Goal: Transaction & Acquisition: Book appointment/travel/reservation

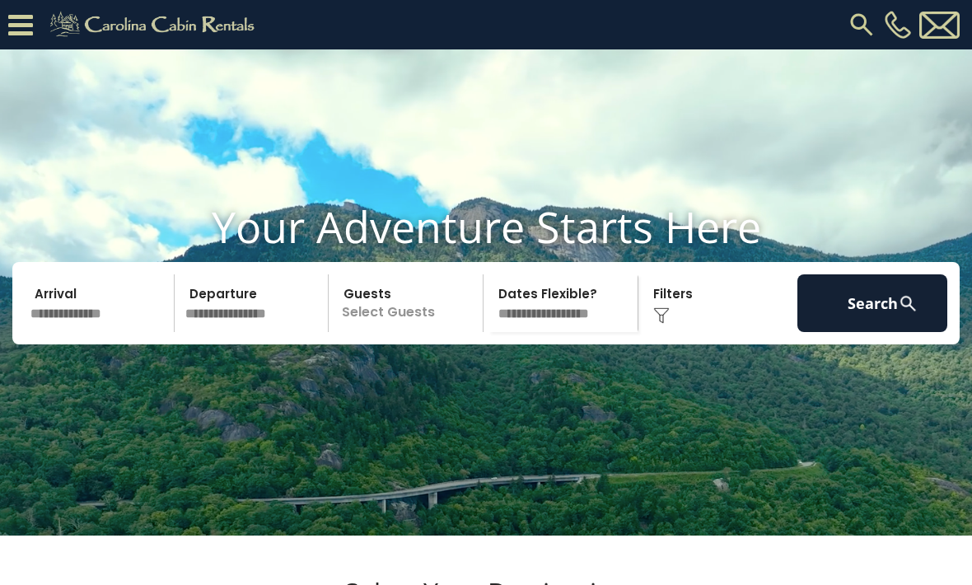
click at [685, 332] on div "Click to Choose" at bounding box center [718, 303] width 150 height 58
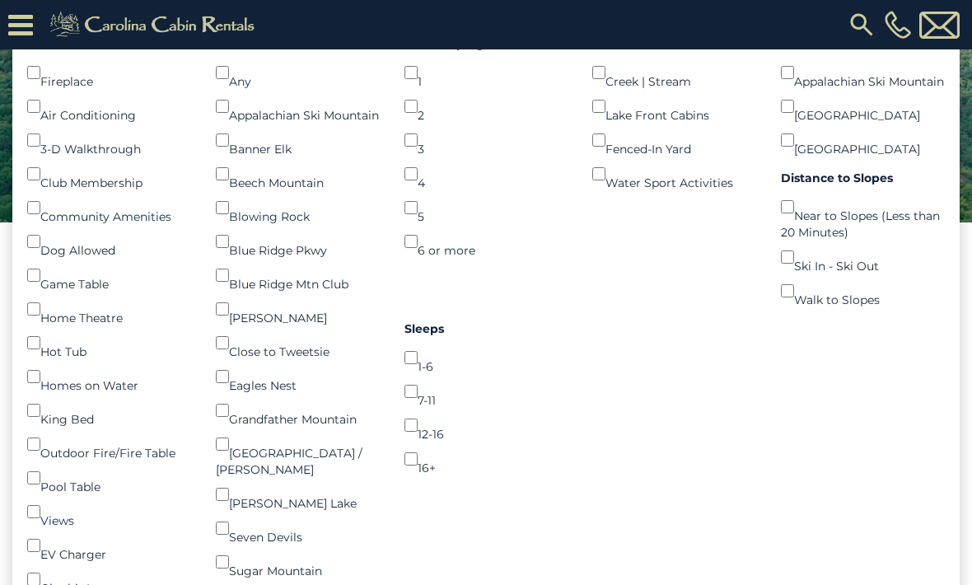
scroll to position [264, 0]
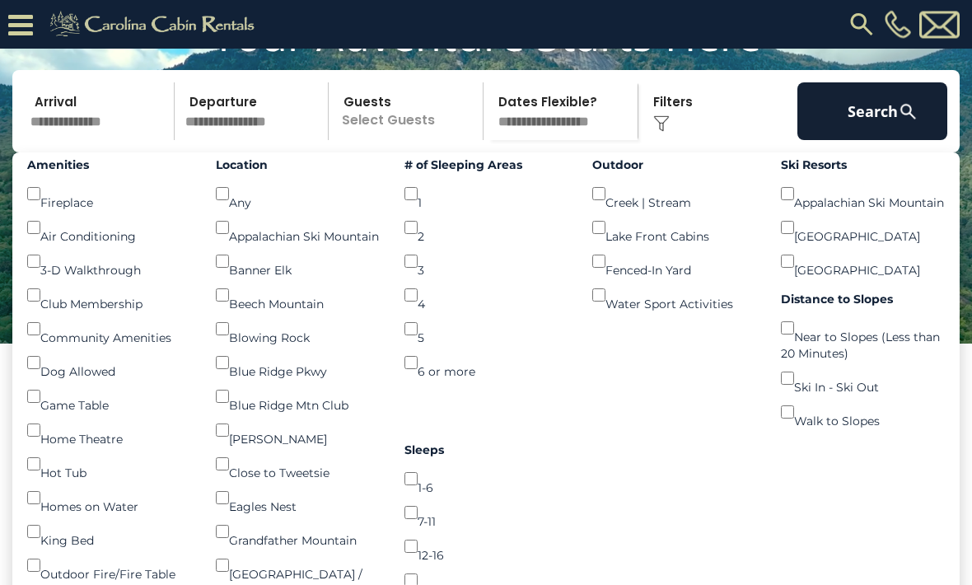
click at [867, 141] on button "Search" at bounding box center [872, 112] width 150 height 58
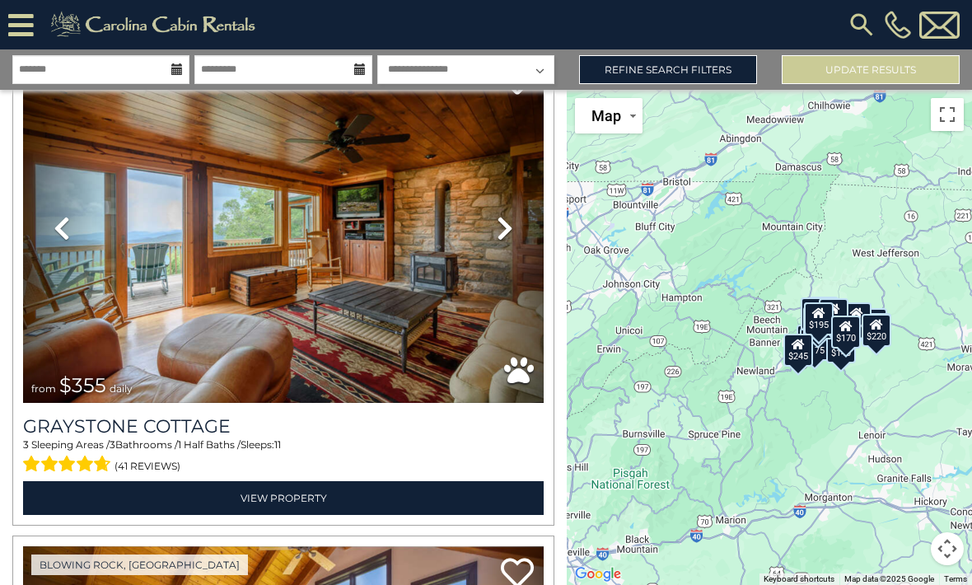
scroll to position [1090, 0]
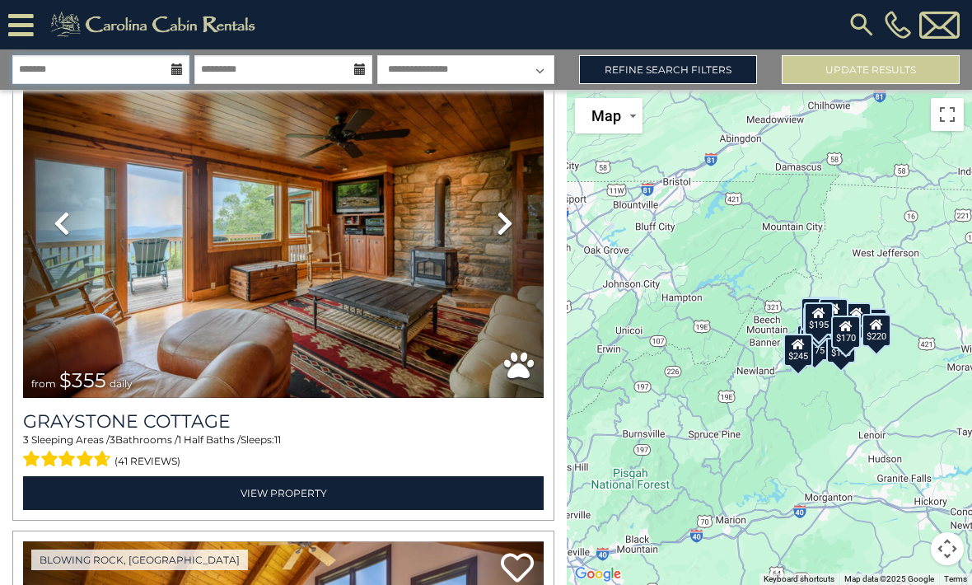
click at [75, 64] on input "text" at bounding box center [100, 69] width 177 height 29
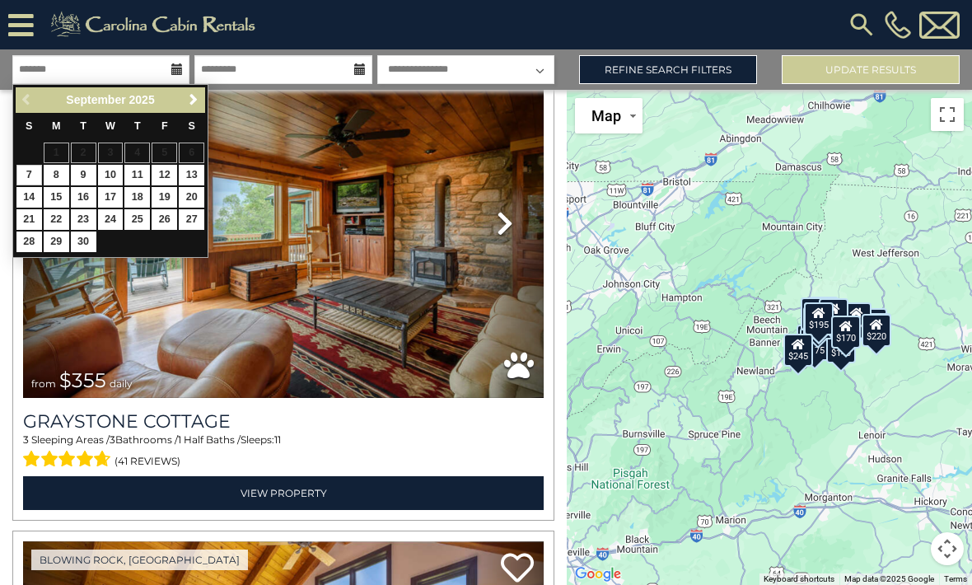
click at [193, 97] on span "Next" at bounding box center [193, 99] width 13 height 13
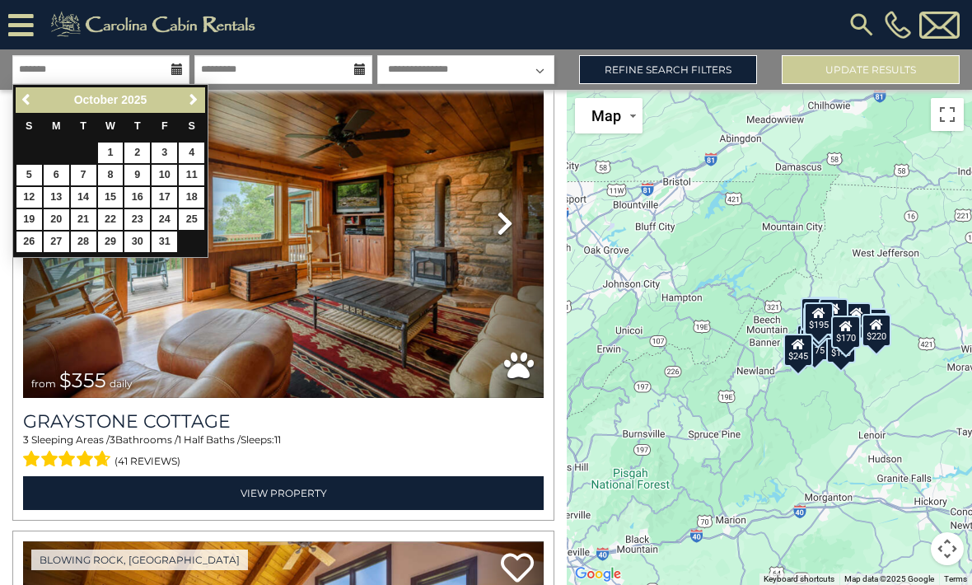
click at [184, 108] on link "Next" at bounding box center [193, 100] width 21 height 21
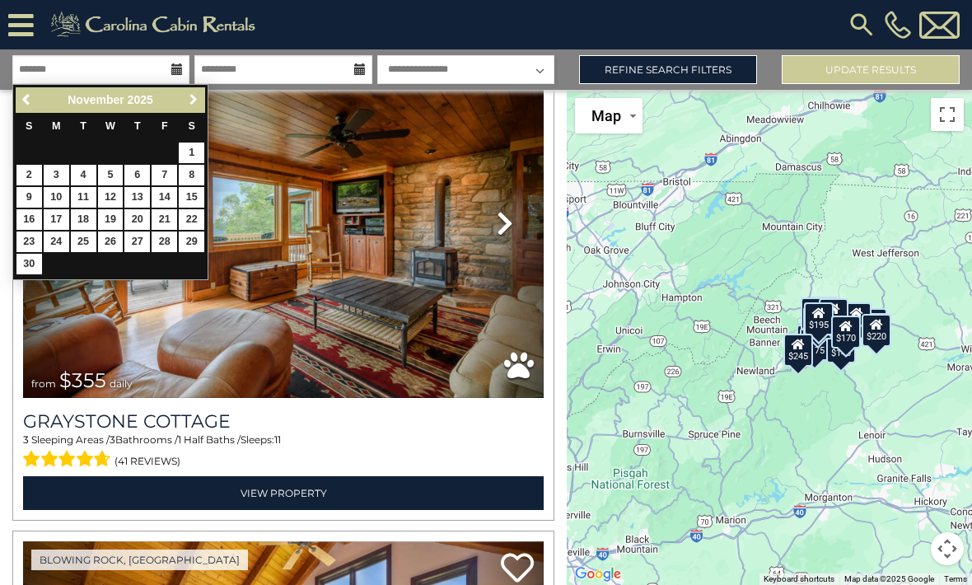
click at [187, 109] on link "Next" at bounding box center [193, 100] width 21 height 21
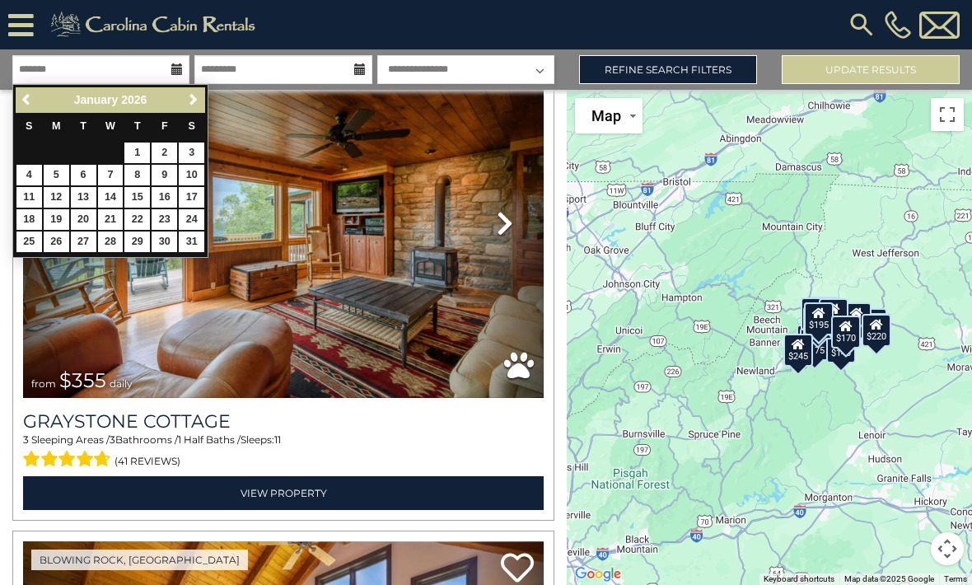
click at [188, 114] on th "S" at bounding box center [191, 128] width 27 height 30
click at [189, 109] on link "Next" at bounding box center [193, 100] width 21 height 21
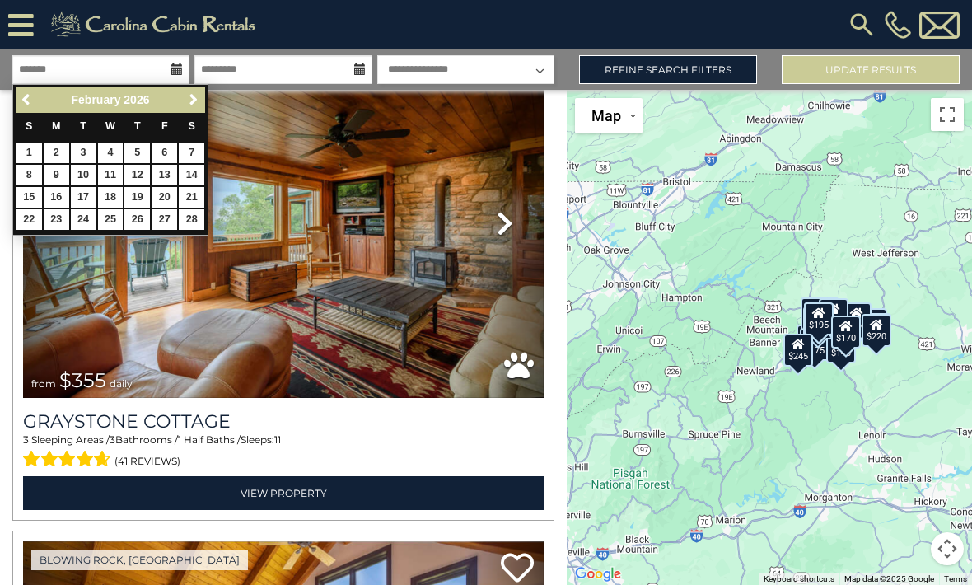
click at [189, 102] on span "Next" at bounding box center [193, 99] width 13 height 13
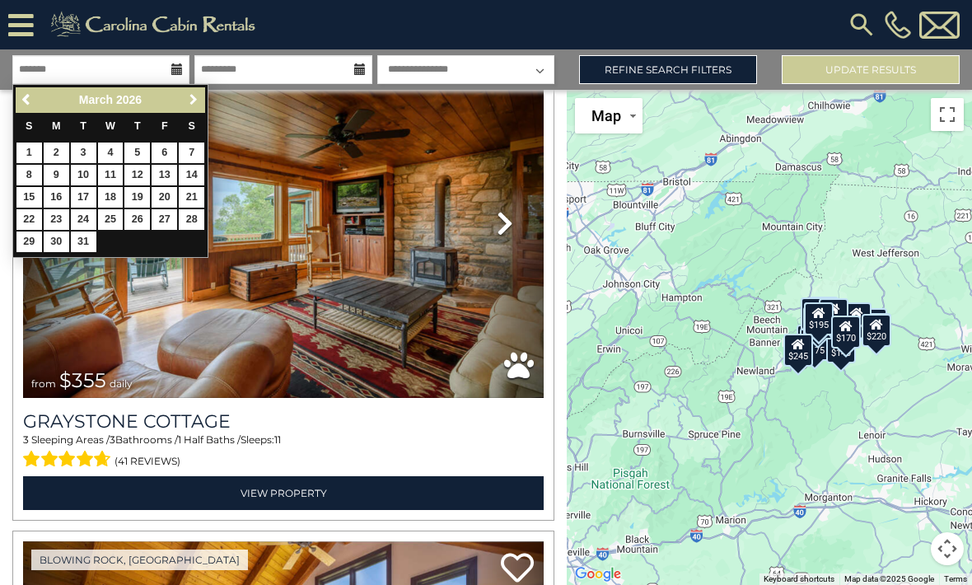
click at [191, 100] on span "Next" at bounding box center [193, 99] width 13 height 13
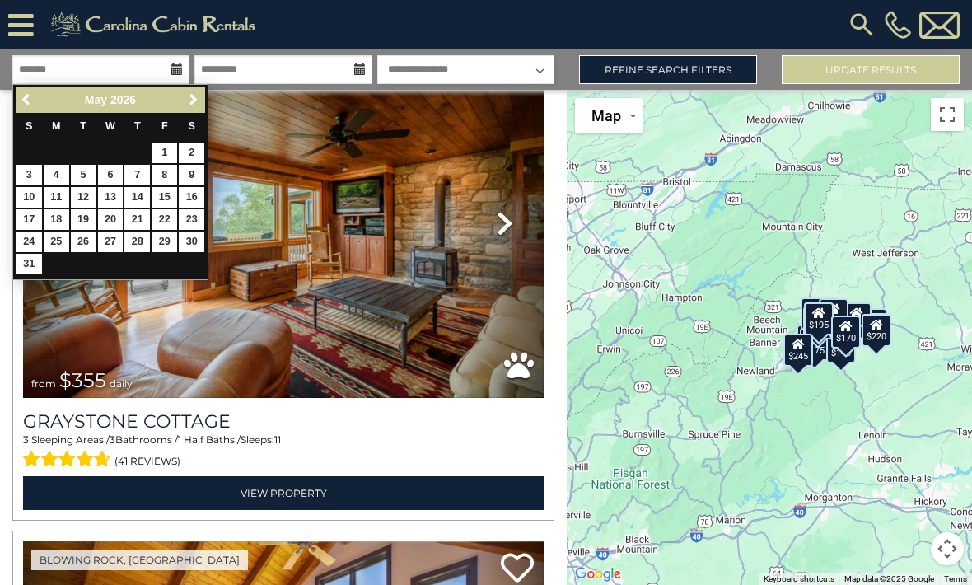
click at [187, 103] on span "Next" at bounding box center [193, 99] width 13 height 13
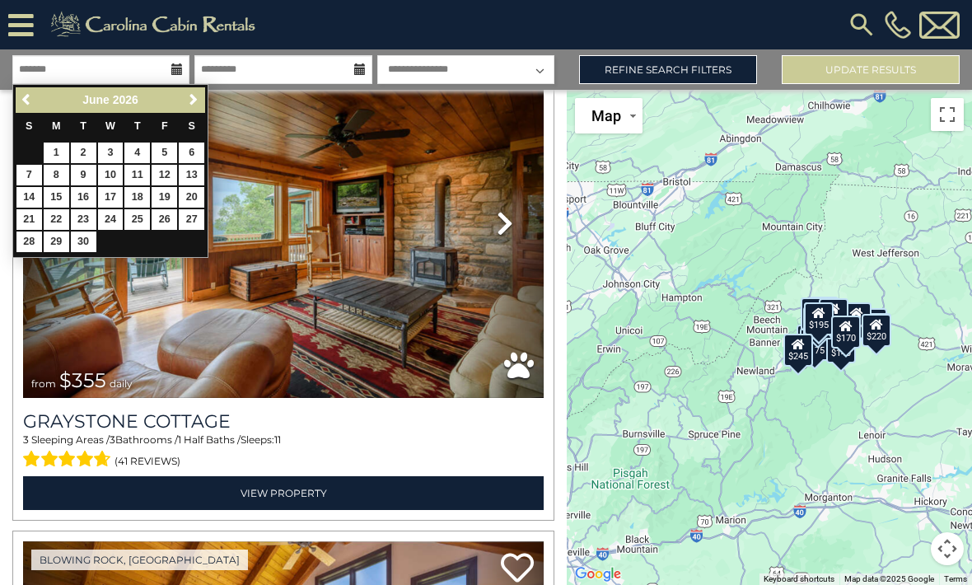
click at [189, 105] on span "Next" at bounding box center [193, 99] width 13 height 13
click at [49, 214] on link "20" at bounding box center [57, 219] width 26 height 21
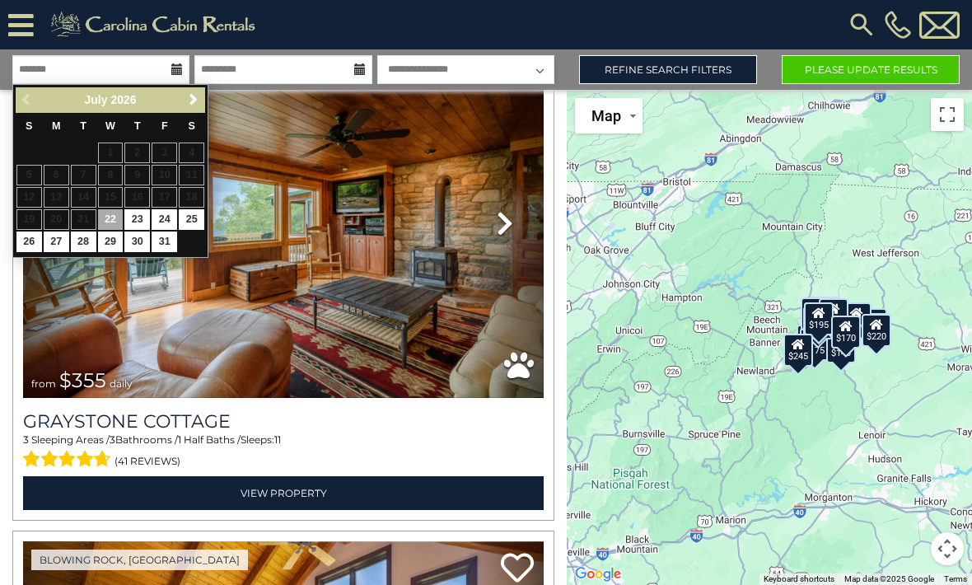
type input "*******"
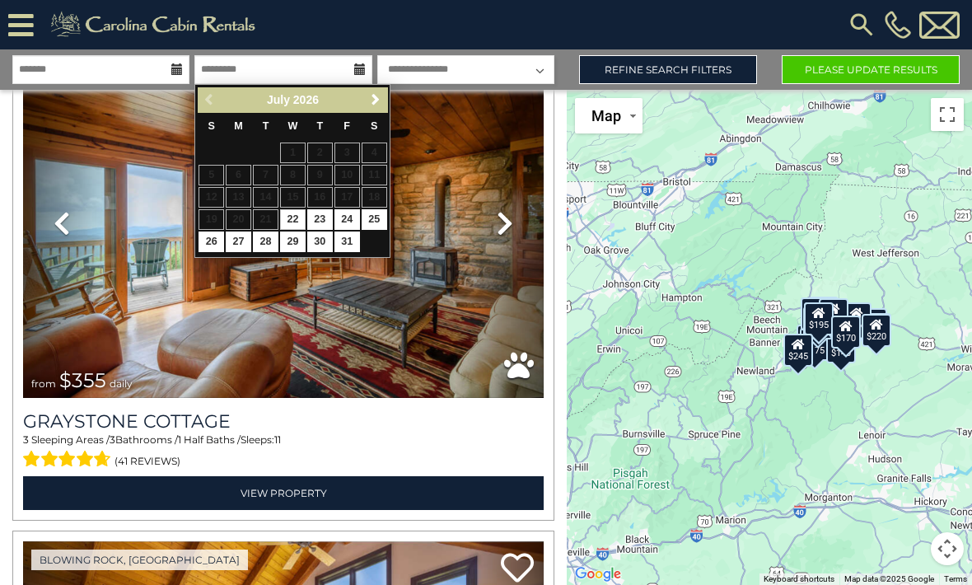
click at [370, 99] on span "Next" at bounding box center [375, 99] width 13 height 13
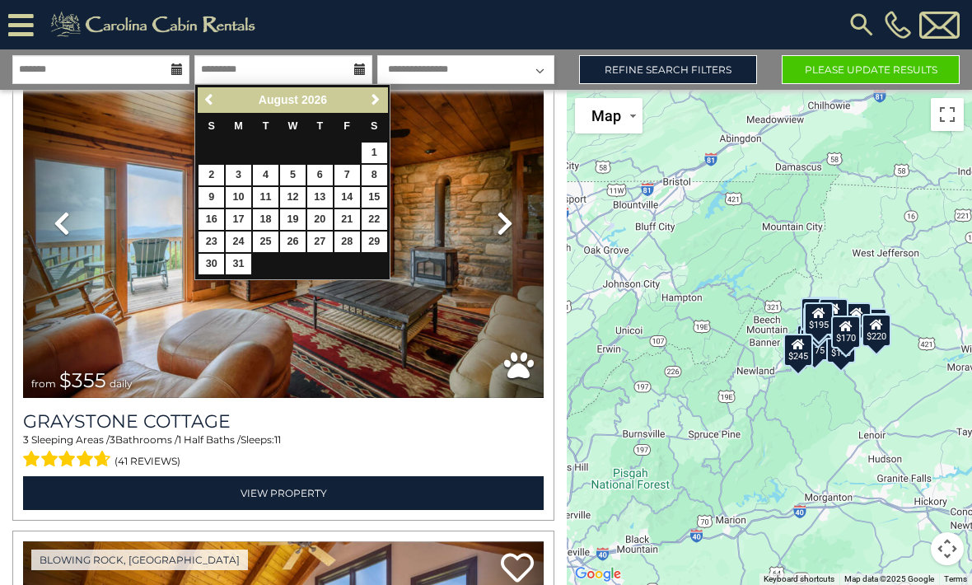
click at [312, 219] on link "20" at bounding box center [320, 219] width 26 height 21
type input "*******"
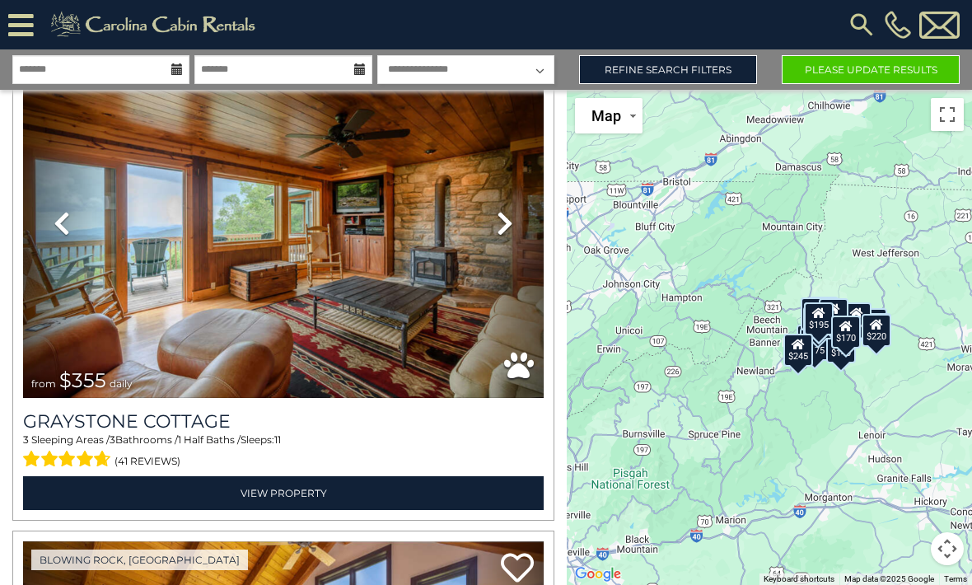
click at [448, 71] on select "**********" at bounding box center [465, 69] width 177 height 29
select select "*"
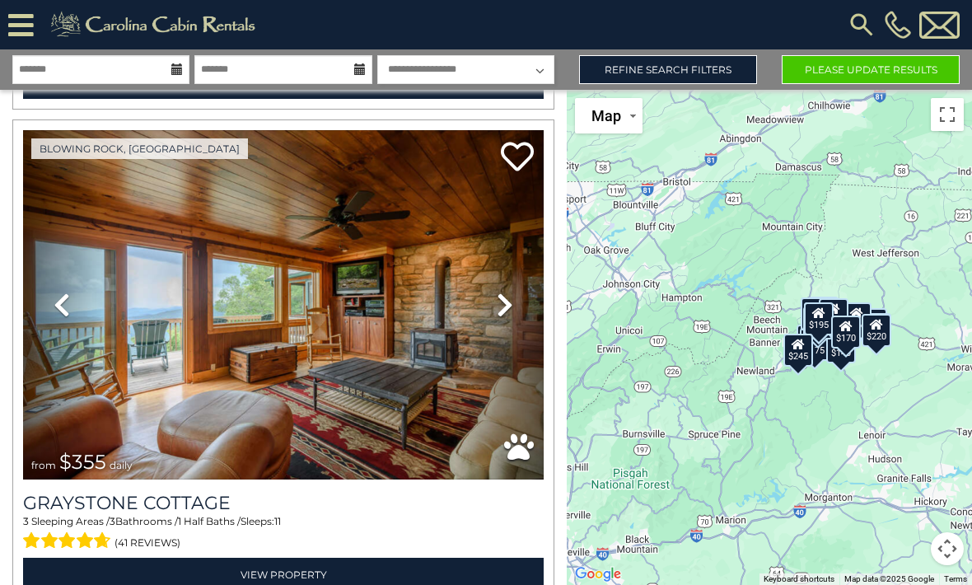
scroll to position [996, 0]
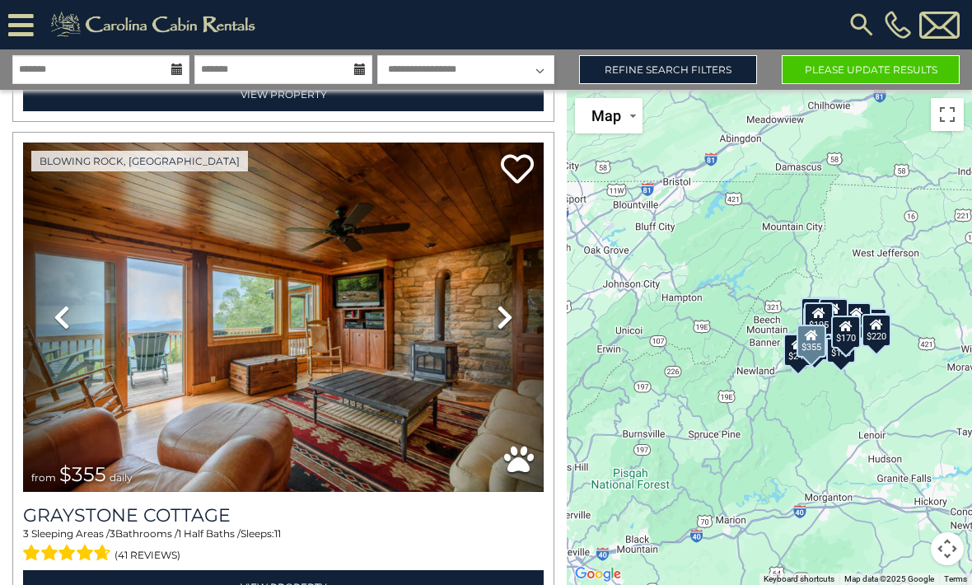
click at [119, 367] on img at bounding box center [283, 316] width 520 height 349
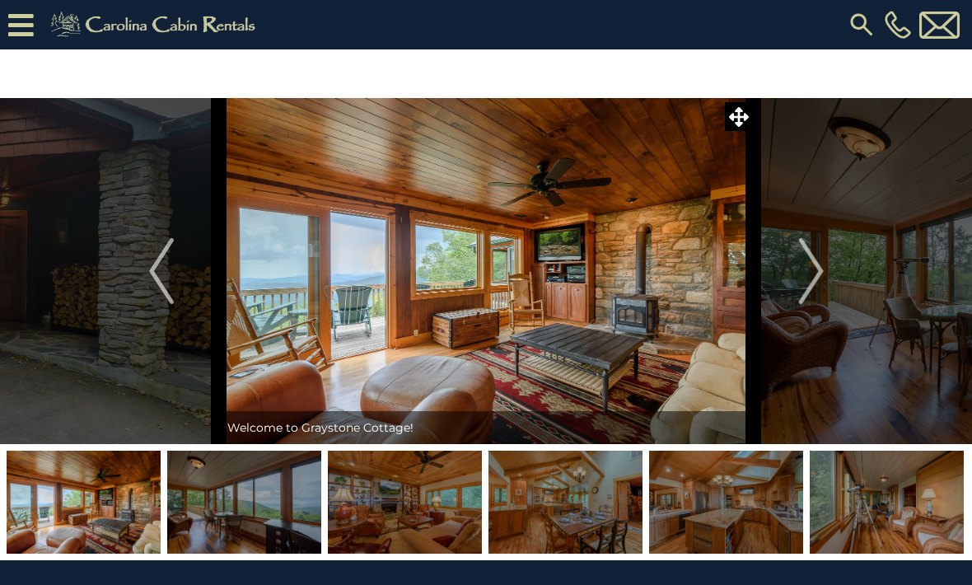
click at [814, 269] on img "Next" at bounding box center [810, 271] width 25 height 66
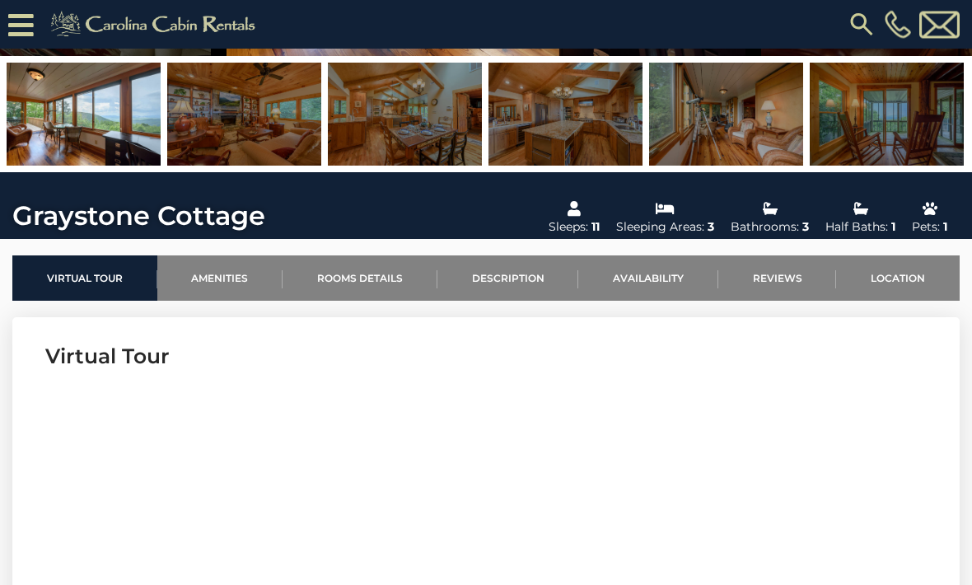
scroll to position [338, 0]
click at [907, 275] on link "Location" at bounding box center [898, 277] width 124 height 45
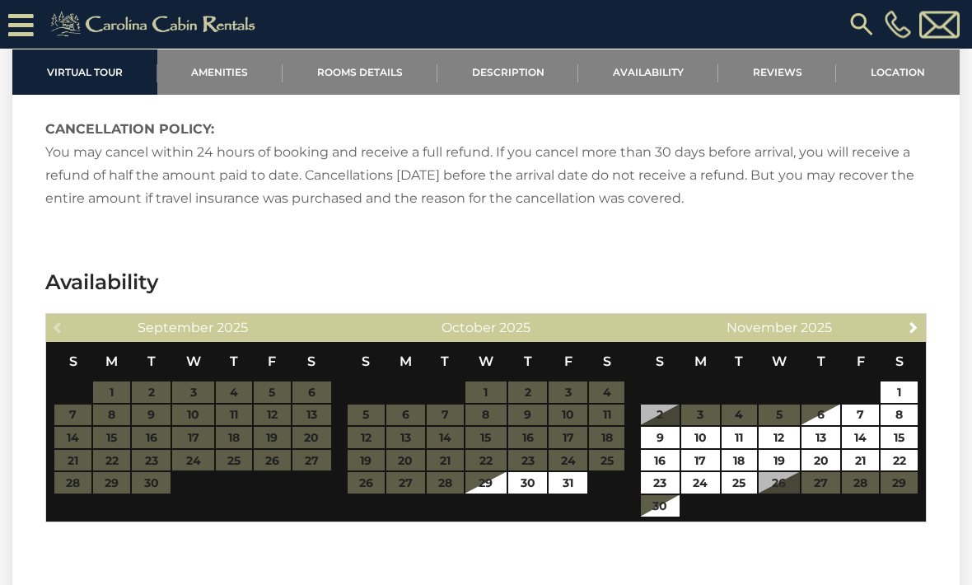
scroll to position [2764, 0]
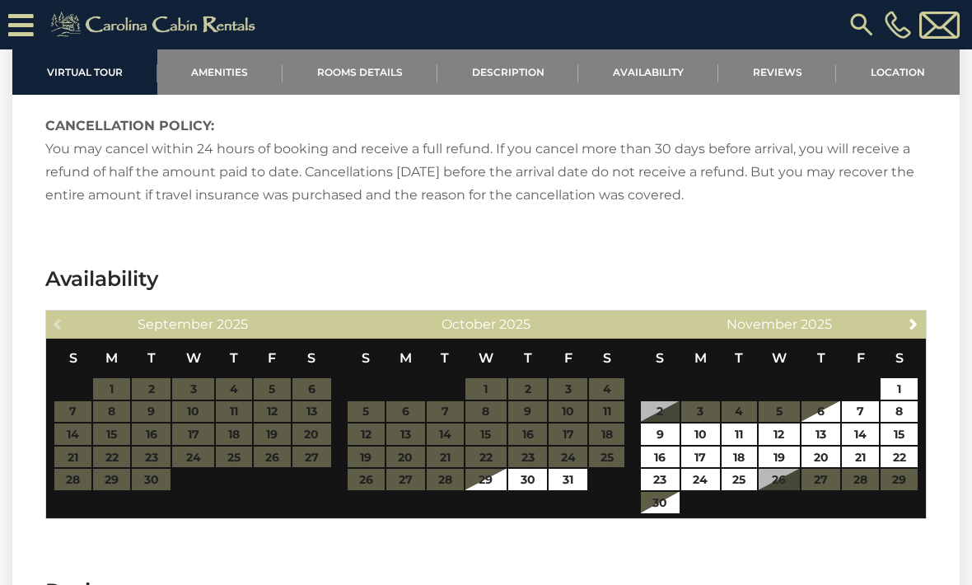
click at [156, 465] on table "S M T W T F S 1 2 3 4 5 6 7 8 9 10 11 12 13 14 15 16 17 18 19 20 21 22 23 24 25…" at bounding box center [193, 414] width 278 height 152
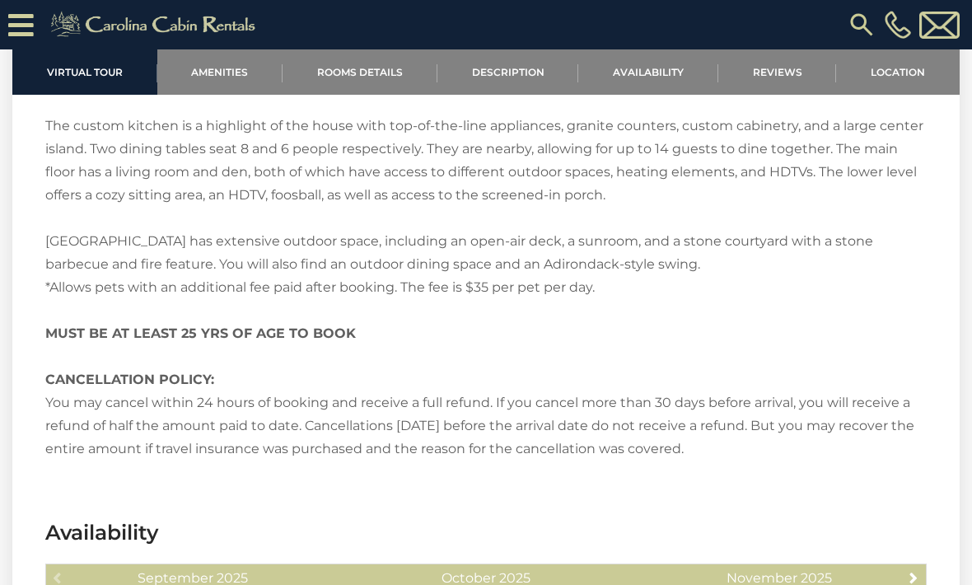
click at [638, 68] on link "Availability" at bounding box center [648, 71] width 140 height 45
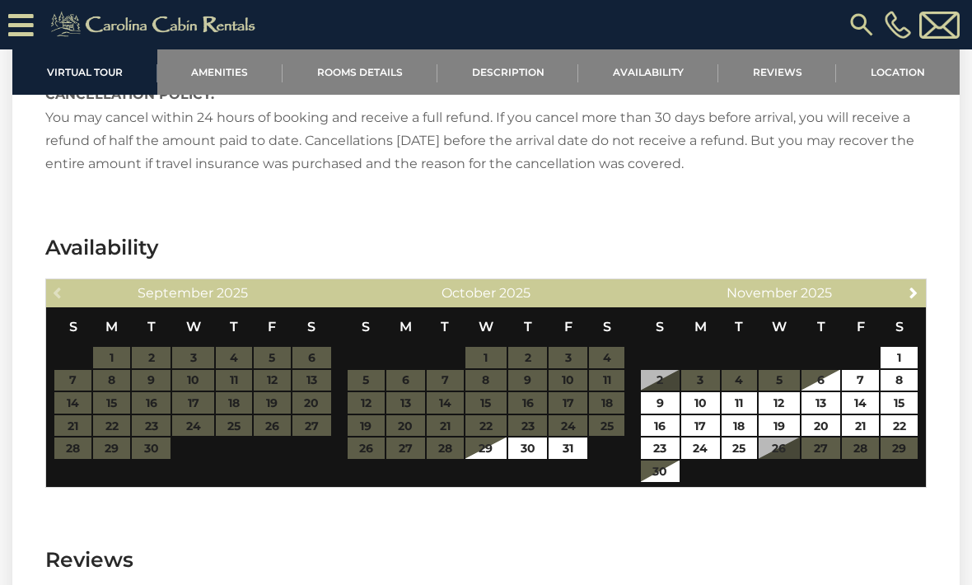
scroll to position [2794, 0]
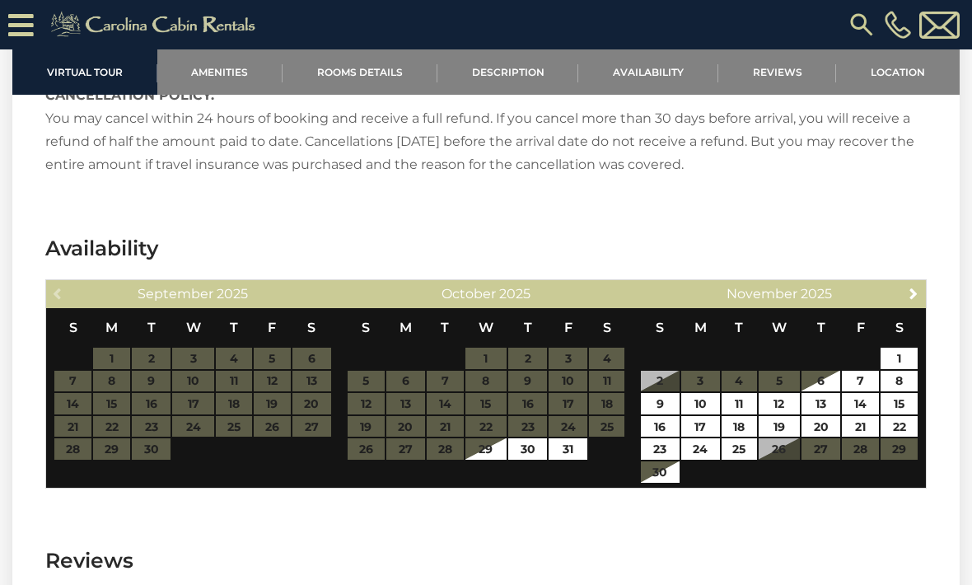
click at [904, 292] on link "Next" at bounding box center [913, 292] width 21 height 21
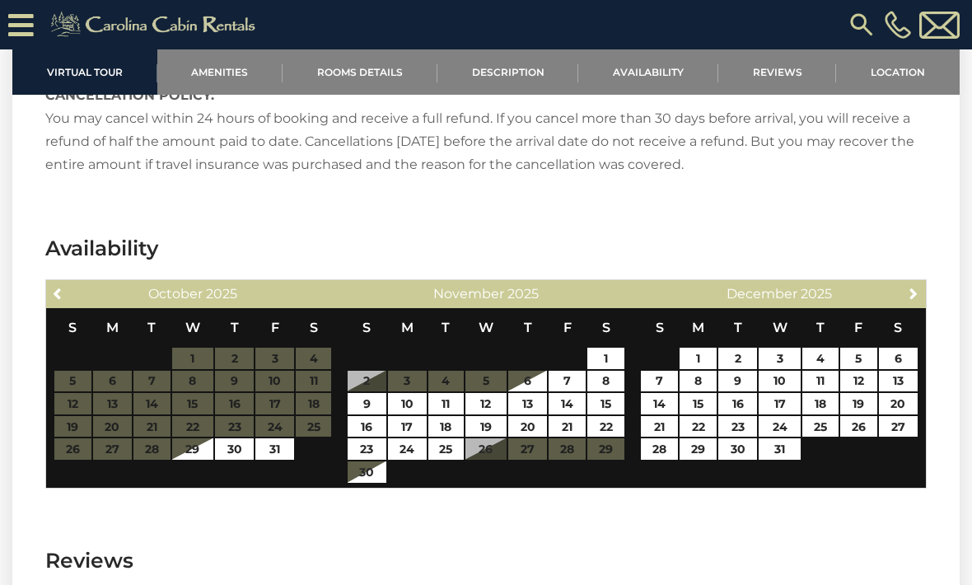
click at [903, 293] on link "Next" at bounding box center [913, 292] width 21 height 21
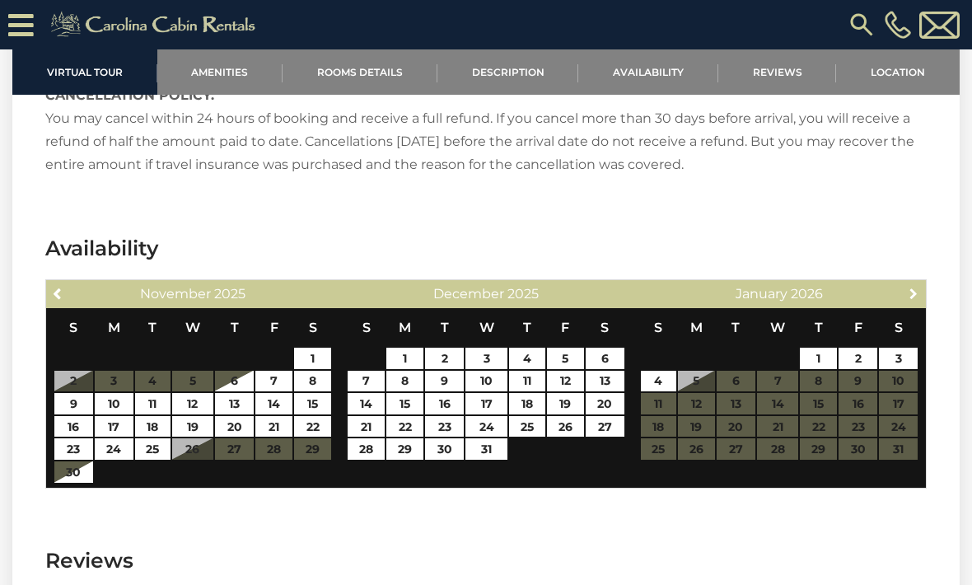
click at [921, 299] on link "Next" at bounding box center [913, 292] width 21 height 21
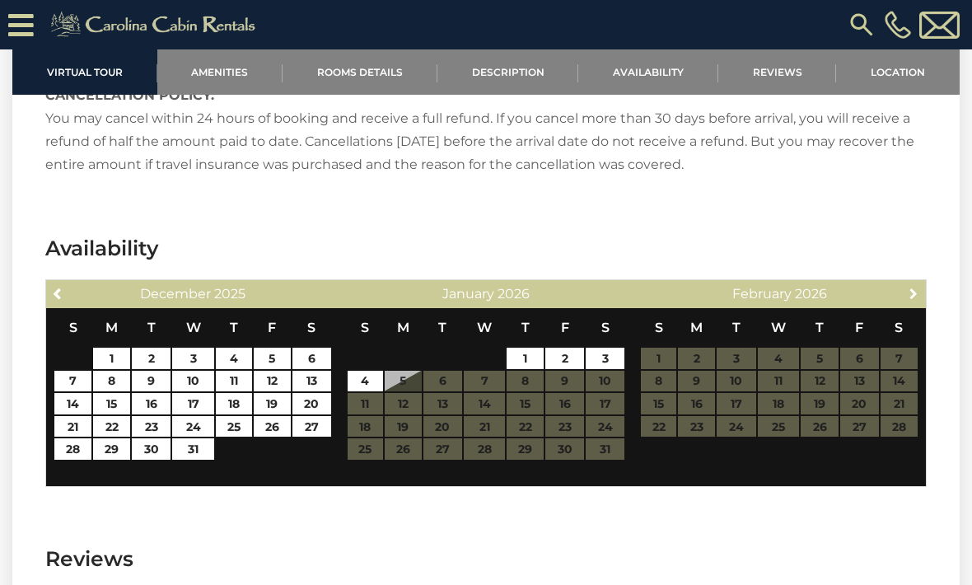
click at [915, 297] on span "Next" at bounding box center [913, 293] width 13 height 13
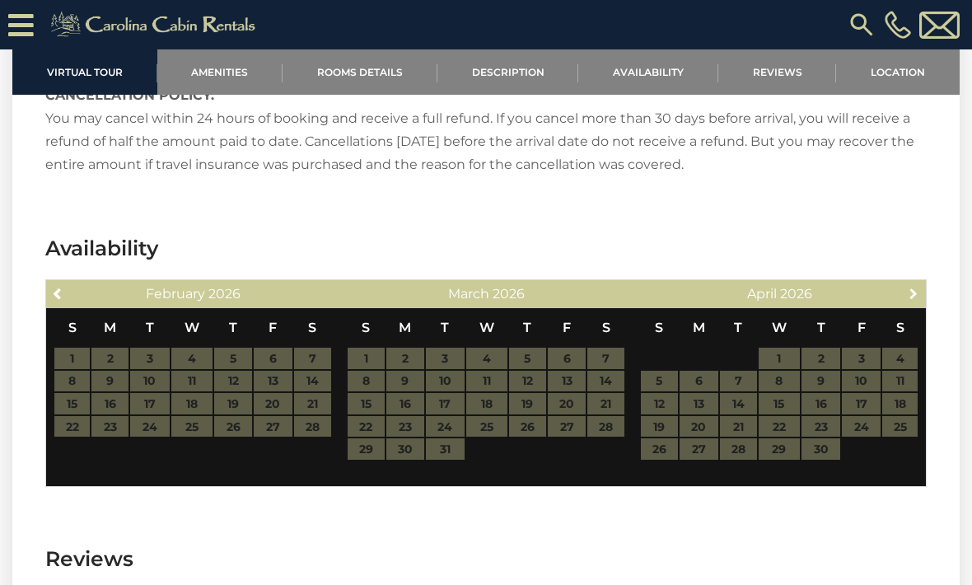
click at [918, 292] on span "Next" at bounding box center [913, 293] width 13 height 13
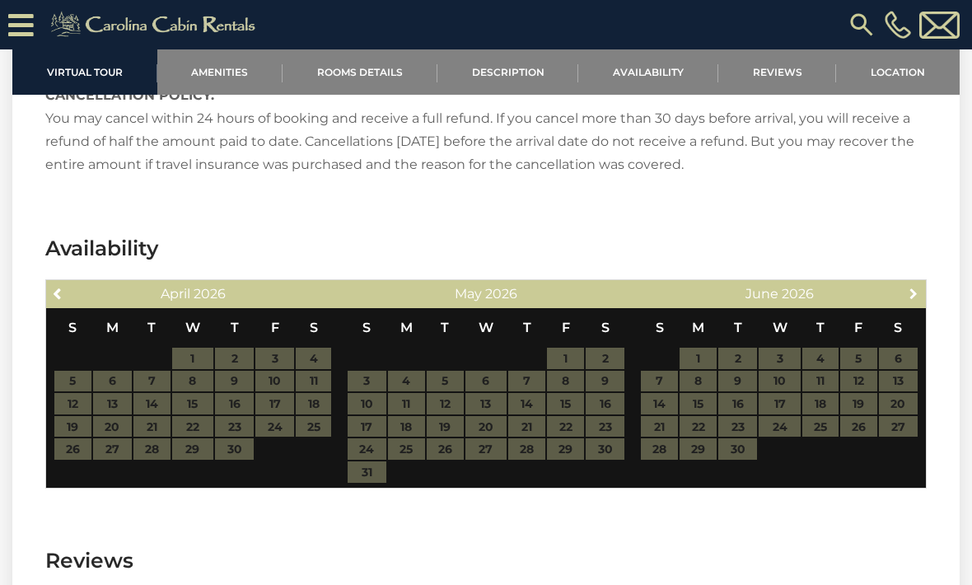
click at [920, 292] on span "Next" at bounding box center [913, 293] width 13 height 13
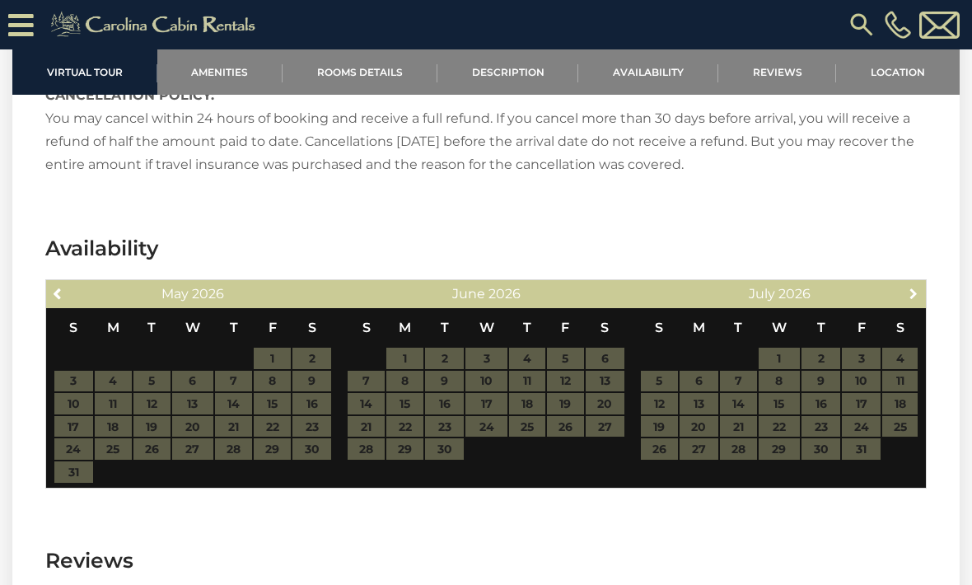
click at [918, 299] on span "Next" at bounding box center [913, 293] width 13 height 13
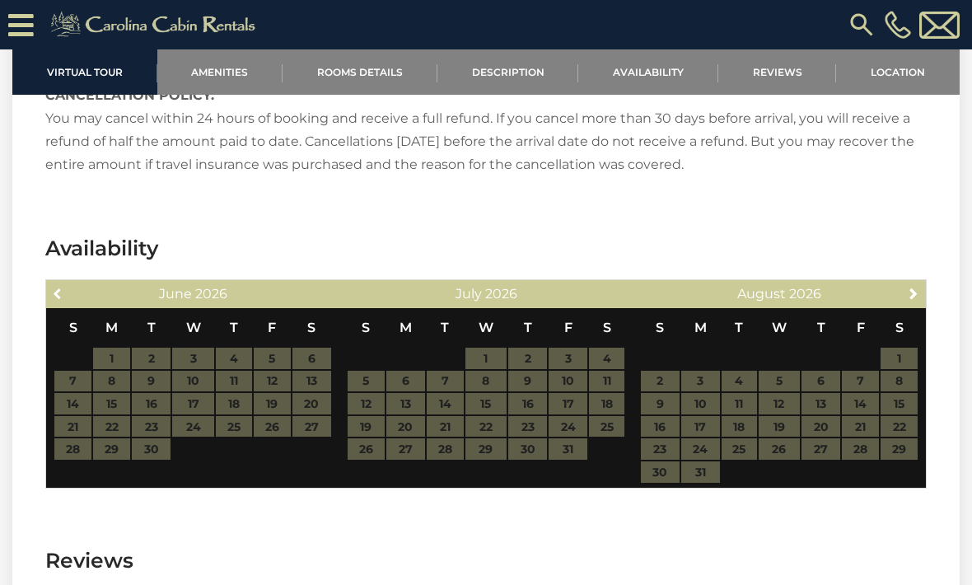
click at [55, 283] on link "Previous" at bounding box center [58, 292] width 21 height 21
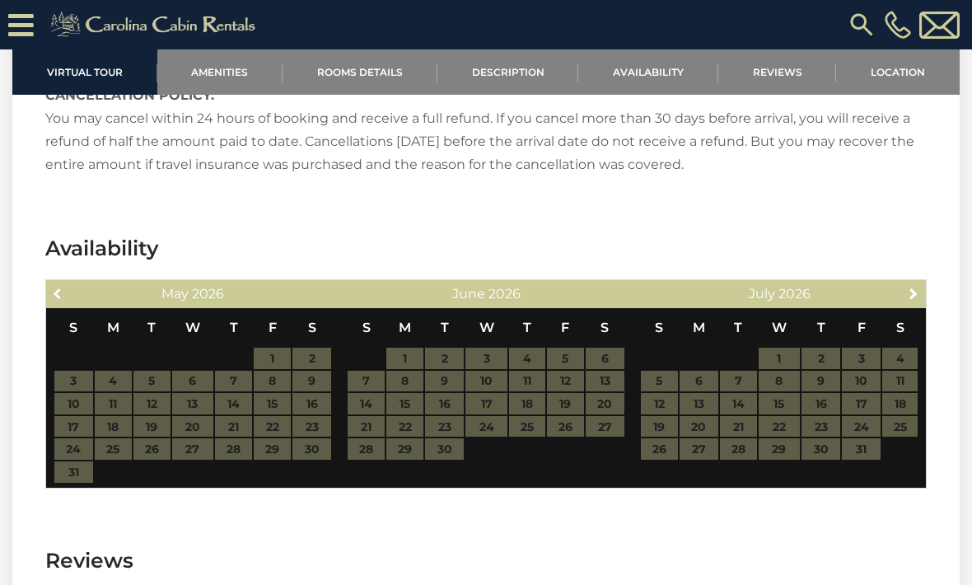
click at [60, 282] on link "Previous" at bounding box center [58, 292] width 21 height 21
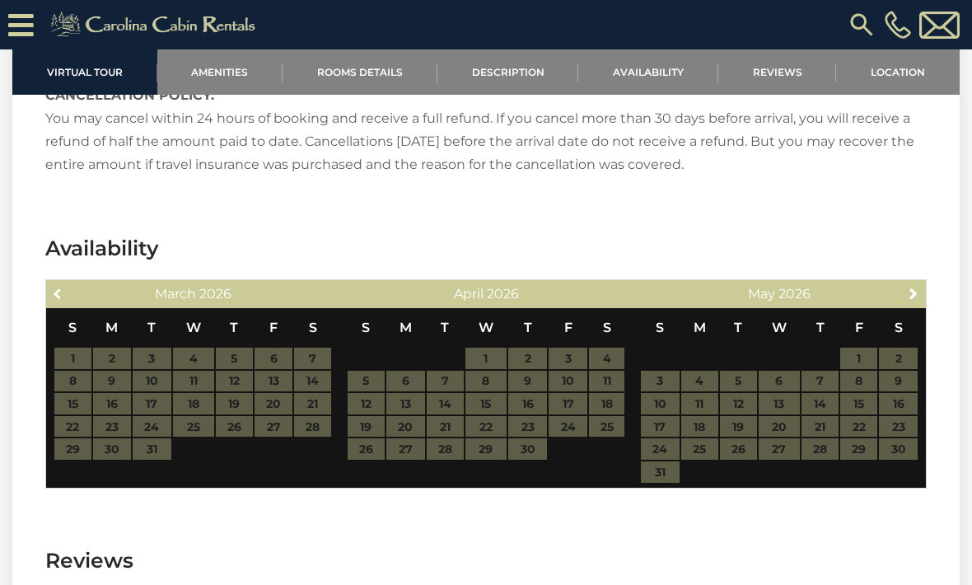
click at [50, 279] on div "Previous March 2026 S M T W T F S 1 2 3 4 5 6 7 8 9 10 11 12 13 14 15 16 17 18 …" at bounding box center [485, 383] width 881 height 209
click at [68, 289] on link "Previous" at bounding box center [58, 292] width 21 height 21
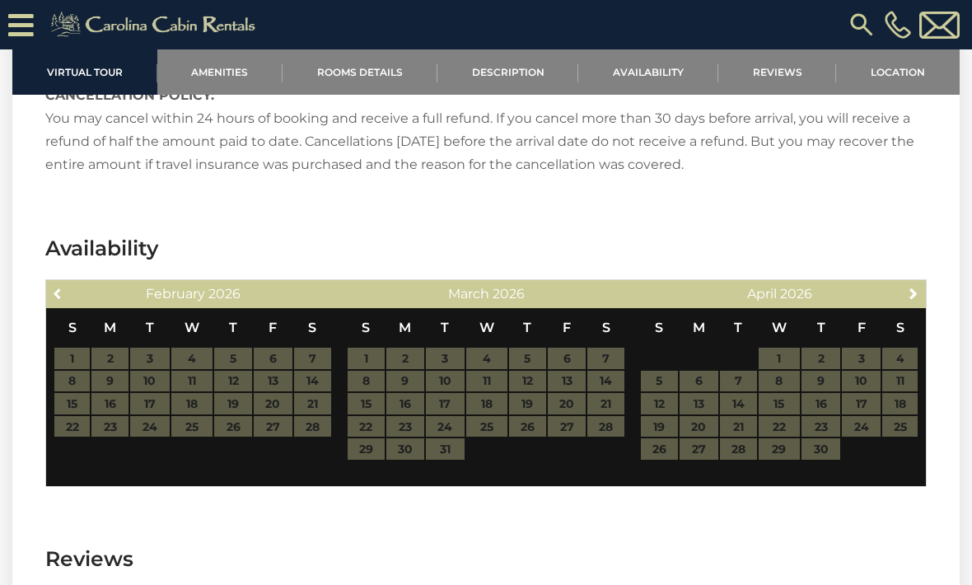
click at [68, 291] on link "Previous" at bounding box center [58, 292] width 21 height 21
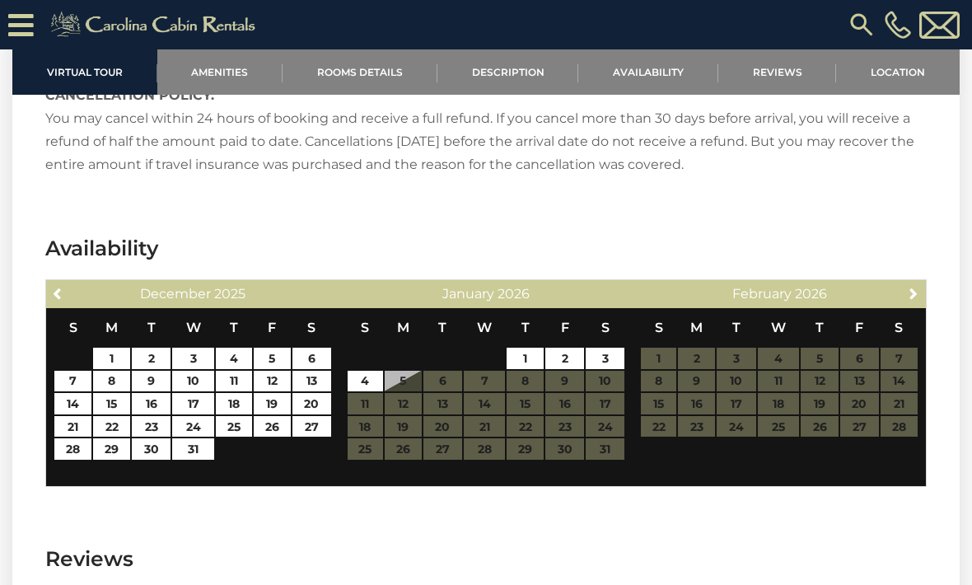
click at [58, 283] on link "Previous" at bounding box center [58, 292] width 21 height 21
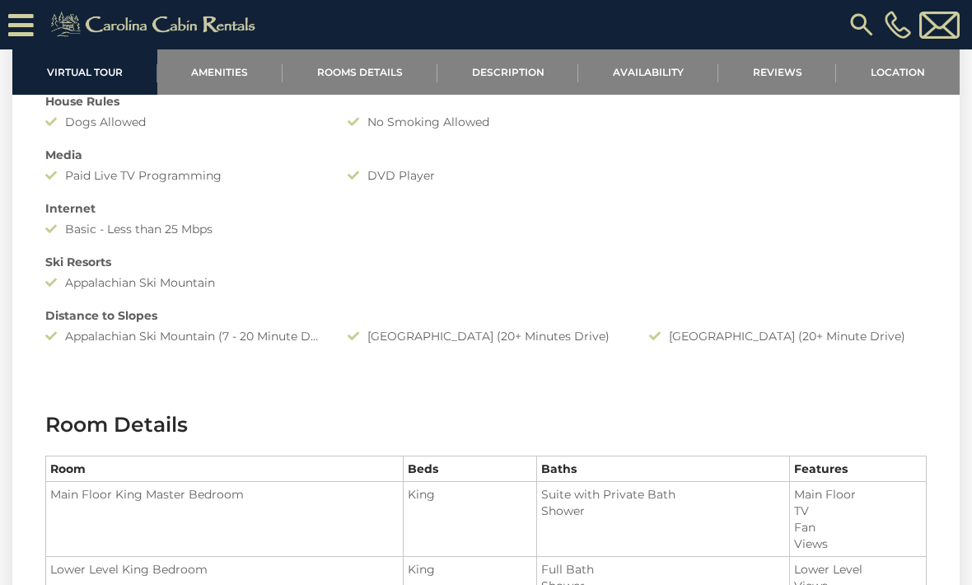
scroll to position [1455, 0]
click at [373, 71] on link "Rooms Details" at bounding box center [359, 71] width 155 height 45
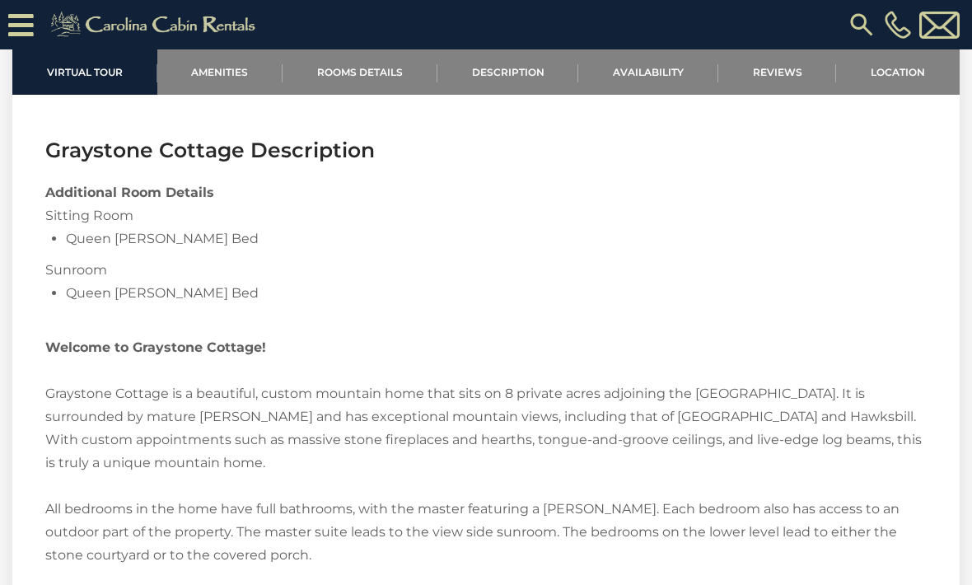
scroll to position [2034, 0]
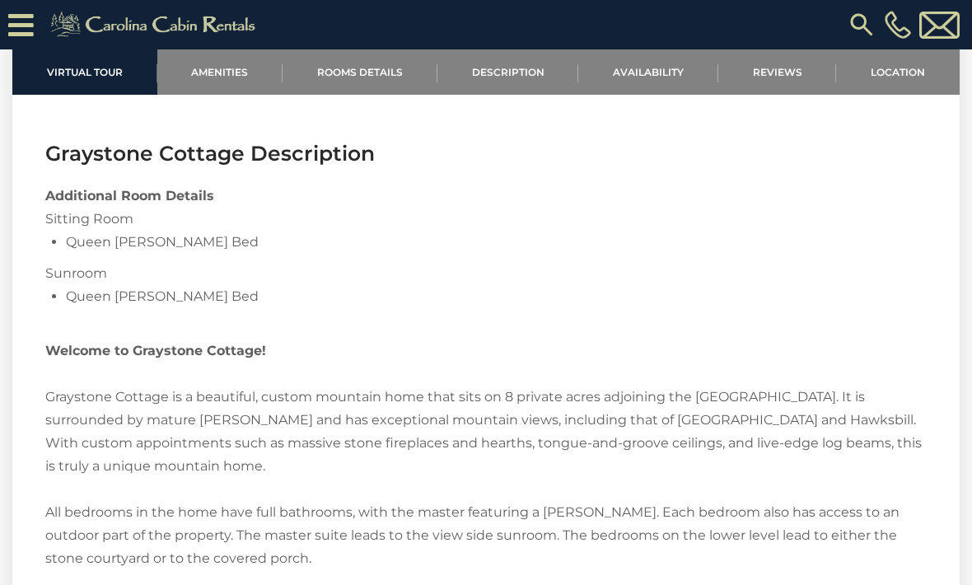
click at [221, 70] on link "Amenities" at bounding box center [220, 71] width 126 height 45
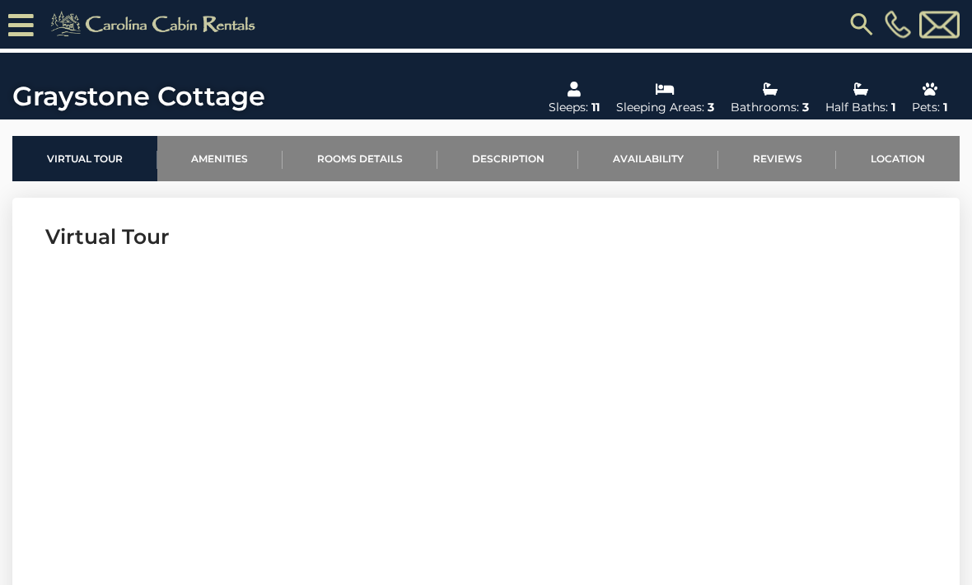
scroll to position [462, 0]
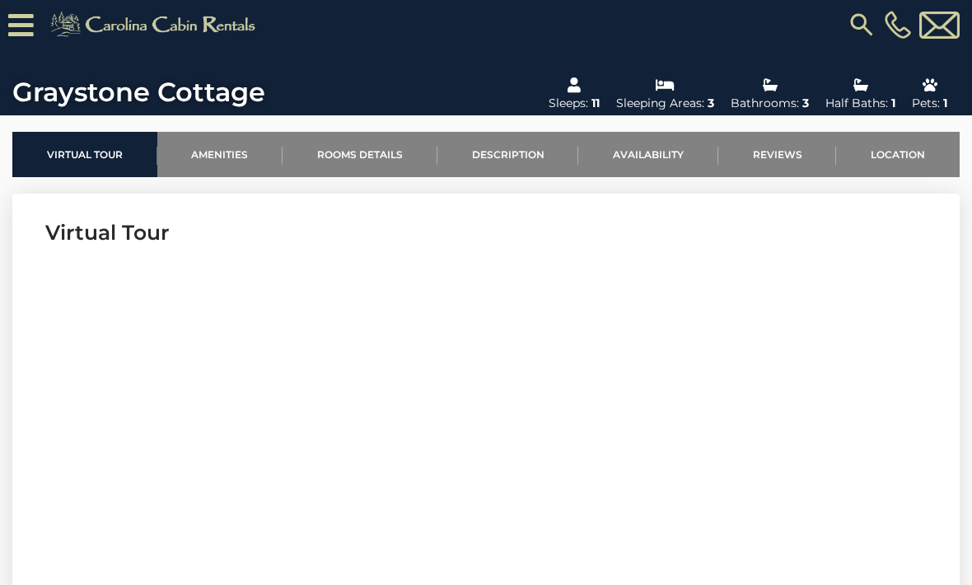
click at [16, 283] on section "Virtual Tour" at bounding box center [485, 445] width 947 height 502
click at [506, 152] on link "Description" at bounding box center [508, 154] width 142 height 45
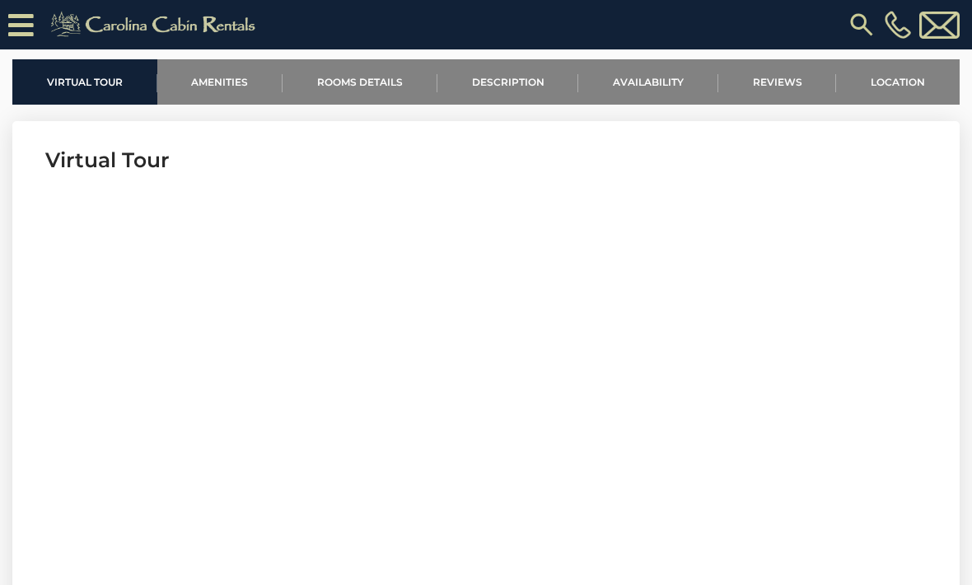
scroll to position [536, 0]
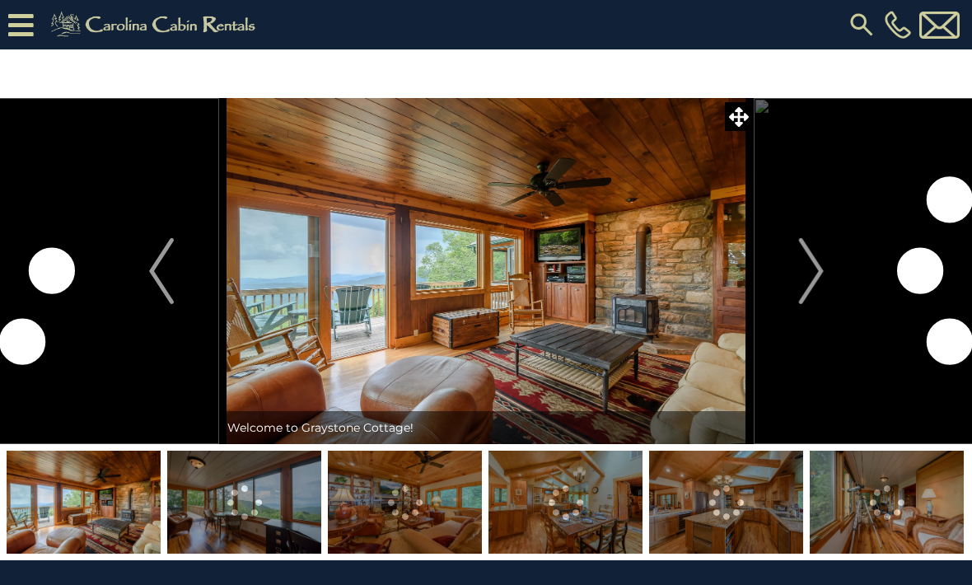
click at [814, 257] on img "Next" at bounding box center [810, 271] width 25 height 66
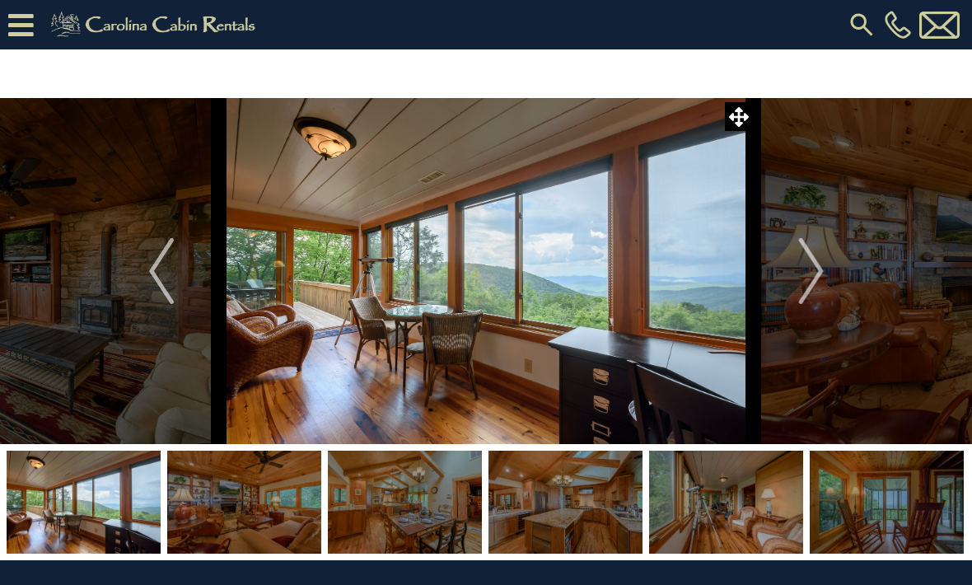
click at [814, 280] on img "Next" at bounding box center [810, 271] width 25 height 66
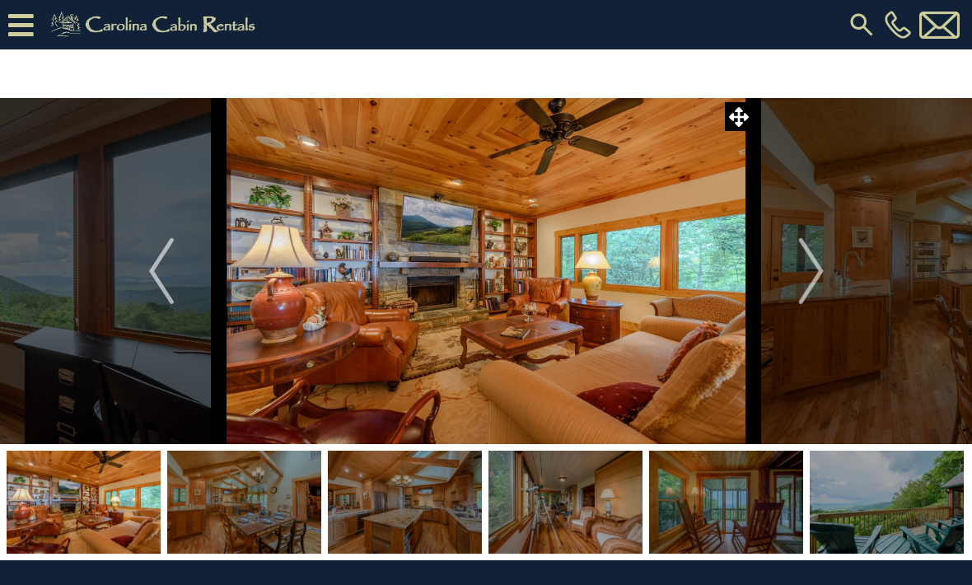
click at [818, 269] on img "Next" at bounding box center [810, 271] width 25 height 66
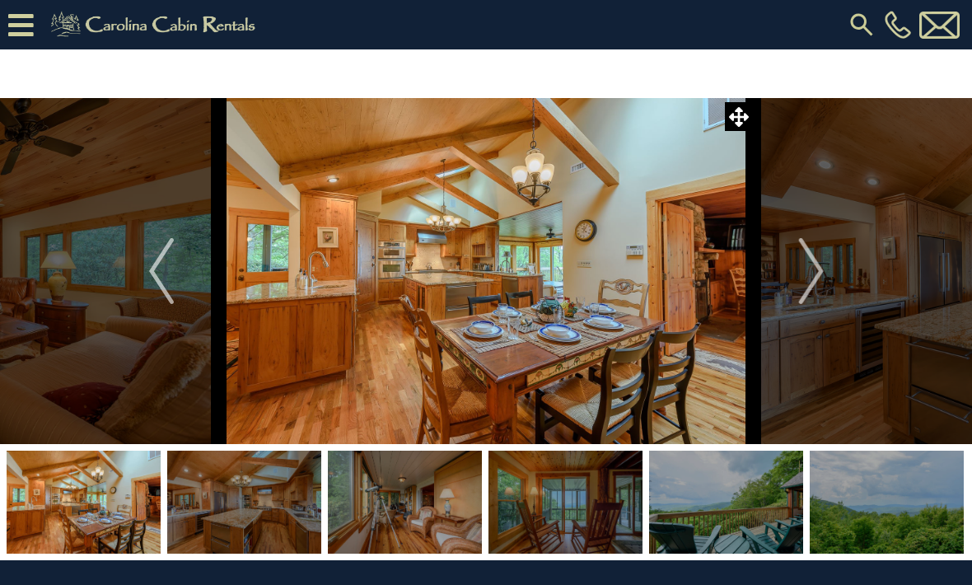
click at [821, 276] on img "Next" at bounding box center [810, 271] width 25 height 66
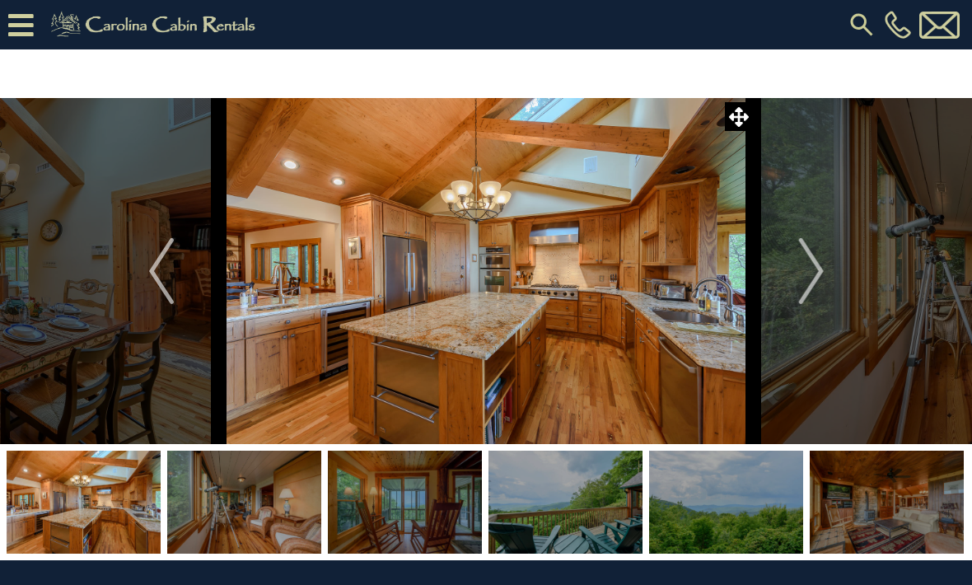
click at [809, 273] on img "Next" at bounding box center [810, 271] width 25 height 66
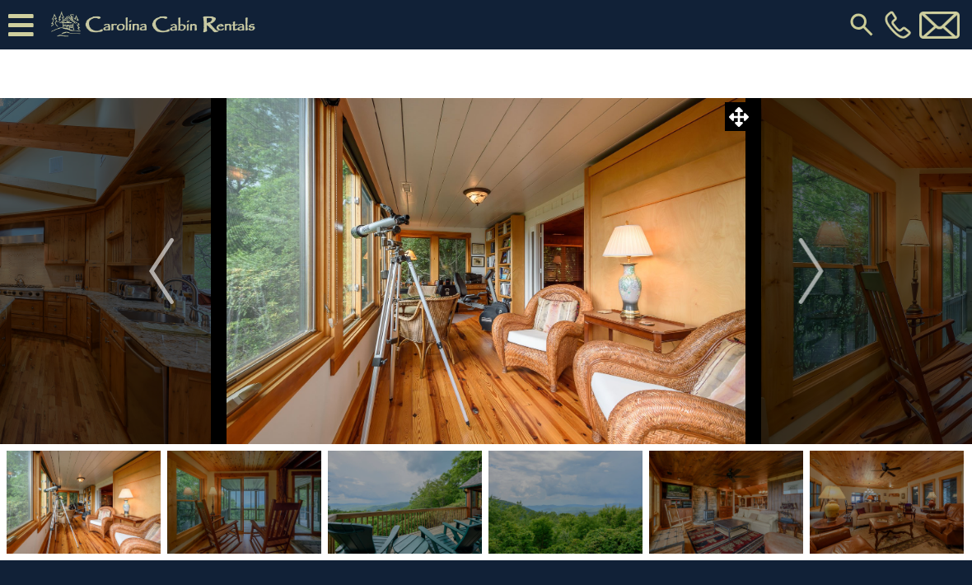
click at [814, 273] on img "Next" at bounding box center [810, 271] width 25 height 66
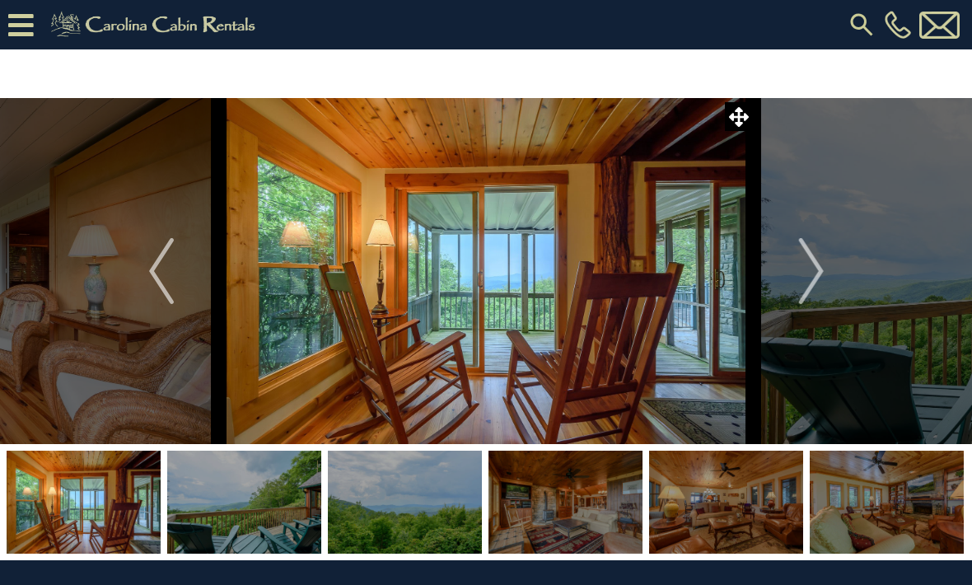
click at [824, 260] on button "Next" at bounding box center [810, 271] width 115 height 346
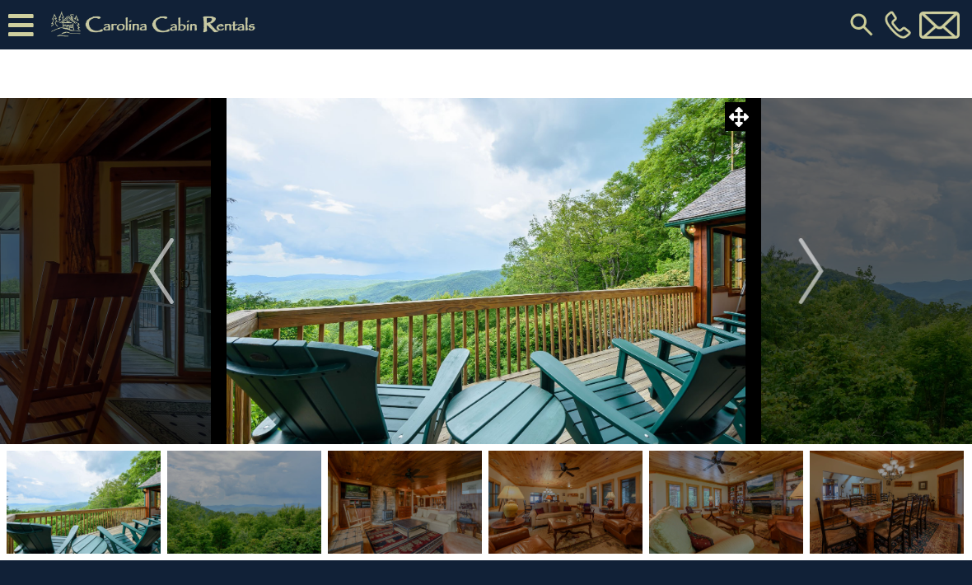
click at [811, 278] on img "Next" at bounding box center [810, 271] width 25 height 66
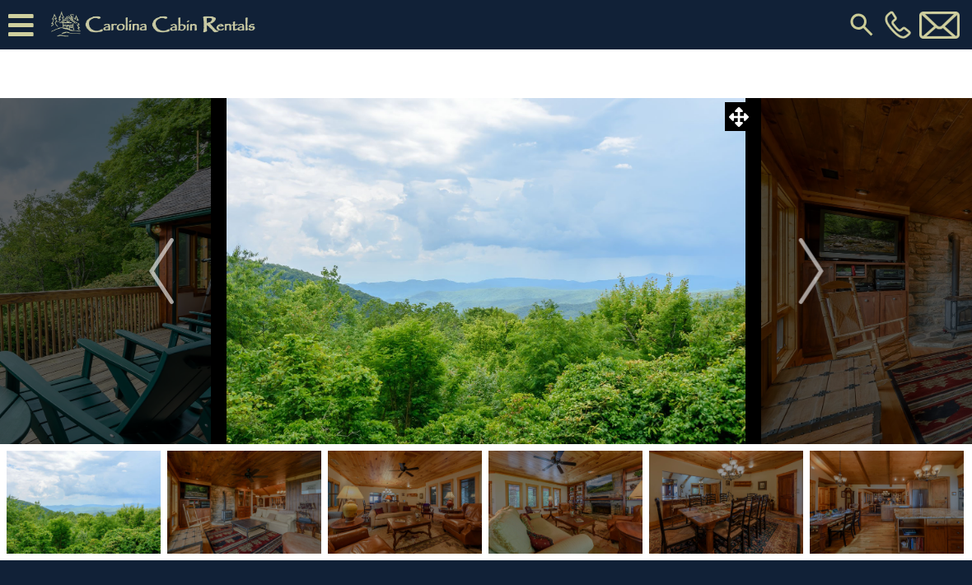
click at [811, 275] on img "Next" at bounding box center [810, 271] width 25 height 66
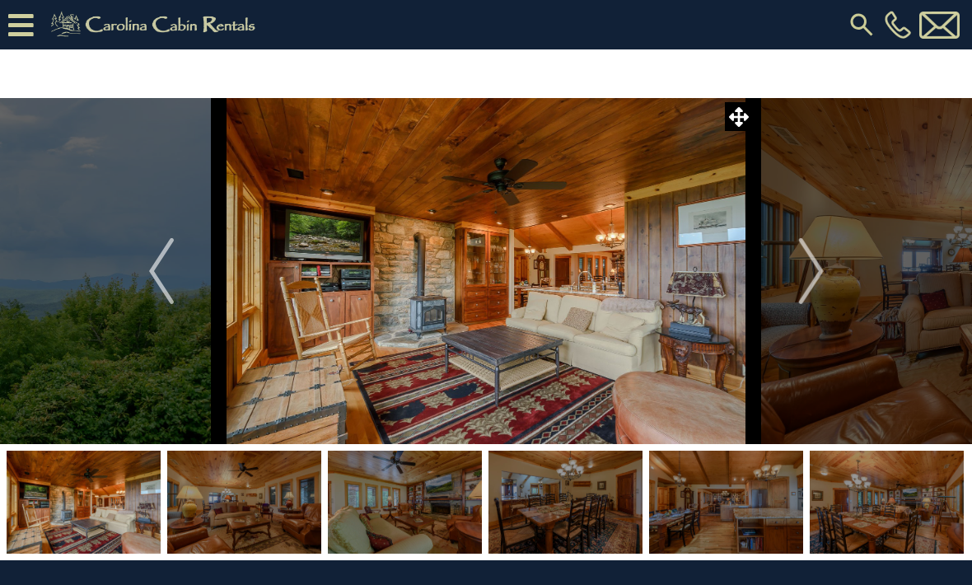
click at [818, 273] on img "Next" at bounding box center [810, 271] width 25 height 66
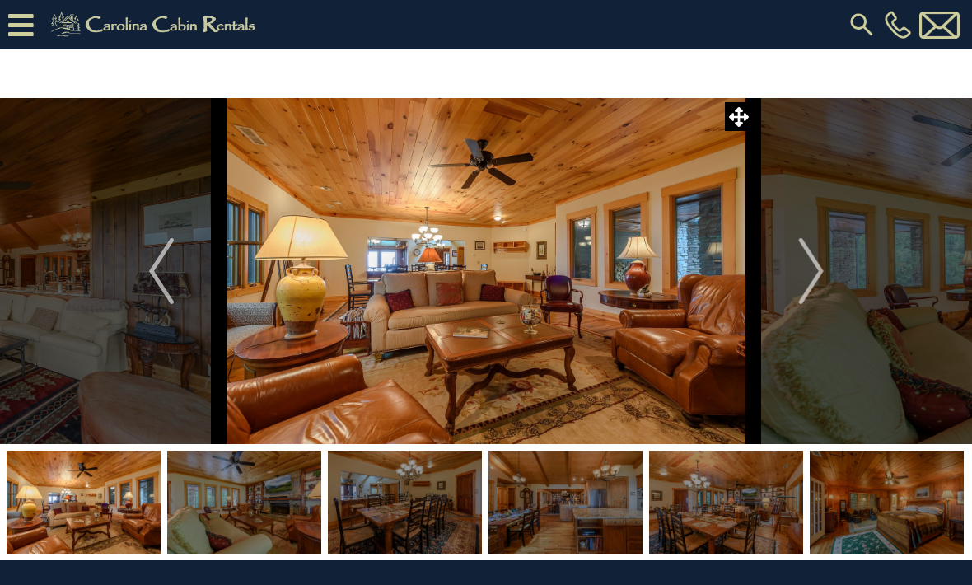
click at [816, 276] on img "Next" at bounding box center [810, 271] width 25 height 66
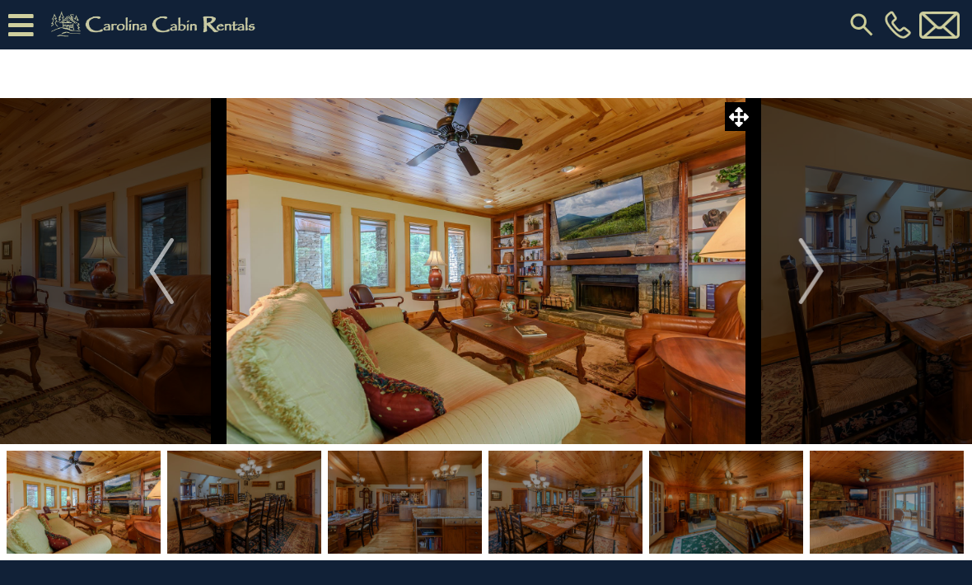
click at [818, 280] on img "Next" at bounding box center [810, 271] width 25 height 66
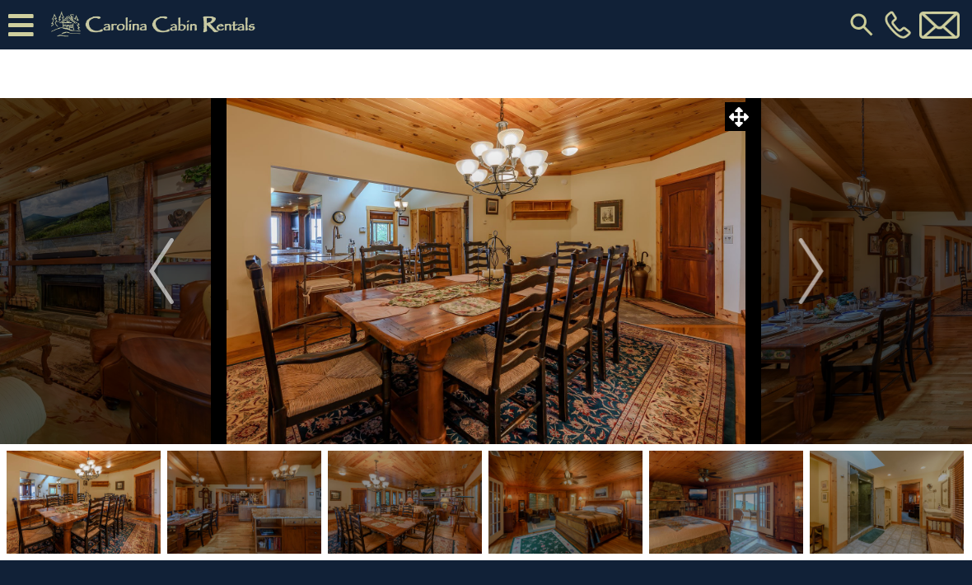
click at [819, 278] on img "Next" at bounding box center [810, 271] width 25 height 66
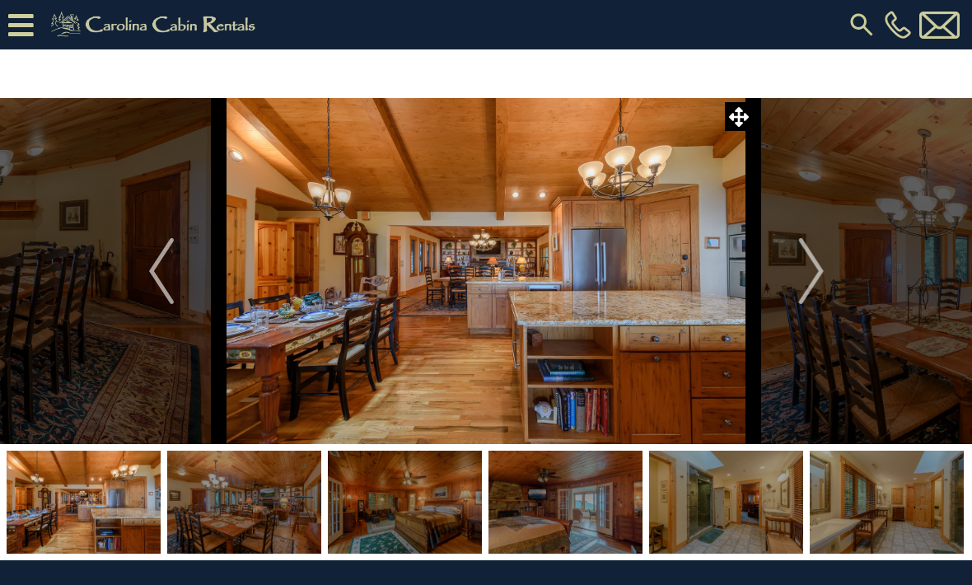
click at [815, 281] on img "Next" at bounding box center [810, 271] width 25 height 66
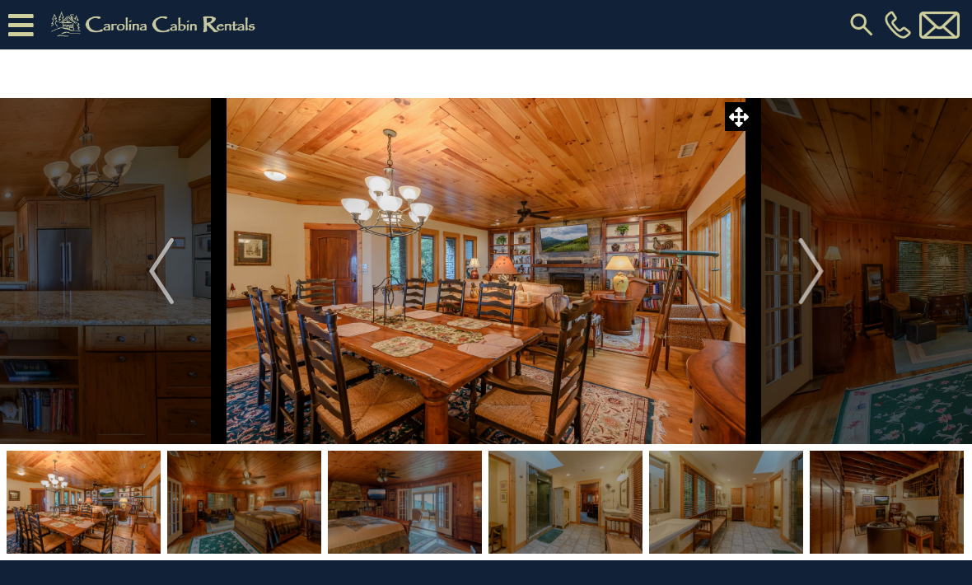
click at [822, 276] on img "Next" at bounding box center [810, 271] width 25 height 66
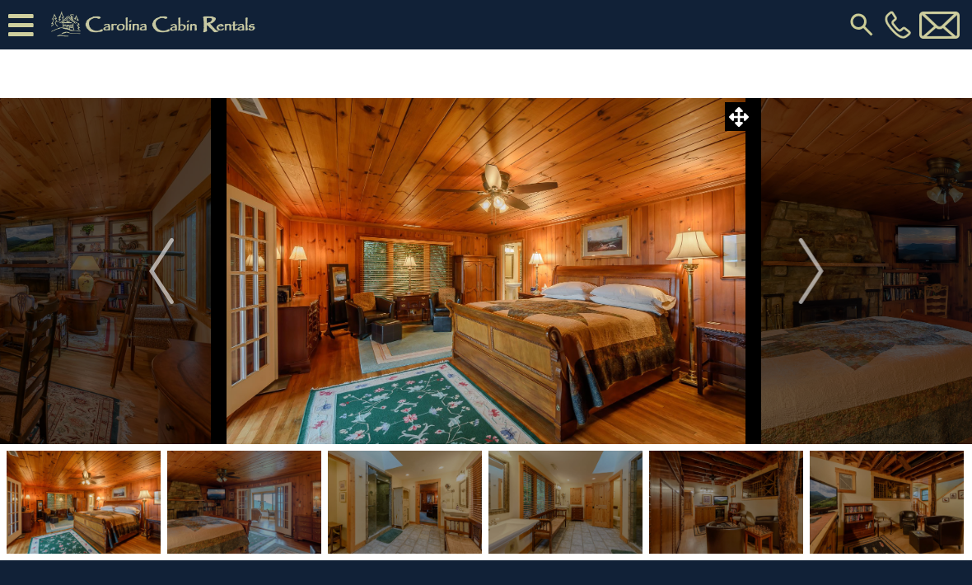
click at [819, 278] on img "Next" at bounding box center [810, 271] width 25 height 66
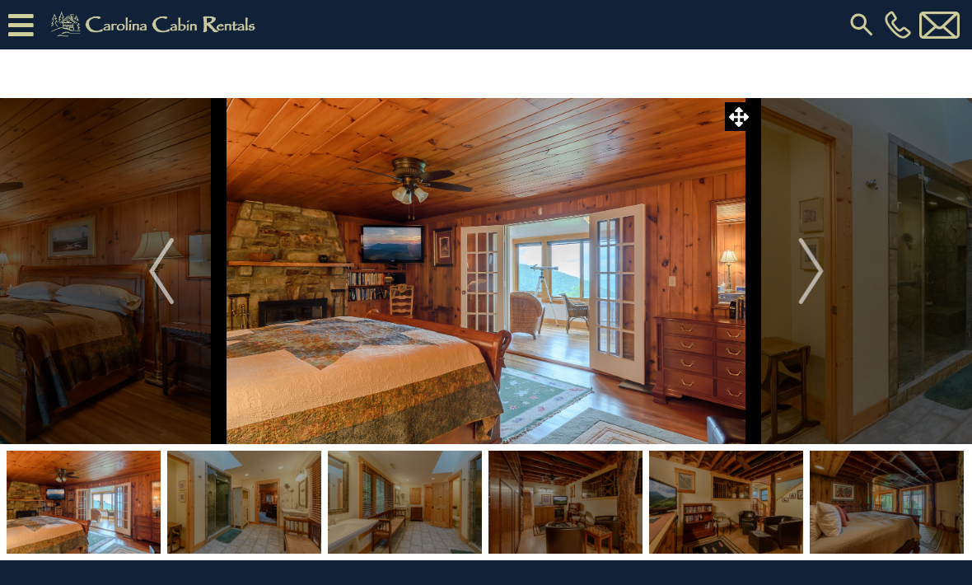
click at [819, 277] on img "Next" at bounding box center [810, 271] width 25 height 66
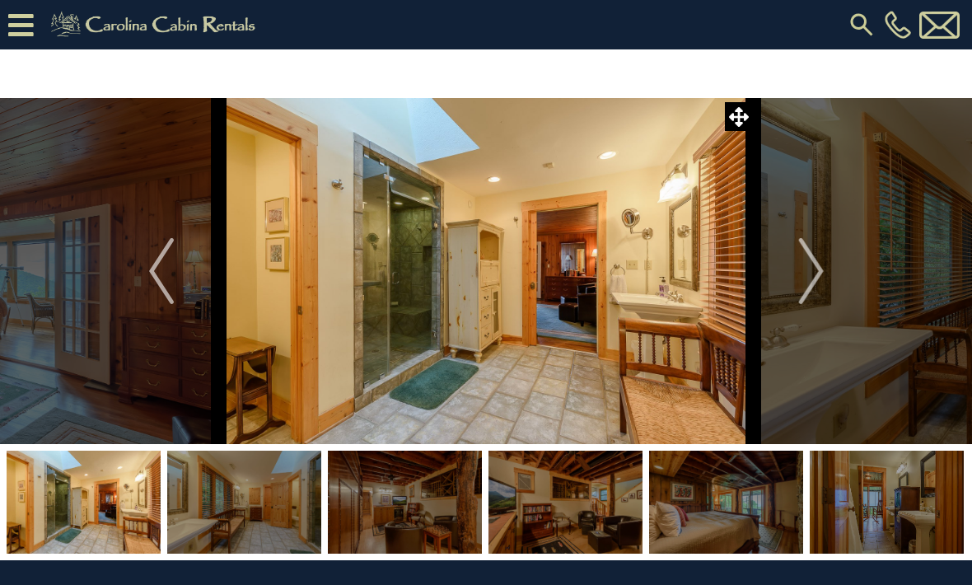
click at [813, 285] on img "Next" at bounding box center [810, 271] width 25 height 66
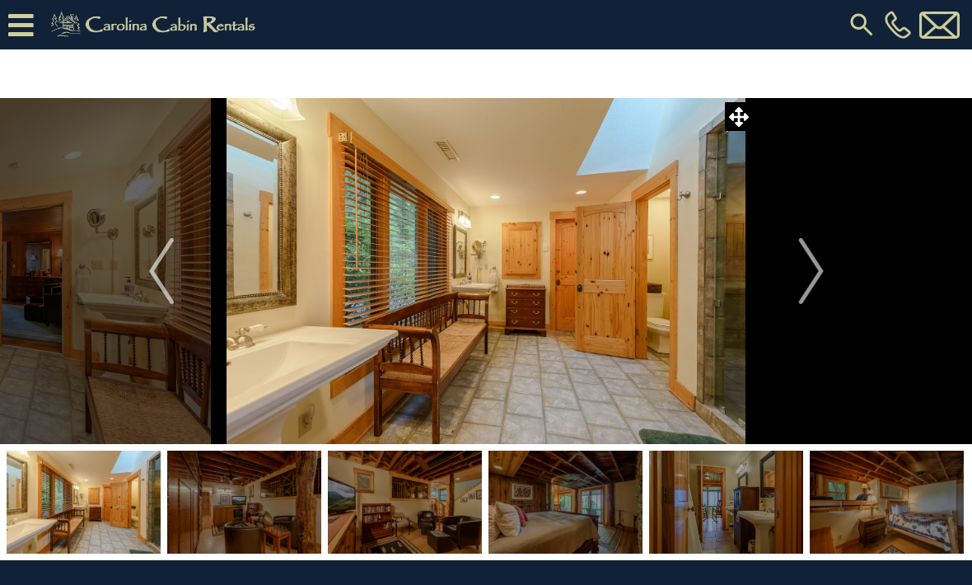
click at [814, 279] on img "Next" at bounding box center [810, 271] width 25 height 66
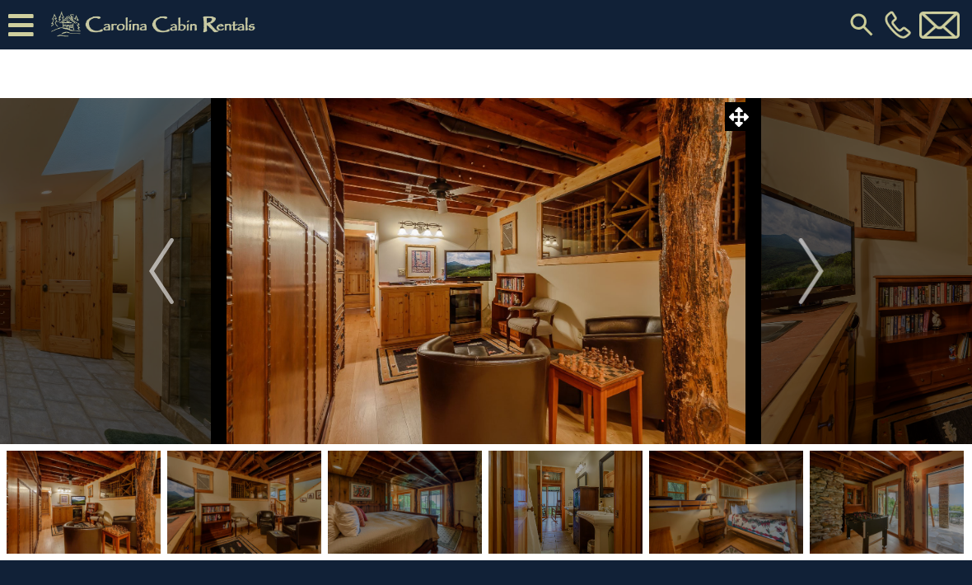
click at [819, 271] on img "Next" at bounding box center [810, 271] width 25 height 66
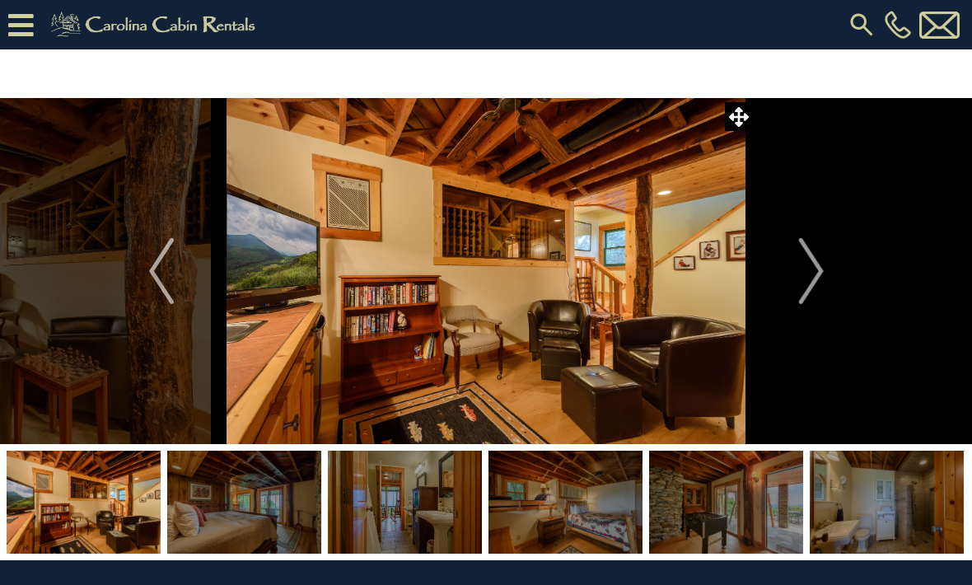
click at [820, 271] on img "Next" at bounding box center [810, 271] width 25 height 66
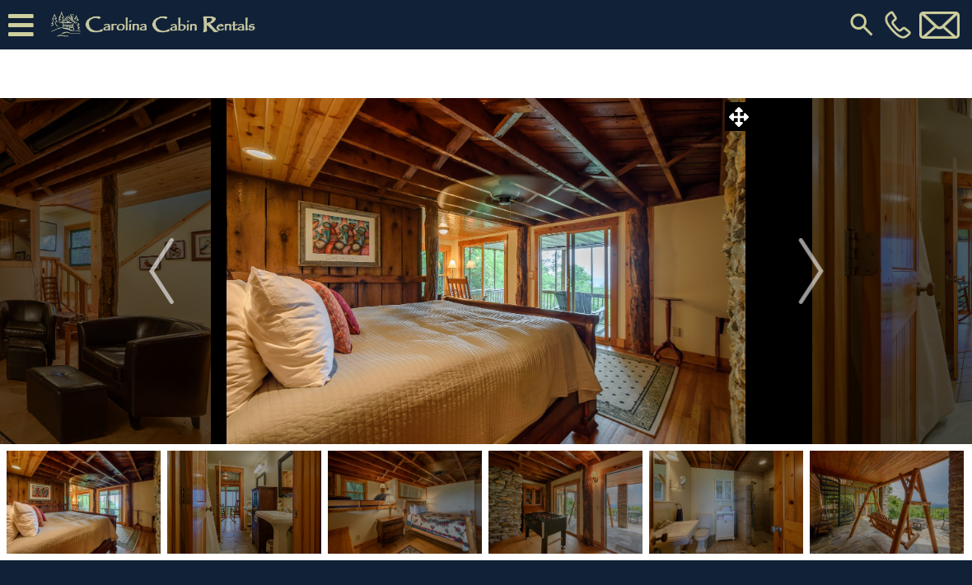
click at [814, 276] on img "Next" at bounding box center [810, 271] width 25 height 66
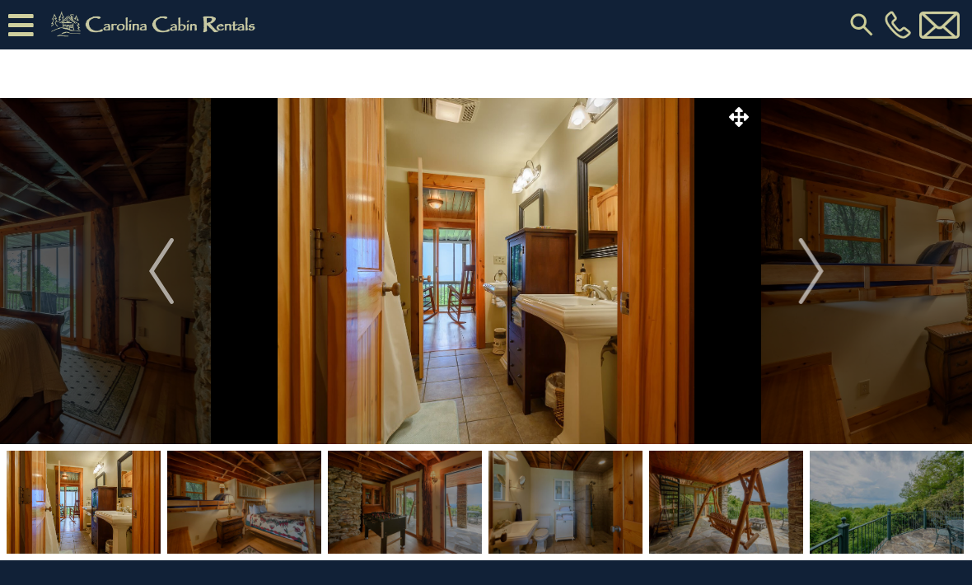
click at [813, 277] on img "Next" at bounding box center [810, 271] width 25 height 66
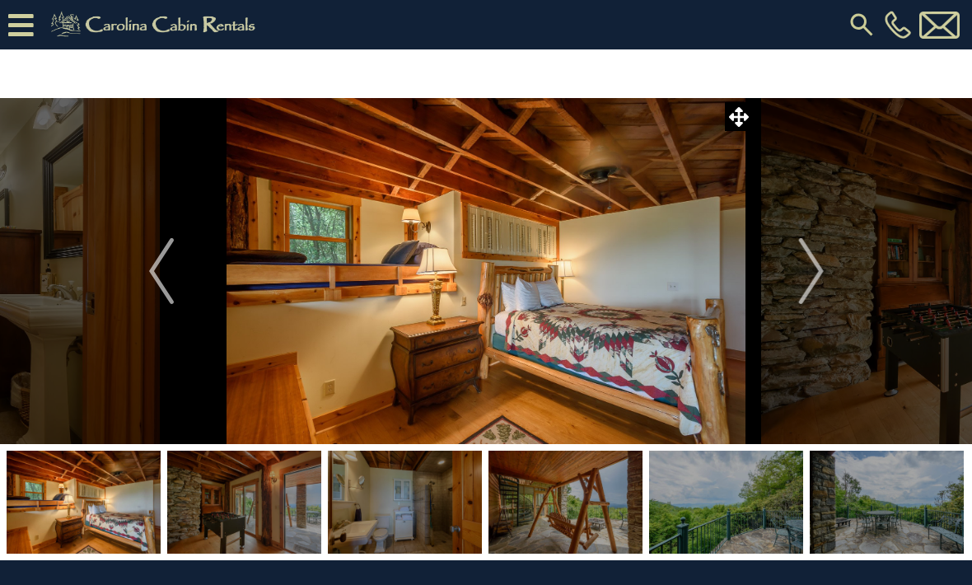
click at [809, 275] on img "Next" at bounding box center [810, 271] width 25 height 66
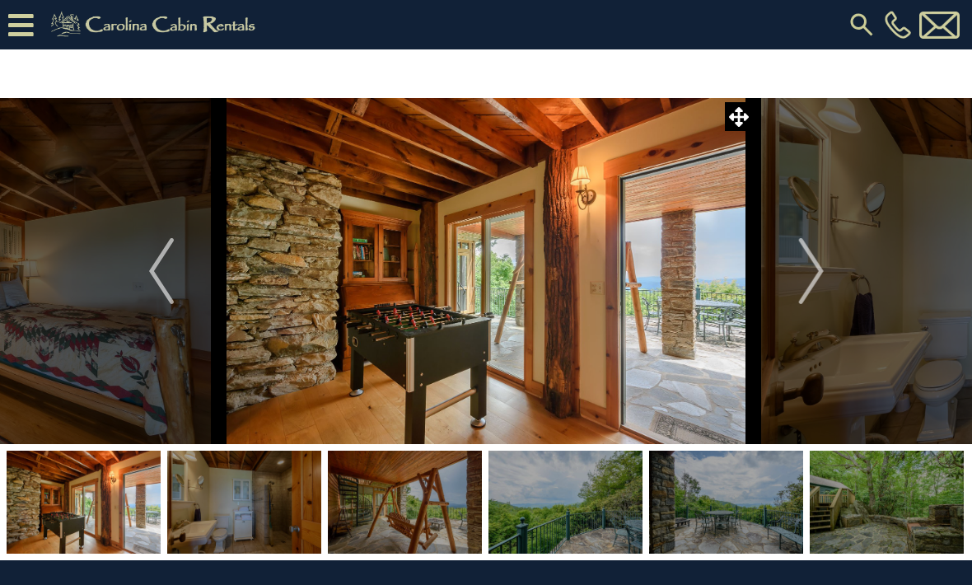
click at [808, 273] on img "Next" at bounding box center [810, 271] width 25 height 66
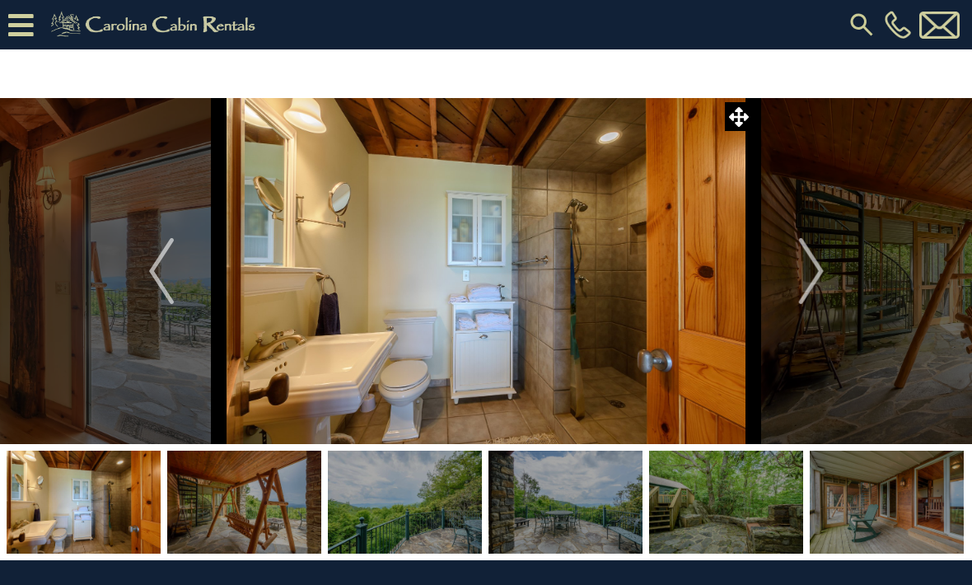
click at [812, 269] on img "Next" at bounding box center [810, 271] width 25 height 66
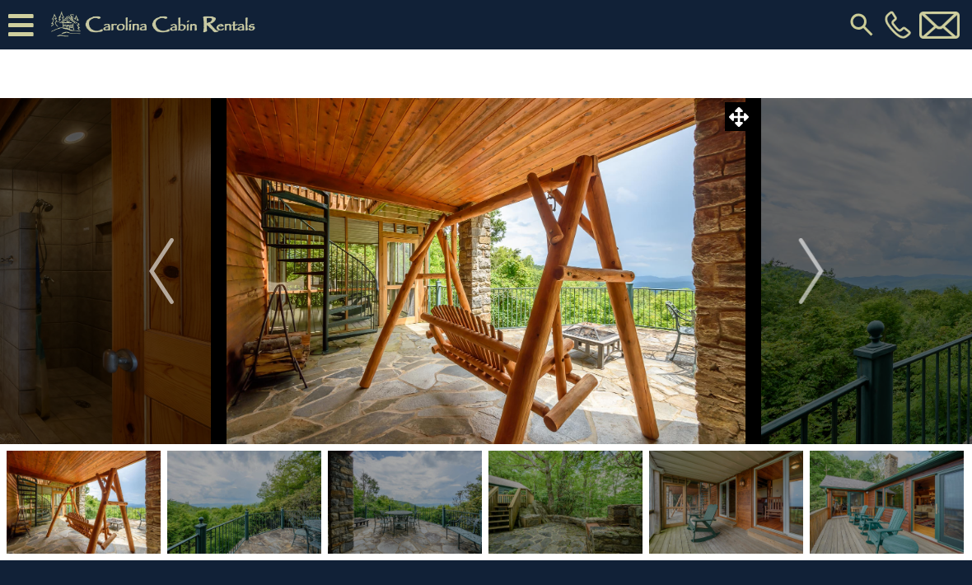
click at [805, 278] on img "Next" at bounding box center [810, 271] width 25 height 66
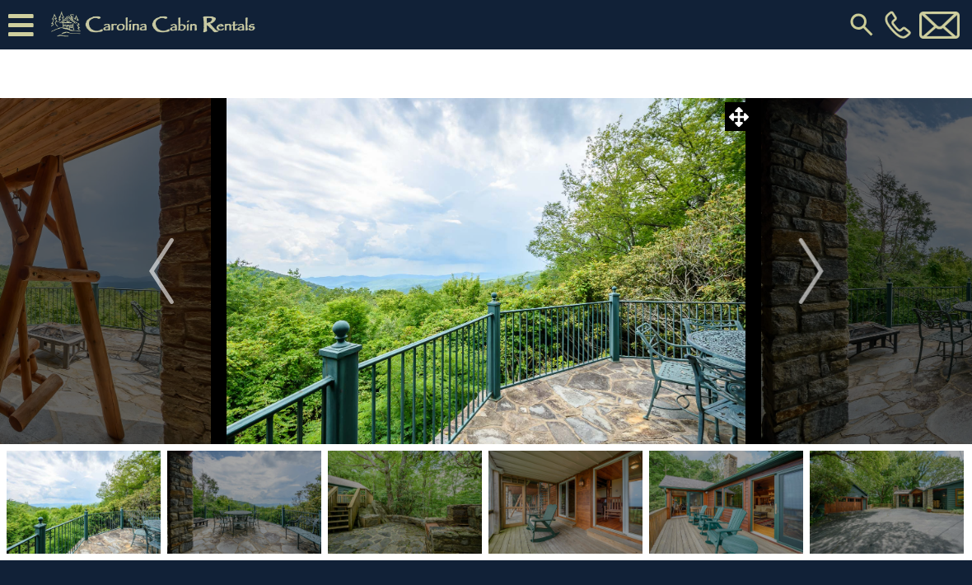
click at [808, 275] on img "Next" at bounding box center [810, 271] width 25 height 66
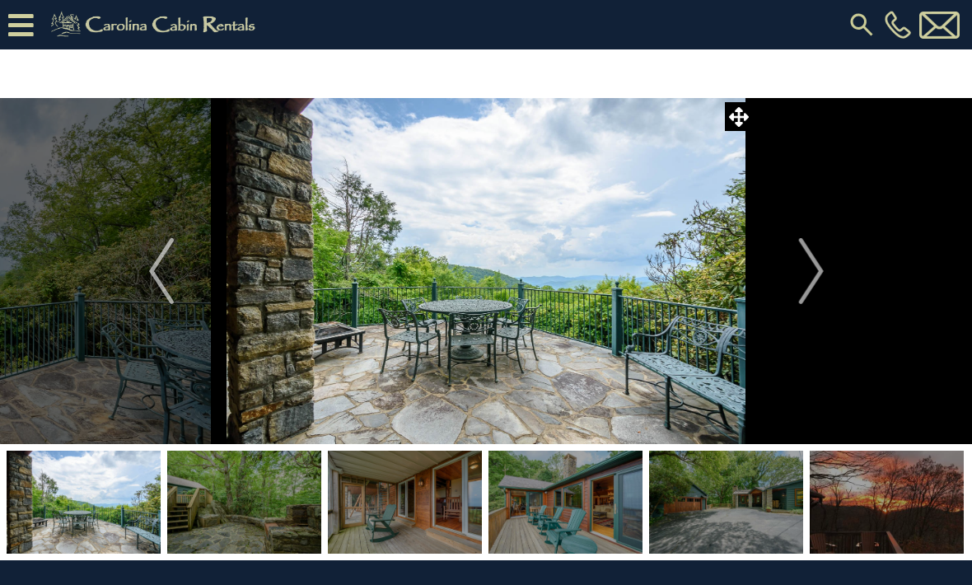
click at [819, 271] on img "Next" at bounding box center [810, 271] width 25 height 66
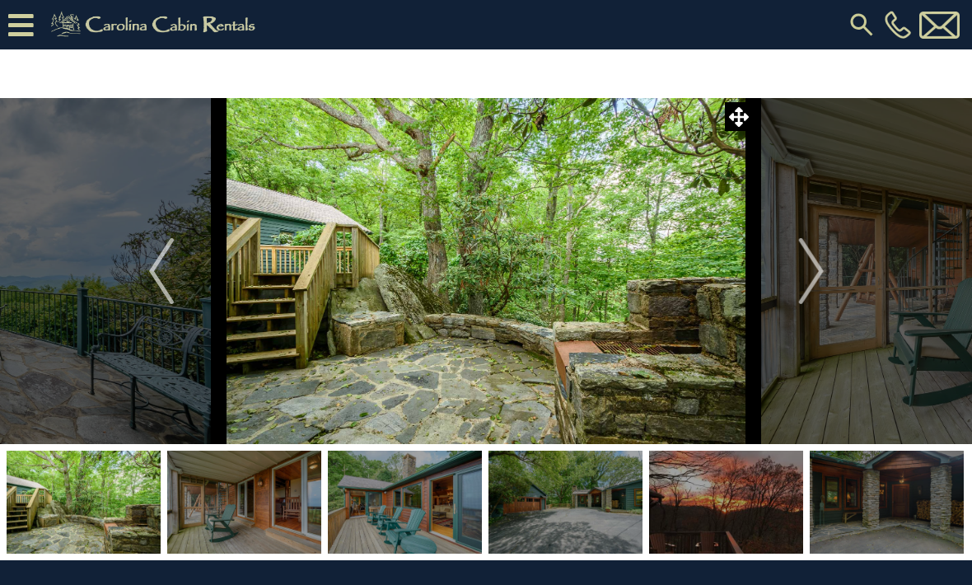
click at [811, 276] on img "Next" at bounding box center [810, 271] width 25 height 66
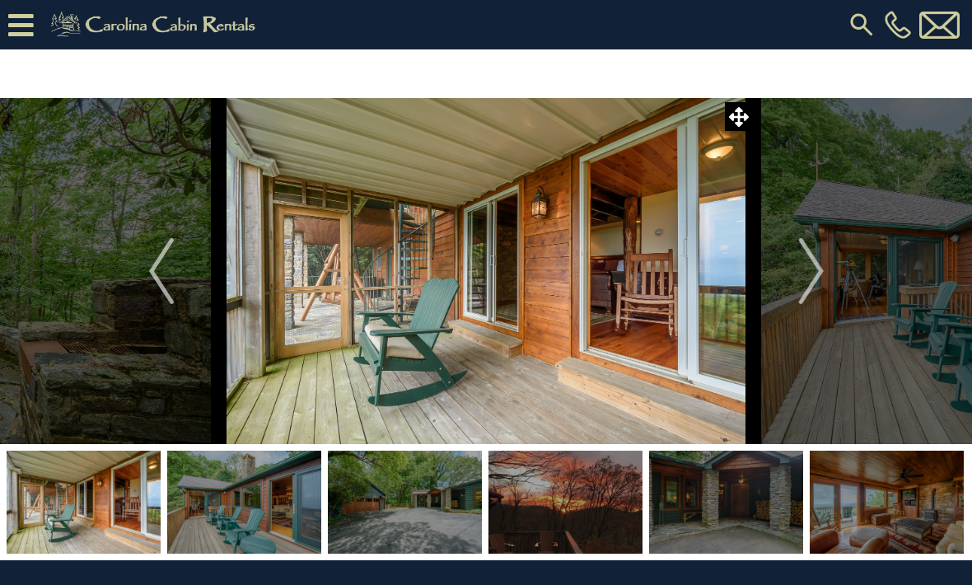
click at [805, 279] on img "Next" at bounding box center [810, 271] width 25 height 66
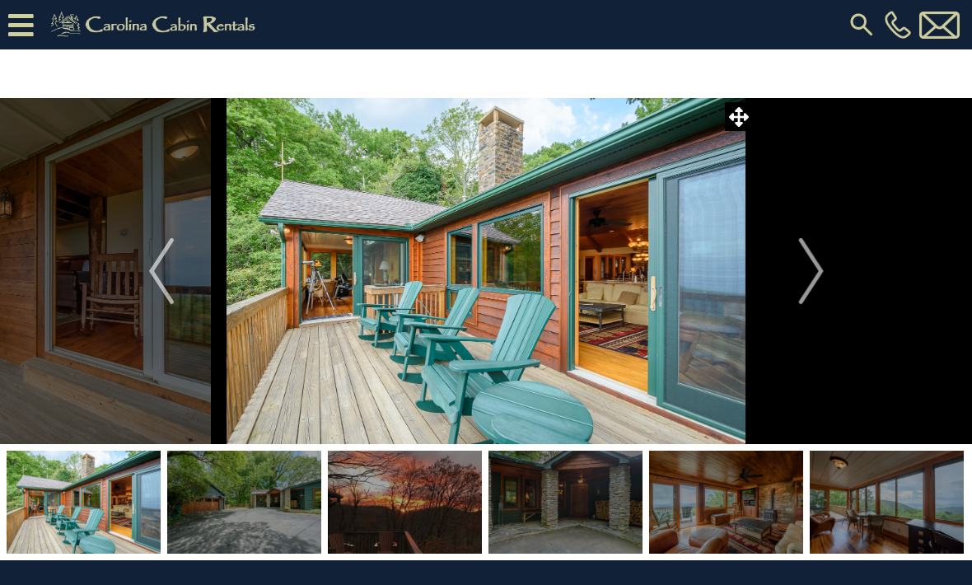
click at [814, 275] on img "Next" at bounding box center [810, 271] width 25 height 66
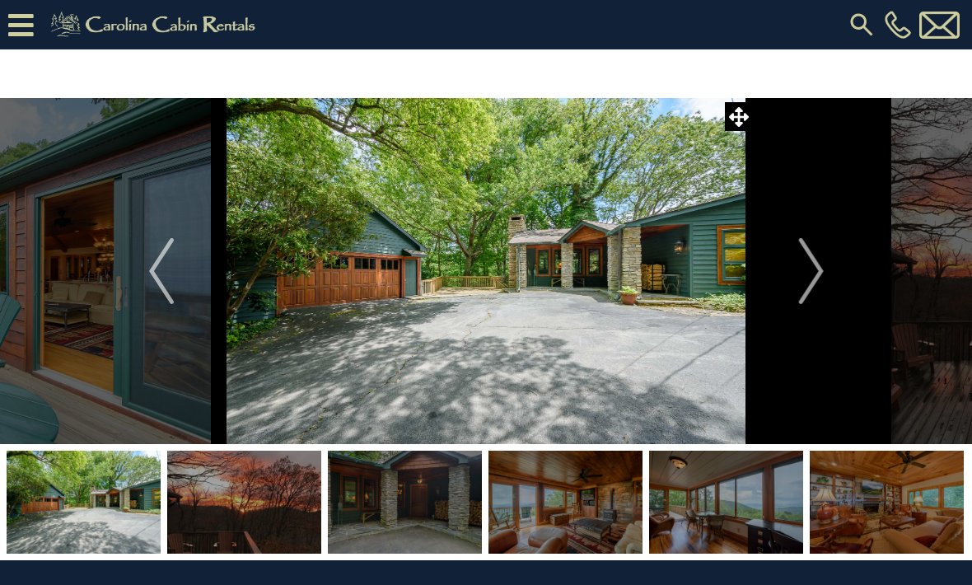
click at [813, 276] on img "Next" at bounding box center [810, 271] width 25 height 66
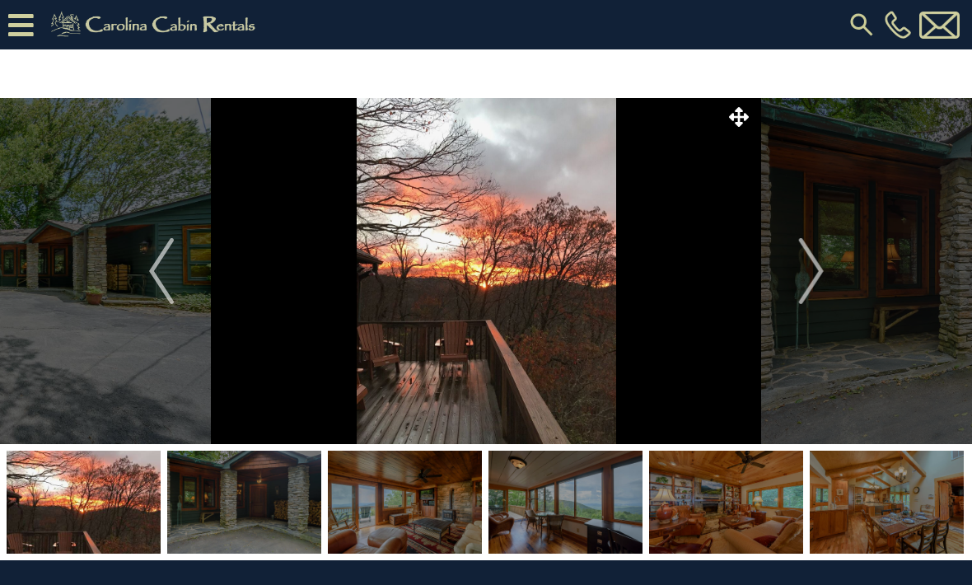
click at [809, 278] on img "Next" at bounding box center [810, 271] width 25 height 66
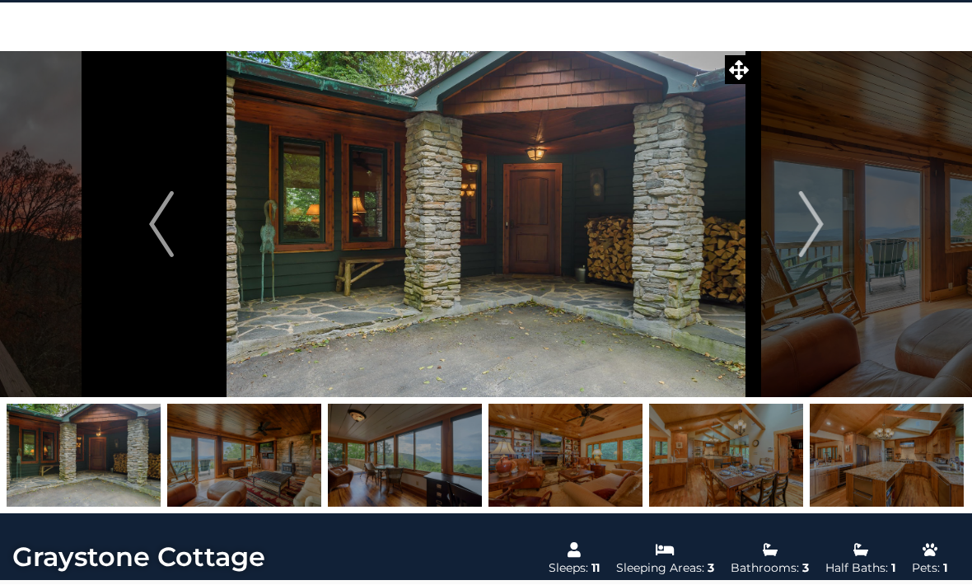
click at [813, 233] on img "Next" at bounding box center [810, 225] width 25 height 66
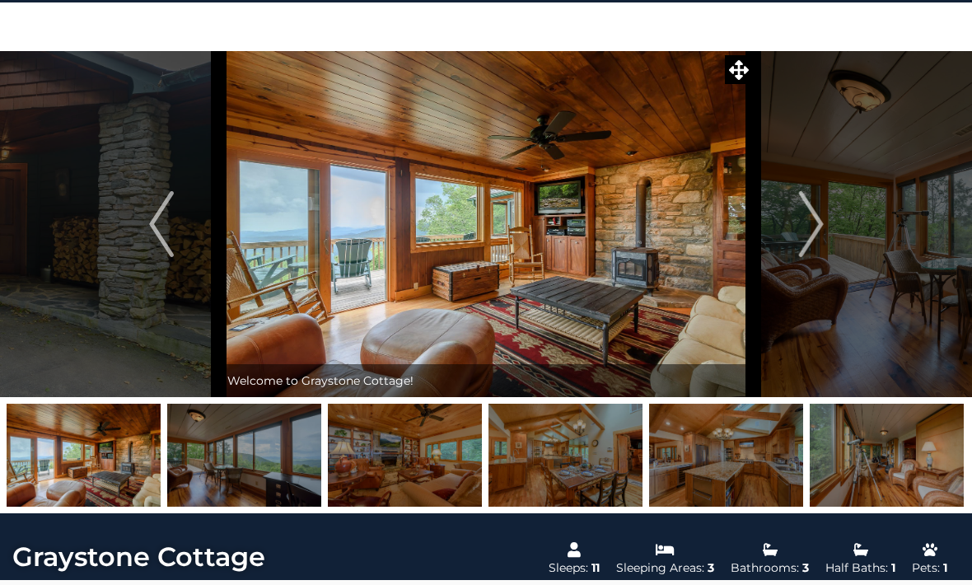
click at [807, 227] on img "Next" at bounding box center [810, 224] width 25 height 66
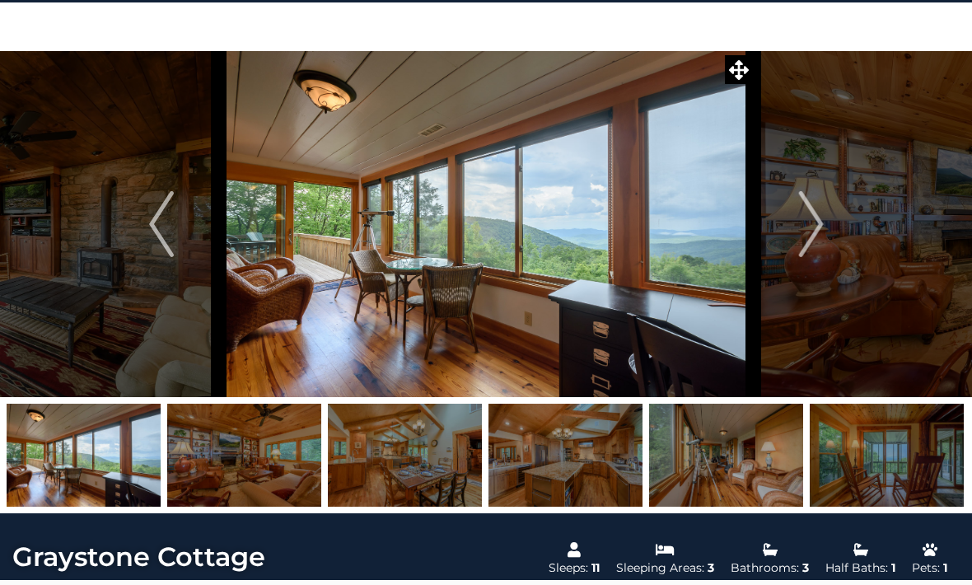
click at [814, 231] on img "Next" at bounding box center [810, 224] width 25 height 66
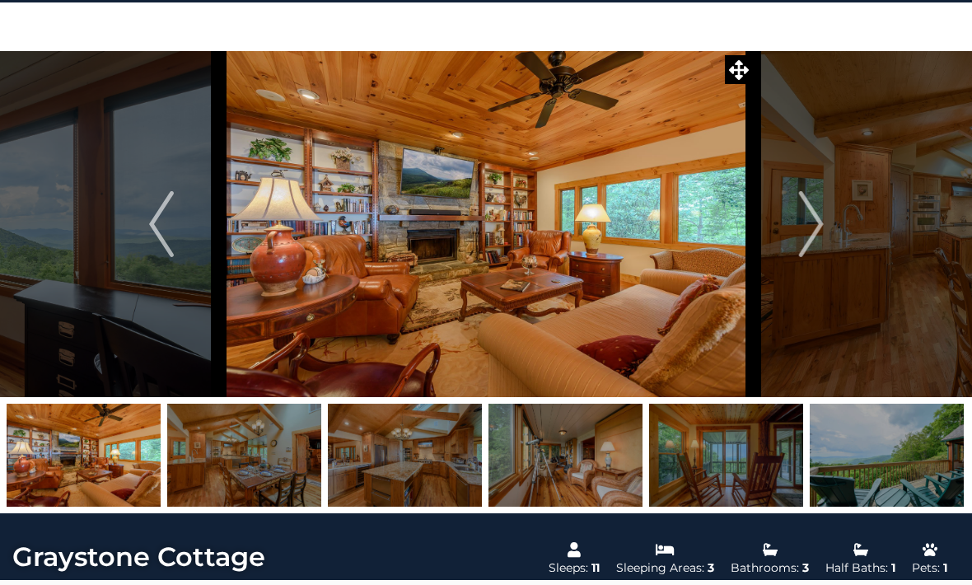
click at [187, 238] on button "Previous" at bounding box center [161, 224] width 115 height 346
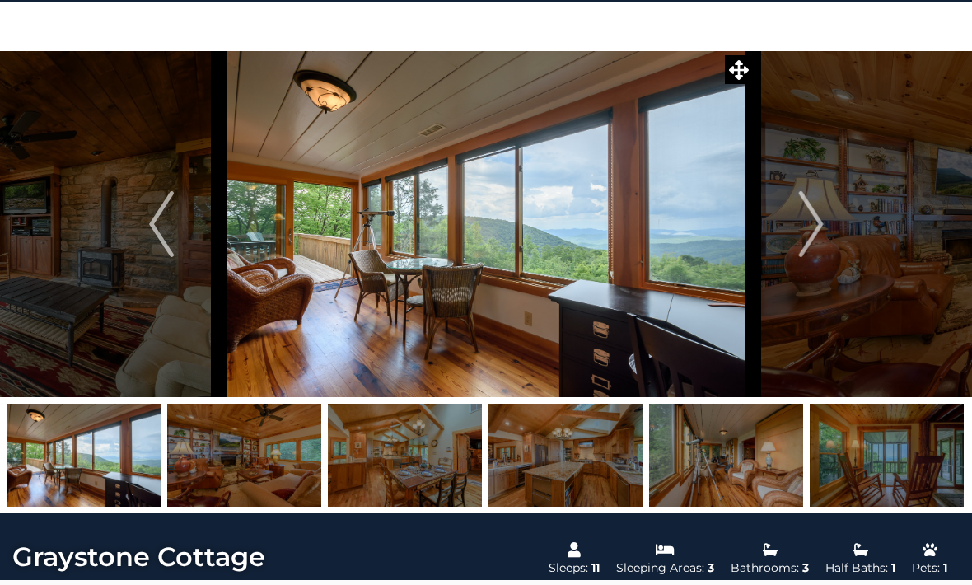
click at [155, 227] on img "Previous" at bounding box center [161, 224] width 25 height 66
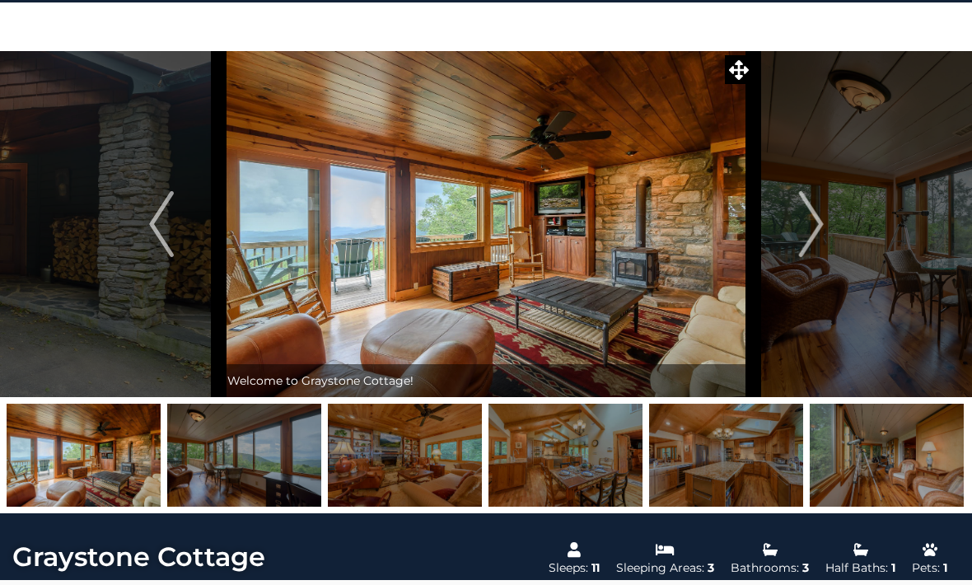
click at [819, 224] on img "Next" at bounding box center [810, 224] width 25 height 66
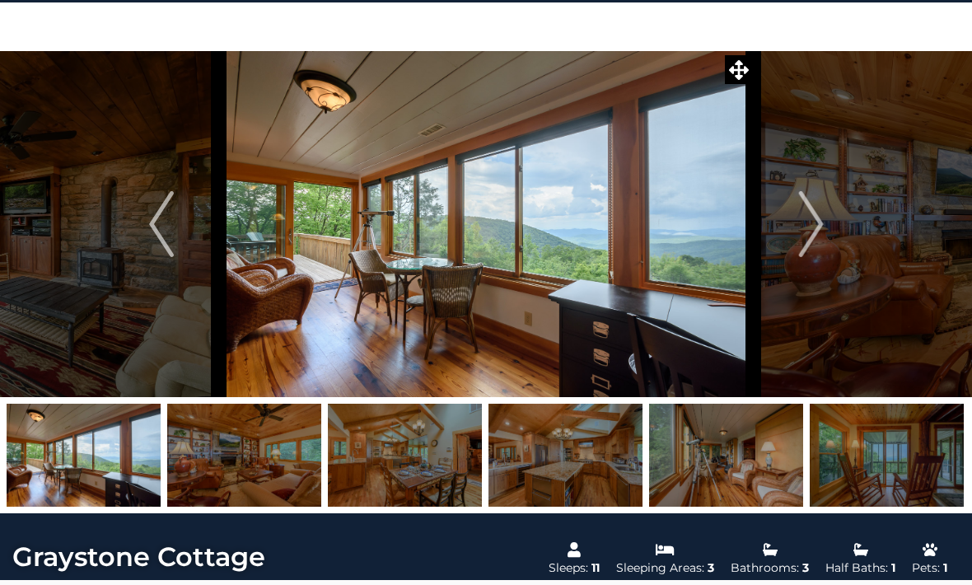
click at [820, 225] on img "Next" at bounding box center [810, 224] width 25 height 66
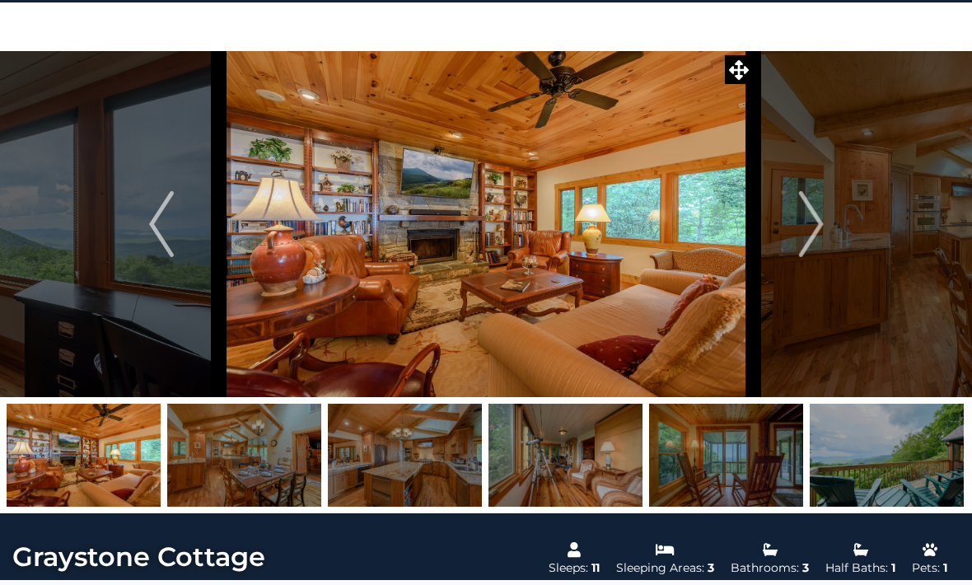
click at [817, 223] on img "Next" at bounding box center [810, 224] width 25 height 66
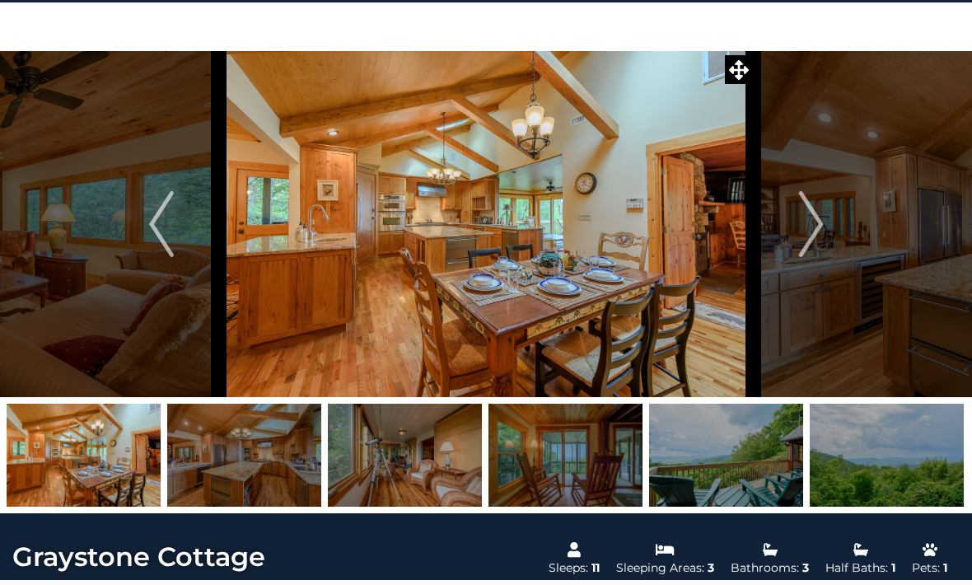
click at [821, 224] on img "Next" at bounding box center [810, 224] width 25 height 66
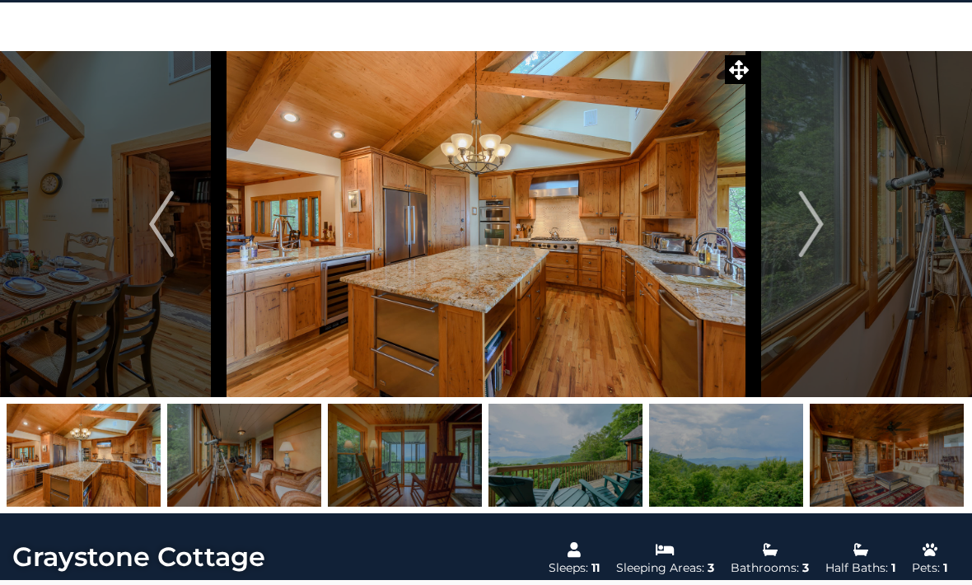
click at [818, 225] on img "Next" at bounding box center [810, 224] width 25 height 66
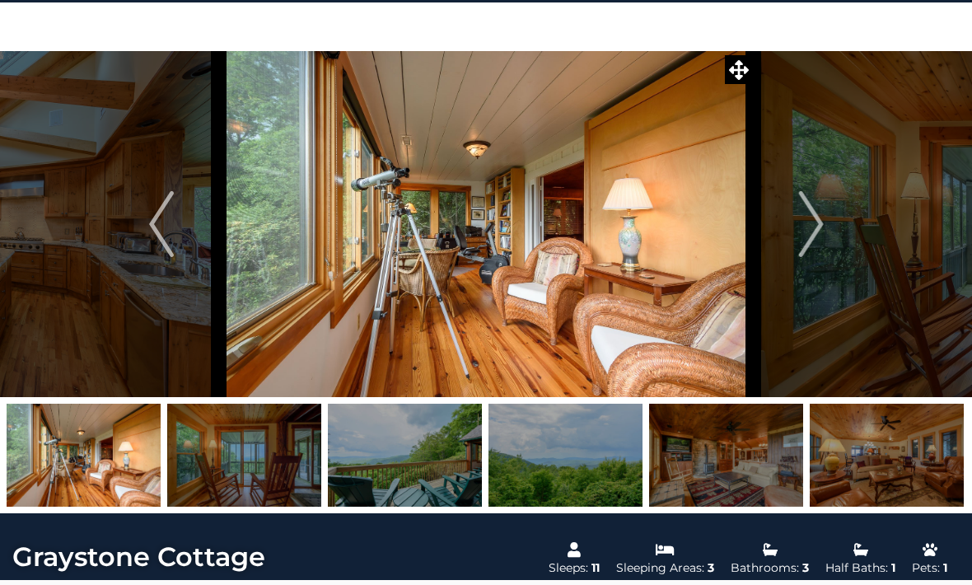
click at [816, 226] on img "Next" at bounding box center [810, 224] width 25 height 66
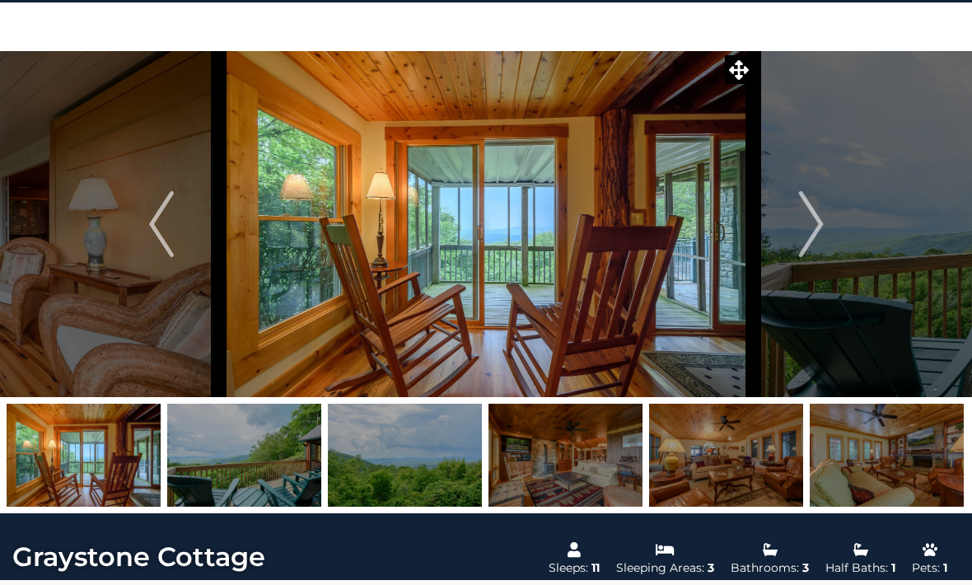
click at [806, 228] on img "Next" at bounding box center [810, 224] width 25 height 66
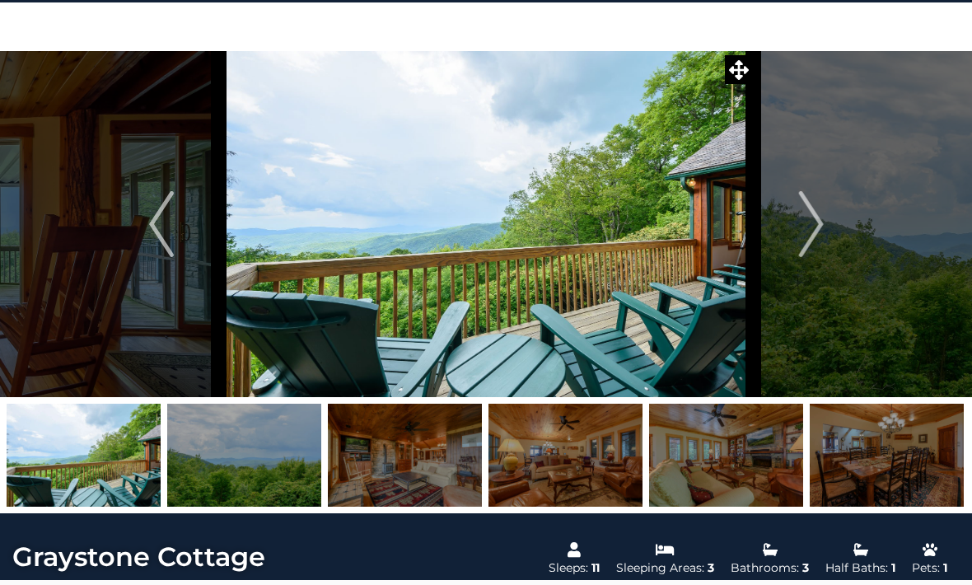
click at [810, 231] on img "Next" at bounding box center [810, 224] width 25 height 66
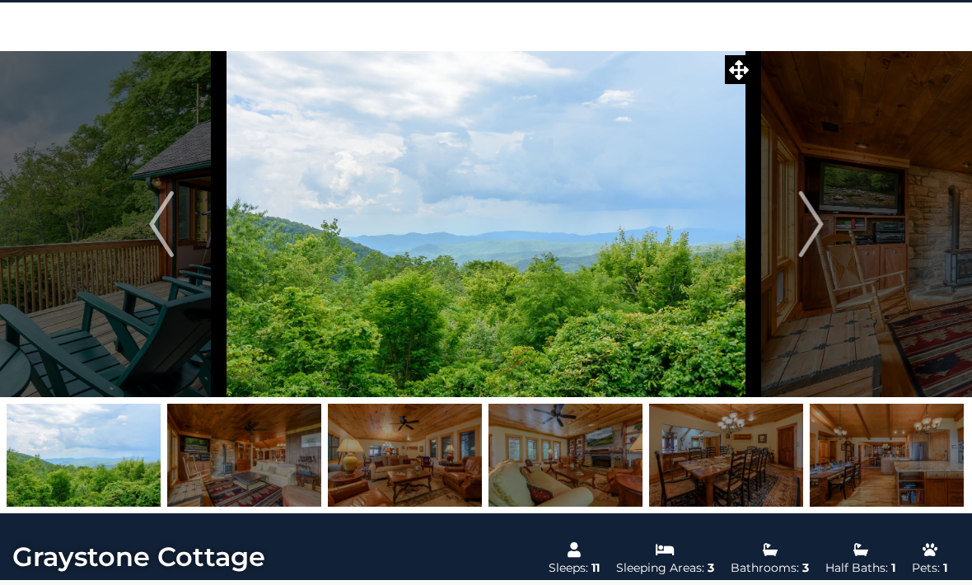
click at [809, 231] on img "Next" at bounding box center [810, 224] width 25 height 66
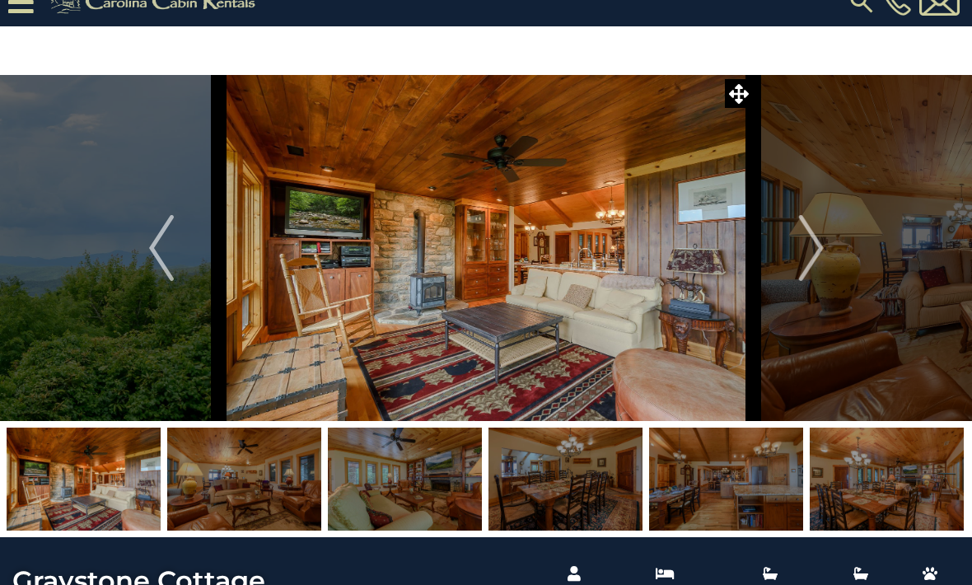
scroll to position [0, 0]
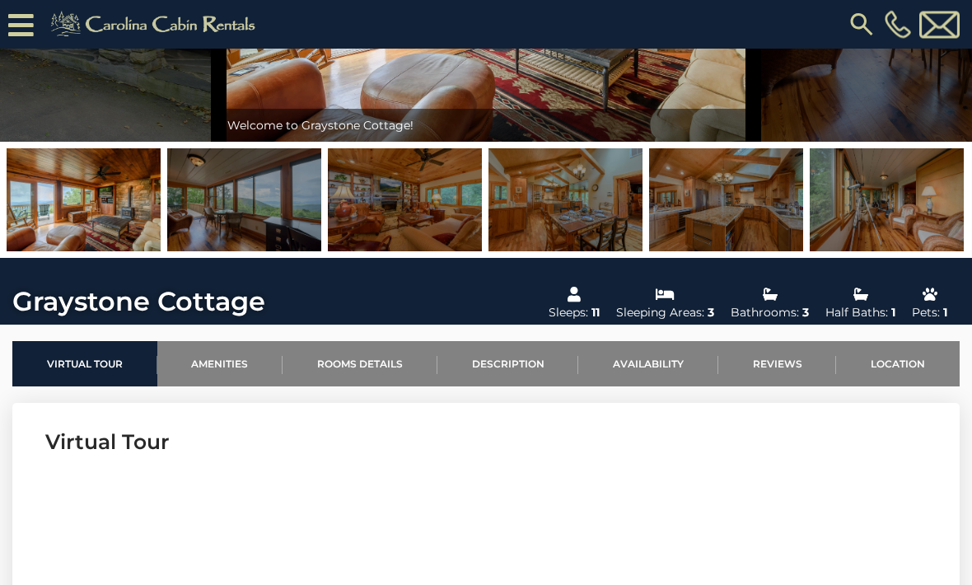
scroll to position [253, 0]
click at [495, 360] on link "Description" at bounding box center [508, 363] width 142 height 45
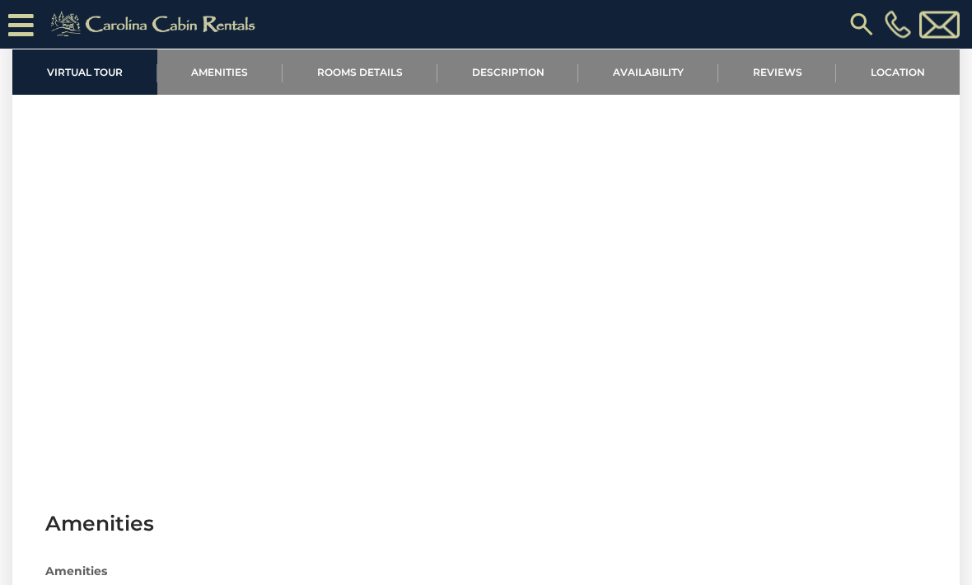
scroll to position [674, 0]
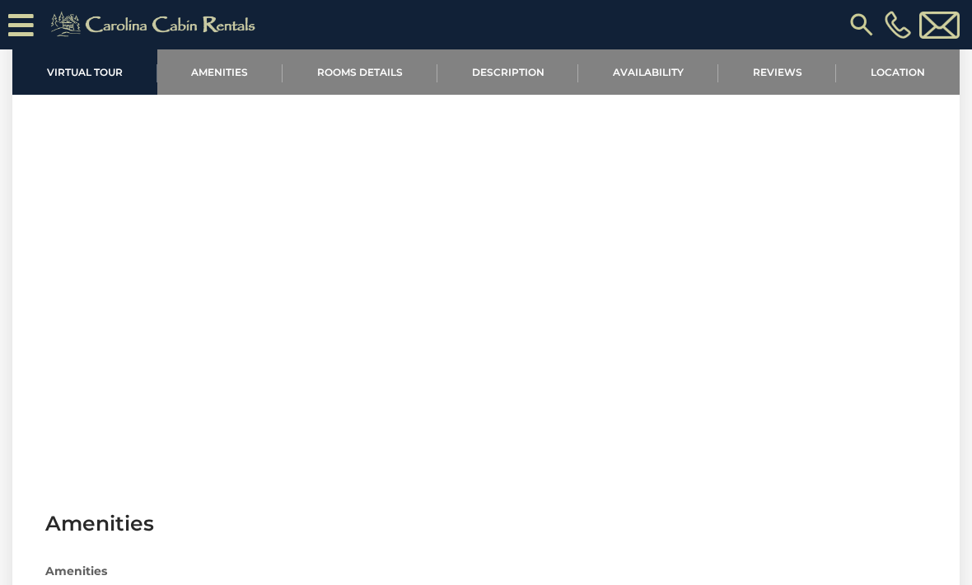
click at [511, 66] on link "Description" at bounding box center [508, 71] width 142 height 45
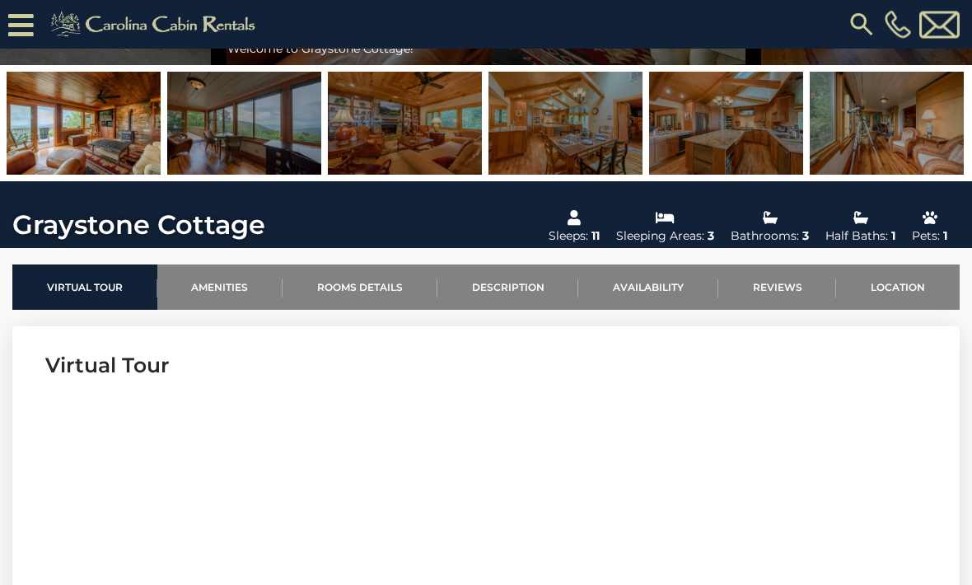
scroll to position [329, 0]
click at [645, 285] on link "Availability" at bounding box center [648, 286] width 140 height 45
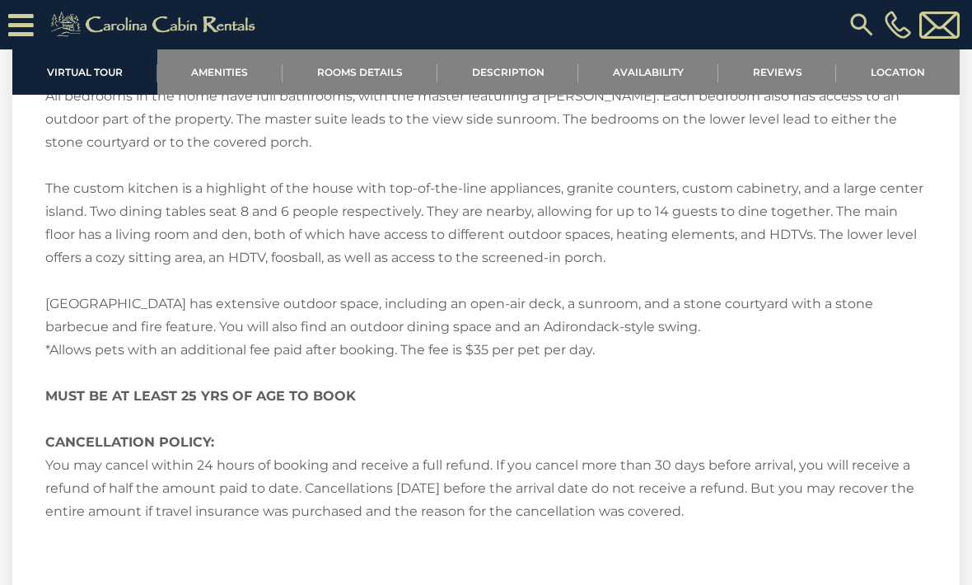
scroll to position [2880, 0]
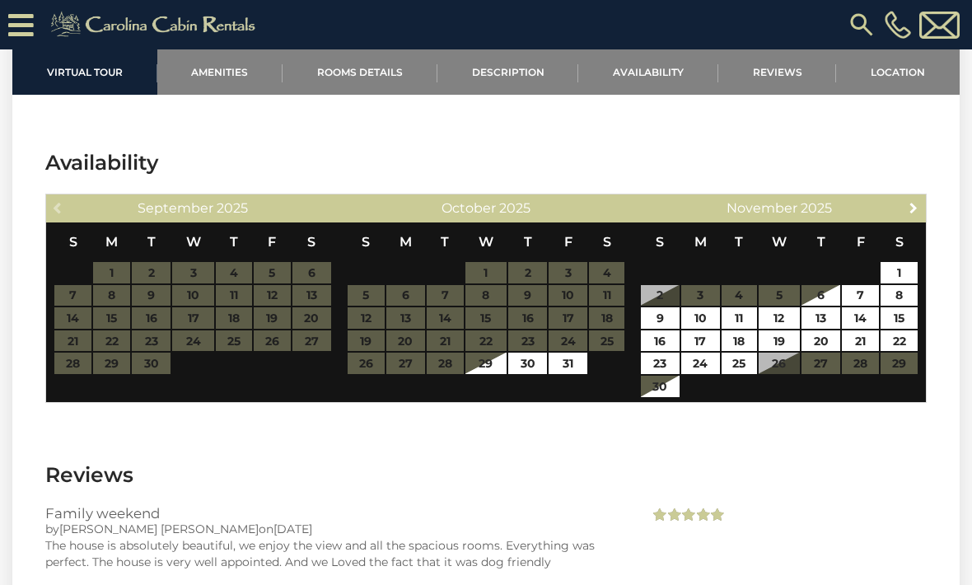
click at [907, 216] on link "Next" at bounding box center [913, 207] width 21 height 21
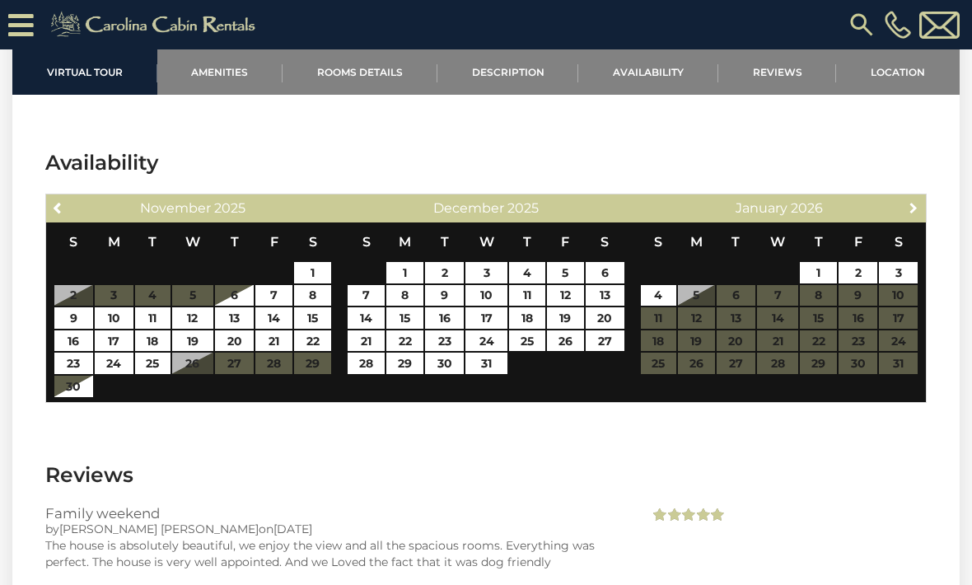
click at [915, 206] on span "Next" at bounding box center [913, 207] width 13 height 13
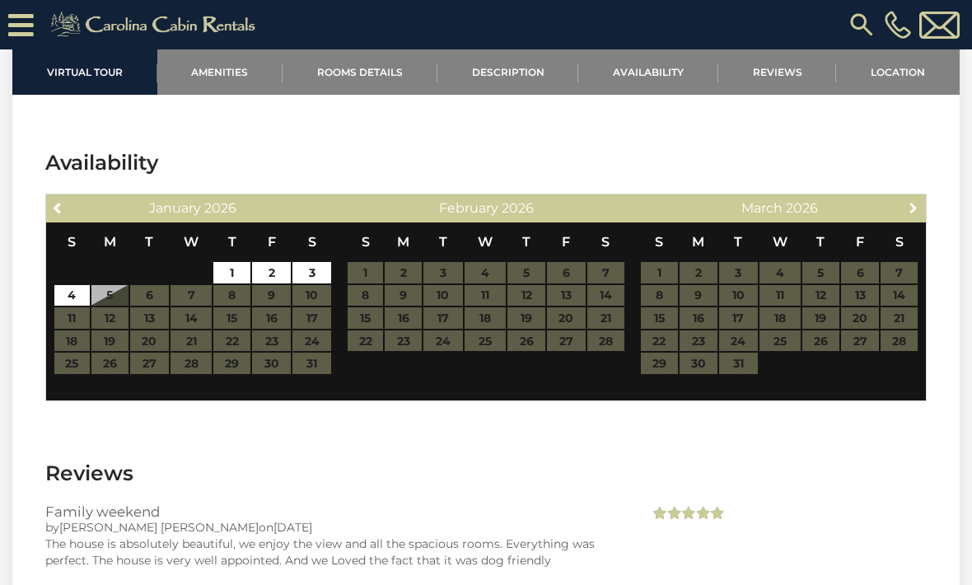
click at [907, 224] on th "S" at bounding box center [898, 241] width 39 height 39
click at [912, 208] on span "Next" at bounding box center [913, 207] width 13 height 13
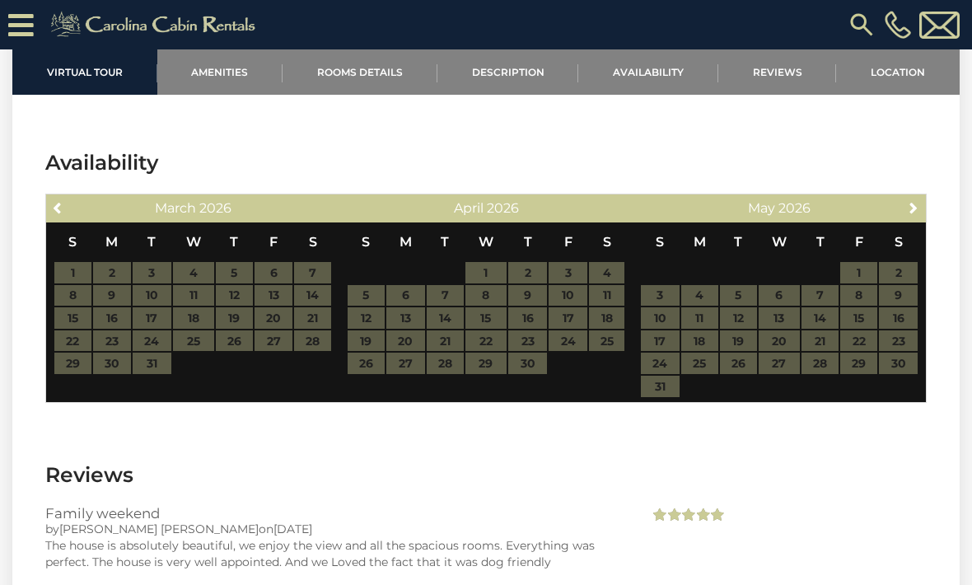
click at [900, 219] on div "Next May 2026" at bounding box center [778, 208] width 293 height 28
click at [910, 210] on span "Next" at bounding box center [913, 207] width 13 height 13
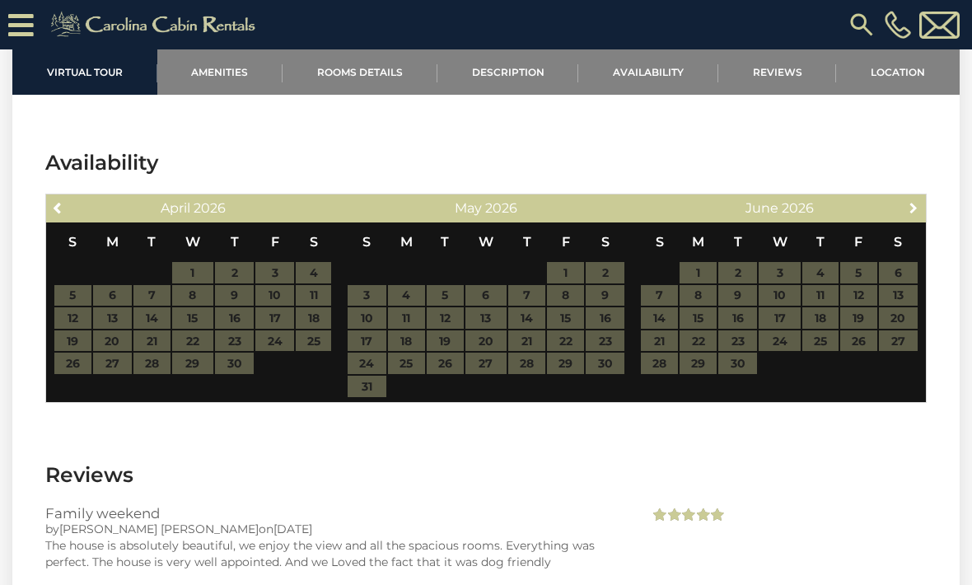
click at [907, 211] on span "Next" at bounding box center [913, 207] width 13 height 13
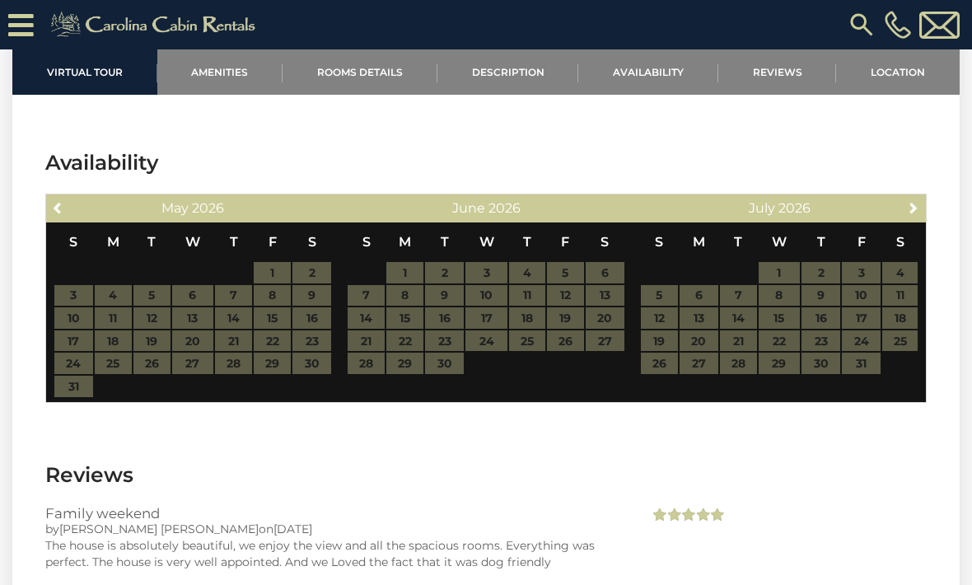
click at [693, 340] on table "S M T W T F S 1 2 3 4 5 6 7 8 9 10 11 12 13 14 15 16 17 18 19 20 21 22 23 24 25…" at bounding box center [779, 306] width 278 height 169
click at [693, 348] on table "S M T W T F S 1 2 3 4 5 6 7 8 9 10 11 12 13 14 15 16 17 18 19 20 21 22 23 24 25…" at bounding box center [779, 306] width 278 height 169
click at [914, 209] on span "Next" at bounding box center [913, 207] width 13 height 13
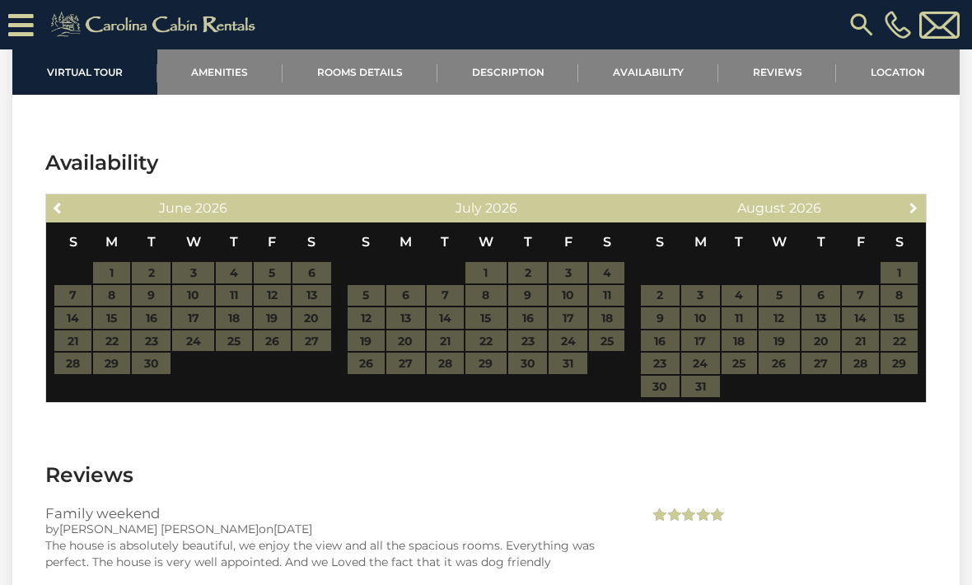
click at [914, 208] on span "Next" at bounding box center [913, 207] width 13 height 13
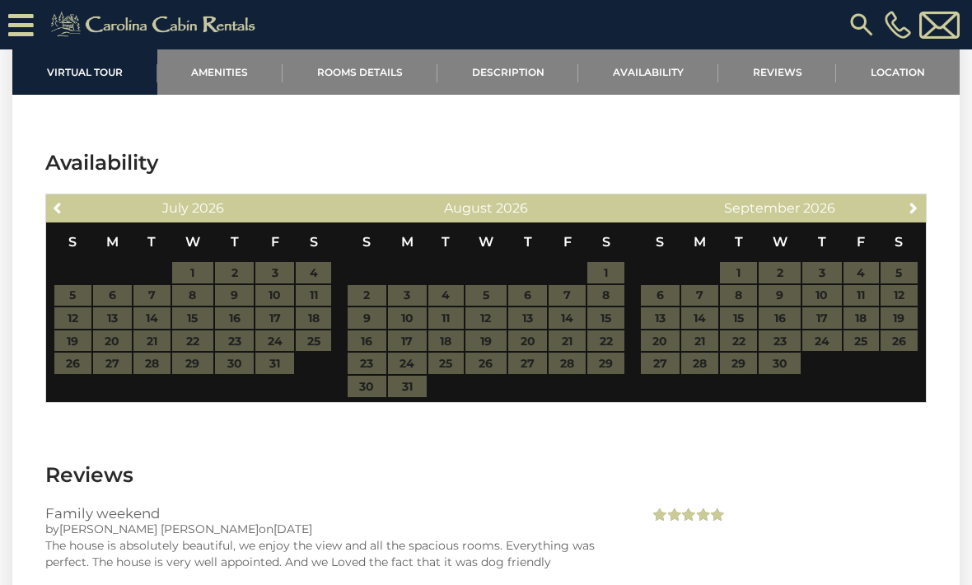
click at [912, 210] on span "Next" at bounding box center [913, 207] width 13 height 13
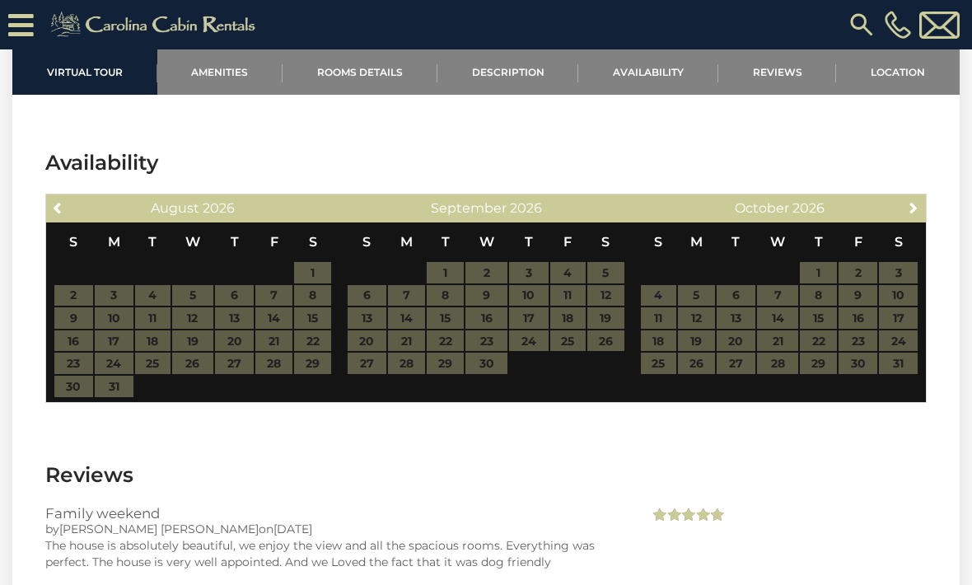
click at [903, 218] on div "Next October 2026" at bounding box center [778, 208] width 293 height 28
click at [917, 208] on span "Next" at bounding box center [913, 207] width 13 height 13
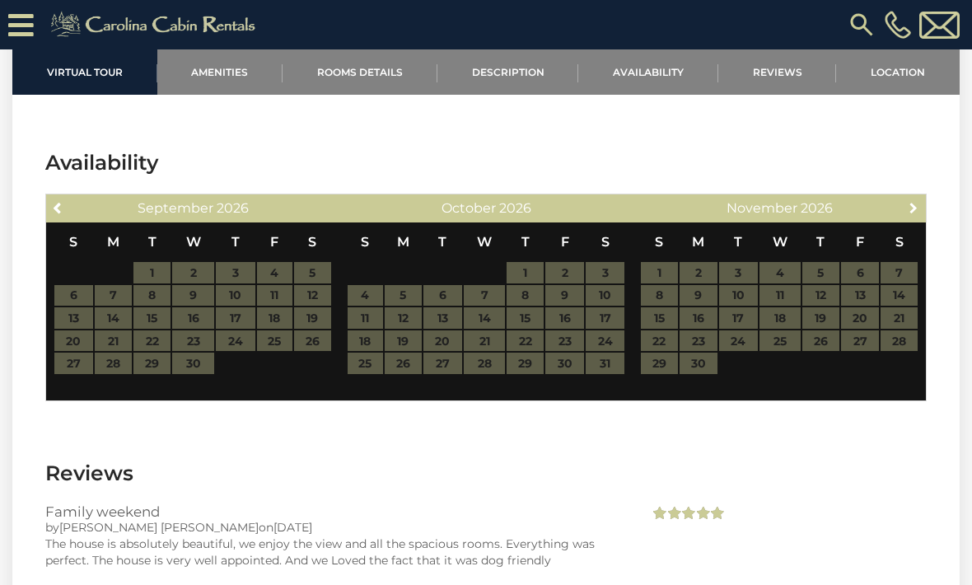
click at [915, 217] on link "Next" at bounding box center [913, 207] width 21 height 21
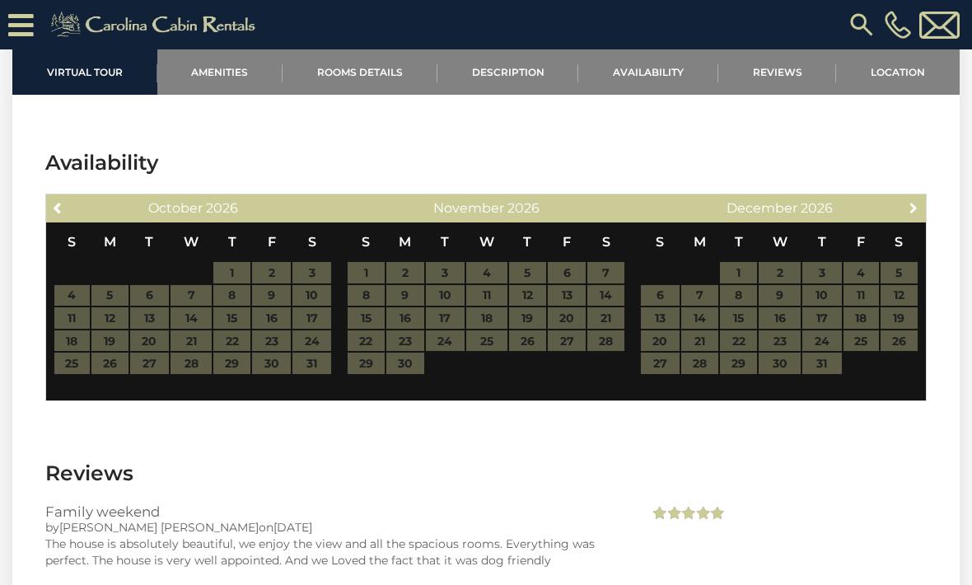
click at [911, 215] on link "Next" at bounding box center [913, 207] width 21 height 21
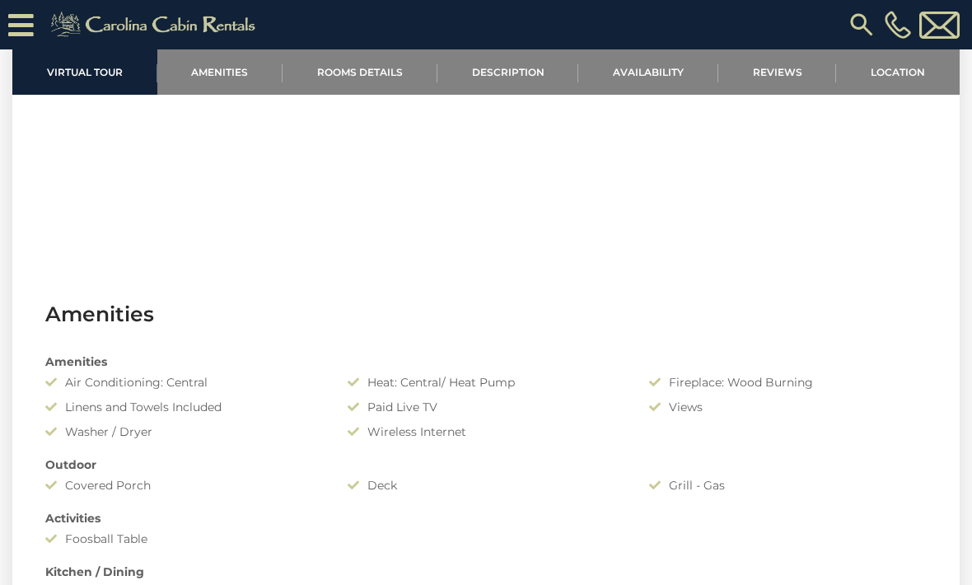
scroll to position [881, 0]
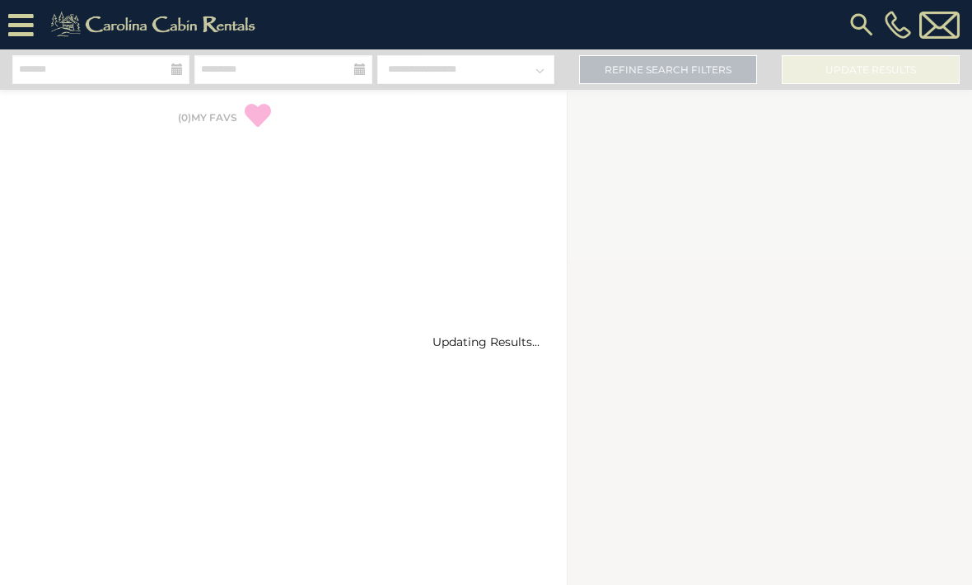
select select "*"
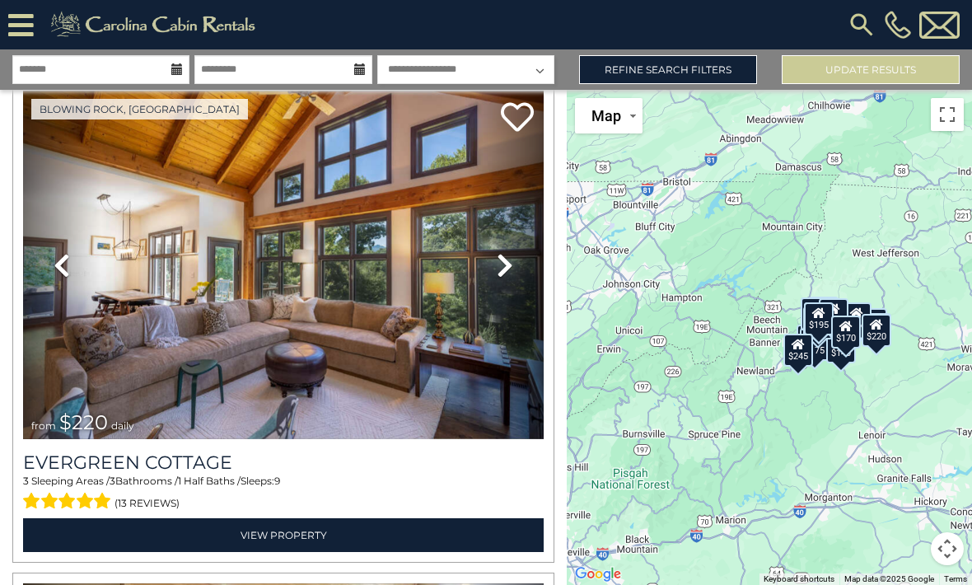
scroll to position [1546, 0]
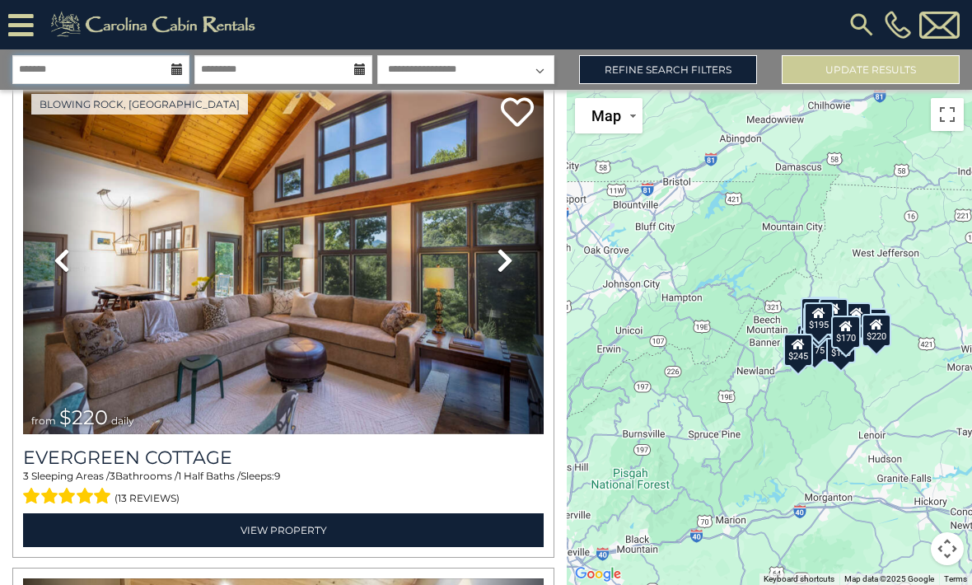
click at [105, 66] on input "text" at bounding box center [100, 69] width 177 height 29
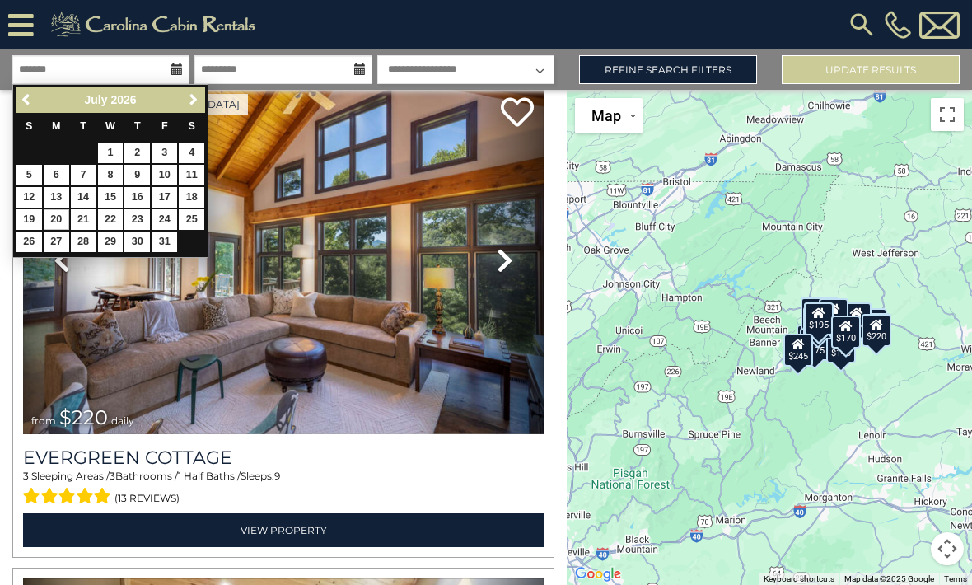
click at [57, 215] on link "20" at bounding box center [57, 219] width 26 height 21
type input "*******"
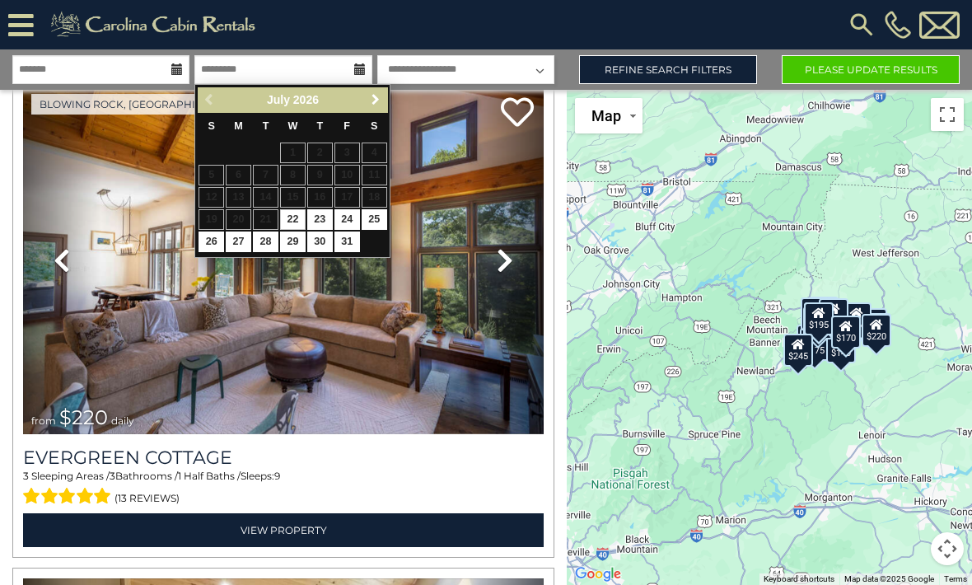
click at [376, 95] on span "Next" at bounding box center [375, 99] width 13 height 13
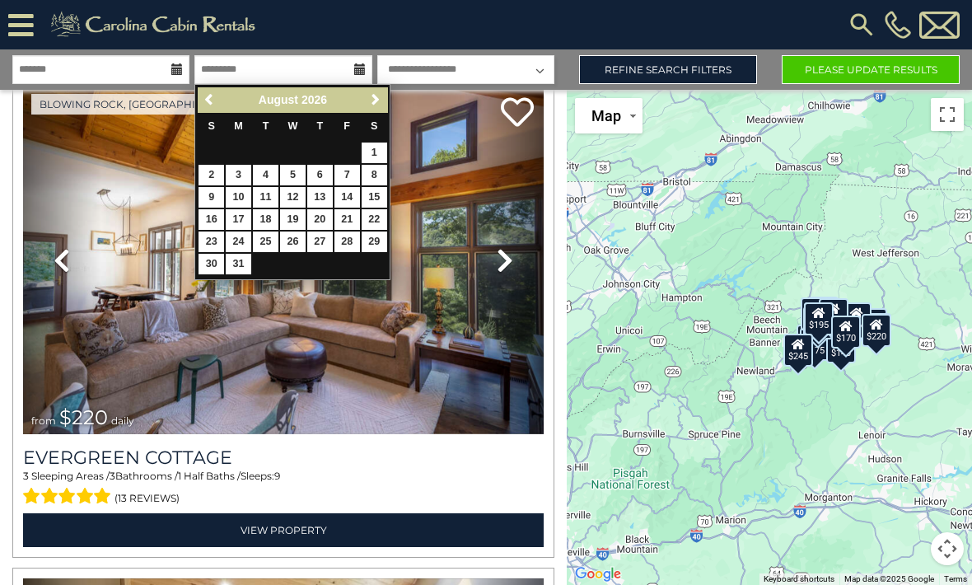
click at [323, 214] on link "20" at bounding box center [320, 219] width 26 height 21
type input "*******"
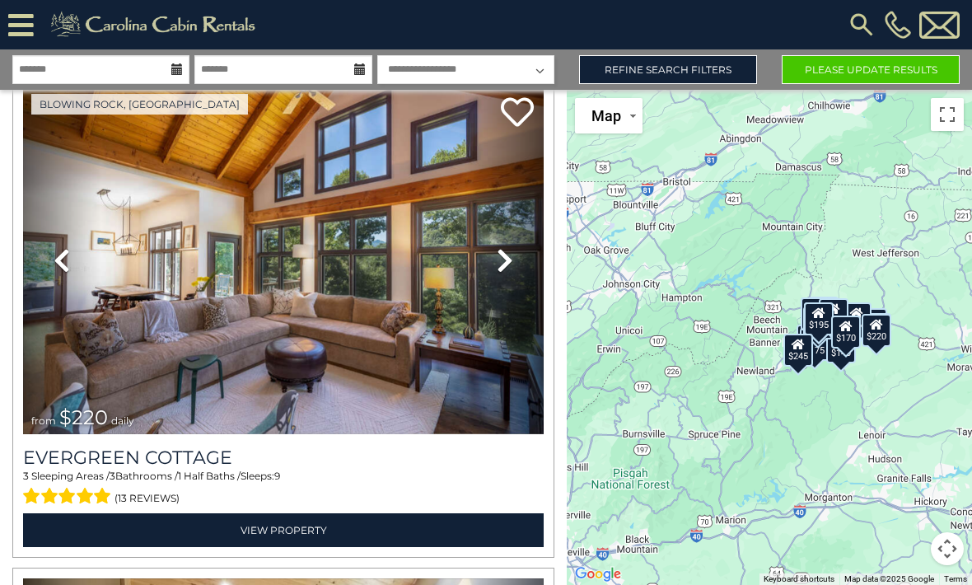
click at [432, 95] on img at bounding box center [283, 260] width 520 height 349
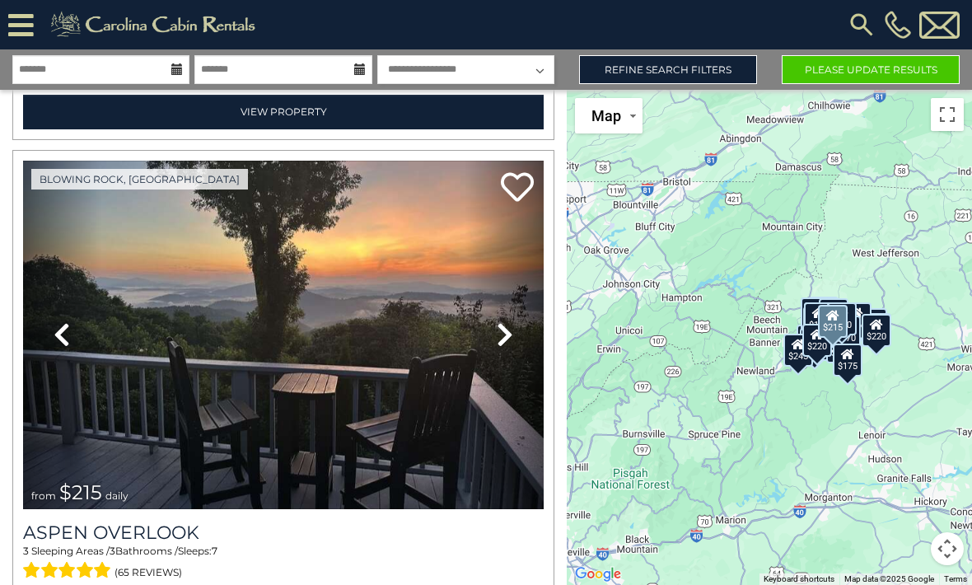
scroll to position [3914, 0]
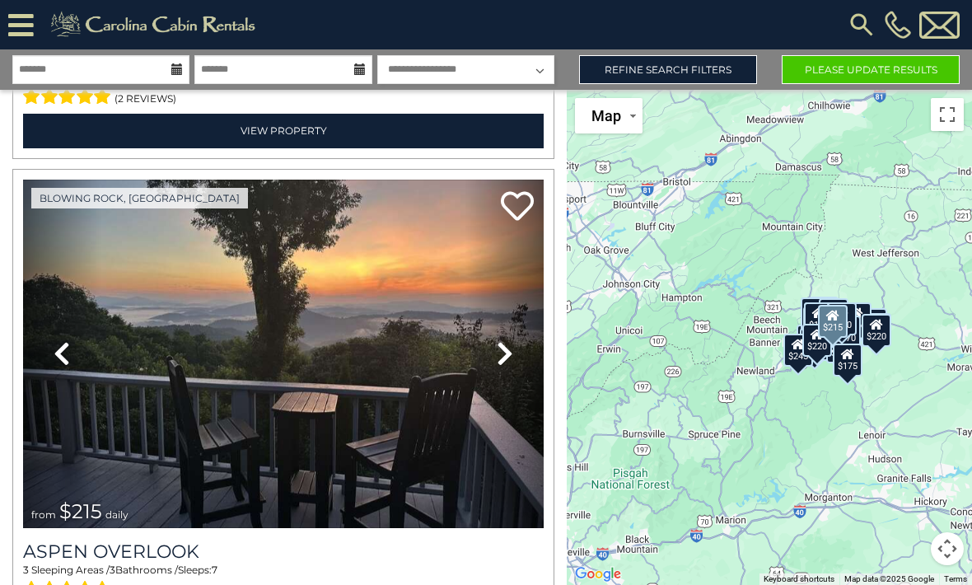
click at [131, 374] on img at bounding box center [283, 354] width 520 height 349
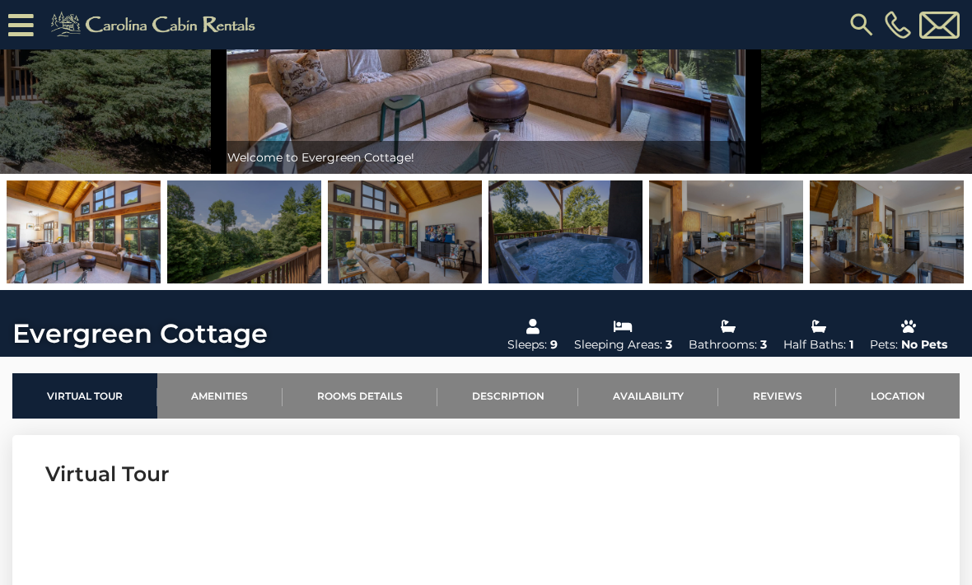
click at [357, 397] on link "Rooms Details" at bounding box center [359, 395] width 155 height 45
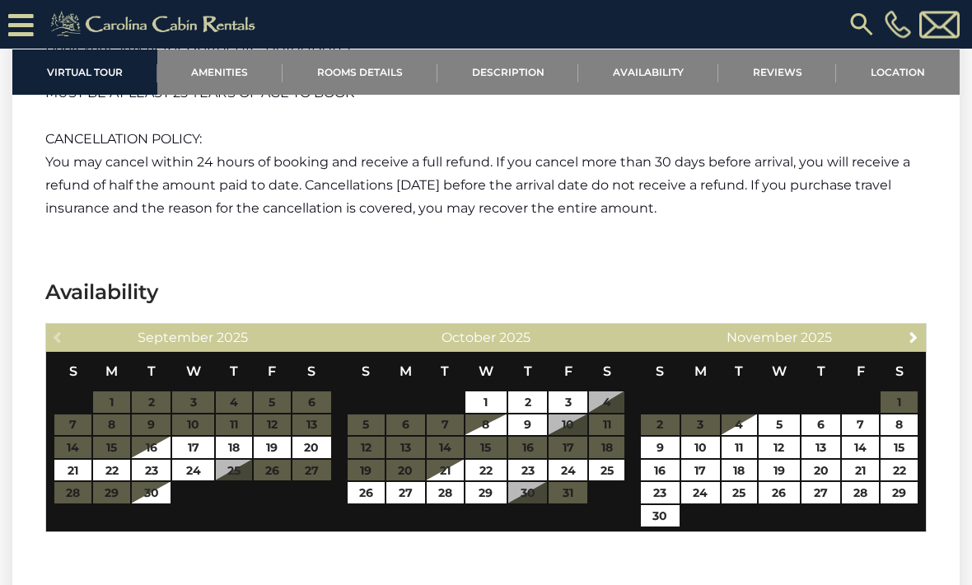
scroll to position [2601, 0]
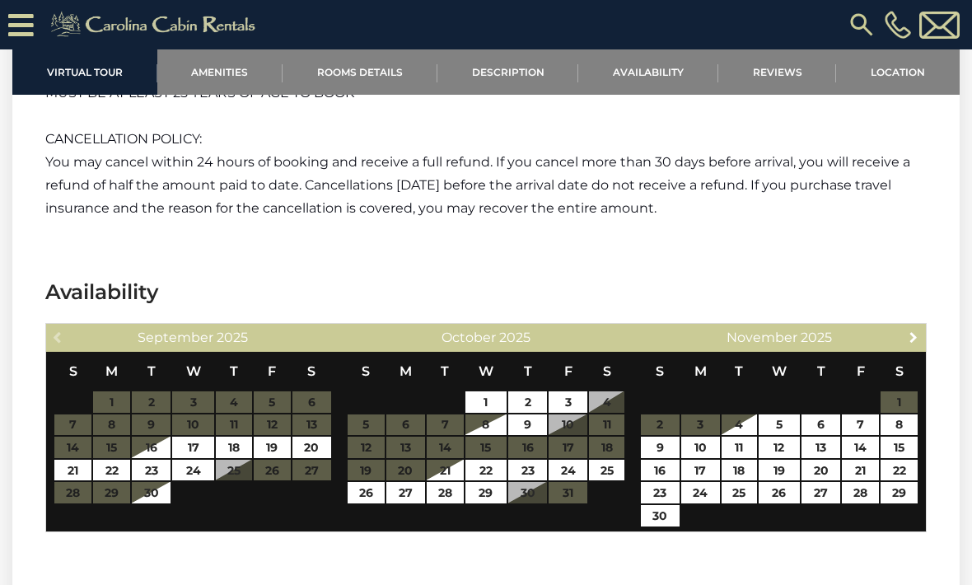
click at [912, 331] on span "Next" at bounding box center [913, 336] width 13 height 13
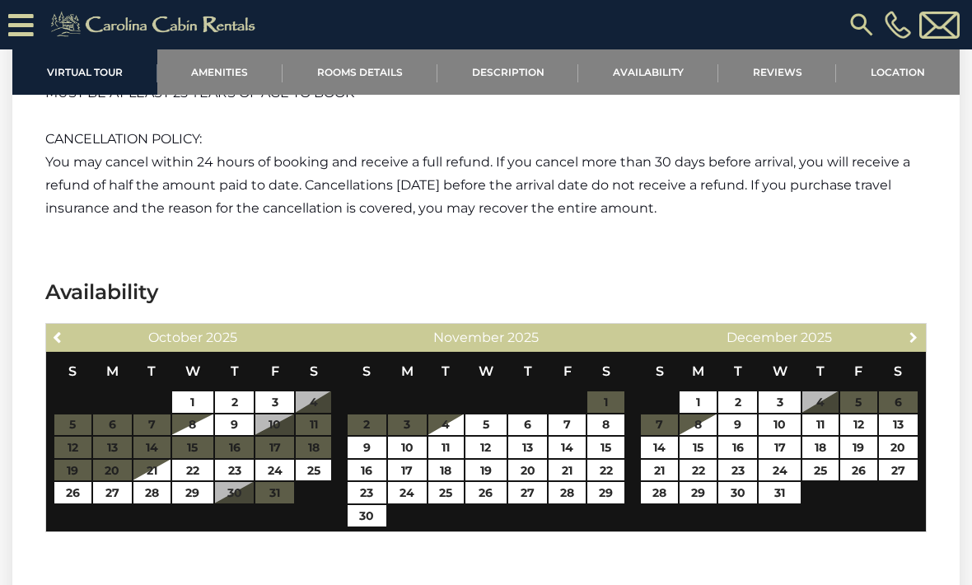
click at [908, 335] on span "Next" at bounding box center [913, 336] width 13 height 13
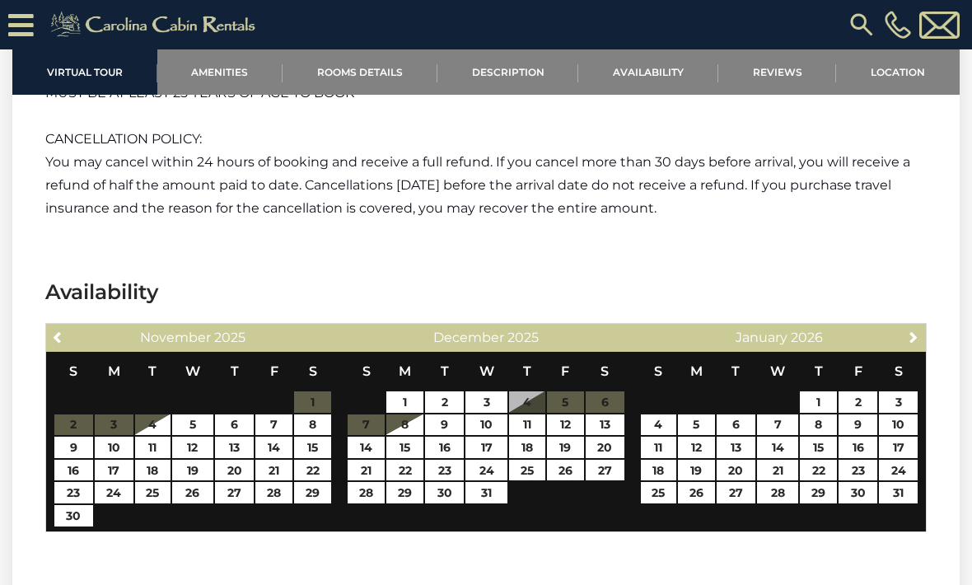
click at [913, 347] on link "Next" at bounding box center [913, 336] width 21 height 21
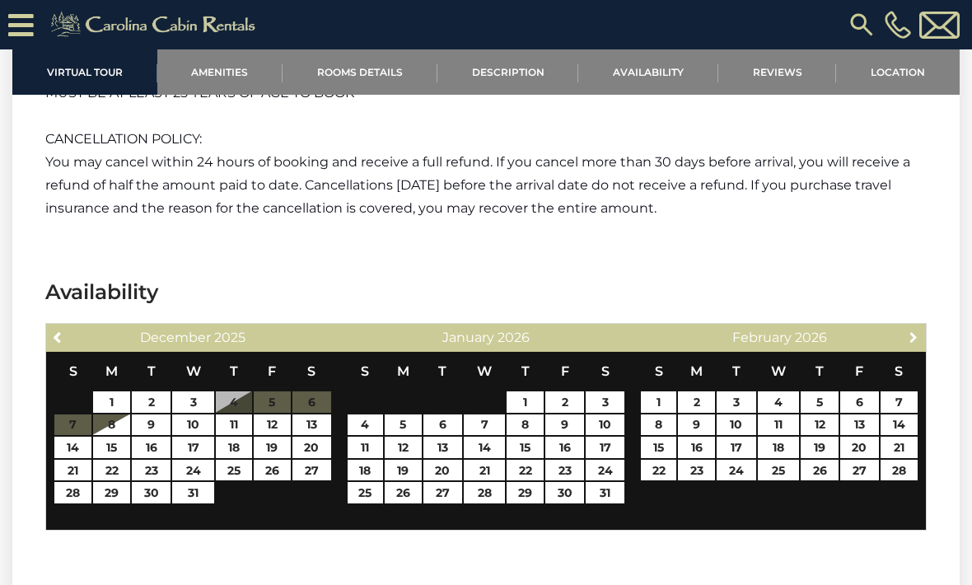
click at [909, 344] on link "Next" at bounding box center [913, 336] width 21 height 21
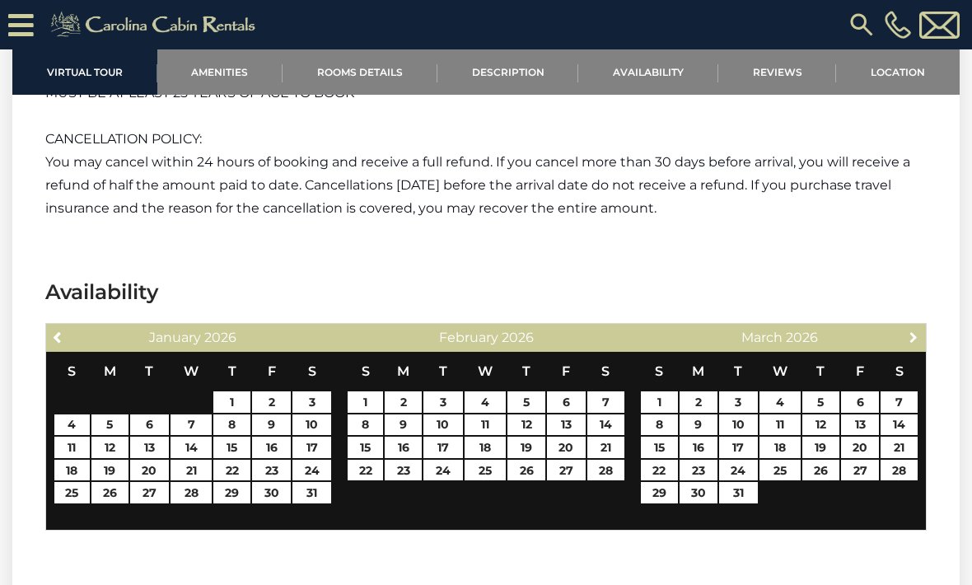
click at [913, 337] on span "Next" at bounding box center [913, 336] width 13 height 13
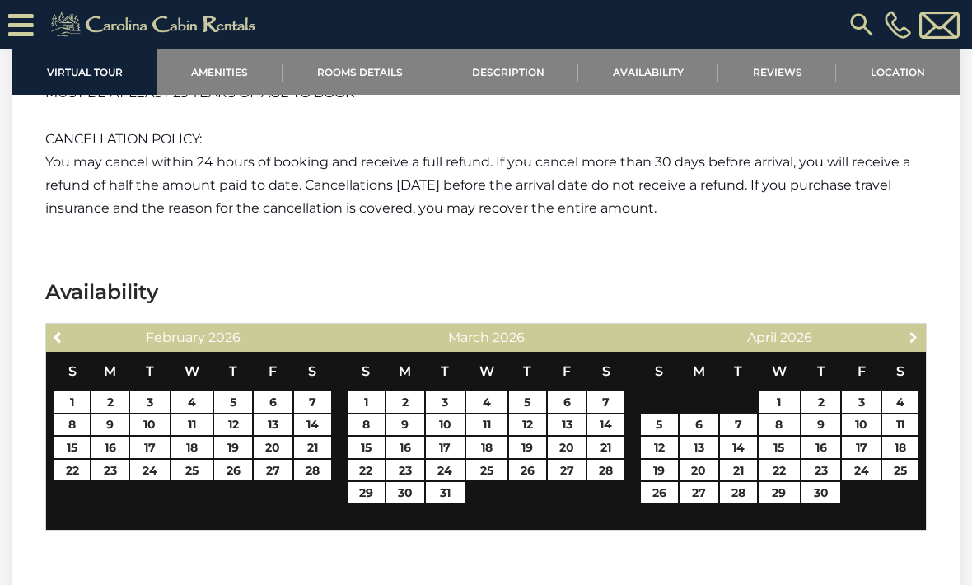
click at [906, 336] on link "Next" at bounding box center [913, 336] width 21 height 21
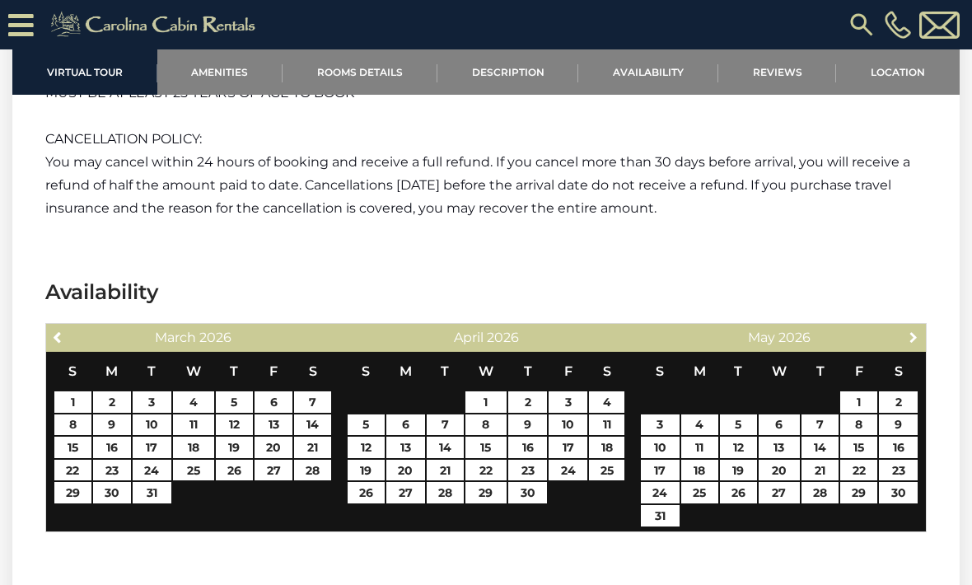
click at [912, 338] on span "Next" at bounding box center [913, 336] width 13 height 13
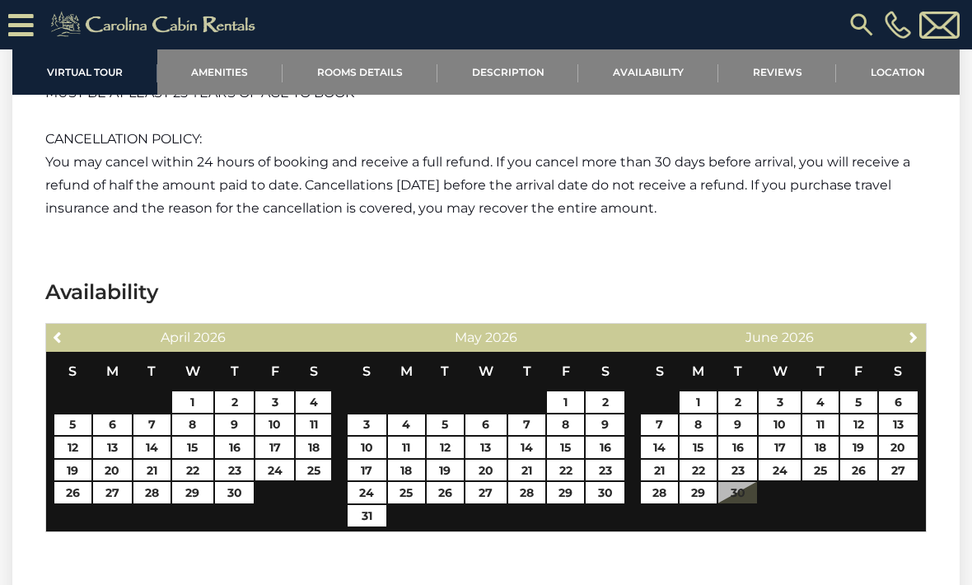
click at [912, 332] on span "Next" at bounding box center [913, 336] width 13 height 13
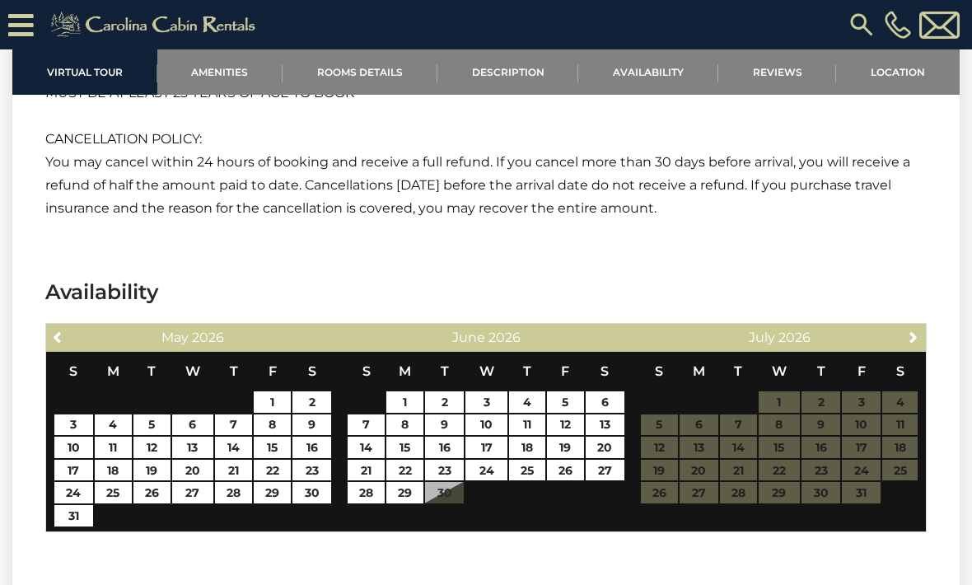
click at [696, 473] on table "S M T W T F S 1 2 3 4 5 6 7 8 9 10 11 12 13 14 15 16 17 18 19 20 21 22 23 24 25…" at bounding box center [779, 436] width 278 height 169
click at [146, 466] on link "19" at bounding box center [151, 469] width 37 height 21
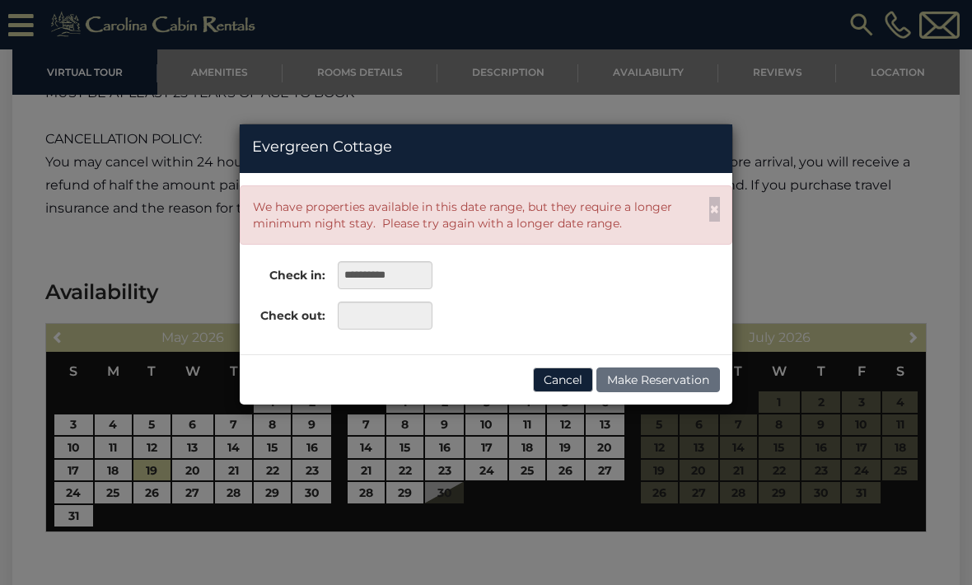
click at [73, 248] on div "**********" at bounding box center [486, 292] width 972 height 585
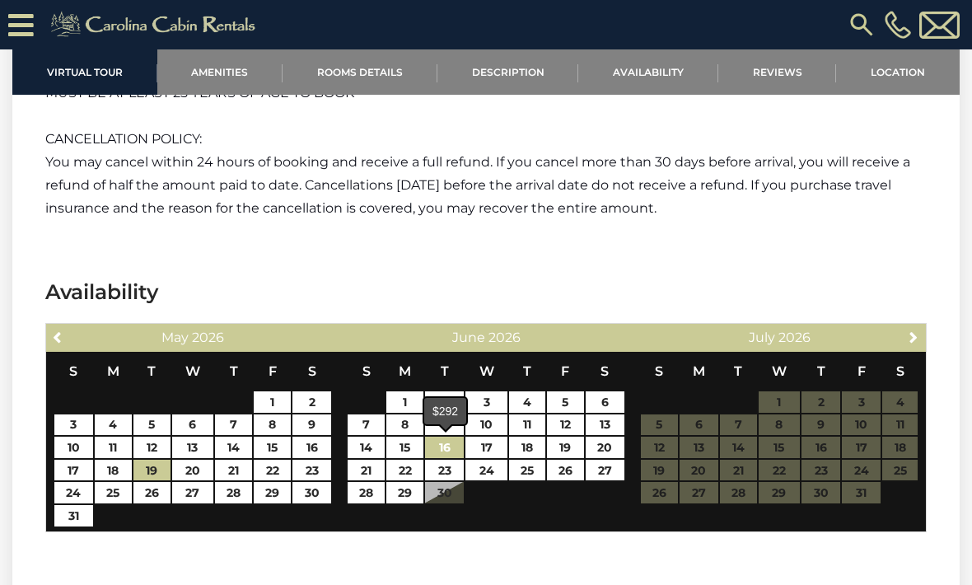
click at [442, 444] on link "16" at bounding box center [444, 446] width 39 height 21
type input "**********"
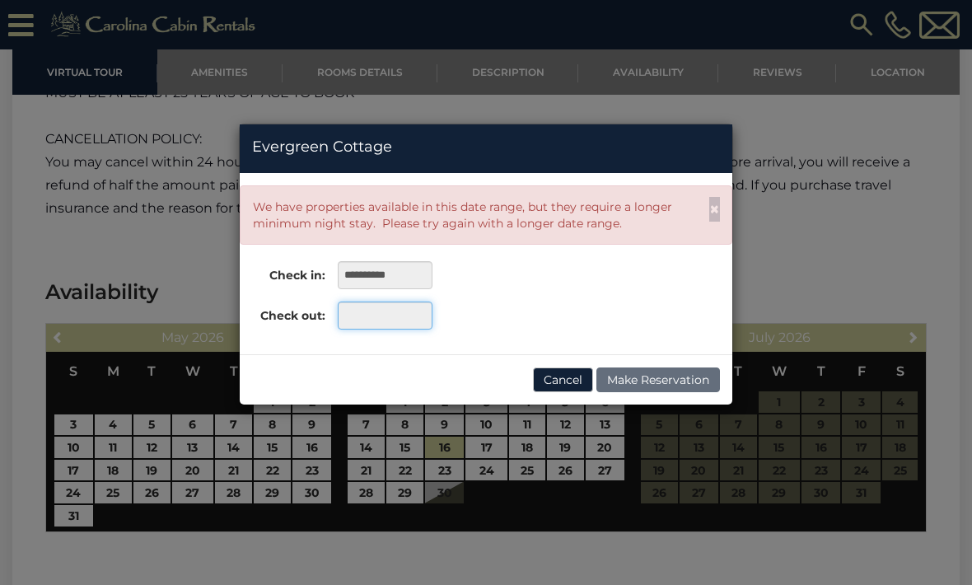
click at [364, 307] on input "text" at bounding box center [385, 315] width 95 height 28
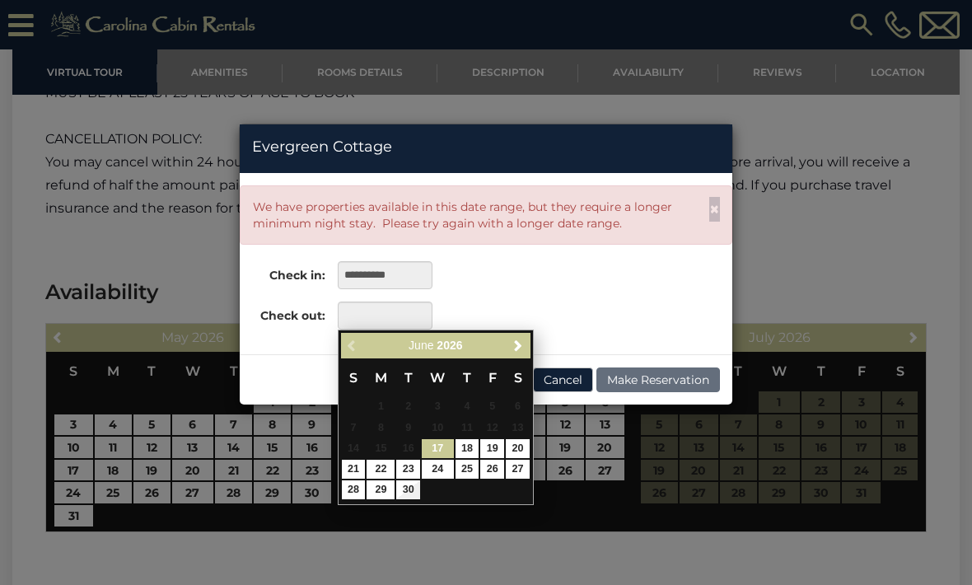
click at [408, 486] on link "30" at bounding box center [408, 489] width 24 height 19
type input "**********"
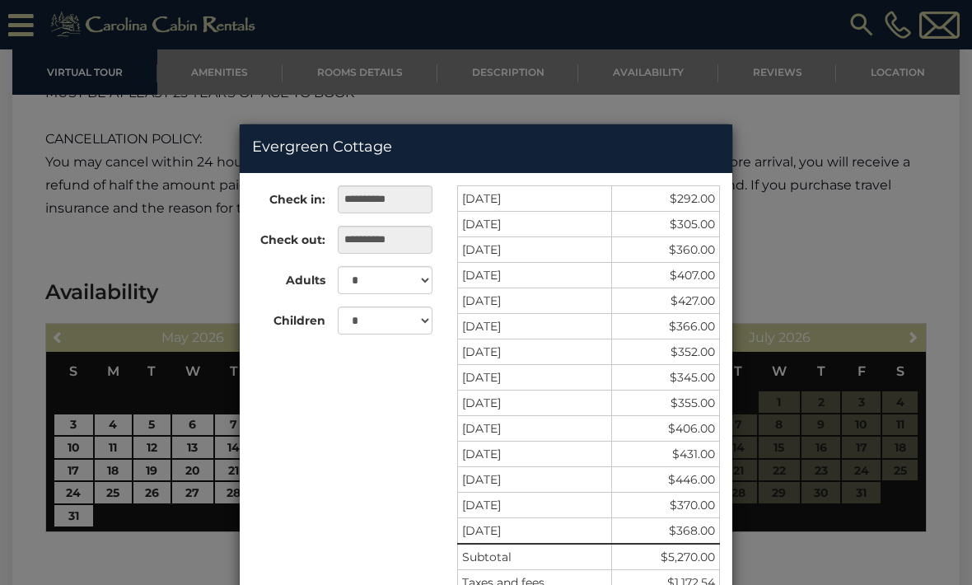
click at [140, 247] on div "**********" at bounding box center [486, 292] width 972 height 585
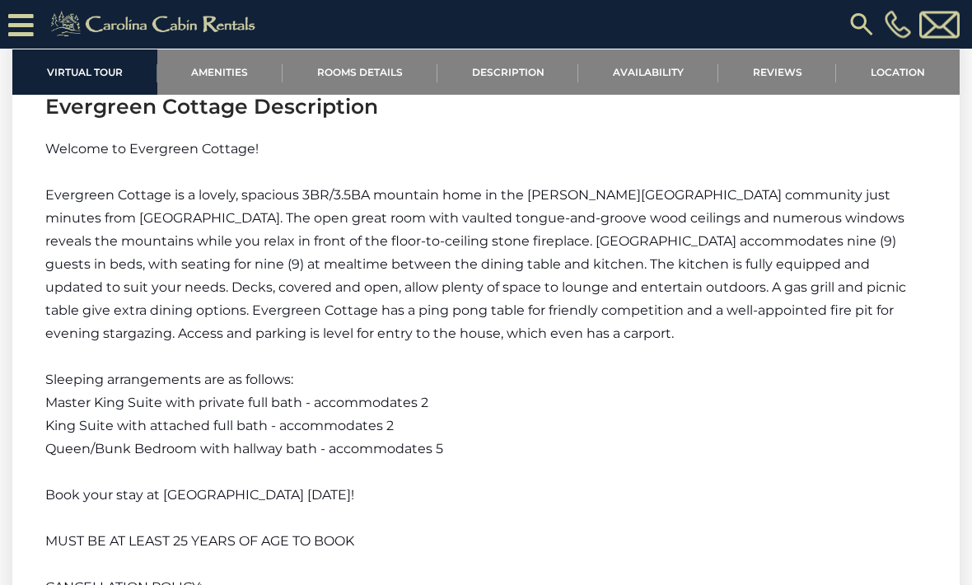
scroll to position [2137, 0]
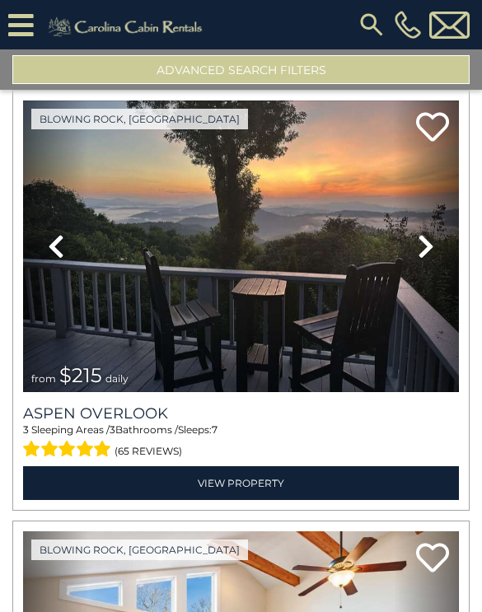
scroll to position [3535, 0]
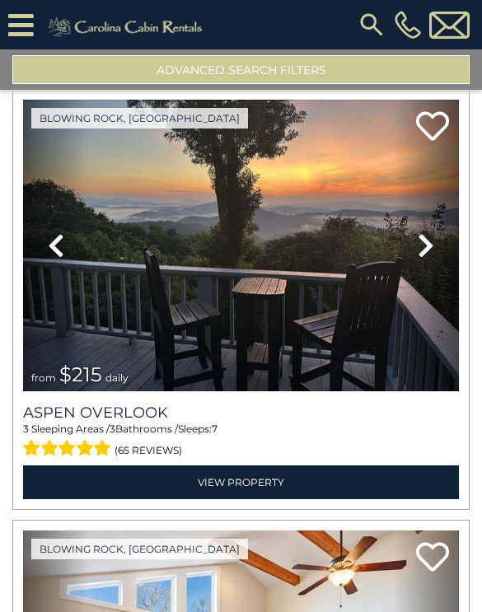
click at [136, 286] on img at bounding box center [241, 246] width 436 height 292
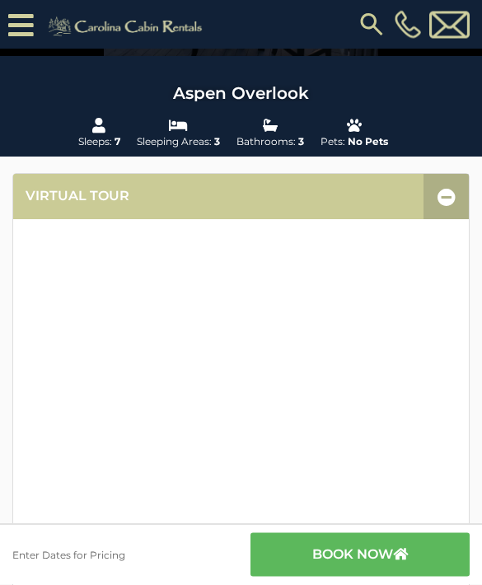
scroll to position [232, 0]
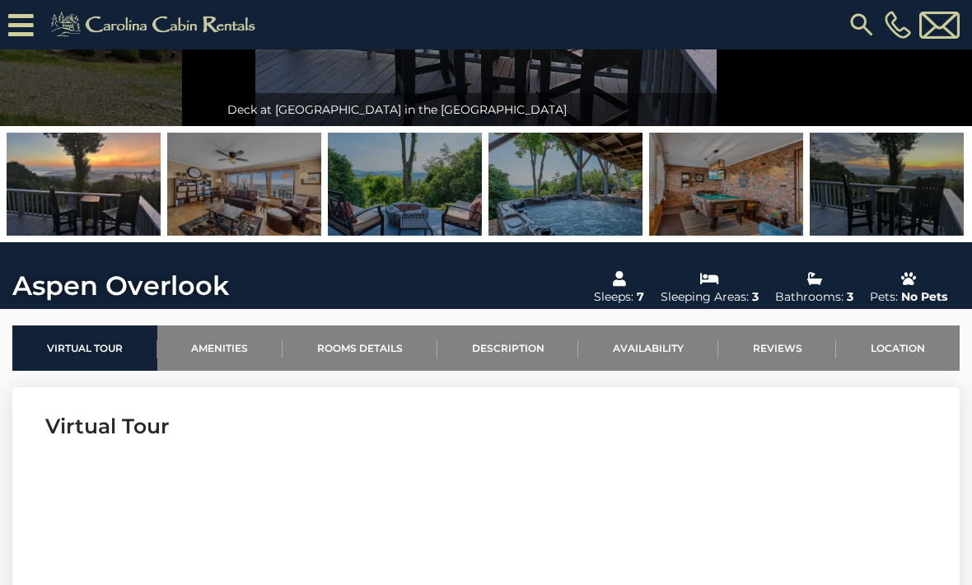
scroll to position [297, 0]
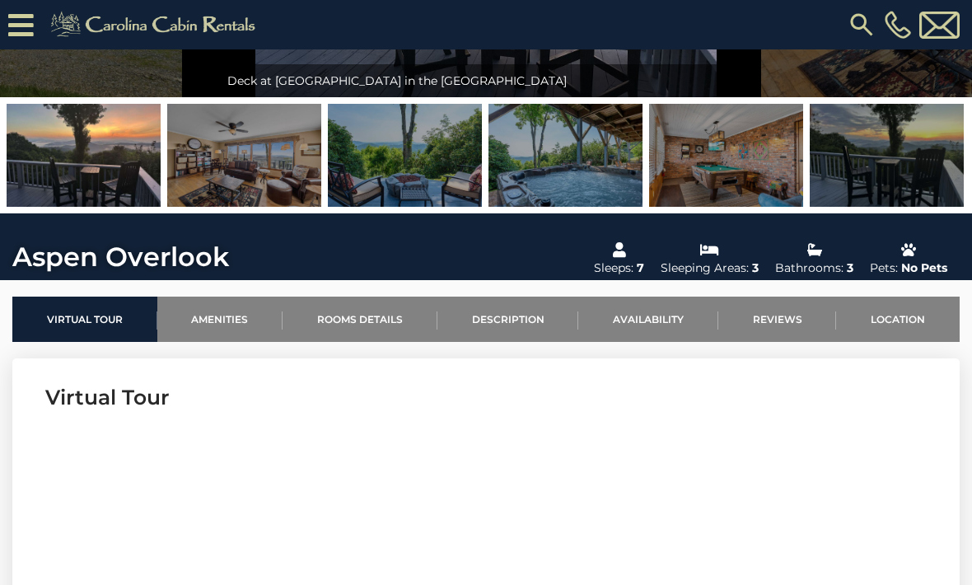
click at [655, 312] on link "Availability" at bounding box center [648, 318] width 140 height 45
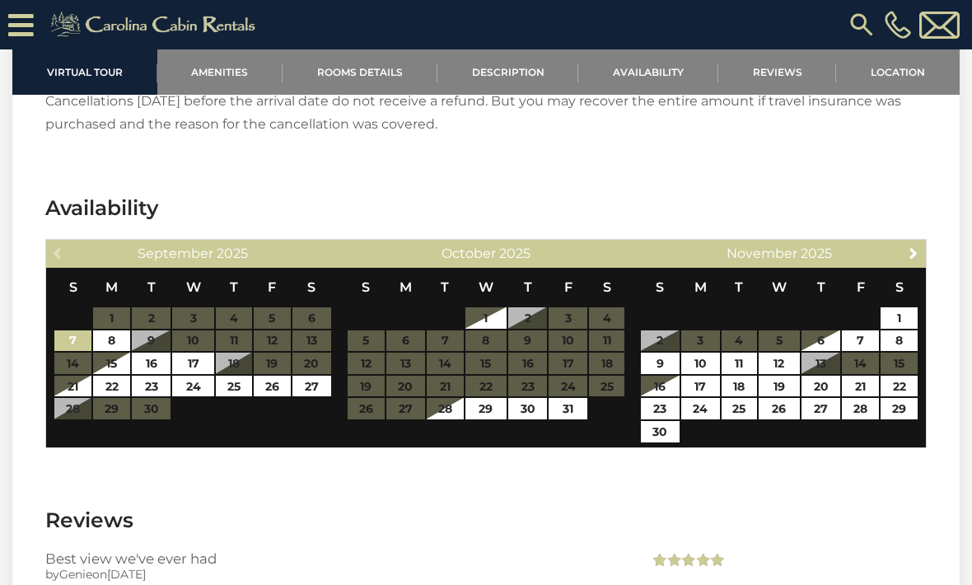
scroll to position [2825, 0]
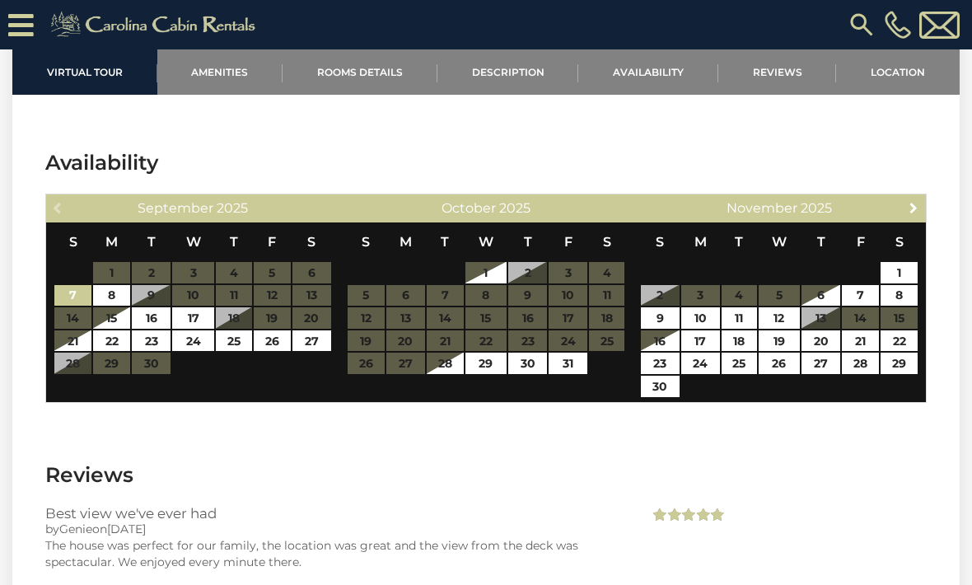
click at [913, 208] on span "Next" at bounding box center [913, 207] width 13 height 13
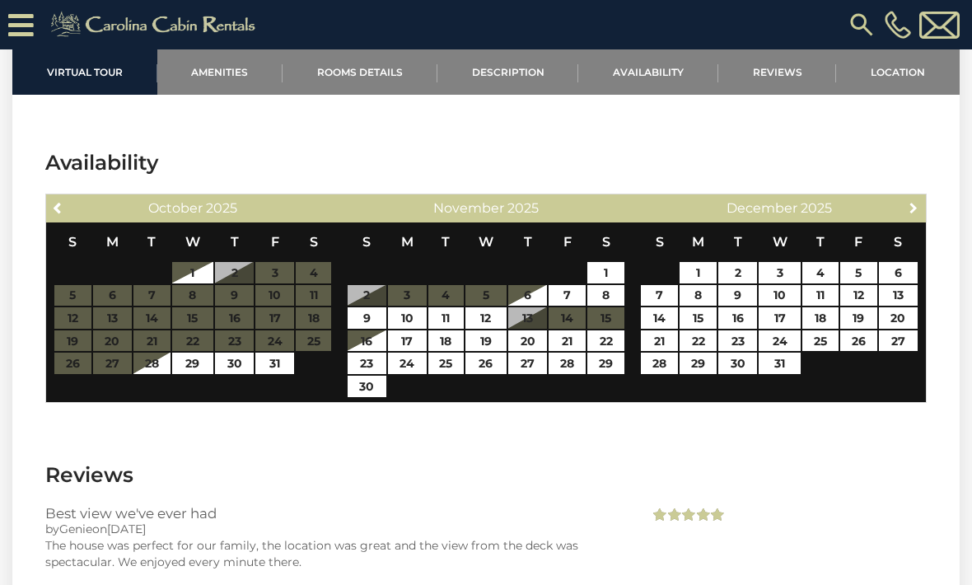
click at [914, 208] on span "Next" at bounding box center [913, 207] width 13 height 13
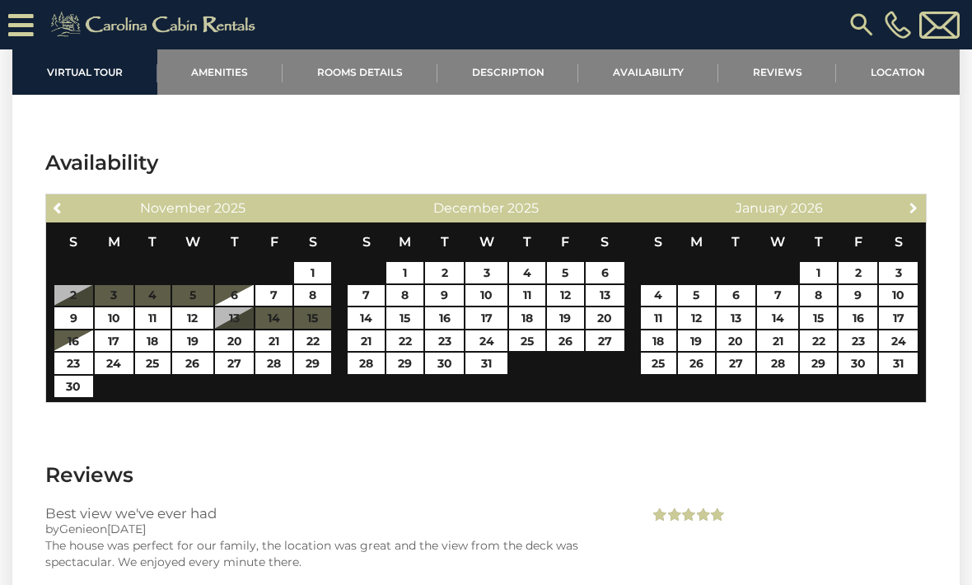
click at [923, 217] on link "Next" at bounding box center [913, 207] width 21 height 21
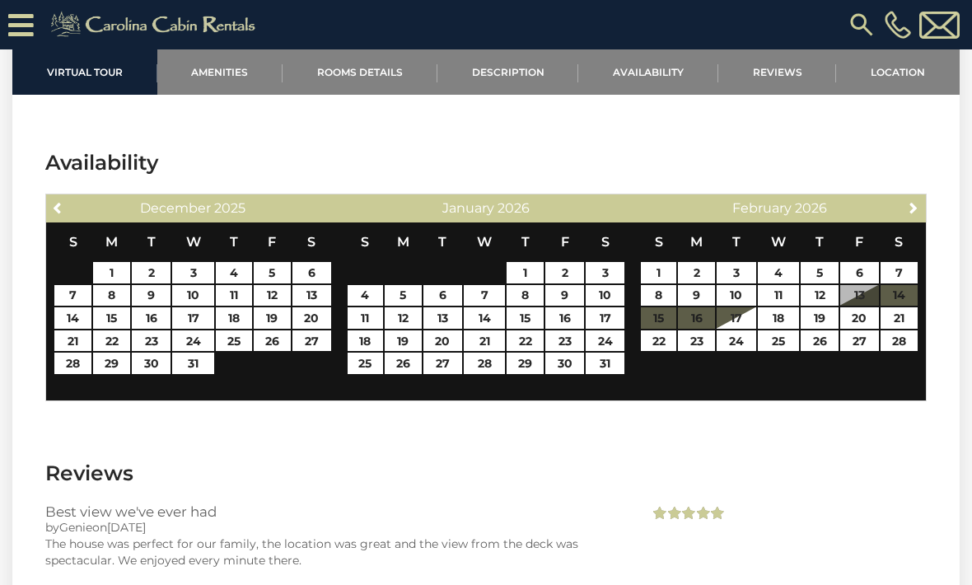
click at [915, 205] on span "Next" at bounding box center [913, 207] width 13 height 13
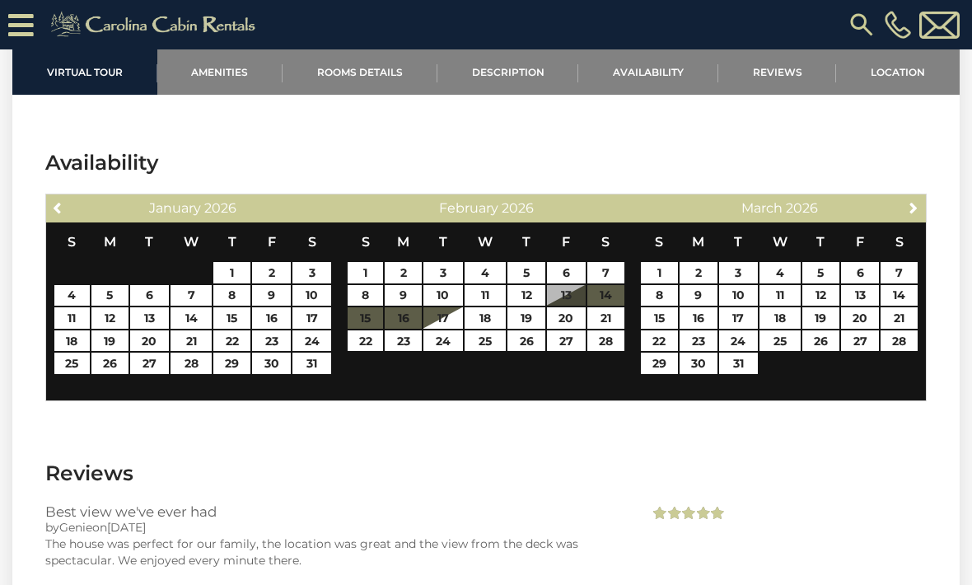
click at [912, 213] on span "Next" at bounding box center [913, 207] width 13 height 13
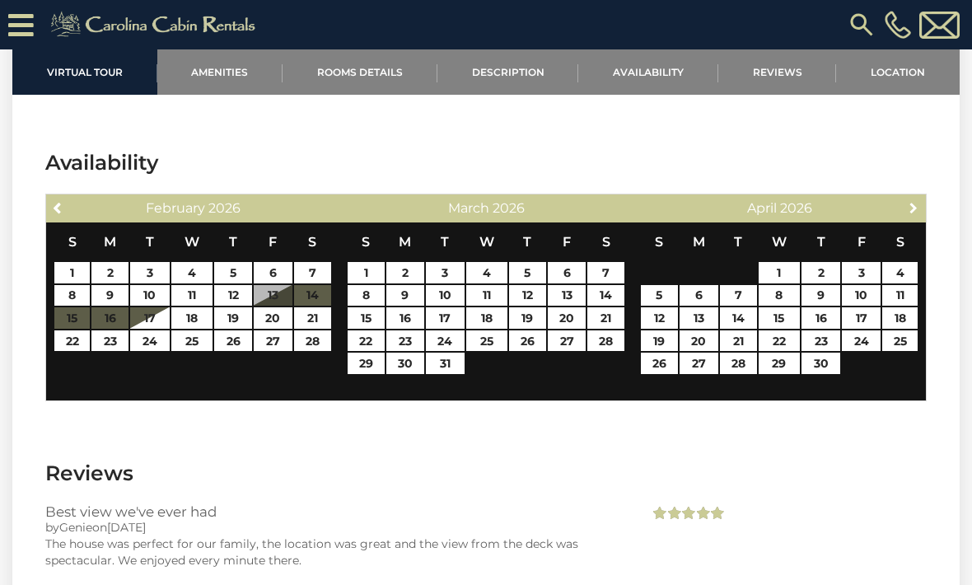
click at [921, 217] on link "Next" at bounding box center [913, 207] width 21 height 21
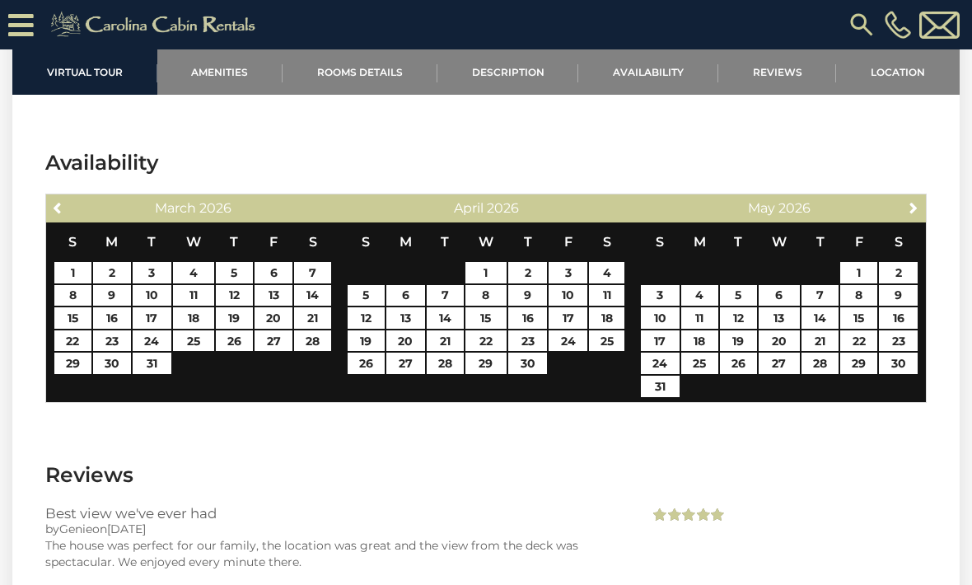
click at [914, 203] on span "Next" at bounding box center [913, 207] width 13 height 13
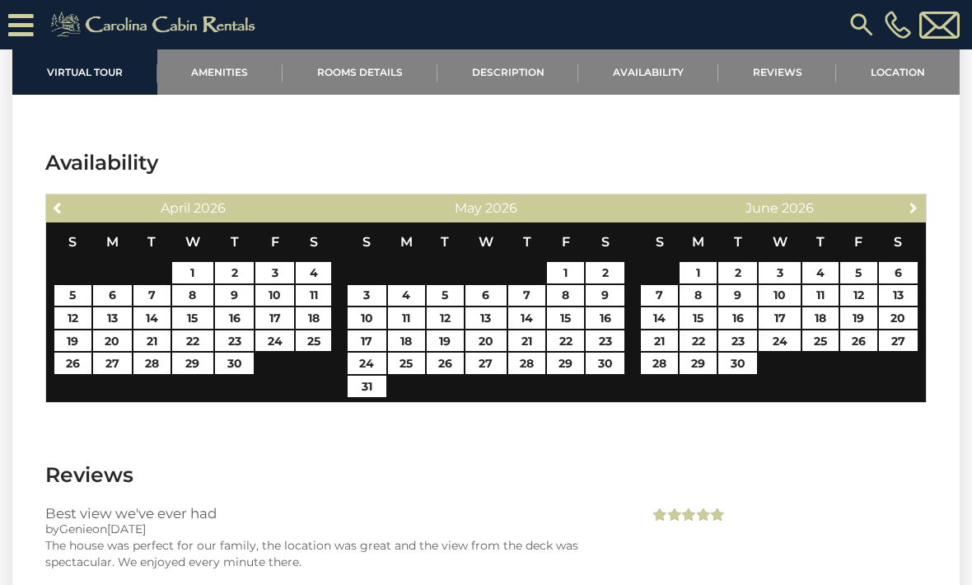
click at [913, 209] on span "Next" at bounding box center [913, 207] width 13 height 13
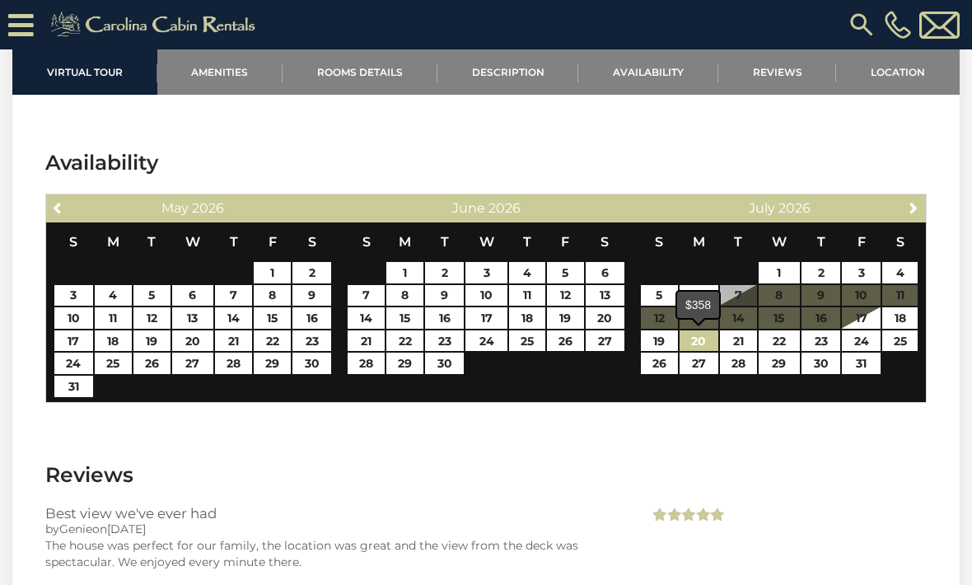
click at [694, 338] on link "20" at bounding box center [698, 340] width 39 height 21
type input "**********"
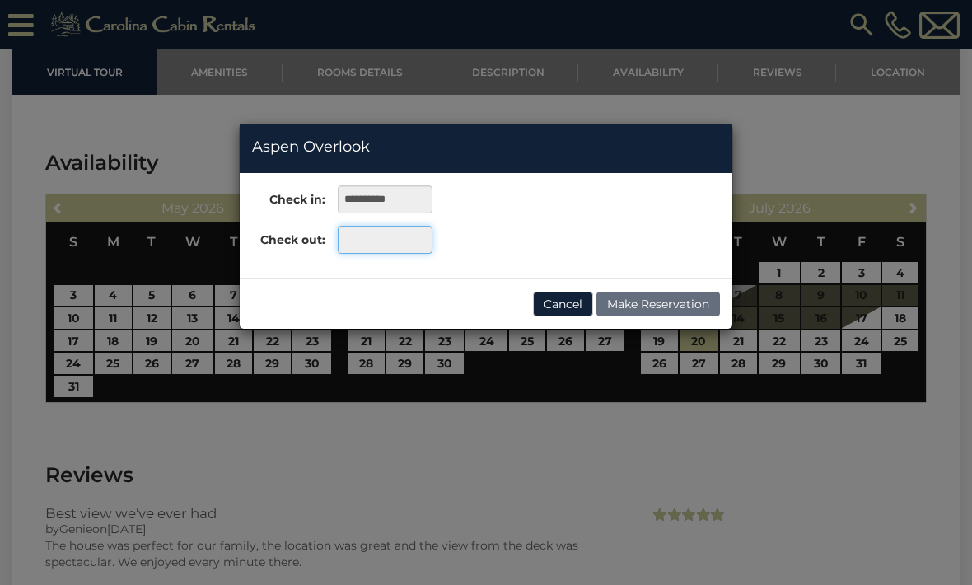
click at [358, 238] on input "text" at bounding box center [385, 240] width 95 height 28
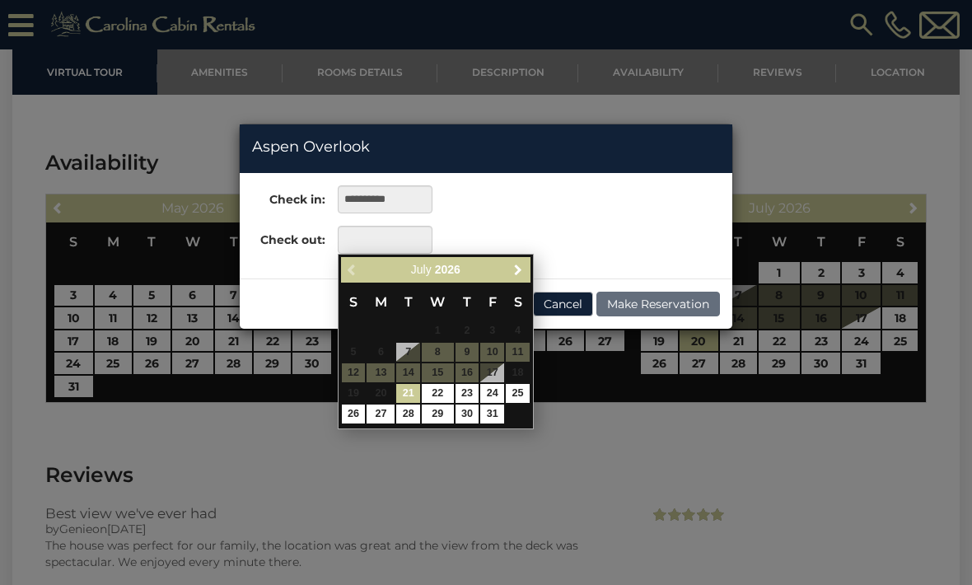
click at [515, 275] on span "Next" at bounding box center [517, 269] width 13 height 13
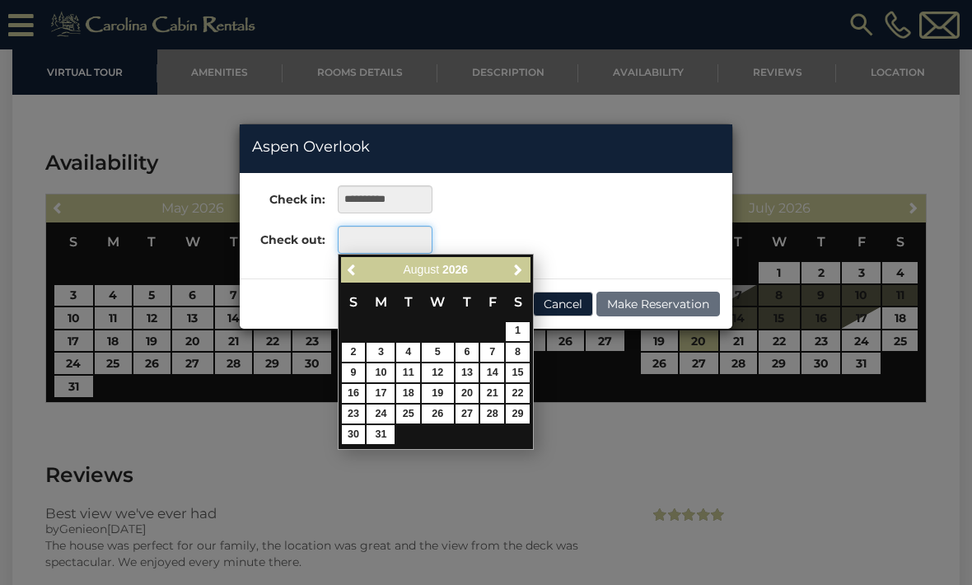
click at [364, 241] on input "text" at bounding box center [385, 240] width 95 height 28
click at [380, 392] on link "17" at bounding box center [380, 393] width 28 height 19
type input "**********"
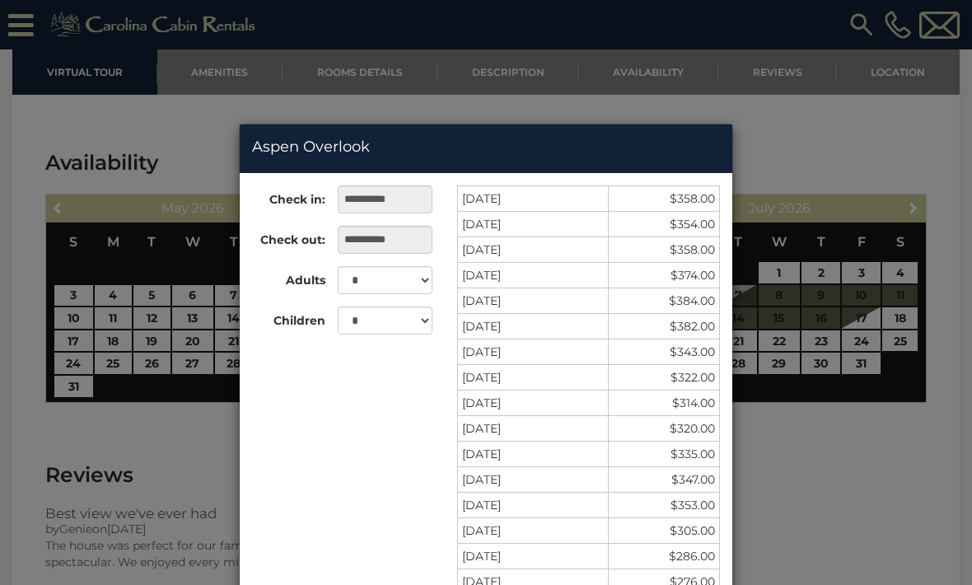
scroll to position [0, 0]
click at [879, 65] on div "**********" at bounding box center [486, 292] width 972 height 585
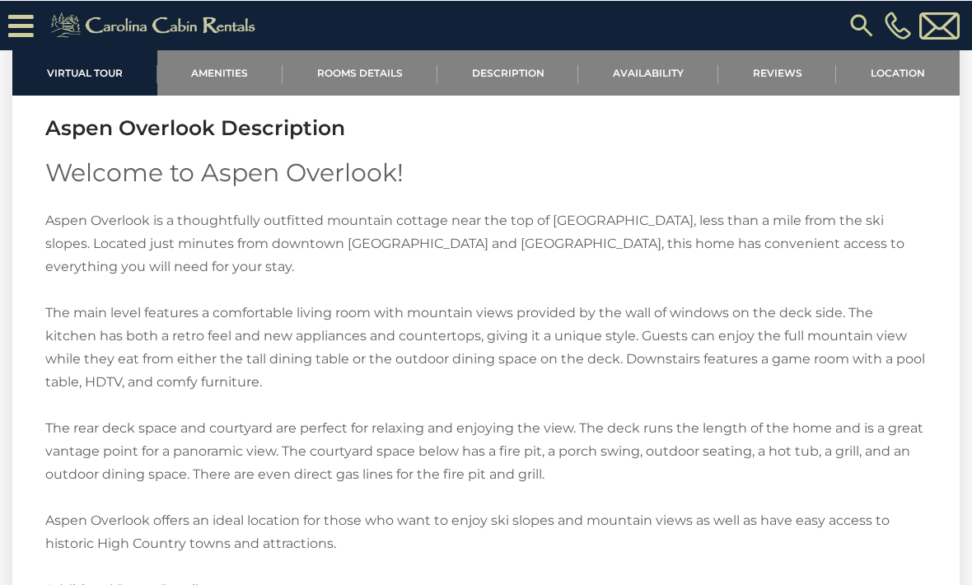
scroll to position [2061, 0]
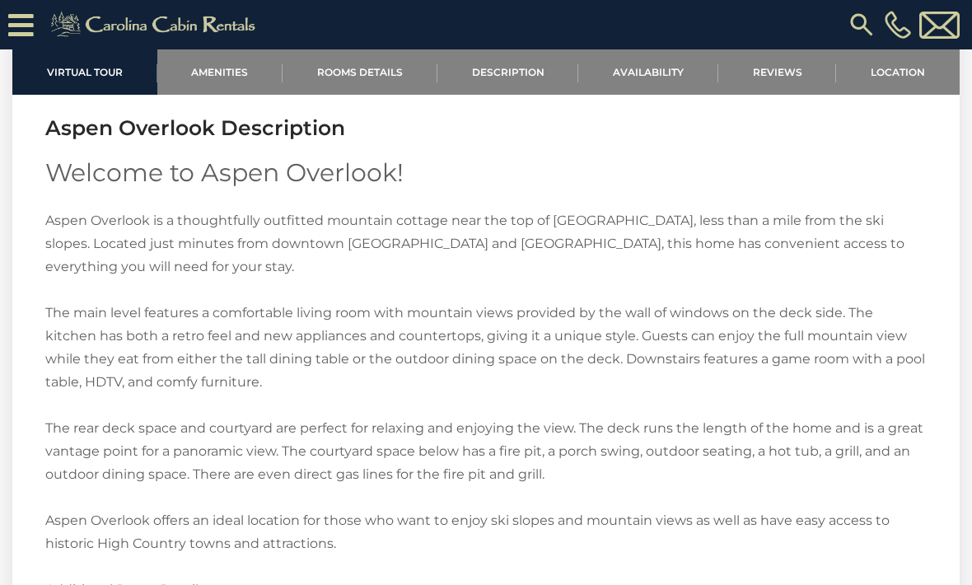
click at [880, 74] on link "Location" at bounding box center [898, 71] width 124 height 45
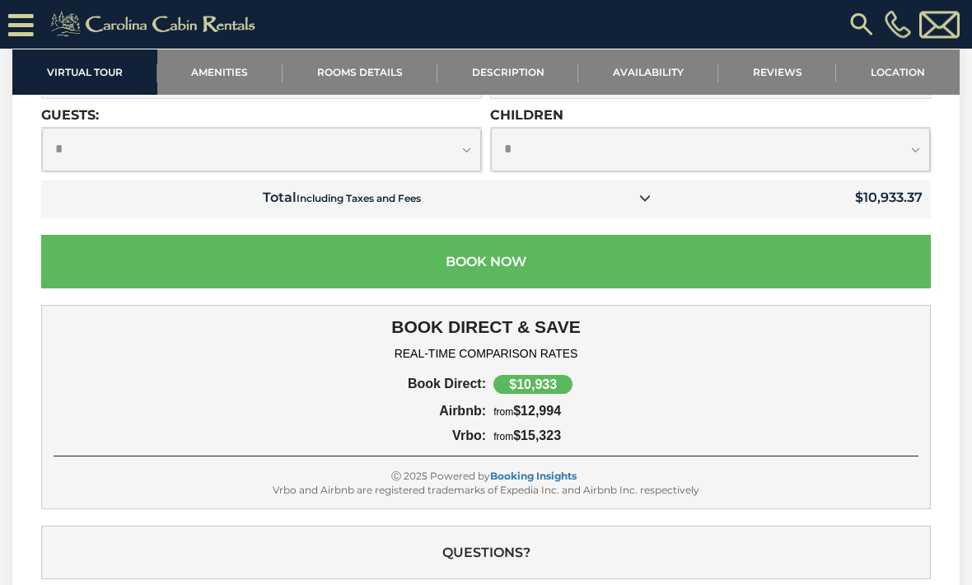
scroll to position [4327, 0]
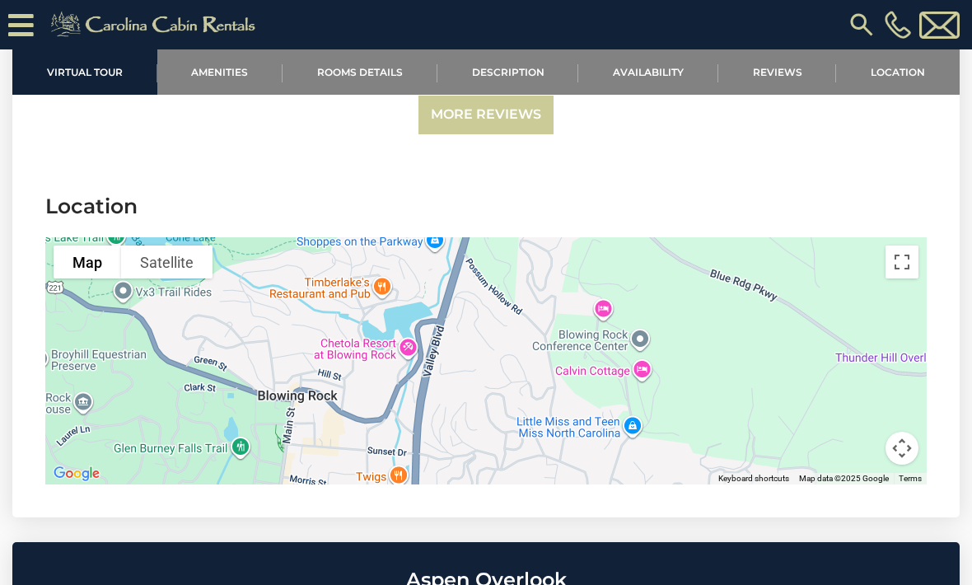
click at [907, 62] on link "Location" at bounding box center [898, 71] width 124 height 45
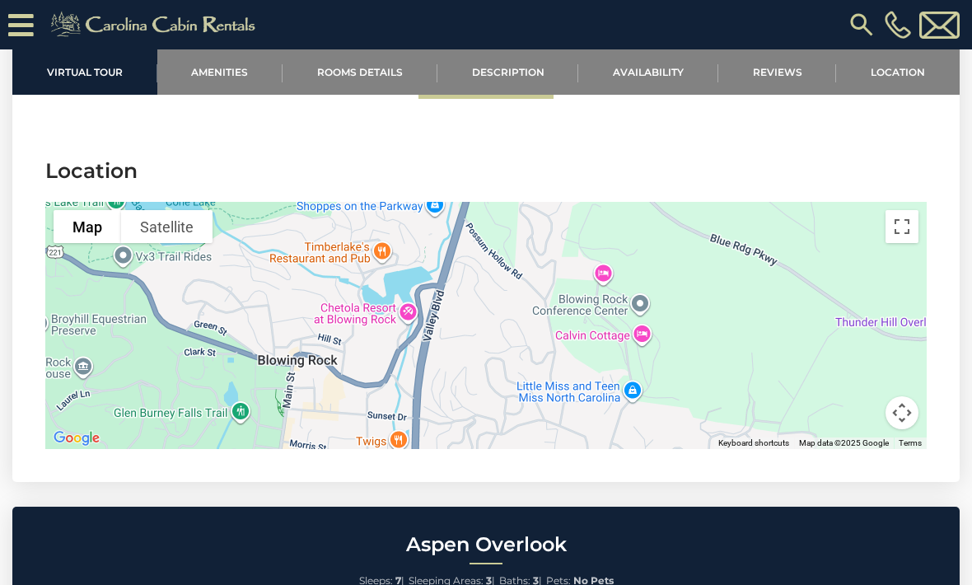
scroll to position [3724, 0]
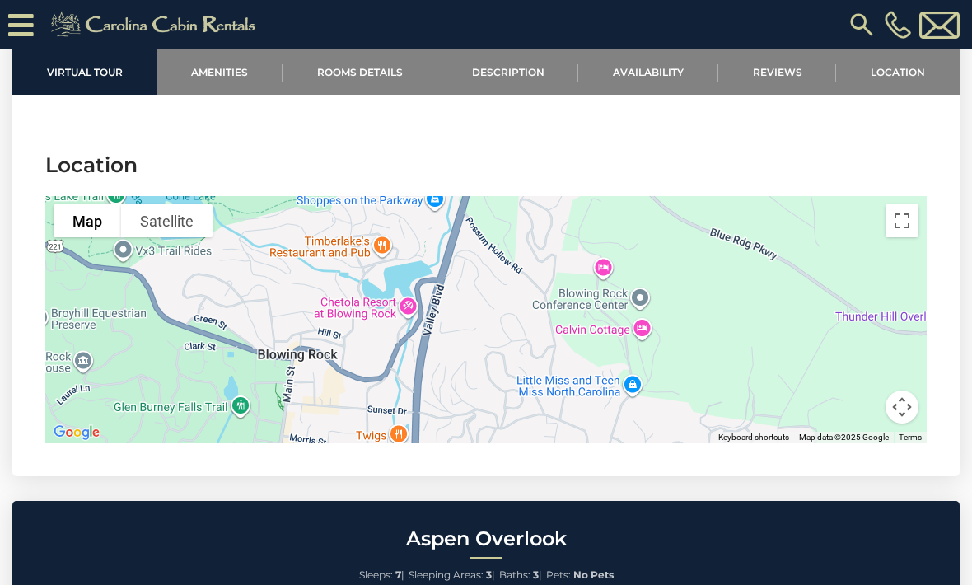
click at [898, 72] on link "Location" at bounding box center [898, 71] width 124 height 45
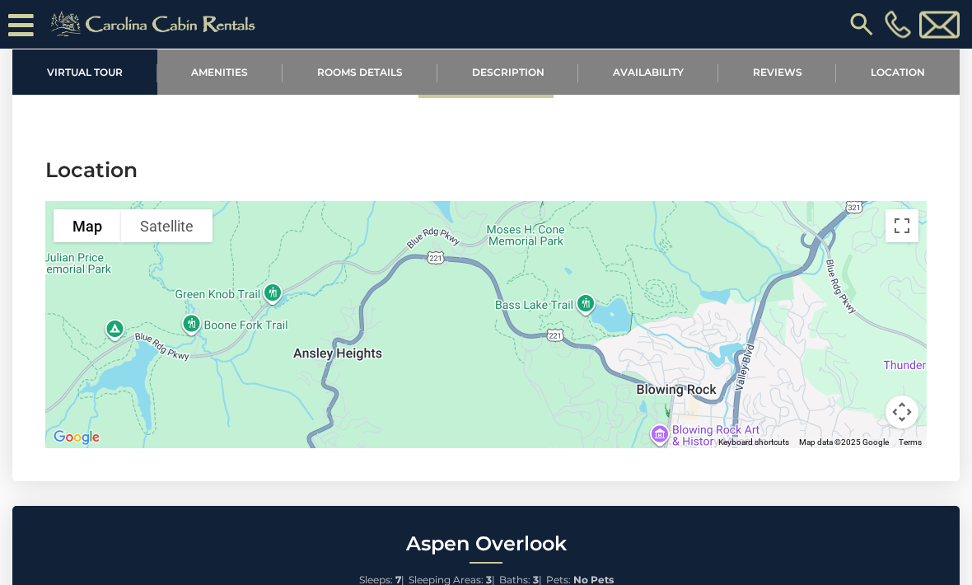
scroll to position [3760, 0]
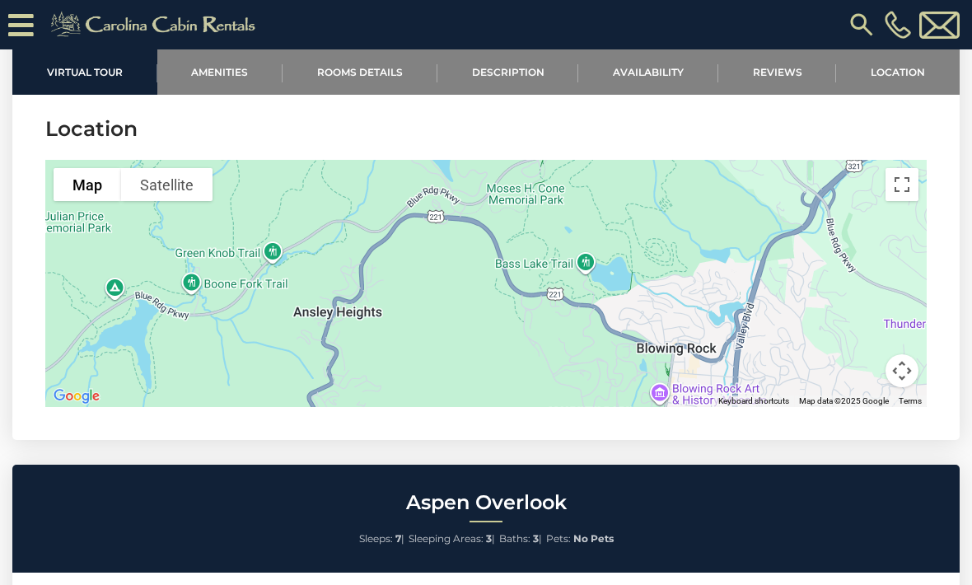
click at [783, 68] on link "Reviews" at bounding box center [777, 71] width 119 height 45
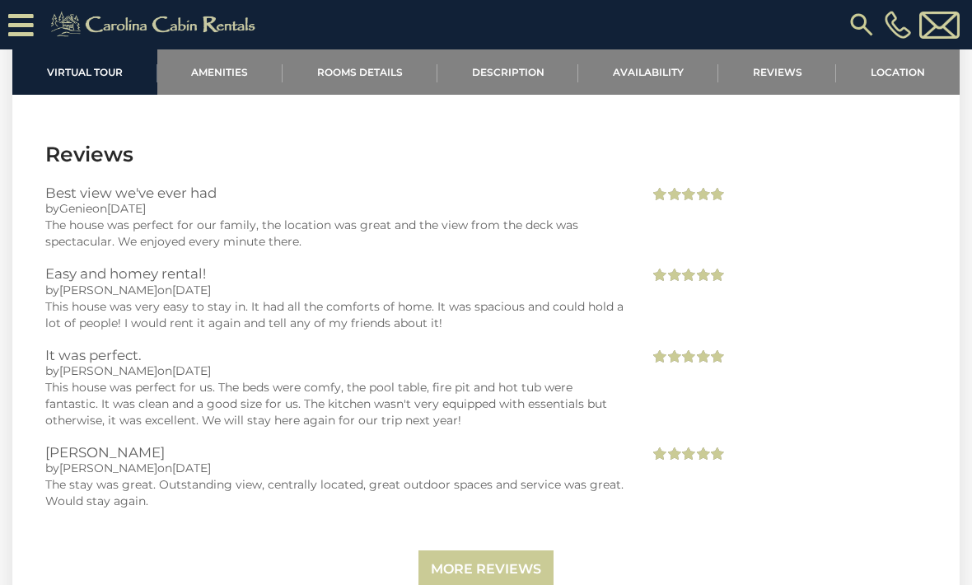
scroll to position [3219, 0]
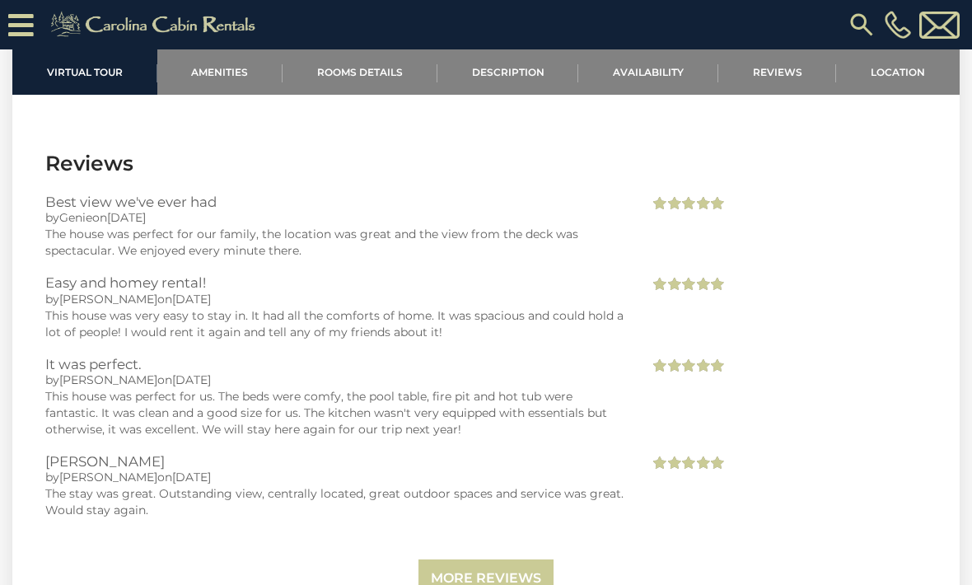
click at [343, 63] on link "Rooms Details" at bounding box center [359, 71] width 155 height 45
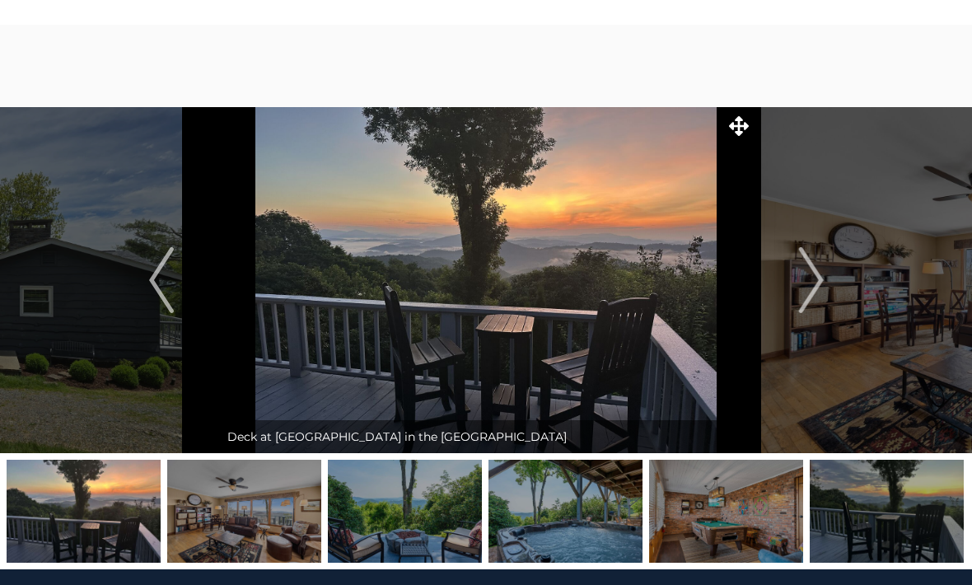
scroll to position [72, 0]
click at [819, 280] on img "Next" at bounding box center [810, 281] width 25 height 66
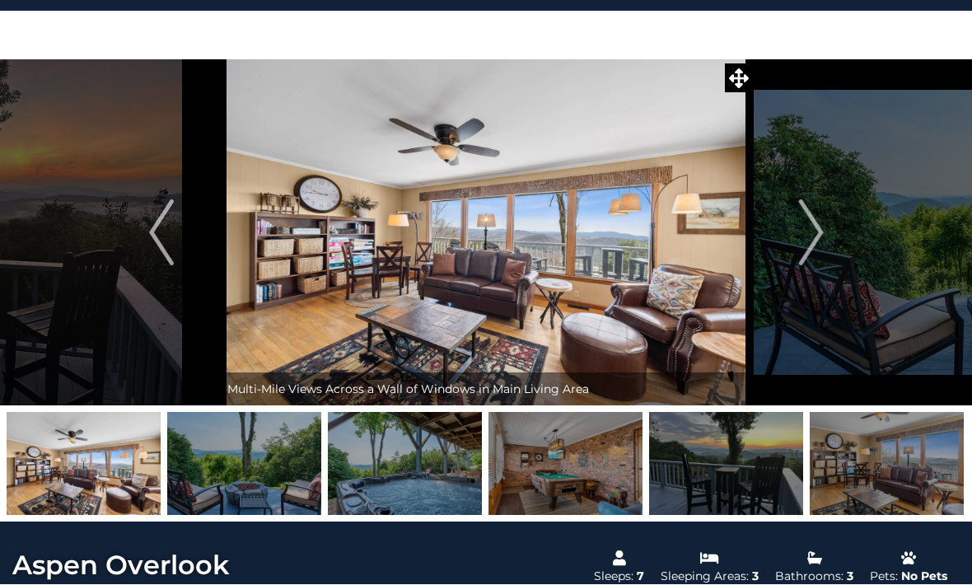
scroll to position [39, 0]
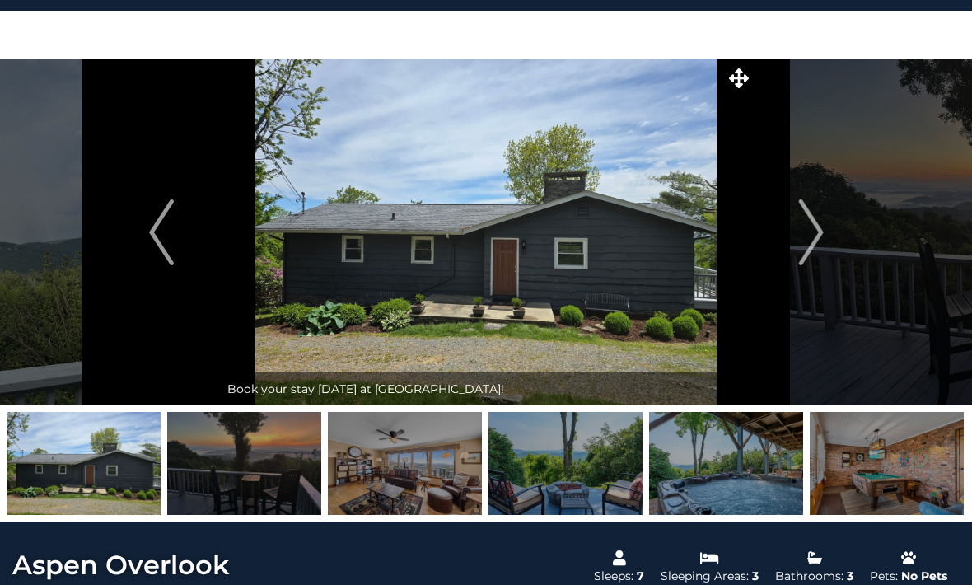
click at [813, 232] on img "Next" at bounding box center [810, 232] width 25 height 66
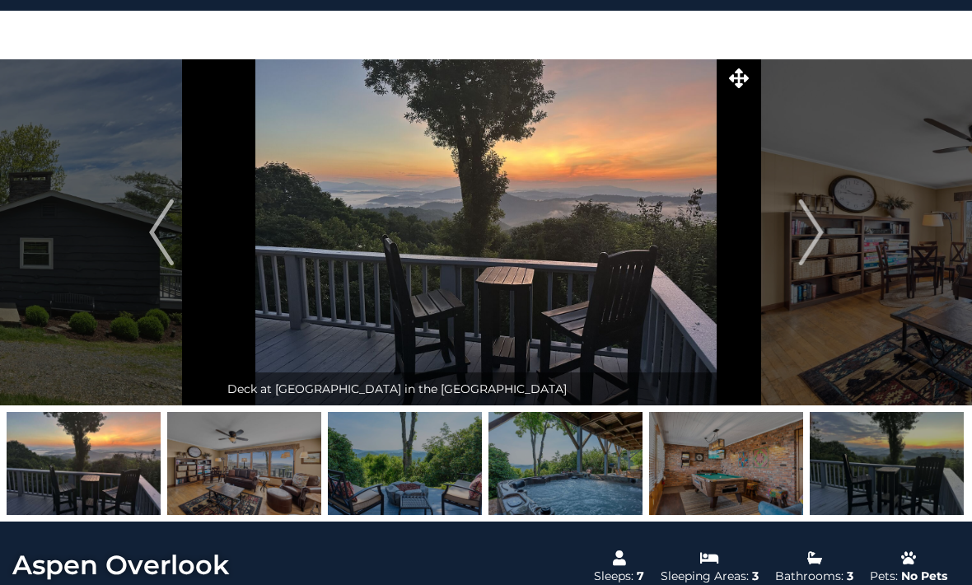
click at [825, 236] on button "Next" at bounding box center [810, 232] width 115 height 346
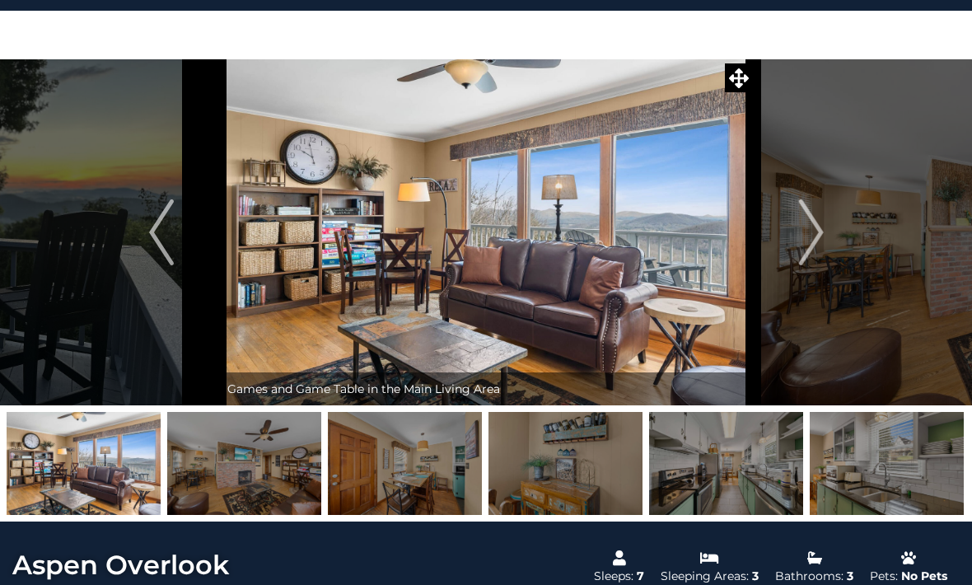
click at [820, 235] on img "Next" at bounding box center [810, 232] width 25 height 66
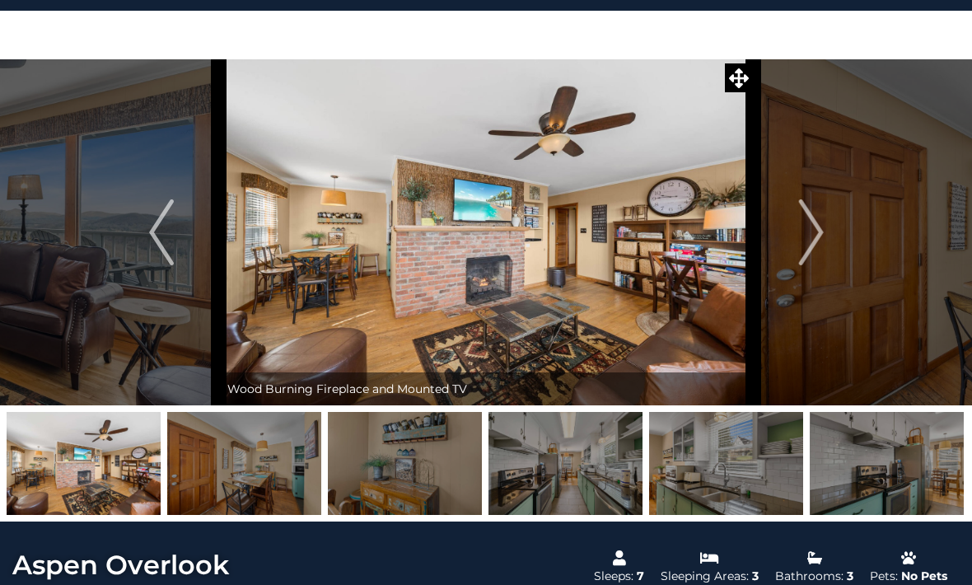
click at [809, 240] on img "Next" at bounding box center [810, 232] width 25 height 66
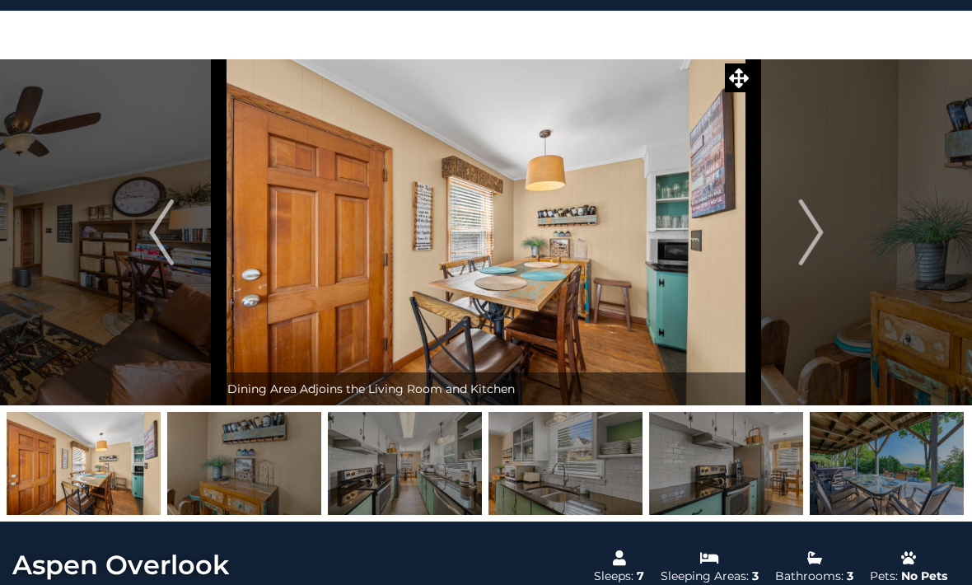
click at [818, 242] on img "Next" at bounding box center [810, 232] width 25 height 66
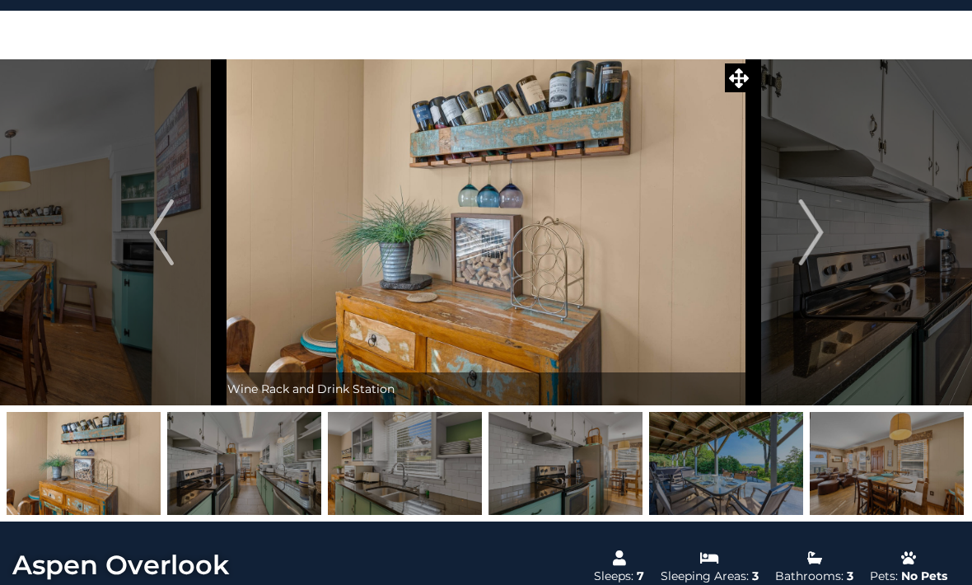
click at [806, 239] on img "Next" at bounding box center [810, 232] width 25 height 66
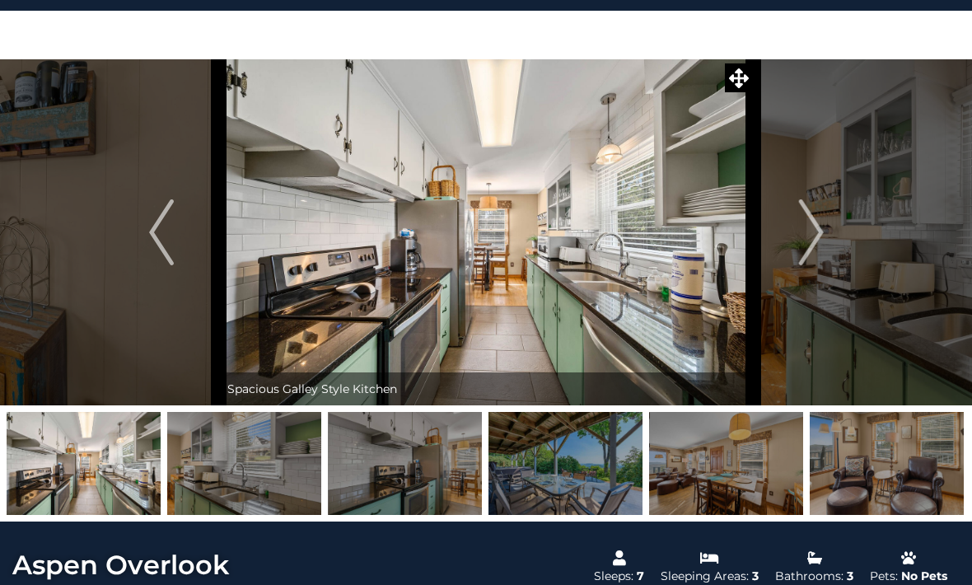
click at [819, 236] on img "Next" at bounding box center [810, 232] width 25 height 66
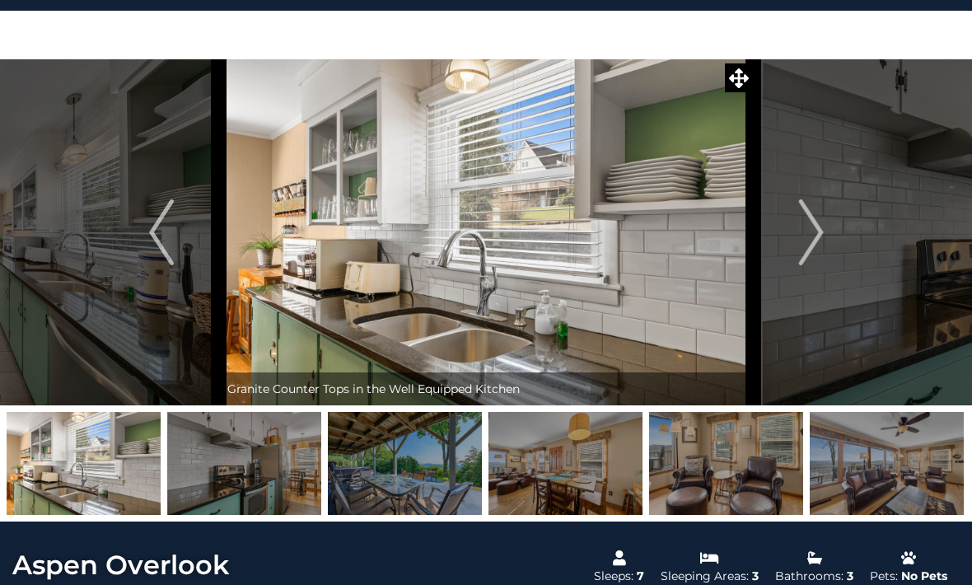
click at [817, 236] on img "Next" at bounding box center [810, 232] width 25 height 66
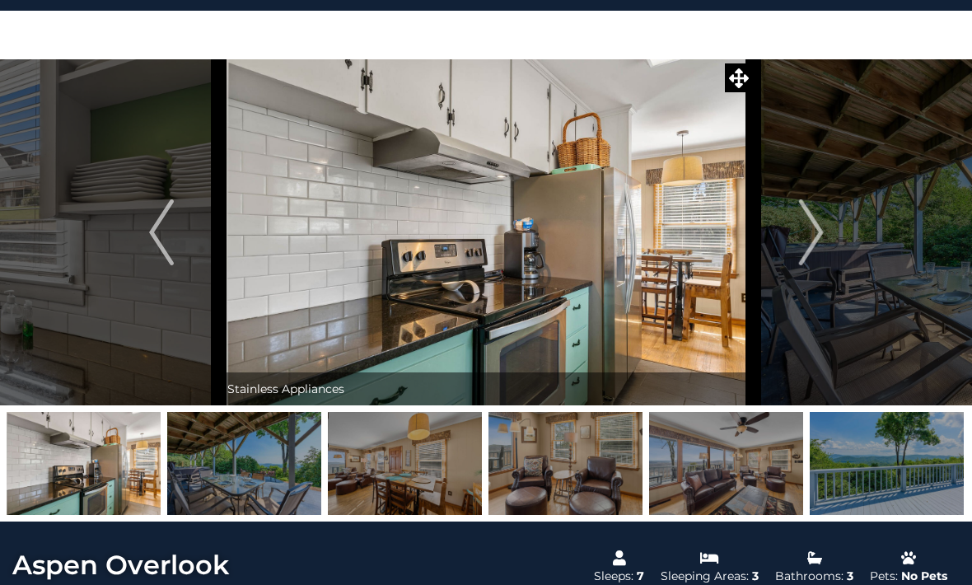
click at [815, 235] on img "Next" at bounding box center [810, 232] width 25 height 66
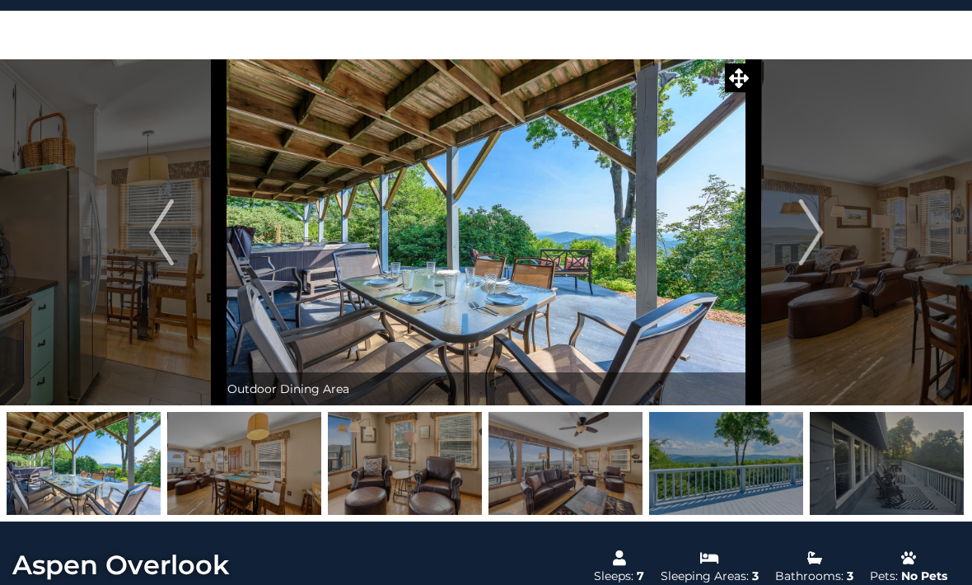
click at [816, 236] on img "Next" at bounding box center [810, 232] width 25 height 66
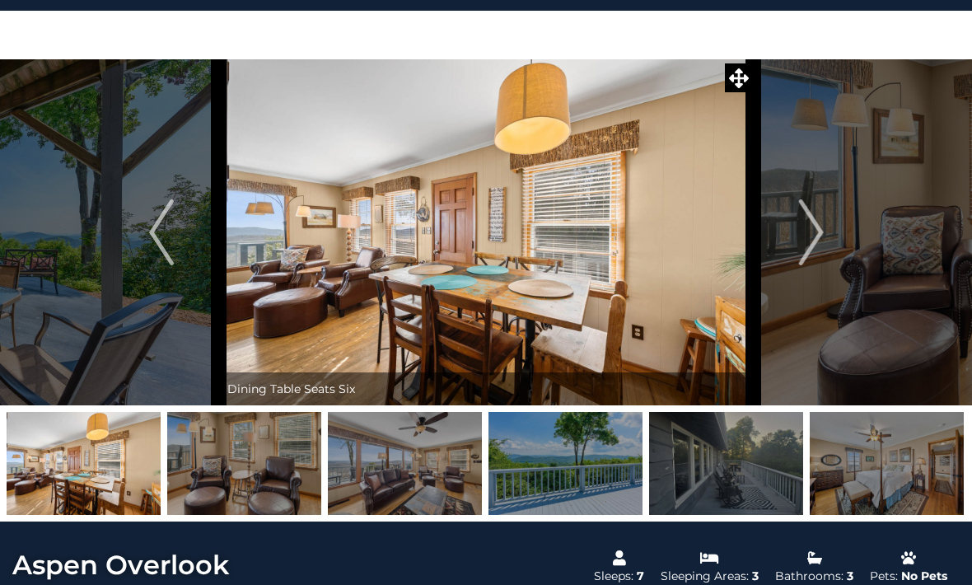
click at [814, 236] on img "Next" at bounding box center [810, 232] width 25 height 66
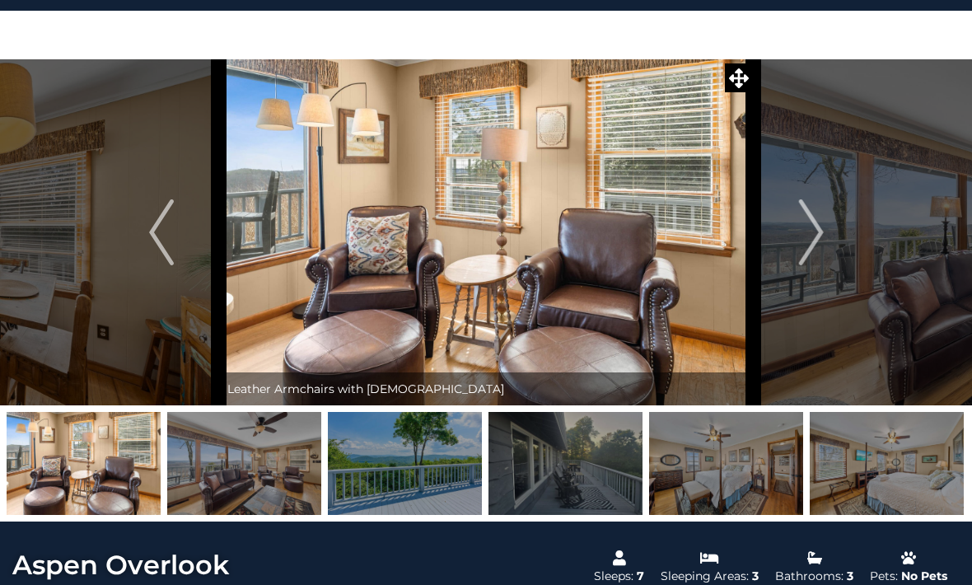
click at [820, 237] on img "Next" at bounding box center [810, 232] width 25 height 66
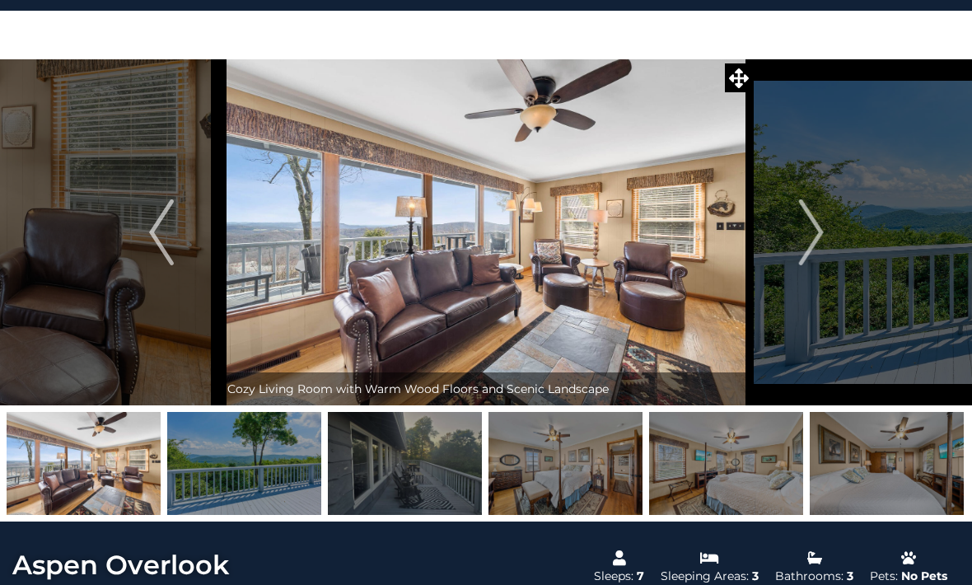
click at [816, 231] on img "Next" at bounding box center [810, 232] width 25 height 66
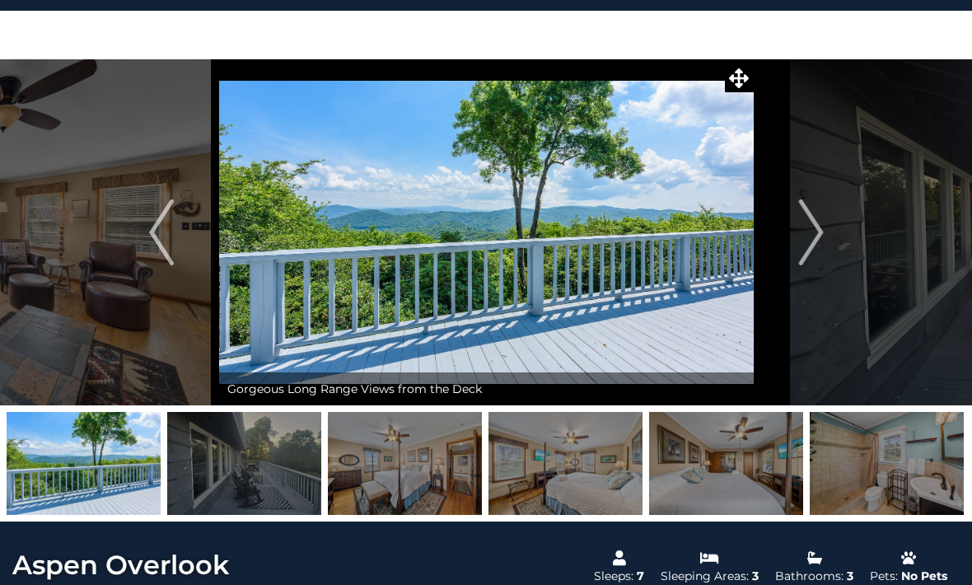
click at [815, 236] on img "Next" at bounding box center [810, 232] width 25 height 66
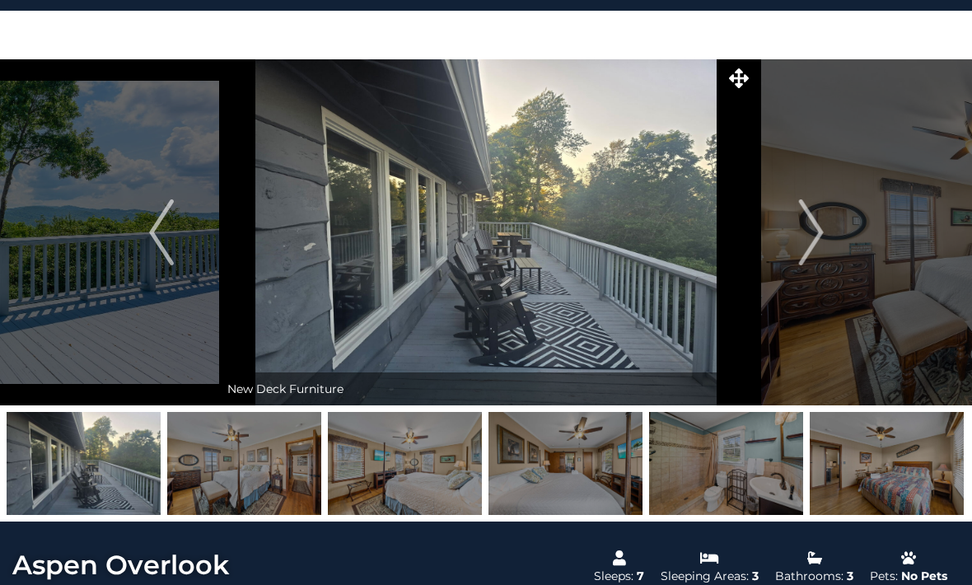
click at [820, 234] on img "Next" at bounding box center [810, 232] width 25 height 66
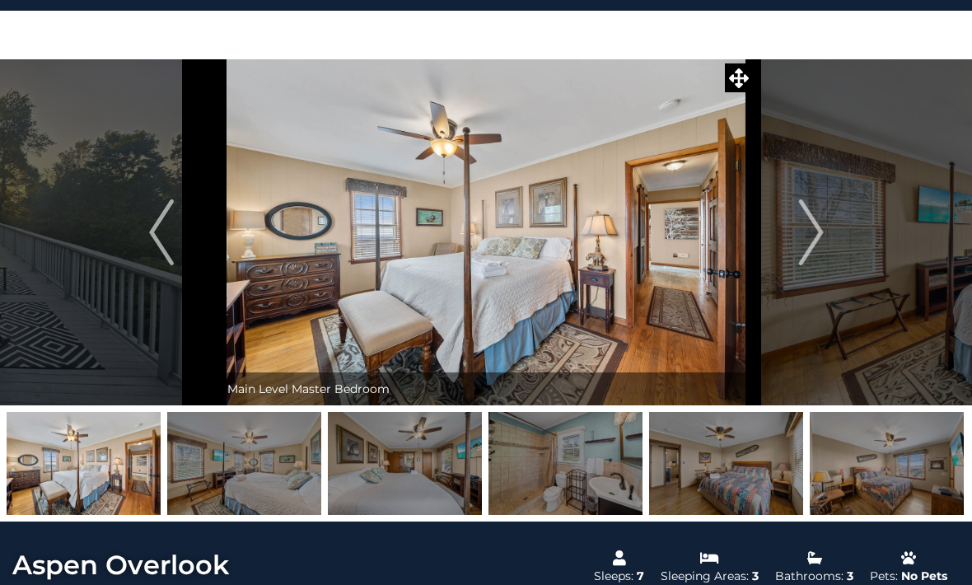
click at [828, 234] on button "Next" at bounding box center [810, 232] width 115 height 346
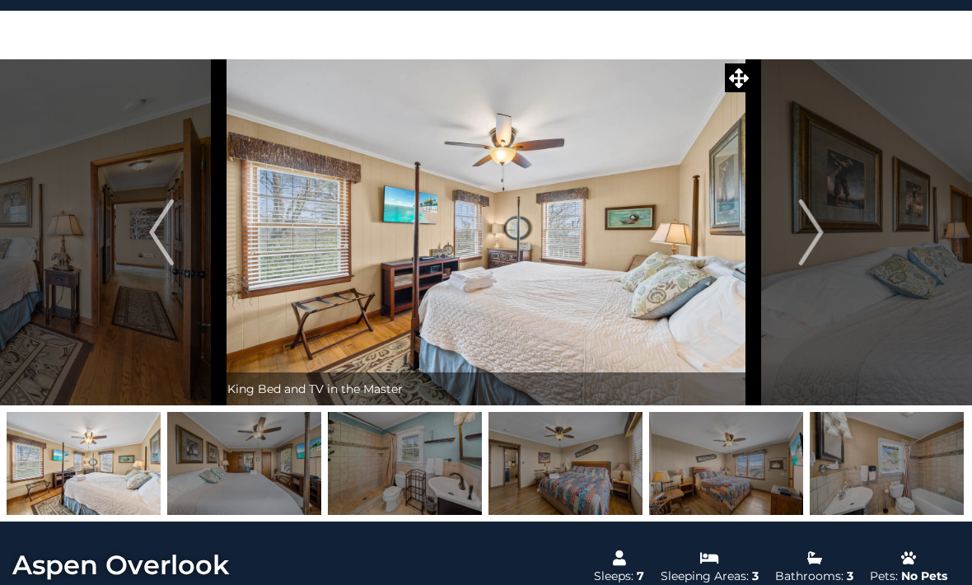
click at [824, 238] on button "Next" at bounding box center [810, 232] width 115 height 346
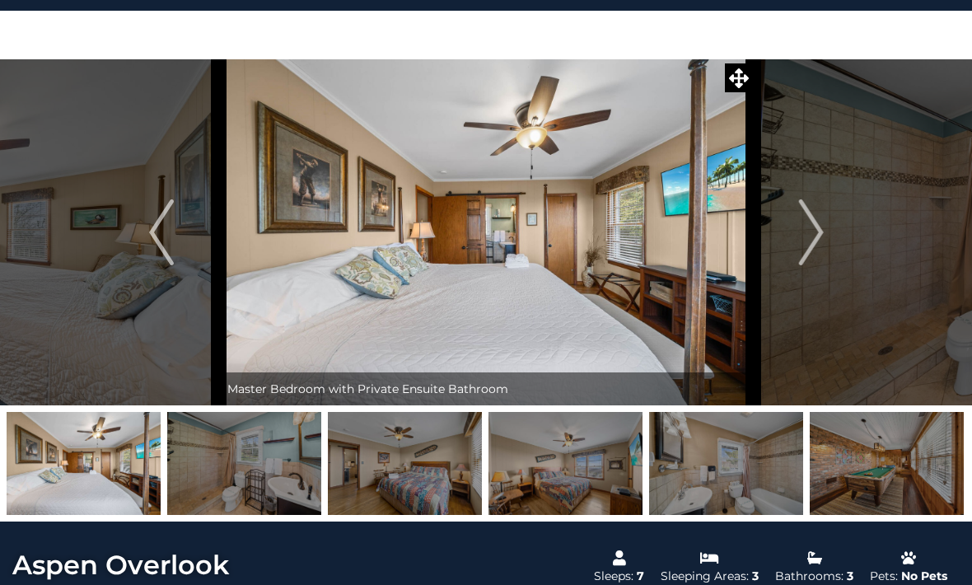
click at [825, 240] on button "Next" at bounding box center [810, 232] width 115 height 346
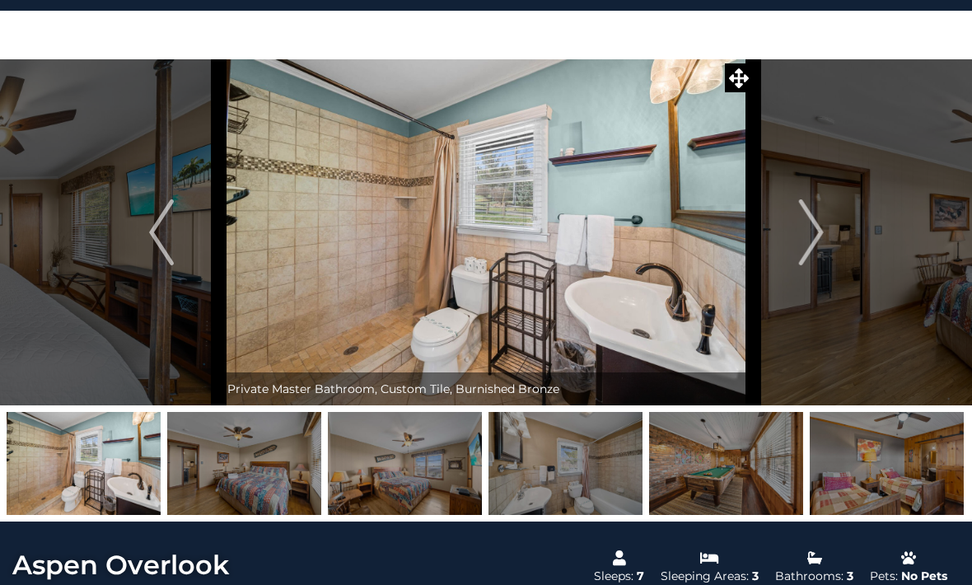
click at [823, 240] on img "Next" at bounding box center [810, 232] width 25 height 66
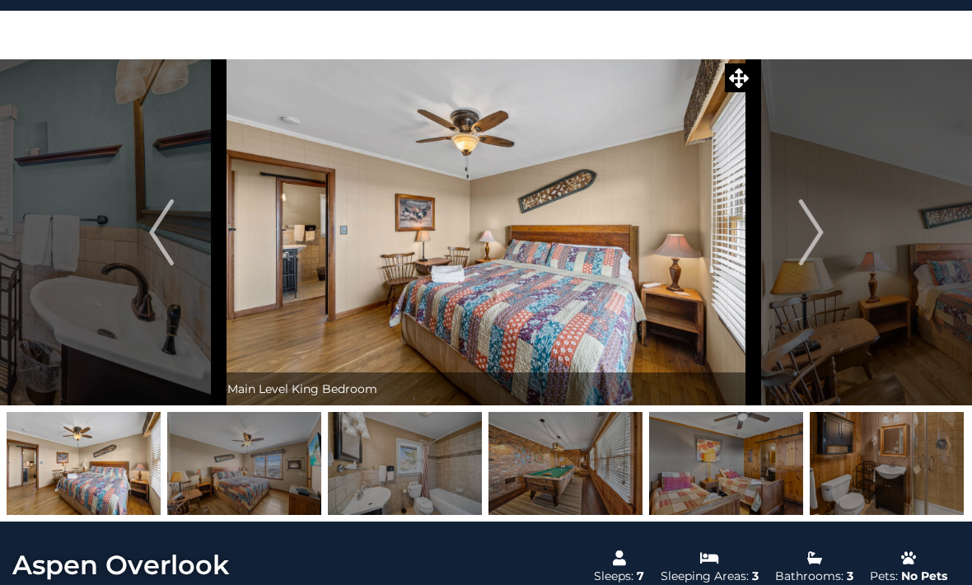
click at [819, 240] on img "Next" at bounding box center [810, 232] width 25 height 66
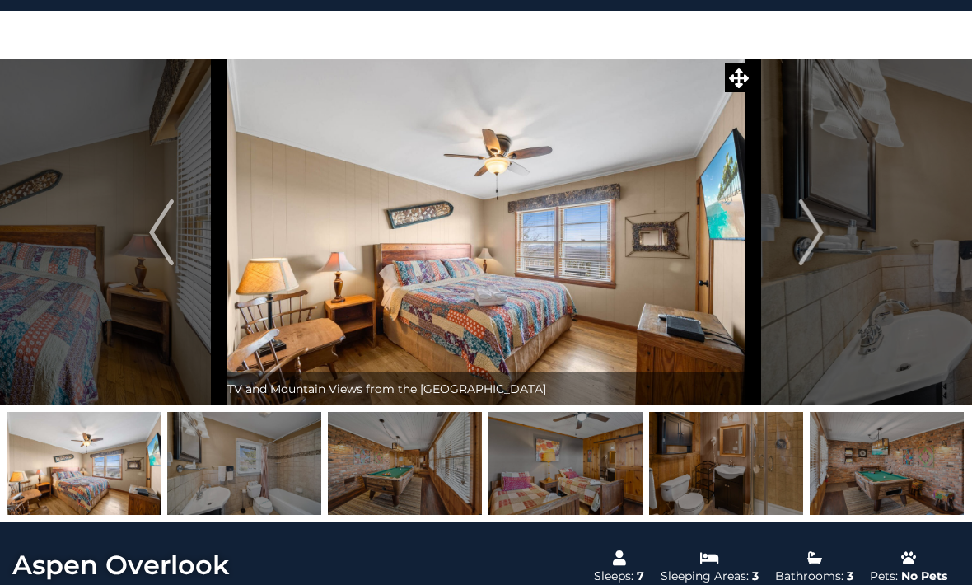
click at [817, 228] on img "Next" at bounding box center [810, 232] width 25 height 66
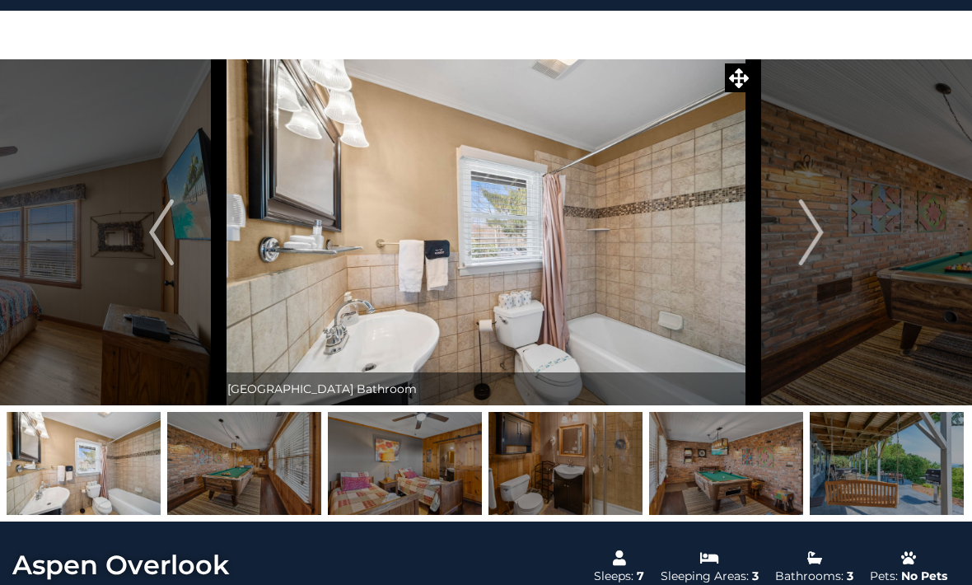
click at [820, 235] on img "Next" at bounding box center [810, 232] width 25 height 66
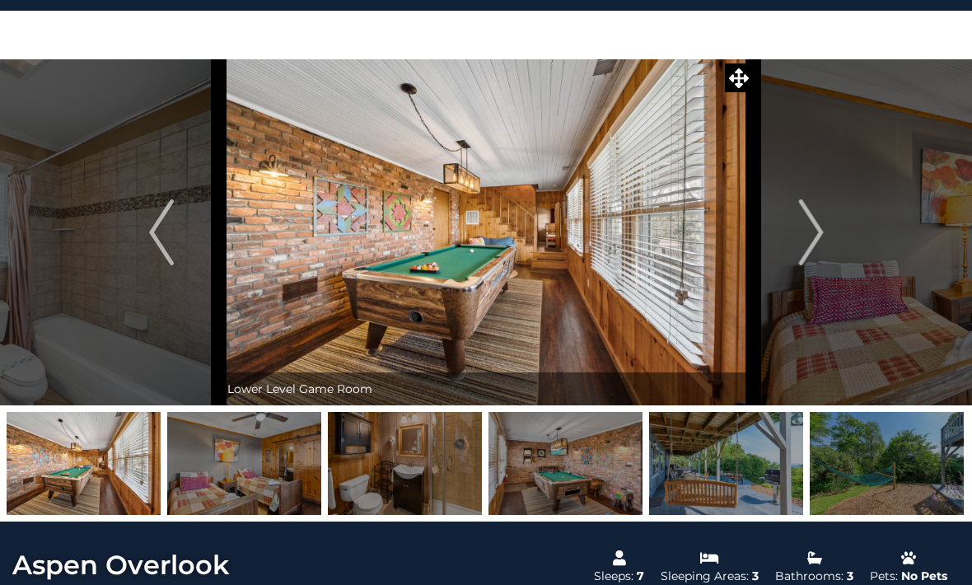
click at [820, 238] on img "Next" at bounding box center [810, 232] width 25 height 66
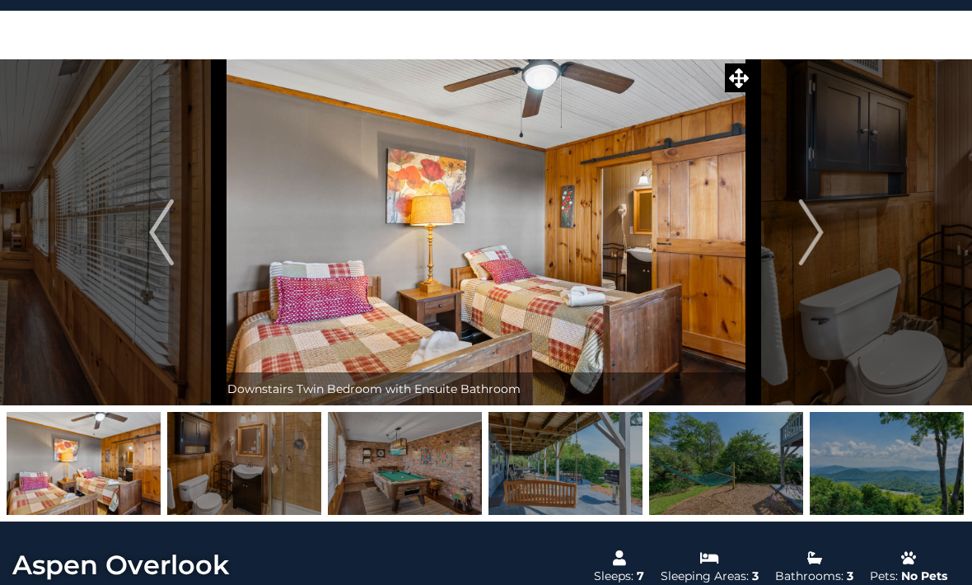
click at [814, 231] on img "Next" at bounding box center [810, 232] width 25 height 66
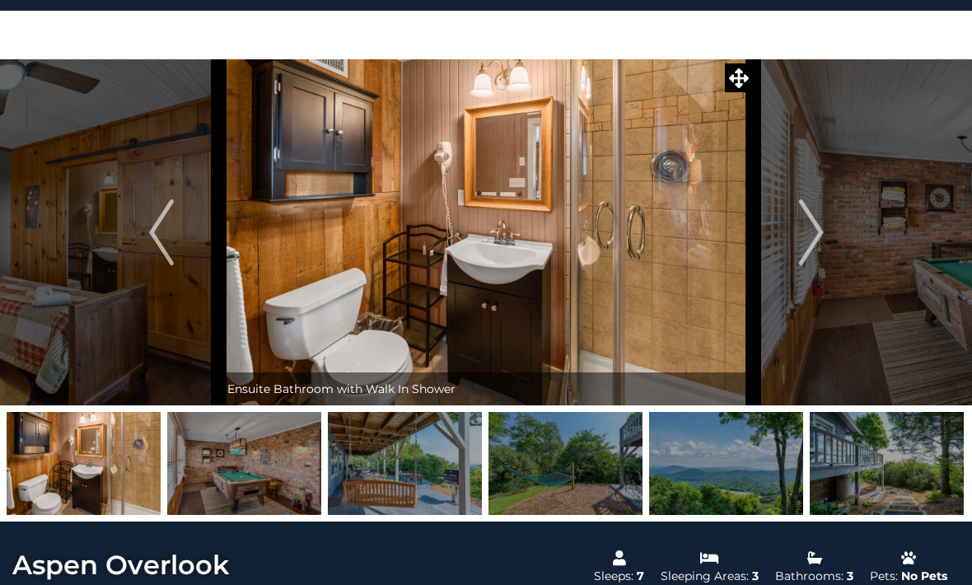
click at [814, 236] on img "Next" at bounding box center [810, 232] width 25 height 66
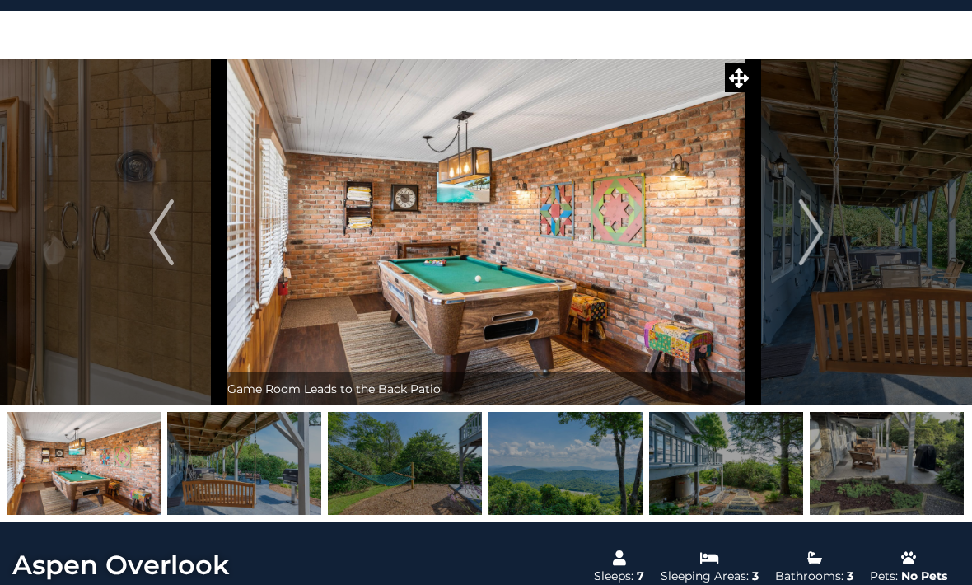
click at [814, 234] on img "Next" at bounding box center [810, 232] width 25 height 66
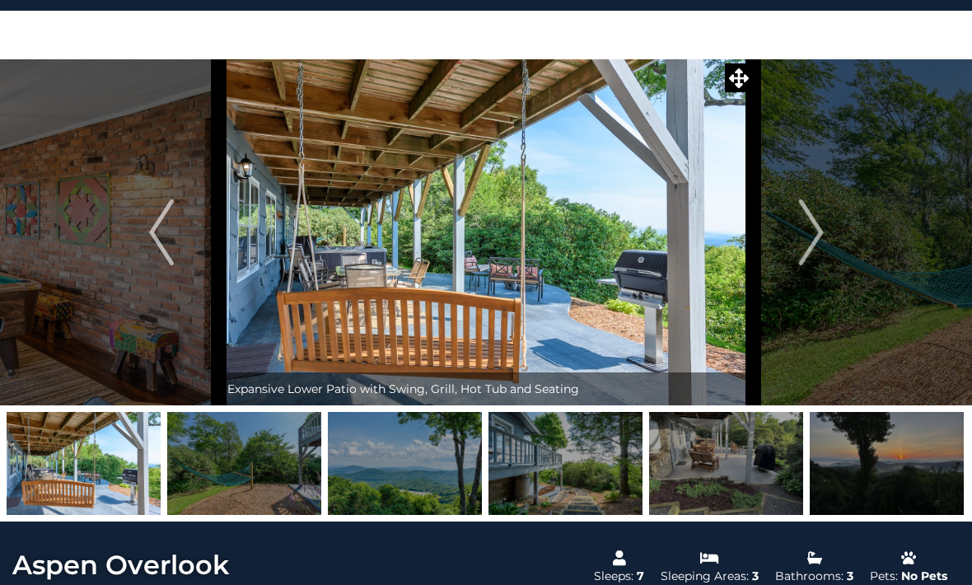
click at [825, 237] on button "Next" at bounding box center [810, 232] width 115 height 346
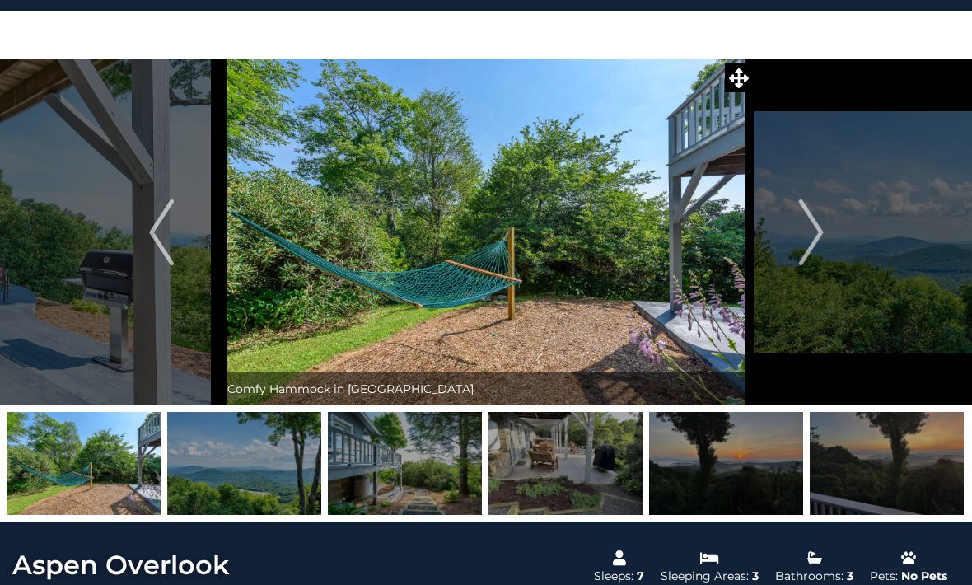
click at [823, 232] on img "Next" at bounding box center [810, 232] width 25 height 66
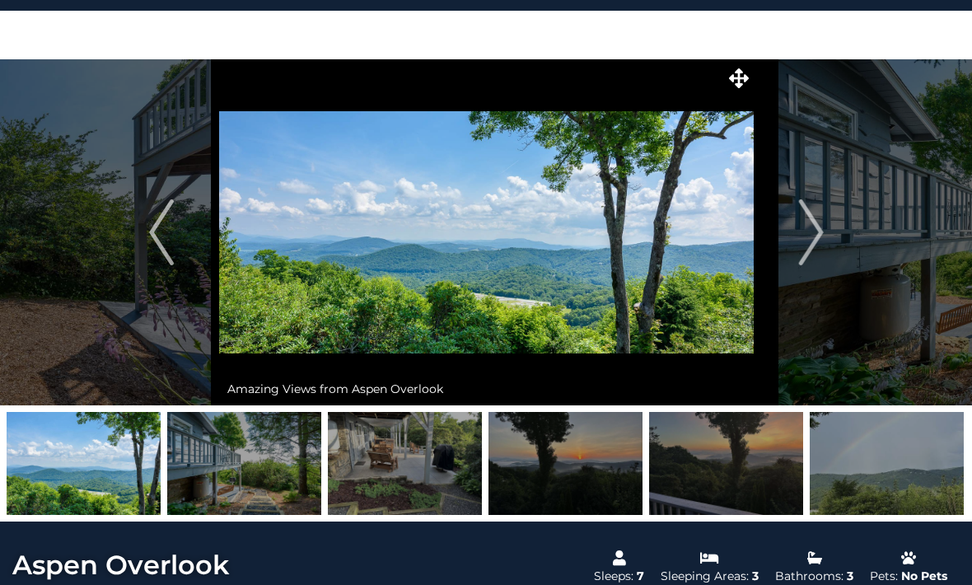
click at [822, 232] on img "Next" at bounding box center [810, 232] width 25 height 66
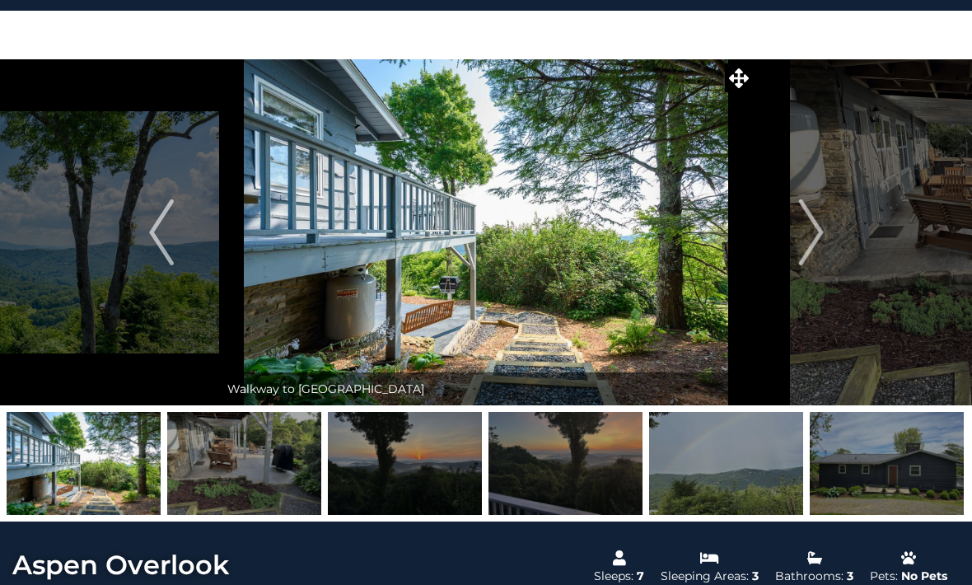
click at [820, 237] on img "Next" at bounding box center [810, 232] width 25 height 66
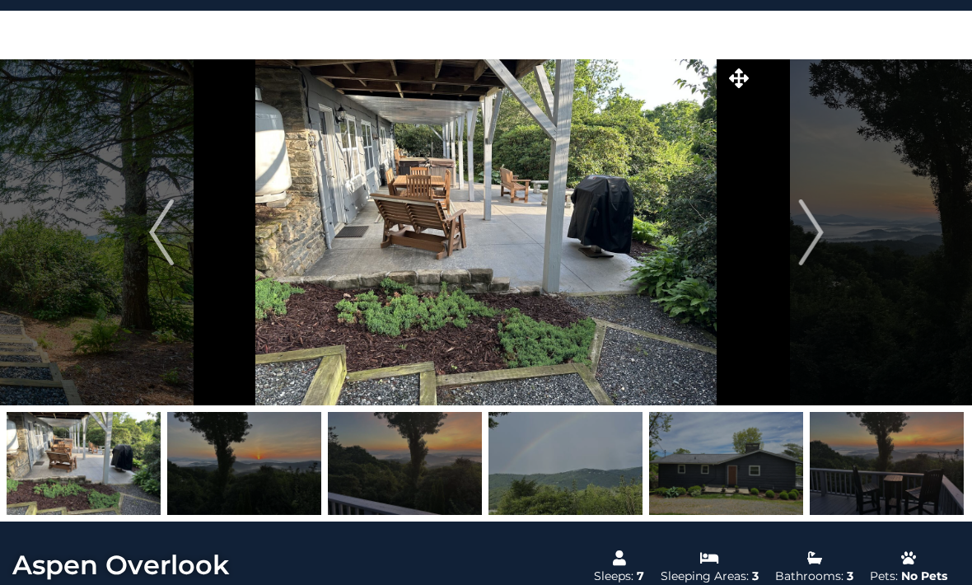
click at [822, 236] on img "Next" at bounding box center [810, 232] width 25 height 66
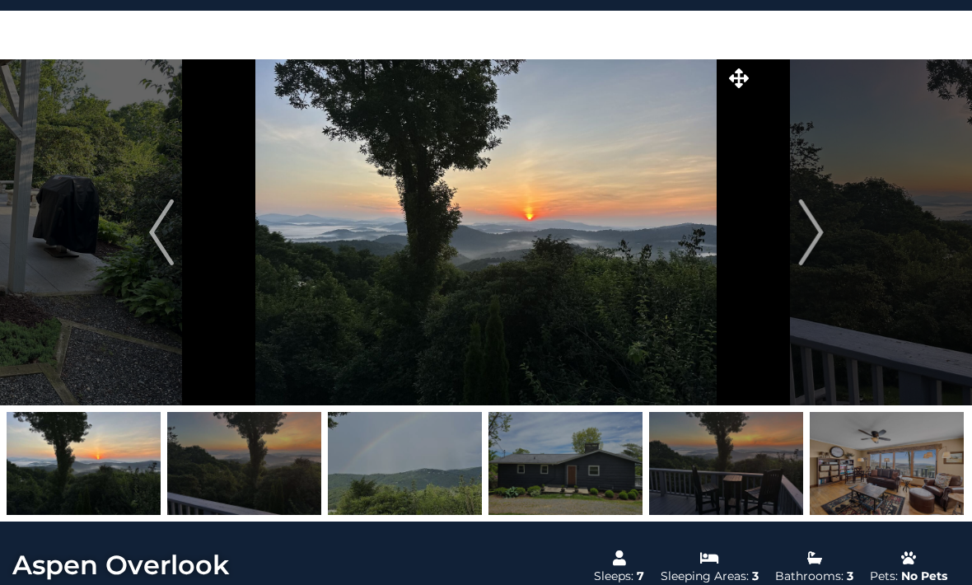
click at [823, 236] on img "Next" at bounding box center [810, 232] width 25 height 66
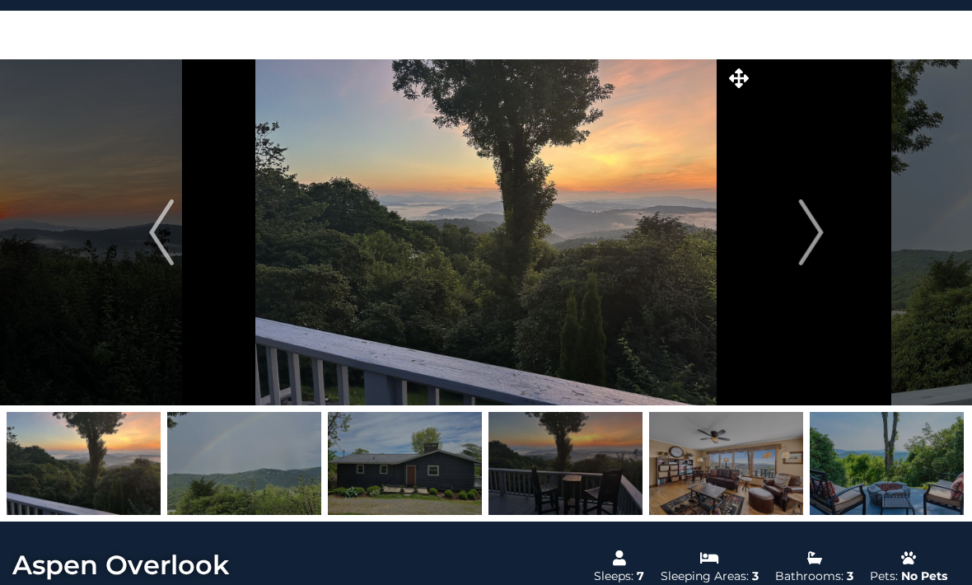
click at [823, 240] on img "Next" at bounding box center [810, 232] width 25 height 66
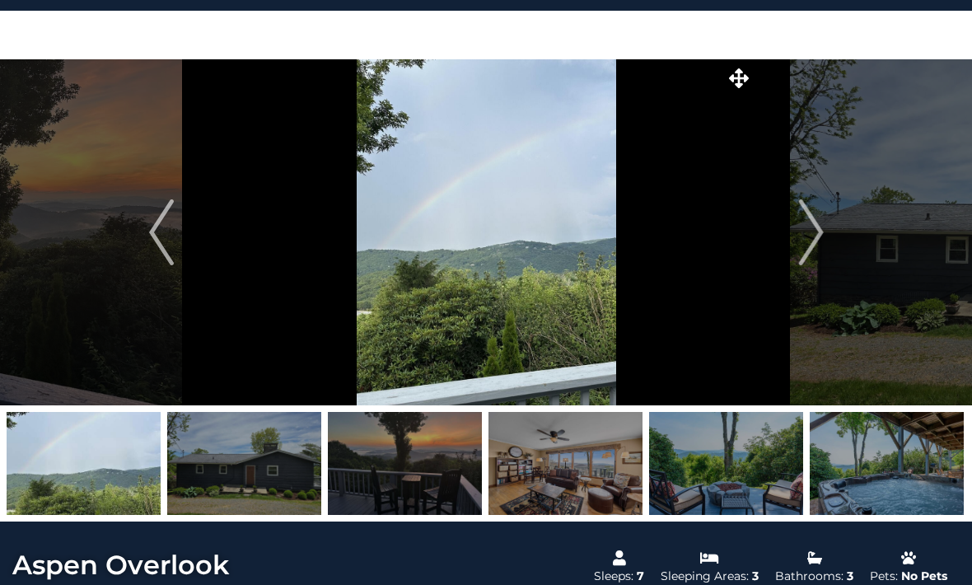
click at [810, 240] on img "Next" at bounding box center [810, 232] width 25 height 66
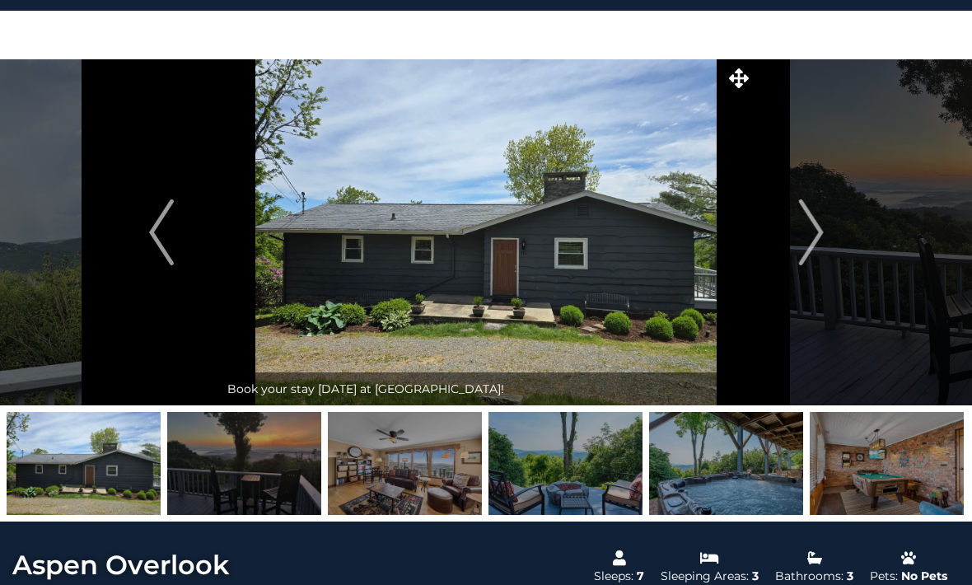
click at [824, 240] on button "Next" at bounding box center [810, 232] width 115 height 346
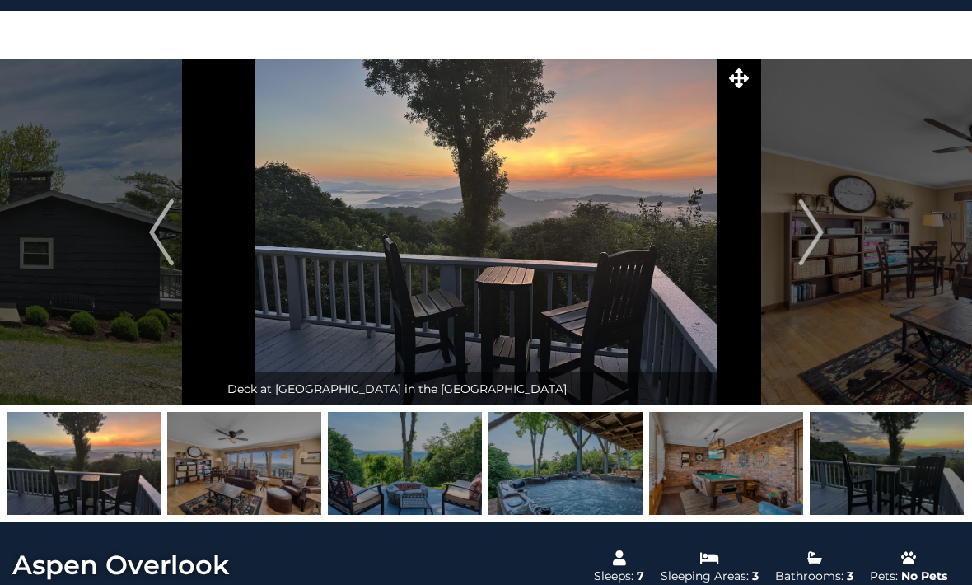
click at [168, 226] on img "Previous" at bounding box center [161, 232] width 25 height 66
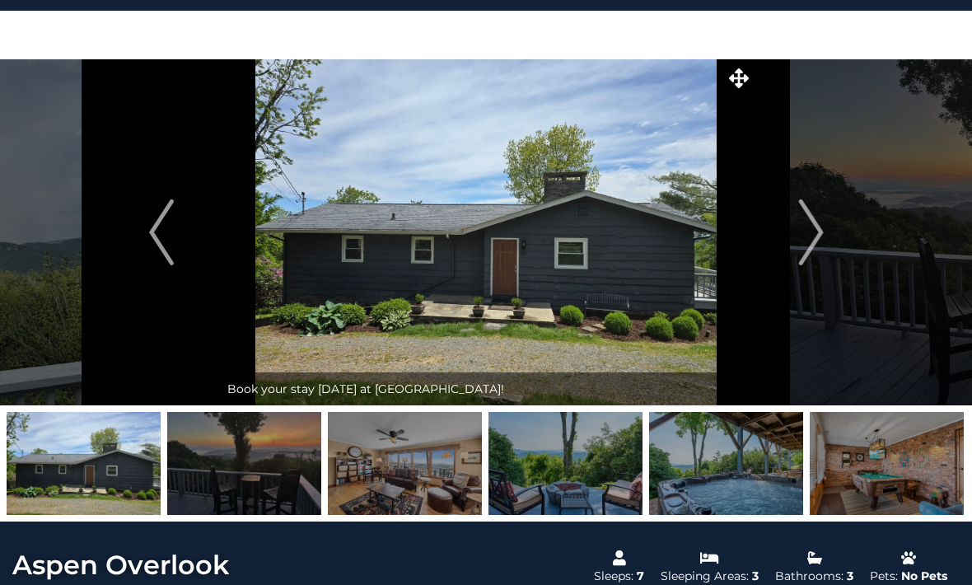
click at [794, 243] on button "Next" at bounding box center [810, 232] width 115 height 346
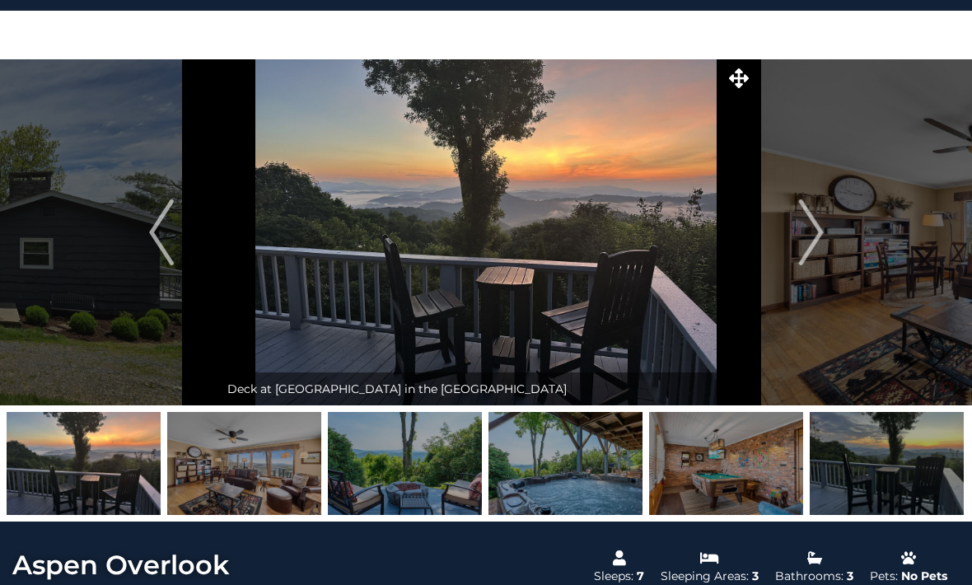
click at [801, 236] on img "Next" at bounding box center [810, 232] width 25 height 66
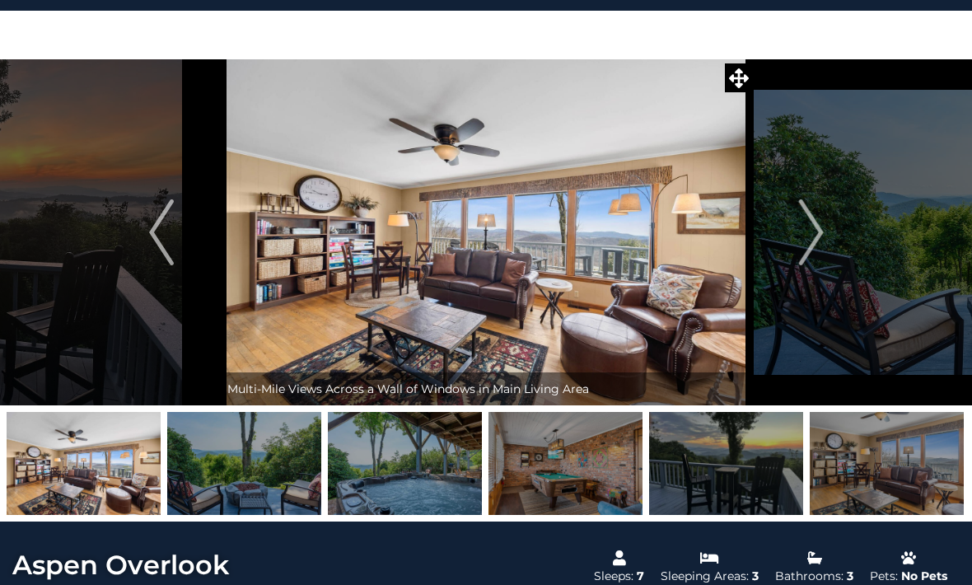
click at [799, 240] on img "Next" at bounding box center [810, 232] width 25 height 66
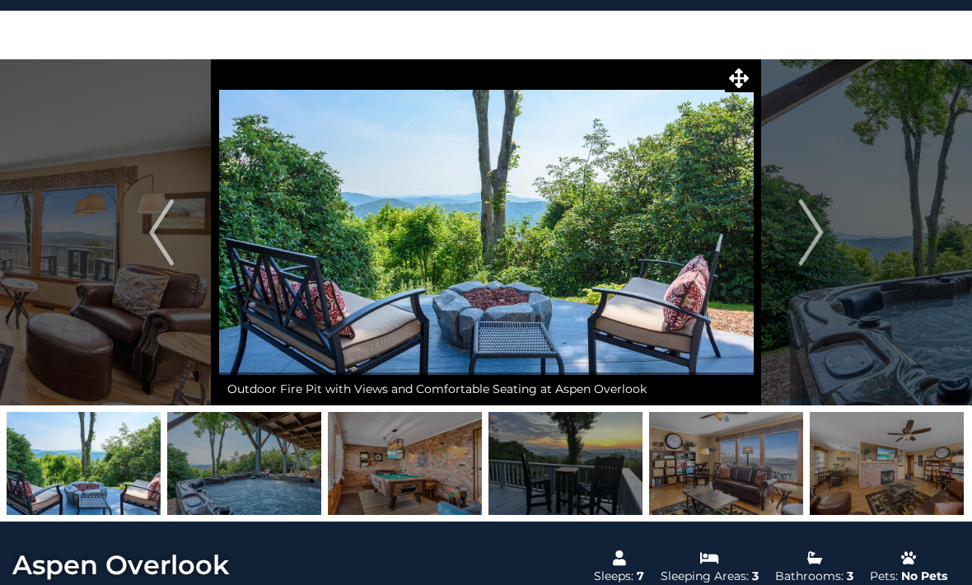
click at [811, 224] on img "Next" at bounding box center [810, 232] width 25 height 66
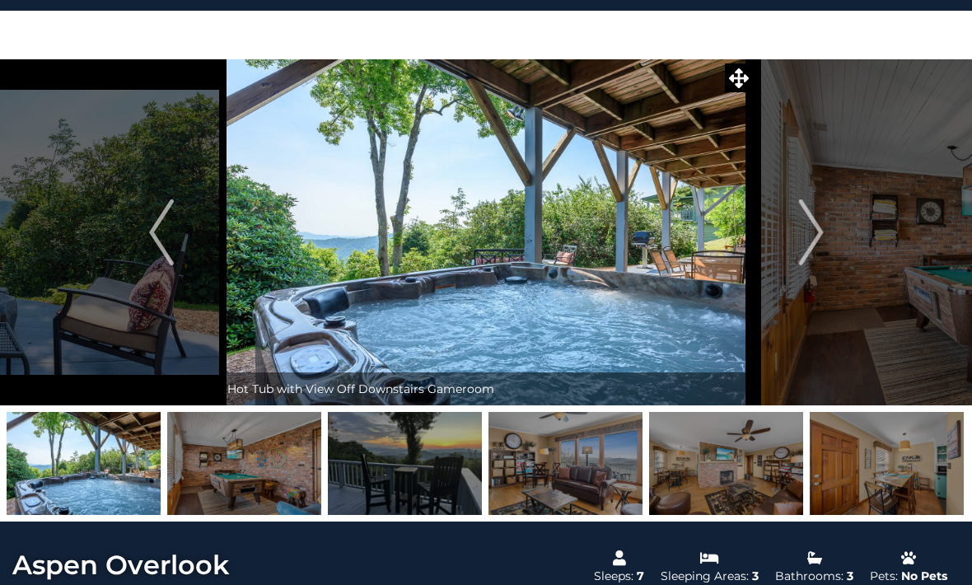
click at [803, 259] on img "Next" at bounding box center [810, 232] width 25 height 66
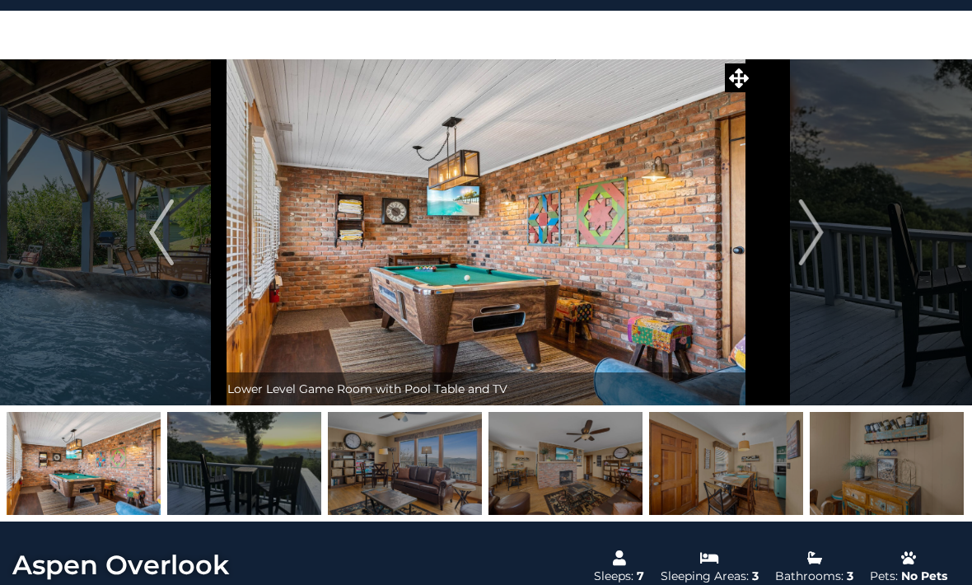
click at [823, 249] on img "Next" at bounding box center [810, 232] width 25 height 66
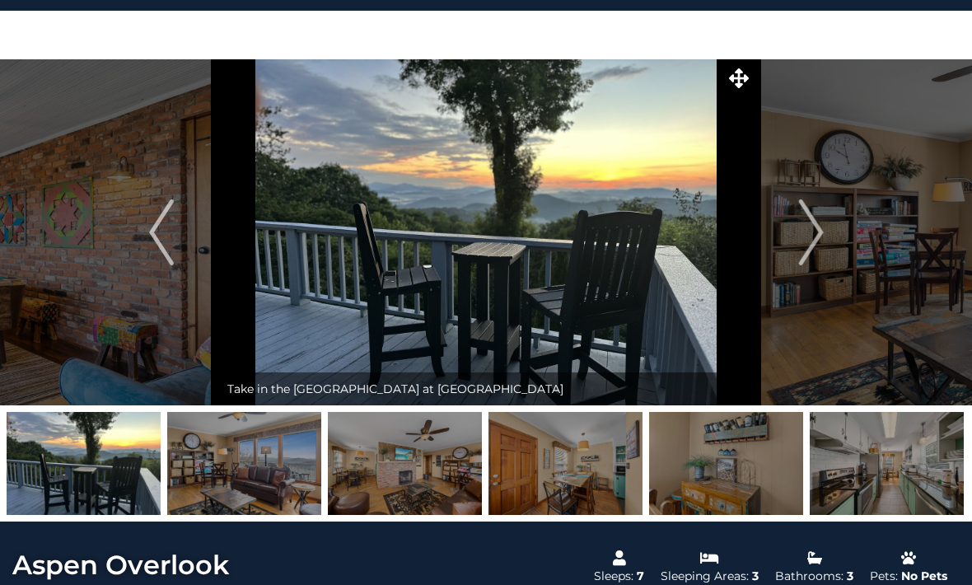
click at [837, 242] on button "Next" at bounding box center [810, 232] width 115 height 346
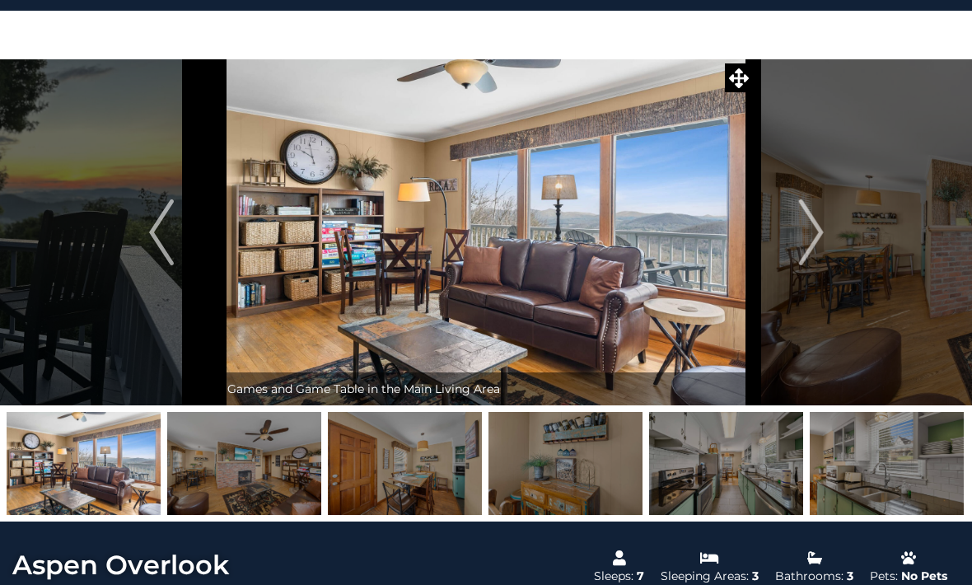
click at [822, 250] on img "Next" at bounding box center [810, 232] width 25 height 66
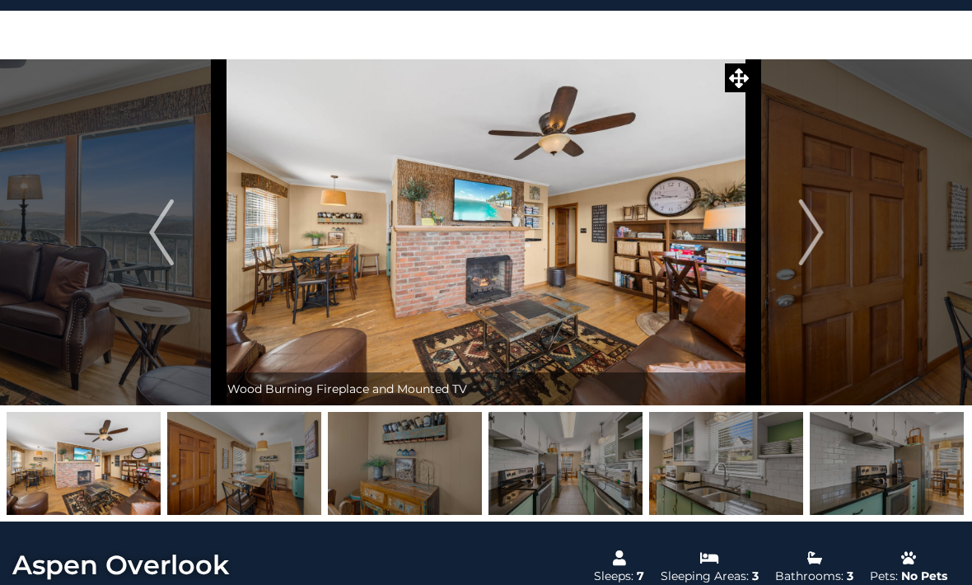
click at [822, 250] on img "Next" at bounding box center [810, 232] width 25 height 66
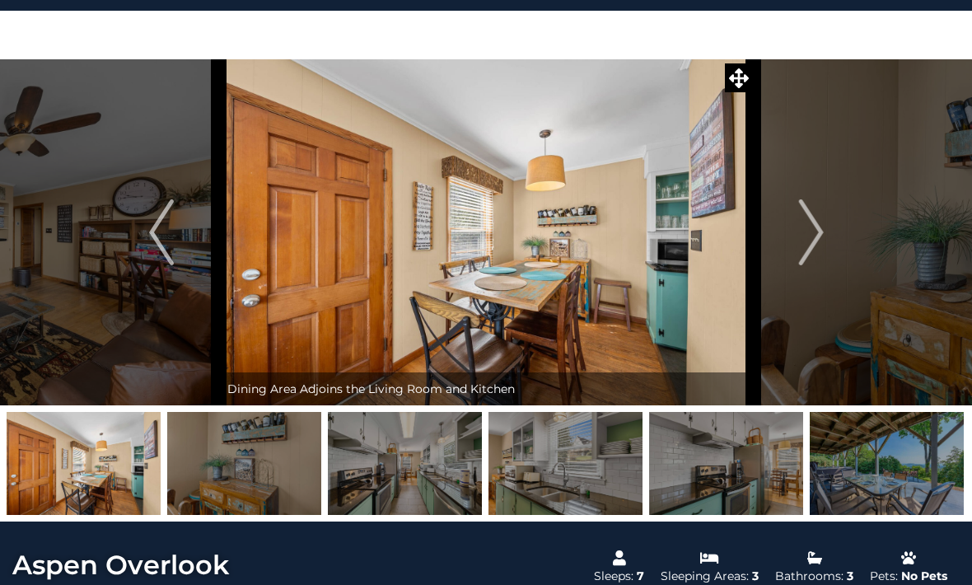
click at [824, 246] on button "Next" at bounding box center [810, 232] width 115 height 346
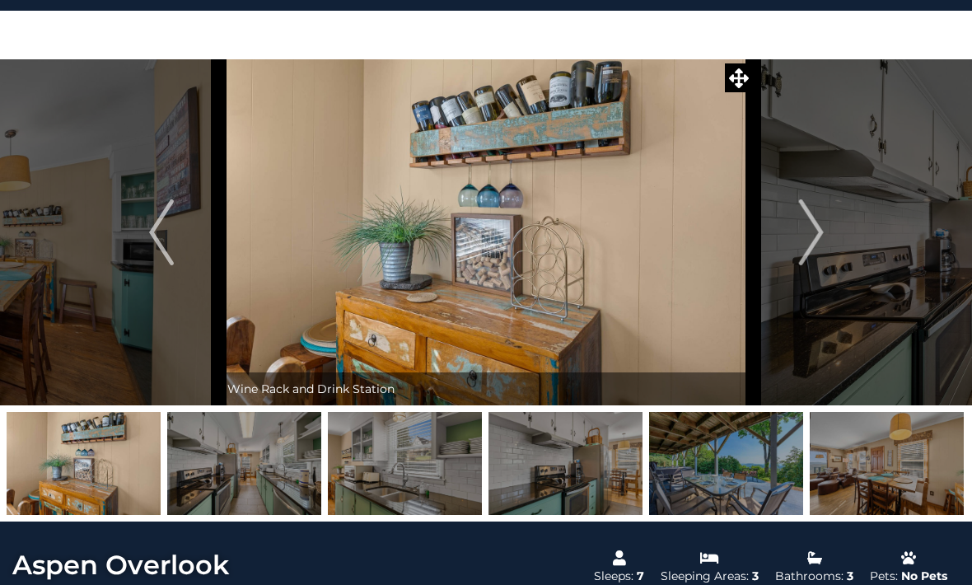
click at [842, 238] on button "Next" at bounding box center [810, 232] width 115 height 346
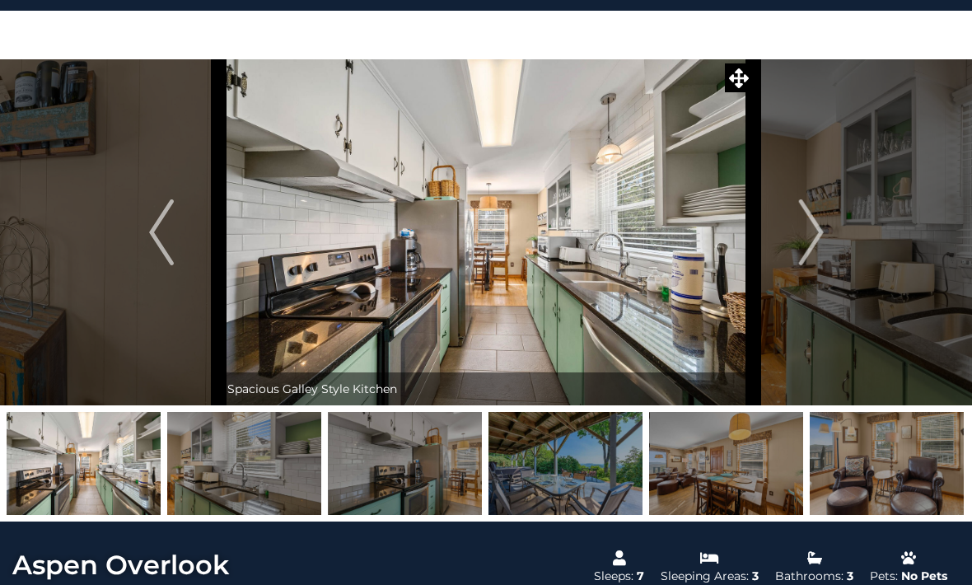
click at [814, 244] on img "Next" at bounding box center [810, 232] width 25 height 66
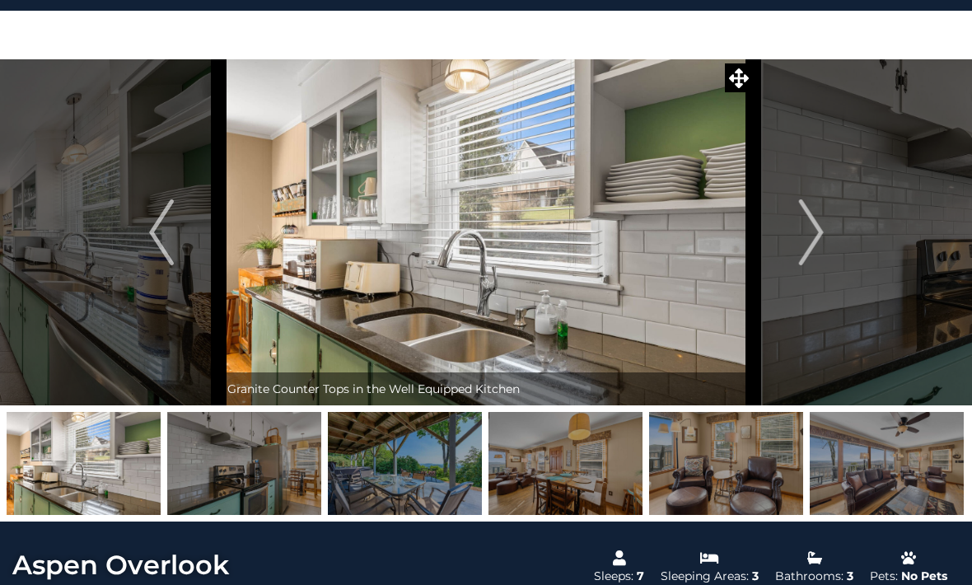
click at [825, 240] on button "Next" at bounding box center [810, 232] width 115 height 346
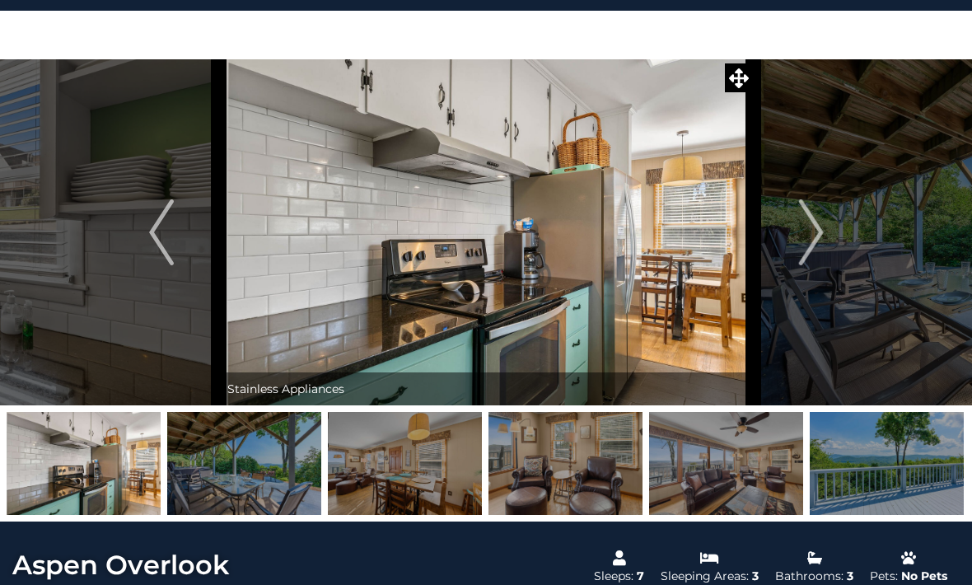
click at [834, 236] on button "Next" at bounding box center [810, 232] width 115 height 346
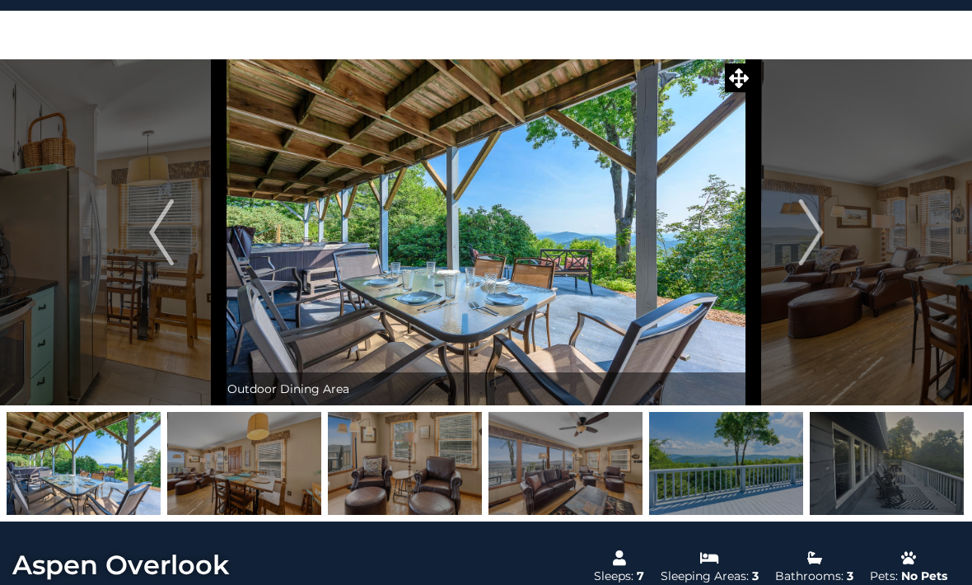
click at [837, 230] on button "Next" at bounding box center [810, 232] width 115 height 346
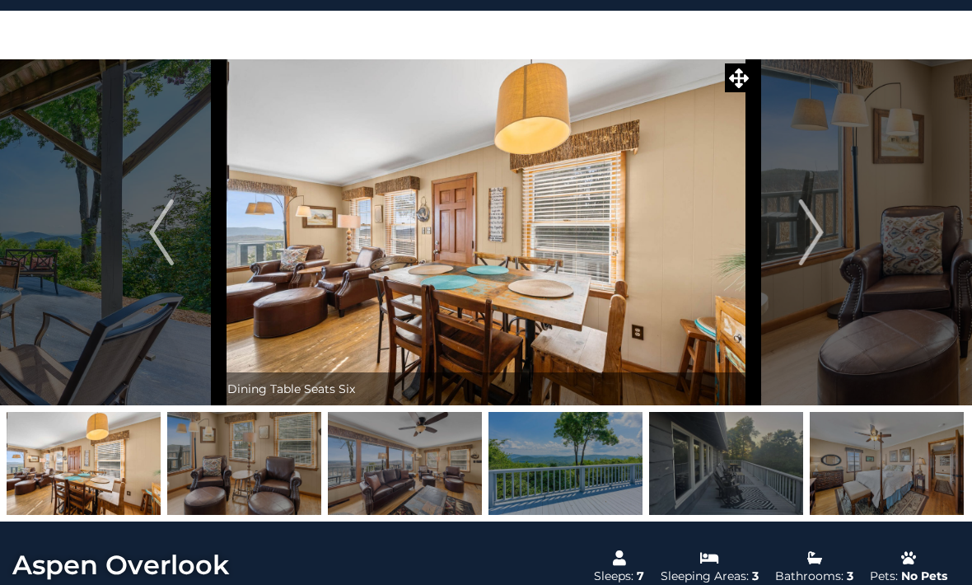
click at [824, 245] on button "Next" at bounding box center [810, 232] width 115 height 346
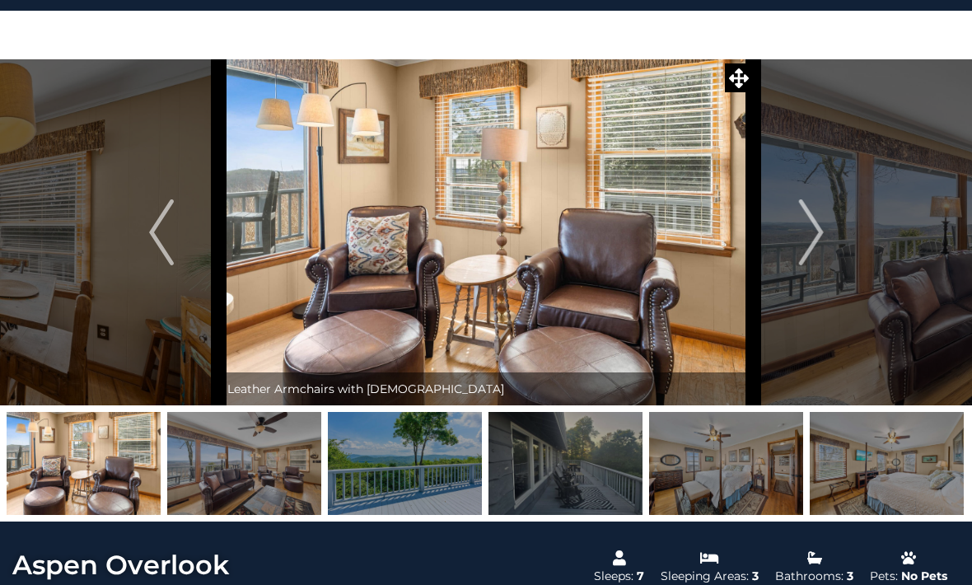
click at [822, 247] on img "Next" at bounding box center [810, 232] width 25 height 66
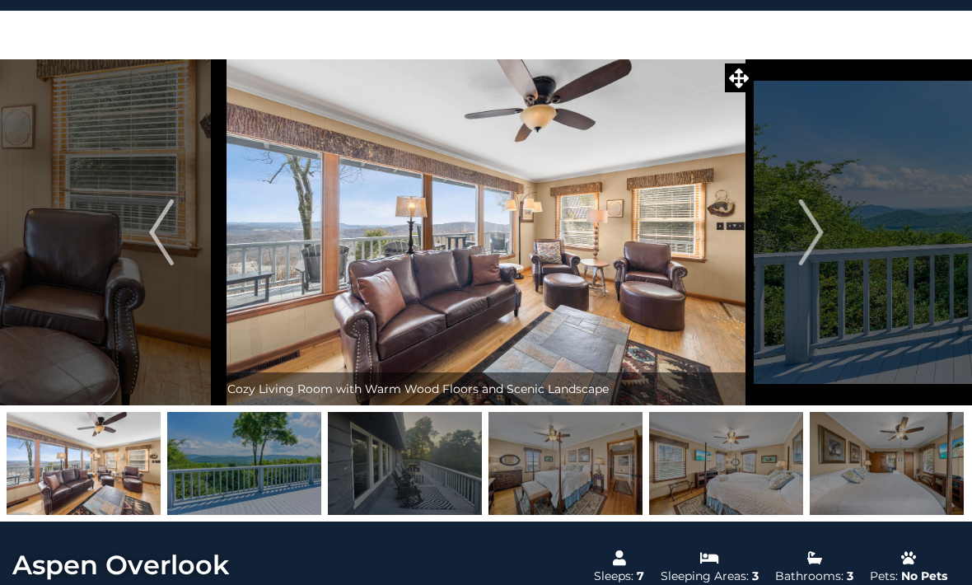
click at [820, 246] on img "Next" at bounding box center [810, 232] width 25 height 66
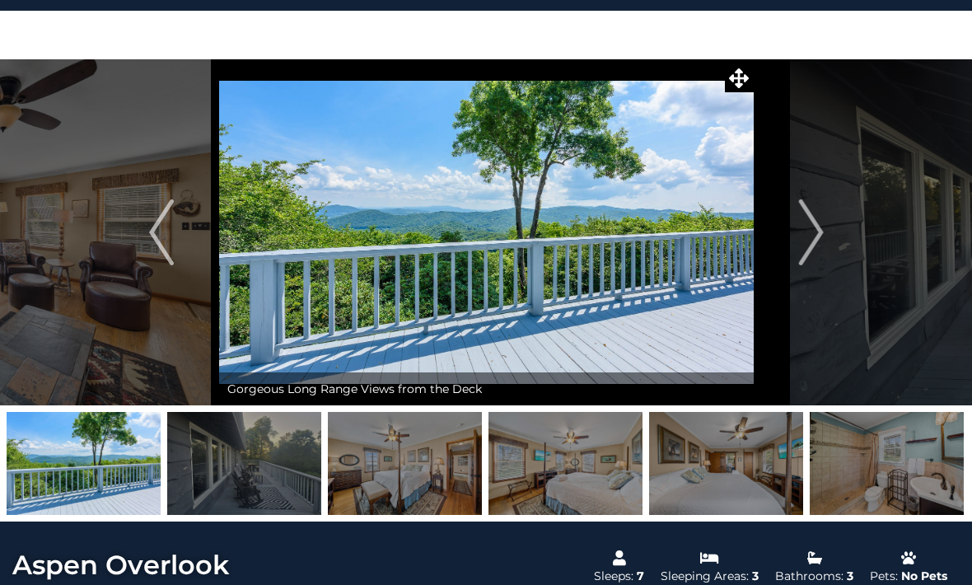
click at [828, 238] on button "Next" at bounding box center [810, 232] width 115 height 346
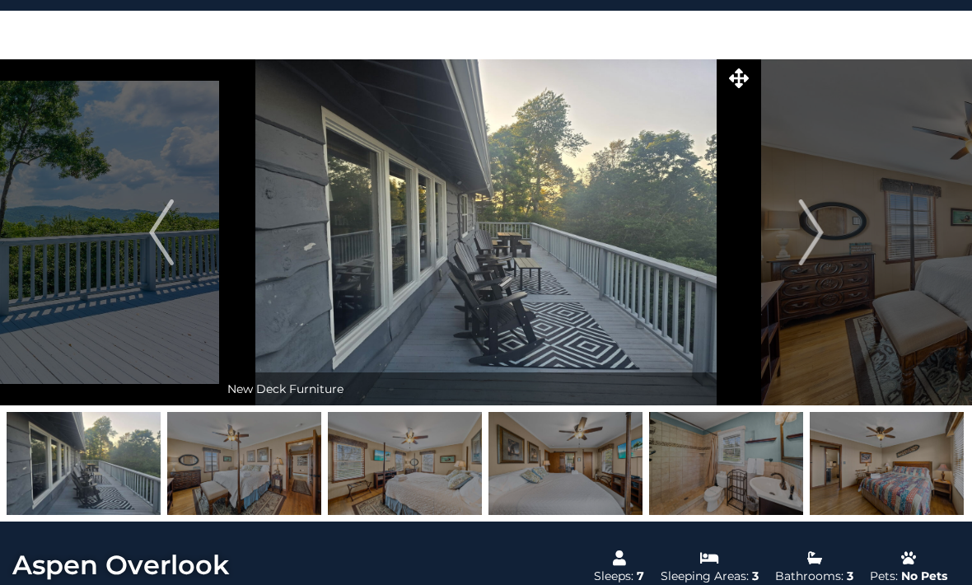
click at [822, 242] on img "Next" at bounding box center [810, 232] width 25 height 66
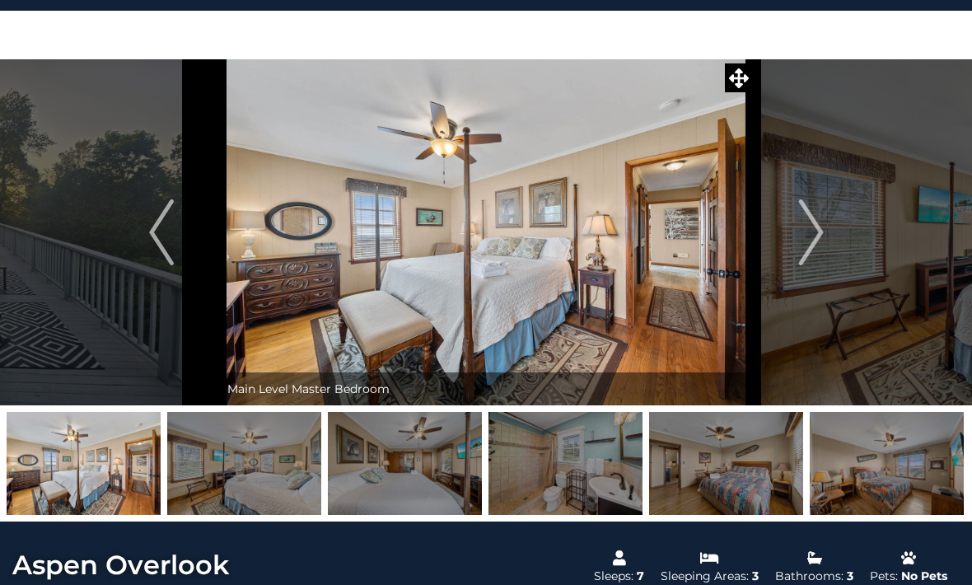
click at [837, 231] on button "Next" at bounding box center [810, 232] width 115 height 346
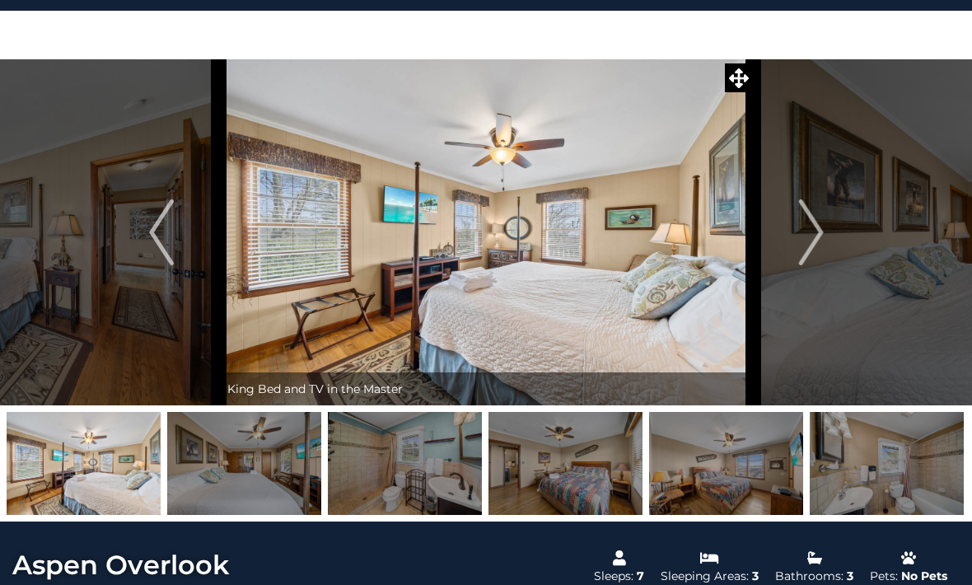
click at [821, 242] on img "Next" at bounding box center [810, 232] width 25 height 66
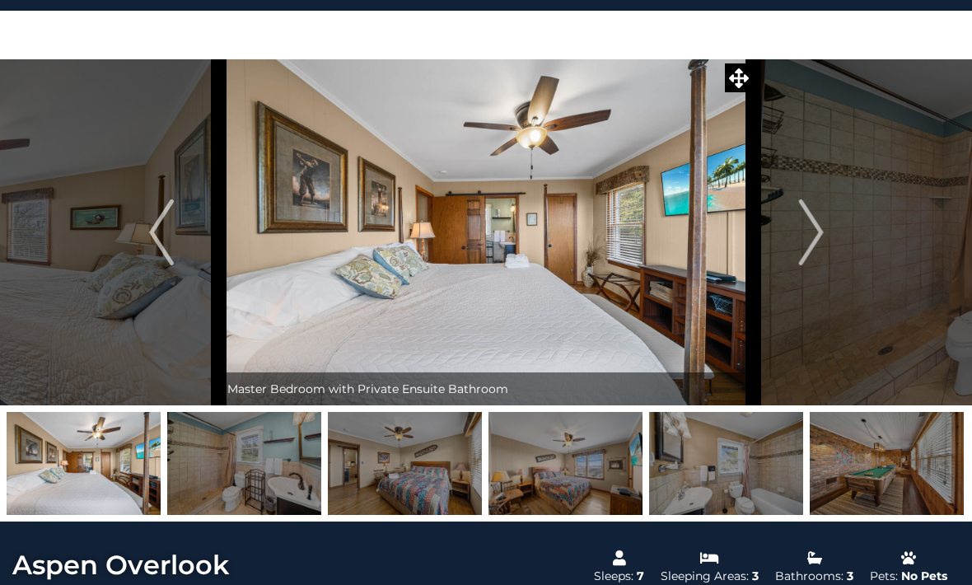
click at [826, 244] on button "Next" at bounding box center [810, 232] width 115 height 346
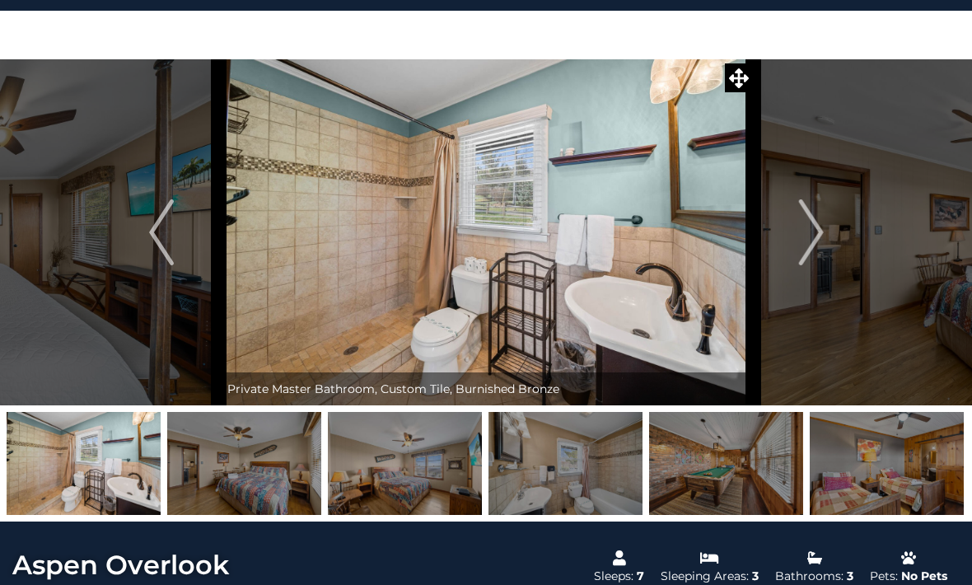
click at [833, 236] on button "Next" at bounding box center [810, 232] width 115 height 346
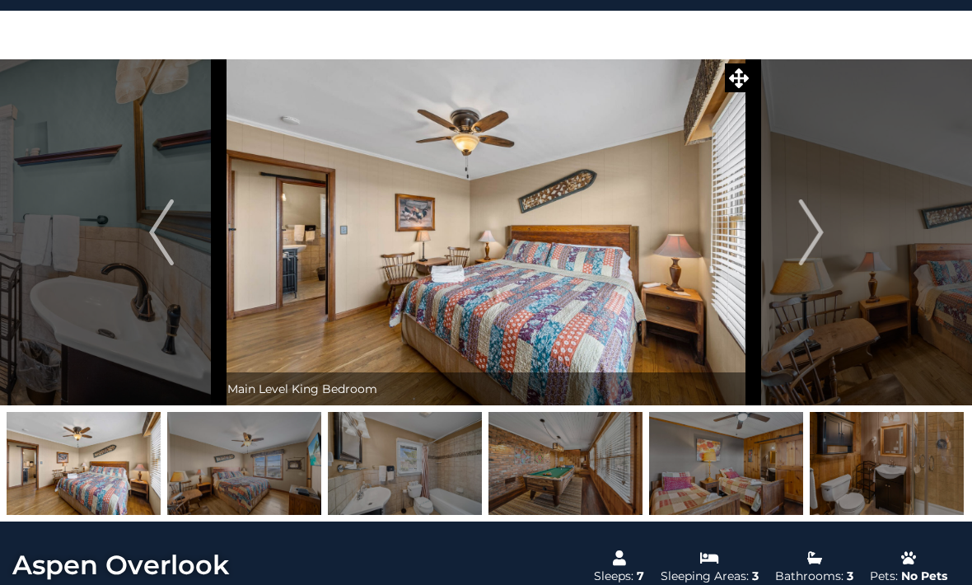
click at [835, 240] on button "Next" at bounding box center [810, 232] width 115 height 346
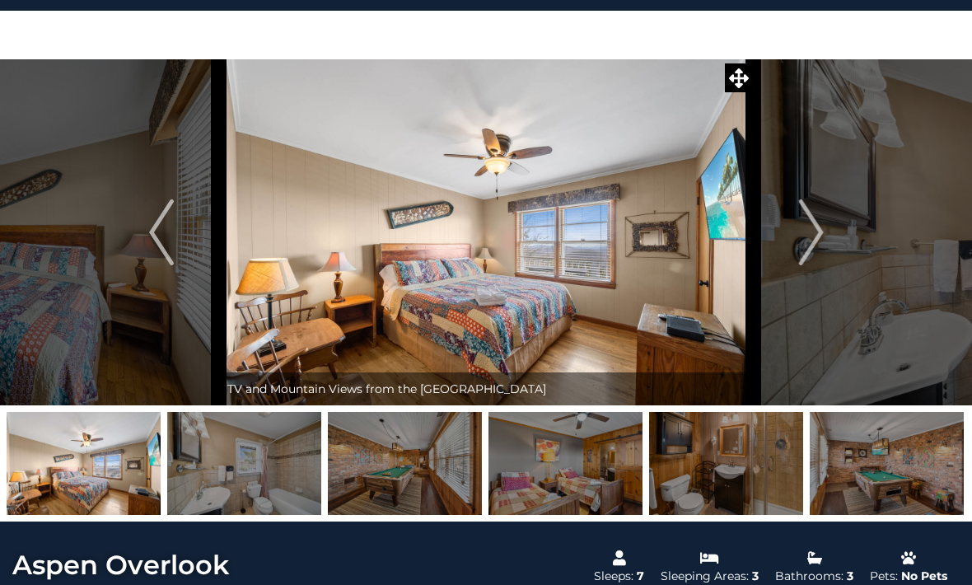
click at [833, 236] on button "Next" at bounding box center [810, 232] width 115 height 346
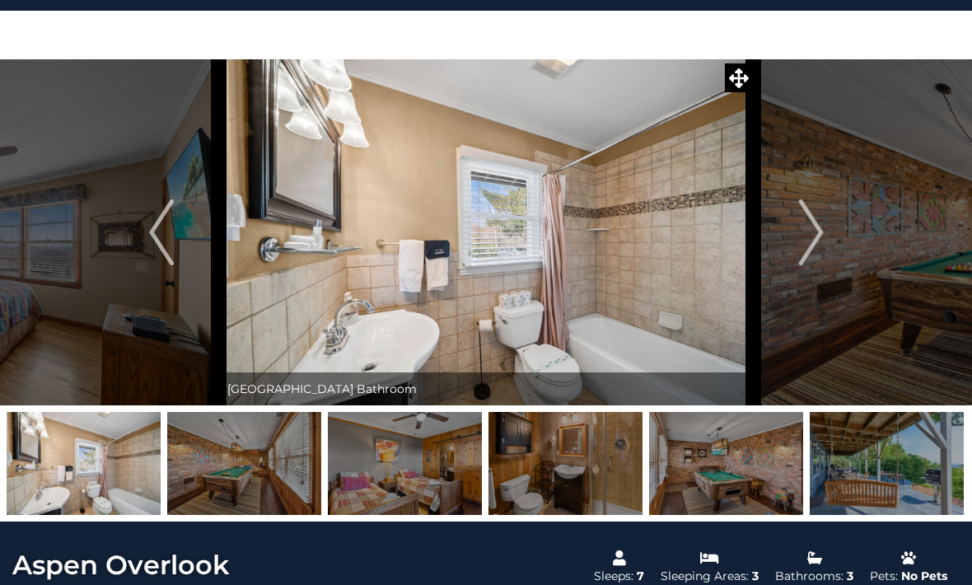
click at [822, 245] on img "Next" at bounding box center [810, 232] width 25 height 66
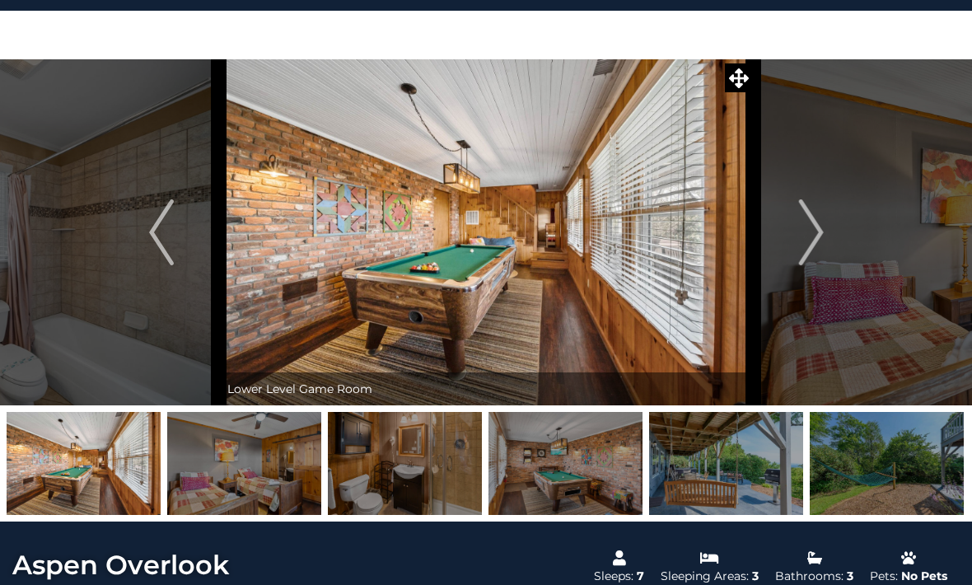
click at [821, 243] on img "Next" at bounding box center [810, 232] width 25 height 66
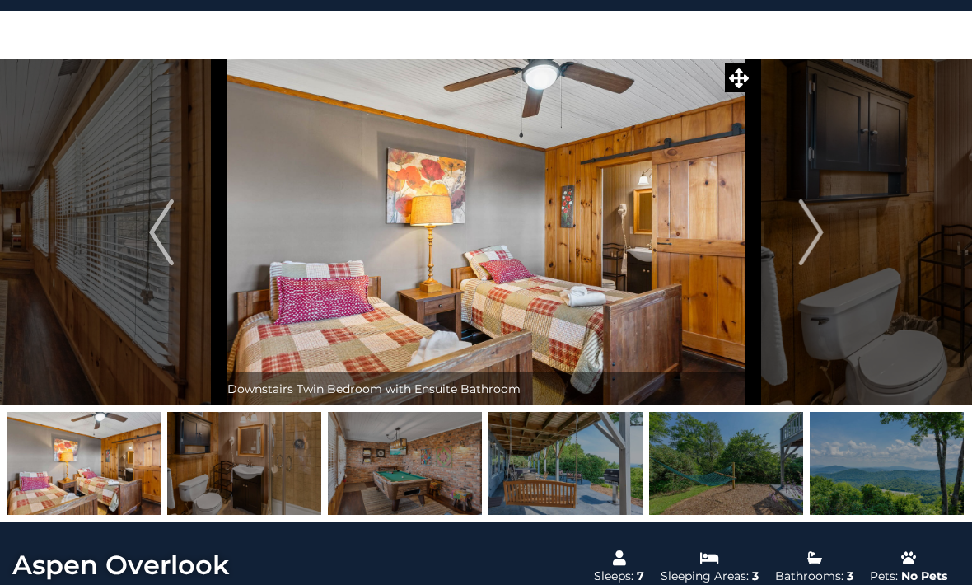
click at [832, 244] on button "Next" at bounding box center [810, 232] width 115 height 346
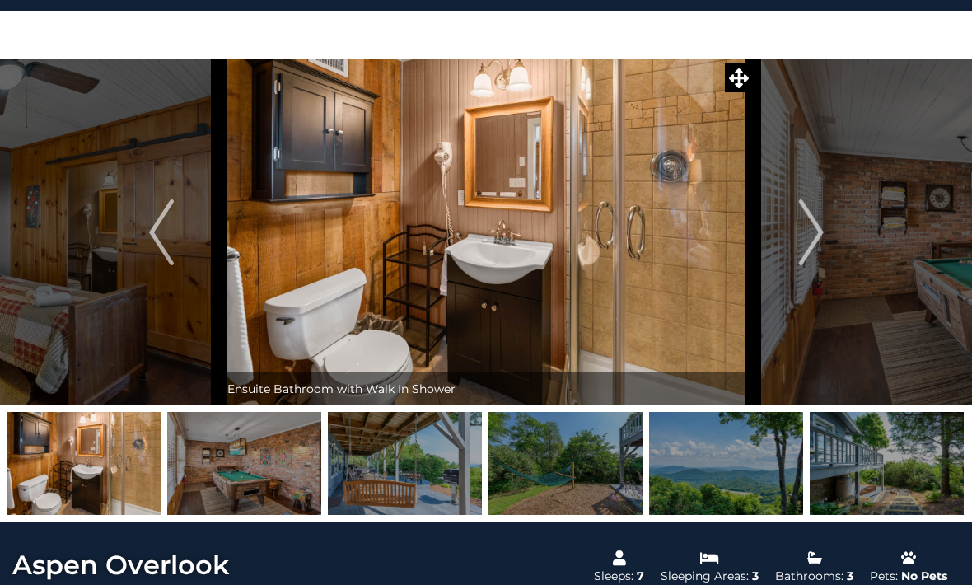
click at [823, 246] on img "Next" at bounding box center [810, 232] width 25 height 66
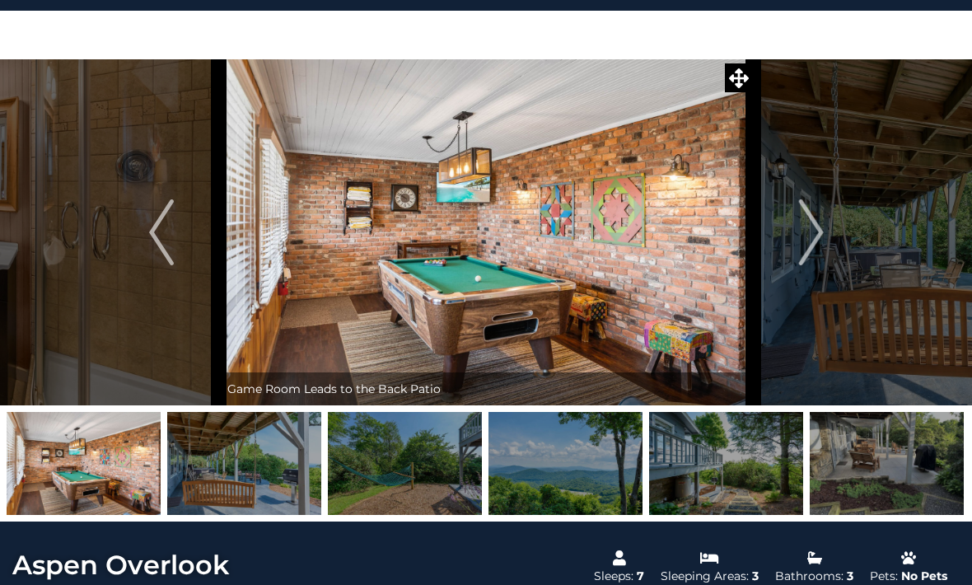
click at [822, 244] on img "Next" at bounding box center [810, 232] width 25 height 66
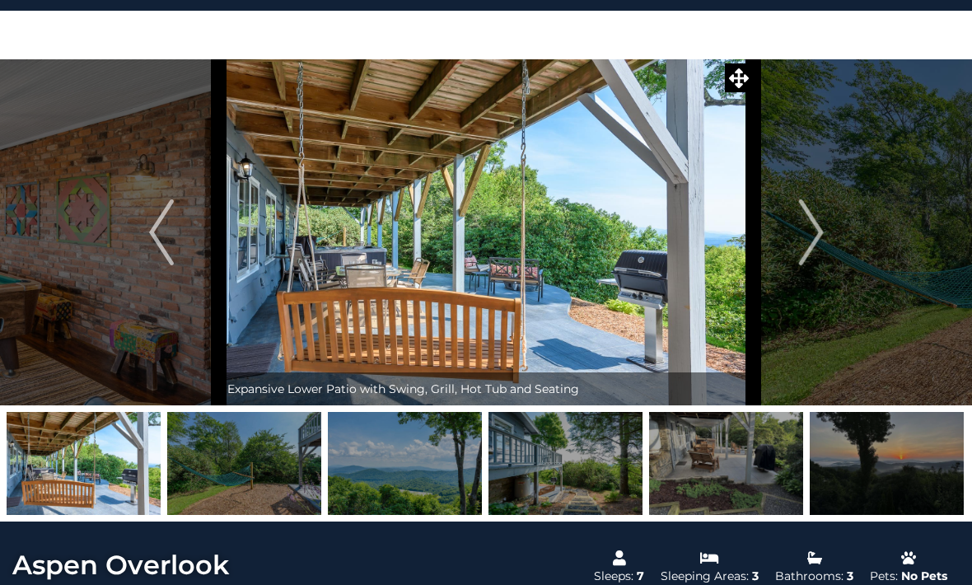
click at [827, 241] on button "Next" at bounding box center [810, 232] width 115 height 346
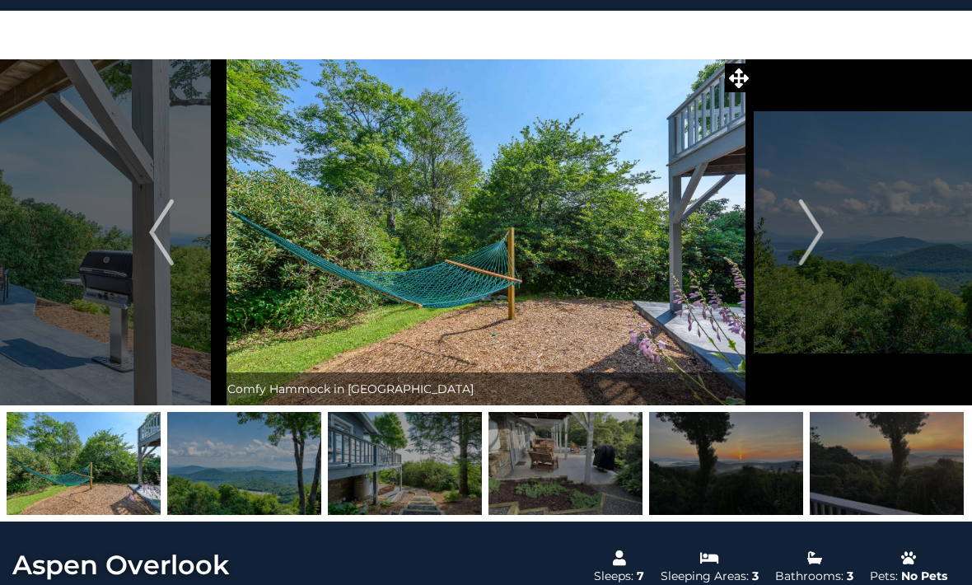
click at [818, 236] on img "Next" at bounding box center [810, 232] width 25 height 66
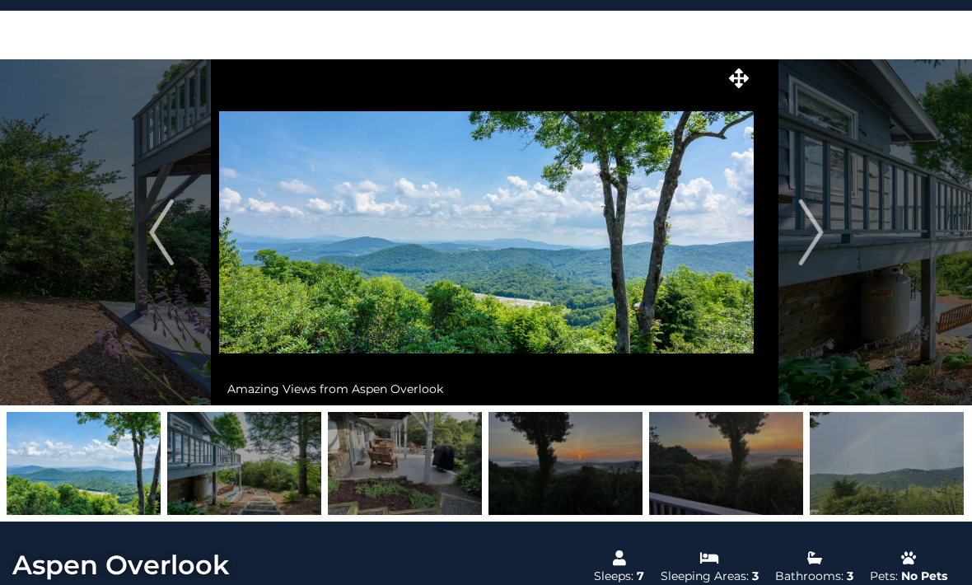
click at [829, 240] on button "Next" at bounding box center [810, 232] width 115 height 346
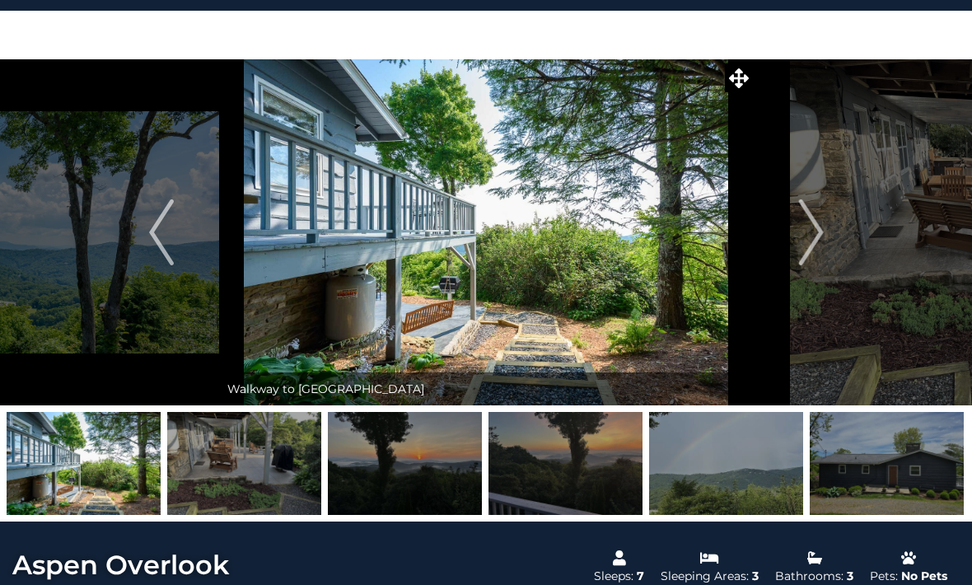
click at [828, 240] on button "Next" at bounding box center [810, 232] width 115 height 346
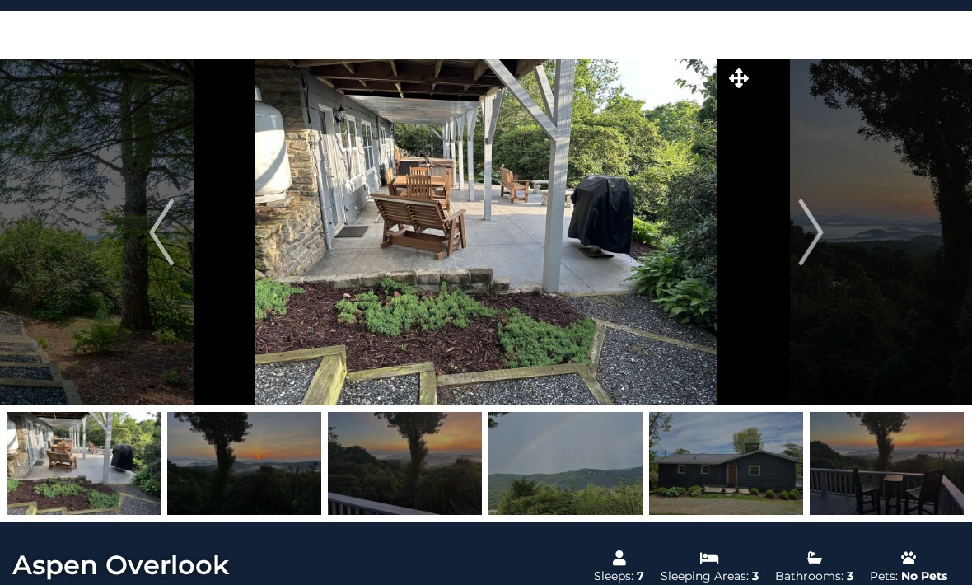
click at [814, 245] on img "Next" at bounding box center [810, 232] width 25 height 66
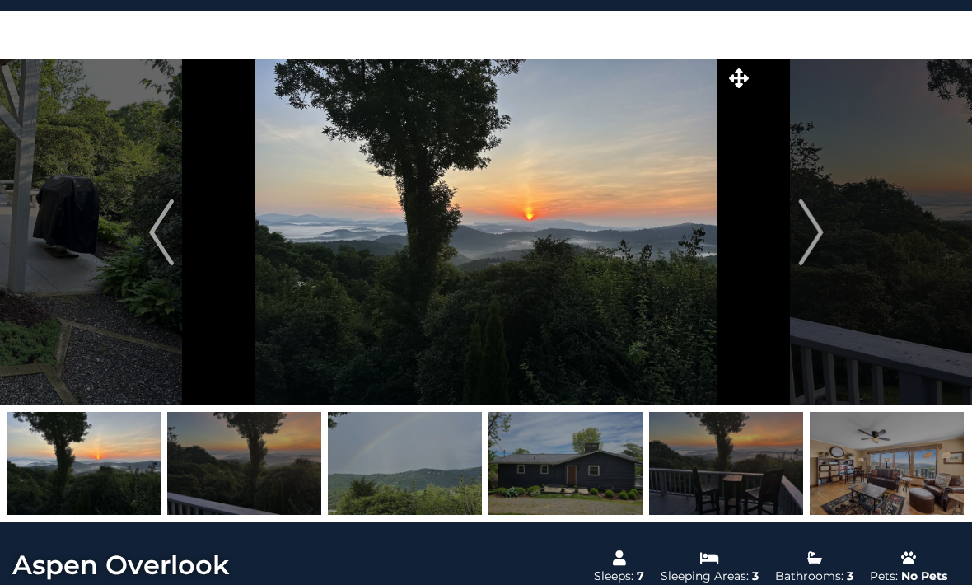
click at [817, 244] on img "Next" at bounding box center [810, 232] width 25 height 66
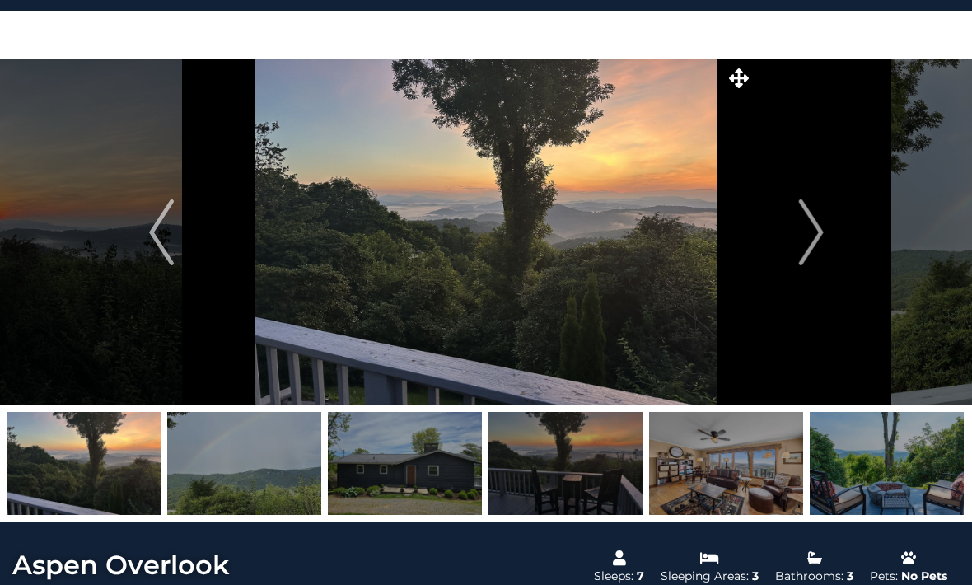
click at [821, 241] on img "Next" at bounding box center [810, 232] width 25 height 66
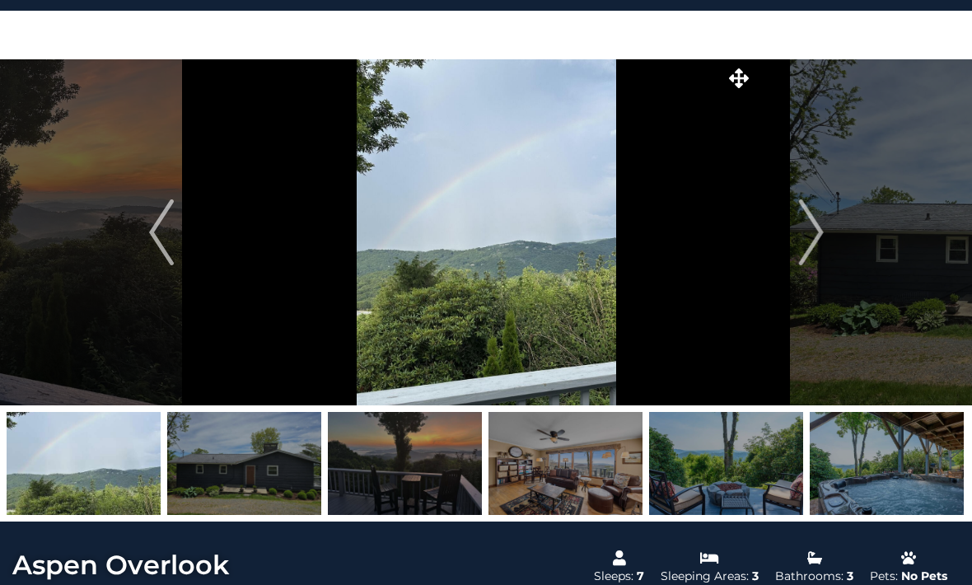
click at [823, 240] on img "Next" at bounding box center [810, 232] width 25 height 66
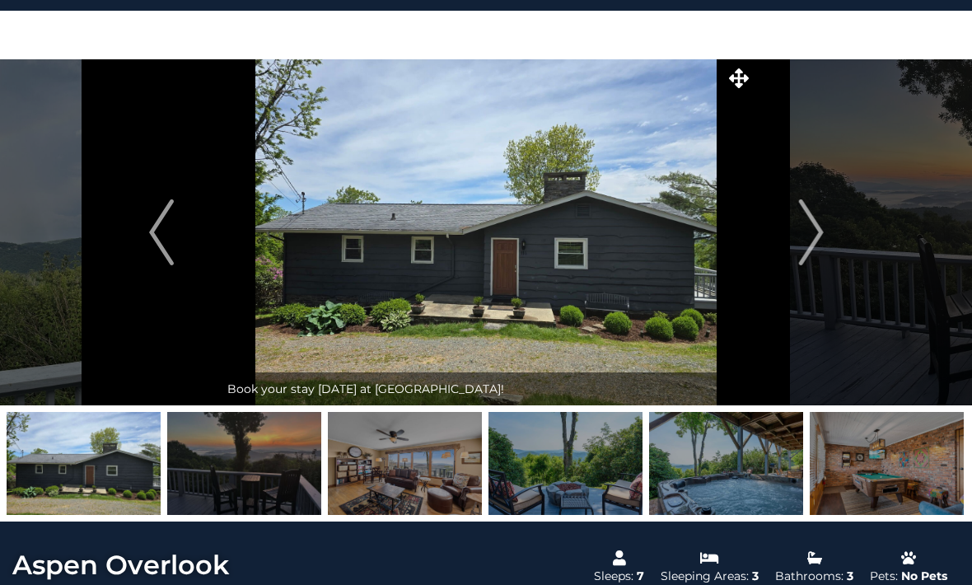
click at [823, 241] on img "Next" at bounding box center [810, 232] width 25 height 66
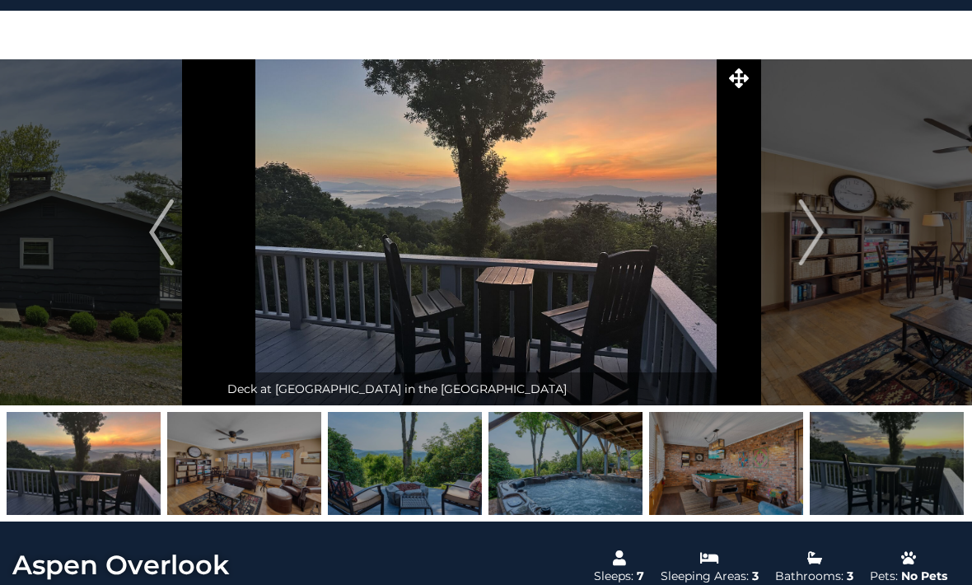
click at [153, 251] on img "Previous" at bounding box center [161, 232] width 25 height 66
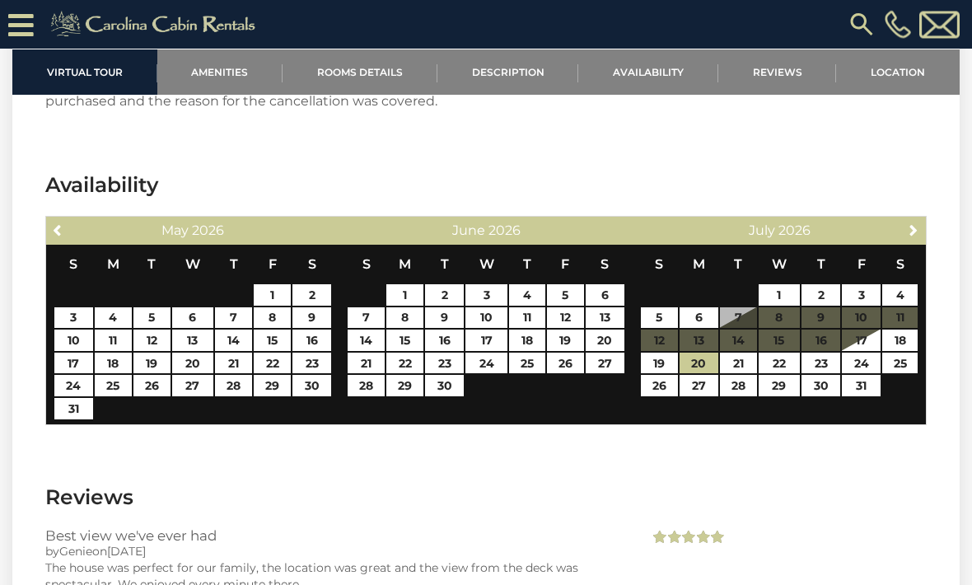
scroll to position [2805, 0]
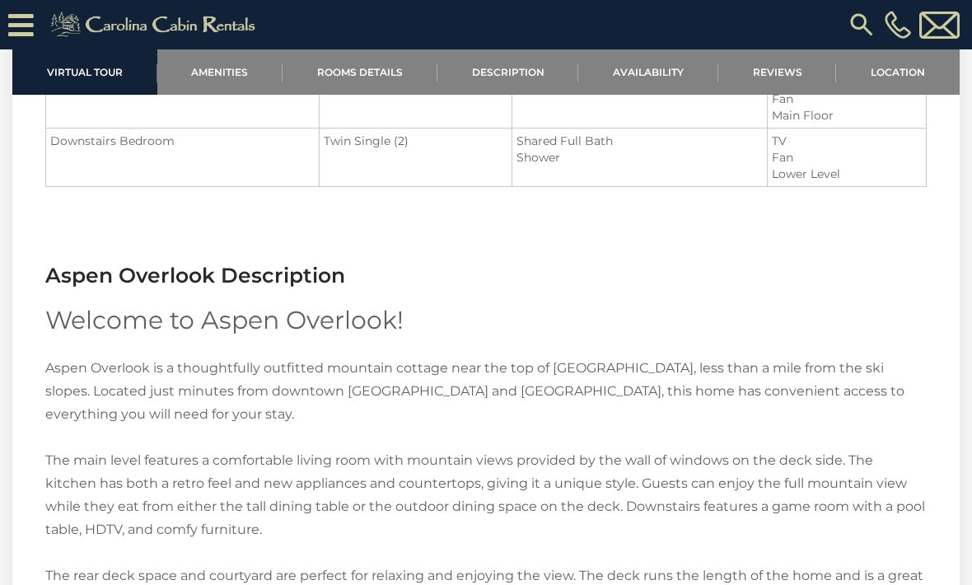
click at [205, 65] on link "Amenities" at bounding box center [220, 71] width 126 height 45
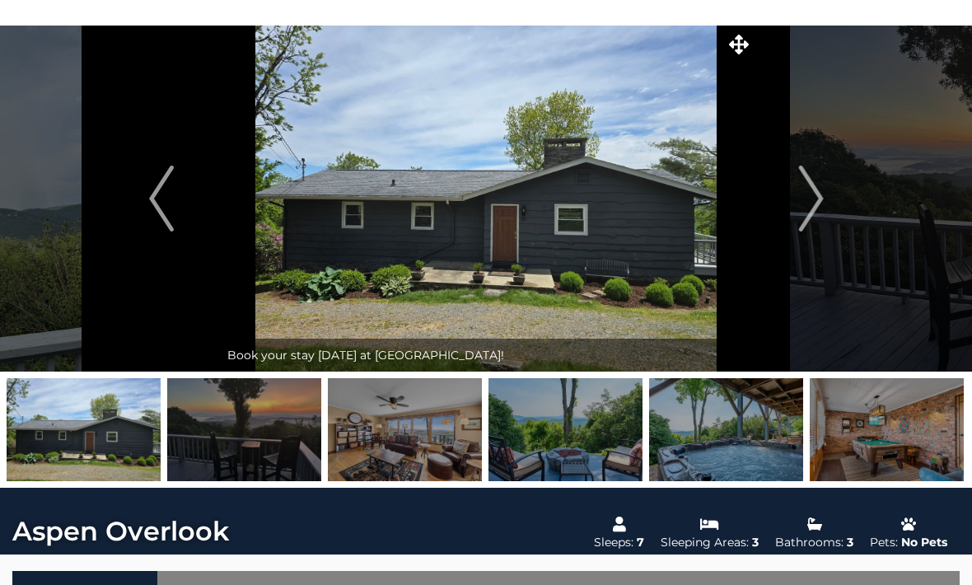
scroll to position [72, 0]
click at [707, 451] on img at bounding box center [726, 429] width 154 height 103
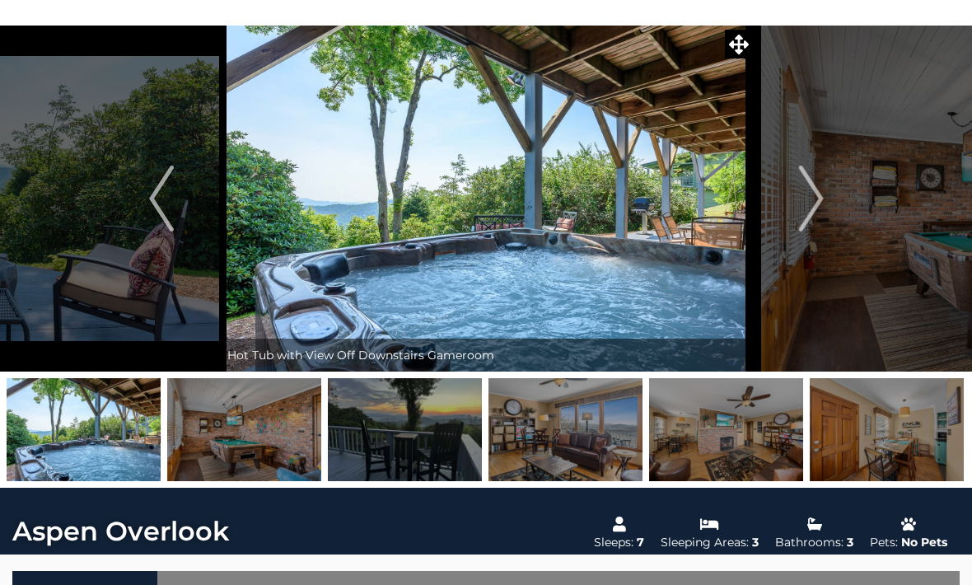
click at [819, 193] on img "Next" at bounding box center [810, 199] width 25 height 66
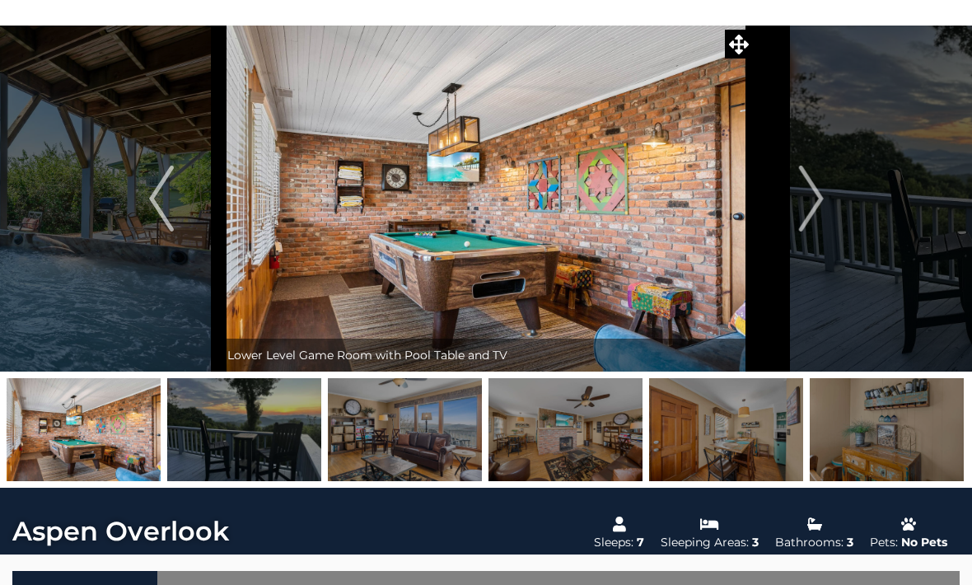
scroll to position [0, 0]
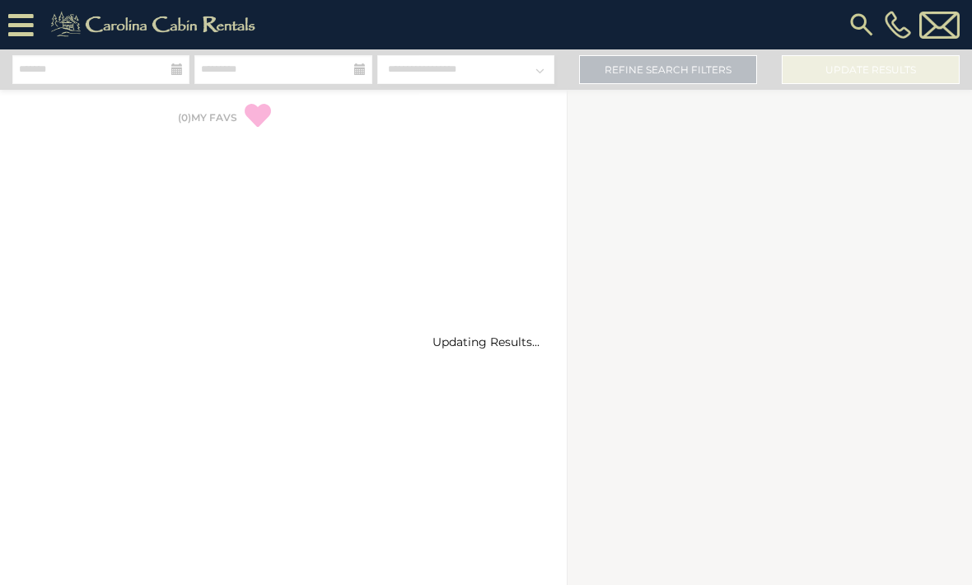
select select "*"
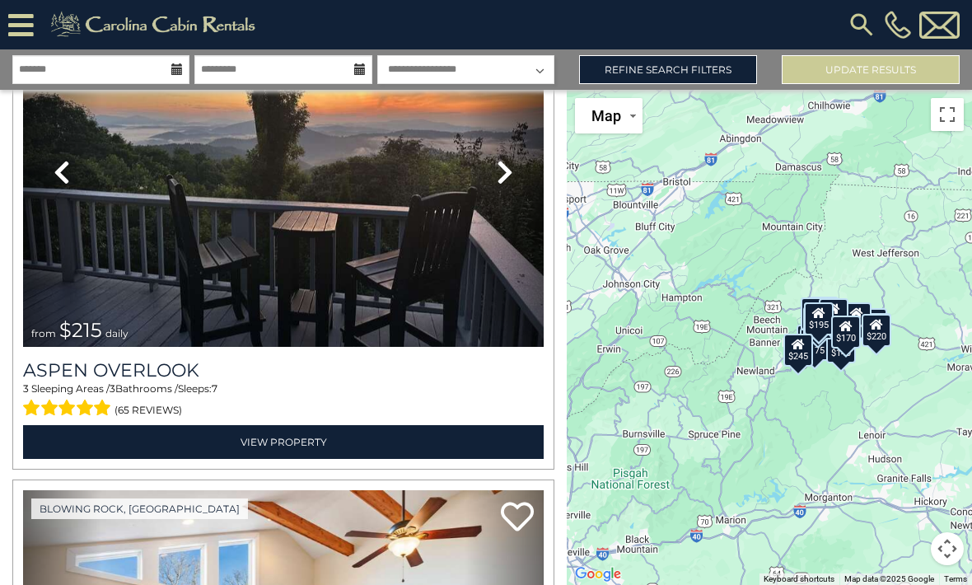
scroll to position [4075, 0]
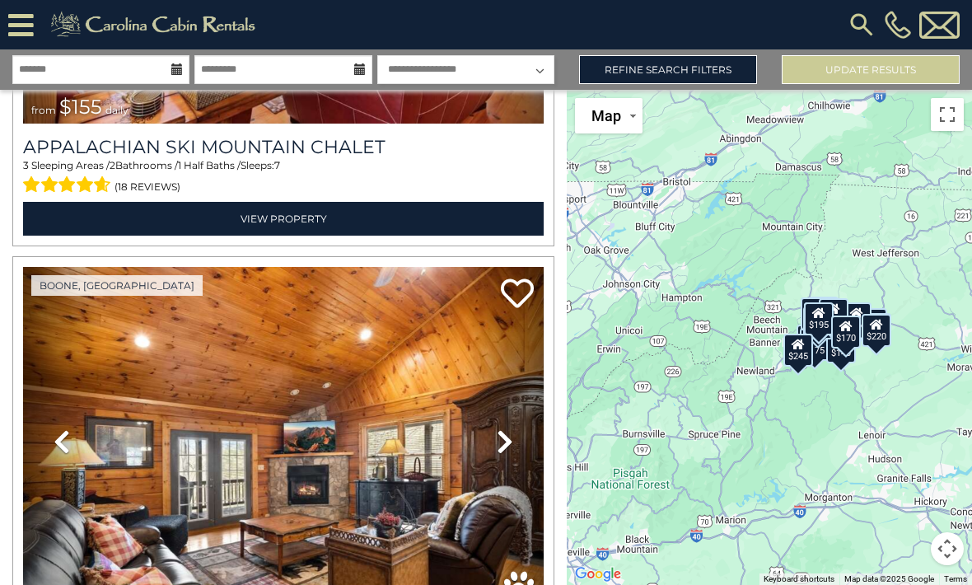
click at [955, 404] on div "$150 $220 $355 $220 $190 $175 $200 $185 $215 $155 $180 $180 $175 $180 $230 $180…" at bounding box center [769, 337] width 405 height 495
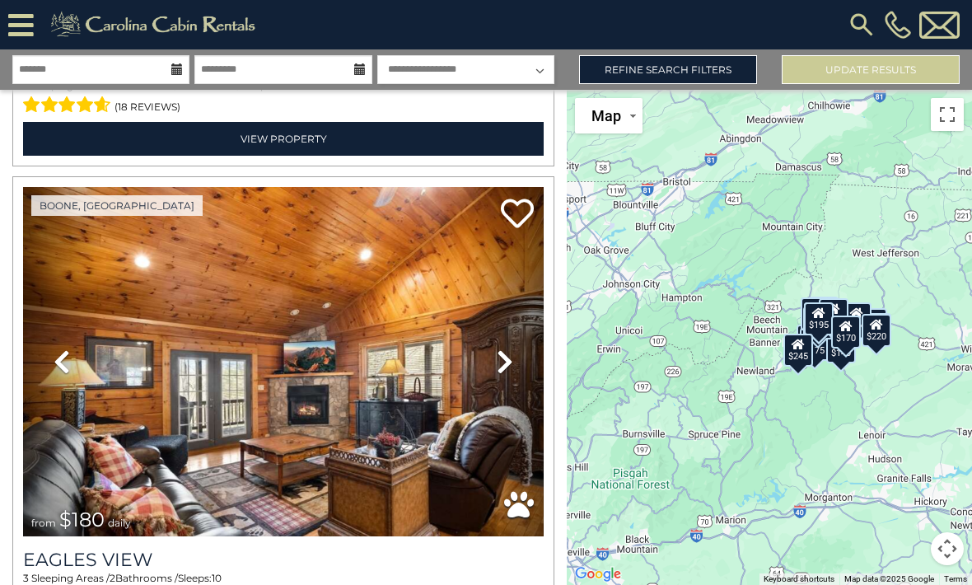
scroll to position [4891, 0]
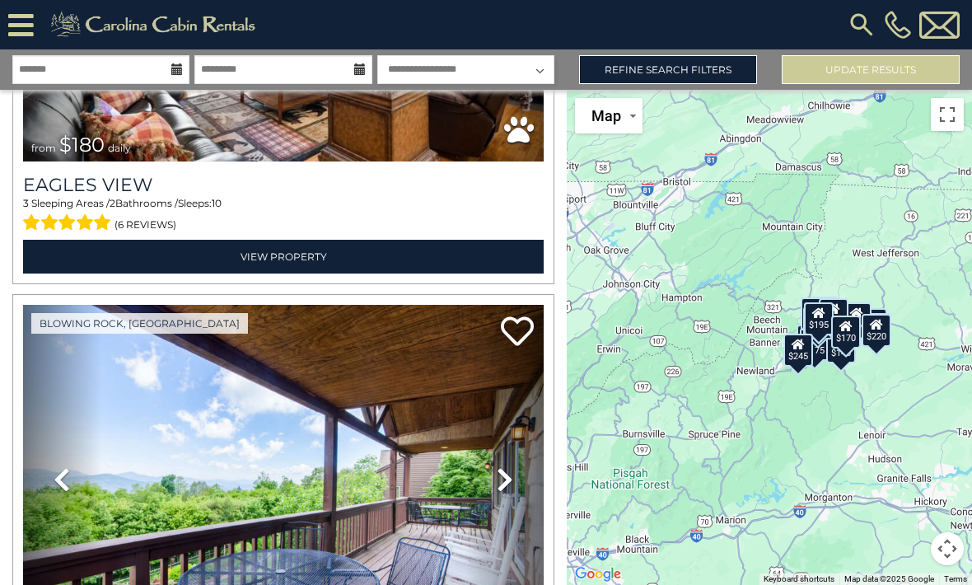
click at [955, 404] on div "$150 $220 $355 $220 $190 $175 $200 $185 $215 $155 $180 $180 $175 $180 $230 $180…" at bounding box center [769, 337] width 405 height 495
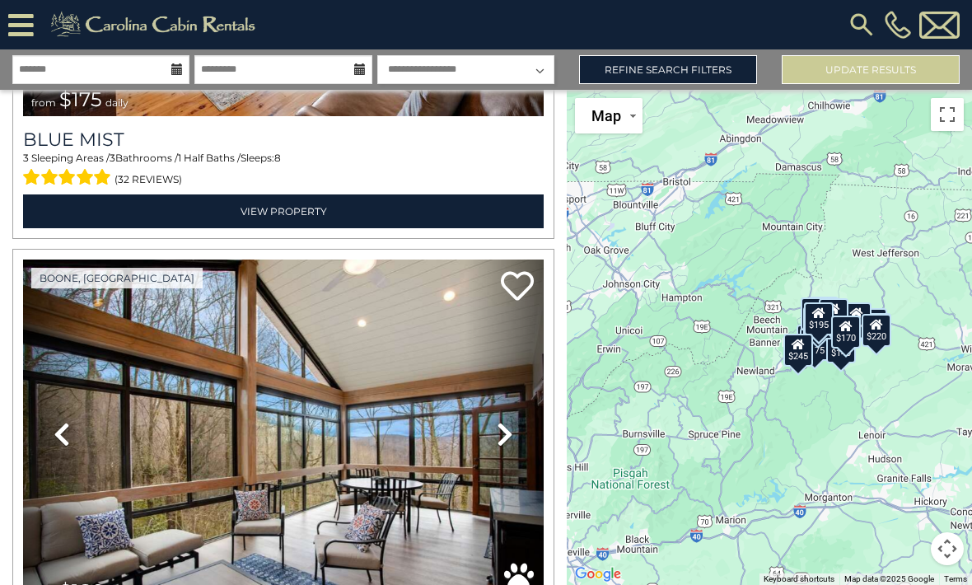
scroll to position [6284, 0]
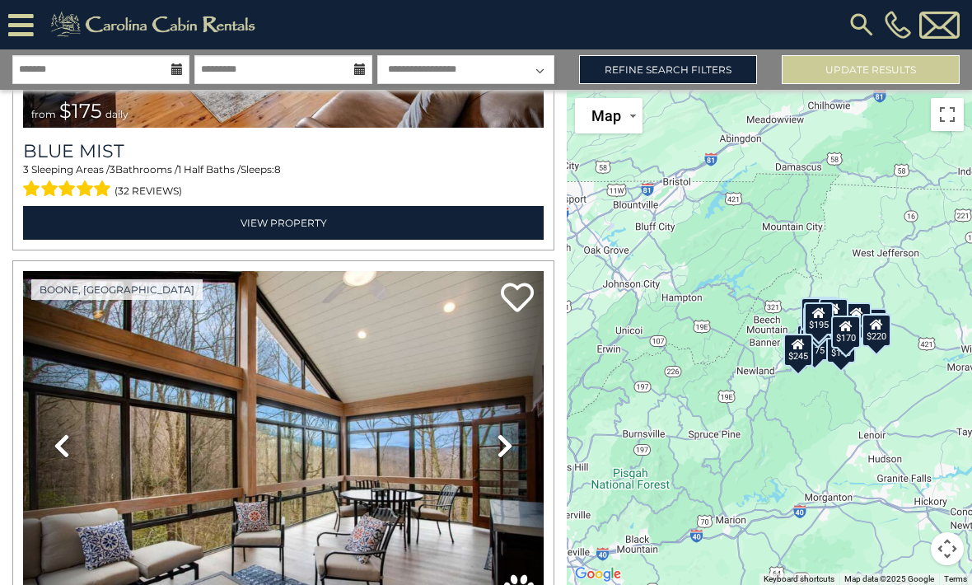
click at [958, 421] on div "$150 $220 $355 $220 $190 $175 $200 $185 $215 $155 $180 $180 $175 $180 $230 $180…" at bounding box center [769, 337] width 405 height 495
click at [957, 427] on div "$150 $220 $355 $220 $190 $175 $200 $185 $215 $155 $180 $180 $175 $180 $230 $180…" at bounding box center [769, 337] width 405 height 495
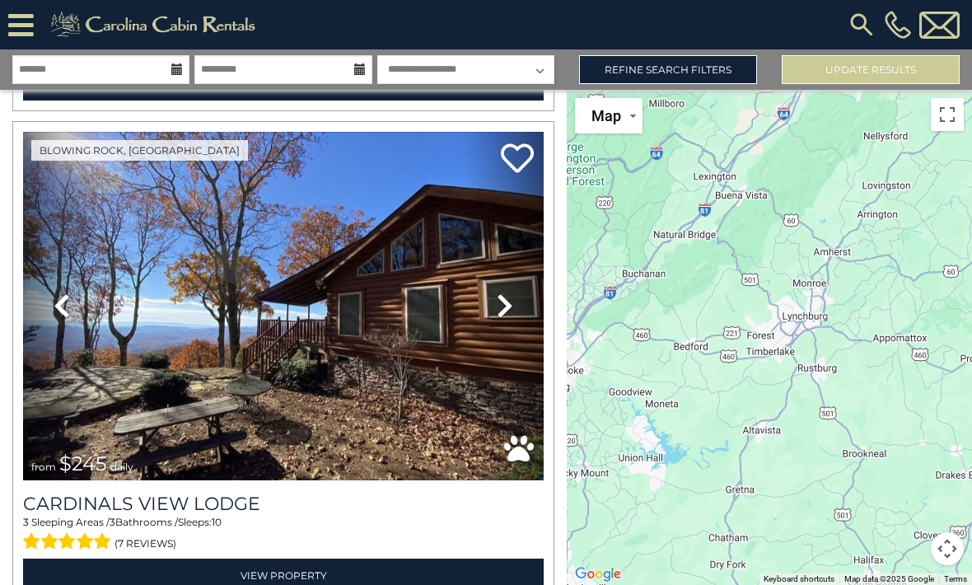
scroll to position [11843, 0]
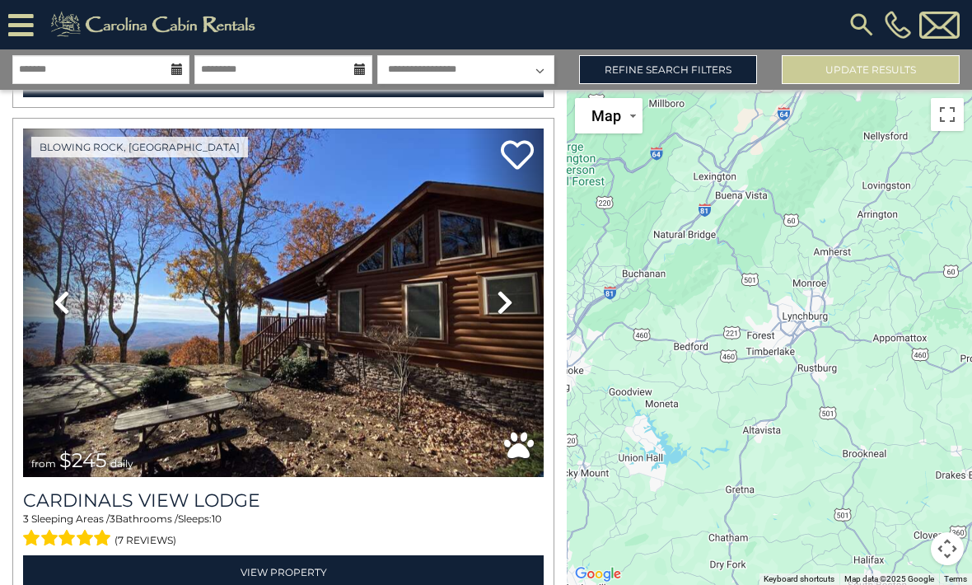
click at [128, 343] on img at bounding box center [283, 302] width 520 height 349
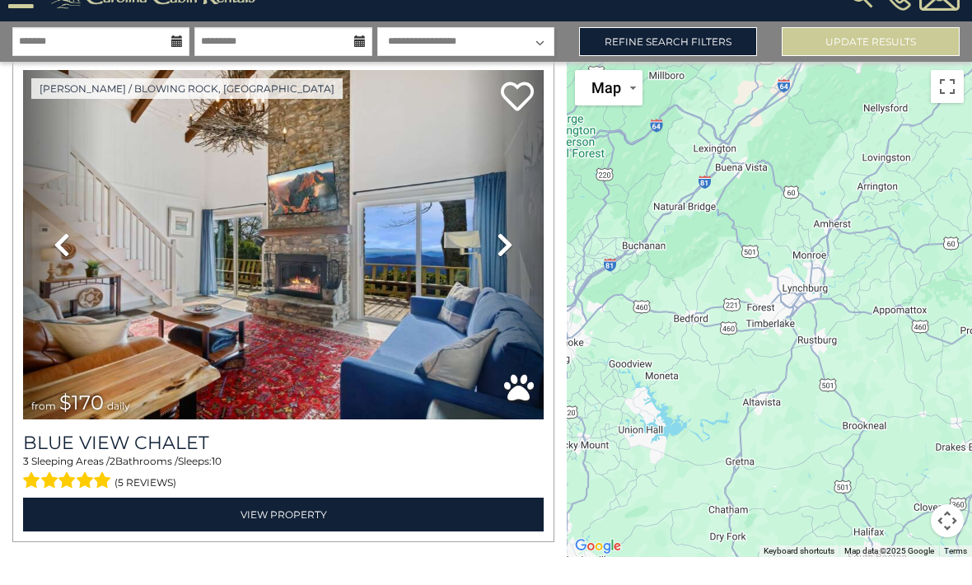
scroll to position [5, 0]
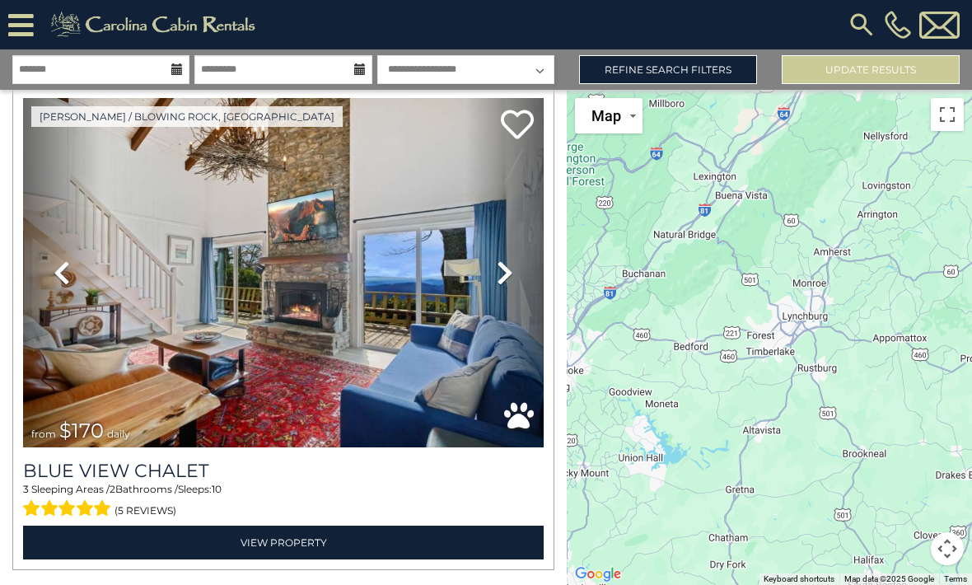
click at [146, 540] on link "View Property" at bounding box center [283, 542] width 520 height 34
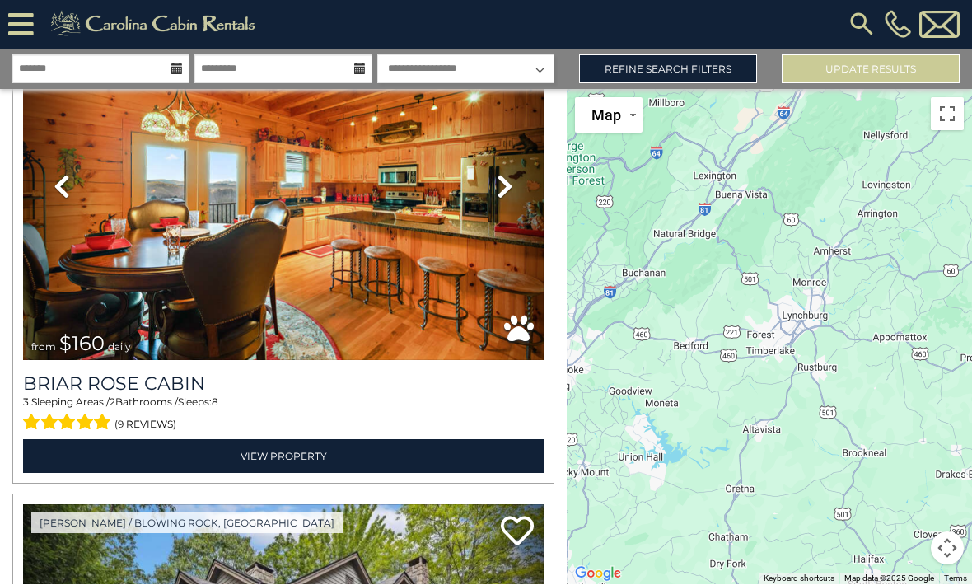
scroll to position [9989, 0]
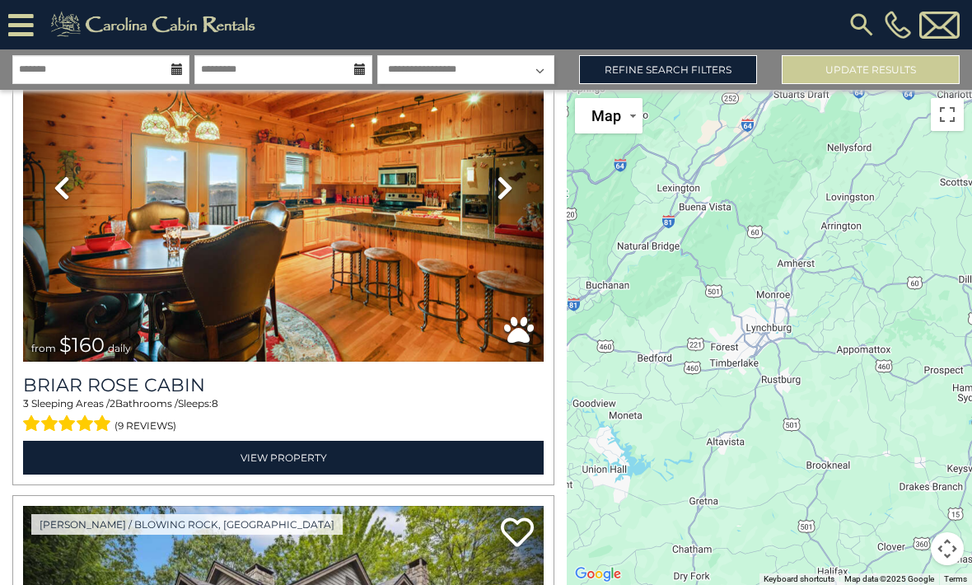
click at [23, 23] on icon at bounding box center [21, 25] width 26 height 29
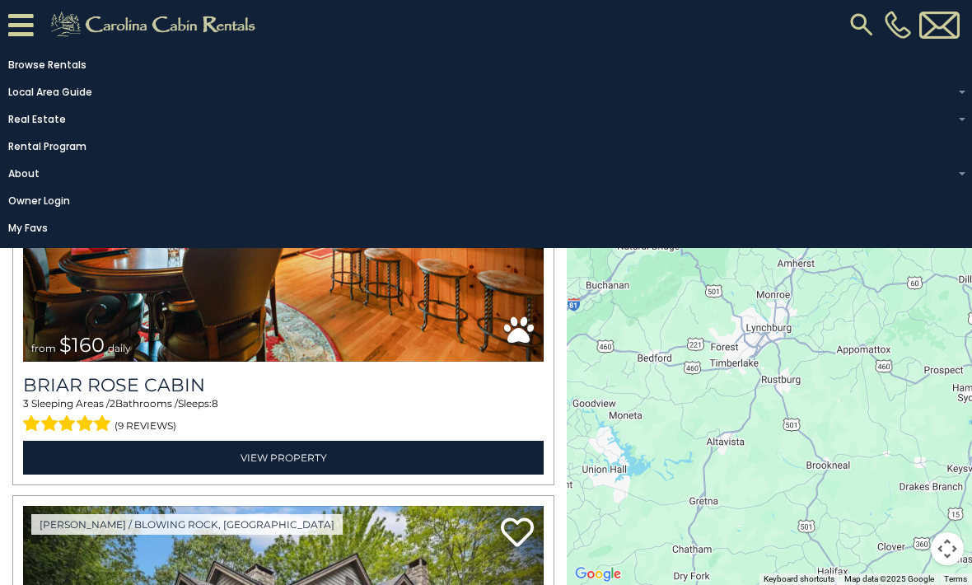
click at [31, 31] on icon at bounding box center [21, 25] width 26 height 29
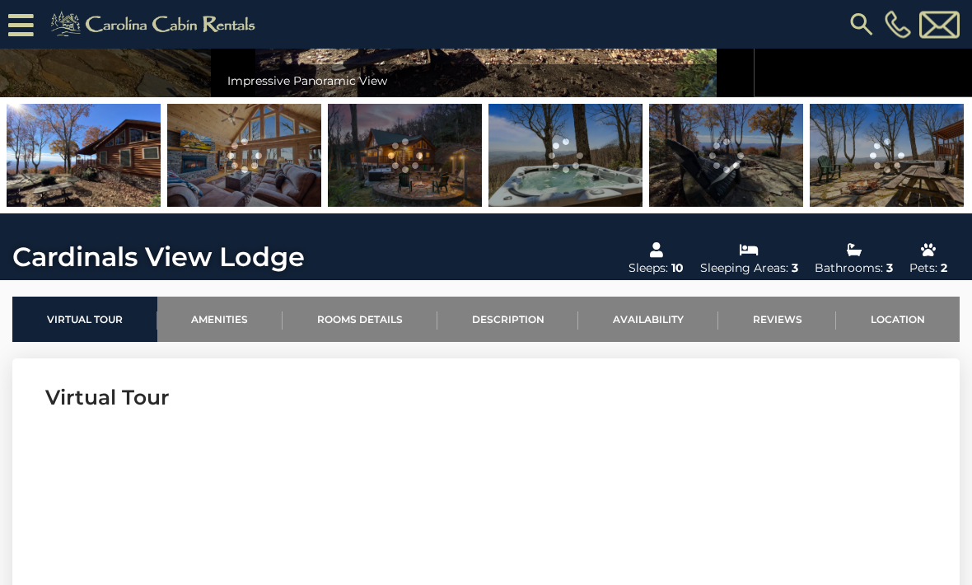
scroll to position [343, 0]
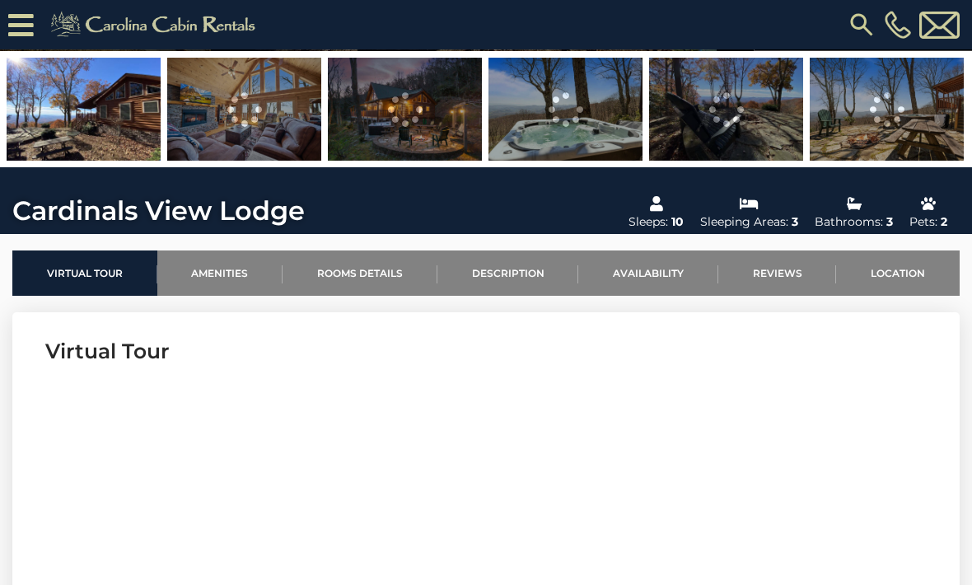
click at [896, 269] on link "Location" at bounding box center [898, 272] width 124 height 45
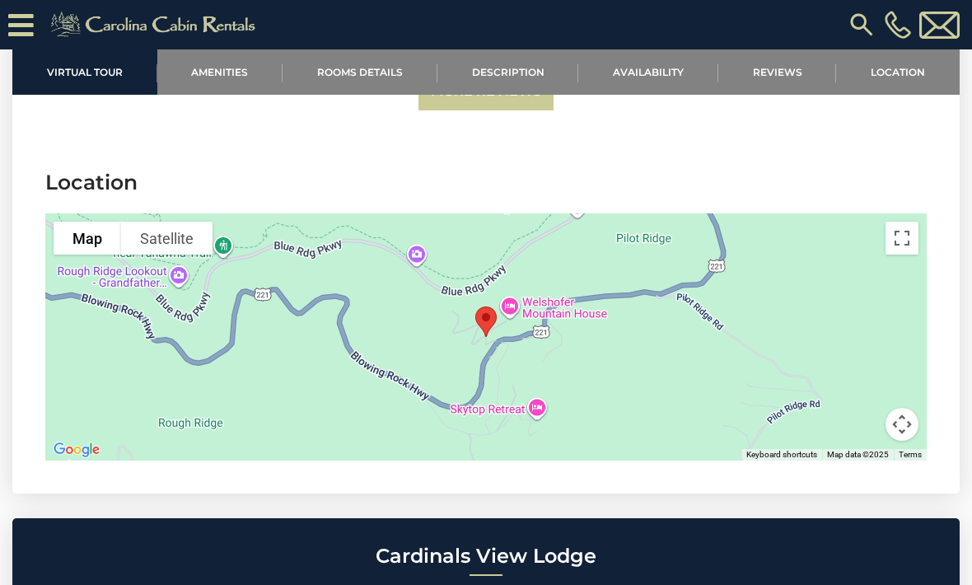
scroll to position [3822, 0]
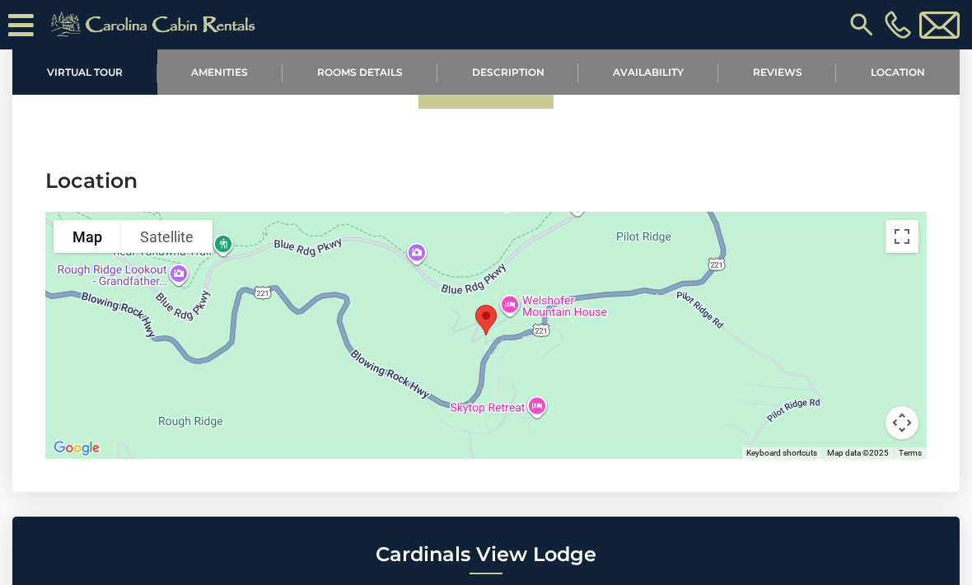
click at [361, 68] on link "Rooms Details" at bounding box center [359, 71] width 155 height 45
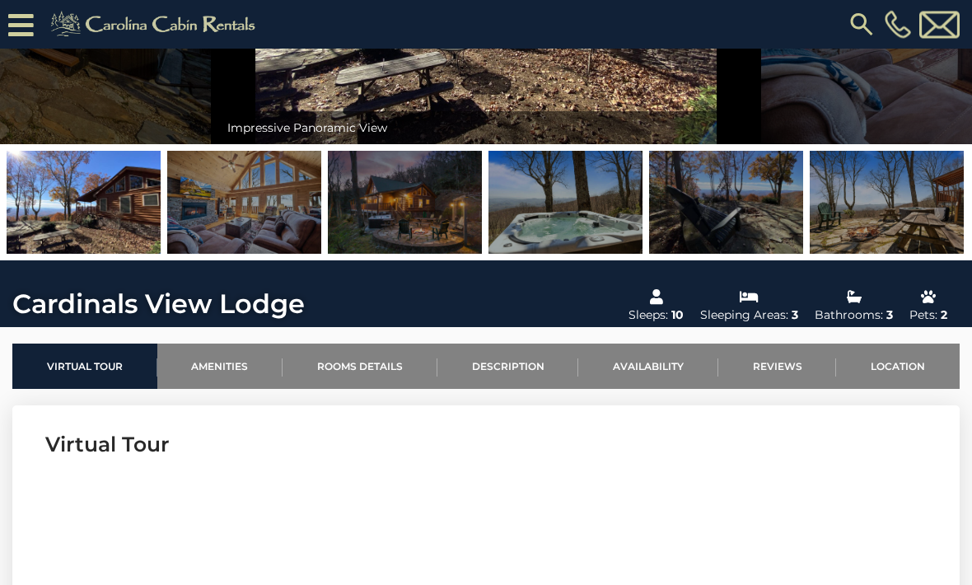
scroll to position [241, 0]
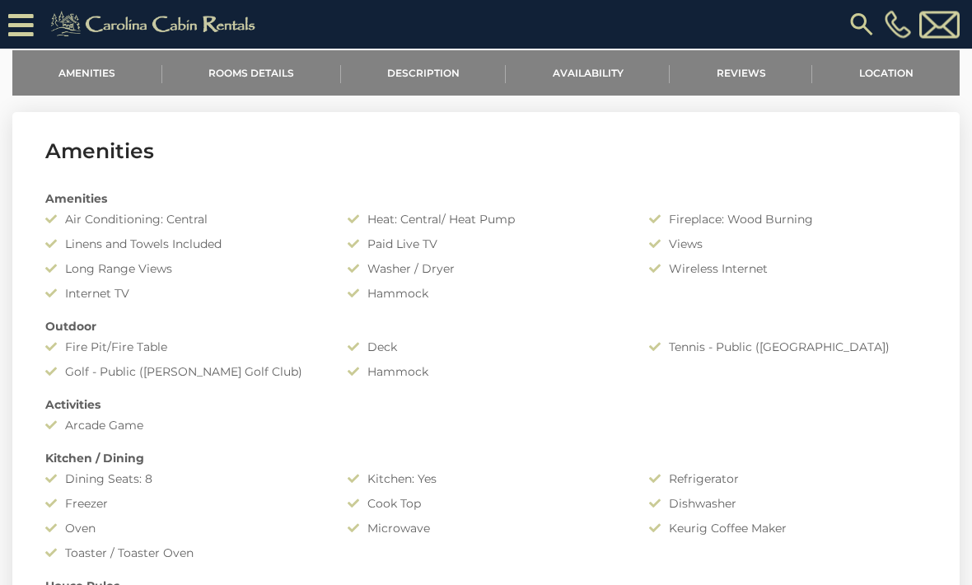
scroll to position [544, 0]
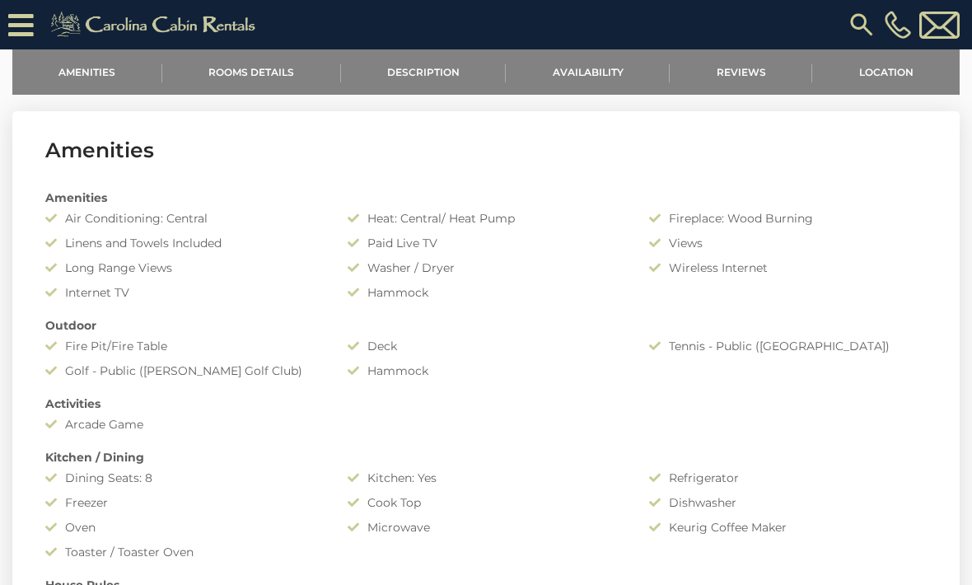
click at [243, 63] on link "Rooms Details" at bounding box center [251, 71] width 179 height 45
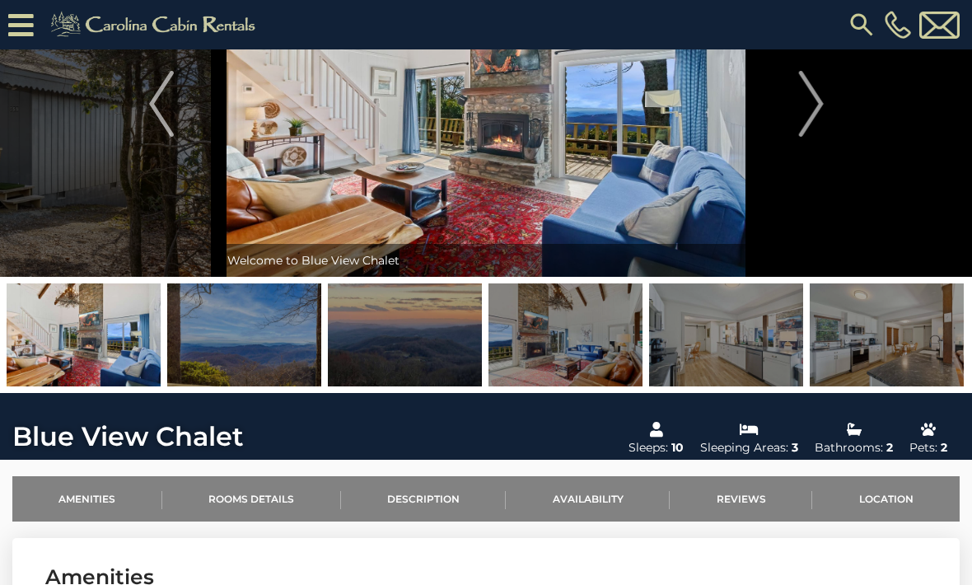
scroll to position [0, 0]
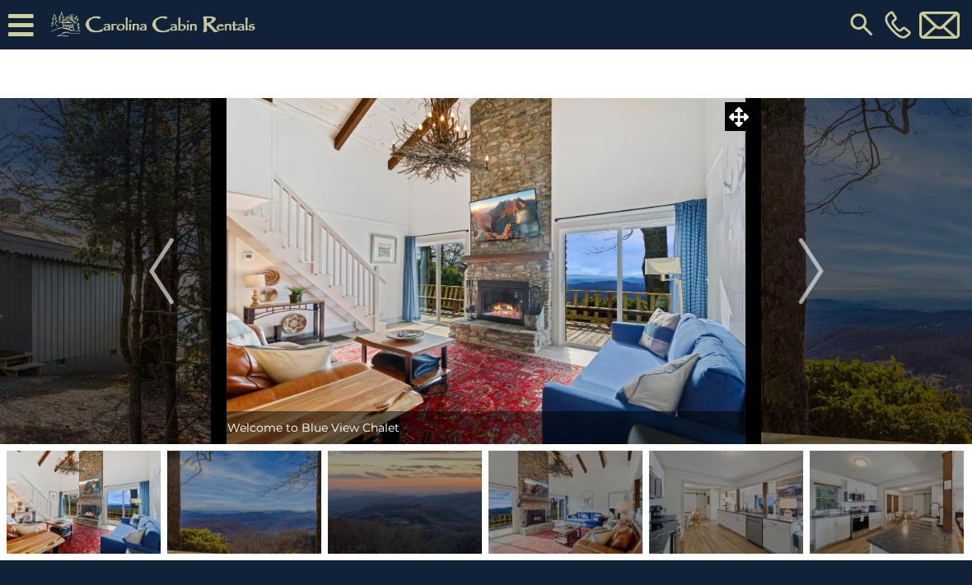
click at [825, 268] on button "Next" at bounding box center [810, 271] width 115 height 346
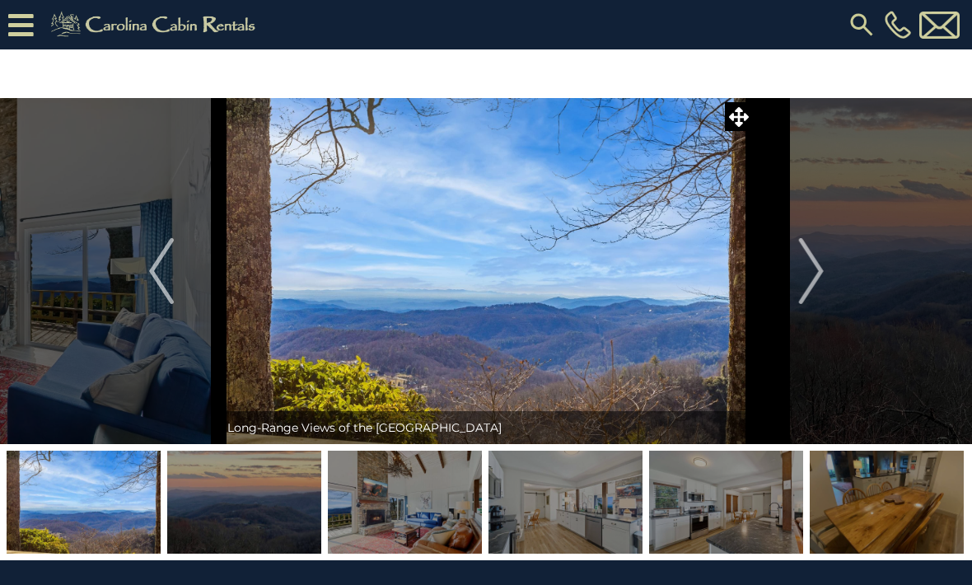
click at [829, 280] on button "Next" at bounding box center [810, 271] width 115 height 346
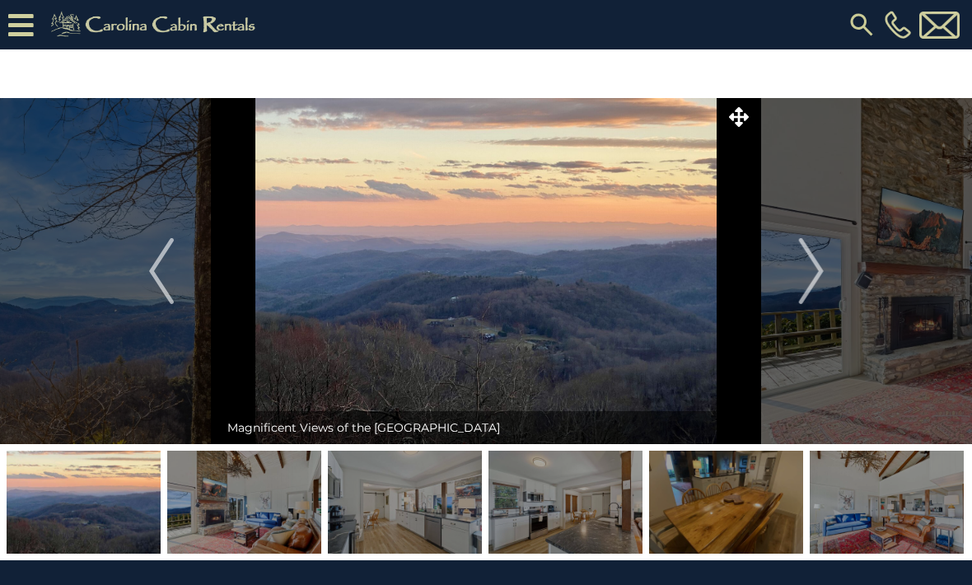
click at [819, 270] on img "Next" at bounding box center [810, 271] width 25 height 66
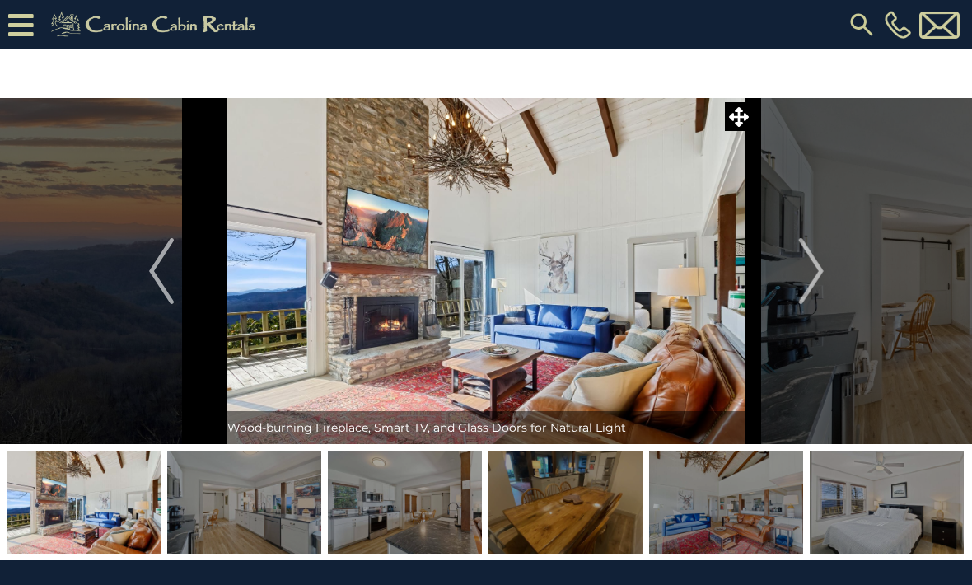
click at [828, 283] on button "Next" at bounding box center [810, 271] width 115 height 346
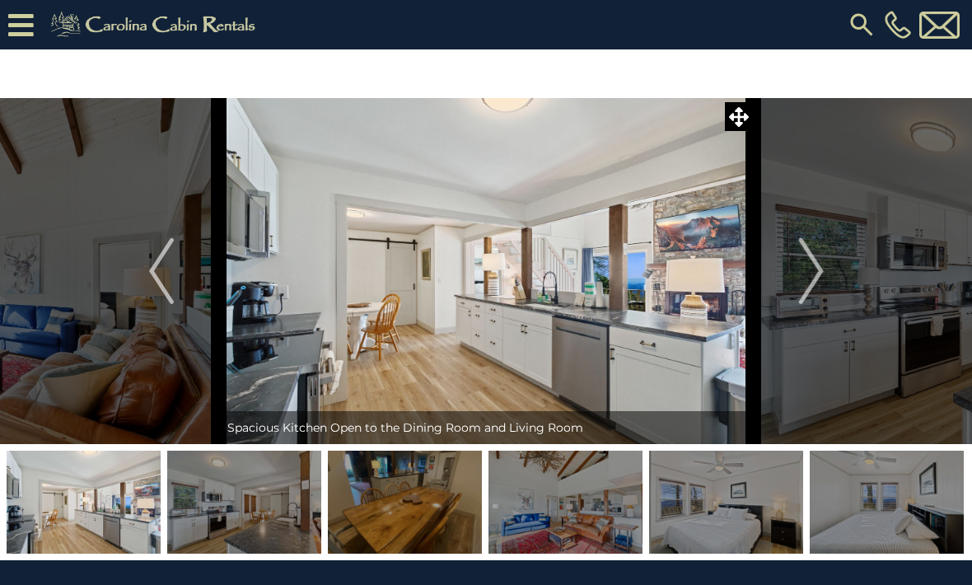
click at [813, 273] on img "Next" at bounding box center [810, 271] width 25 height 66
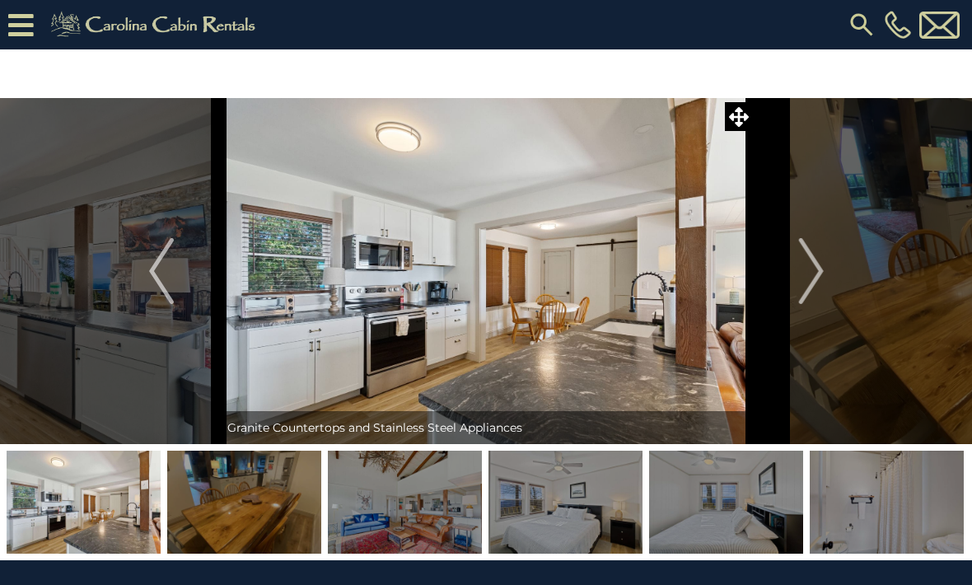
click at [822, 272] on img "Next" at bounding box center [810, 271] width 25 height 66
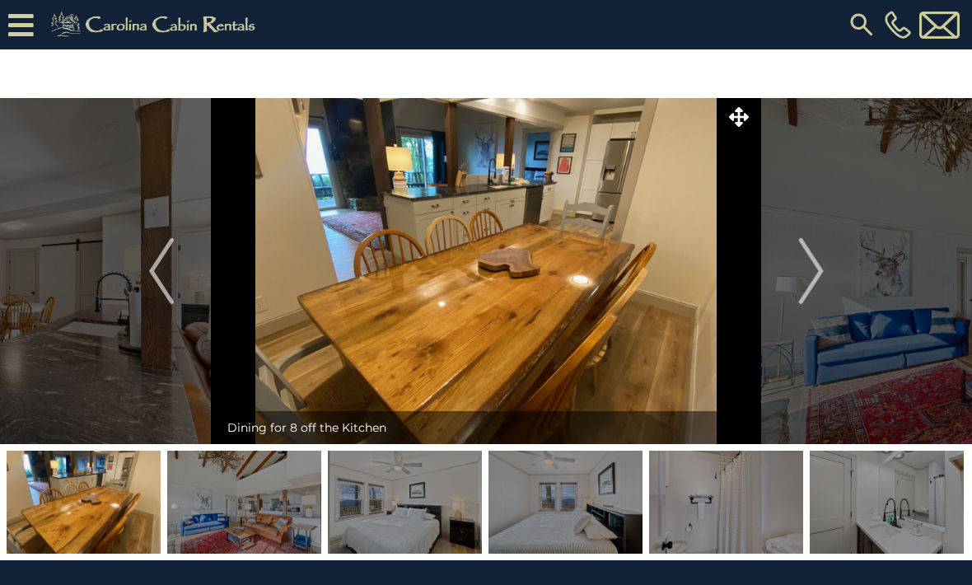
click at [819, 279] on img "Next" at bounding box center [810, 271] width 25 height 66
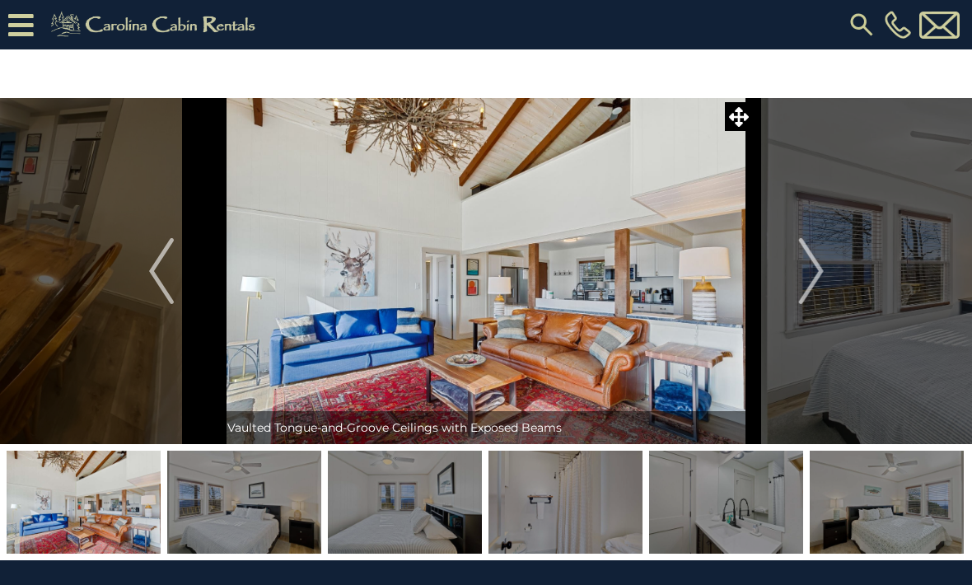
click at [827, 293] on button "Next" at bounding box center [810, 271] width 115 height 346
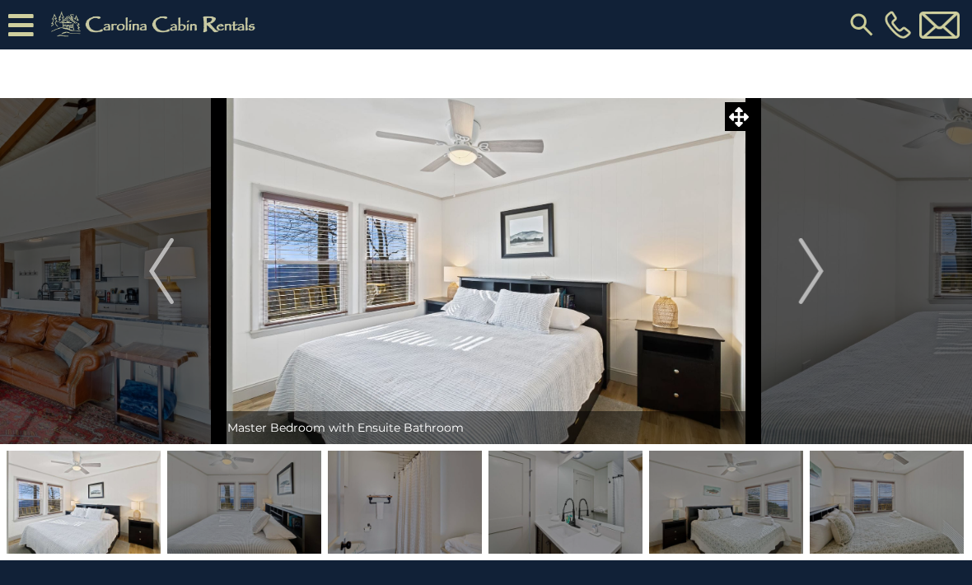
click at [828, 273] on button "Next" at bounding box center [810, 271] width 115 height 346
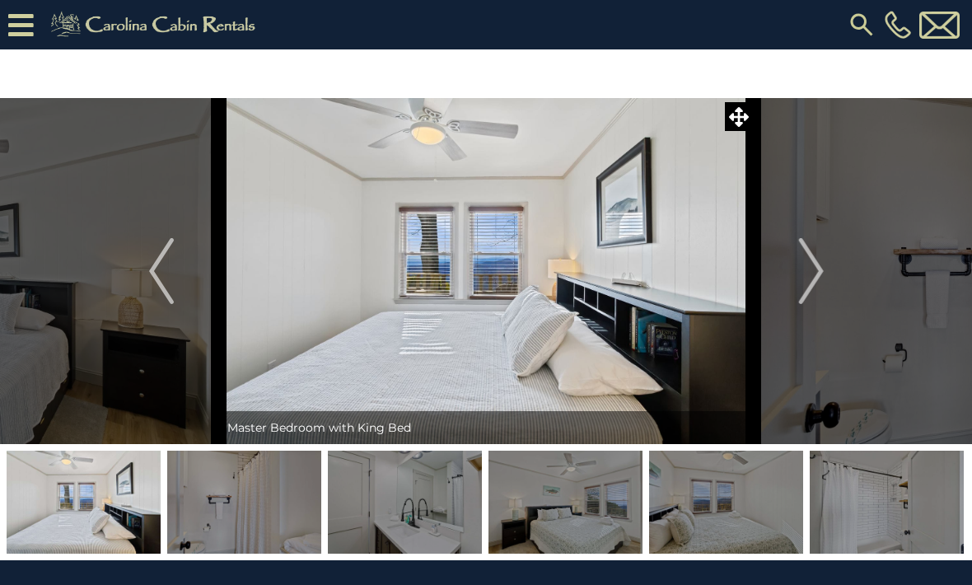
click at [825, 278] on button "Next" at bounding box center [810, 271] width 115 height 346
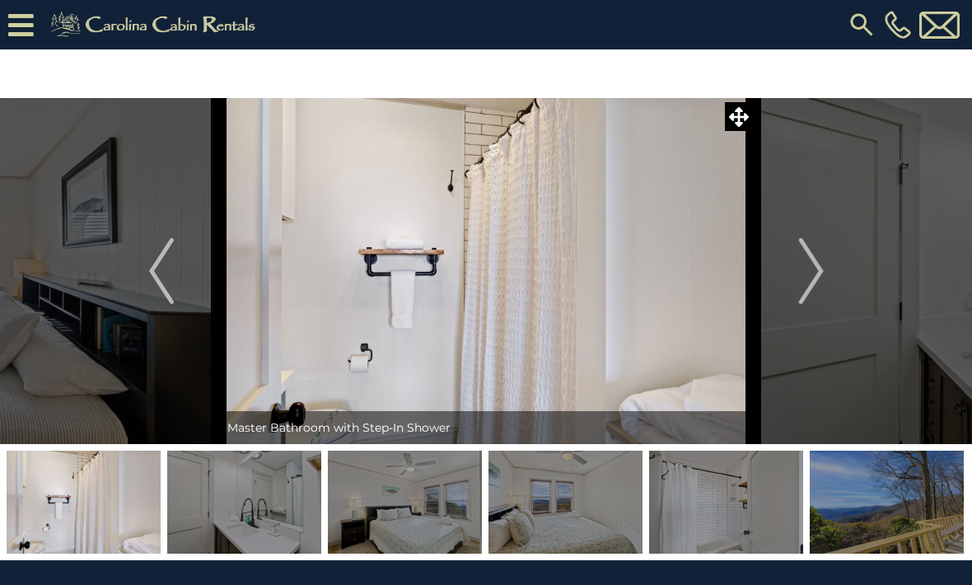
click at [823, 277] on img "Next" at bounding box center [810, 271] width 25 height 66
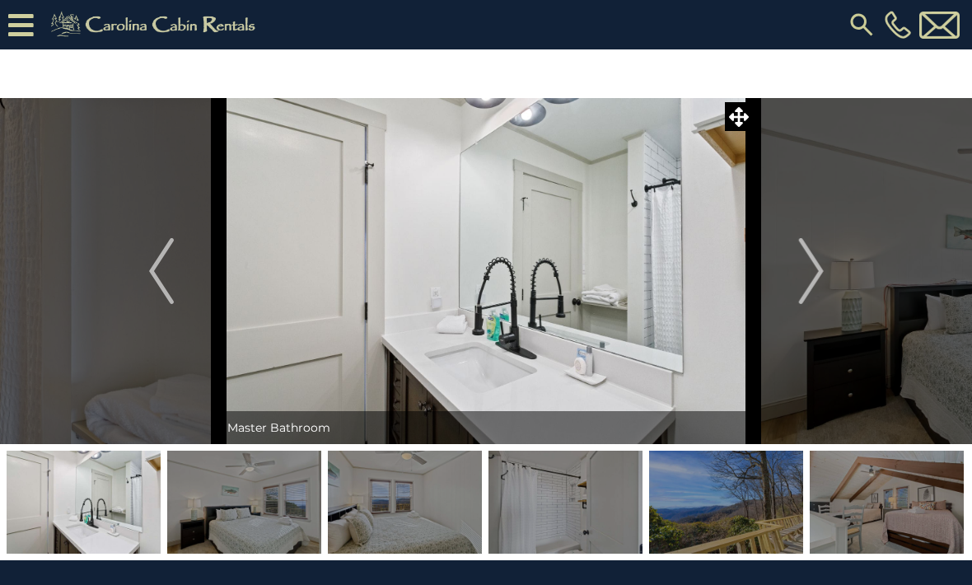
click at [823, 273] on img "Next" at bounding box center [810, 271] width 25 height 66
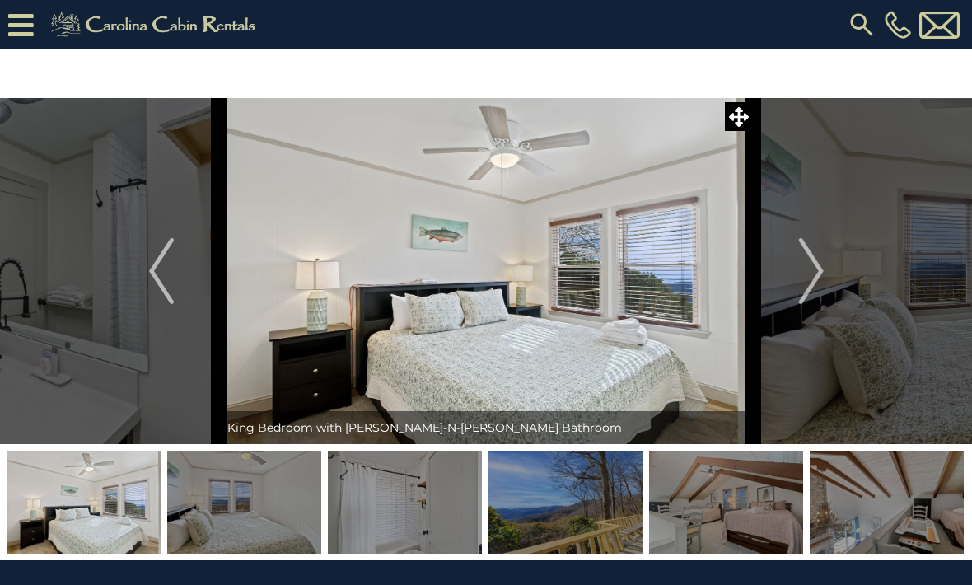
click at [823, 279] on img "Next" at bounding box center [810, 271] width 25 height 66
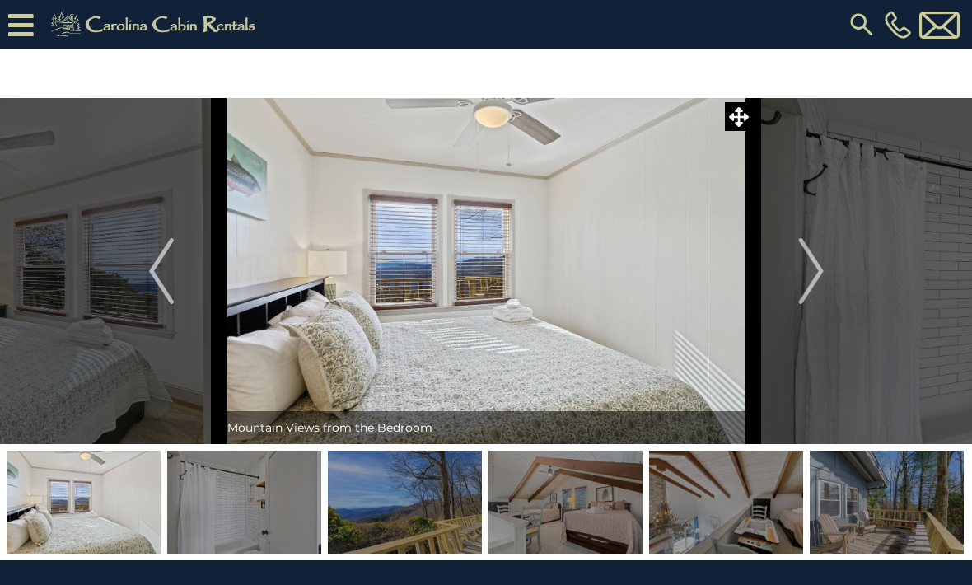
click at [831, 270] on button "Next" at bounding box center [810, 271] width 115 height 346
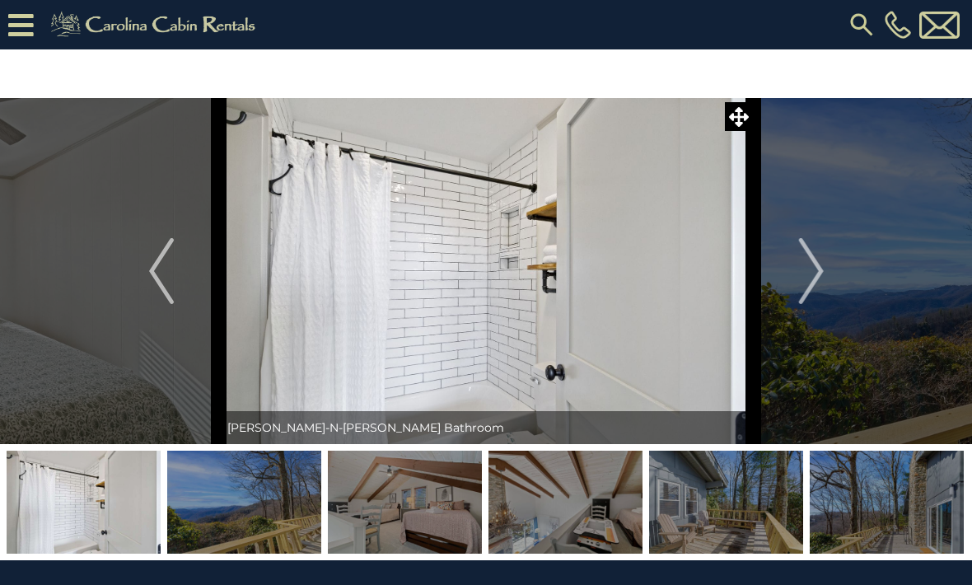
click at [821, 273] on img "Next" at bounding box center [810, 271] width 25 height 66
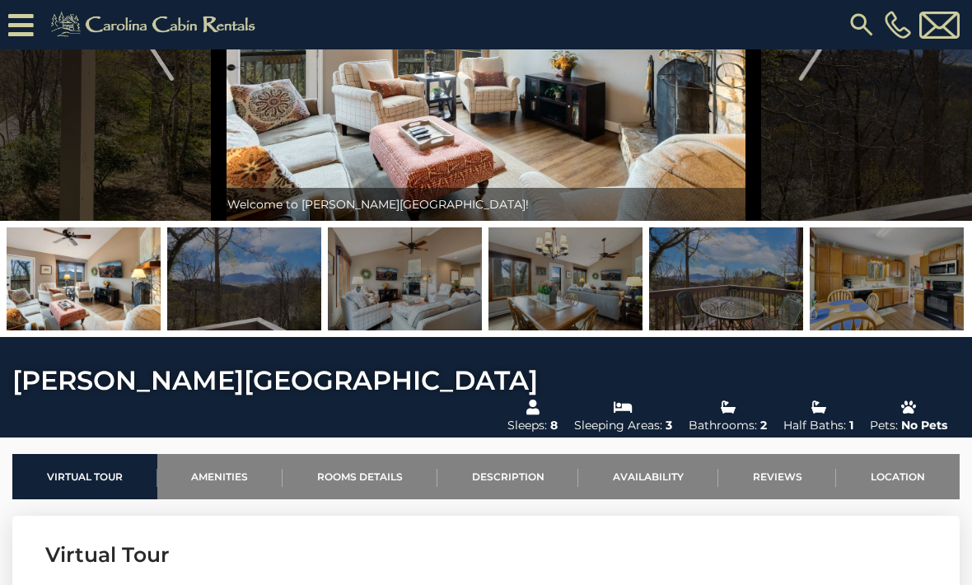
click at [646, 454] on link "Availability" at bounding box center [648, 476] width 140 height 45
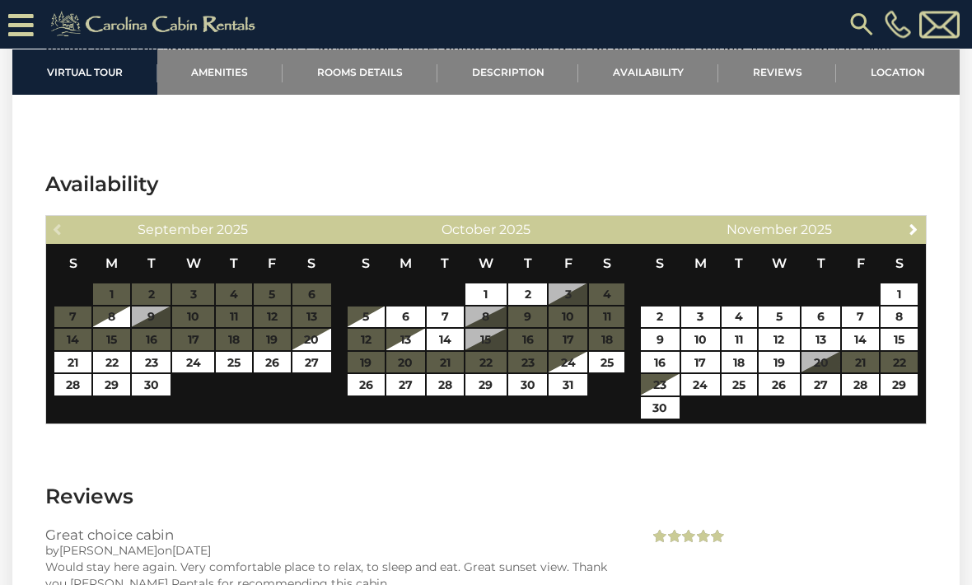
scroll to position [2431, 0]
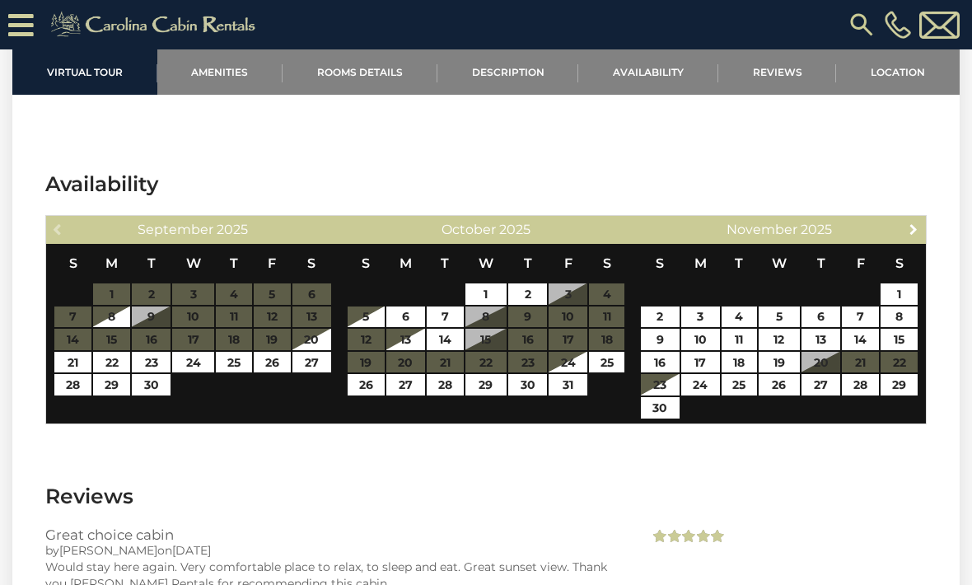
click at [911, 222] on span "Next" at bounding box center [913, 228] width 13 height 13
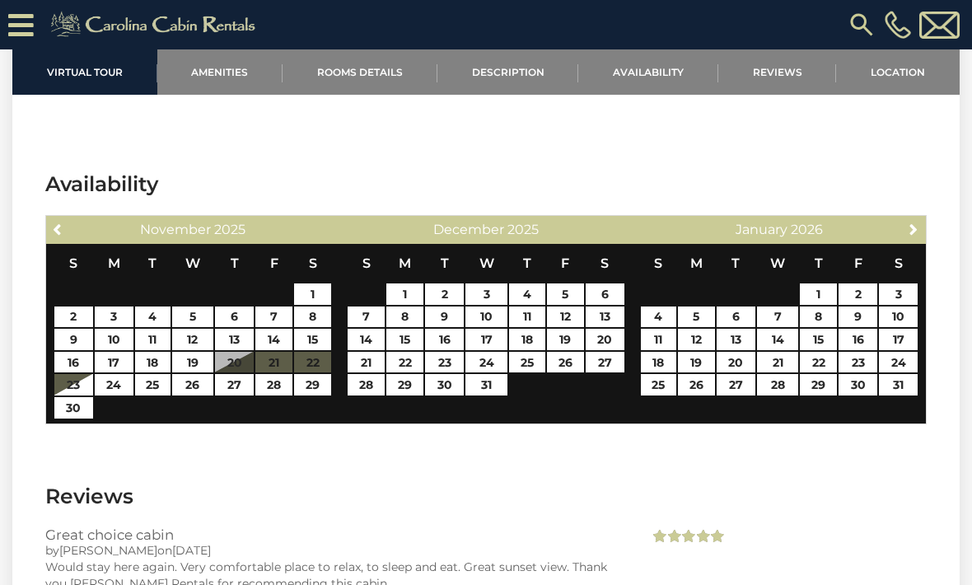
click at [913, 218] on link "Next" at bounding box center [913, 228] width 21 height 21
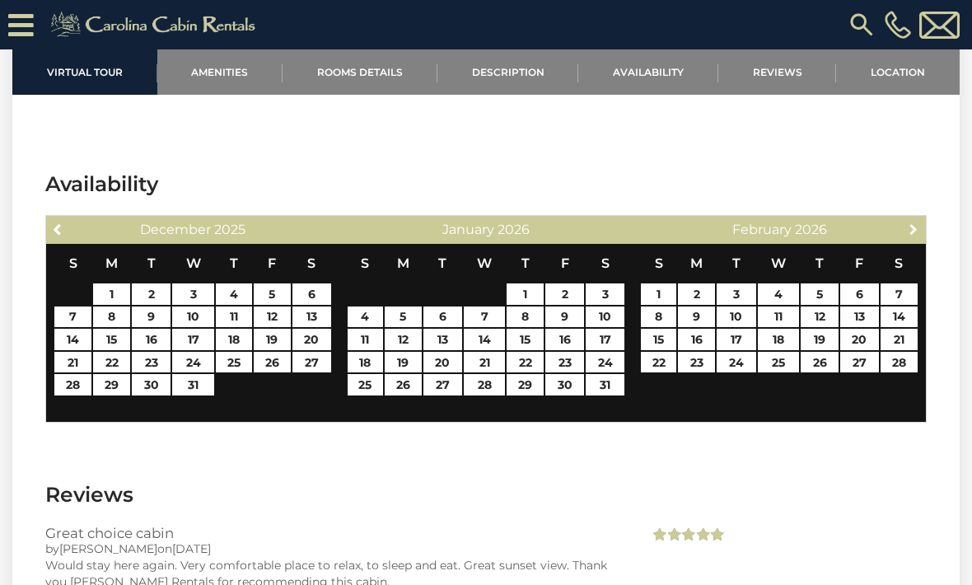
click at [911, 222] on span "Next" at bounding box center [913, 228] width 13 height 13
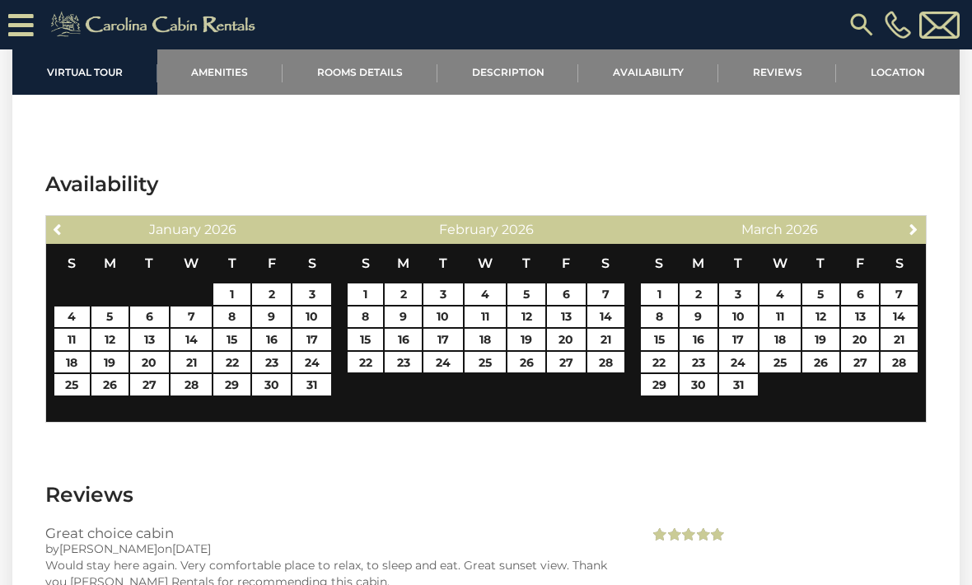
click at [915, 218] on link "Next" at bounding box center [913, 228] width 21 height 21
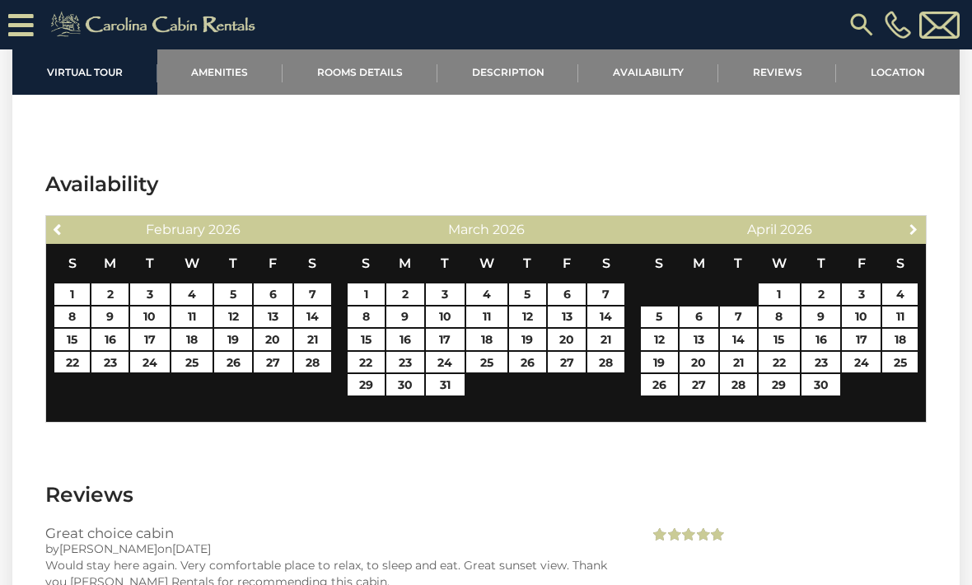
click at [909, 222] on span "Next" at bounding box center [913, 228] width 13 height 13
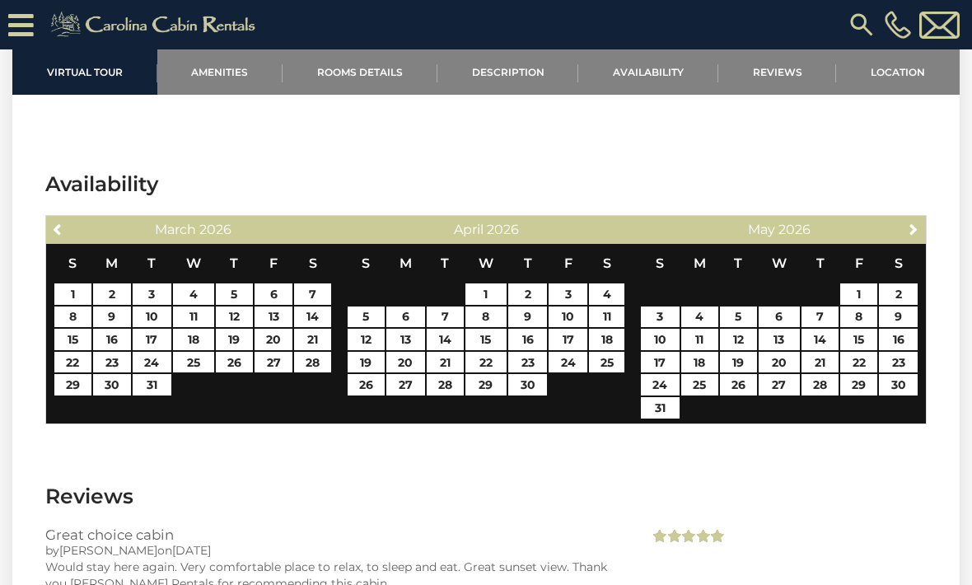
click at [918, 218] on link "Next" at bounding box center [913, 228] width 21 height 21
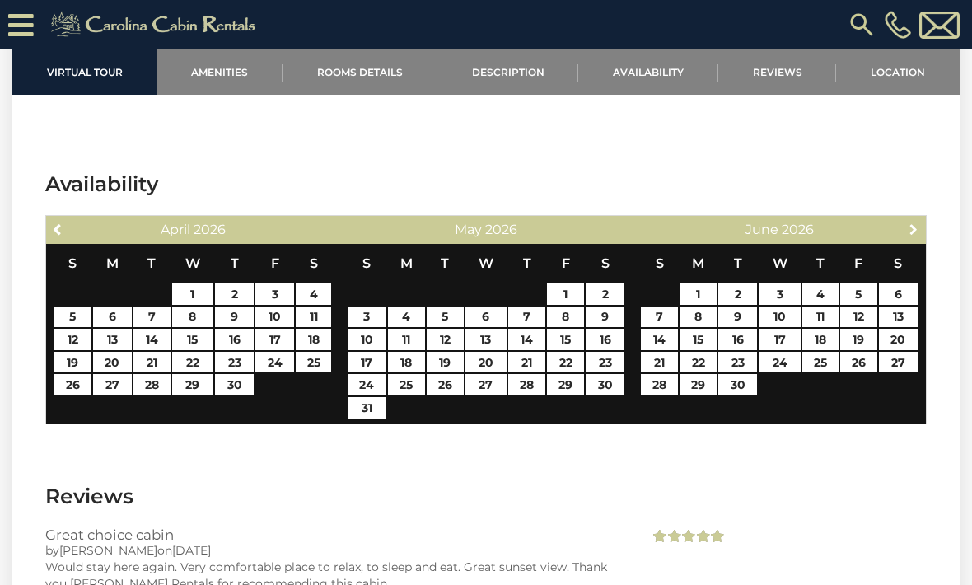
click at [911, 222] on span "Next" at bounding box center [913, 228] width 13 height 13
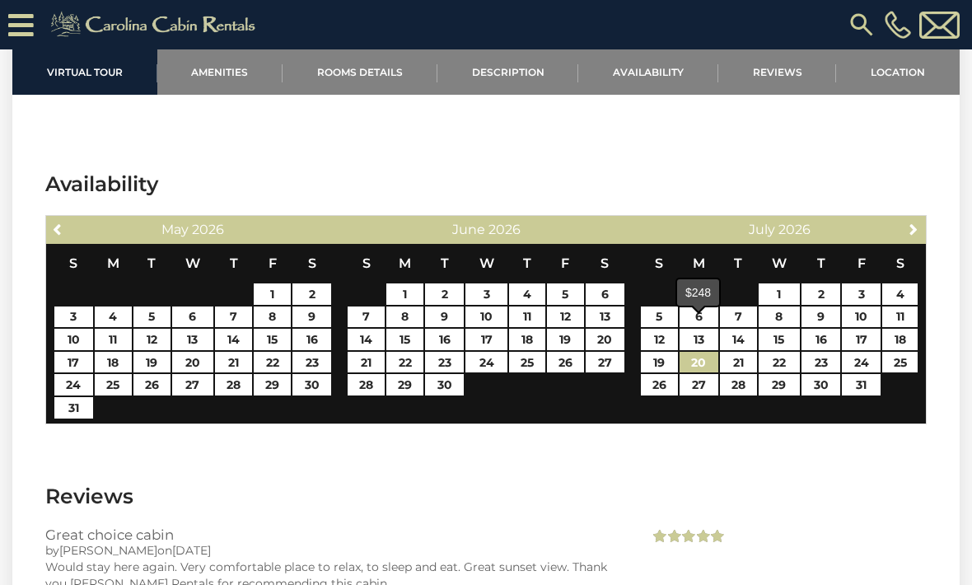
click at [698, 352] on link "20" at bounding box center [698, 362] width 39 height 21
type input "**********"
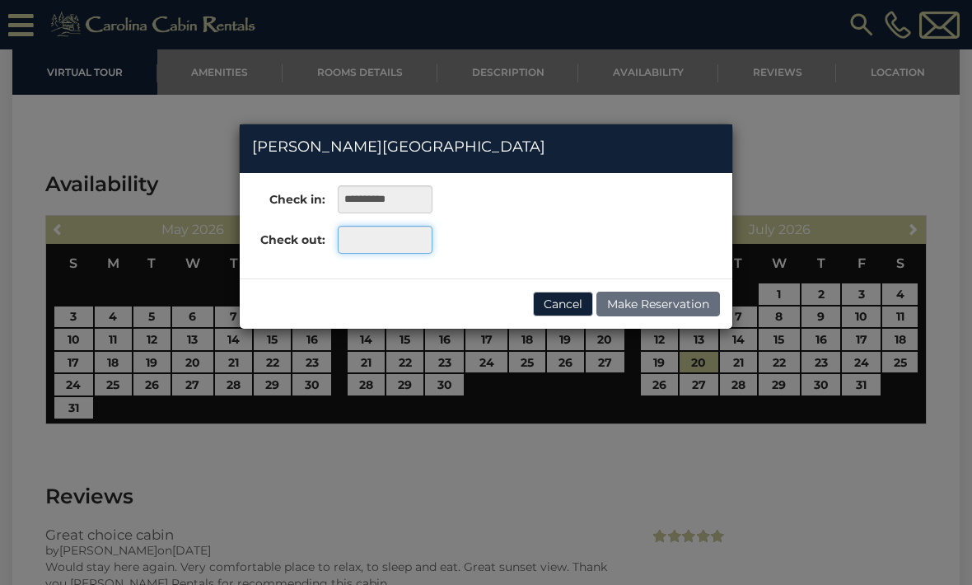
click at [369, 246] on input "text" at bounding box center [385, 240] width 95 height 28
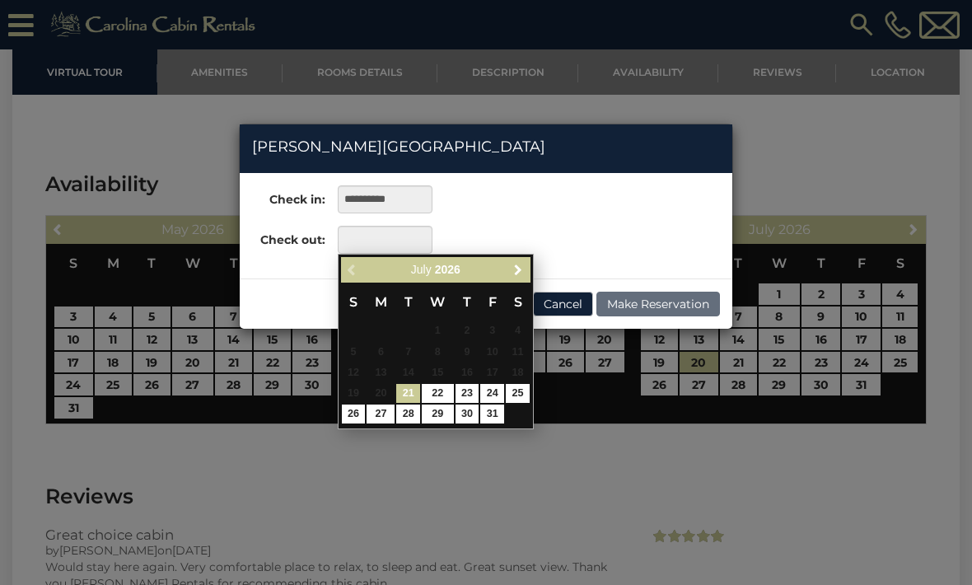
click at [516, 266] on span "Next" at bounding box center [517, 269] width 13 height 13
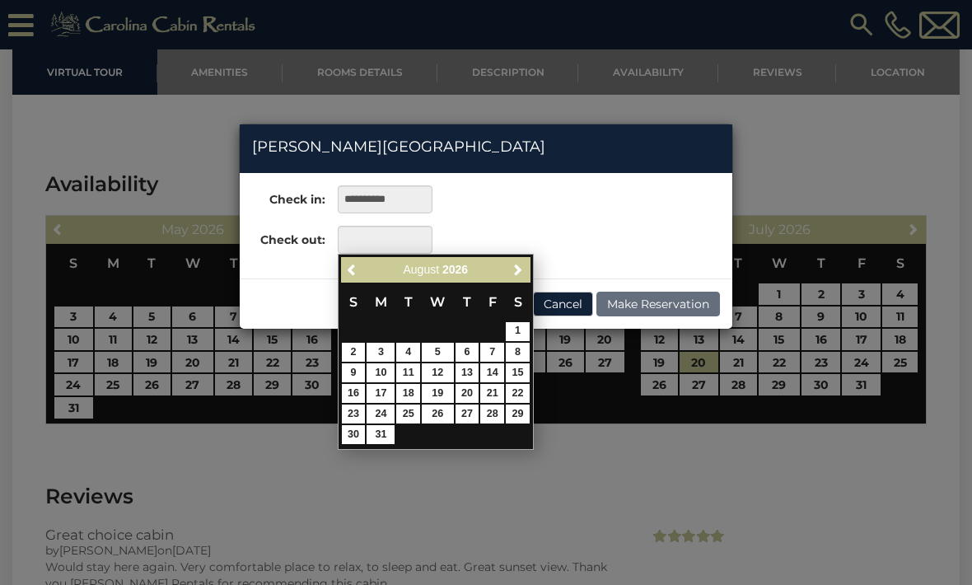
click at [408, 386] on link "18" at bounding box center [408, 393] width 24 height 19
type input "**********"
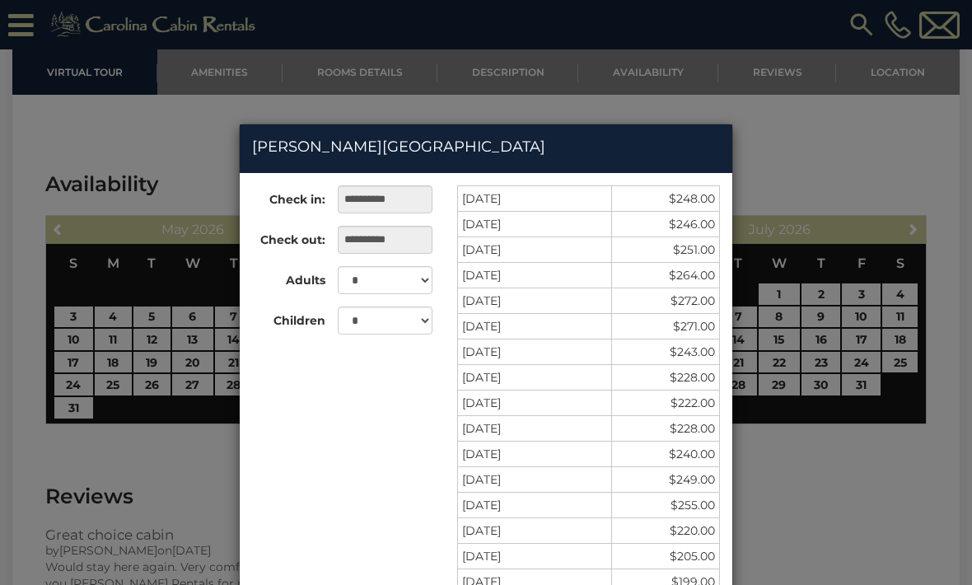
click at [605, 109] on div "**********" at bounding box center [486, 292] width 972 height 585
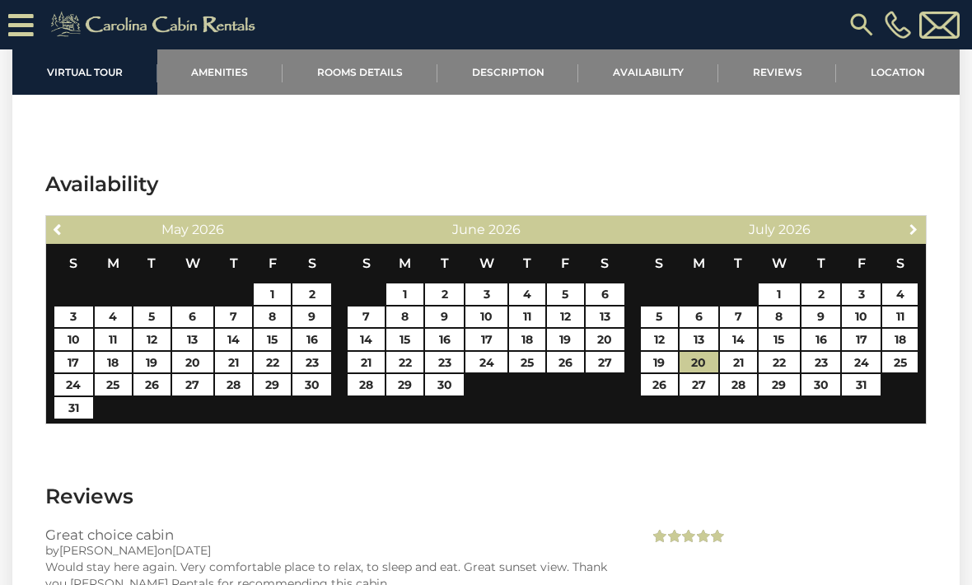
click at [917, 222] on span "Next" at bounding box center [913, 228] width 13 height 13
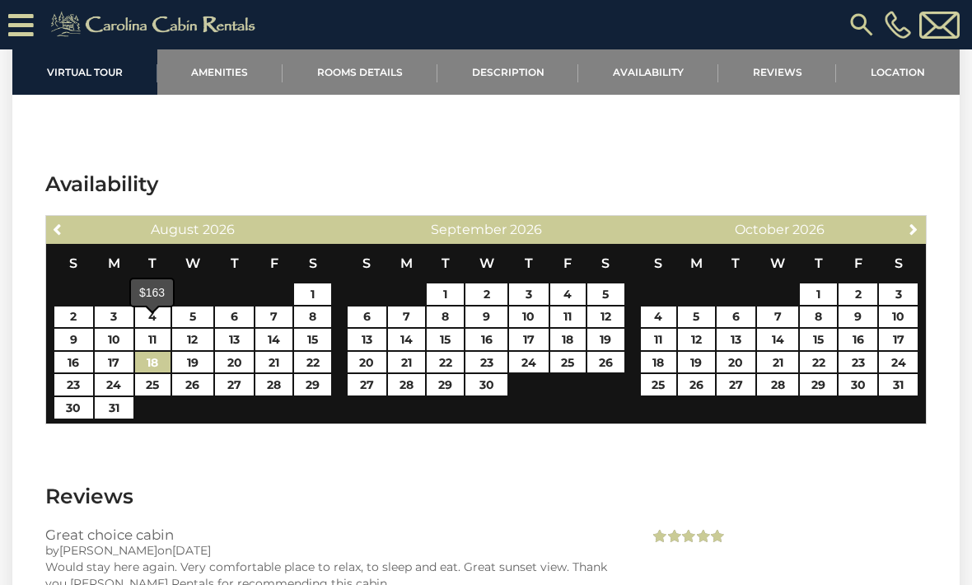
click at [149, 352] on link "18" at bounding box center [152, 362] width 35 height 21
type input "**********"
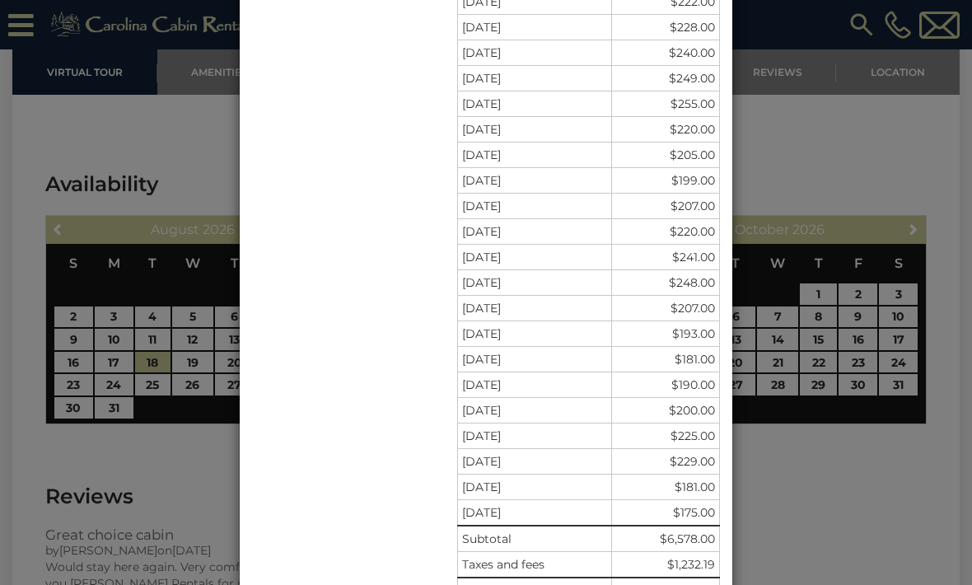
scroll to position [403, 0]
click at [190, 446] on div "**********" at bounding box center [486, 292] width 972 height 585
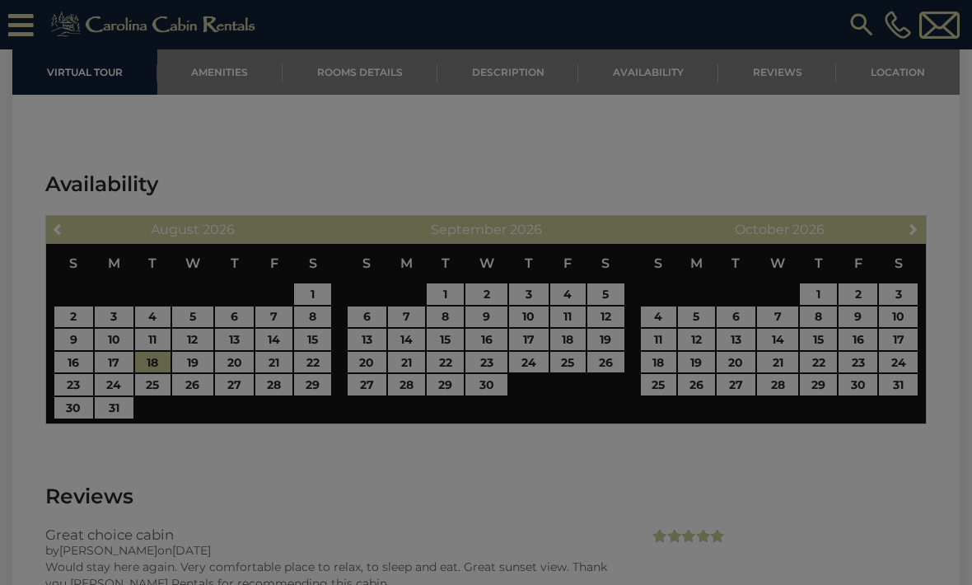
scroll to position [371, 0]
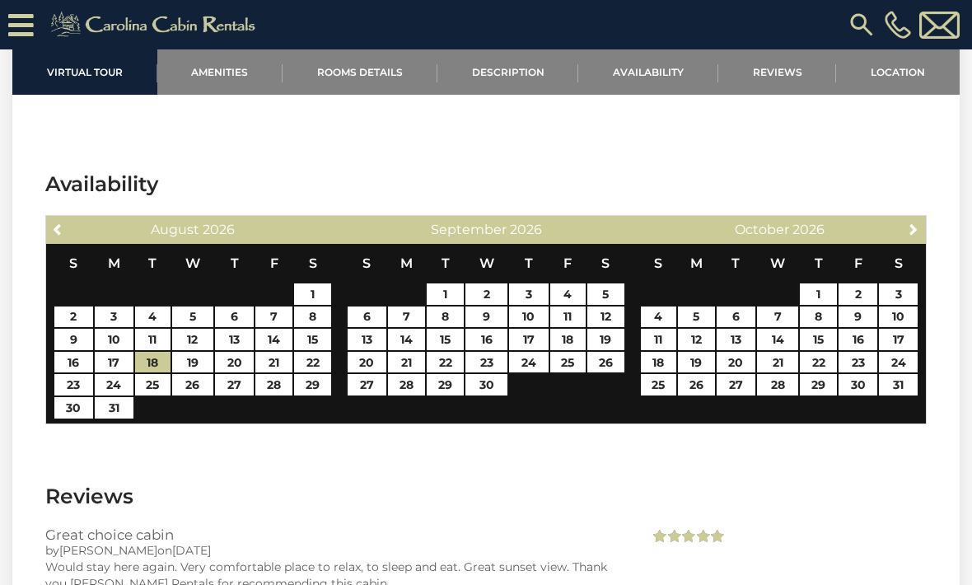
click at [374, 68] on link "Rooms Details" at bounding box center [359, 71] width 155 height 45
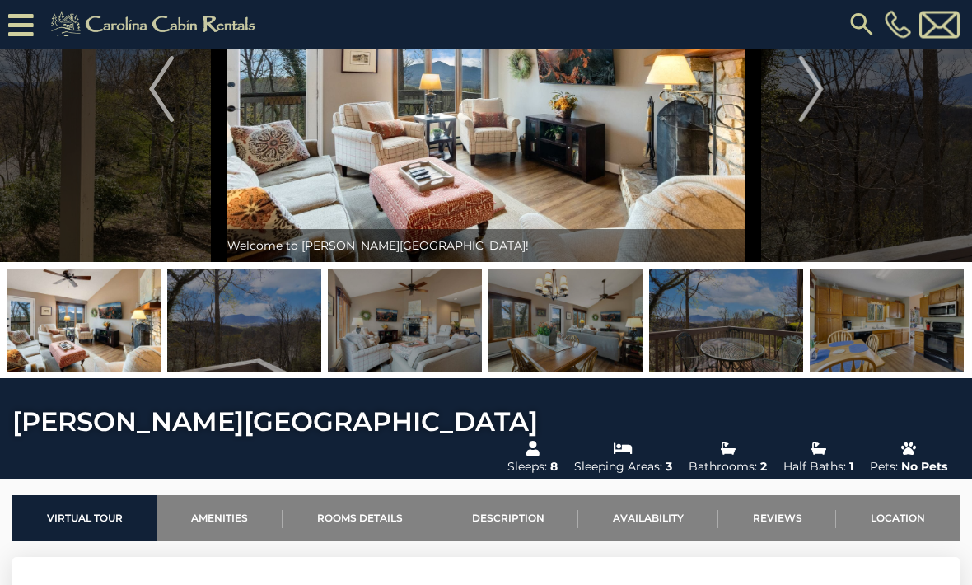
scroll to position [0, 0]
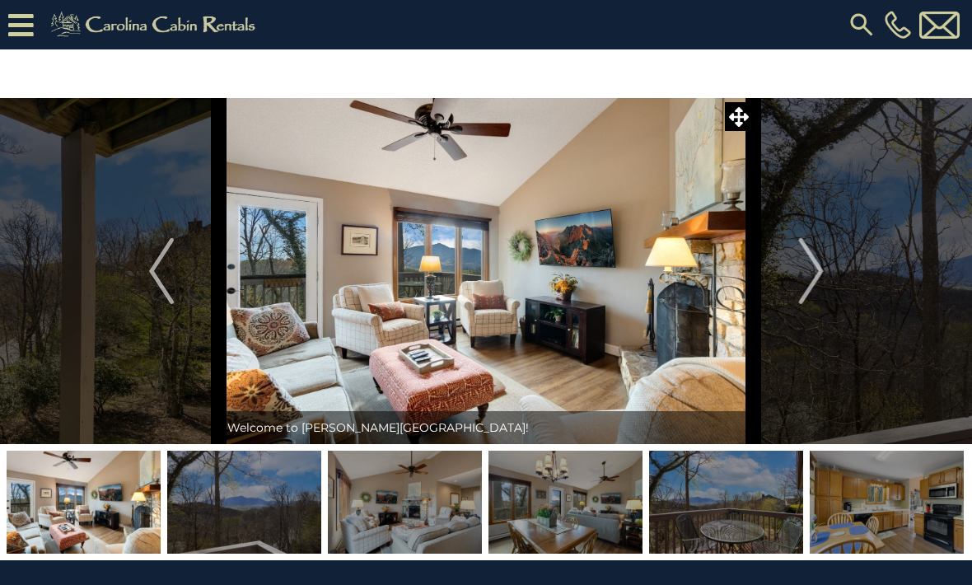
click at [819, 268] on img "Next" at bounding box center [810, 271] width 25 height 66
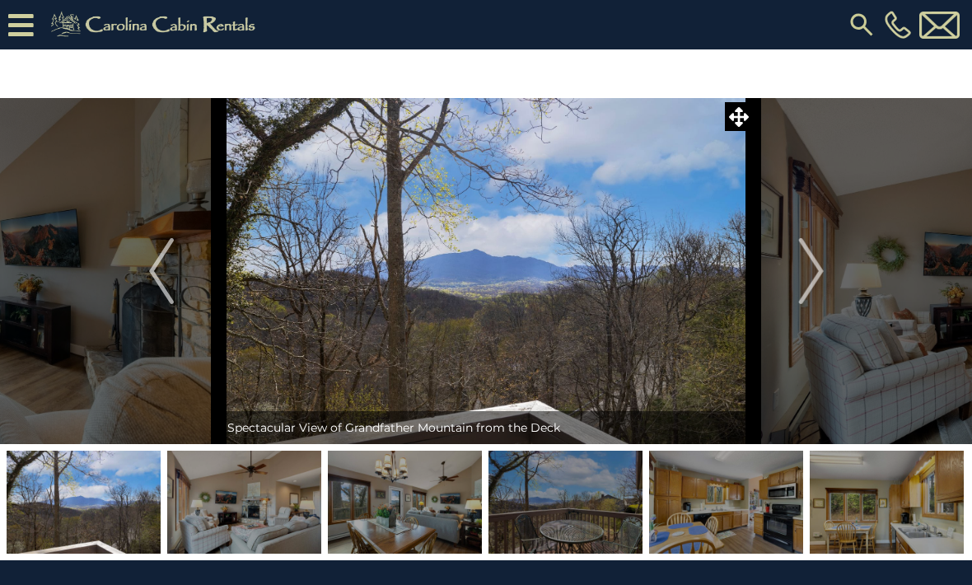
click at [828, 268] on button "Next" at bounding box center [810, 271] width 115 height 346
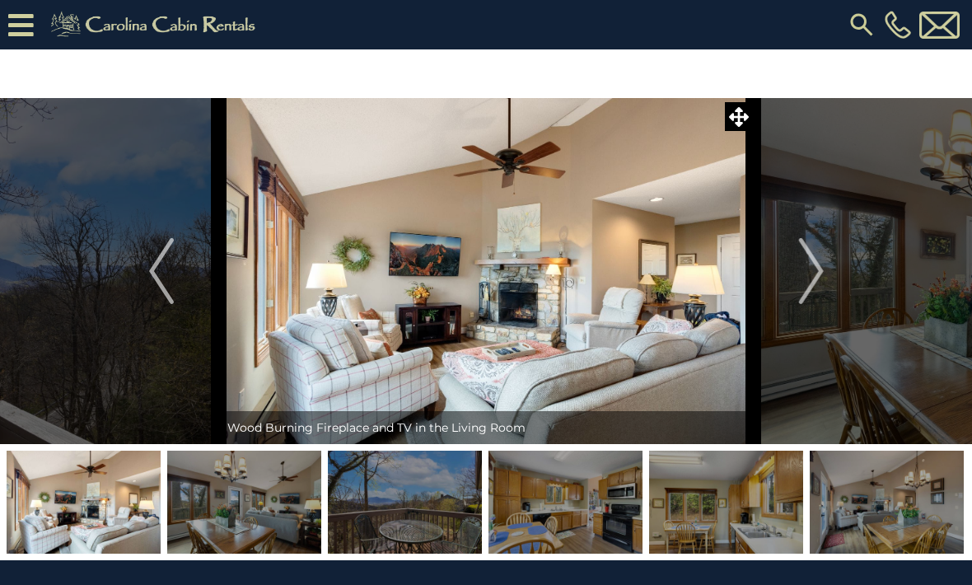
click at [819, 270] on img "Next" at bounding box center [810, 271] width 25 height 66
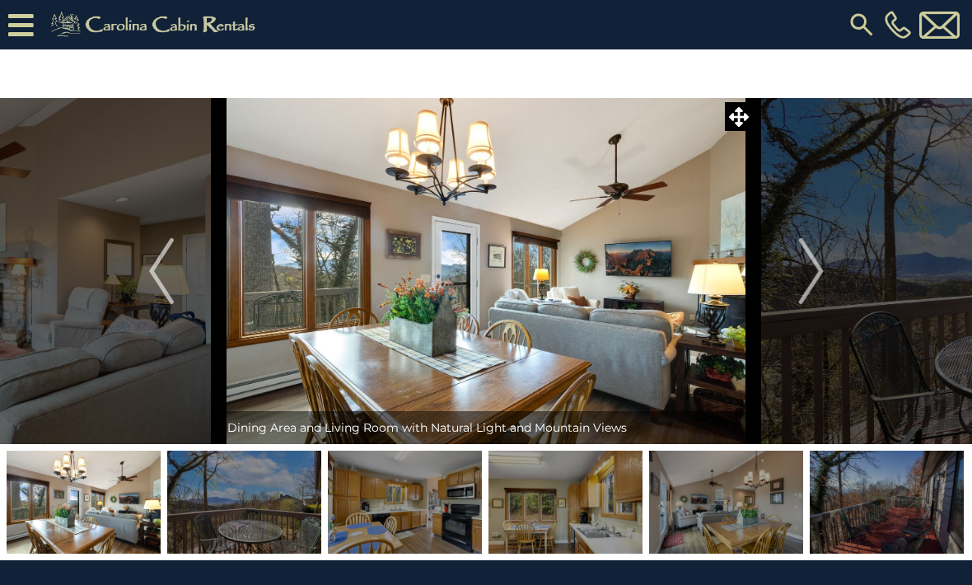
click at [817, 273] on img "Next" at bounding box center [810, 271] width 25 height 66
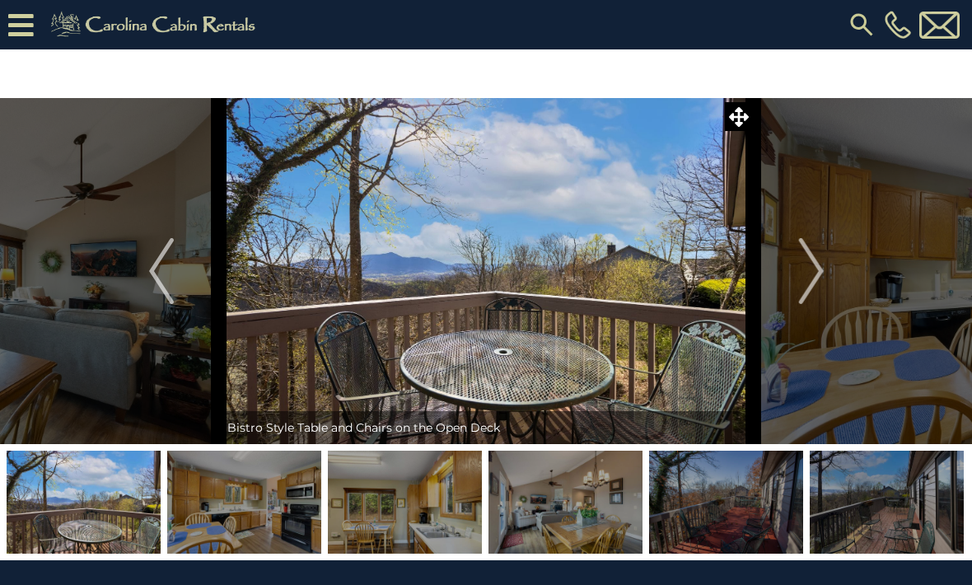
click at [819, 273] on img "Next" at bounding box center [810, 271] width 25 height 66
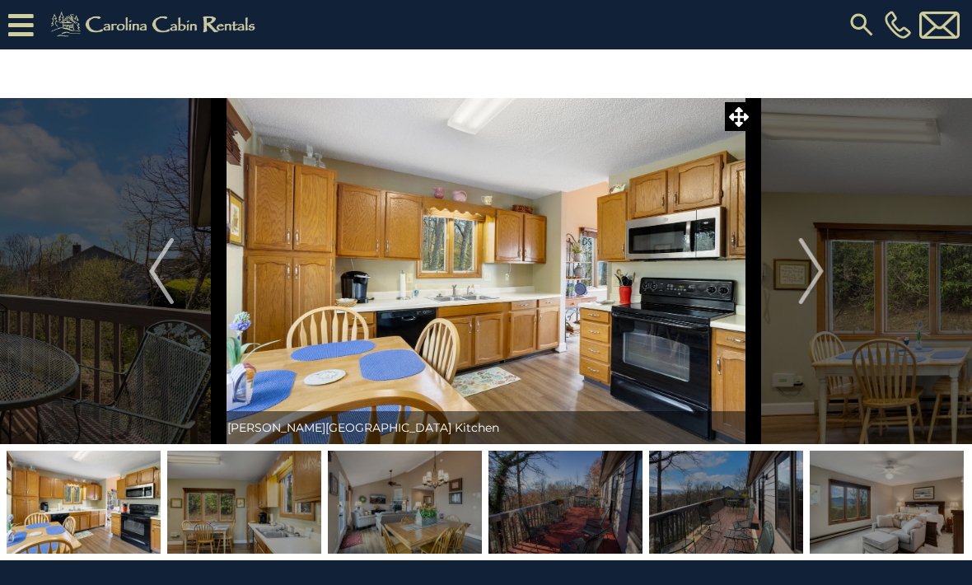
click at [817, 275] on img "Next" at bounding box center [810, 271] width 25 height 66
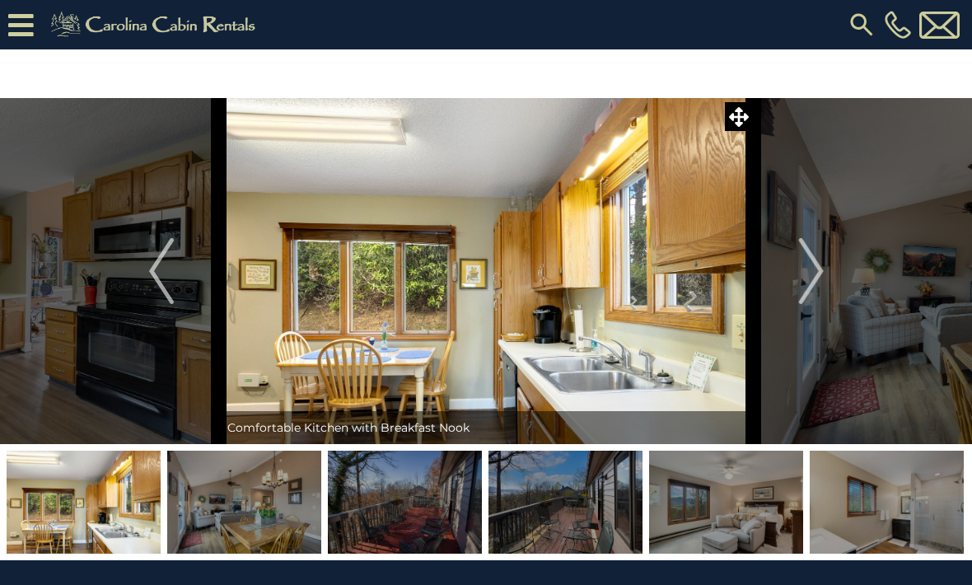
click at [819, 276] on img "Next" at bounding box center [810, 271] width 25 height 66
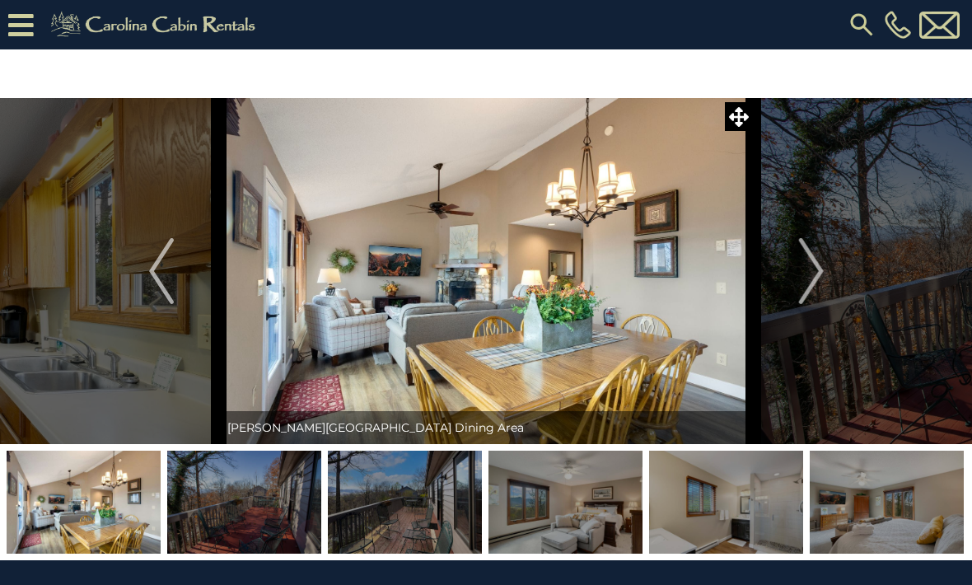
click at [819, 275] on img "Next" at bounding box center [810, 271] width 25 height 66
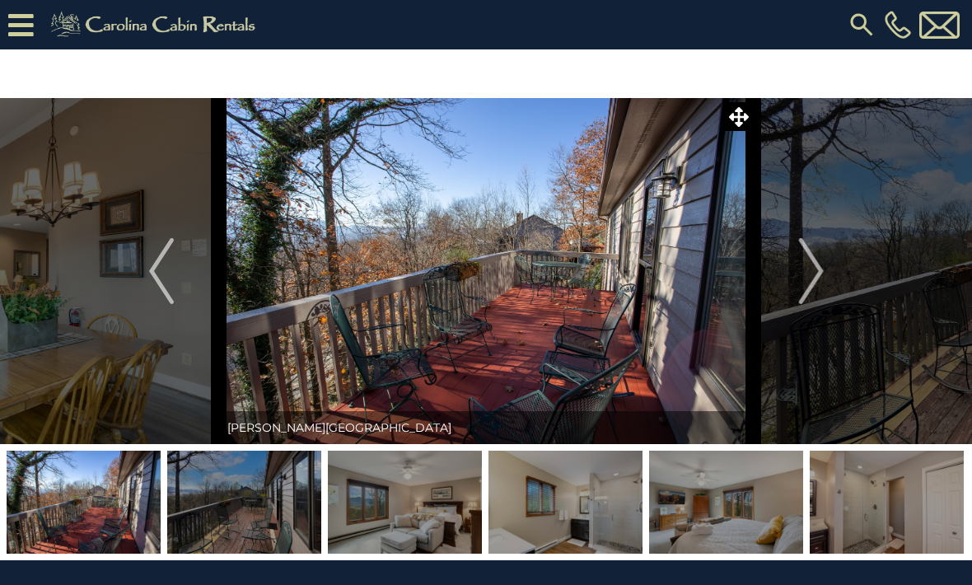
click at [813, 273] on img "Next" at bounding box center [810, 271] width 25 height 66
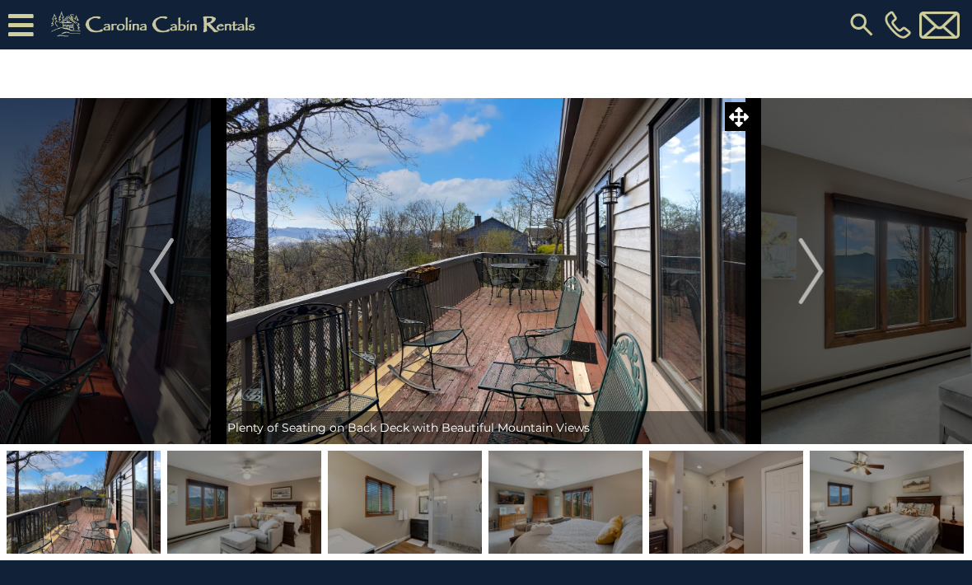
click at [821, 270] on img "Next" at bounding box center [810, 271] width 25 height 66
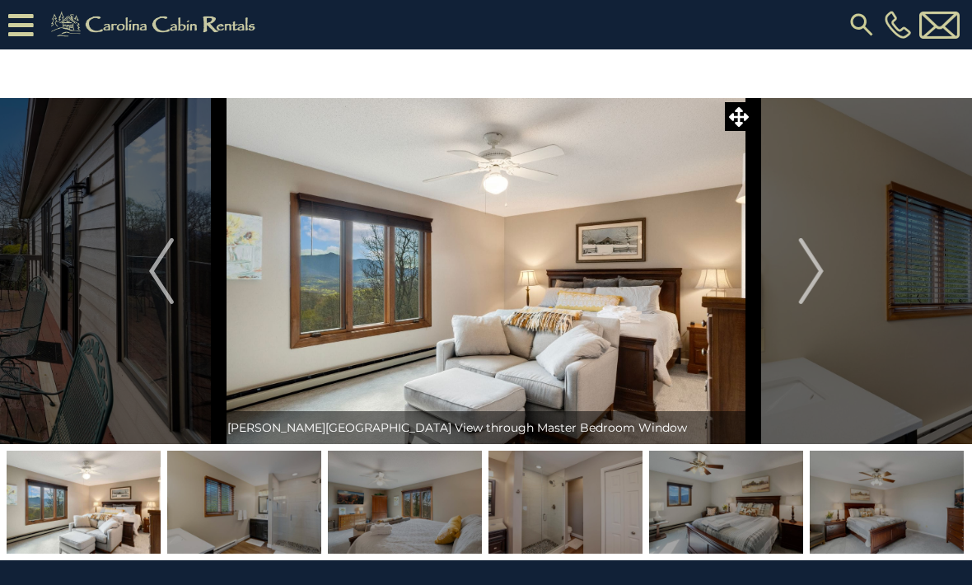
click at [820, 273] on img "Next" at bounding box center [810, 271] width 25 height 66
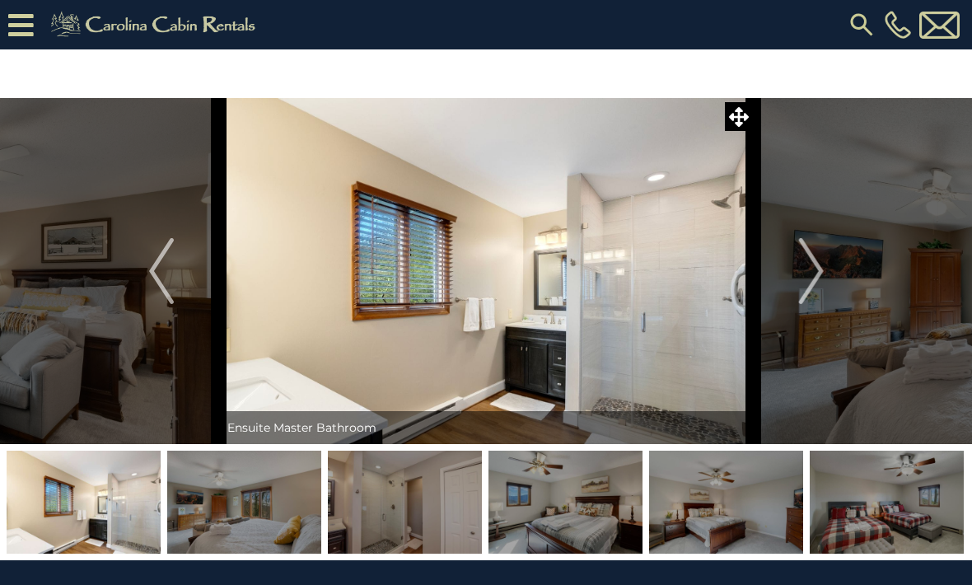
click at [820, 275] on img "Next" at bounding box center [810, 271] width 25 height 66
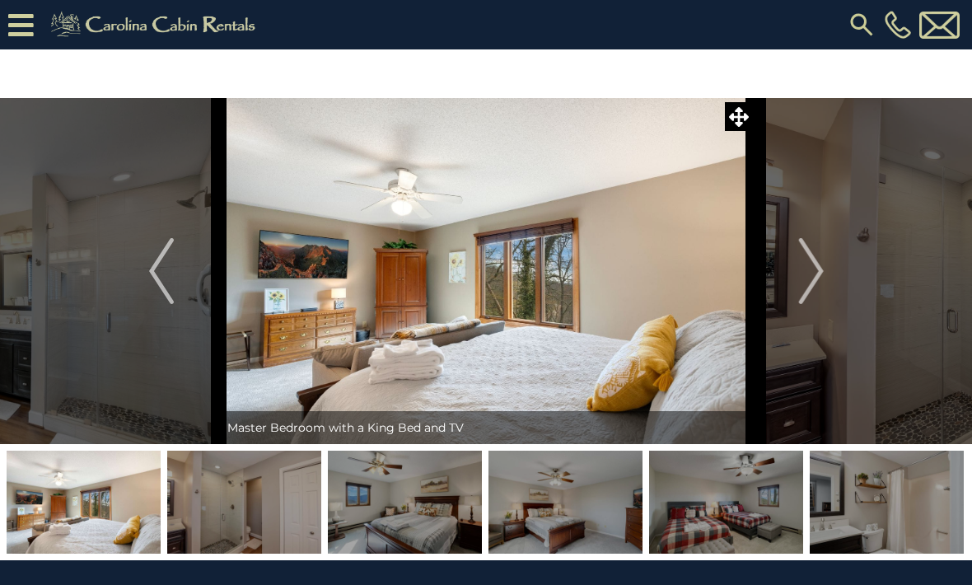
click at [821, 277] on img "Next" at bounding box center [810, 271] width 25 height 66
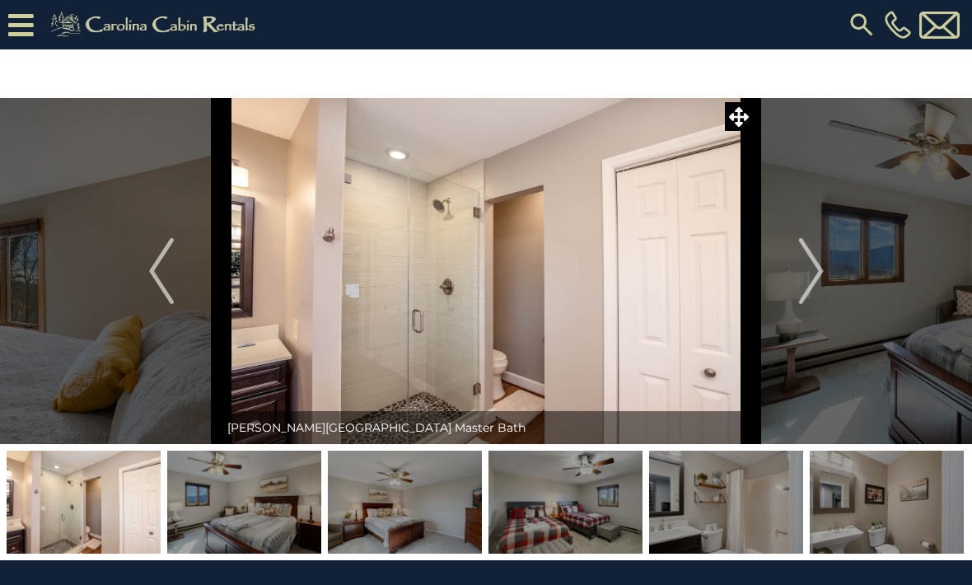
click at [823, 281] on img "Next" at bounding box center [810, 271] width 25 height 66
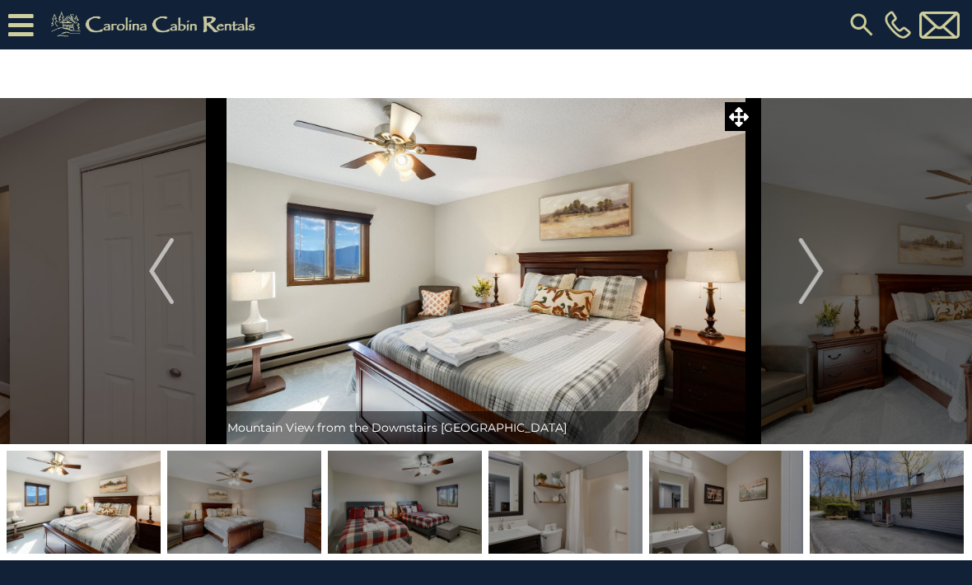
click at [827, 274] on button "Next" at bounding box center [810, 271] width 115 height 346
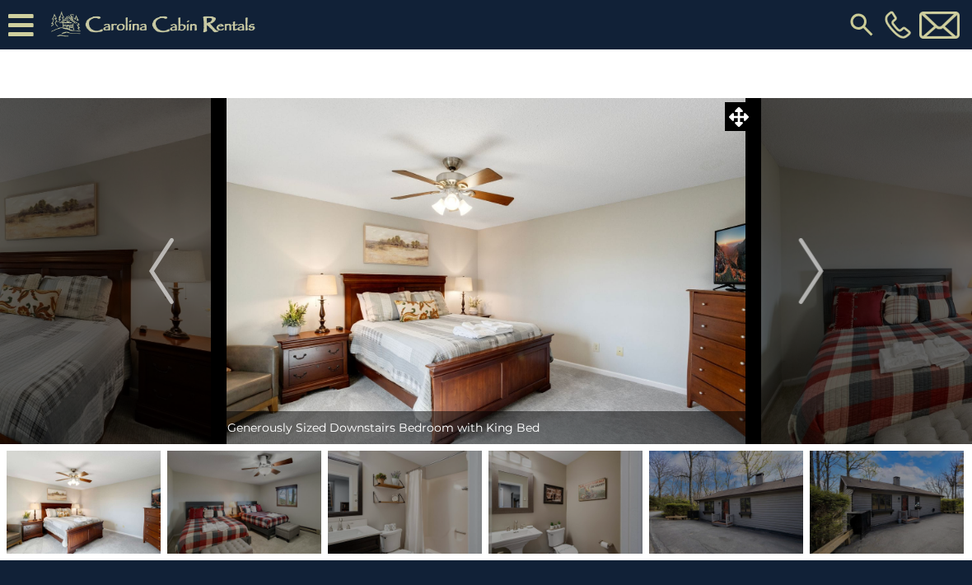
click at [819, 273] on img "Next" at bounding box center [810, 271] width 25 height 66
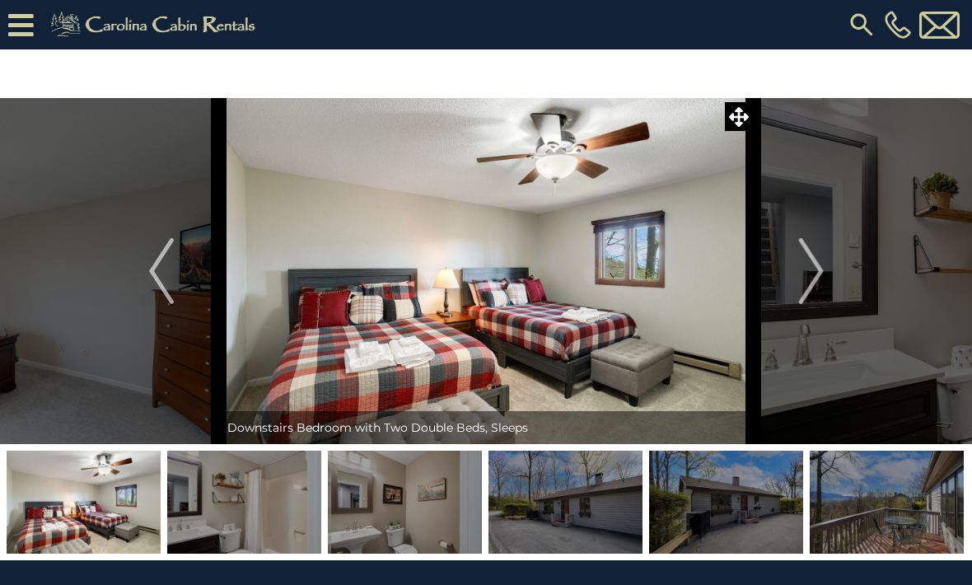
click at [818, 273] on img "Next" at bounding box center [810, 271] width 25 height 66
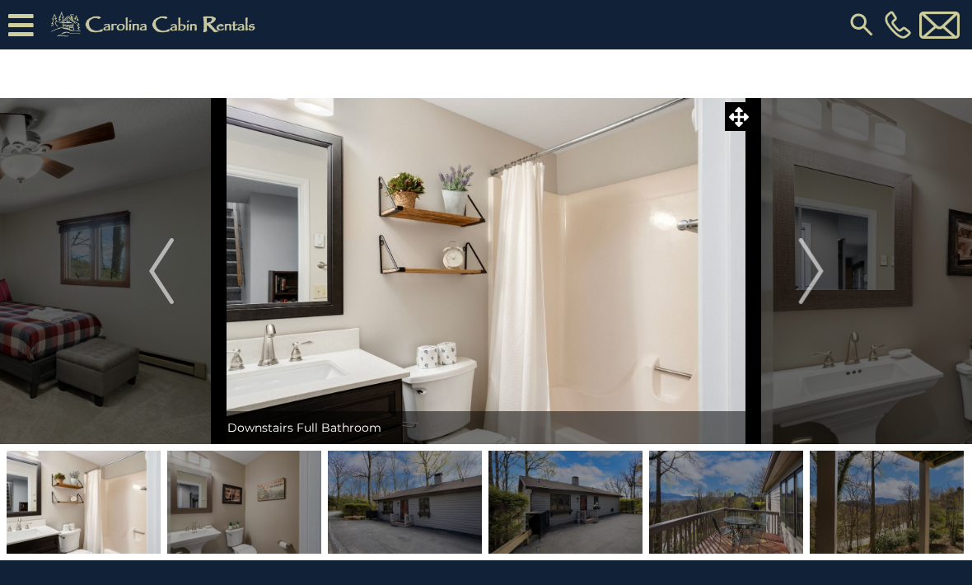
click at [823, 271] on img "Next" at bounding box center [810, 271] width 25 height 66
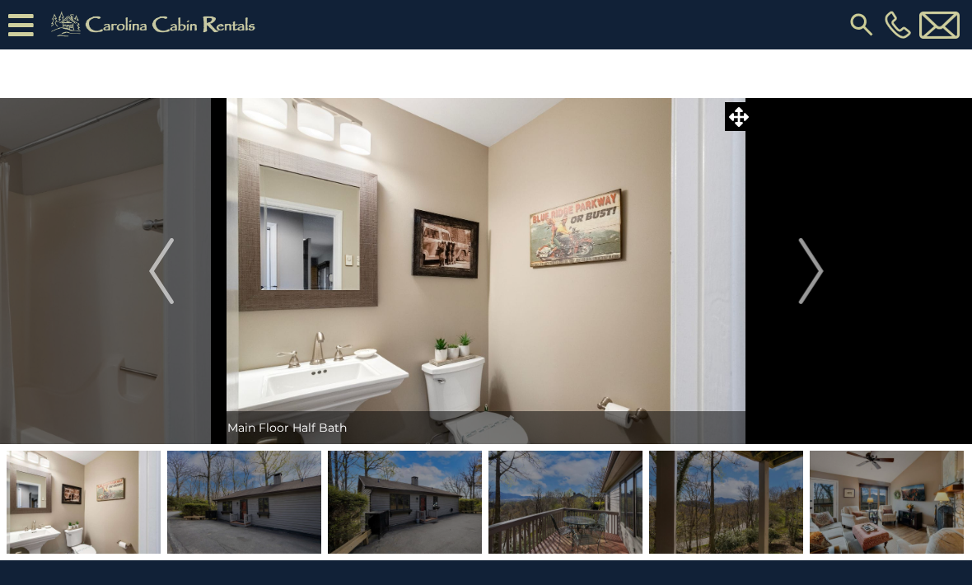
click at [820, 273] on img "Next" at bounding box center [810, 271] width 25 height 66
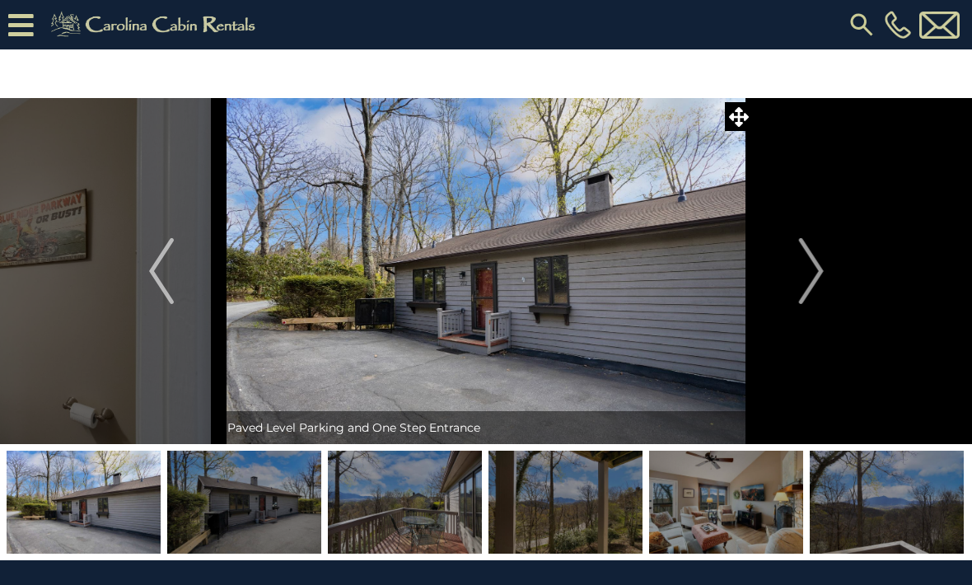
click at [819, 267] on img "Next" at bounding box center [810, 271] width 25 height 66
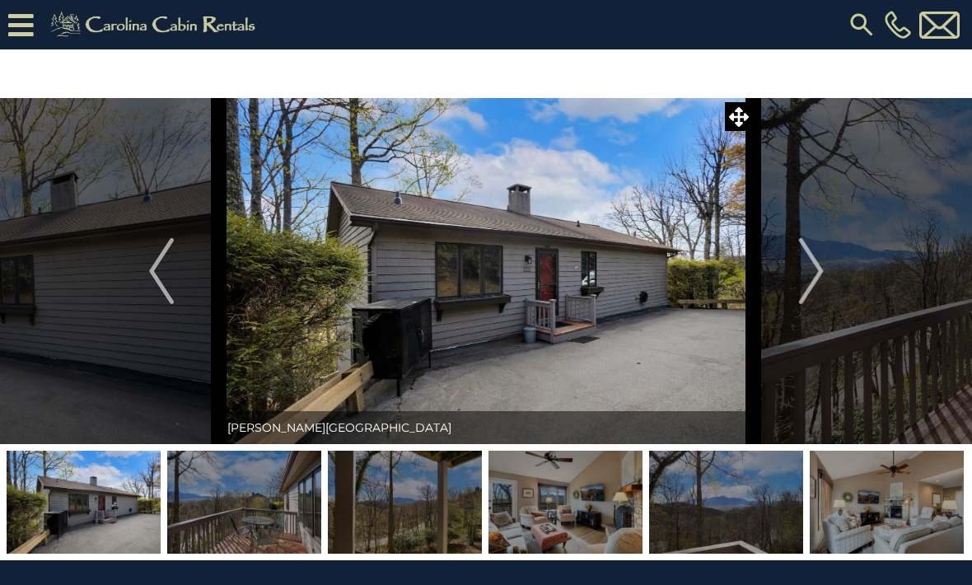
click at [821, 271] on img "Next" at bounding box center [810, 271] width 25 height 66
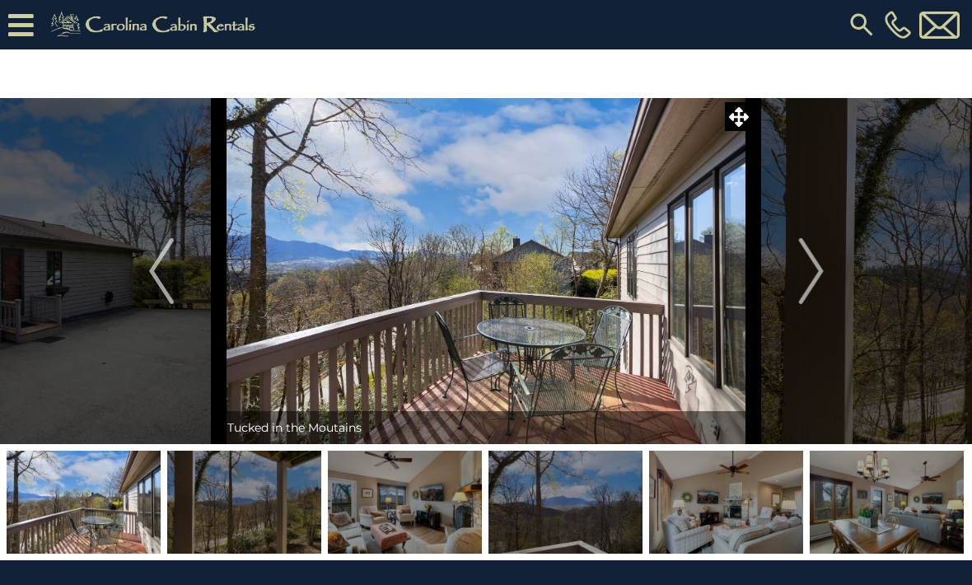
click at [822, 269] on img "Next" at bounding box center [810, 271] width 25 height 66
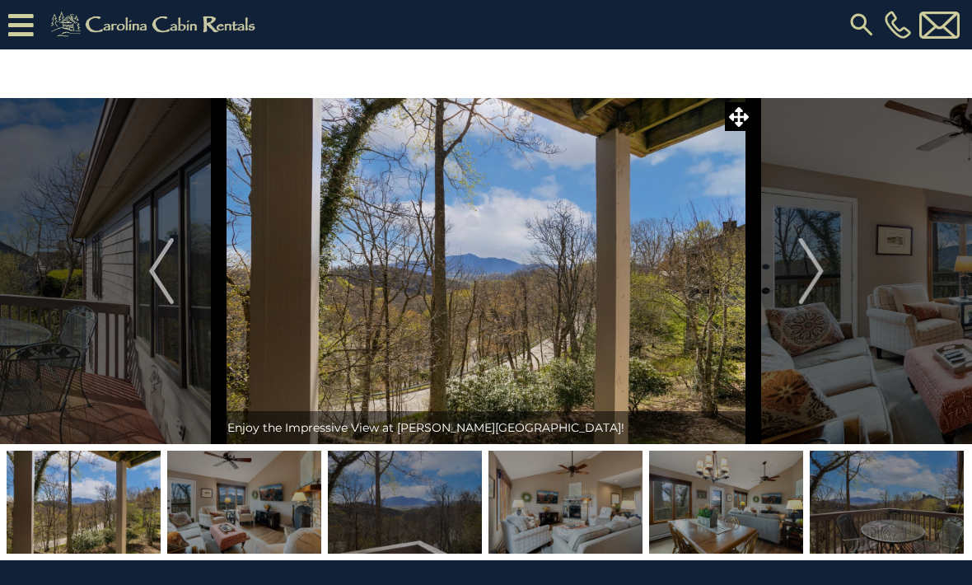
click at [821, 271] on img "Next" at bounding box center [810, 271] width 25 height 66
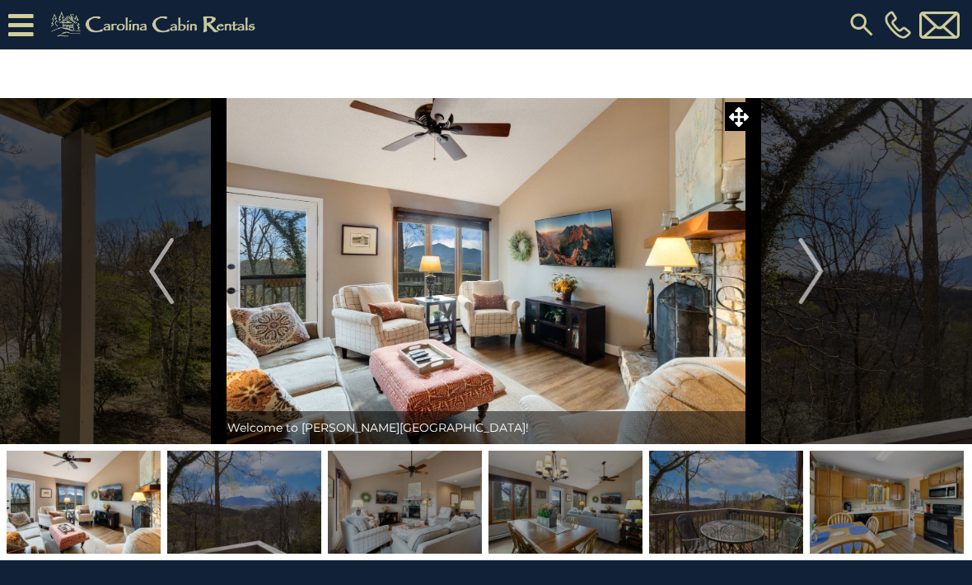
click at [164, 269] on img "Previous" at bounding box center [161, 271] width 25 height 66
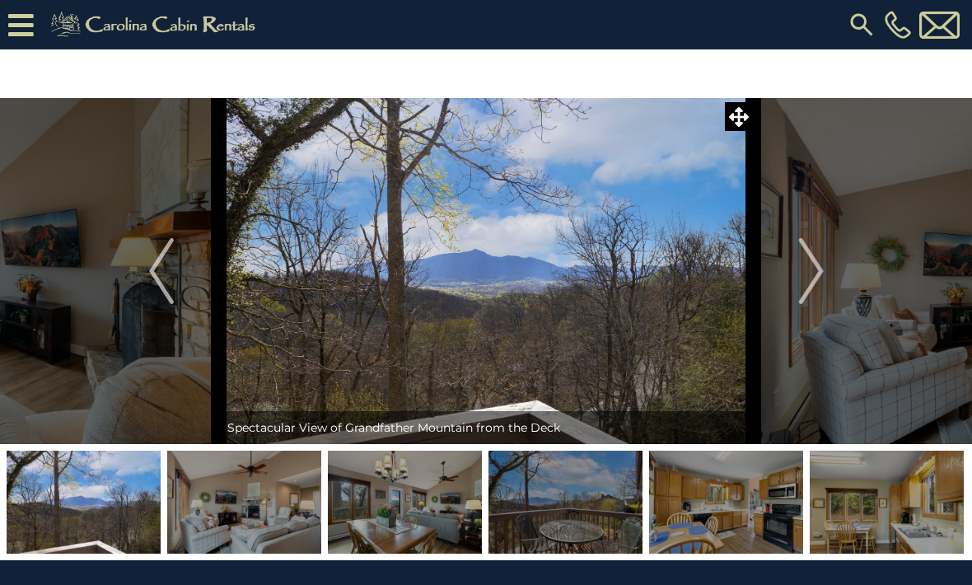
click at [105, 25] on img at bounding box center [155, 24] width 227 height 33
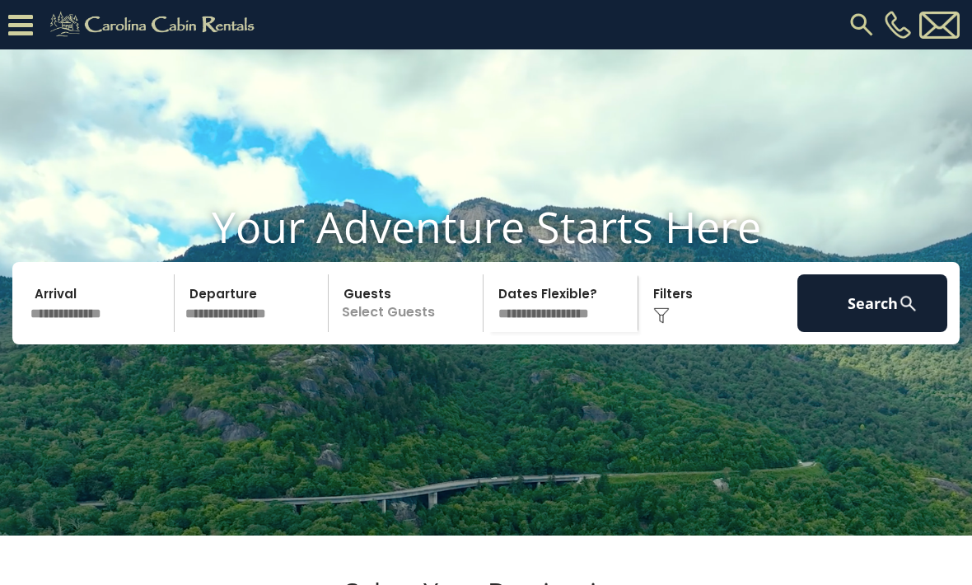
click at [96, 332] on input "text" at bounding box center [100, 303] width 150 height 58
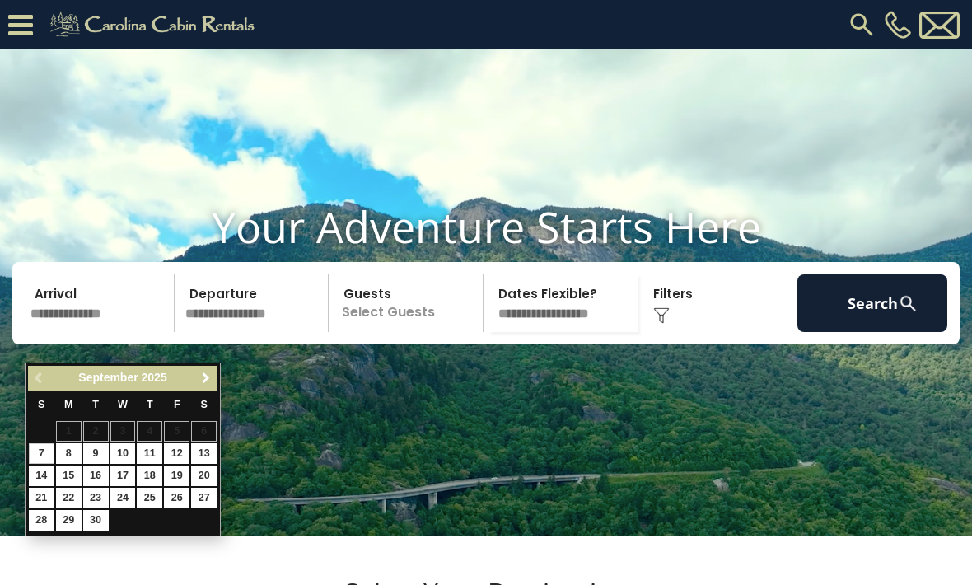
click at [212, 387] on link "Next" at bounding box center [205, 378] width 21 height 21
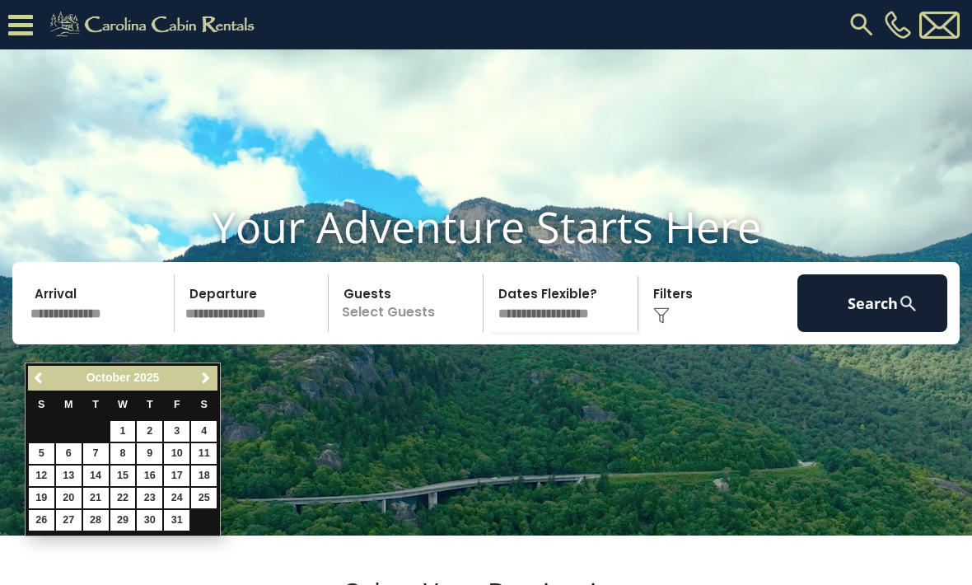
click at [213, 380] on link "Next" at bounding box center [205, 378] width 21 height 21
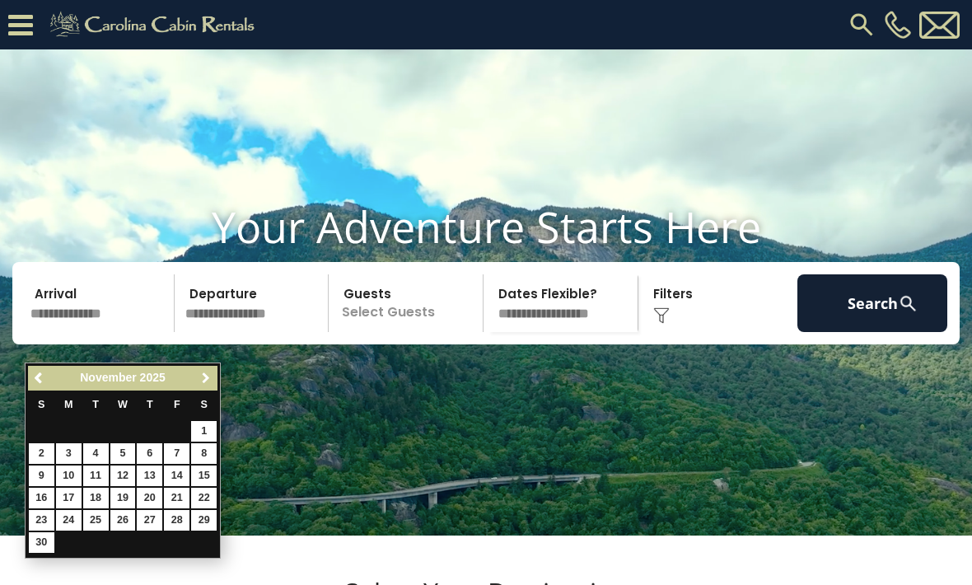
click at [212, 378] on span "Next" at bounding box center [205, 377] width 13 height 13
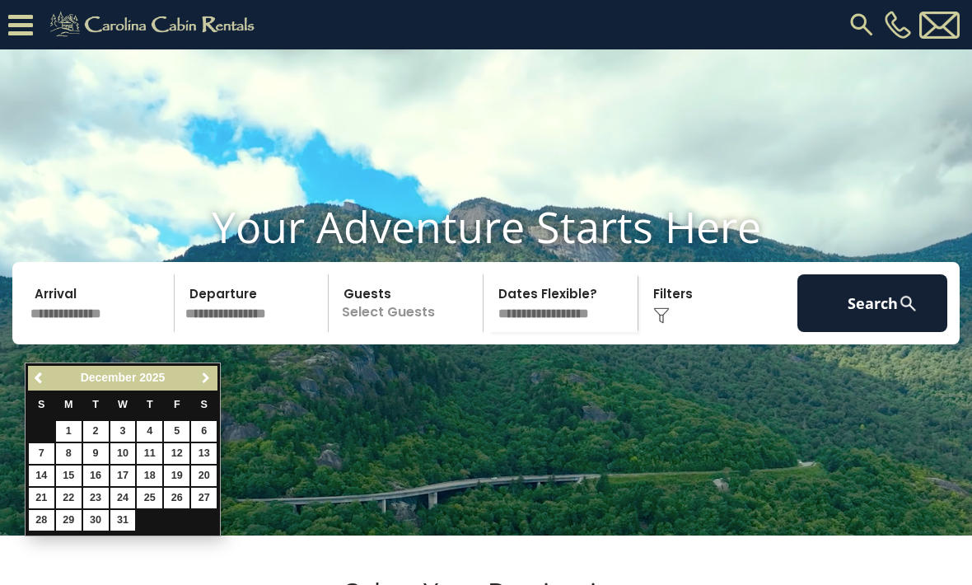
click at [212, 376] on link "Next" at bounding box center [205, 378] width 21 height 21
click at [212, 377] on link "Next" at bounding box center [205, 378] width 21 height 21
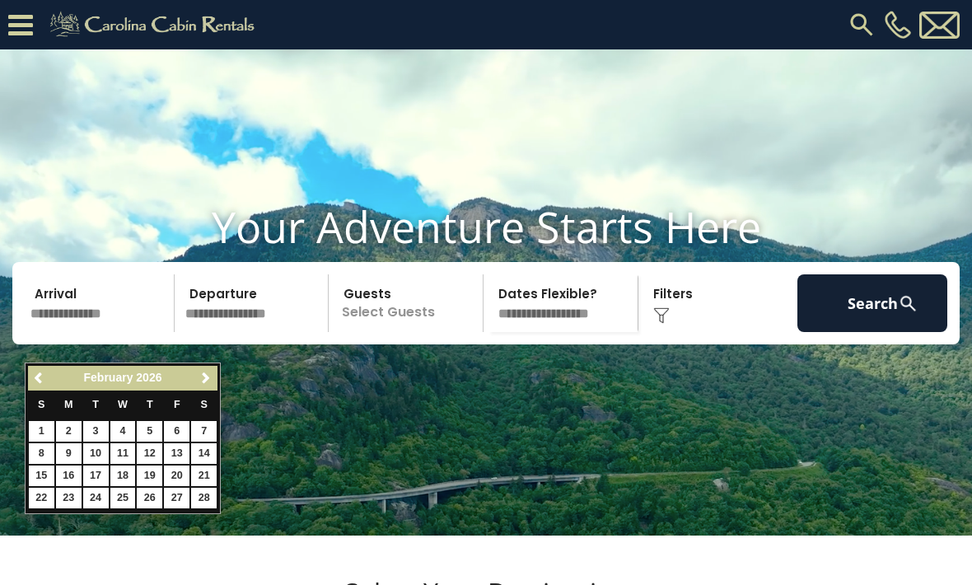
click at [212, 374] on span "Next" at bounding box center [205, 377] width 13 height 13
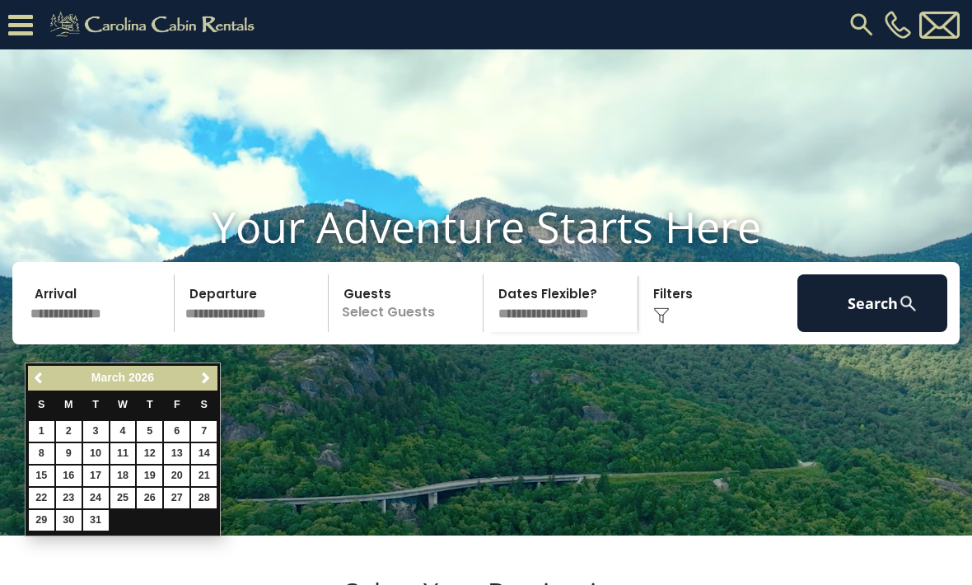
click at [214, 375] on link "Next" at bounding box center [205, 378] width 21 height 21
click at [209, 380] on span "Next" at bounding box center [205, 377] width 13 height 13
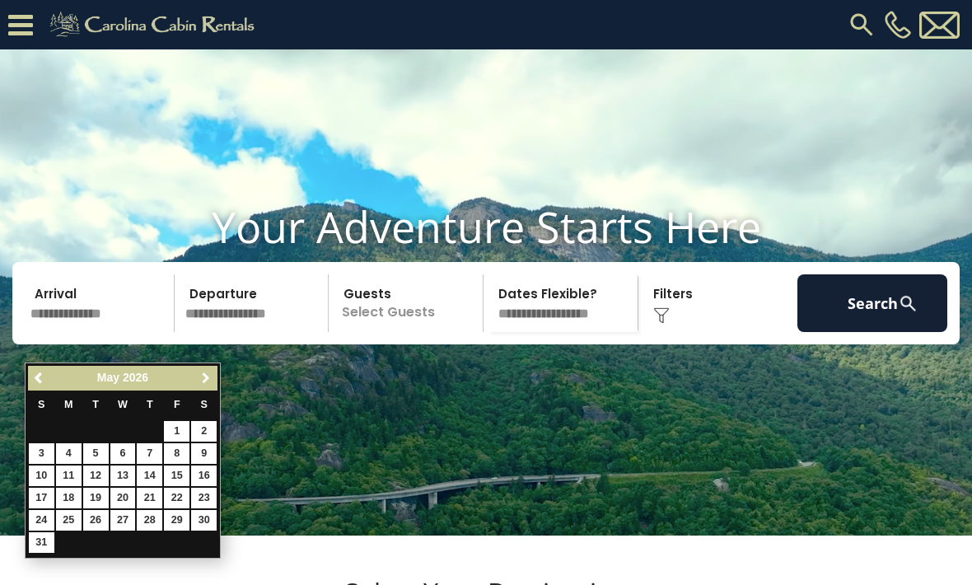
click at [211, 379] on span "Next" at bounding box center [205, 377] width 13 height 13
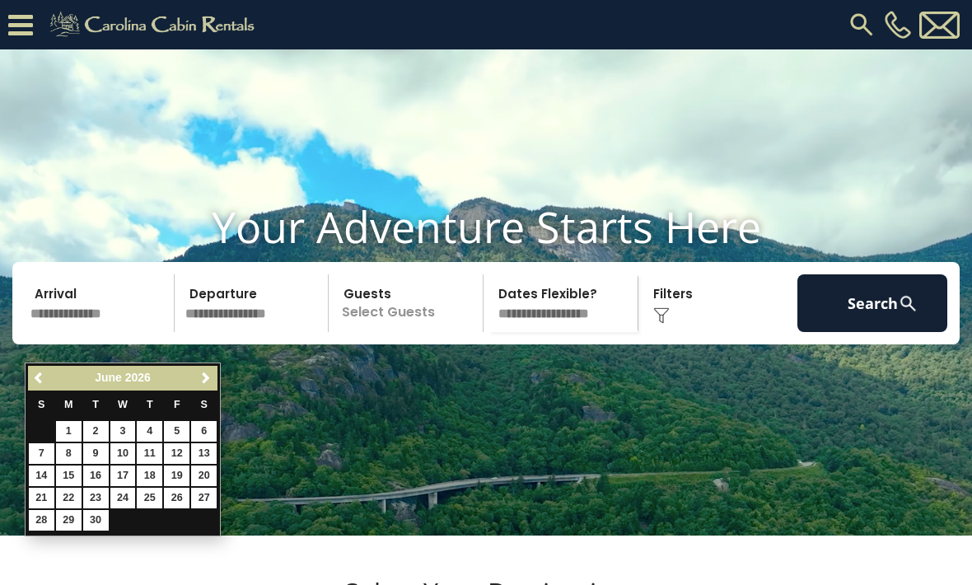
click at [211, 379] on span "Next" at bounding box center [205, 377] width 13 height 13
click at [68, 492] on link "20" at bounding box center [69, 497] width 26 height 21
type input "*******"
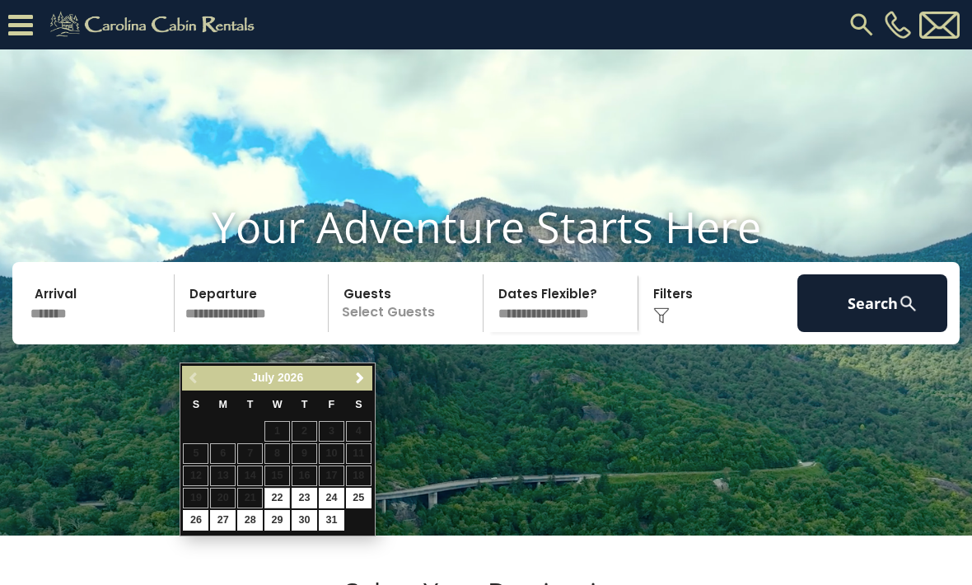
click at [357, 379] on span "Next" at bounding box center [359, 377] width 13 height 13
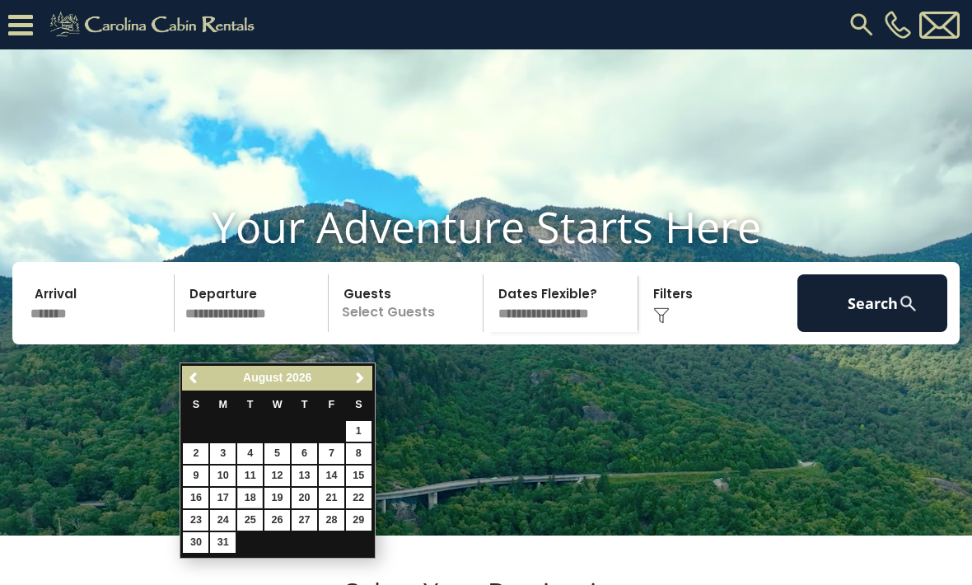
click at [251, 498] on link "18" at bounding box center [250, 497] width 26 height 21
type input "*******"
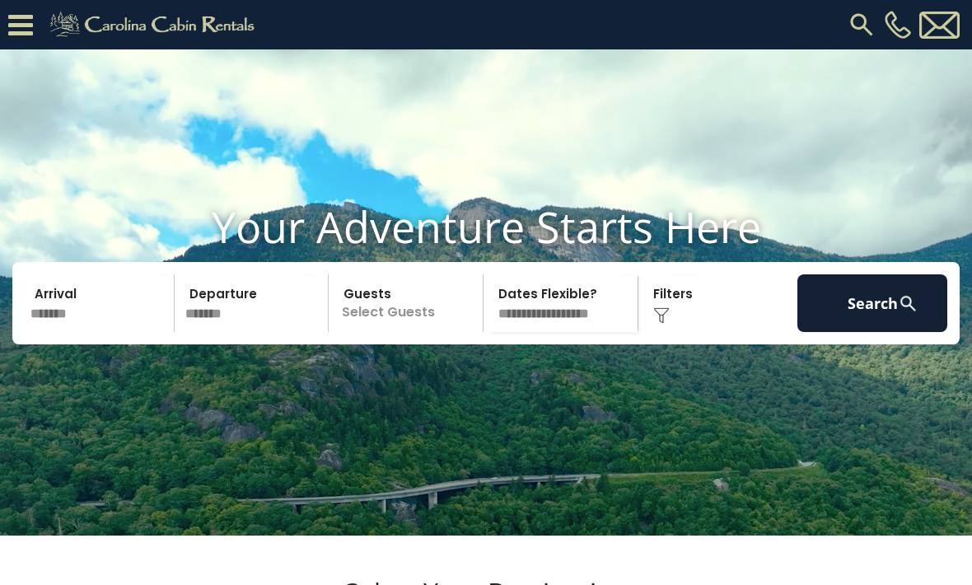
click at [451, 332] on p "Select Guests" at bounding box center [408, 303] width 149 height 58
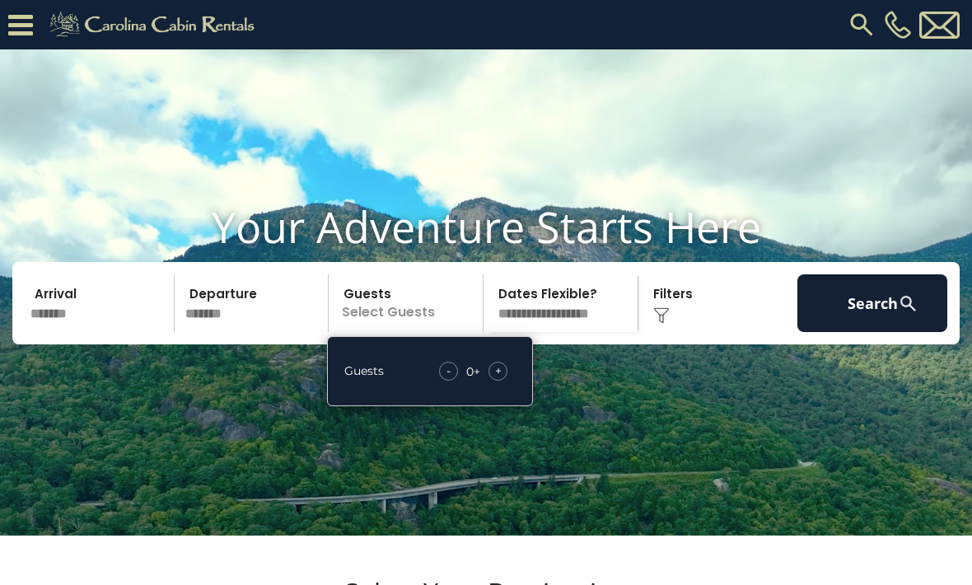
click at [506, 380] on div "+" at bounding box center [497, 371] width 19 height 19
click at [507, 380] on div "+" at bounding box center [497, 371] width 19 height 19
click at [506, 380] on div "+" at bounding box center [497, 371] width 19 height 19
click at [715, 325] on div "Click to Choose" at bounding box center [718, 303] width 150 height 58
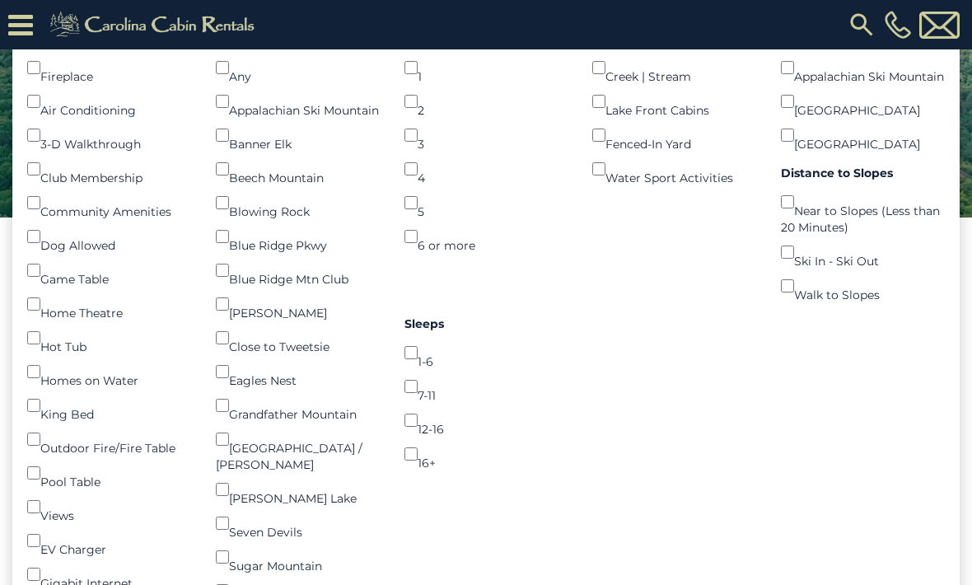
scroll to position [268, 0]
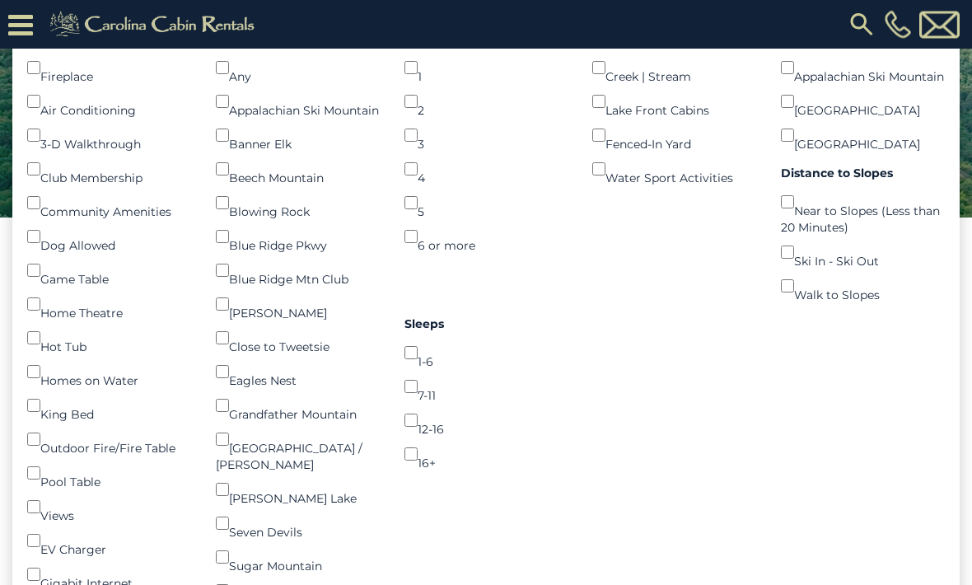
click at [4, 584] on div "Select Your Destination Boone Blowing Rock Beech Mountain Banner Elk Eagles Nest" at bounding box center [486, 458] width 972 height 399
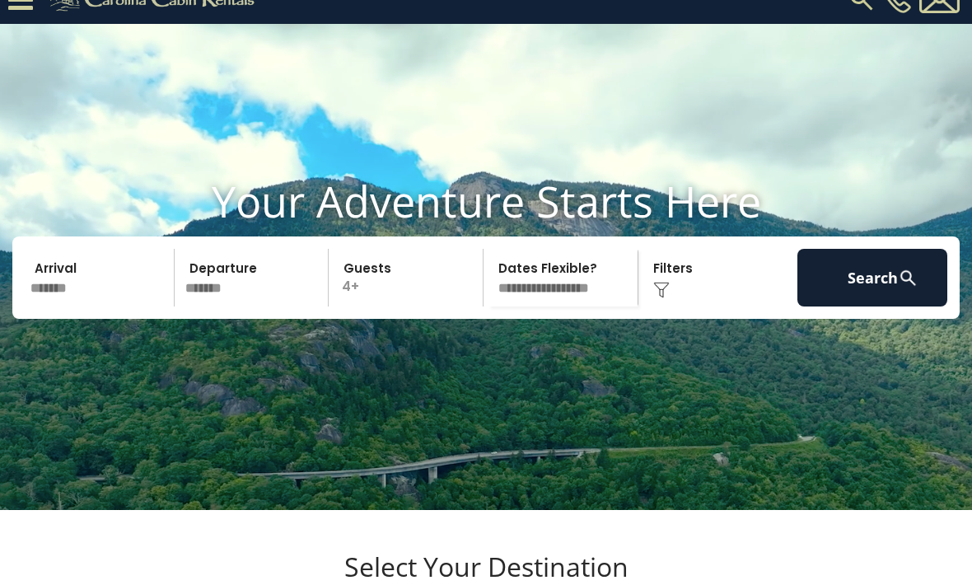
scroll to position [0, 0]
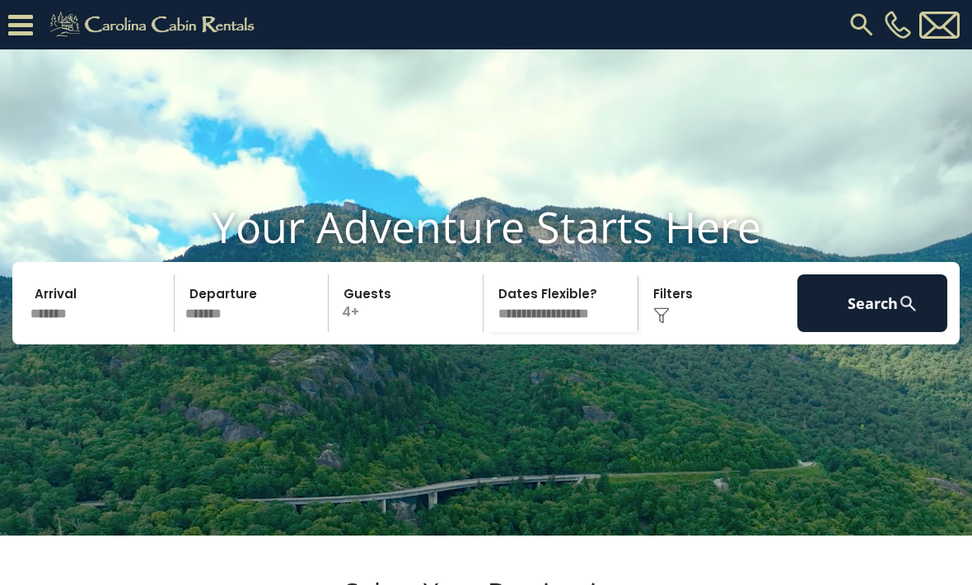
click at [655, 324] on img at bounding box center [661, 315] width 16 height 16
click at [683, 332] on div "Click to Choose" at bounding box center [718, 303] width 150 height 58
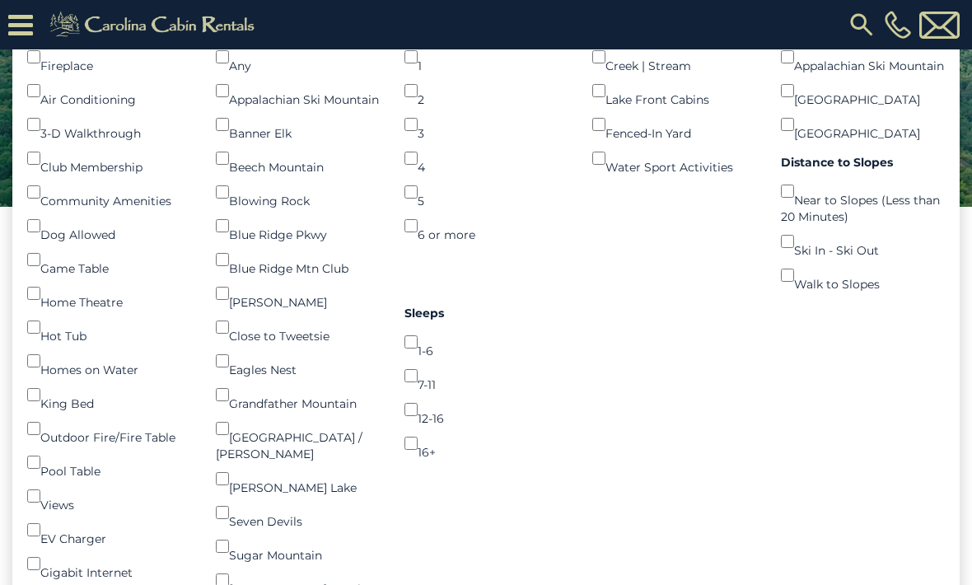
scroll to position [279, 0]
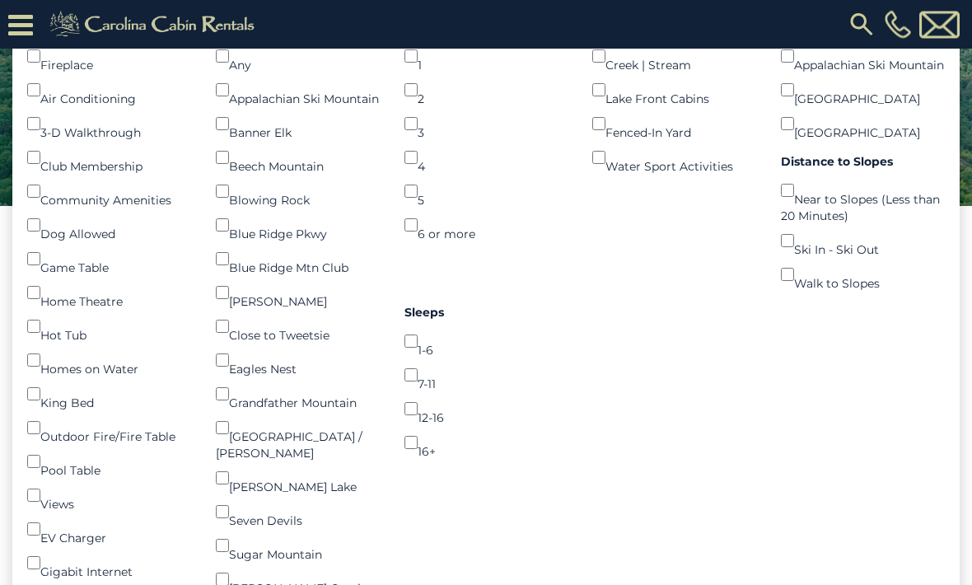
click at [403, 359] on div "Sleeps 1-6 () 7-11 () 12-16 () 16+ ()" at bounding box center [486, 381] width 189 height 160
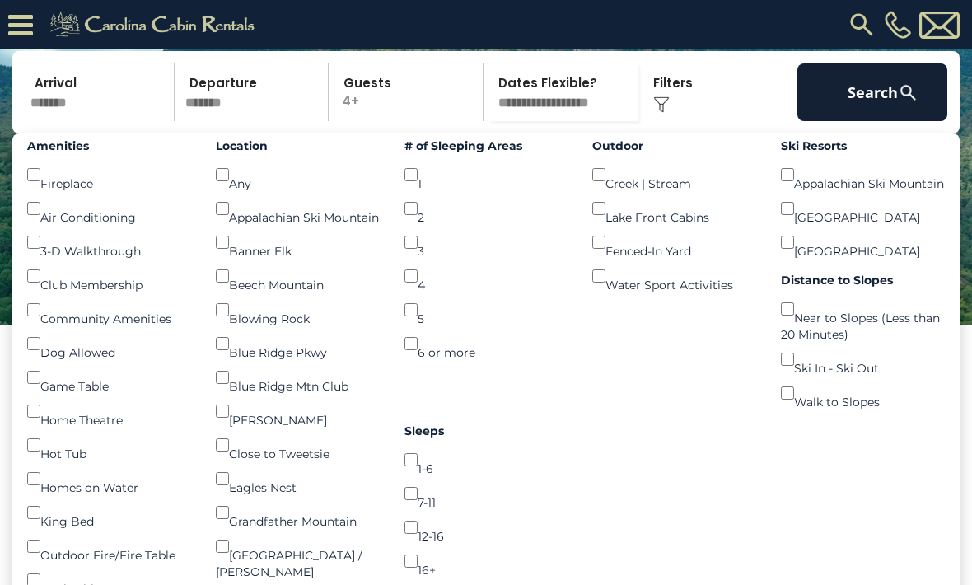
scroll to position [110, 0]
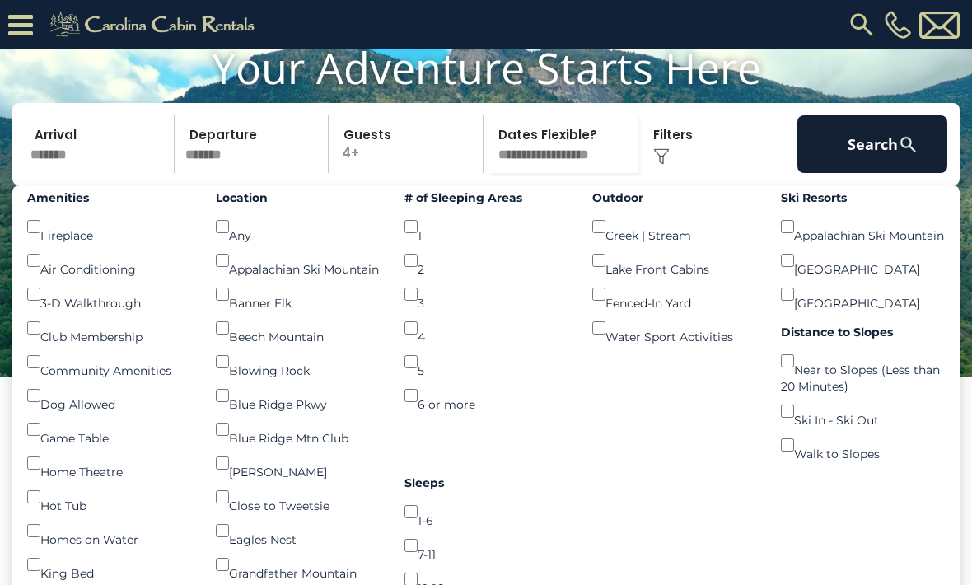
click at [891, 173] on button "Search" at bounding box center [872, 144] width 150 height 58
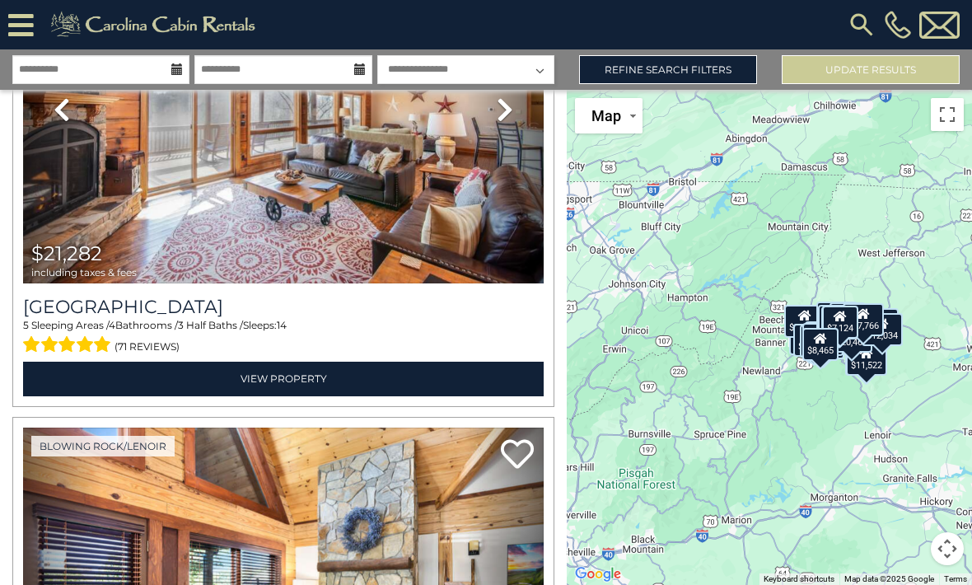
scroll to position [2699, 0]
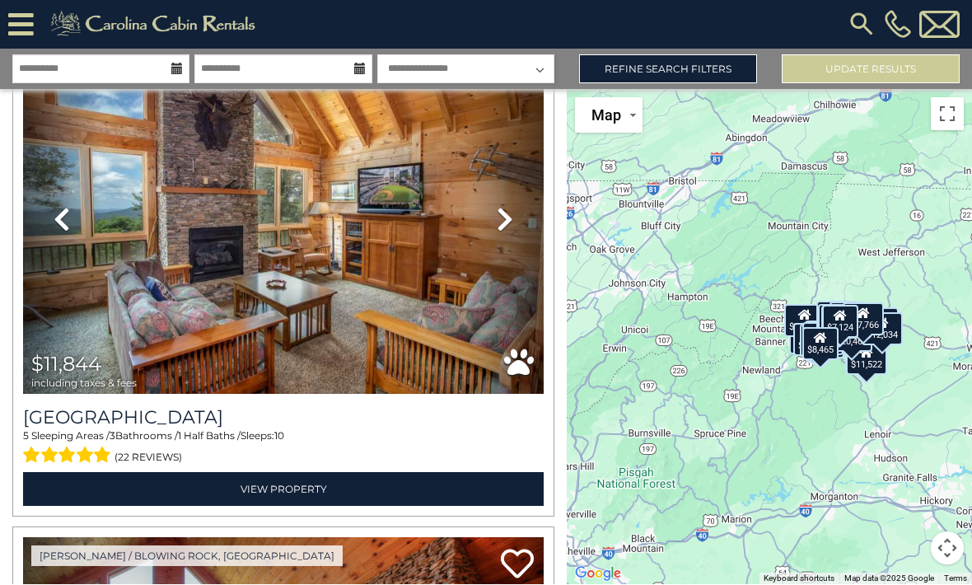
scroll to position [4541, 0]
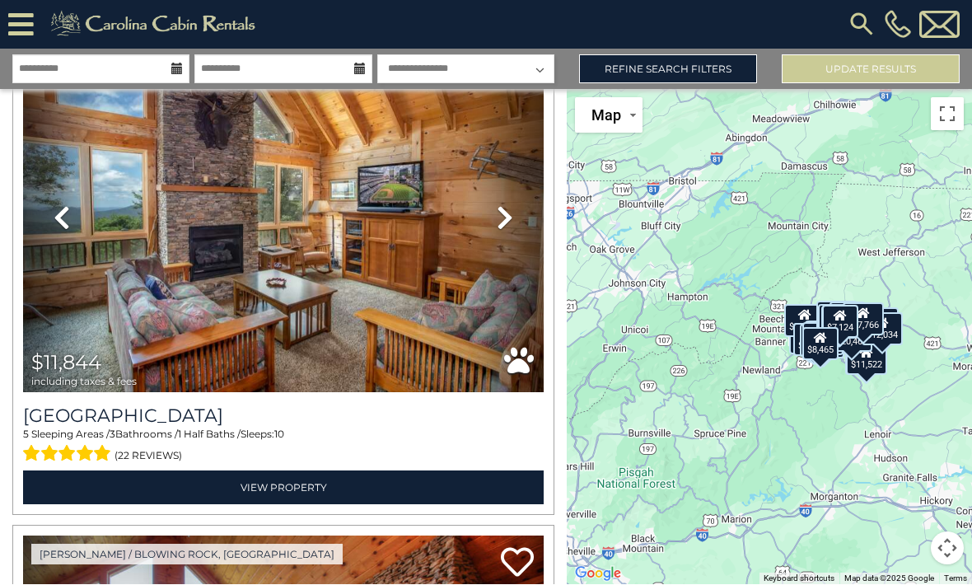
click at [139, 306] on img at bounding box center [283, 218] width 520 height 349
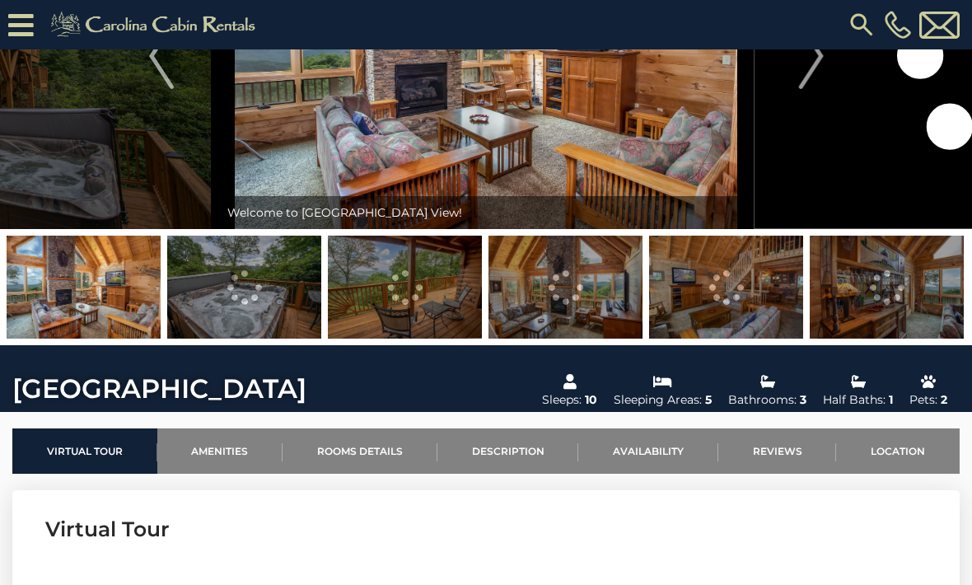
scroll to position [292, 0]
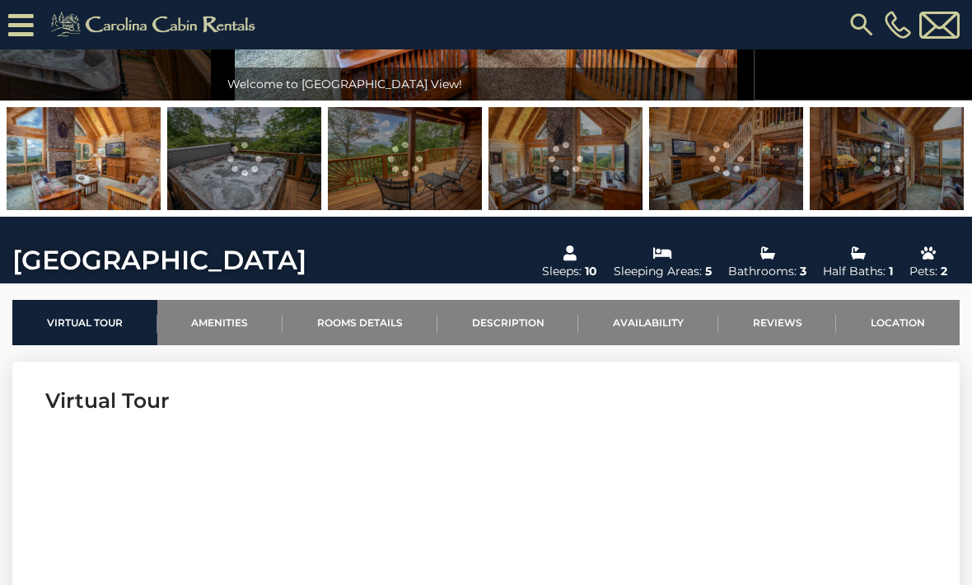
click at [909, 323] on link "Location" at bounding box center [898, 322] width 124 height 45
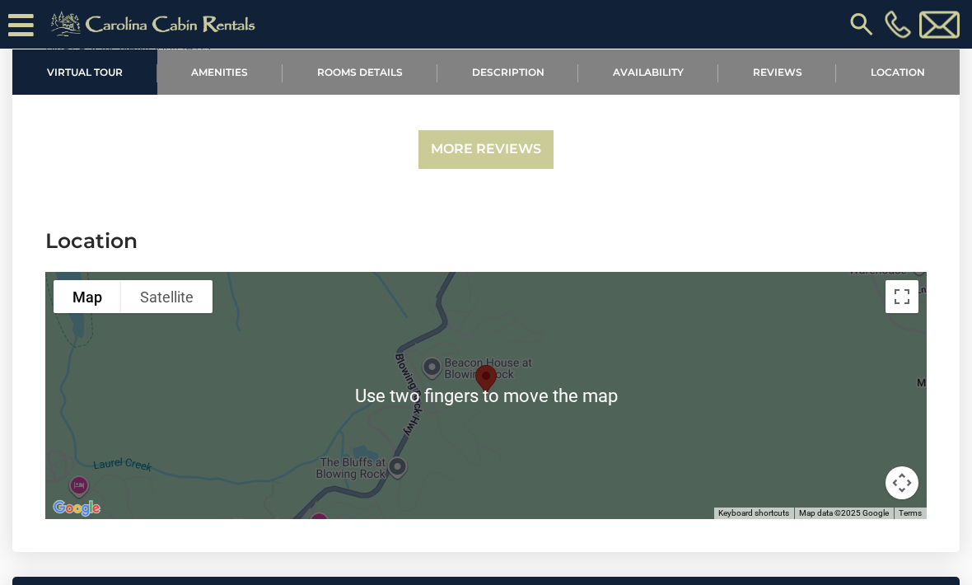
scroll to position [3597, 0]
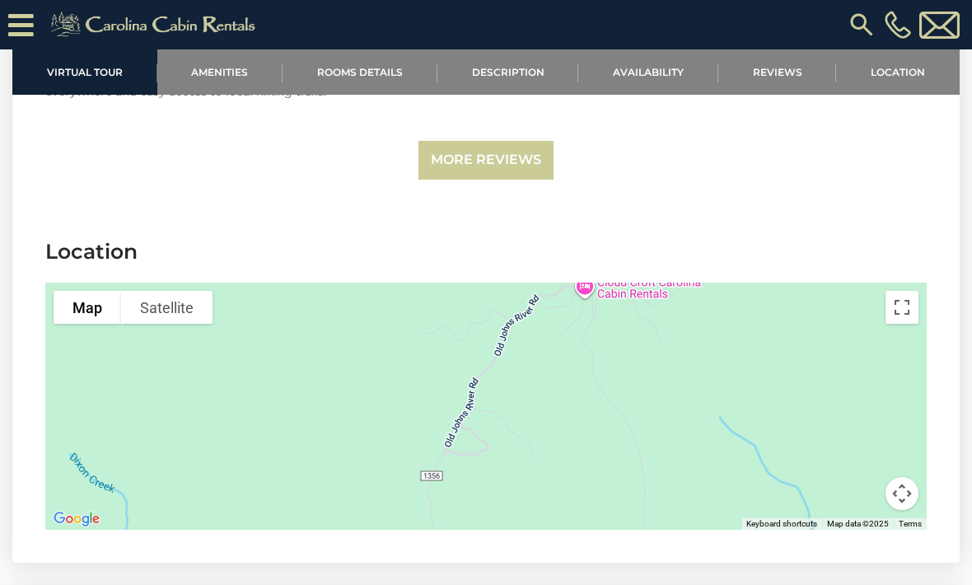
click at [355, 63] on link "Rooms Details" at bounding box center [359, 71] width 155 height 45
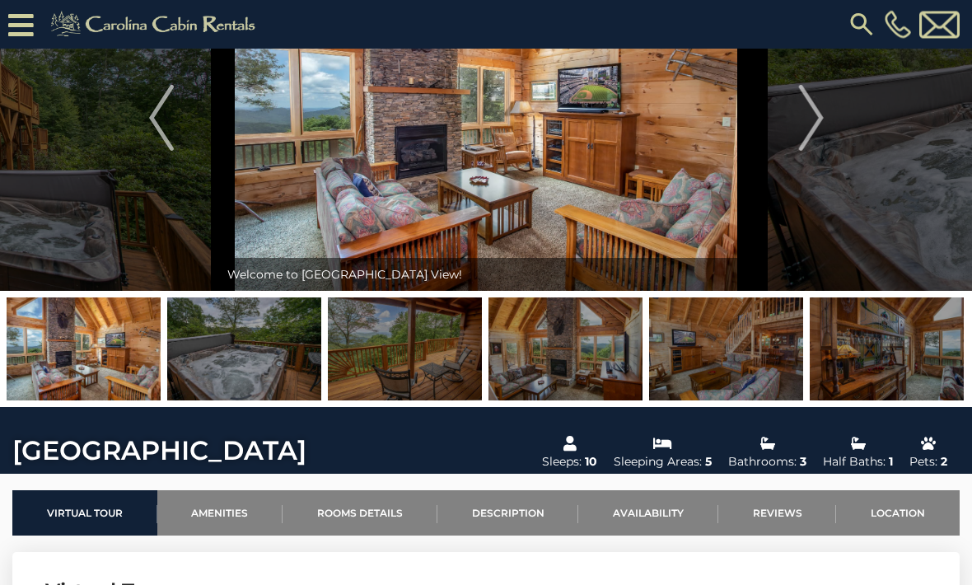
scroll to position [104, 0]
click at [640, 509] on link "Availability" at bounding box center [648, 512] width 140 height 45
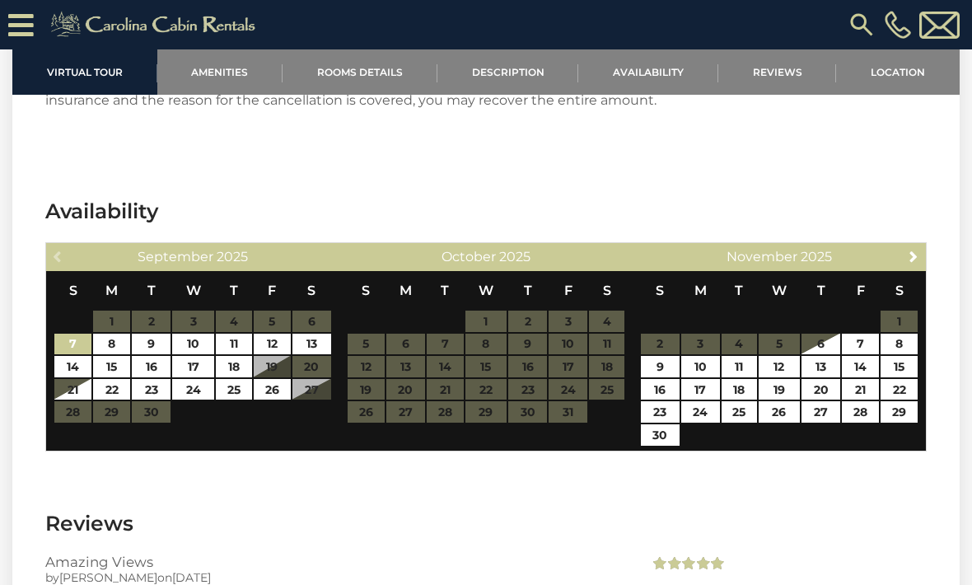
scroll to position [2917, 0]
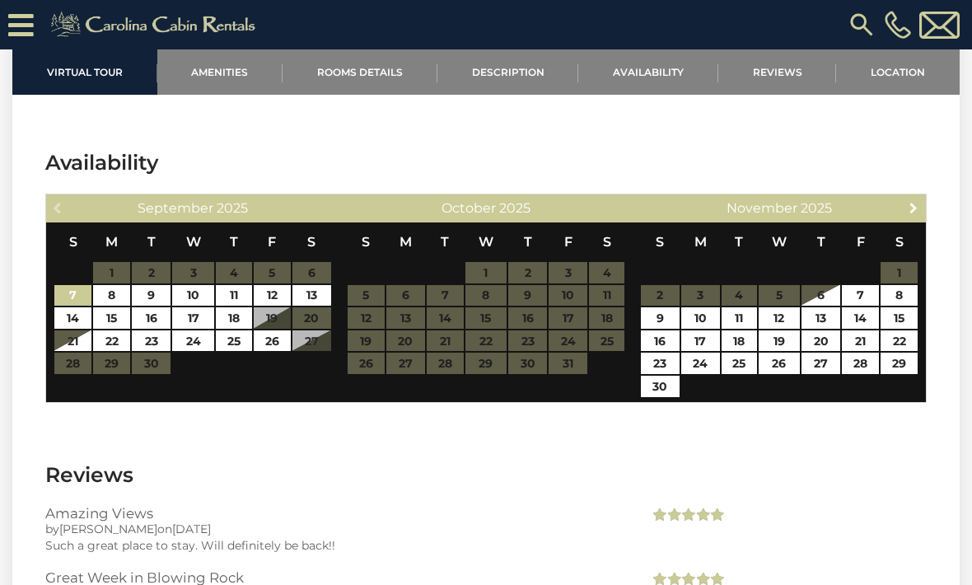
click at [911, 208] on span "Next" at bounding box center [913, 207] width 13 height 13
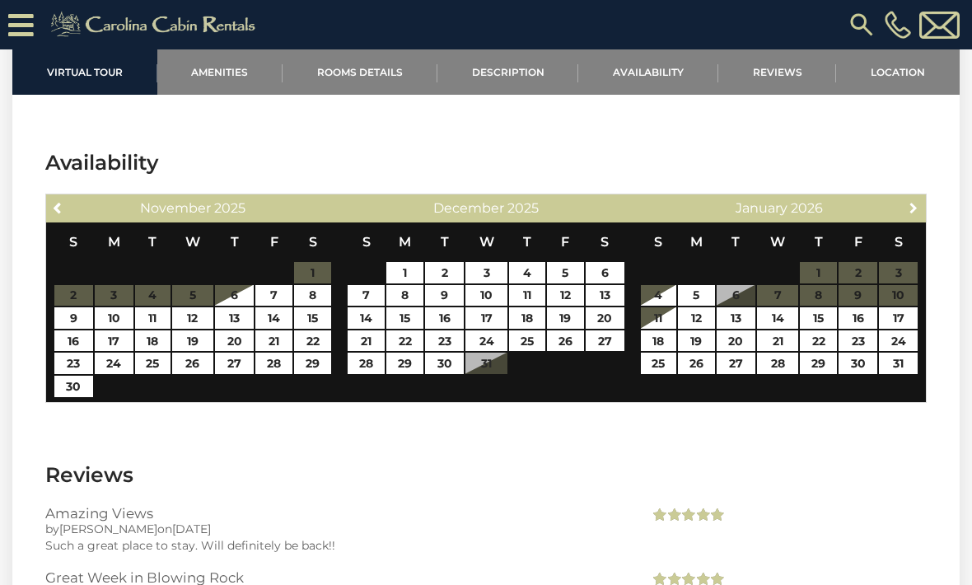
click at [914, 217] on link "Next" at bounding box center [913, 207] width 21 height 21
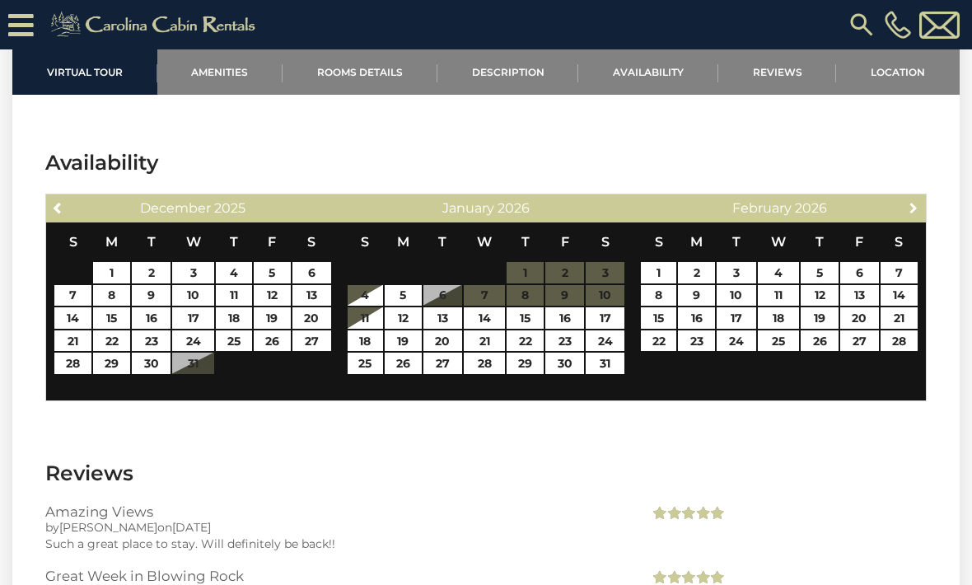
click at [912, 209] on span "Next" at bounding box center [913, 207] width 13 height 13
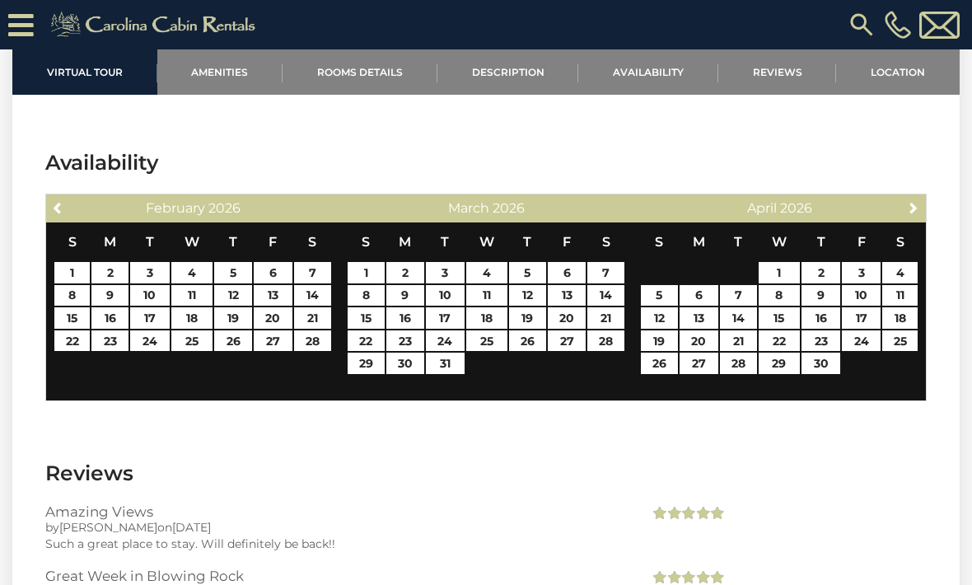
click at [909, 217] on link "Next" at bounding box center [913, 207] width 21 height 21
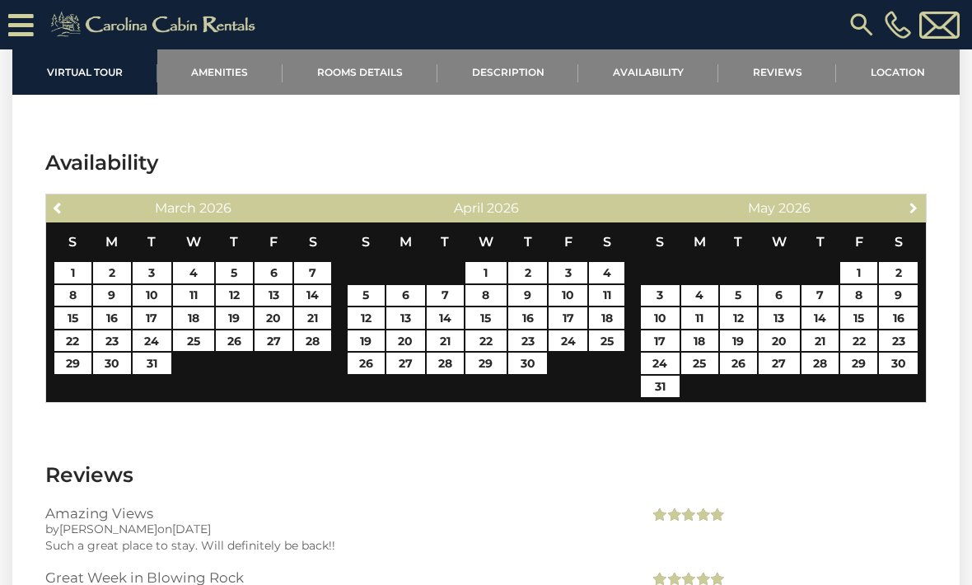
click at [906, 217] on link "Next" at bounding box center [913, 207] width 21 height 21
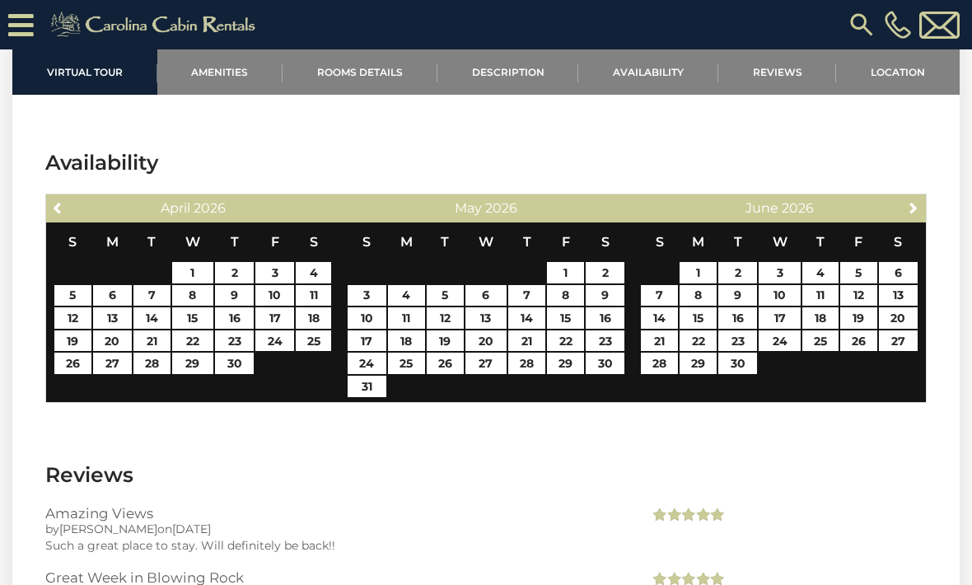
click at [909, 217] on link "Next" at bounding box center [913, 207] width 21 height 21
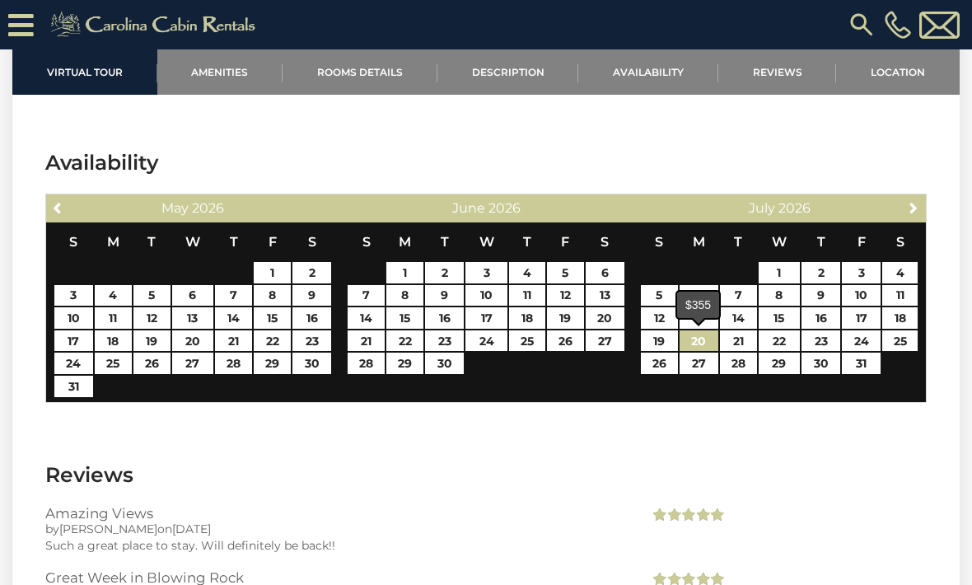
click at [692, 339] on link "20" at bounding box center [698, 340] width 39 height 21
type input "**********"
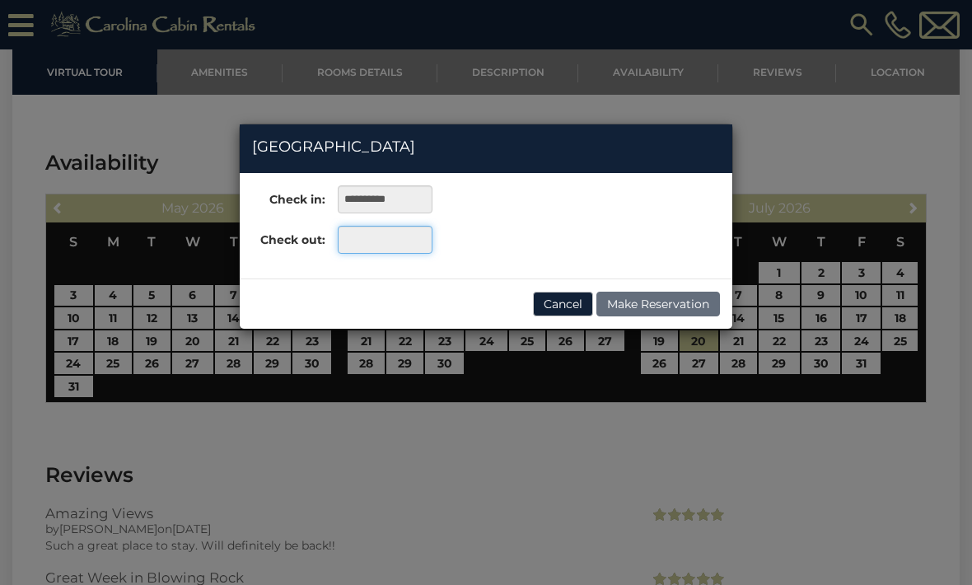
click at [364, 239] on input "text" at bounding box center [385, 240] width 95 height 28
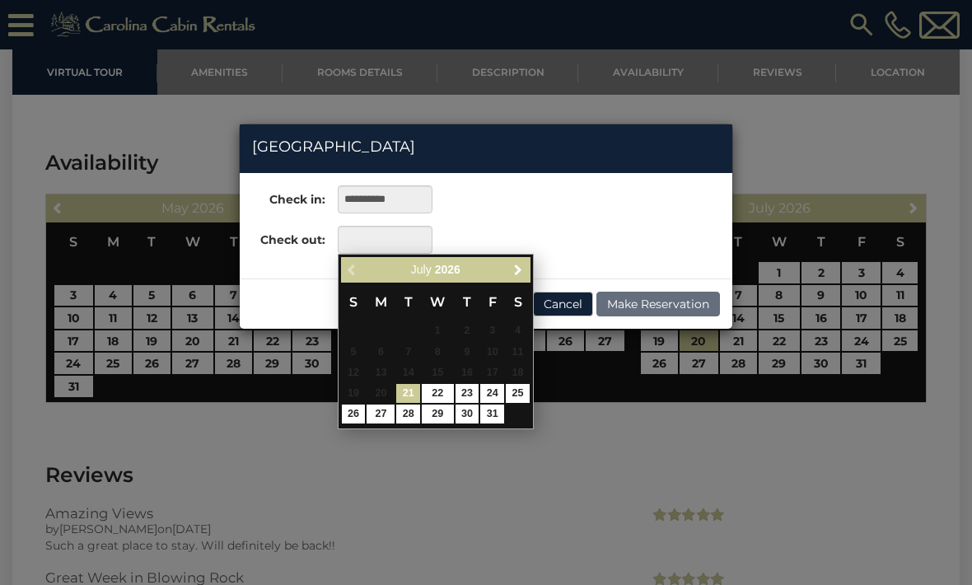
click at [520, 267] on span "Next" at bounding box center [517, 269] width 13 height 13
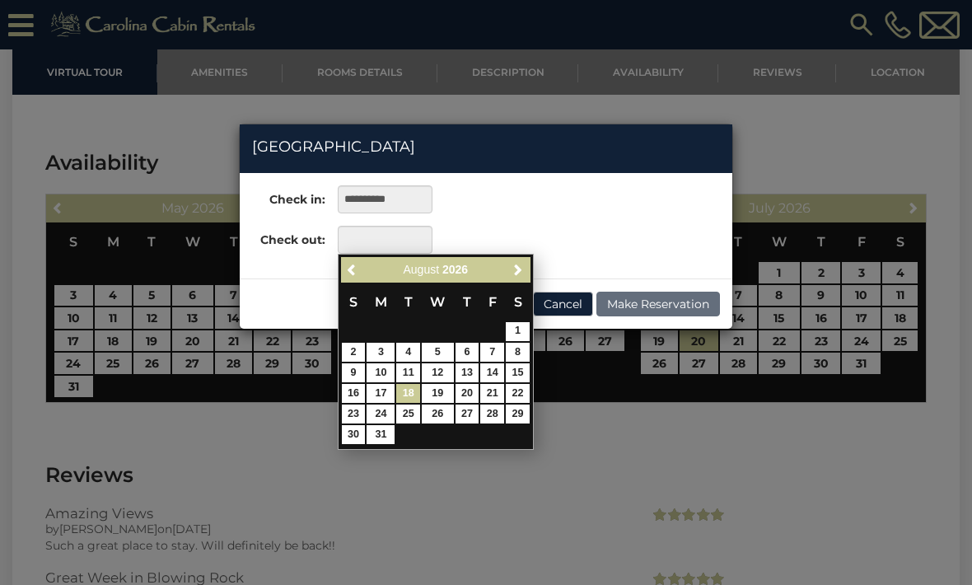
click at [408, 389] on link "18" at bounding box center [408, 393] width 24 height 19
type input "**********"
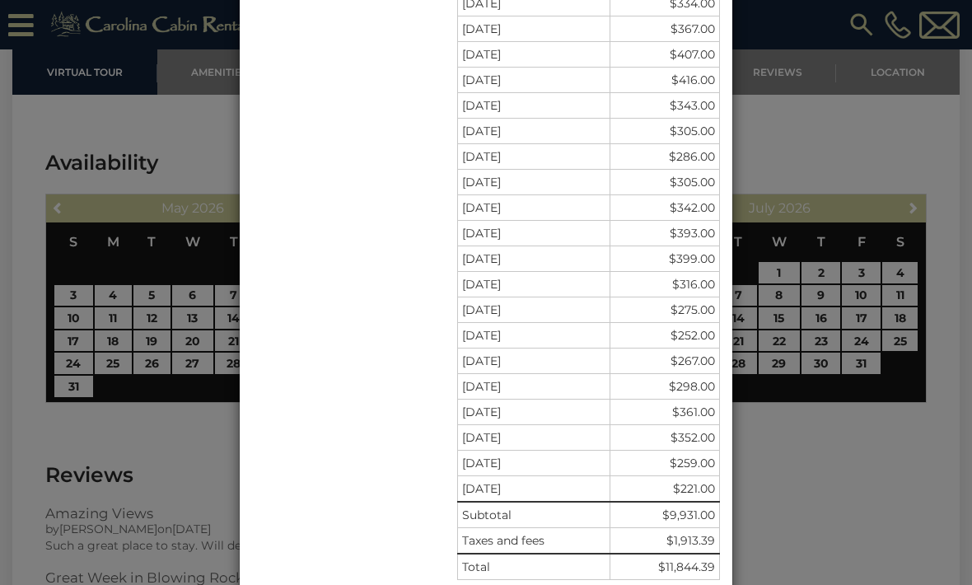
scroll to position [433, 0]
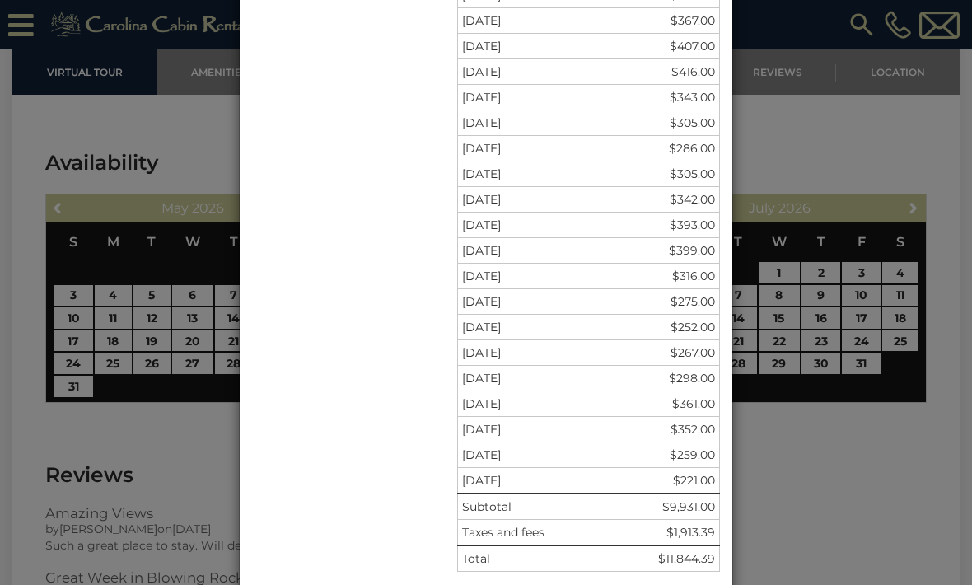
click at [203, 447] on div "**********" at bounding box center [486, 292] width 972 height 585
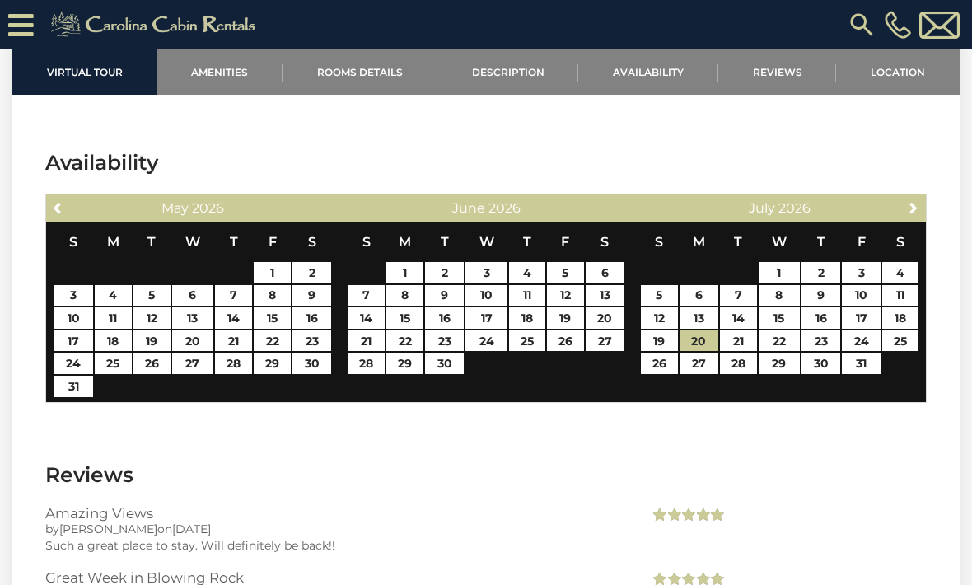
click at [365, 67] on link "Rooms Details" at bounding box center [359, 71] width 155 height 45
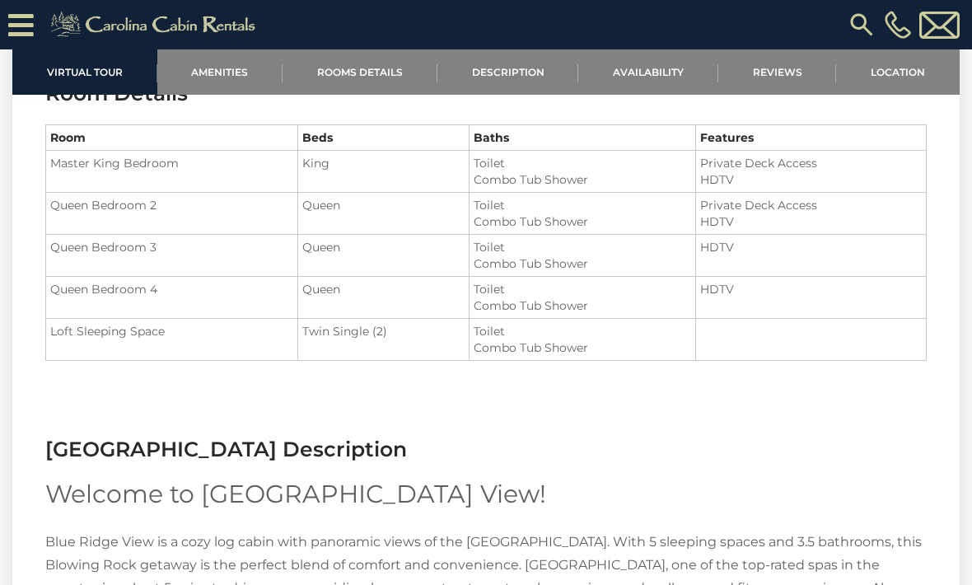
scroll to position [1689, 0]
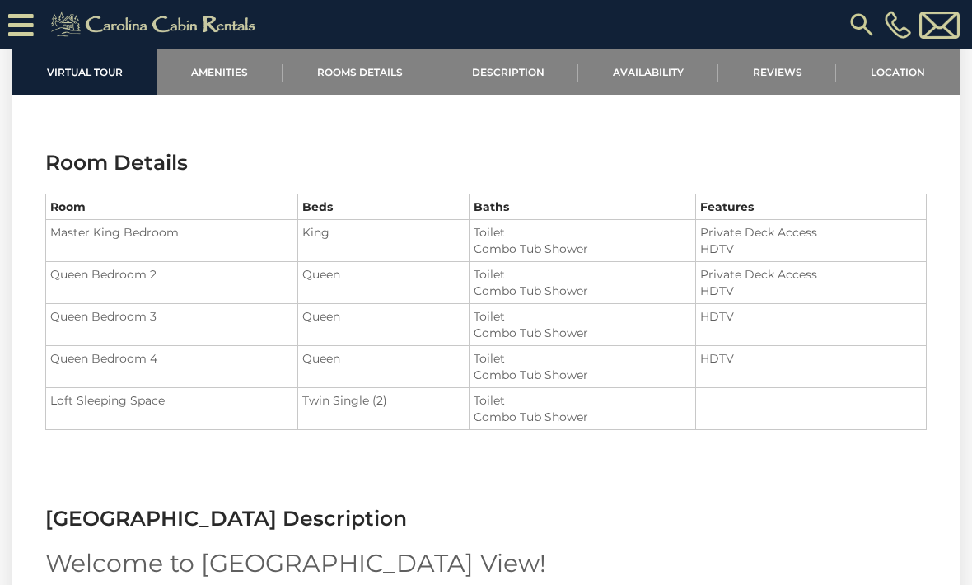
click at [772, 71] on link "Reviews" at bounding box center [777, 71] width 119 height 45
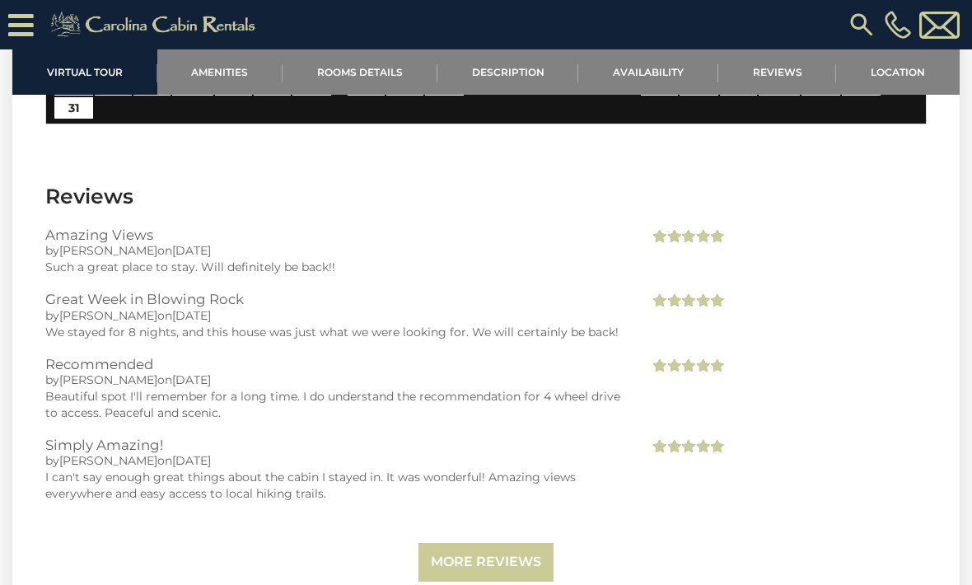
scroll to position [3228, 0]
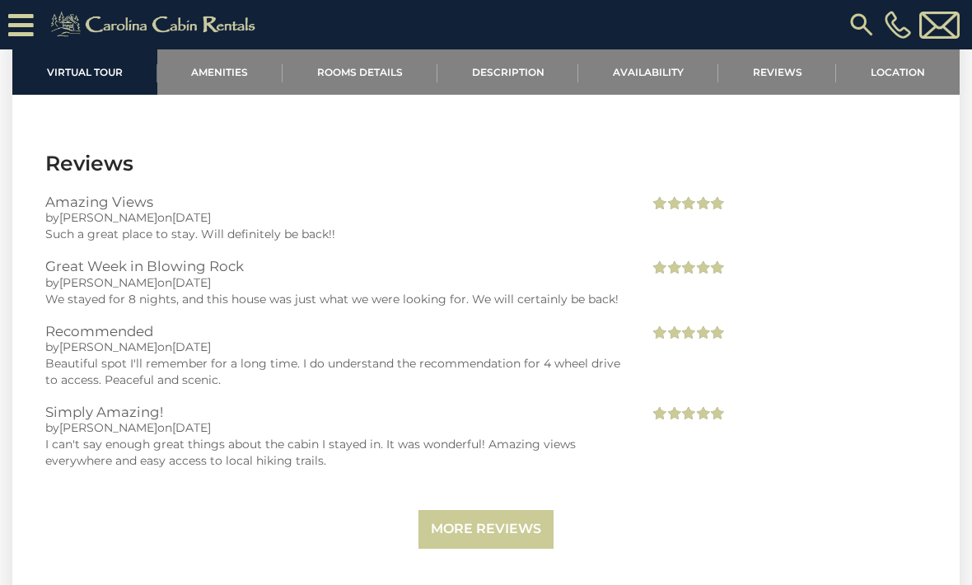
click at [217, 58] on link "Amenities" at bounding box center [220, 71] width 126 height 45
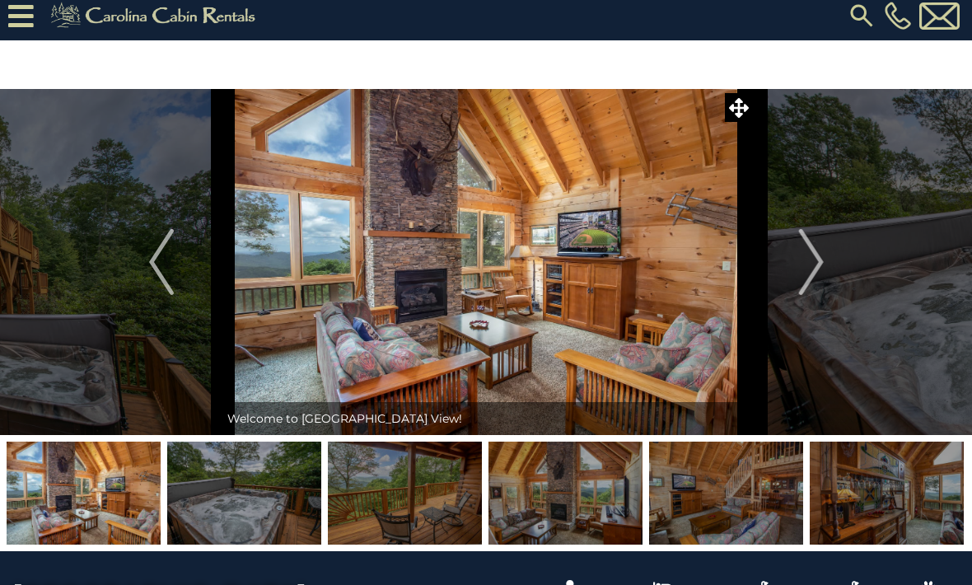
scroll to position [0, 0]
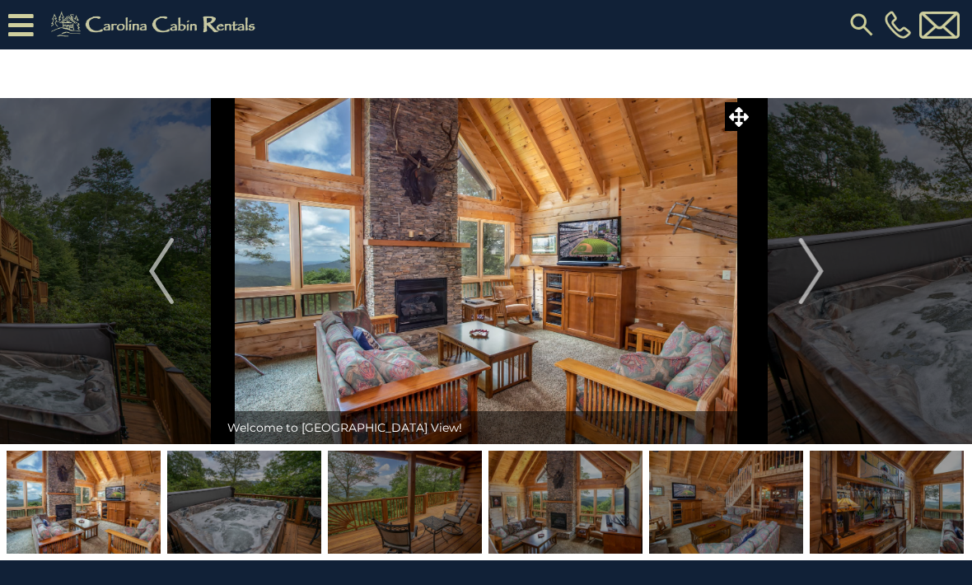
click at [815, 266] on img "Next" at bounding box center [810, 271] width 25 height 66
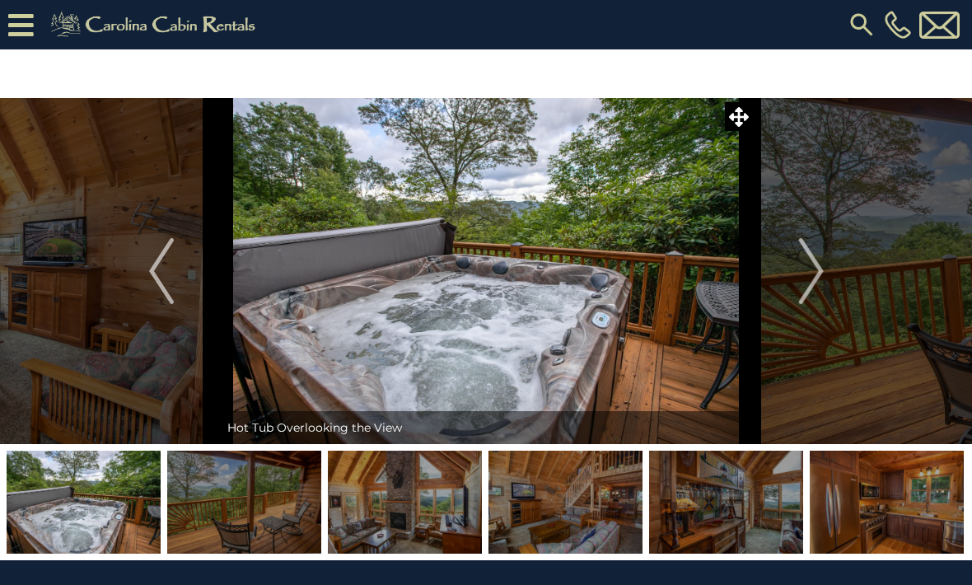
click at [821, 269] on img "Next" at bounding box center [810, 271] width 25 height 66
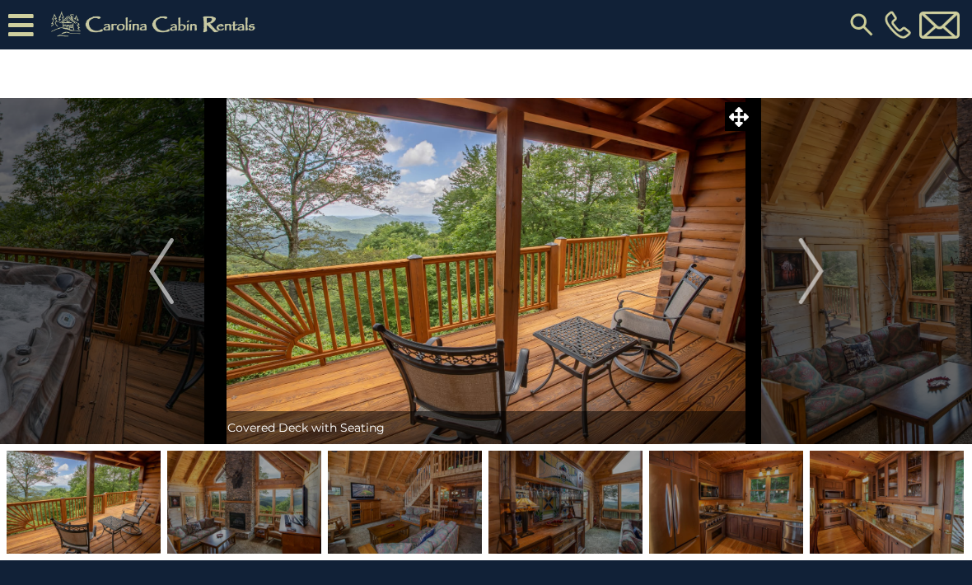
click at [823, 273] on img "Next" at bounding box center [810, 271] width 25 height 66
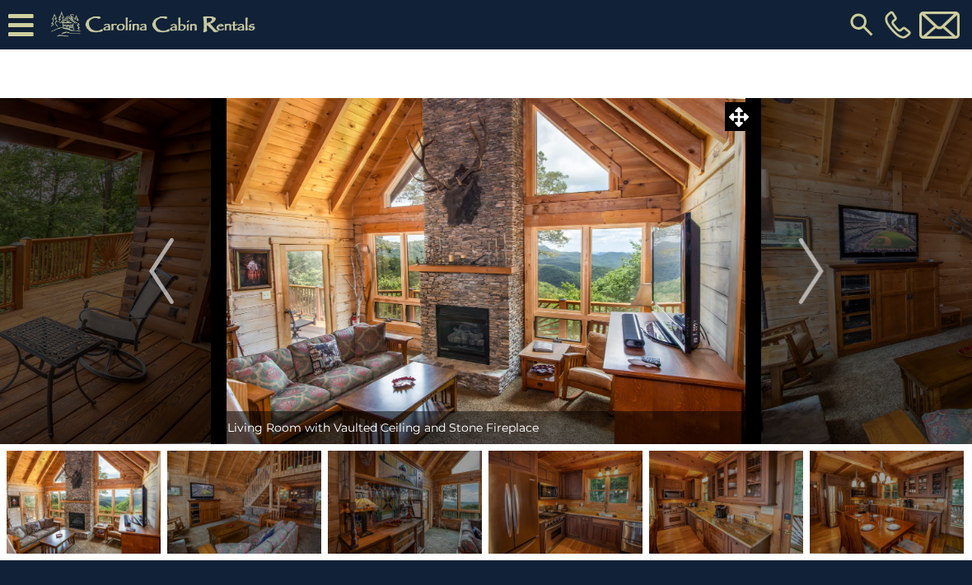
click at [821, 281] on img "Next" at bounding box center [810, 271] width 25 height 66
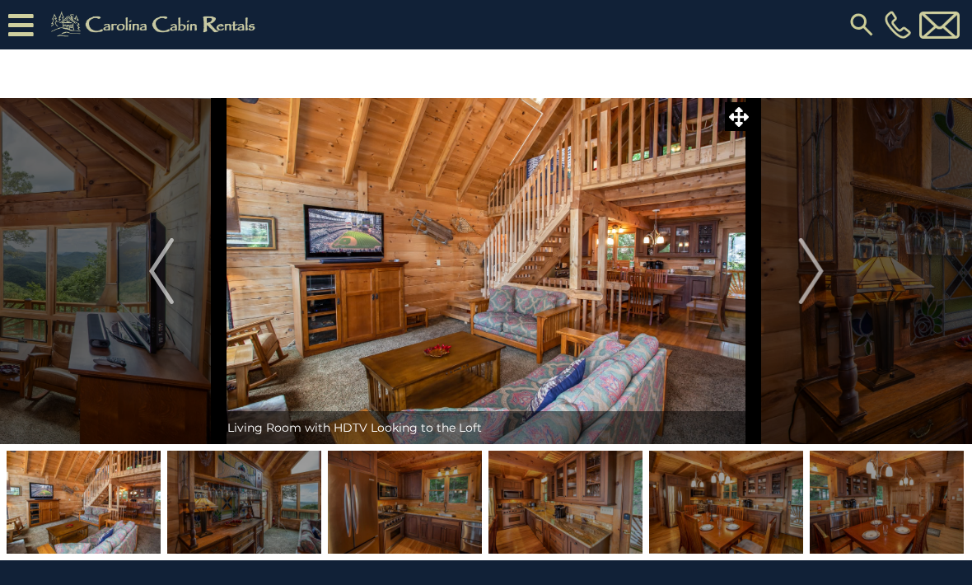
click at [824, 277] on button "Next" at bounding box center [810, 271] width 115 height 346
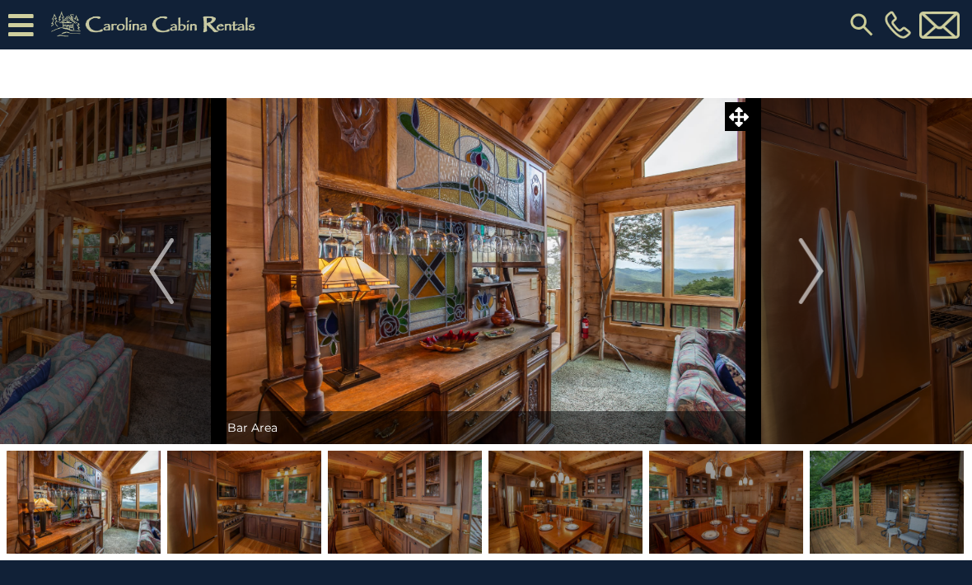
click at [825, 275] on button "Next" at bounding box center [810, 271] width 115 height 346
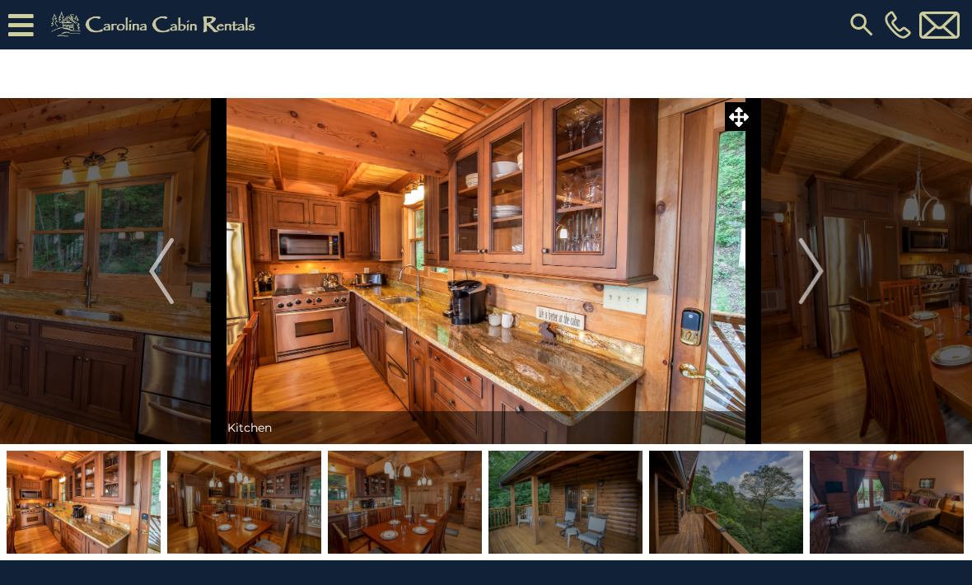
click at [824, 278] on button "Next" at bounding box center [810, 271] width 115 height 346
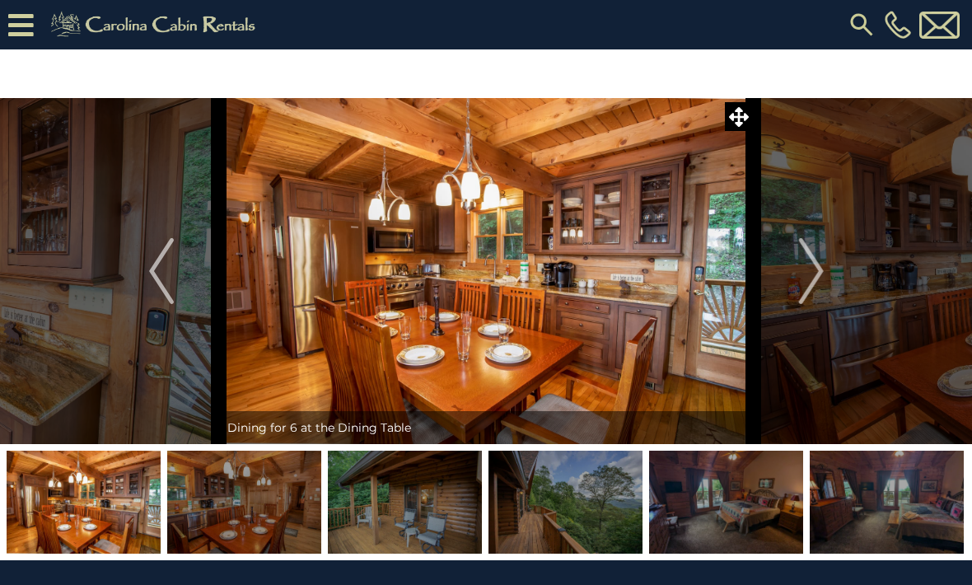
click at [819, 272] on img "Next" at bounding box center [810, 271] width 25 height 66
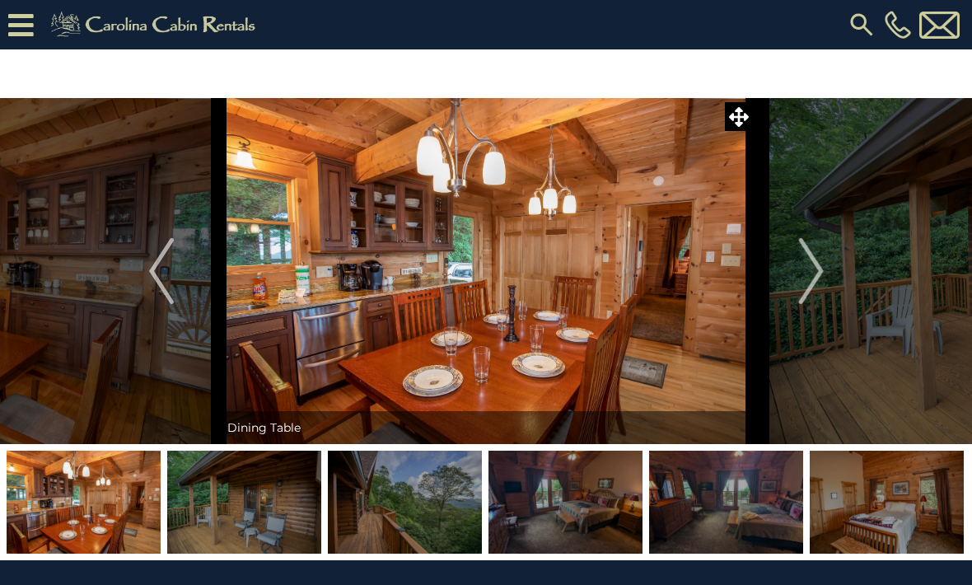
click at [819, 268] on img "Next" at bounding box center [810, 271] width 25 height 66
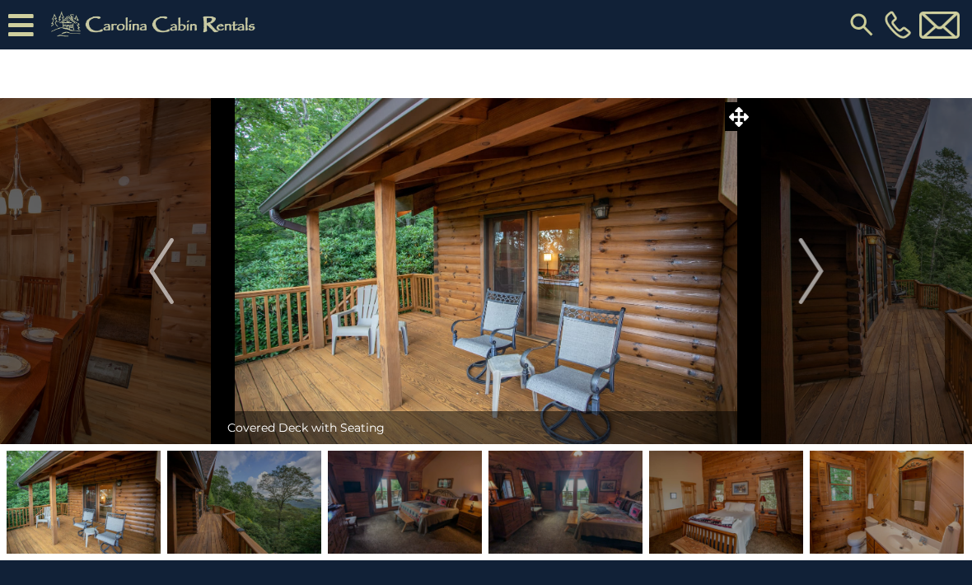
click at [818, 273] on img "Next" at bounding box center [810, 271] width 25 height 66
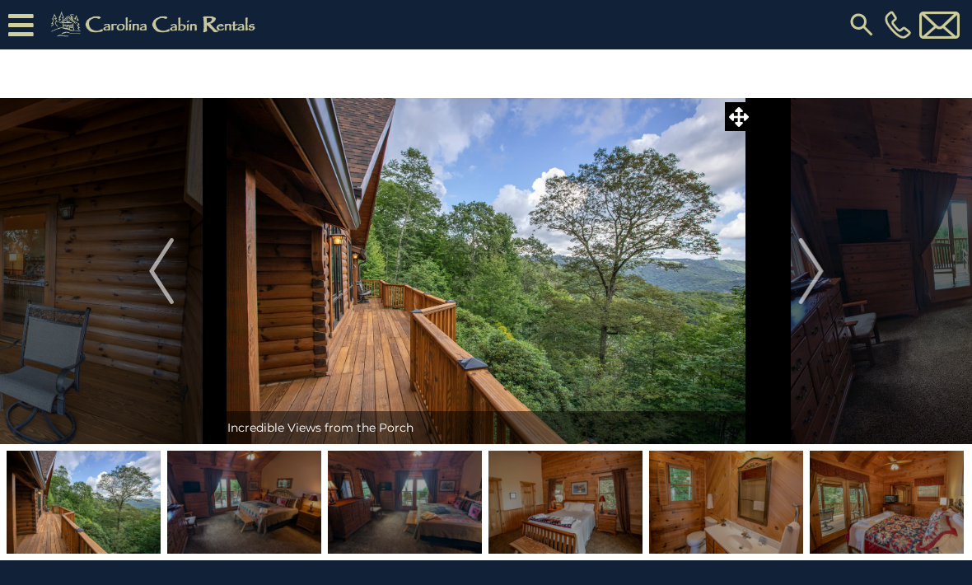
click at [825, 273] on button "Next" at bounding box center [810, 271] width 115 height 346
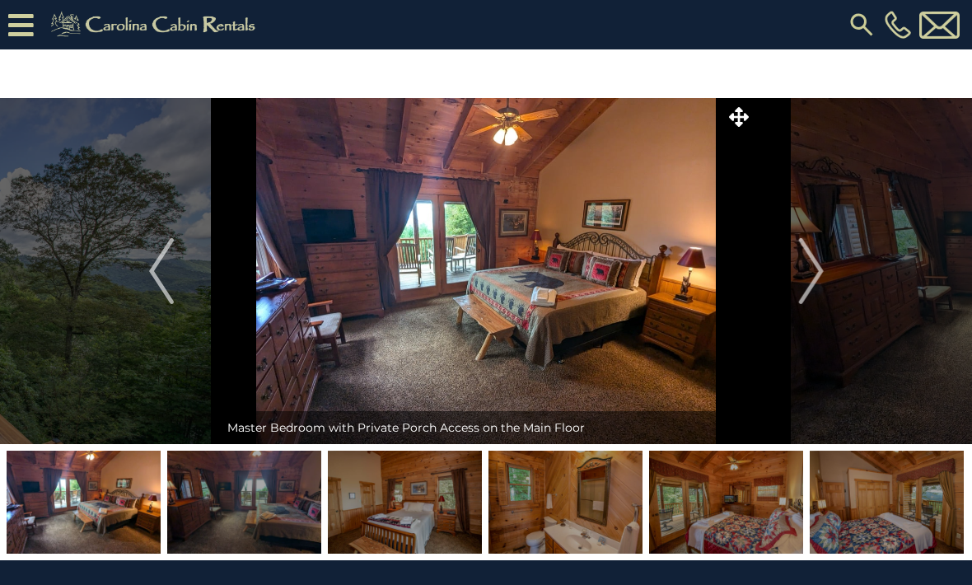
click at [818, 273] on img "Next" at bounding box center [810, 271] width 25 height 66
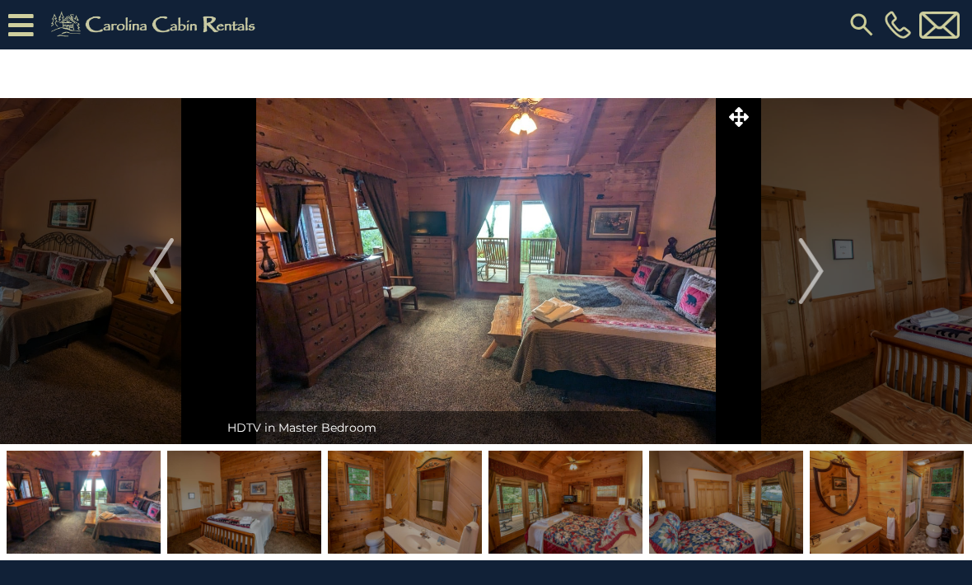
click at [814, 279] on img "Next" at bounding box center [810, 271] width 25 height 66
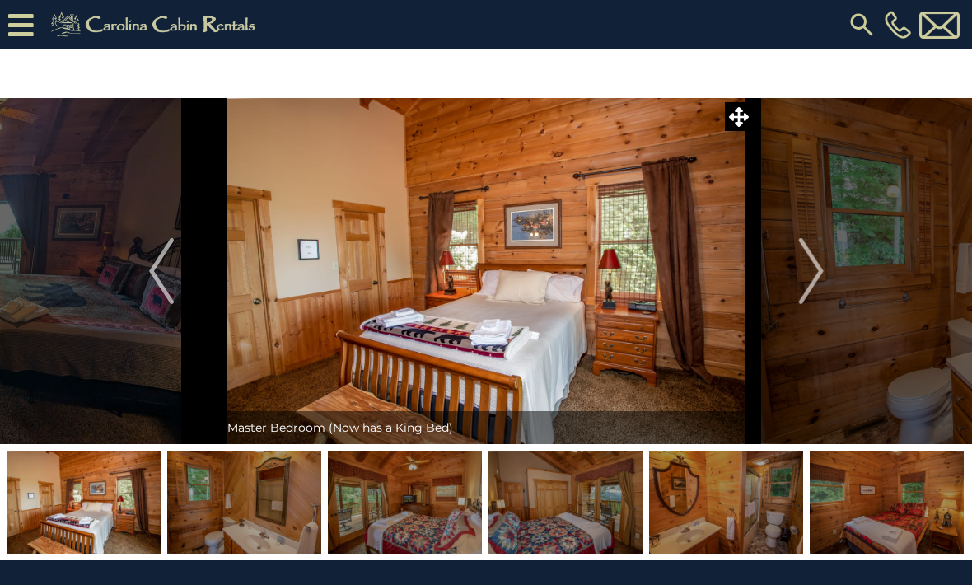
click at [814, 275] on img "Next" at bounding box center [810, 271] width 25 height 66
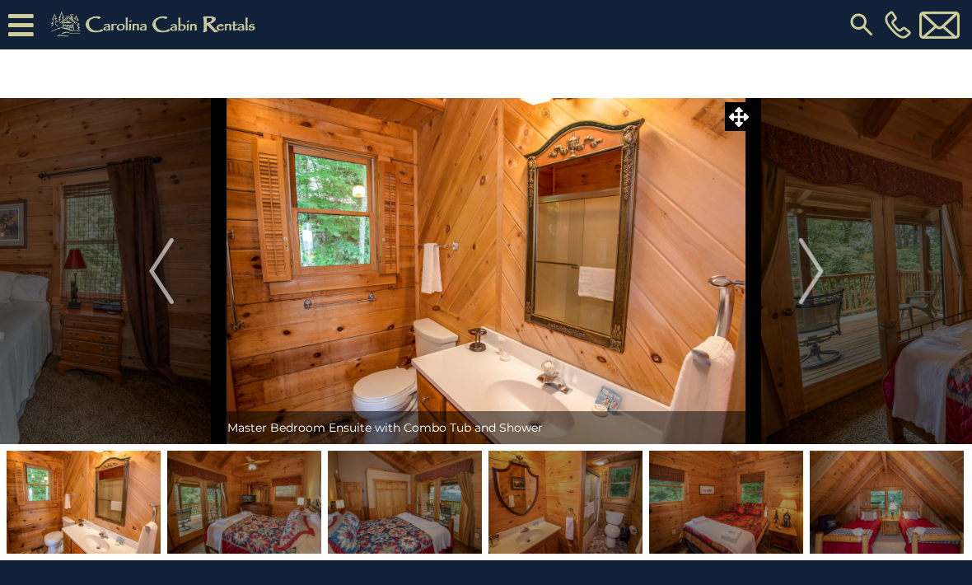
click at [819, 275] on img "Next" at bounding box center [810, 271] width 25 height 66
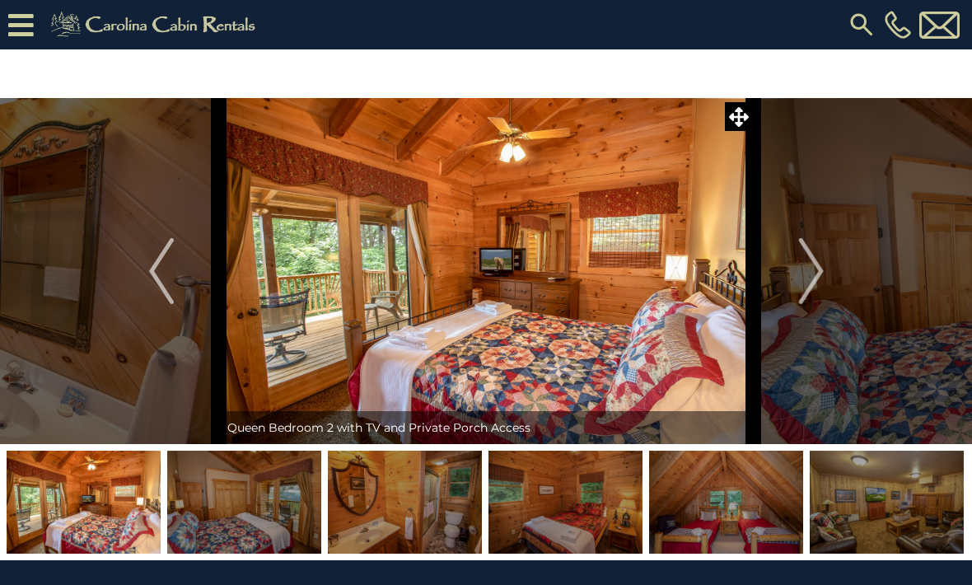
click at [826, 274] on button "Next" at bounding box center [810, 271] width 115 height 346
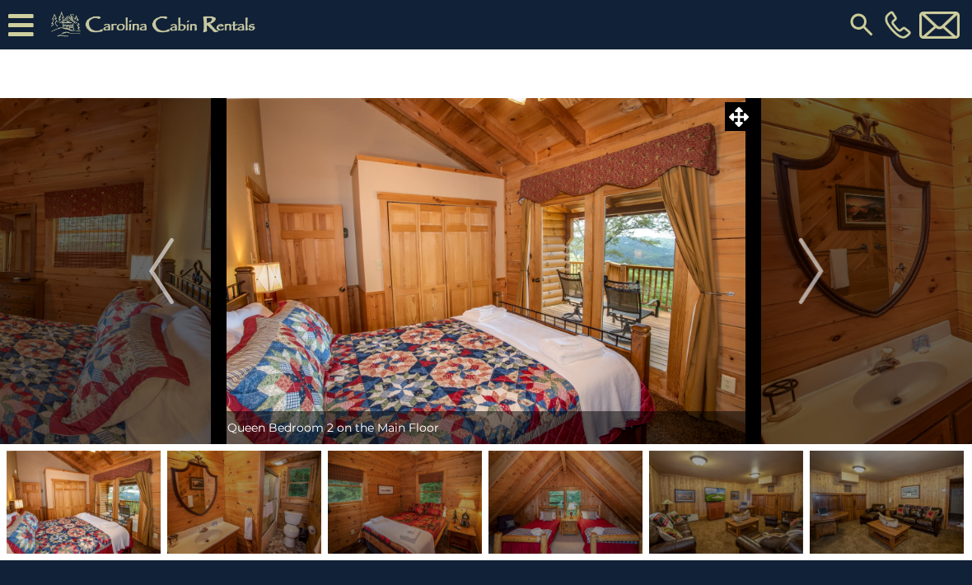
click at [828, 271] on button "Next" at bounding box center [810, 271] width 115 height 346
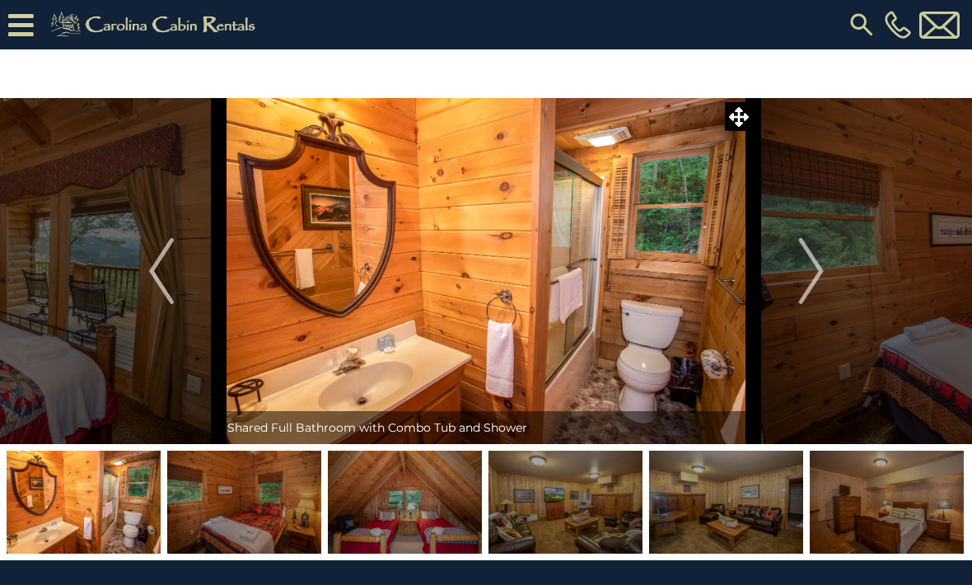
click at [820, 272] on img "Next" at bounding box center [810, 271] width 25 height 66
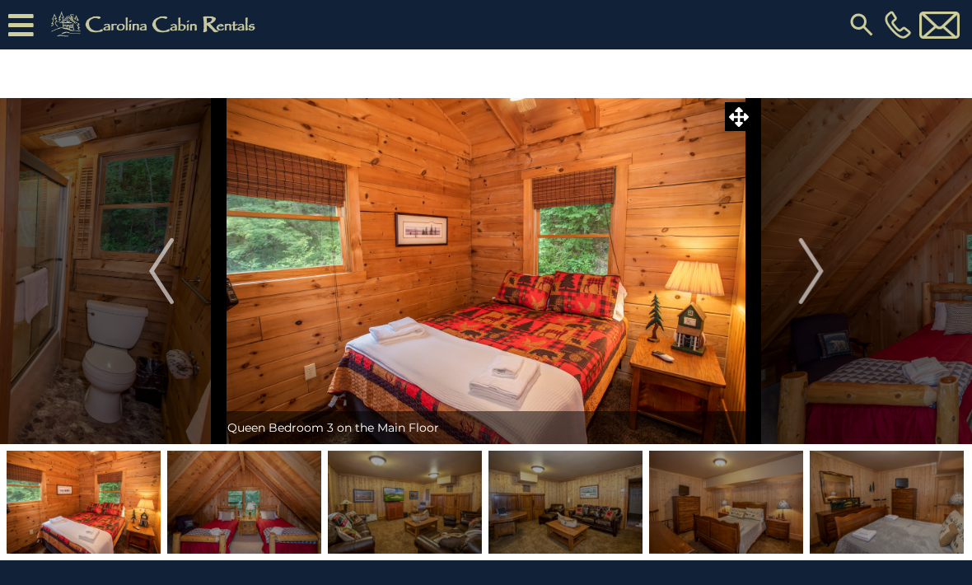
click at [818, 275] on img "Next" at bounding box center [810, 271] width 25 height 66
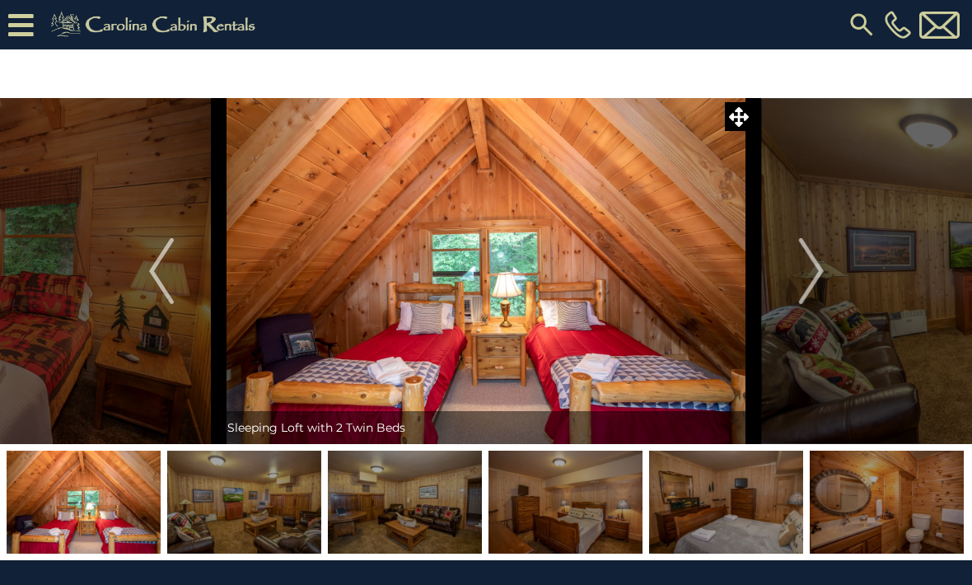
click at [824, 275] on button "Next" at bounding box center [810, 271] width 115 height 346
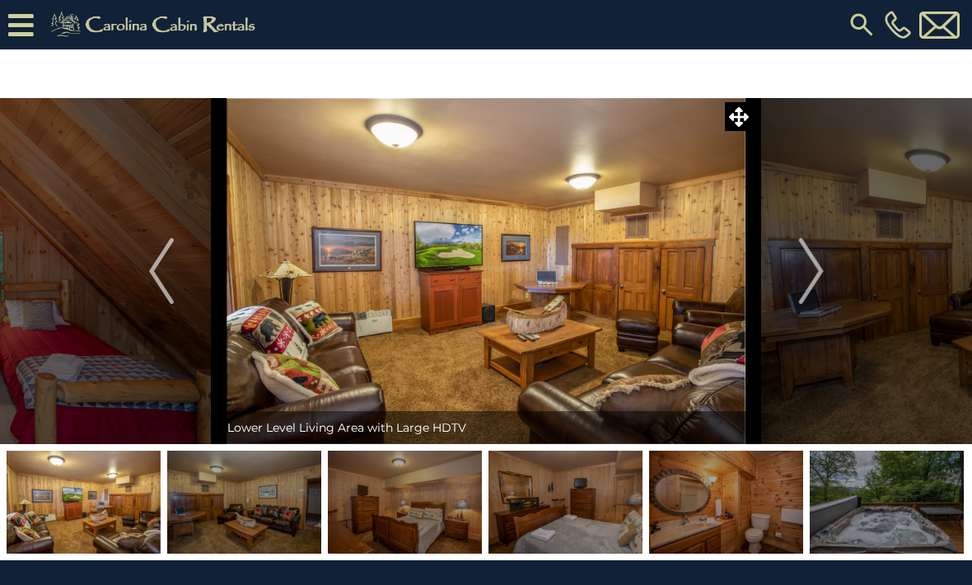
click at [822, 273] on img "Next" at bounding box center [810, 271] width 25 height 66
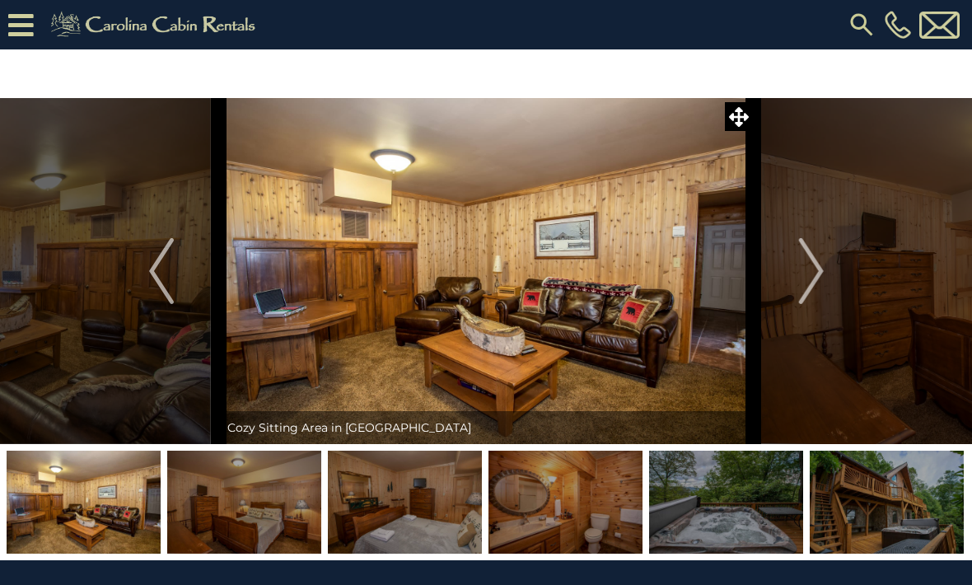
click at [823, 270] on img "Next" at bounding box center [810, 271] width 25 height 66
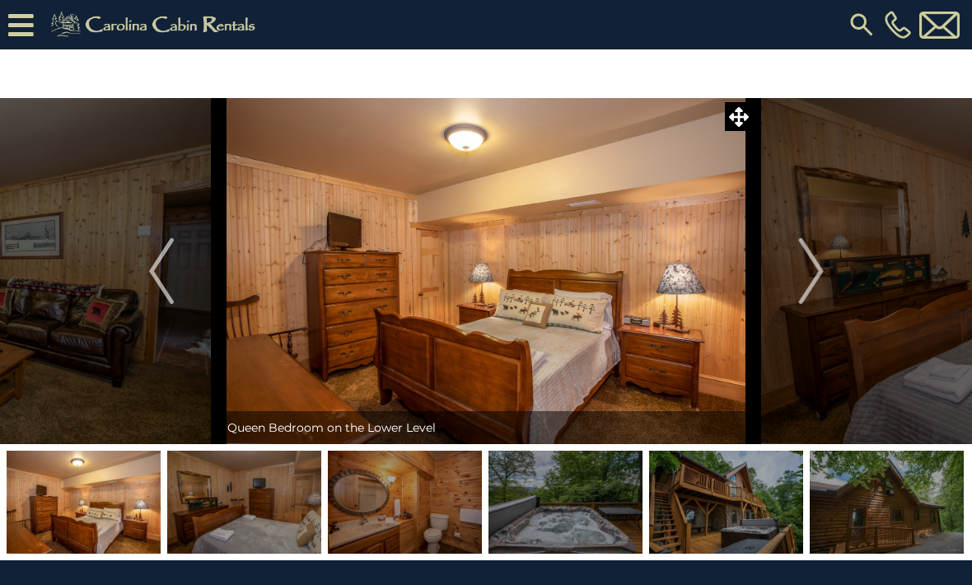
click at [819, 276] on img "Next" at bounding box center [810, 271] width 25 height 66
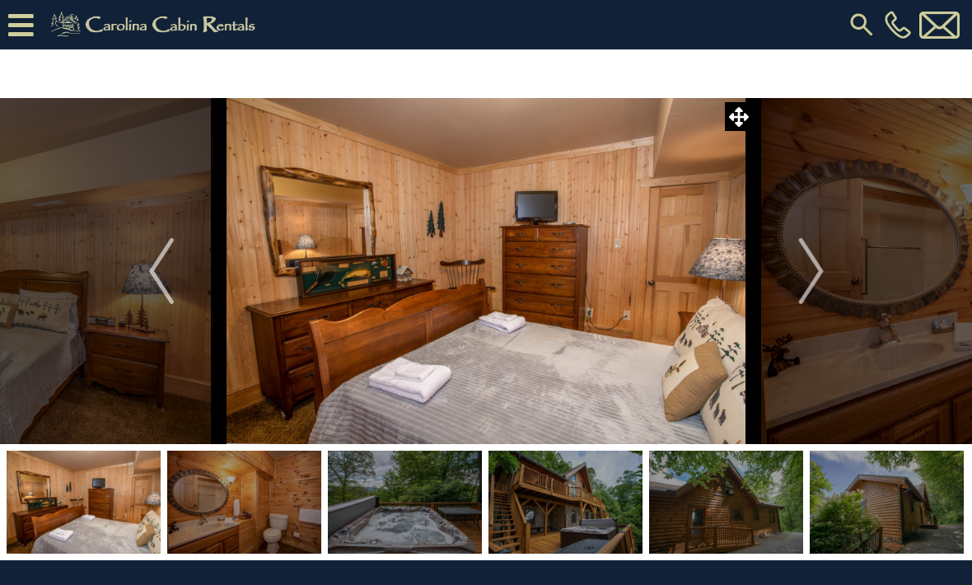
click at [814, 273] on img "Next" at bounding box center [810, 271] width 25 height 66
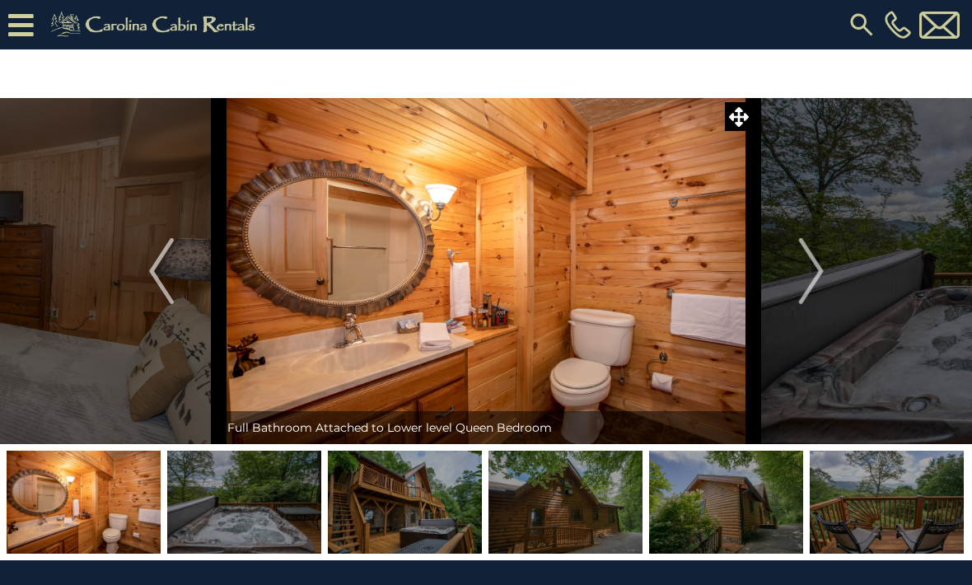
click at [814, 271] on img "Next" at bounding box center [810, 271] width 25 height 66
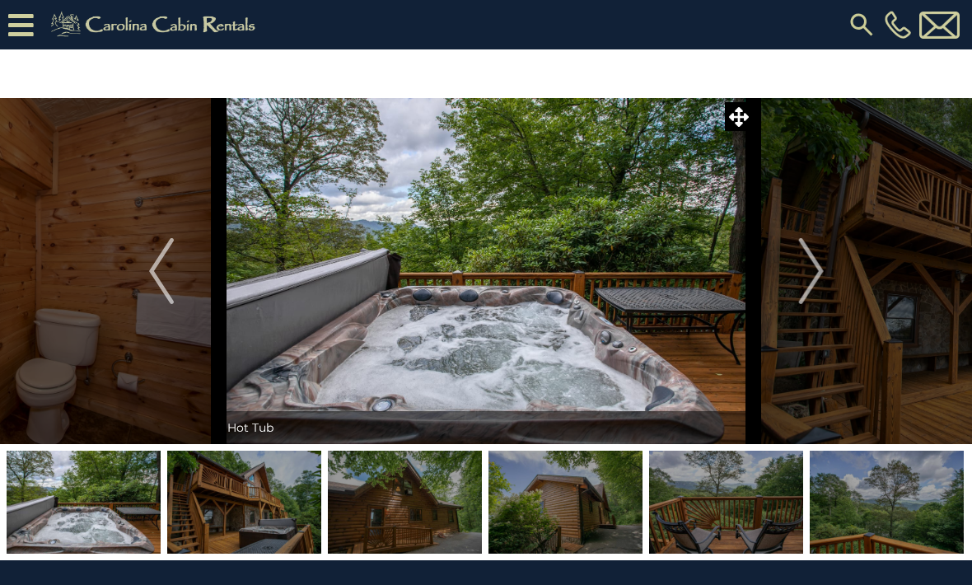
click at [818, 275] on img "Next" at bounding box center [810, 271] width 25 height 66
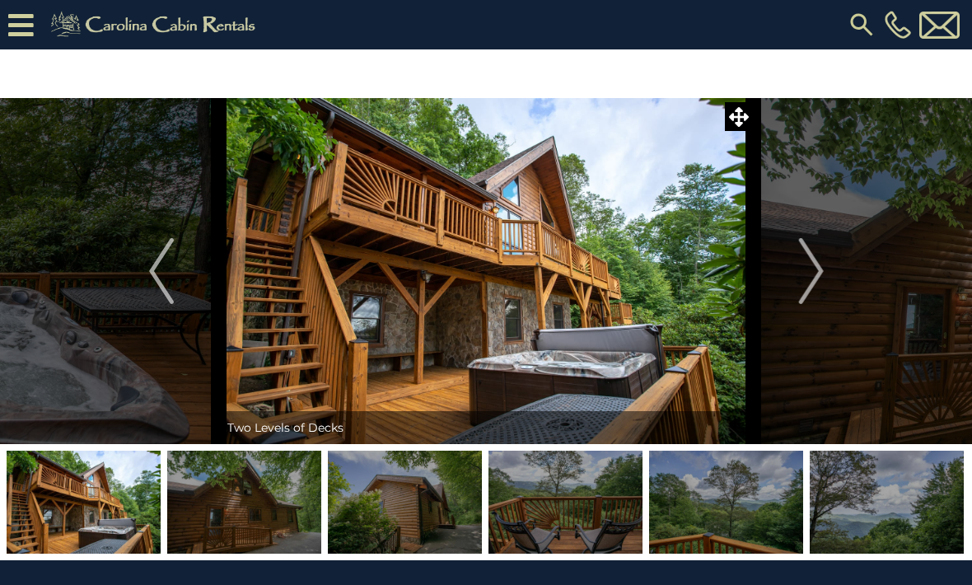
click at [819, 270] on img "Next" at bounding box center [810, 271] width 25 height 66
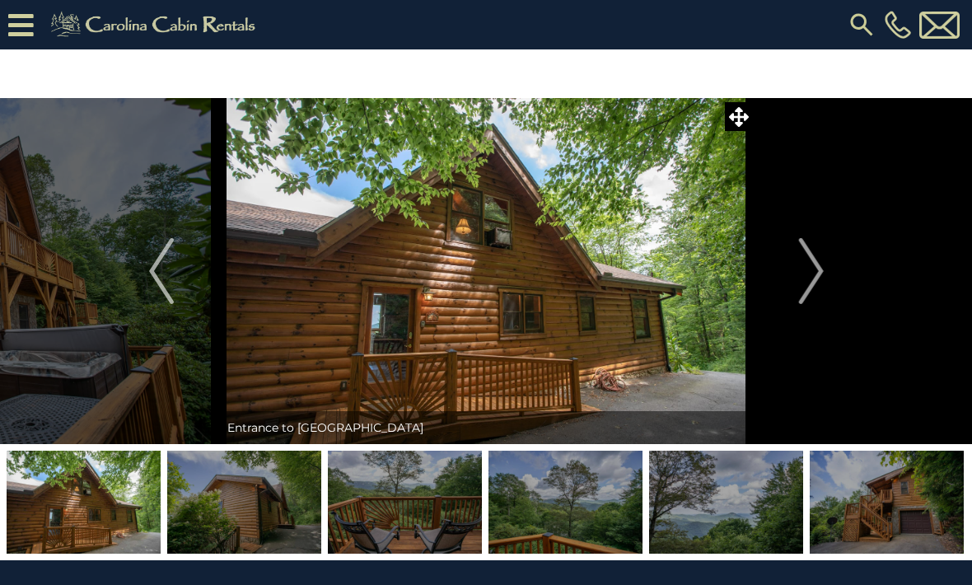
click at [822, 271] on img "Next" at bounding box center [810, 271] width 25 height 66
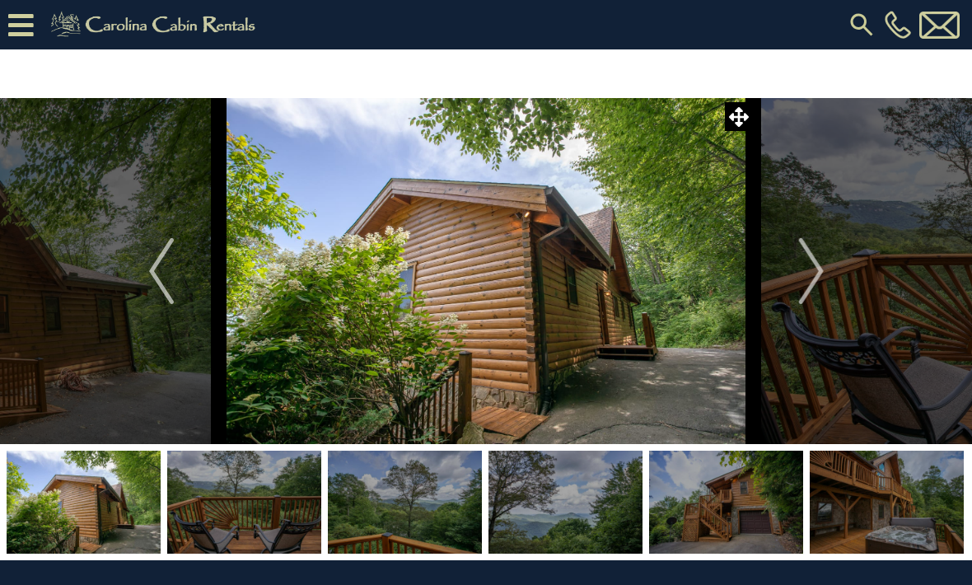
click at [816, 273] on img "Next" at bounding box center [810, 271] width 25 height 66
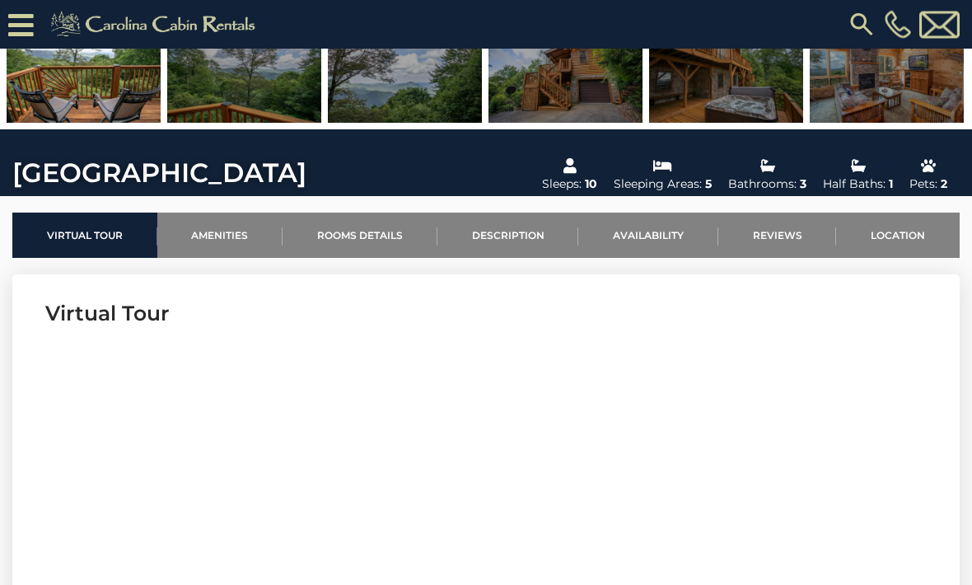
scroll to position [400, 0]
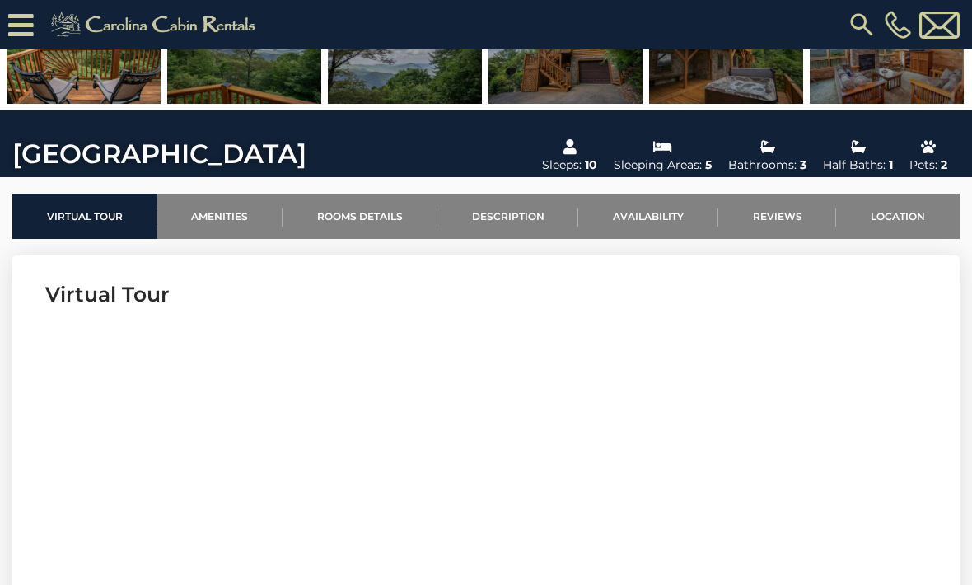
click at [366, 230] on link "Rooms Details" at bounding box center [359, 216] width 155 height 45
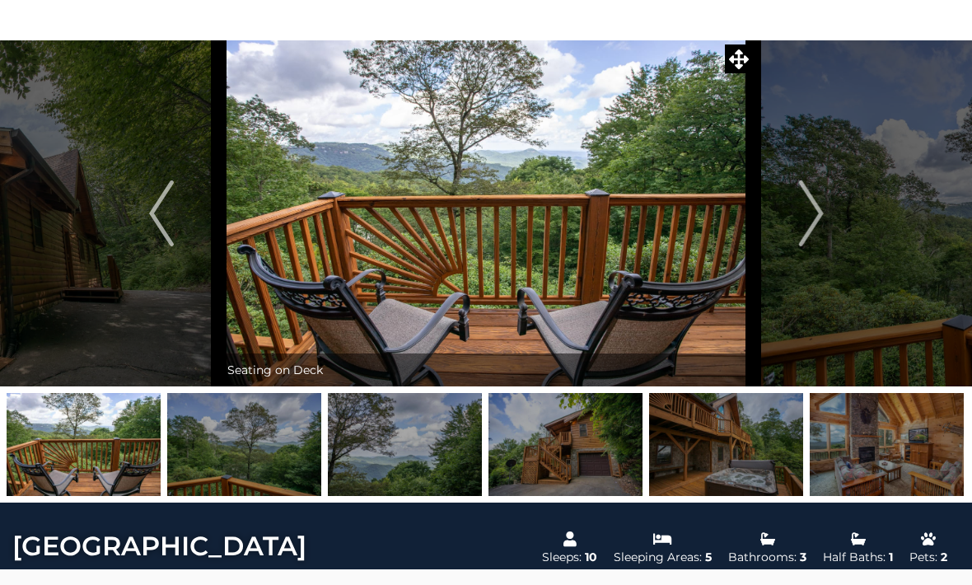
scroll to position [63, 0]
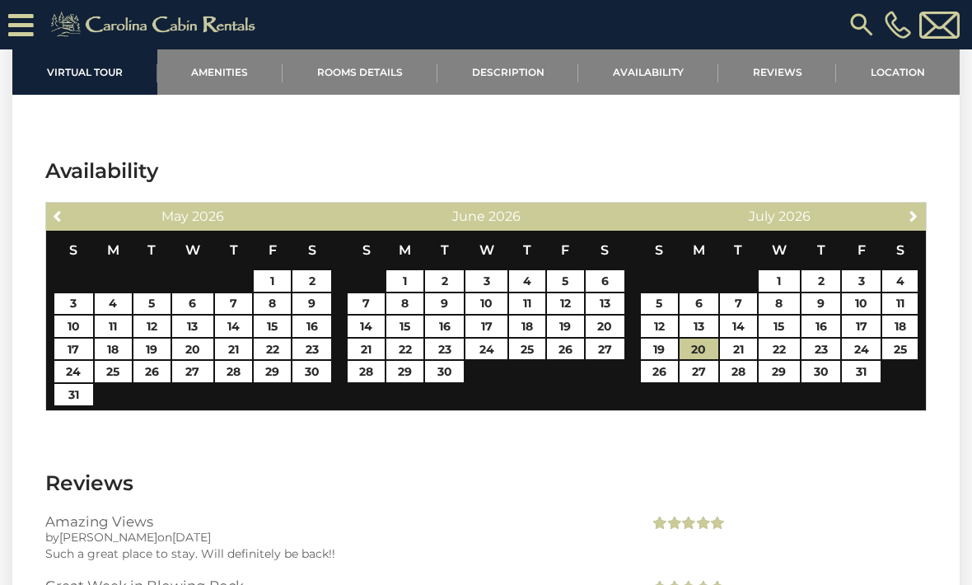
scroll to position [2966, 0]
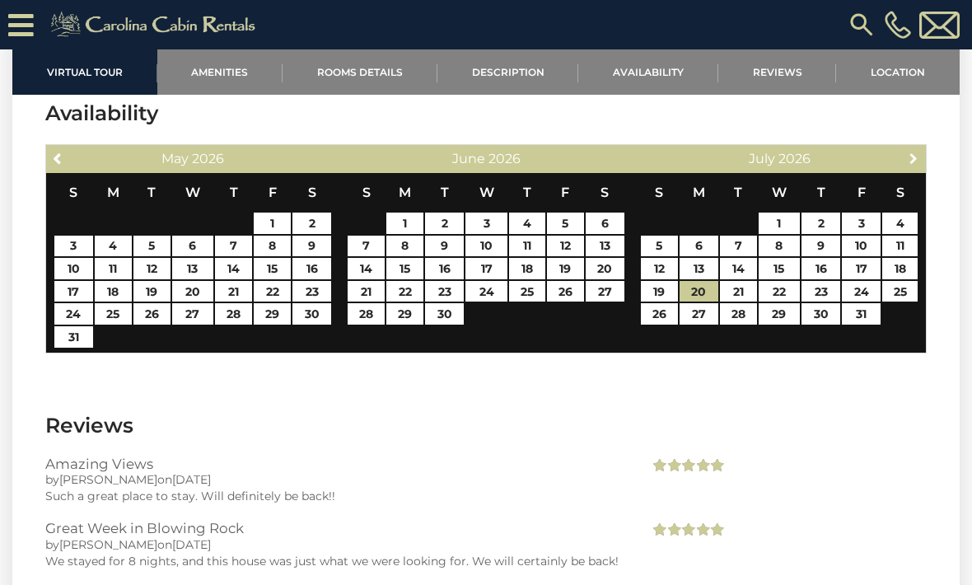
click at [908, 154] on span "Next" at bounding box center [913, 158] width 13 height 13
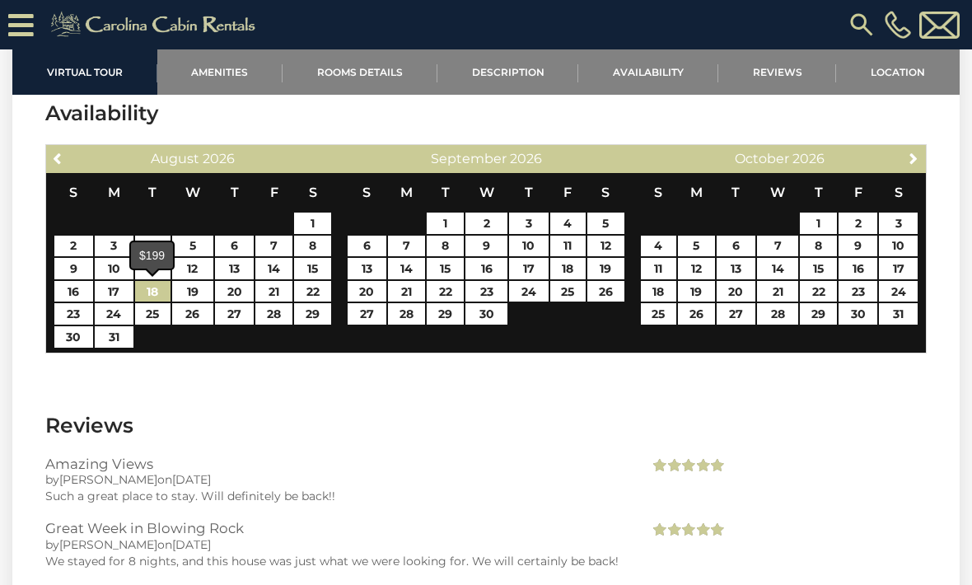
click at [152, 293] on link "18" at bounding box center [152, 291] width 35 height 21
type input "**********"
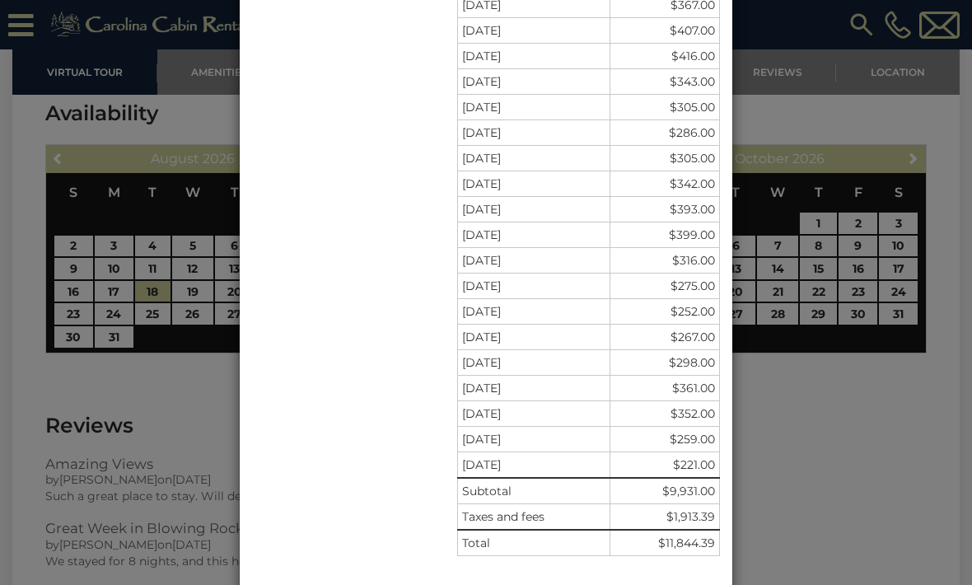
scroll to position [450, 0]
click at [188, 397] on div "**********" at bounding box center [486, 292] width 972 height 585
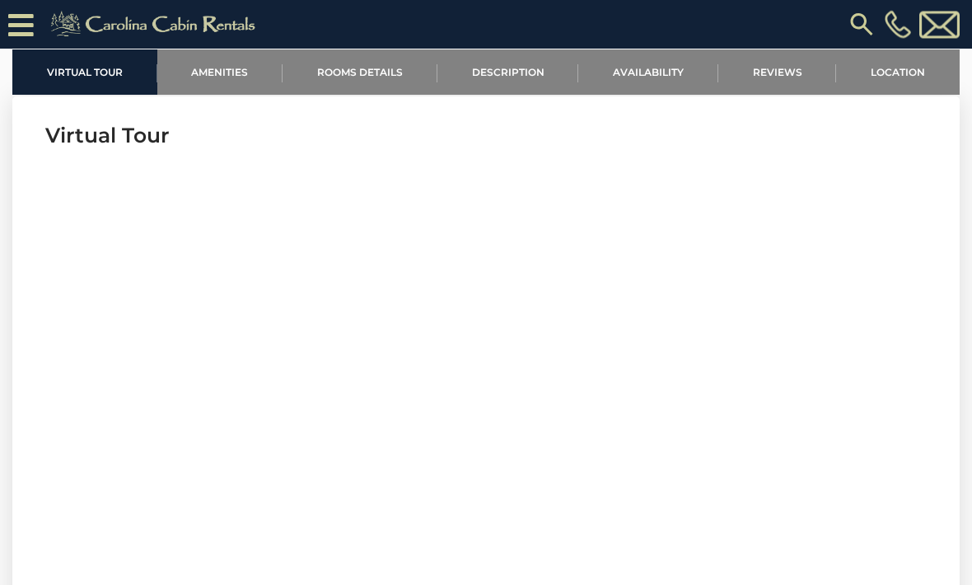
scroll to position [550, 0]
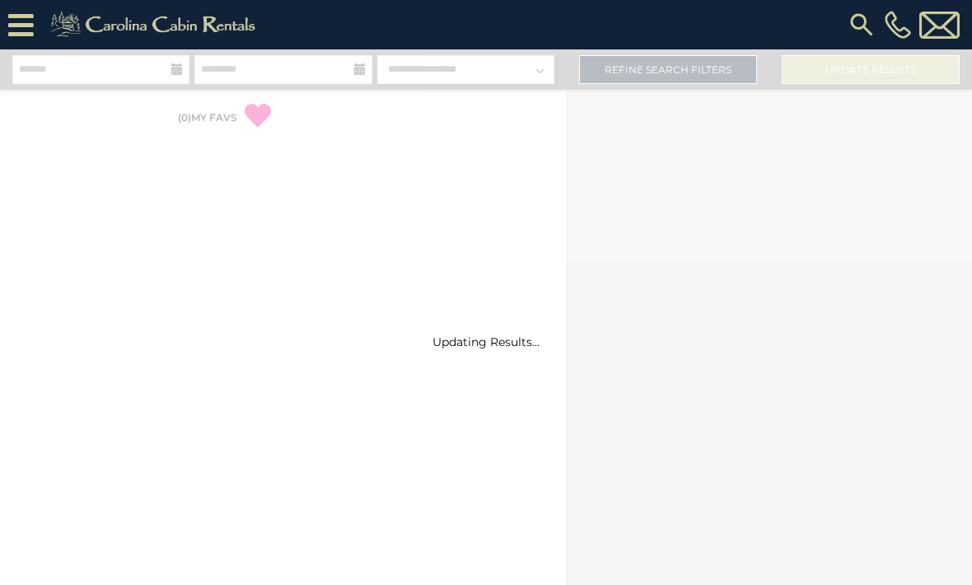
select select "*"
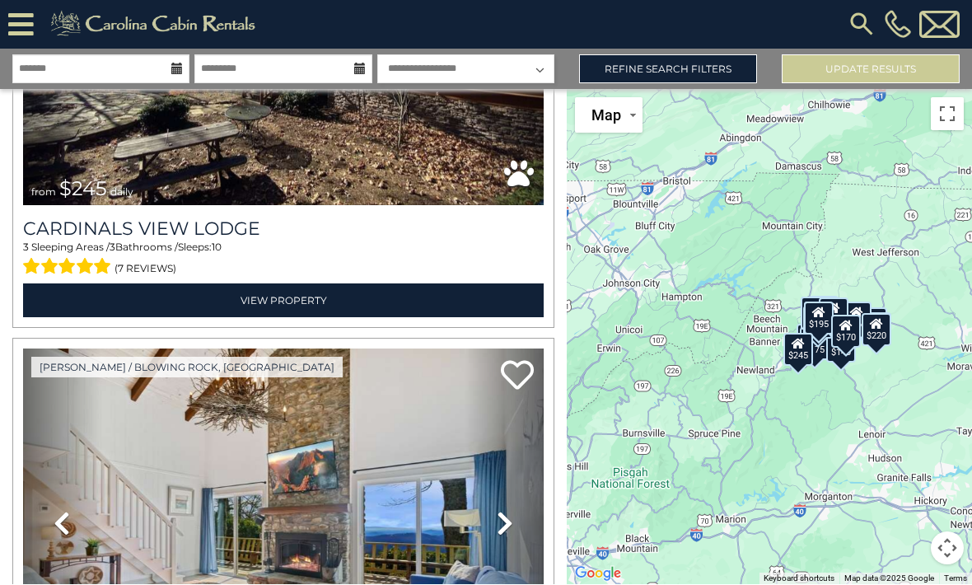
scroll to position [12111, 0]
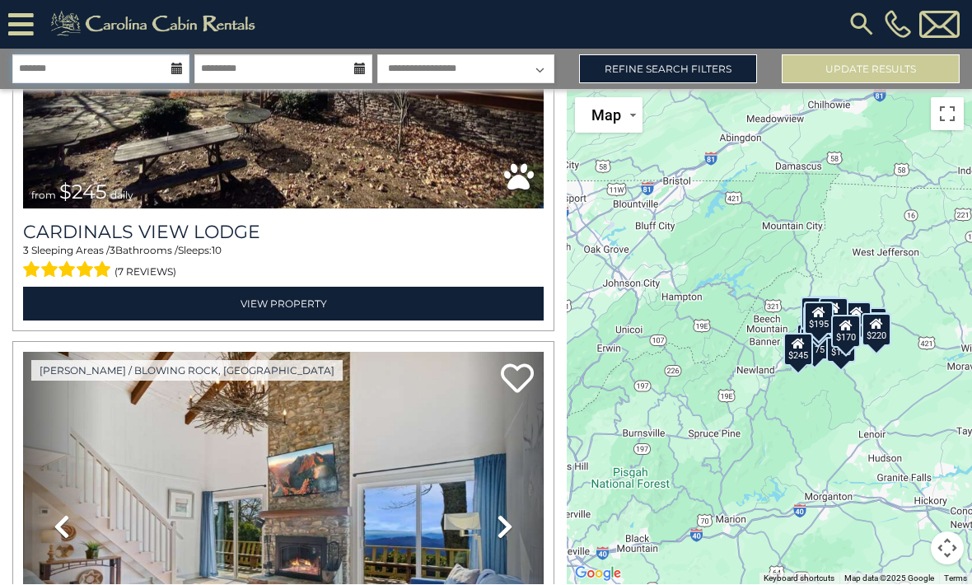
click at [159, 55] on input "text" at bounding box center [100, 69] width 177 height 29
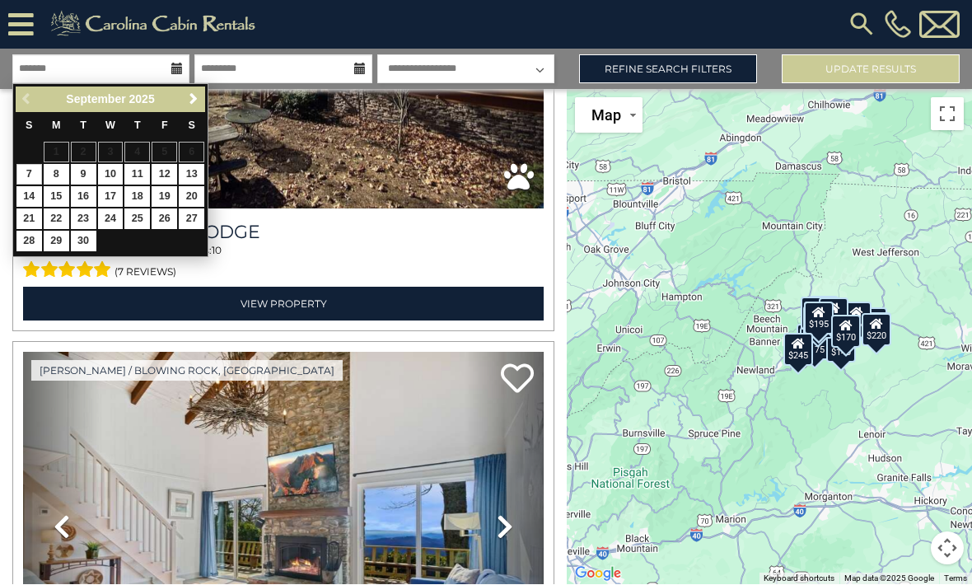
click at [195, 93] on span "Next" at bounding box center [193, 99] width 13 height 13
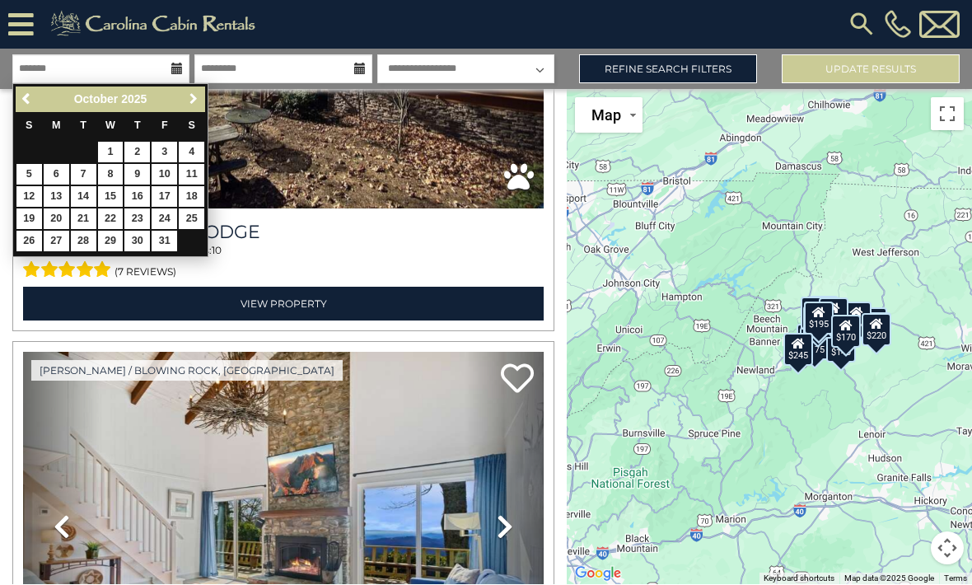
click at [187, 93] on span "Next" at bounding box center [193, 99] width 13 height 13
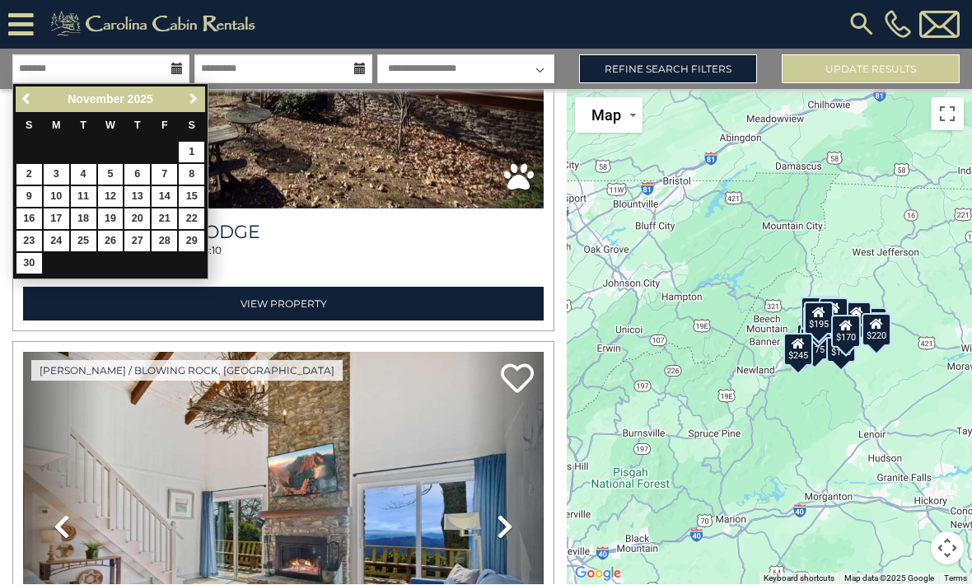
click at [187, 93] on span "Next" at bounding box center [193, 99] width 13 height 13
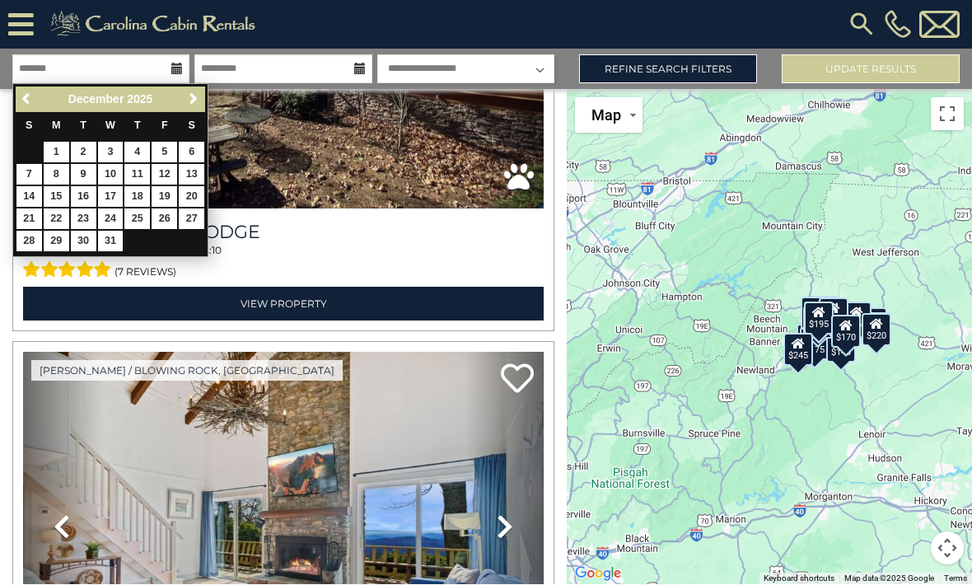
click at [194, 93] on span "Next" at bounding box center [193, 99] width 13 height 13
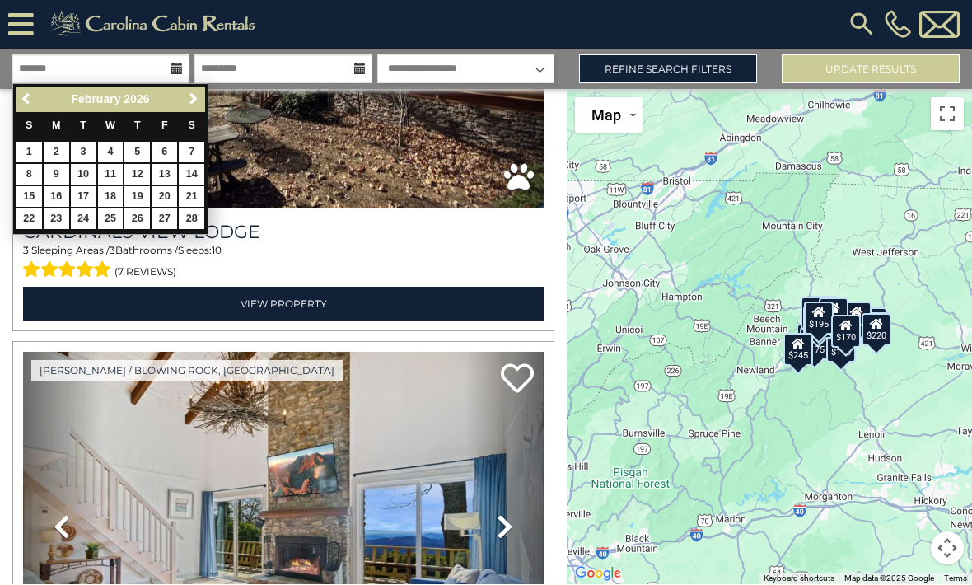
click at [192, 93] on span "Next" at bounding box center [193, 99] width 13 height 13
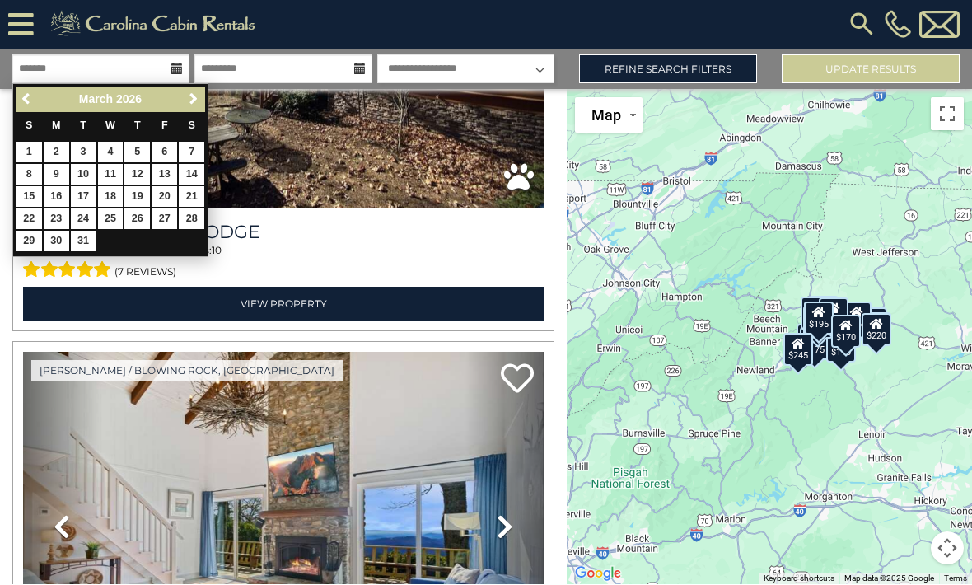
click at [187, 93] on span "Next" at bounding box center [193, 99] width 13 height 13
click at [197, 93] on span "Next" at bounding box center [193, 99] width 13 height 13
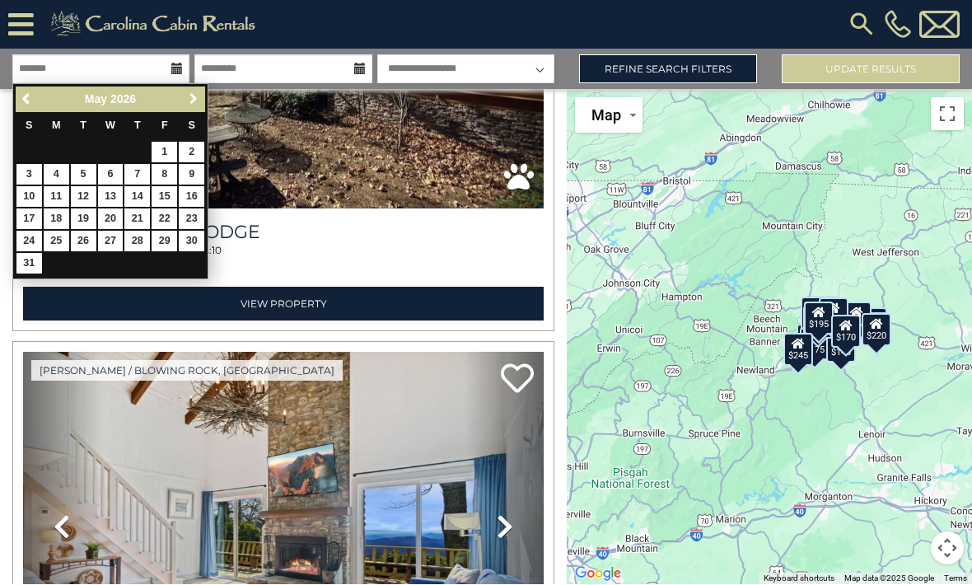
click at [197, 93] on span "Next" at bounding box center [193, 99] width 13 height 13
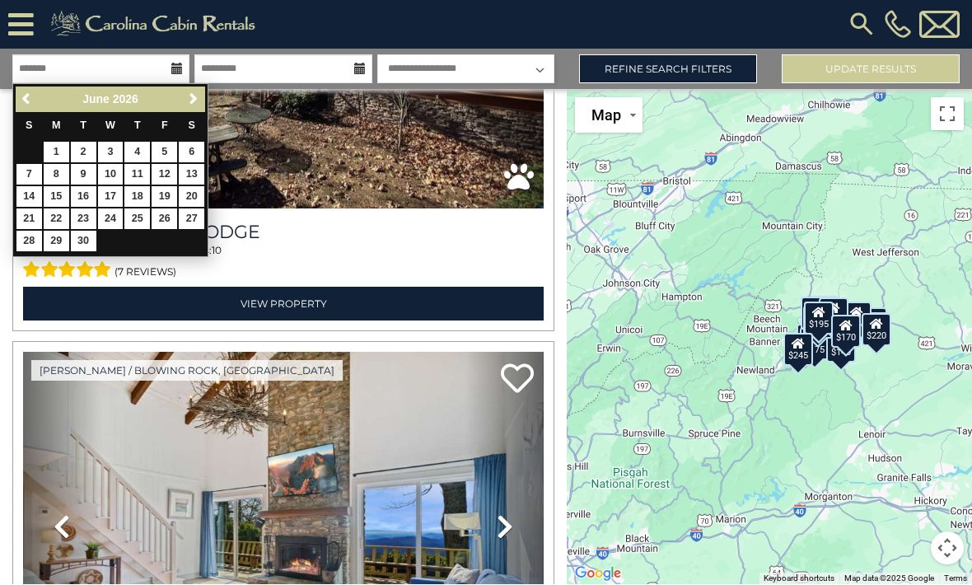
click at [194, 93] on span "Next" at bounding box center [193, 99] width 13 height 13
click at [63, 209] on link "20" at bounding box center [57, 219] width 26 height 21
type input "*******"
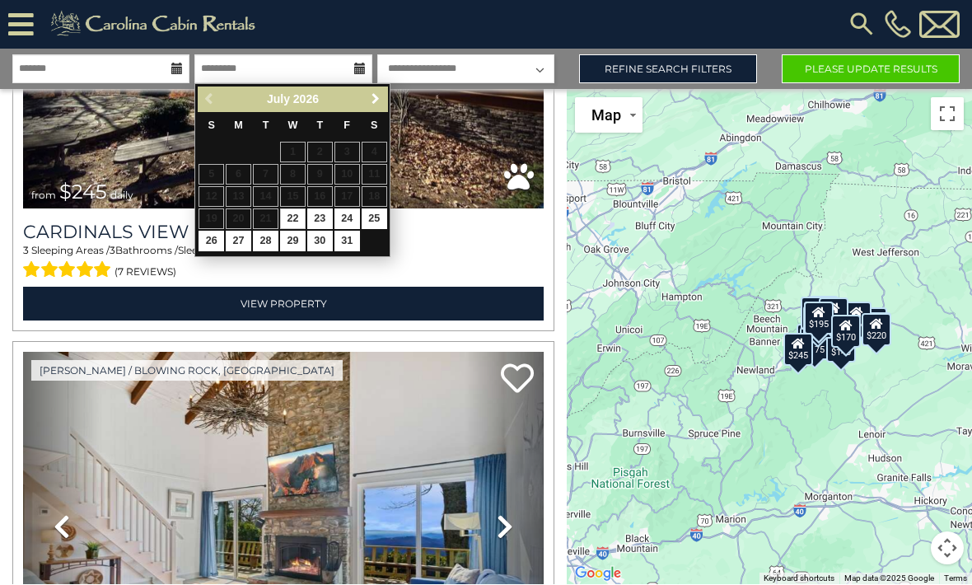
click at [365, 90] on link "Next" at bounding box center [375, 100] width 21 height 21
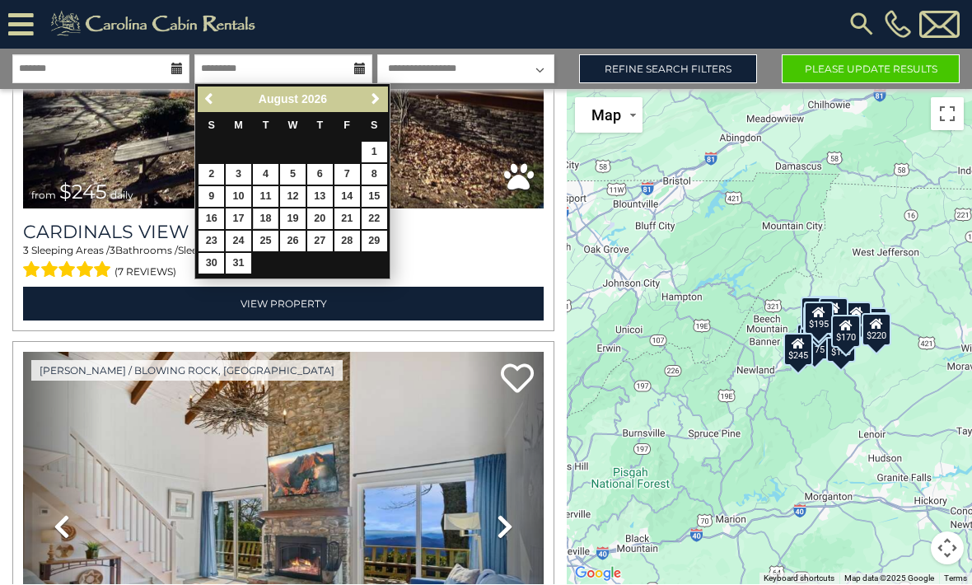
click at [267, 209] on link "18" at bounding box center [266, 219] width 26 height 21
type input "*******"
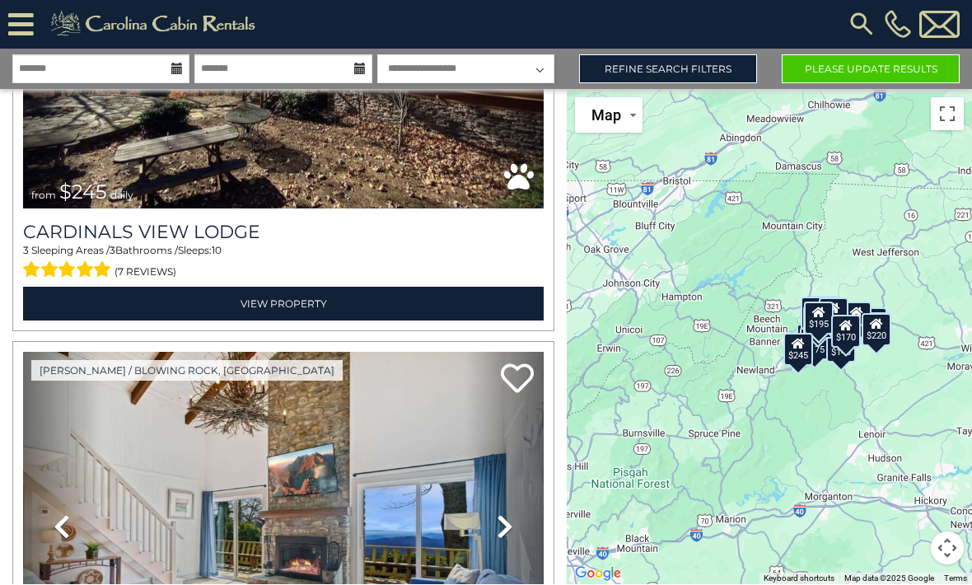
click at [482, 55] on select "**********" at bounding box center [465, 69] width 177 height 29
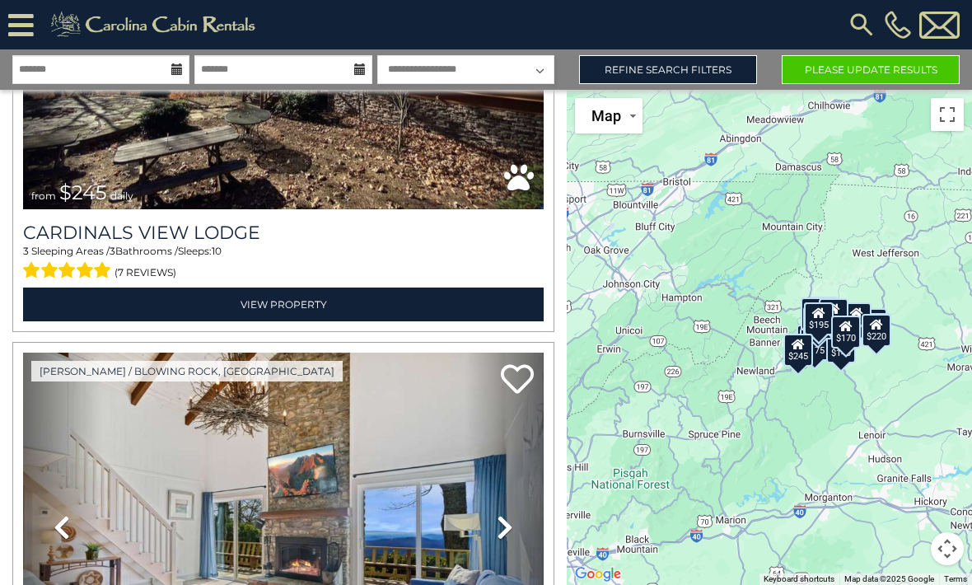
scroll to position [0, 0]
click at [873, 61] on button "Please Update Results" at bounding box center [870, 69] width 178 height 29
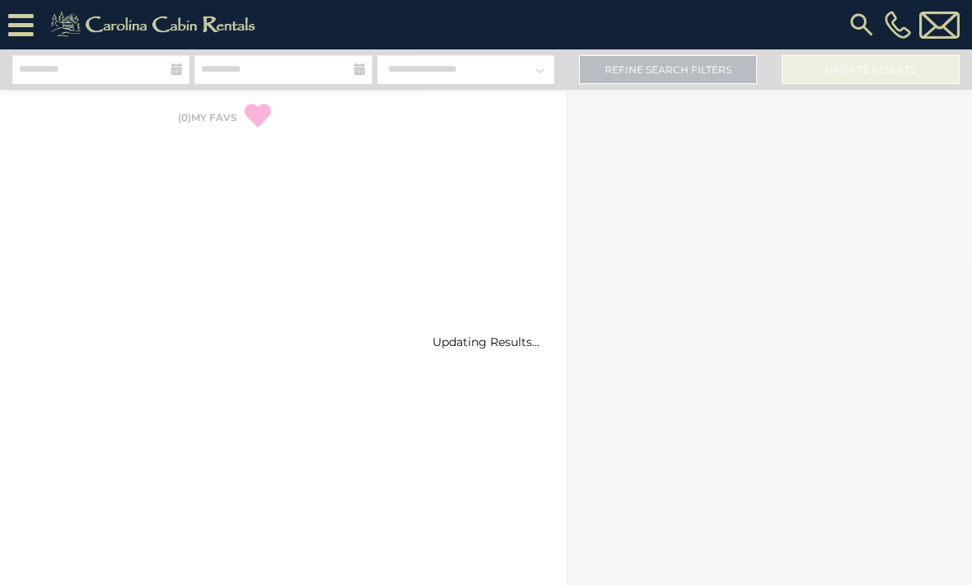
select select "*"
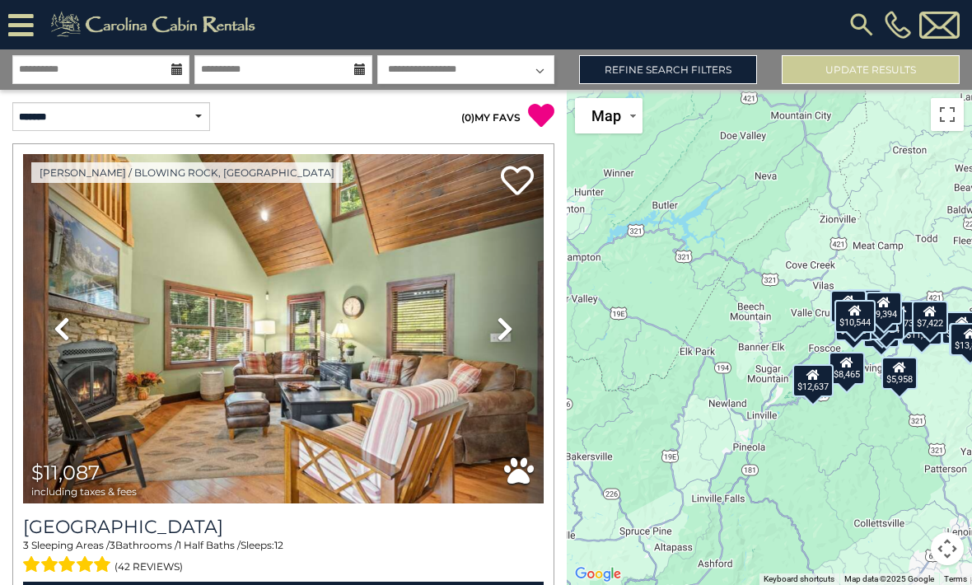
click at [705, 70] on link "Refine Search Filters" at bounding box center [668, 69] width 178 height 29
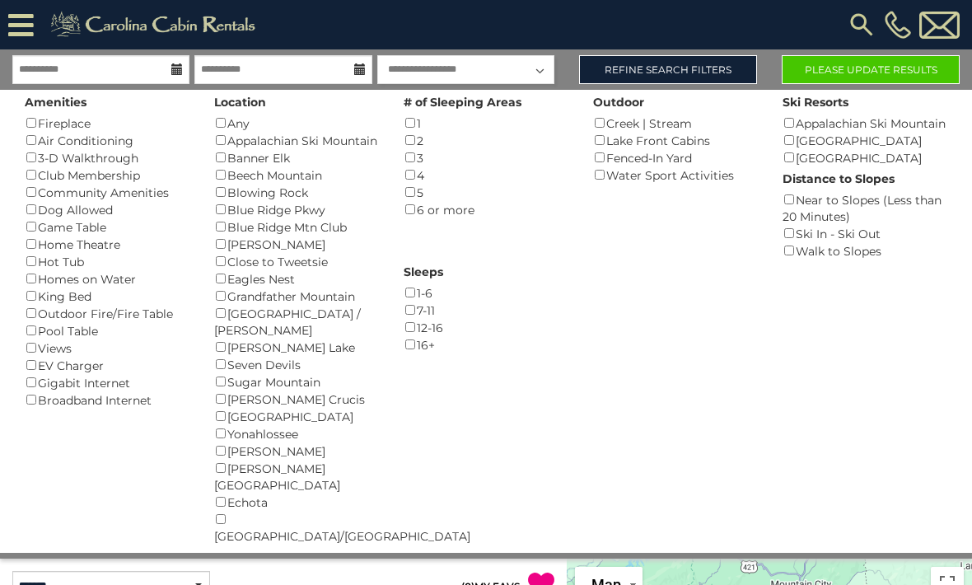
click at [890, 73] on button "Please Update Results" at bounding box center [870, 69] width 178 height 29
click at [921, 73] on button "Please Update Results" at bounding box center [870, 69] width 178 height 29
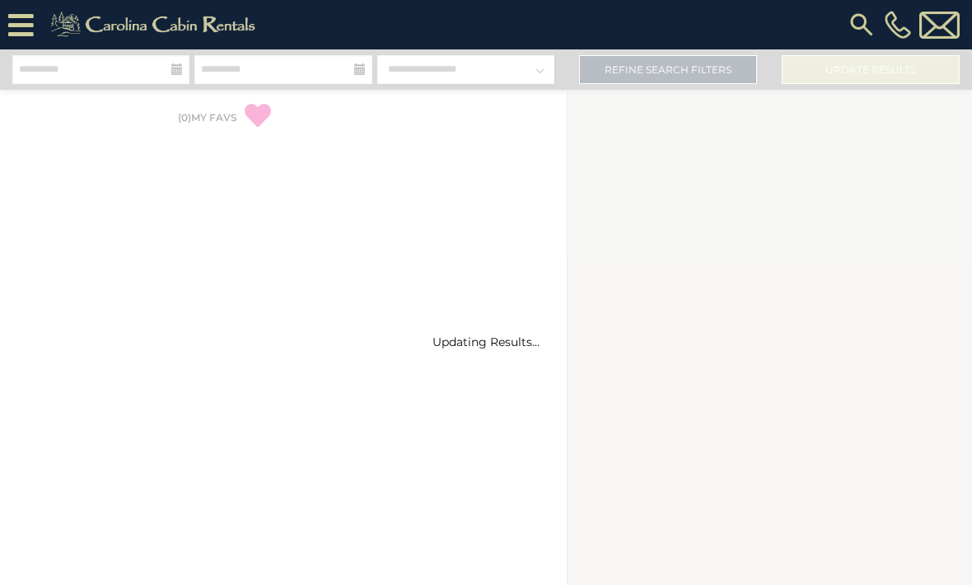
select select "*"
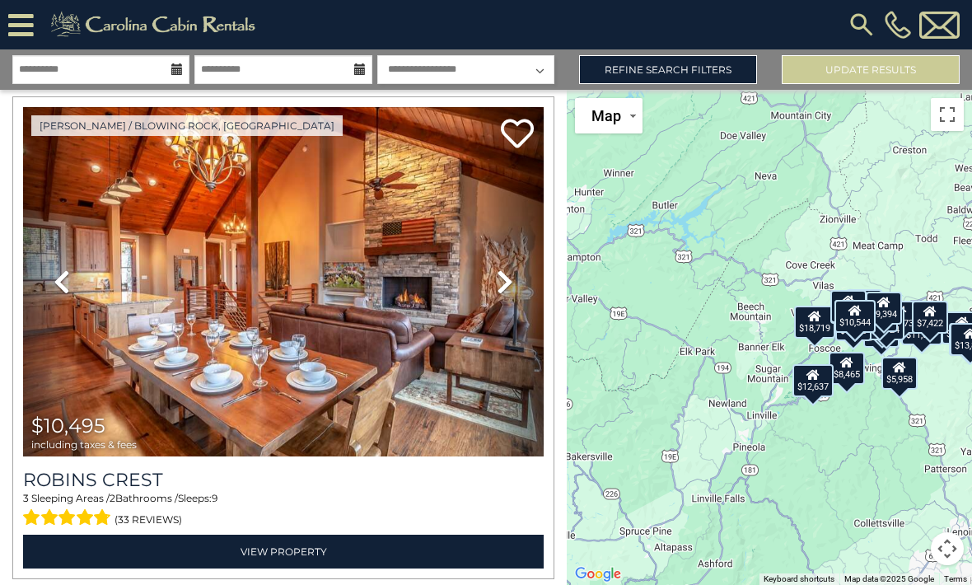
scroll to position [1030, 0]
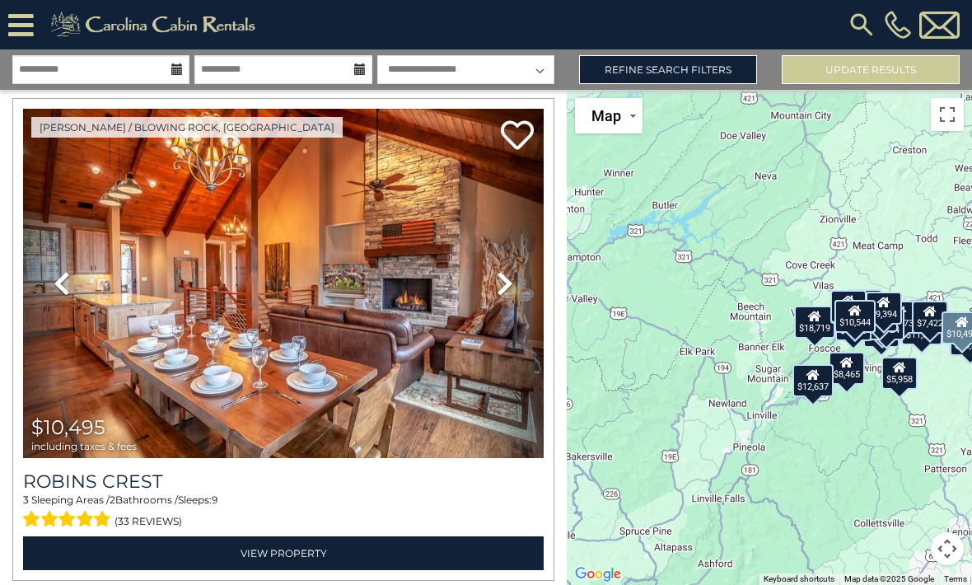
click at [119, 390] on img at bounding box center [283, 283] width 520 height 349
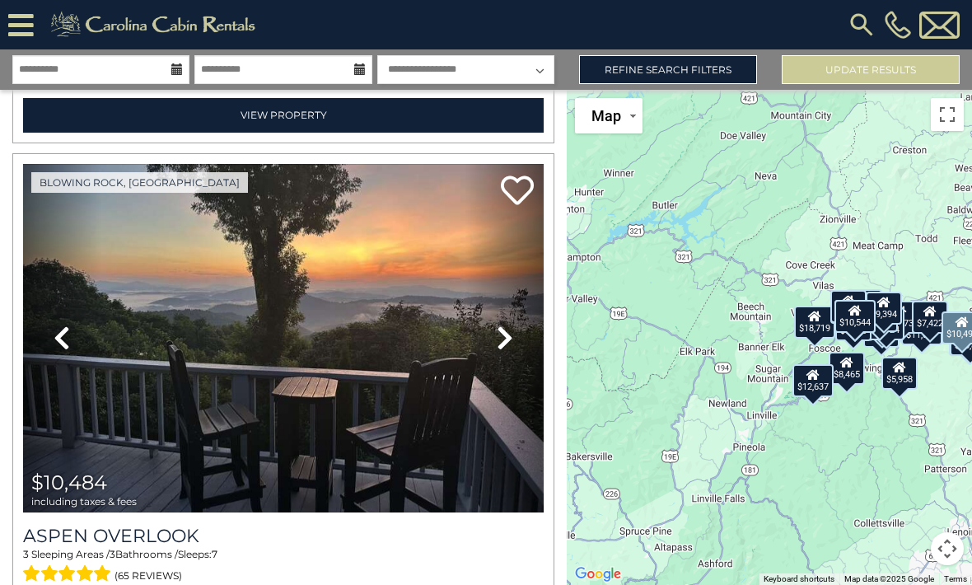
scroll to position [2946, 0]
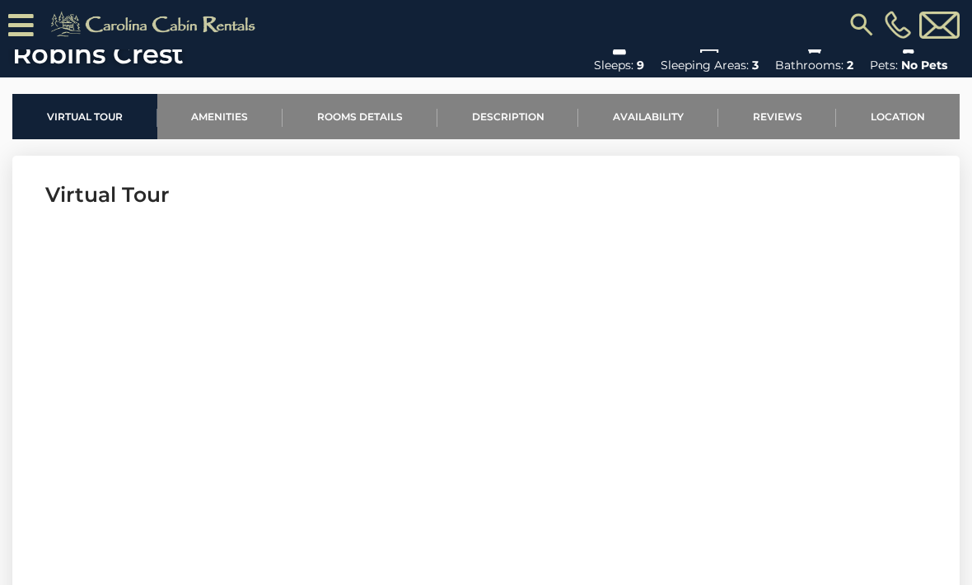
click at [907, 113] on link "Location" at bounding box center [898, 116] width 124 height 45
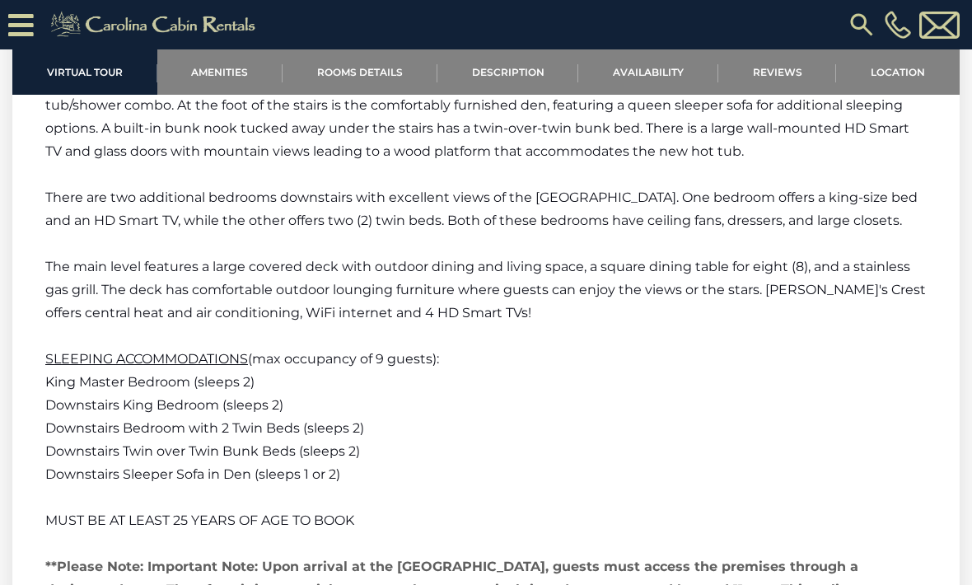
scroll to position [3356, 0]
click at [352, 70] on link "Rooms Details" at bounding box center [359, 71] width 155 height 45
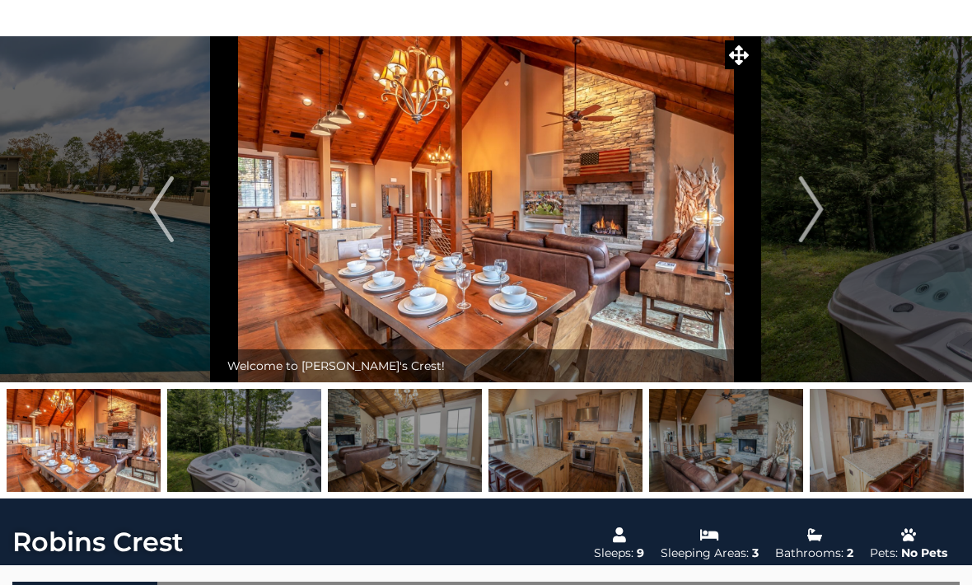
scroll to position [0, 0]
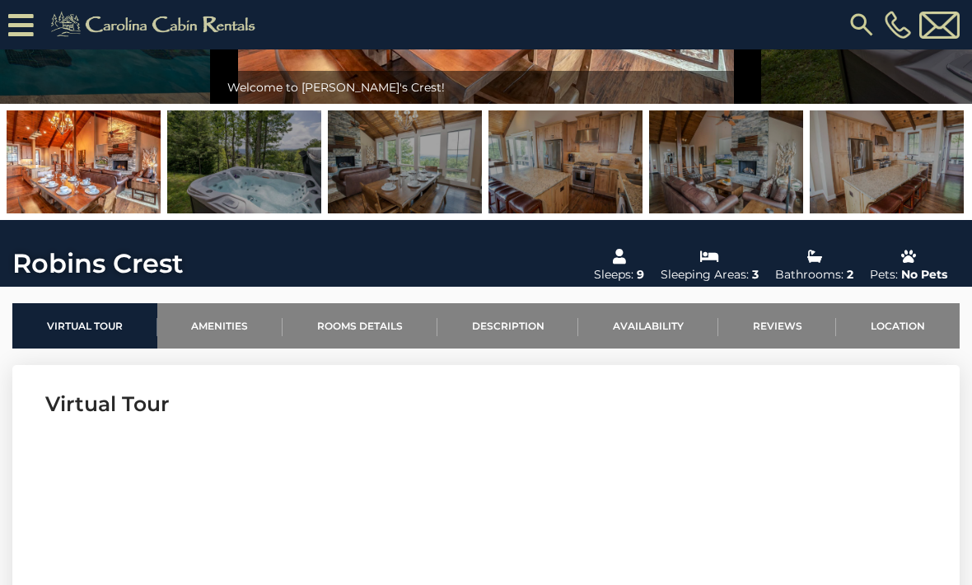
click at [898, 315] on link "Location" at bounding box center [898, 325] width 124 height 45
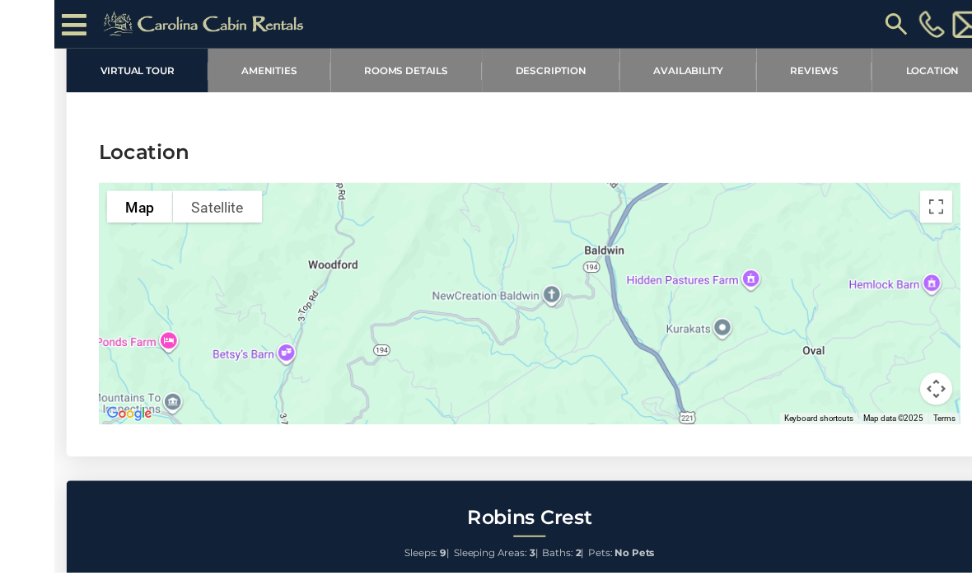
scroll to position [4728, 0]
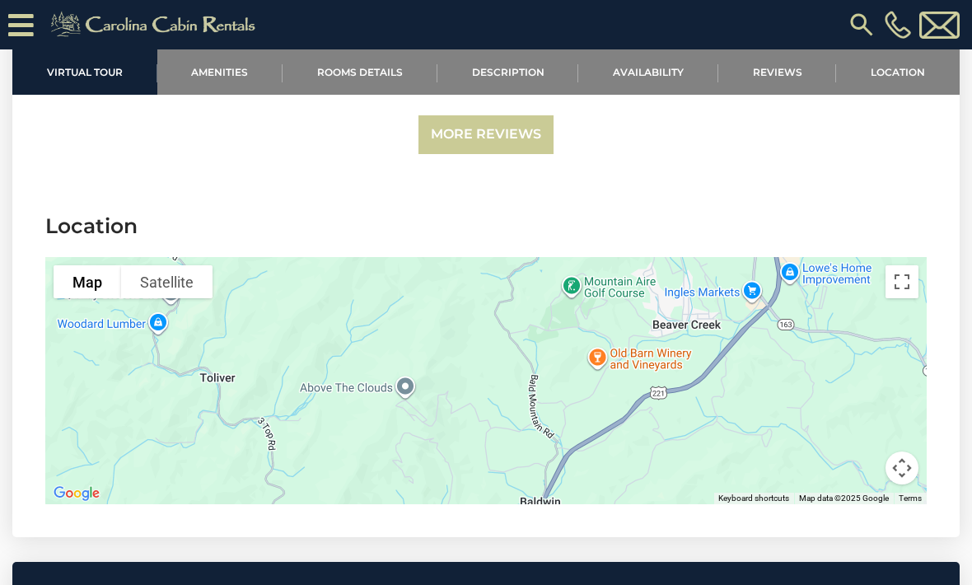
click at [646, 72] on link "Availability" at bounding box center [648, 71] width 140 height 45
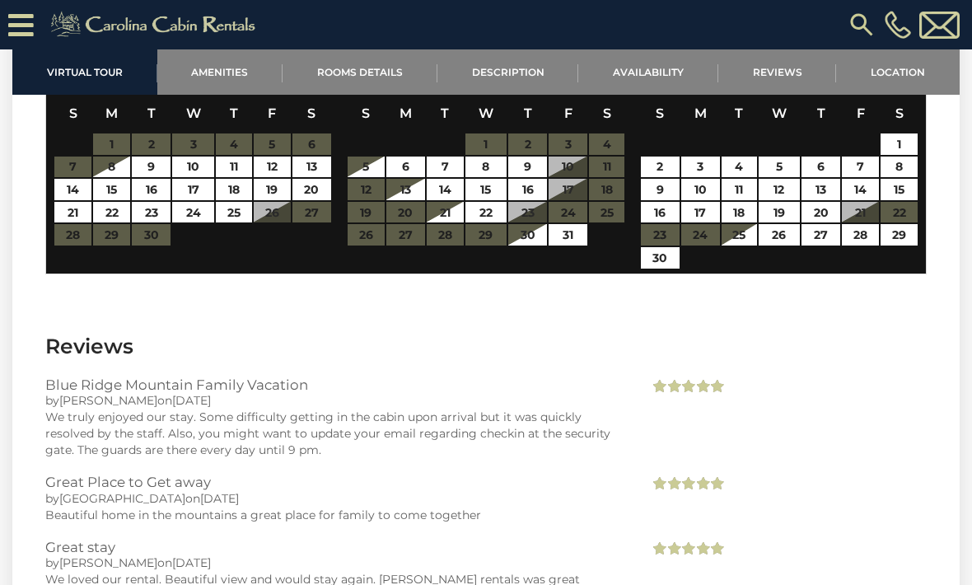
scroll to position [3960, 0]
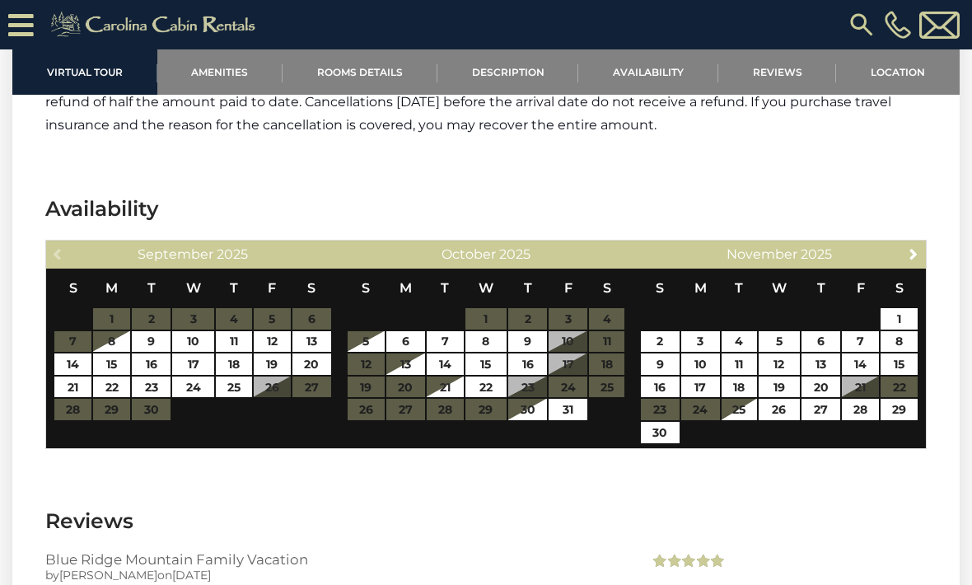
click at [508, 71] on link "Description" at bounding box center [508, 71] width 142 height 45
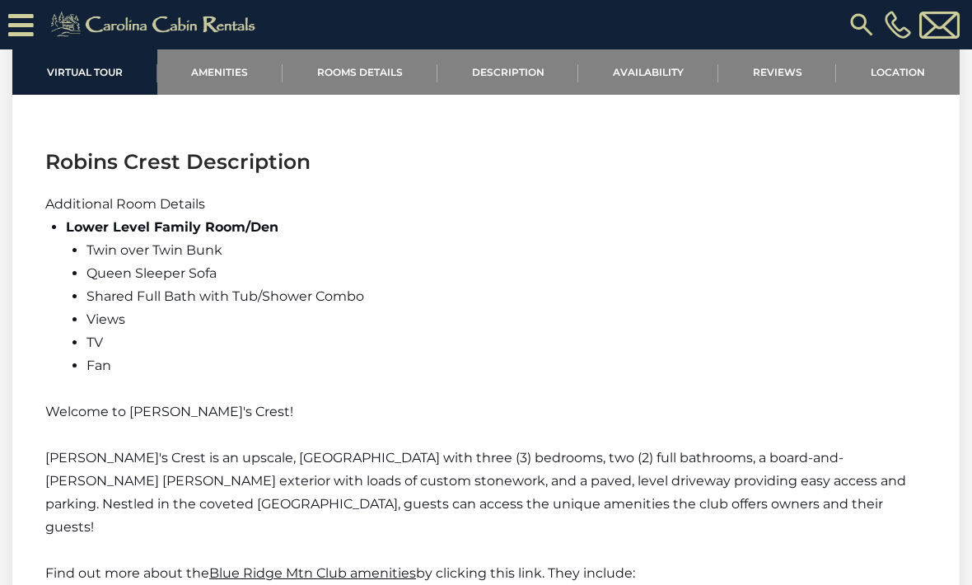
scroll to position [2105, 0]
click at [367, 68] on link "Rooms Details" at bounding box center [359, 71] width 155 height 45
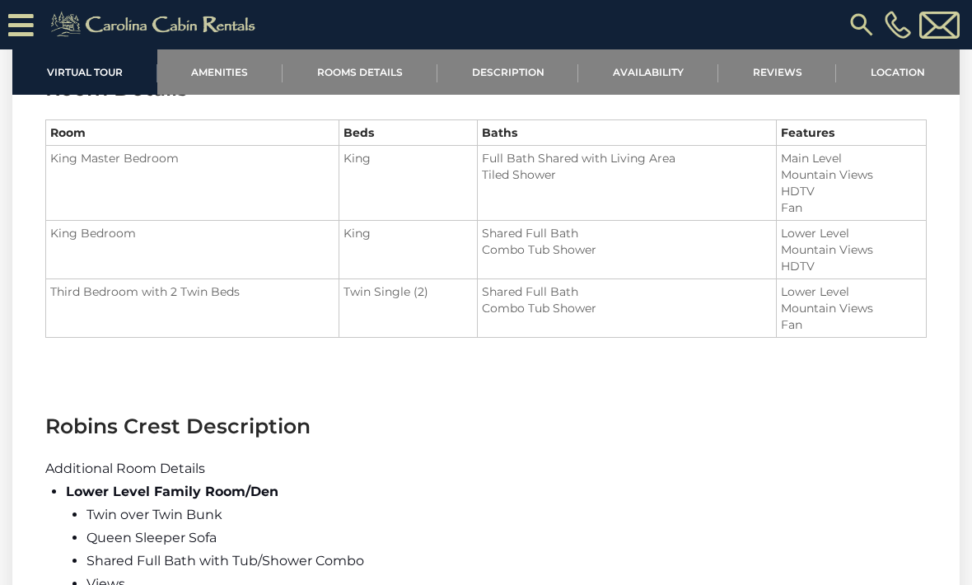
scroll to position [1767, 0]
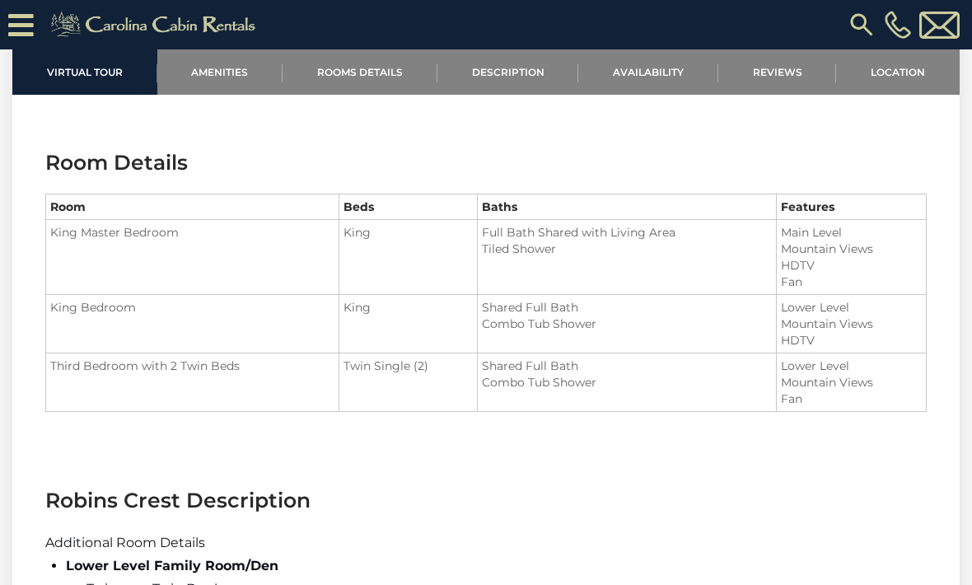
click at [227, 70] on link "Amenities" at bounding box center [220, 71] width 126 height 45
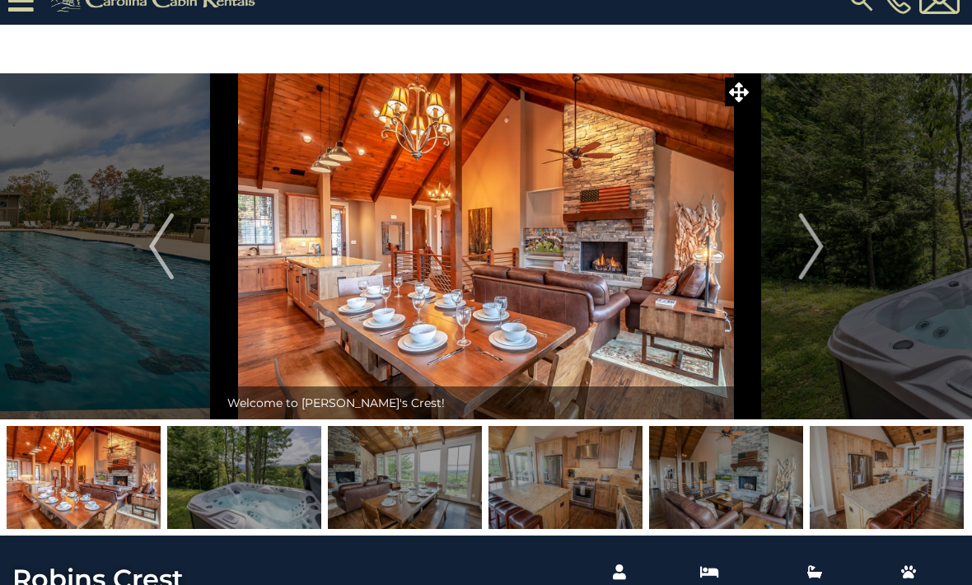
scroll to position [0, 0]
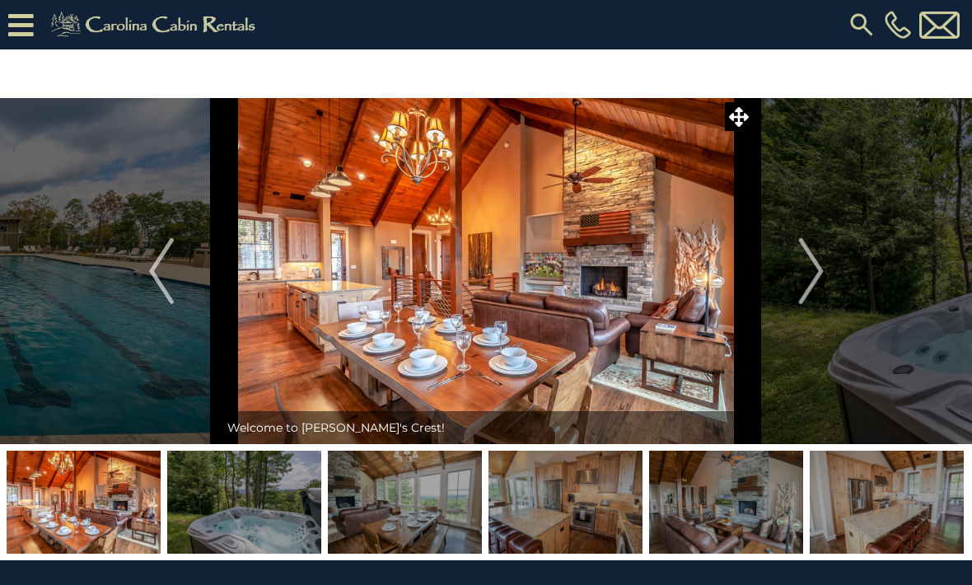
click at [802, 271] on img "Next" at bounding box center [810, 271] width 25 height 66
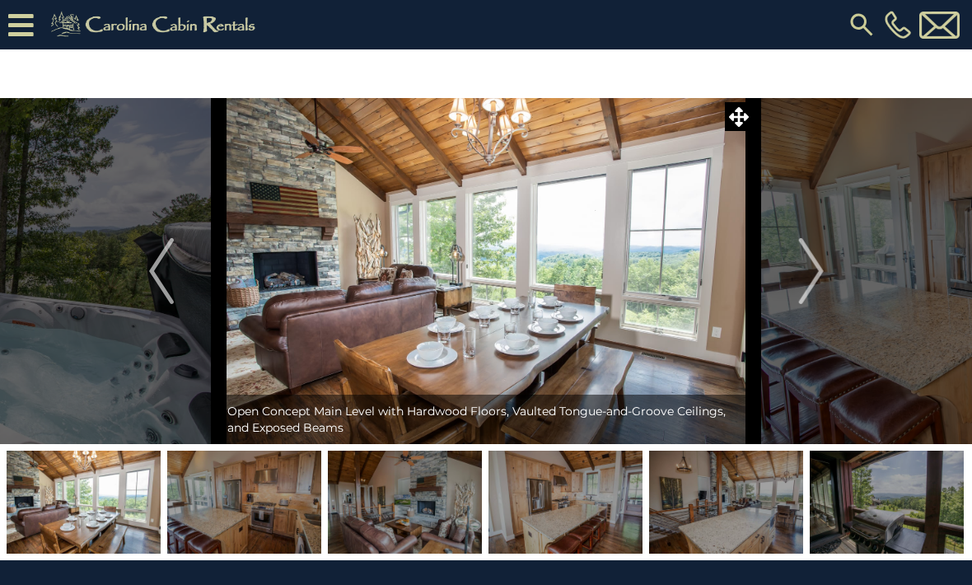
click at [814, 267] on img "Next" at bounding box center [810, 271] width 25 height 66
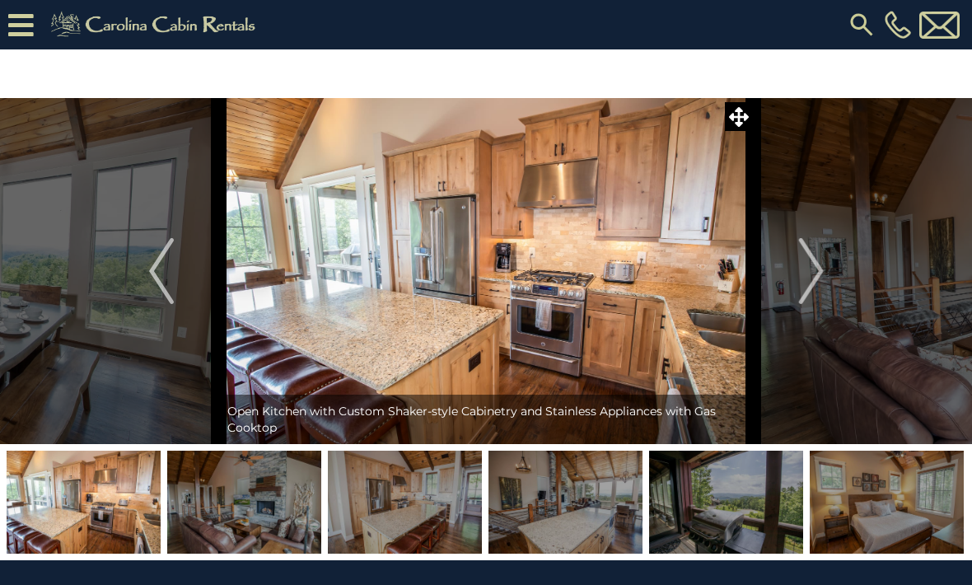
click at [819, 271] on img "Next" at bounding box center [810, 271] width 25 height 66
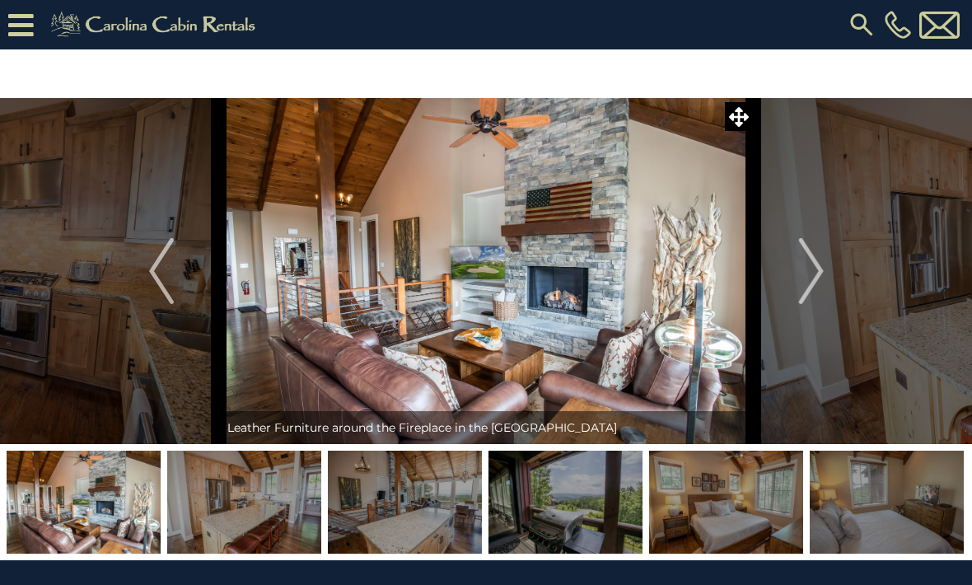
click at [814, 270] on img "Next" at bounding box center [810, 271] width 25 height 66
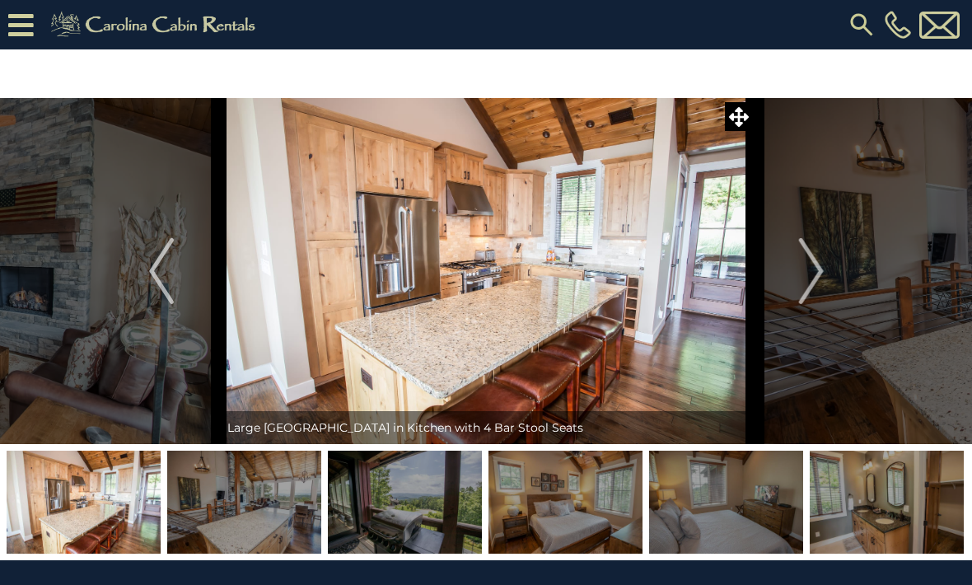
click at [821, 268] on img "Next" at bounding box center [810, 271] width 25 height 66
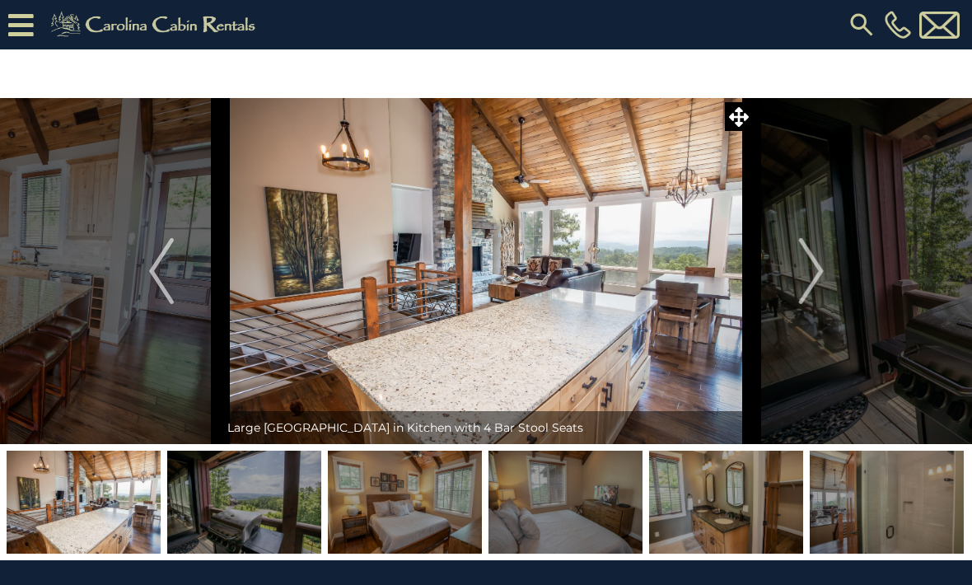
click at [830, 272] on button "Next" at bounding box center [810, 271] width 115 height 346
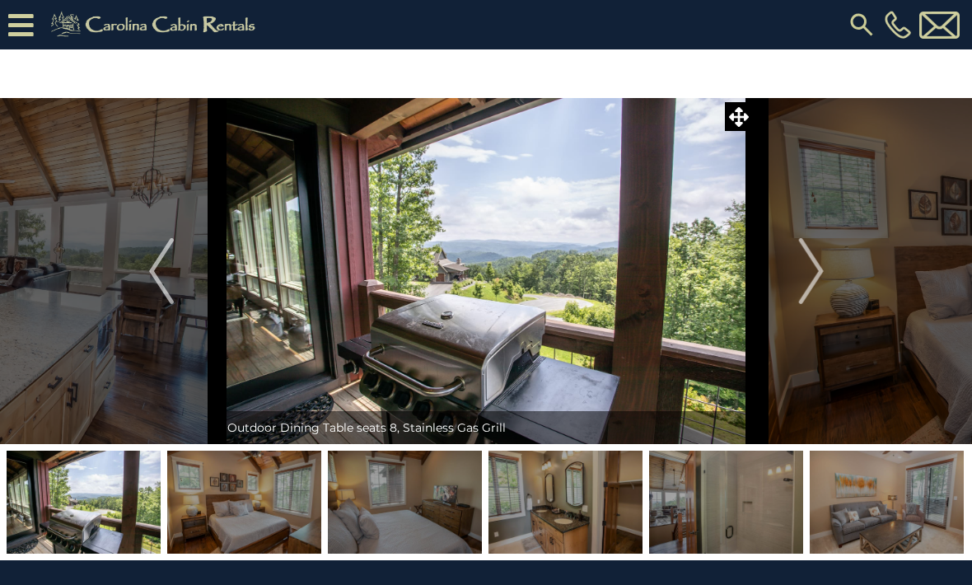
click at [819, 276] on img "Next" at bounding box center [810, 271] width 25 height 66
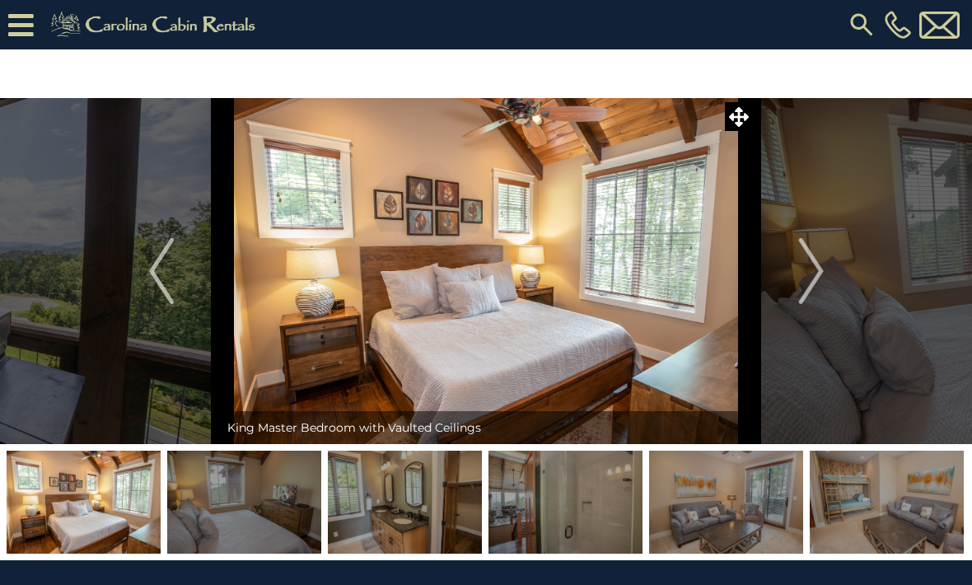
click at [821, 275] on img "Next" at bounding box center [810, 271] width 25 height 66
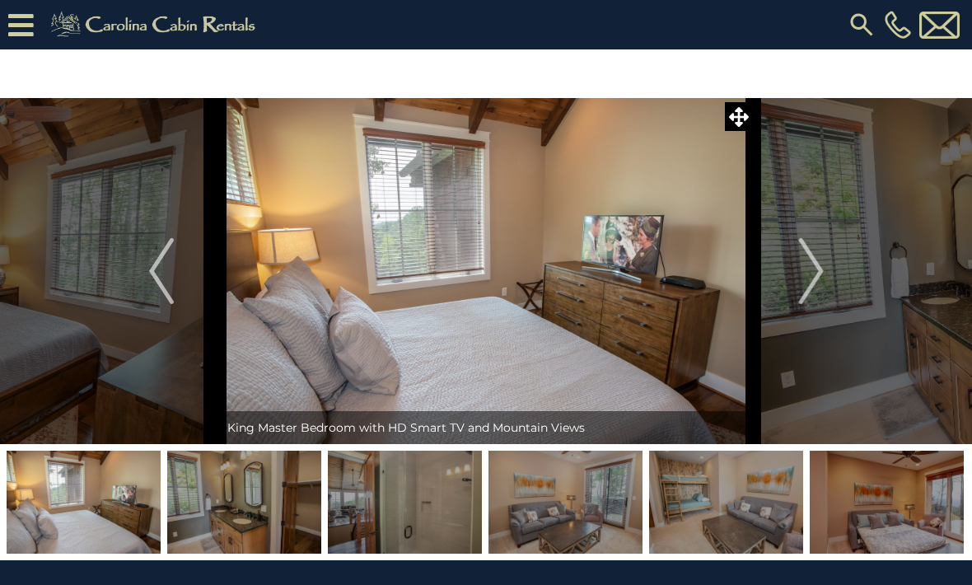
click at [821, 279] on img "Next" at bounding box center [810, 271] width 25 height 66
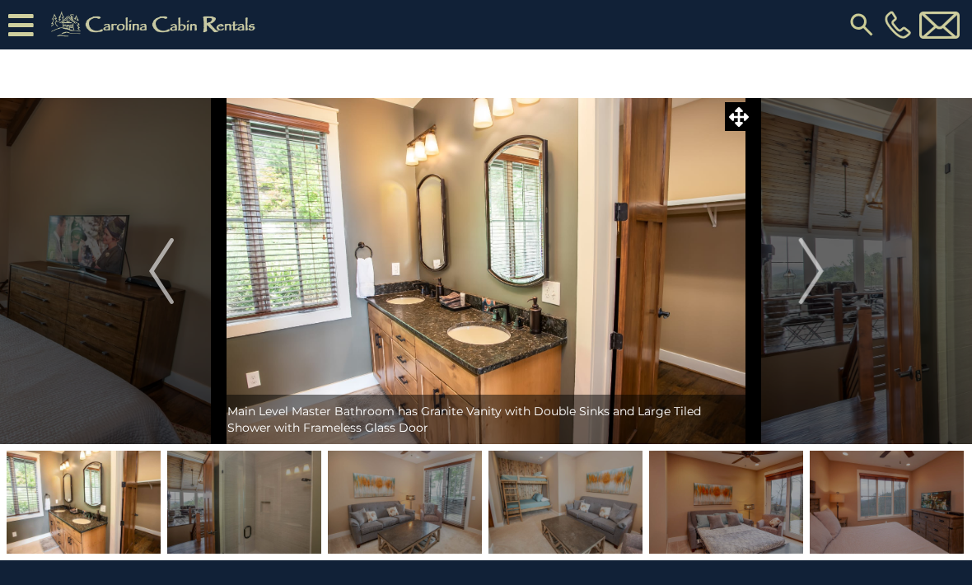
click at [825, 269] on button "Next" at bounding box center [810, 271] width 115 height 346
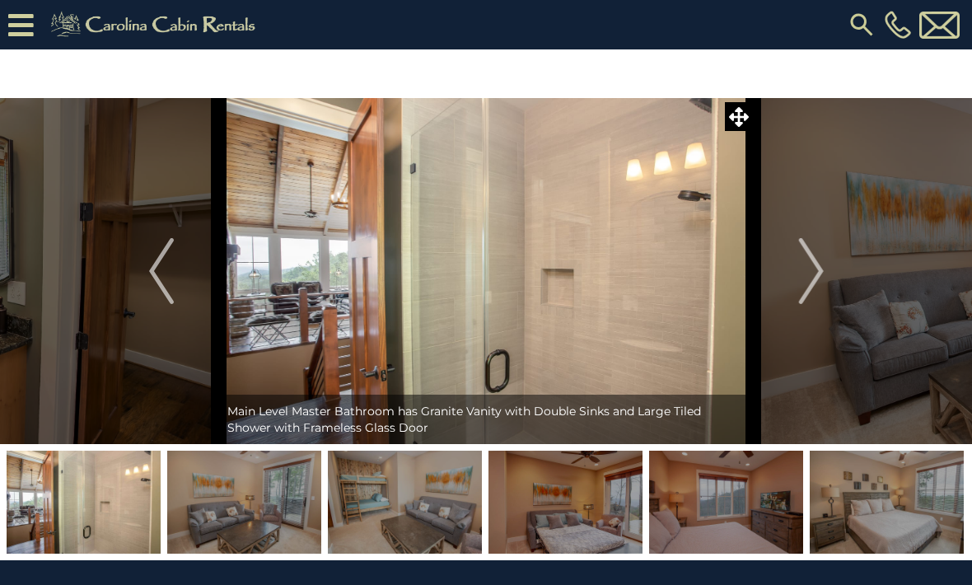
click at [819, 272] on img "Next" at bounding box center [810, 271] width 25 height 66
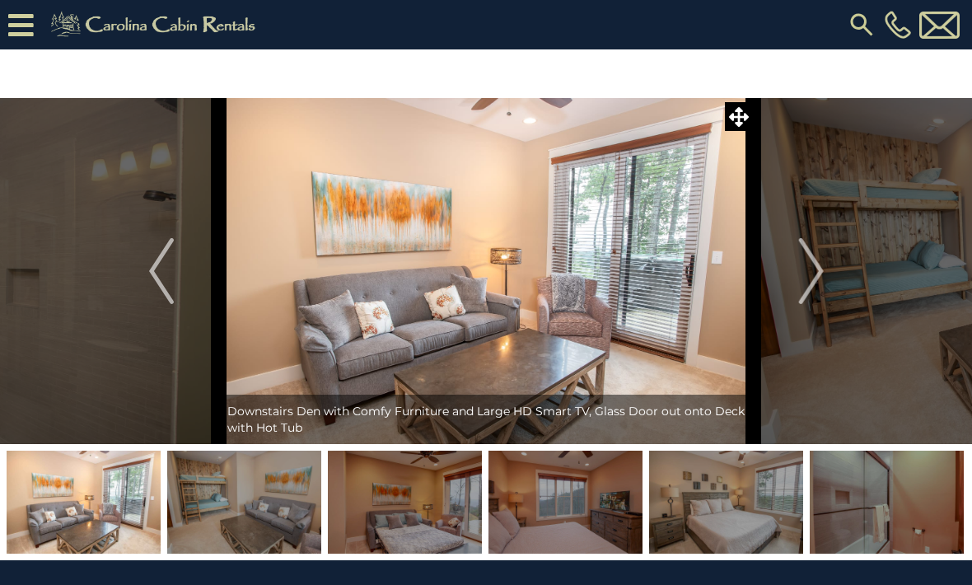
click at [831, 274] on button "Next" at bounding box center [810, 271] width 115 height 346
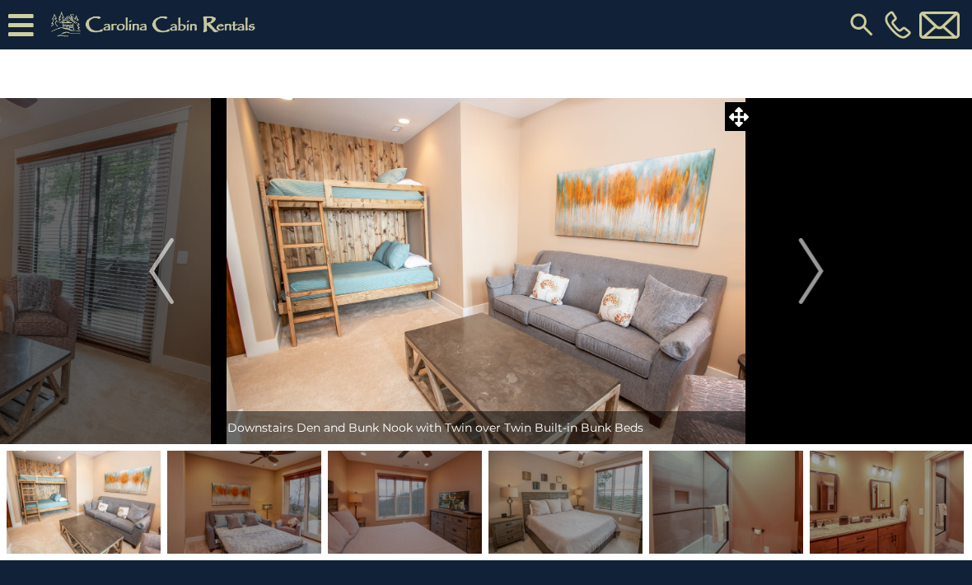
click at [825, 274] on button "Next" at bounding box center [810, 271] width 115 height 346
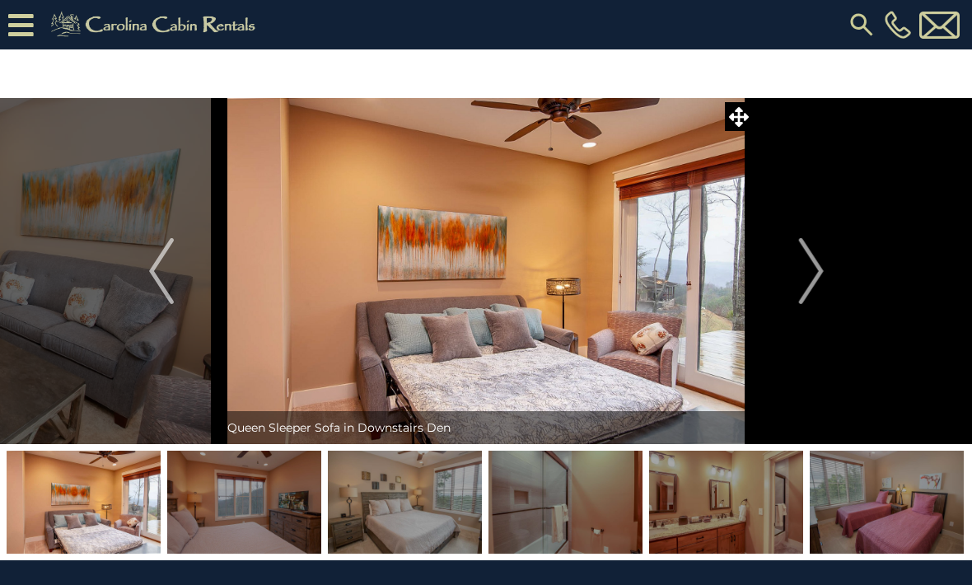
click at [830, 269] on button "Next" at bounding box center [810, 271] width 115 height 346
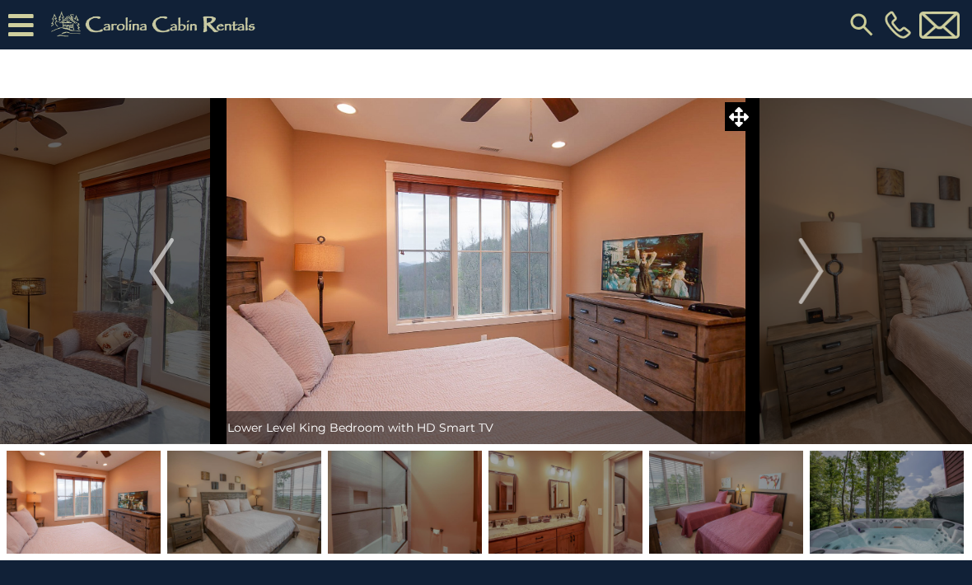
click at [820, 278] on img "Next" at bounding box center [810, 271] width 25 height 66
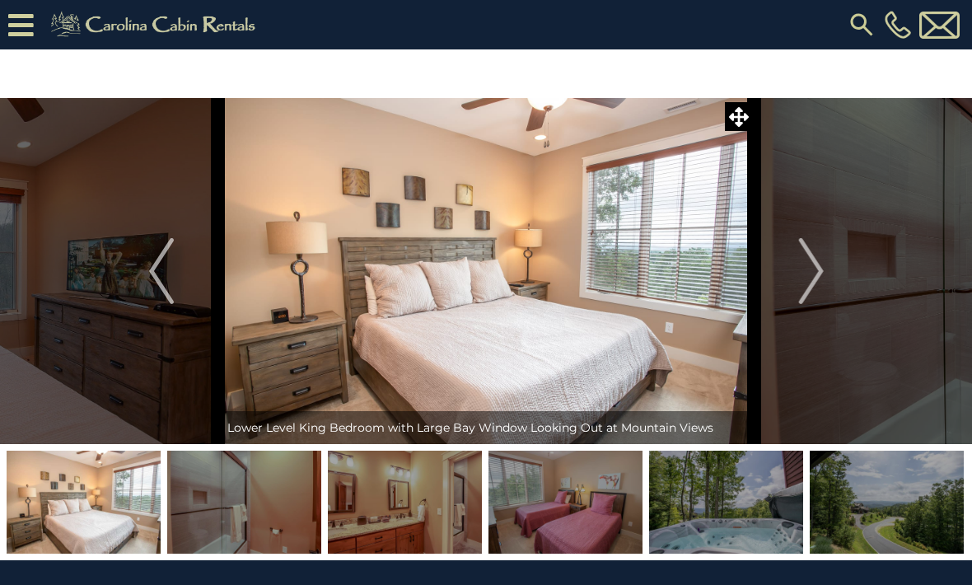
click at [827, 281] on button "Next" at bounding box center [810, 271] width 115 height 346
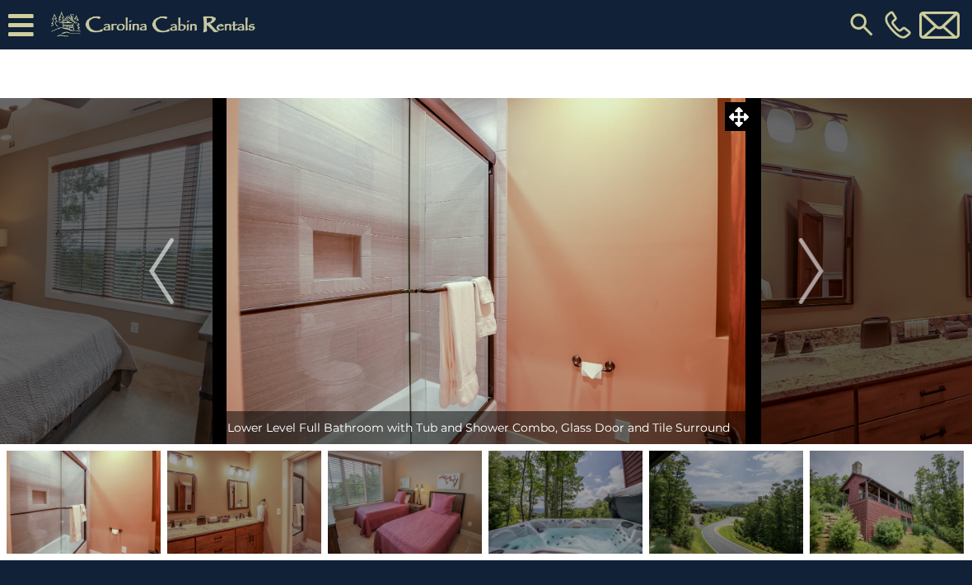
click at [818, 273] on img "Next" at bounding box center [810, 271] width 25 height 66
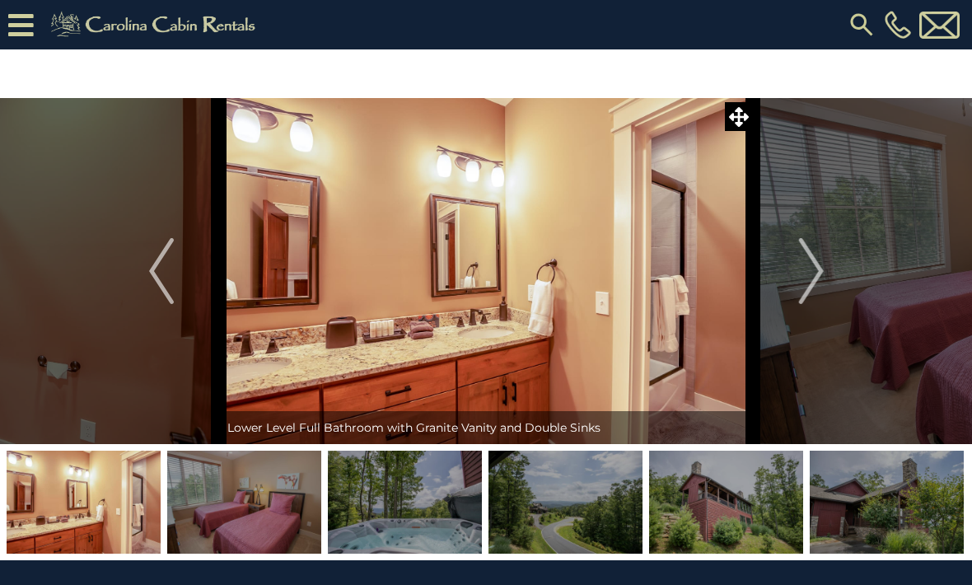
click at [823, 267] on img "Next" at bounding box center [810, 271] width 25 height 66
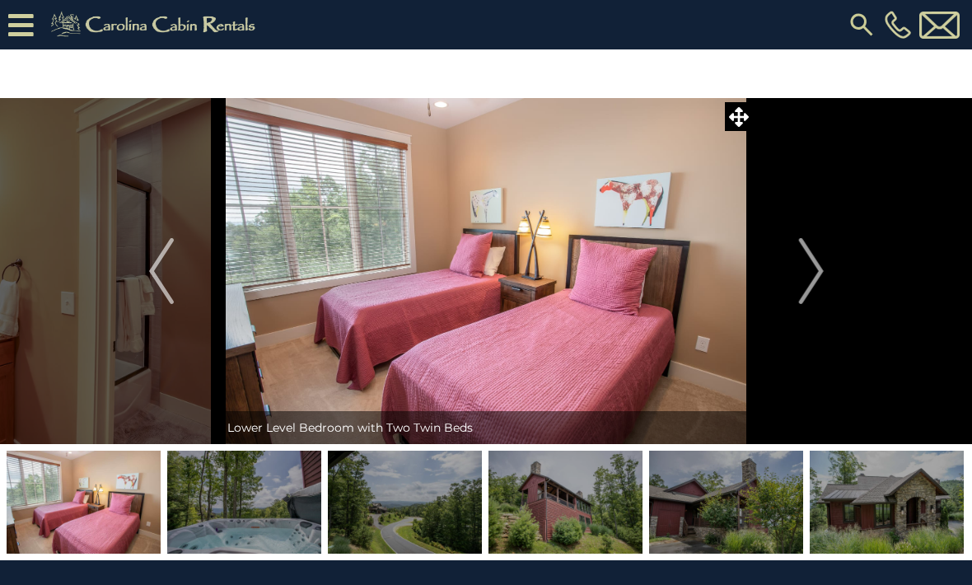
click at [819, 273] on img "Next" at bounding box center [810, 271] width 25 height 66
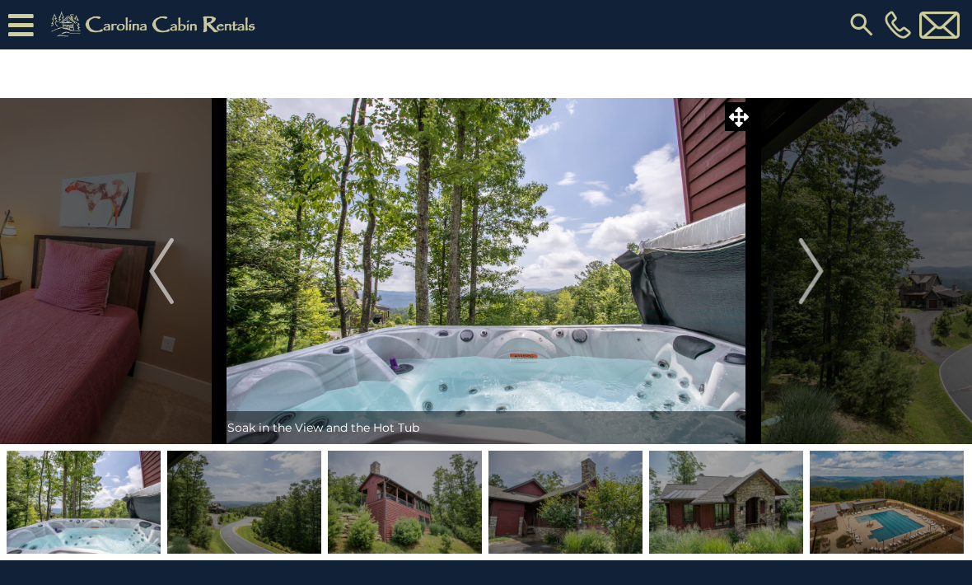
click at [814, 278] on img "Next" at bounding box center [810, 271] width 25 height 66
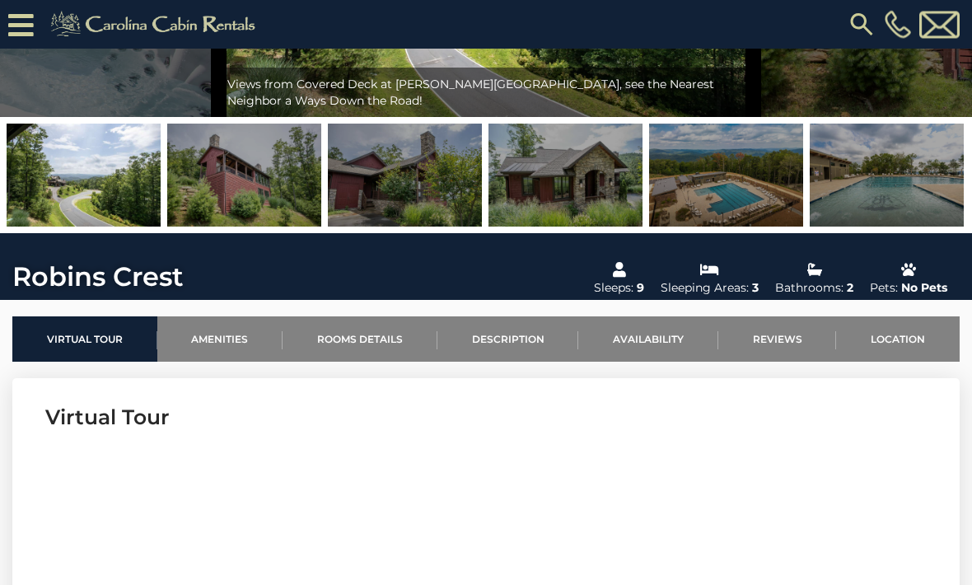
scroll to position [293, 0]
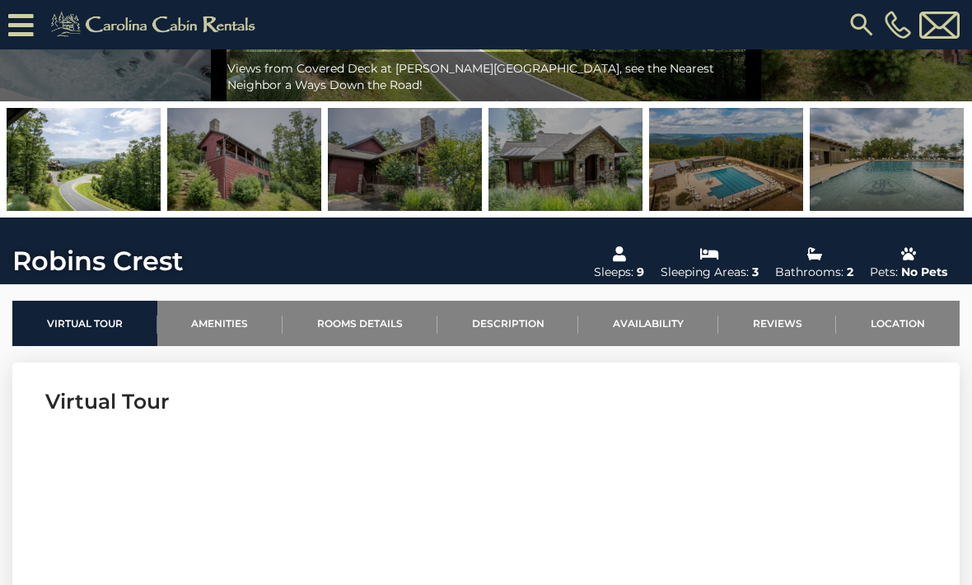
click at [907, 323] on link "Location" at bounding box center [898, 323] width 124 height 45
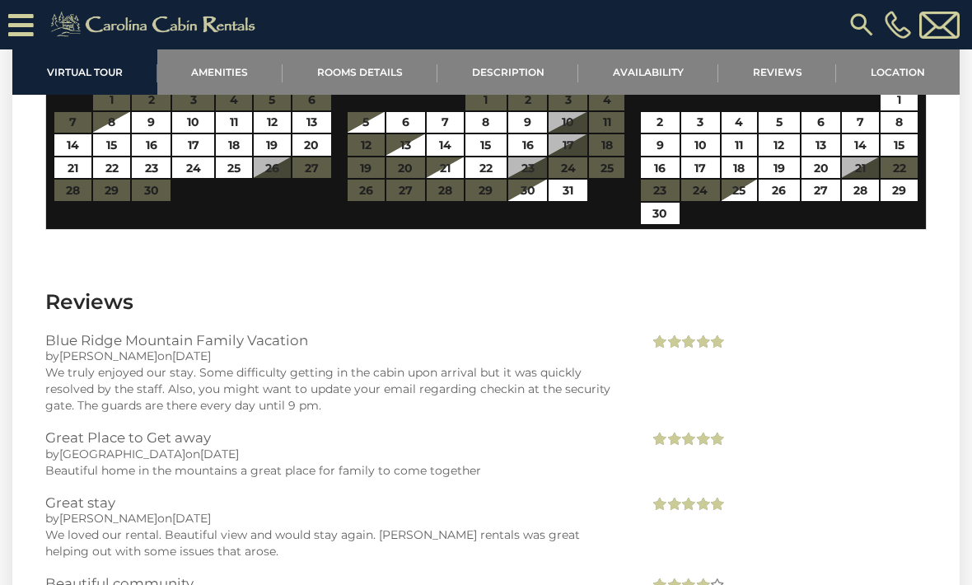
scroll to position [4178, 0]
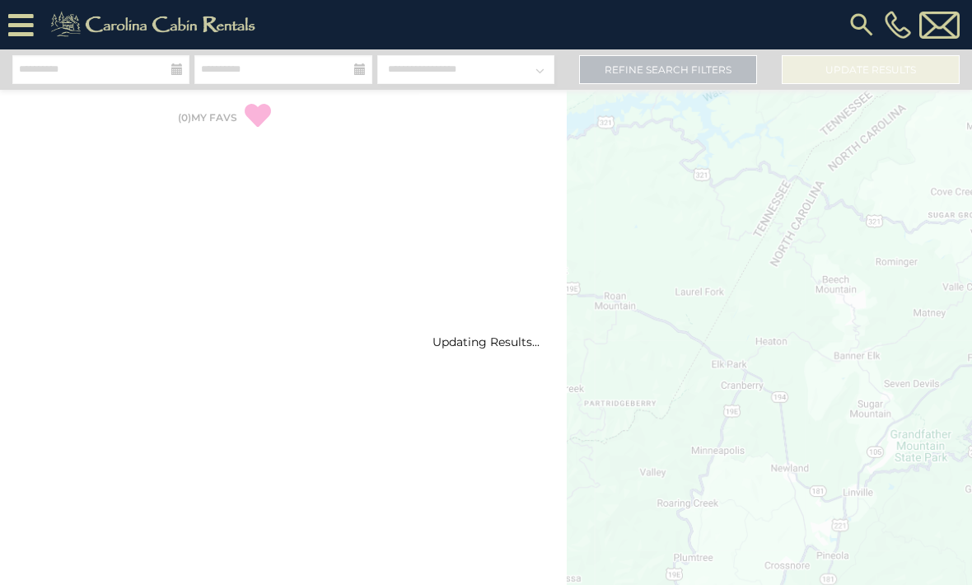
select select "*"
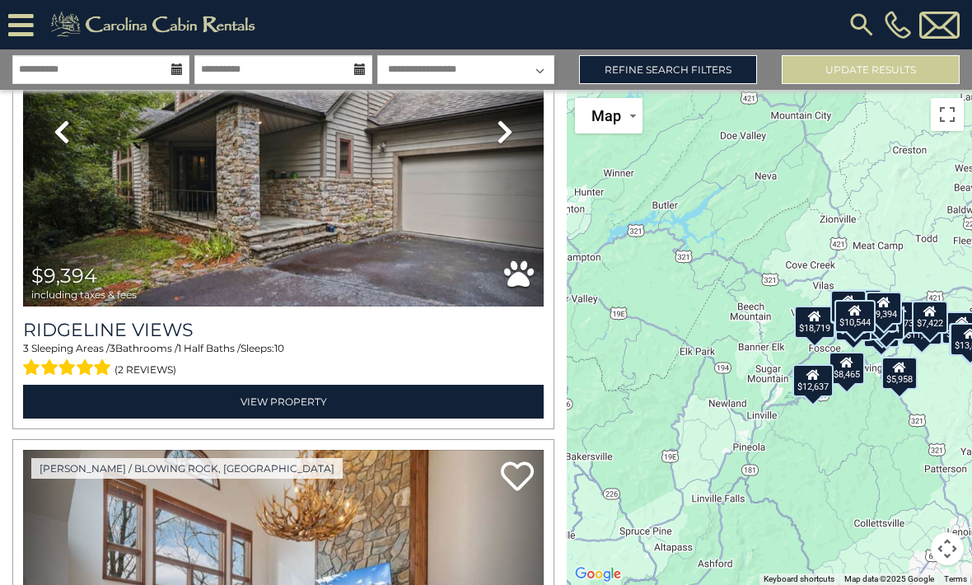
scroll to position [8568, 0]
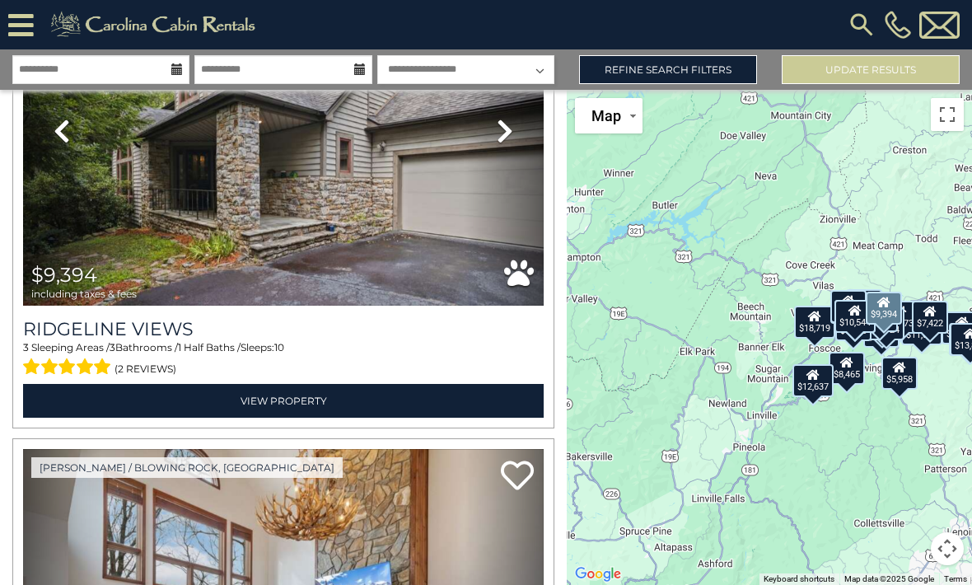
click at [152, 246] on img at bounding box center [283, 130] width 520 height 349
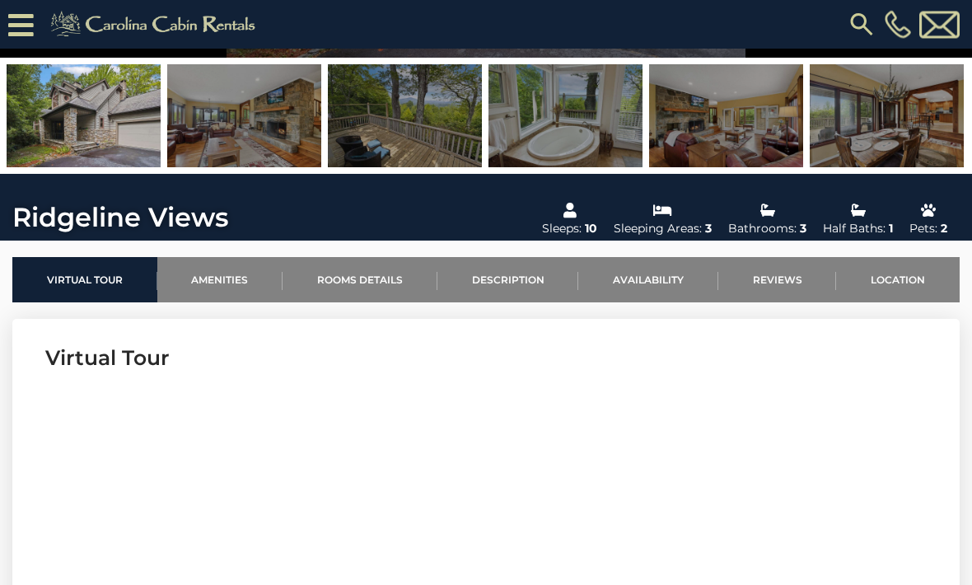
scroll to position [338, 0]
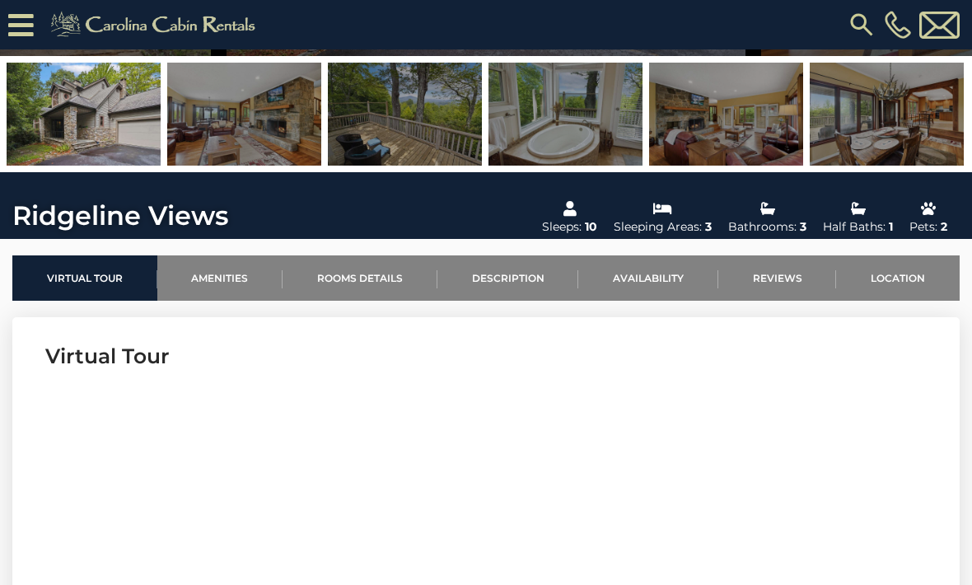
click at [914, 278] on link "Location" at bounding box center [898, 277] width 124 height 45
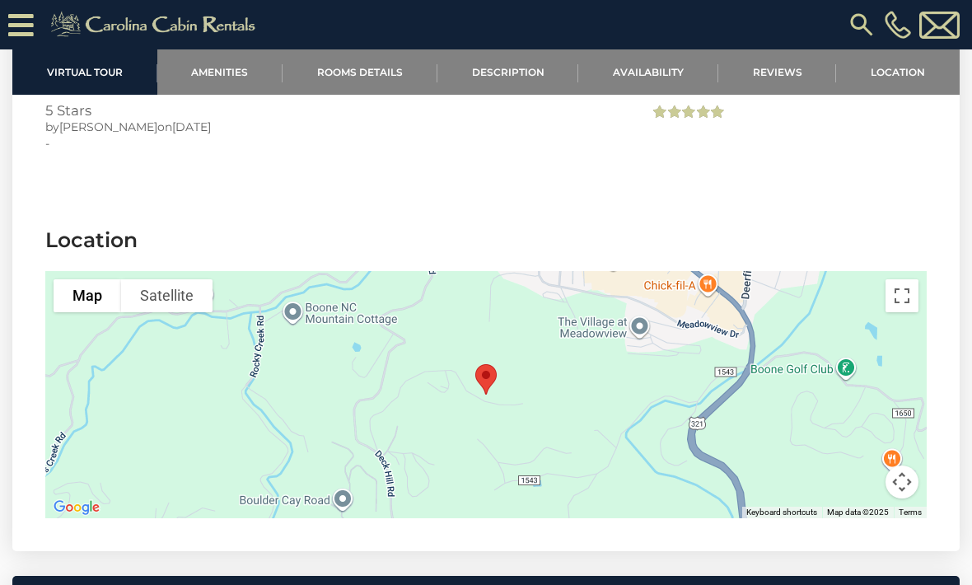
scroll to position [3692, 0]
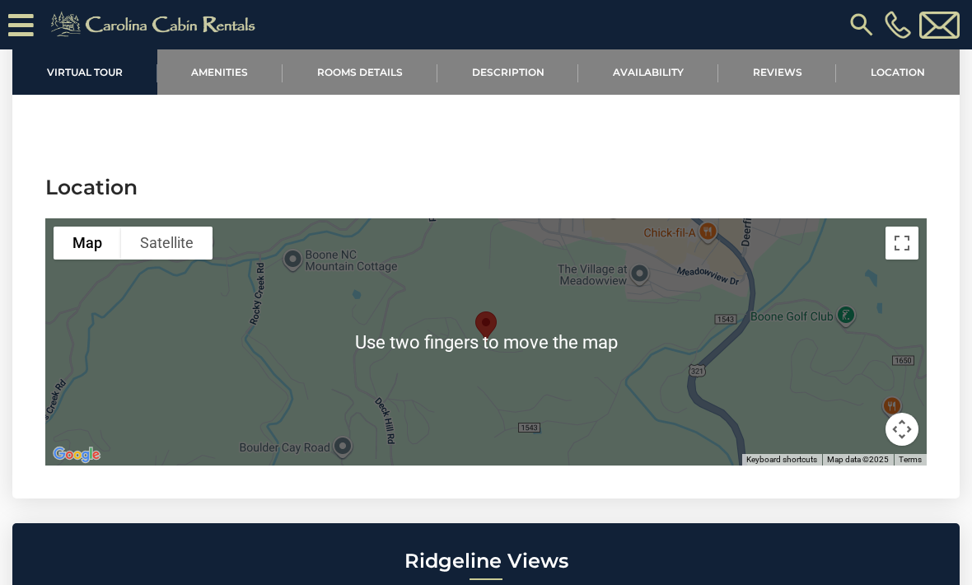
click at [781, 304] on div at bounding box center [485, 341] width 881 height 247
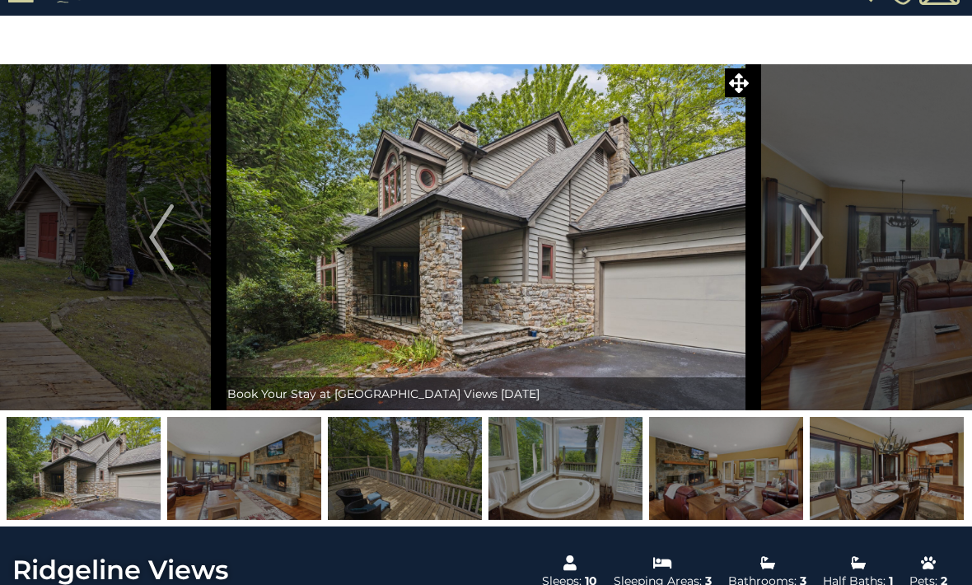
scroll to position [0, 0]
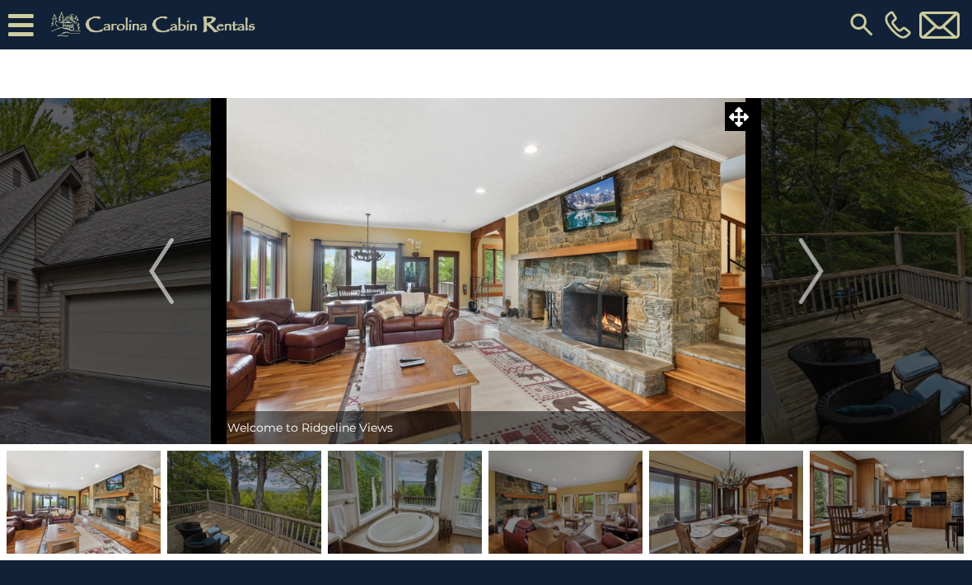
click at [819, 264] on img "Next" at bounding box center [810, 271] width 25 height 66
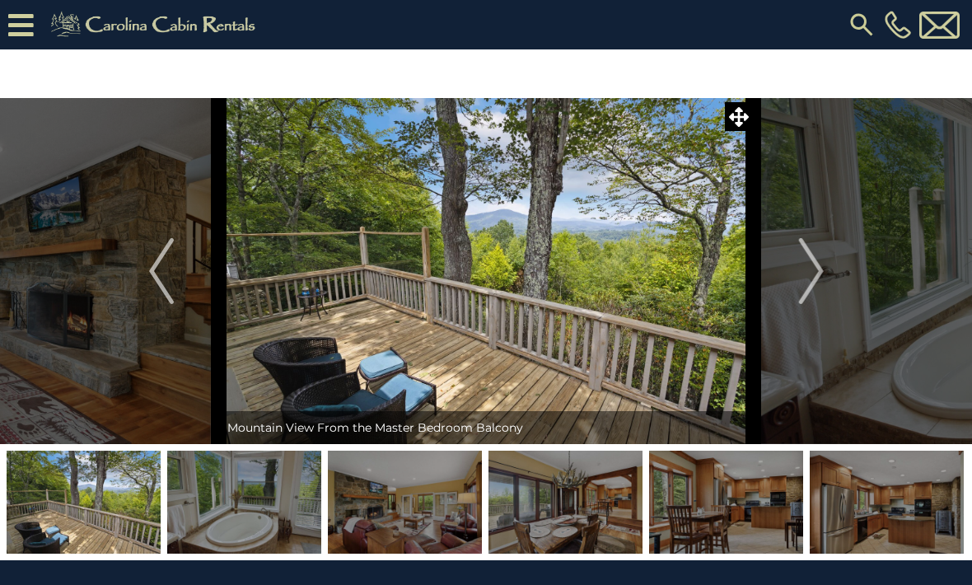
click at [821, 271] on img "Next" at bounding box center [810, 271] width 25 height 66
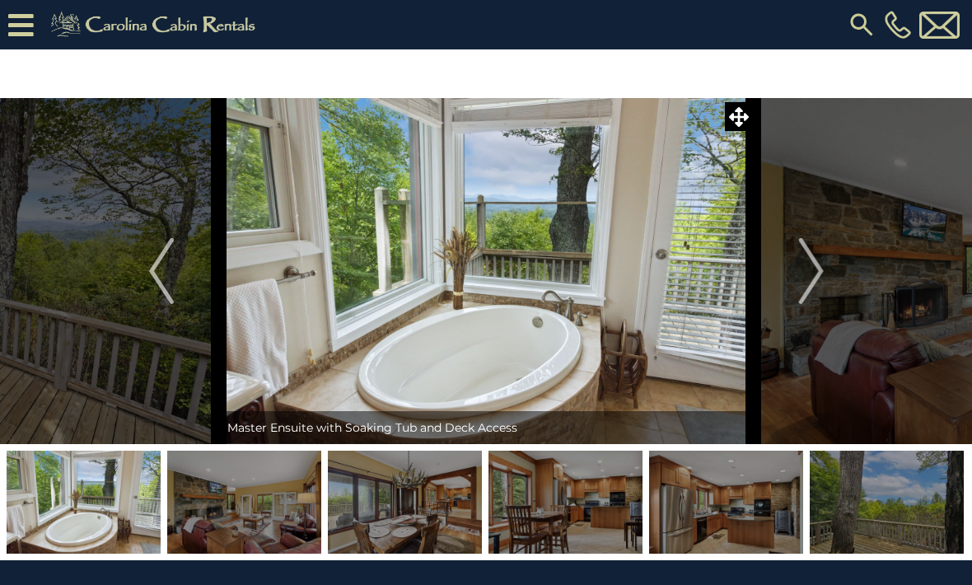
click at [823, 277] on img "Next" at bounding box center [810, 271] width 25 height 66
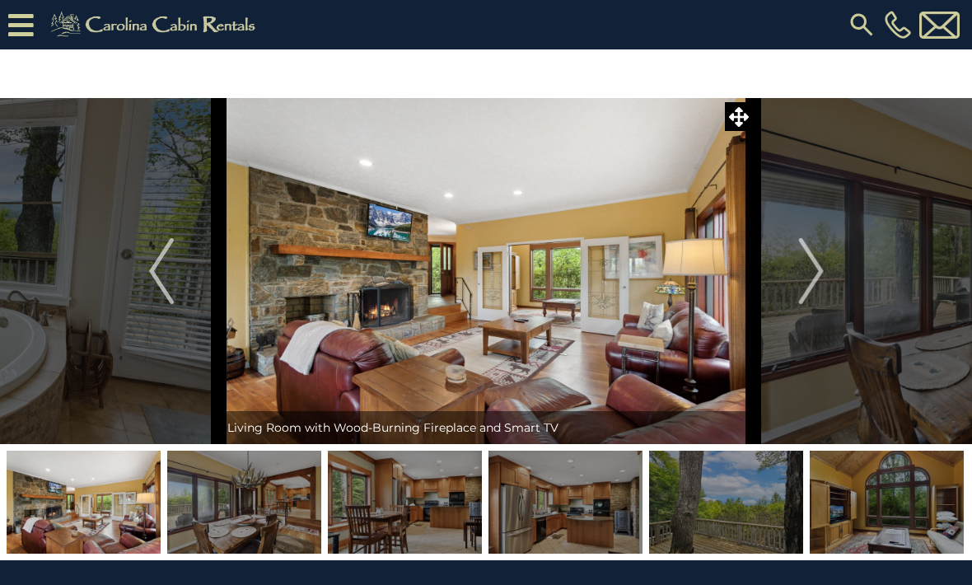
click at [819, 278] on img "Next" at bounding box center [810, 271] width 25 height 66
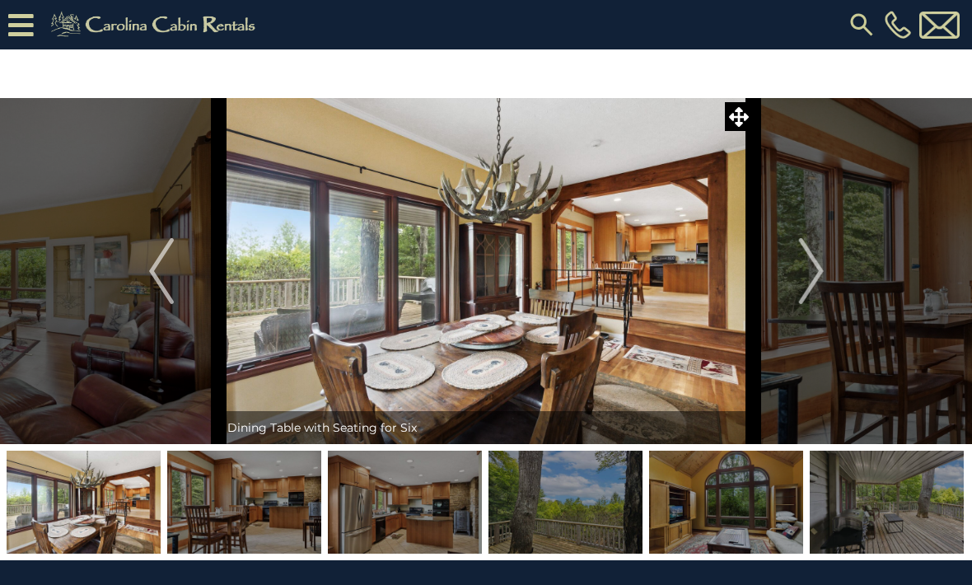
click at [816, 278] on img "Next" at bounding box center [810, 271] width 25 height 66
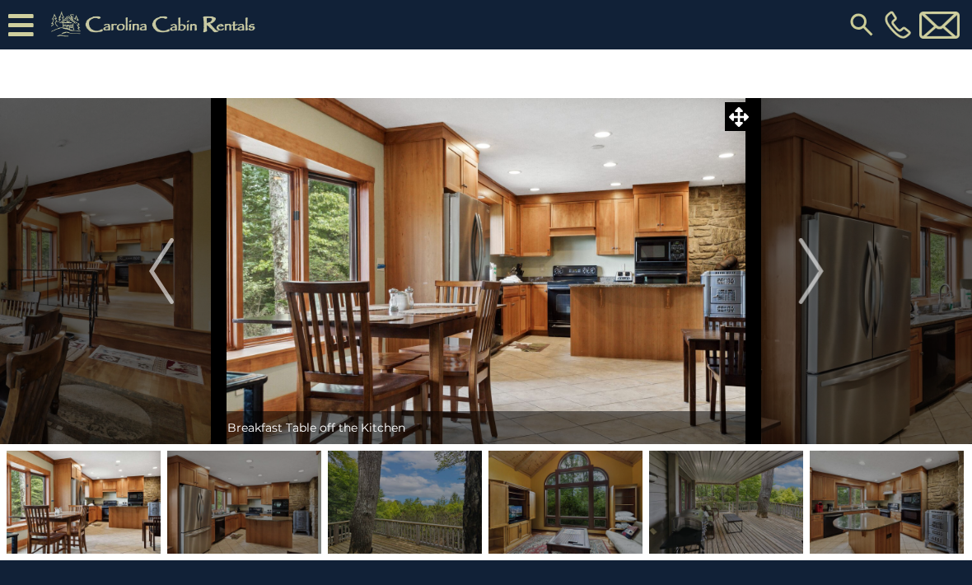
click at [828, 272] on button "Next" at bounding box center [810, 271] width 115 height 346
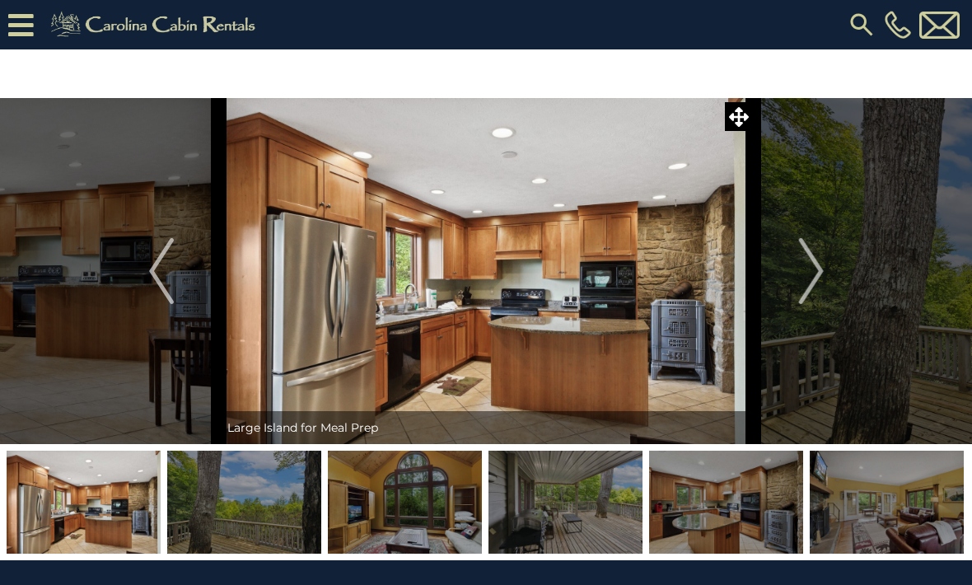
click at [817, 273] on img "Next" at bounding box center [810, 271] width 25 height 66
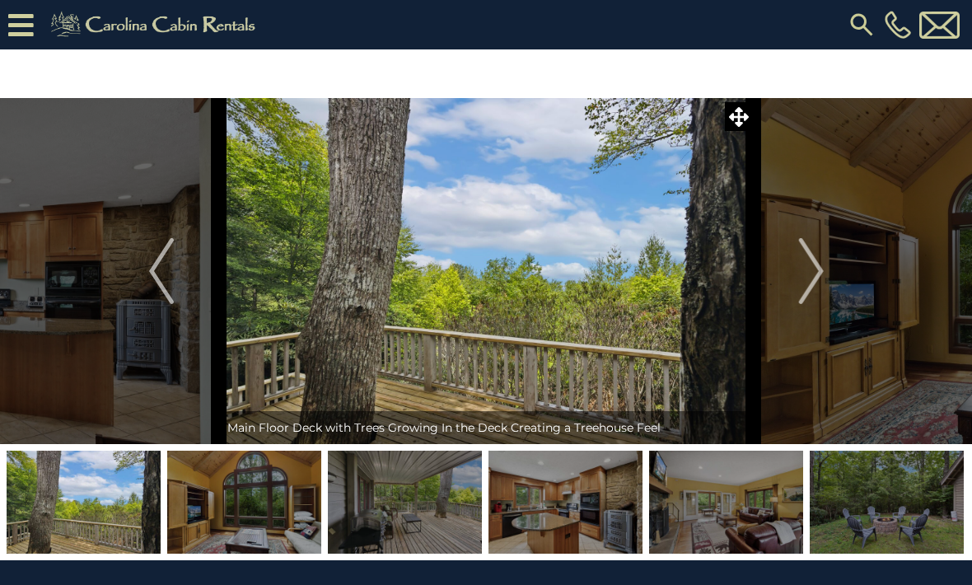
click at [825, 269] on button "Next" at bounding box center [810, 271] width 115 height 346
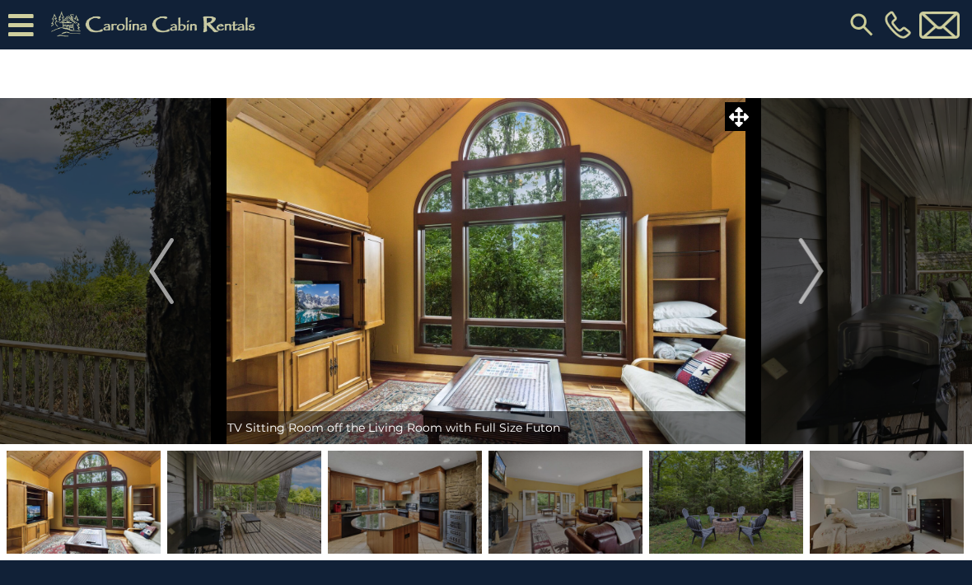
click at [825, 269] on button "Next" at bounding box center [810, 271] width 115 height 346
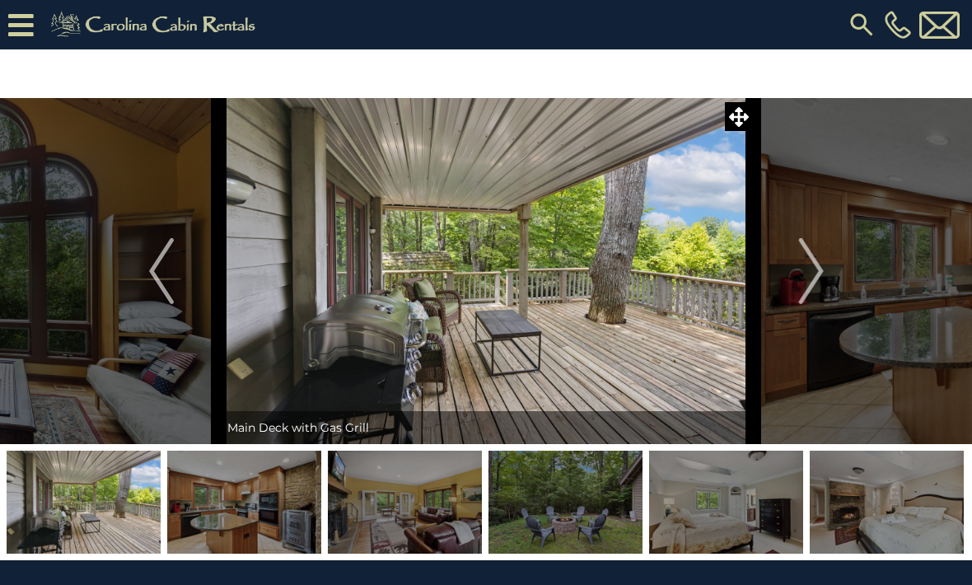
click at [830, 266] on button "Next" at bounding box center [810, 271] width 115 height 346
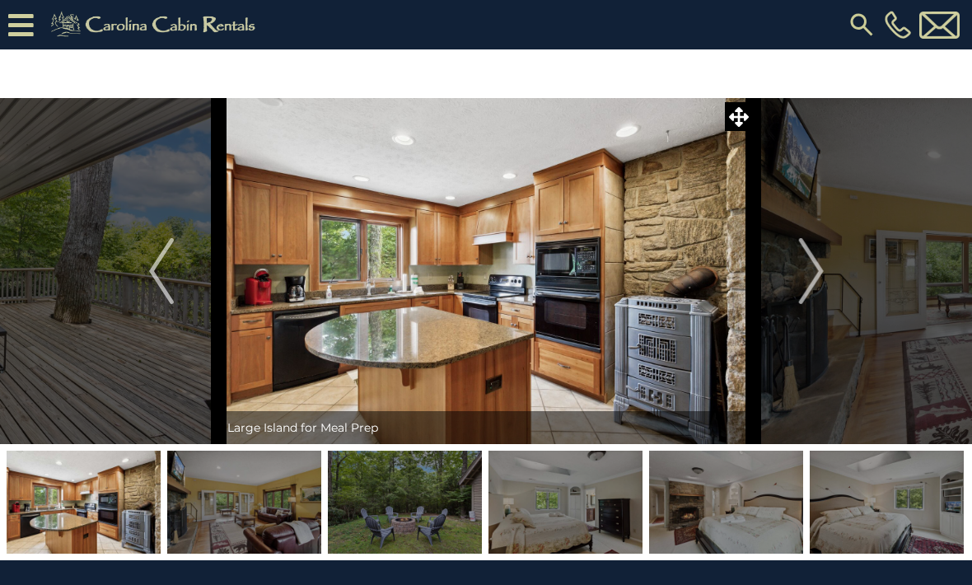
click at [823, 271] on img "Next" at bounding box center [810, 271] width 25 height 66
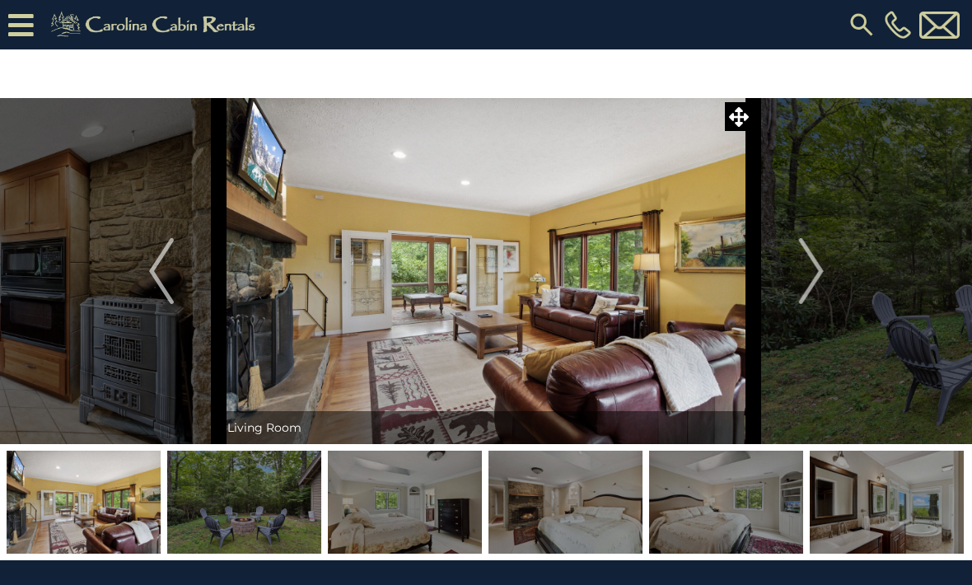
click at [823, 269] on img "Next" at bounding box center [810, 271] width 25 height 66
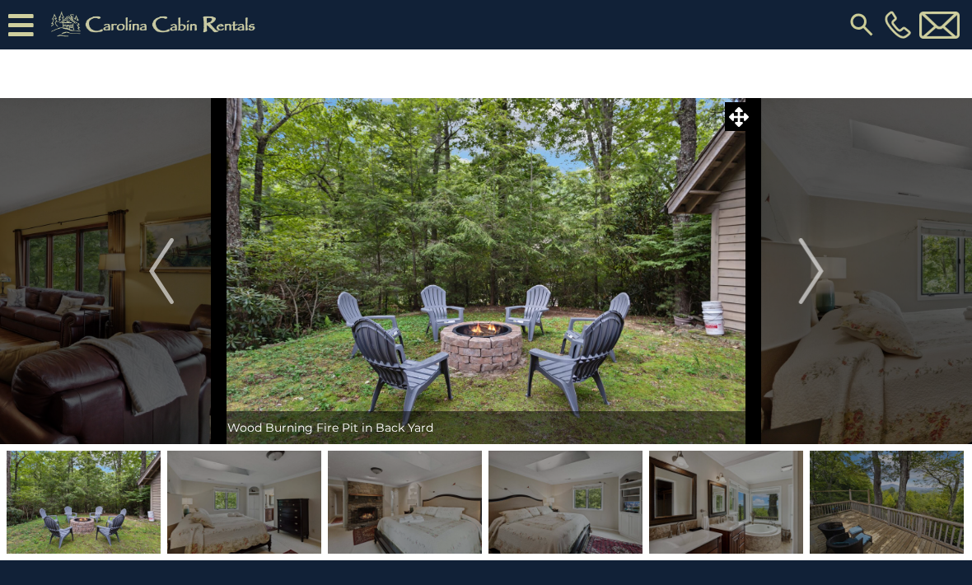
click at [819, 264] on img "Next" at bounding box center [810, 271] width 25 height 66
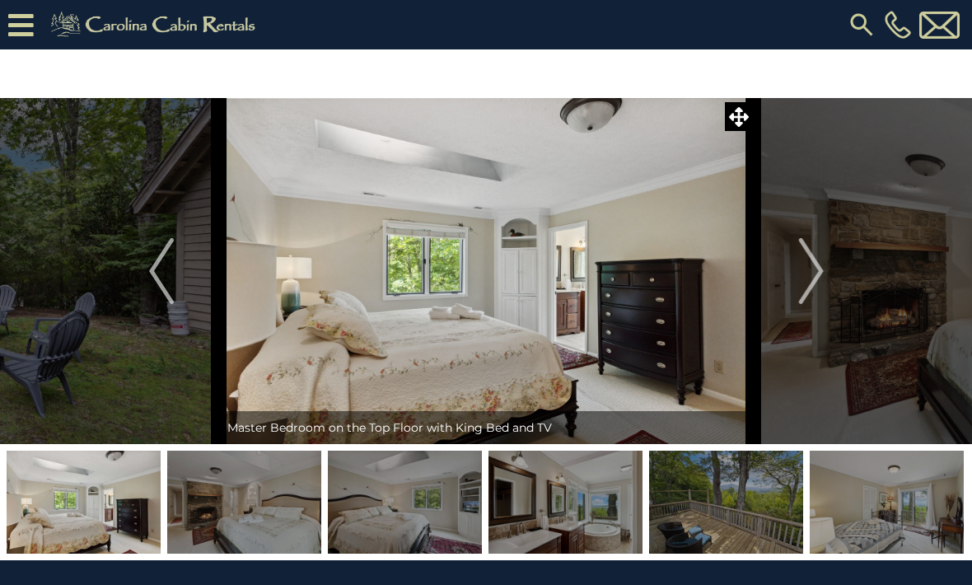
click at [823, 270] on img "Next" at bounding box center [810, 271] width 25 height 66
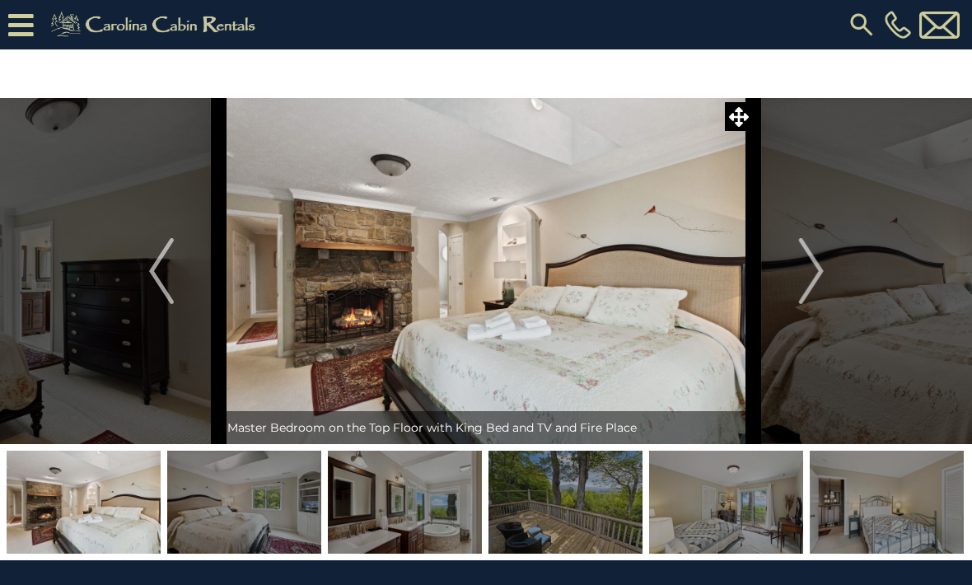
click at [816, 275] on img "Next" at bounding box center [810, 271] width 25 height 66
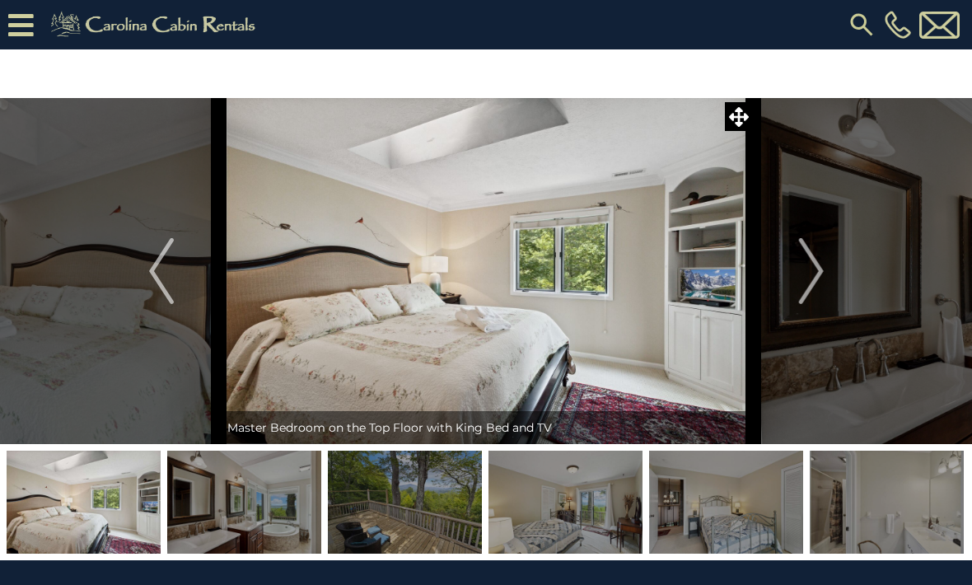
click at [823, 269] on img "Next" at bounding box center [810, 271] width 25 height 66
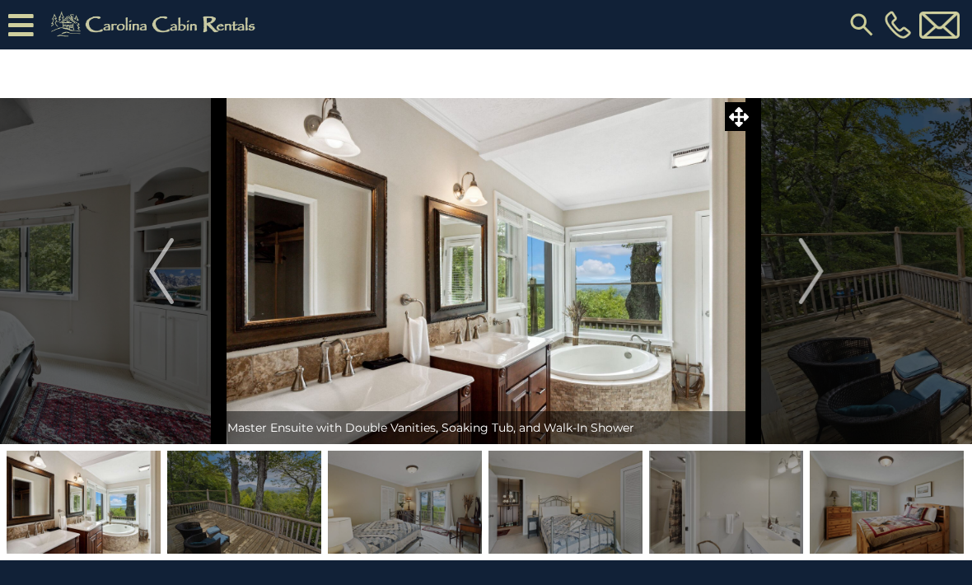
click at [815, 269] on img "Next" at bounding box center [810, 271] width 25 height 66
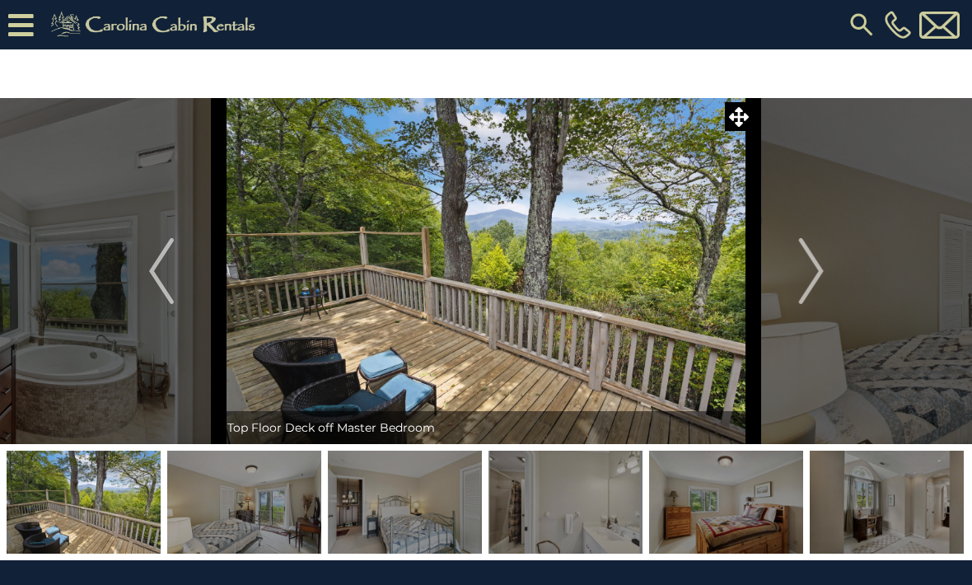
click at [811, 264] on img "Next" at bounding box center [810, 271] width 25 height 66
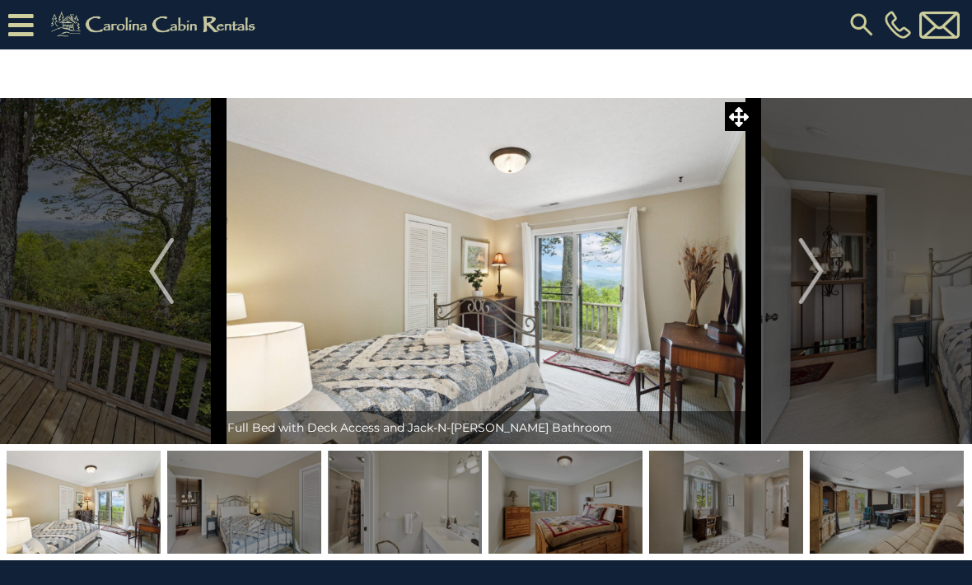
click at [820, 268] on img "Next" at bounding box center [810, 271] width 25 height 66
